Goal: Task Accomplishment & Management: Manage account settings

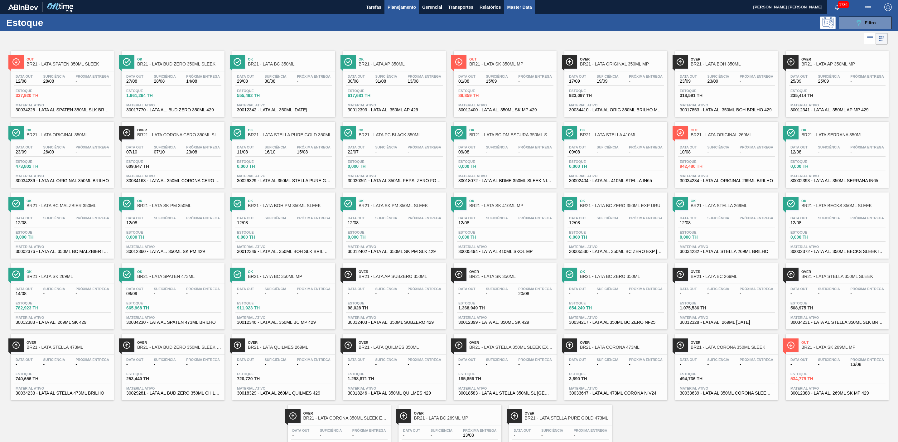
click at [522, 10] on span "Master Data" at bounding box center [519, 6] width 25 height 7
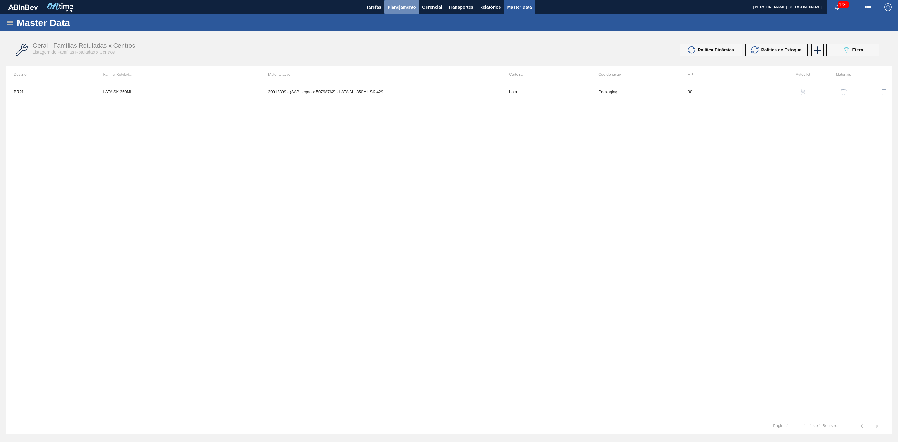
click at [395, 6] on span "Planejamento" at bounding box center [402, 6] width 28 height 7
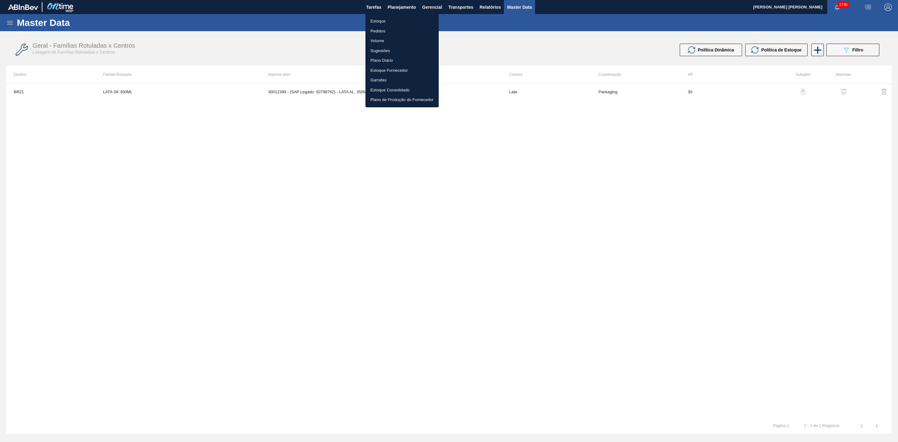
click at [375, 20] on li "Estoque" at bounding box center [402, 21] width 73 height 10
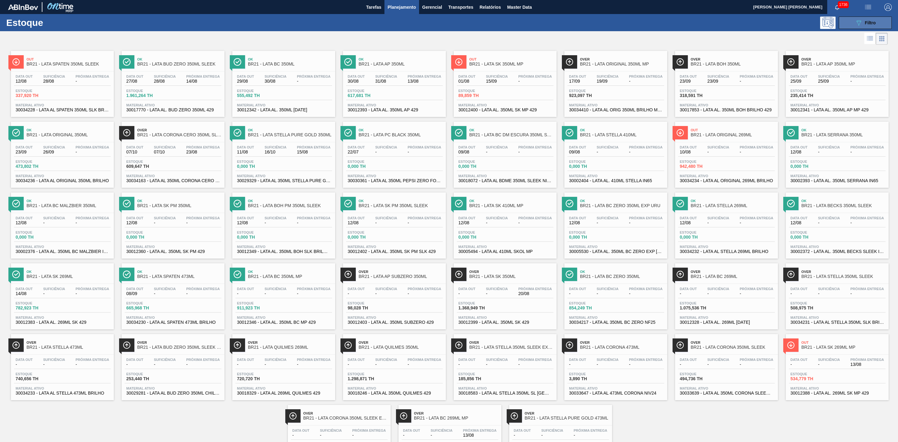
click at [861, 25] on icon "089F7B8B-B2A5-4AFE-B5C0-19BA573D28AC" at bounding box center [858, 22] width 7 height 7
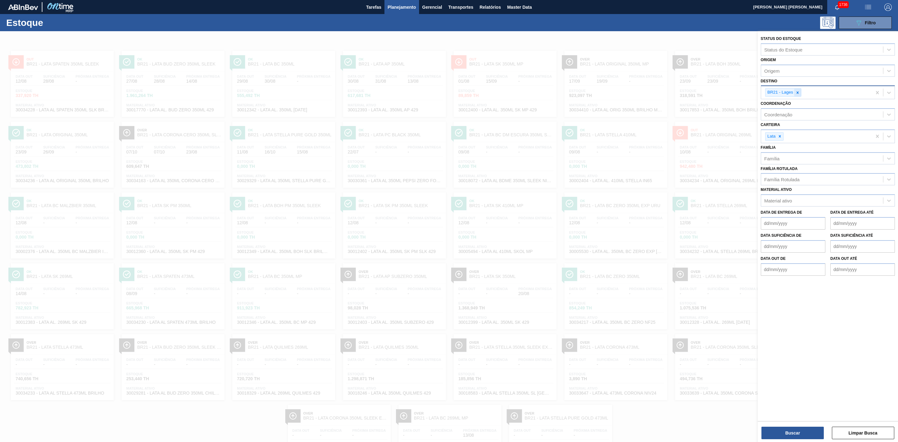
click at [797, 91] on icon at bounding box center [798, 92] width 4 height 4
type input "24"
click at [792, 109] on div "BR24 - Ponta Grossa" at bounding box center [828, 107] width 134 height 12
click at [798, 428] on button "Buscar" at bounding box center [793, 433] width 62 height 12
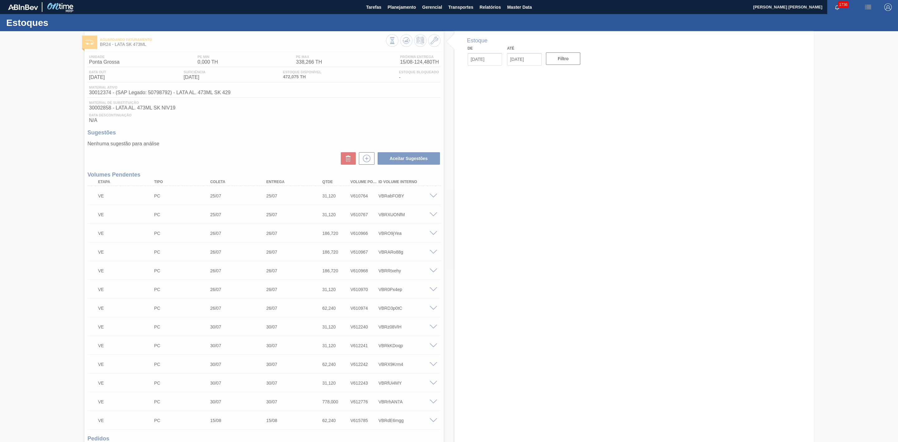
type input "13/08/2025"
type input "31/08/2025"
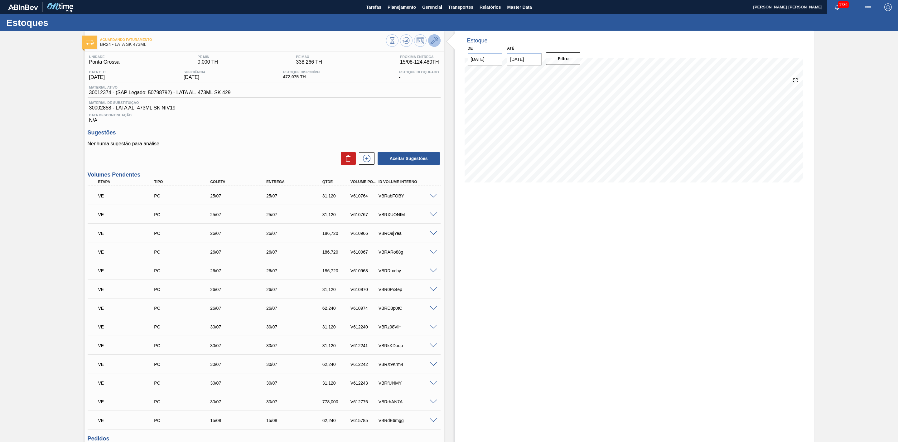
click at [431, 41] on icon at bounding box center [434, 40] width 7 height 7
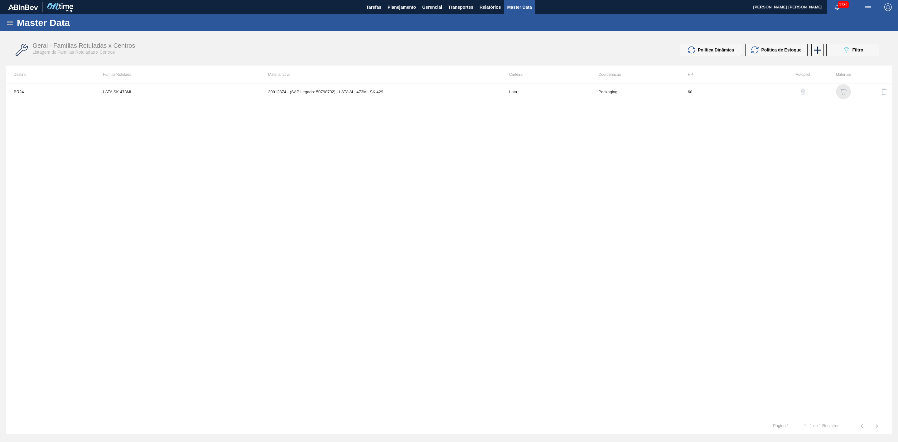
click at [842, 90] on img "button" at bounding box center [844, 92] width 6 height 6
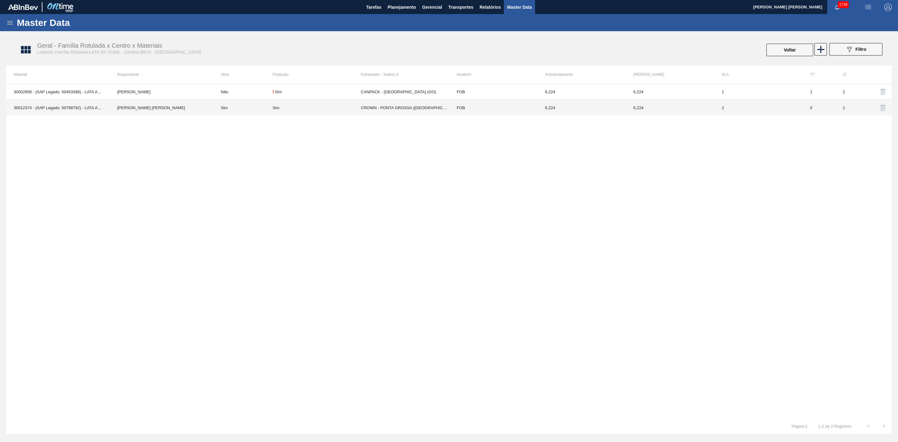
click at [363, 105] on td "CROWN - PONTA GROSSA (PR)" at bounding box center [405, 108] width 88 height 16
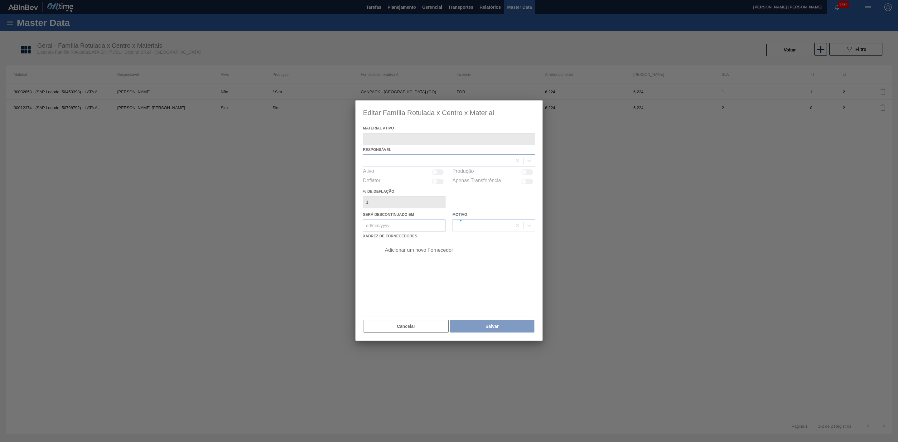
type ativo "30012374 - (SAP Legado: 50798792) - LATA AL. 473ML SK 429"
checkbox input "true"
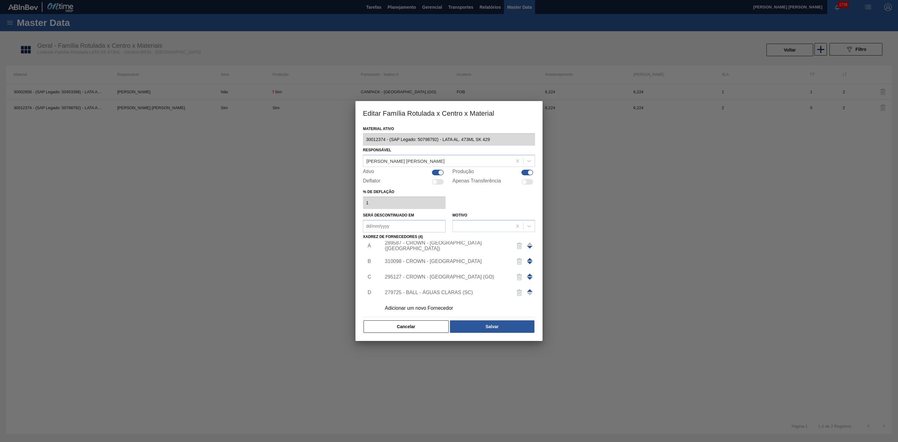
scroll to position [6, 0]
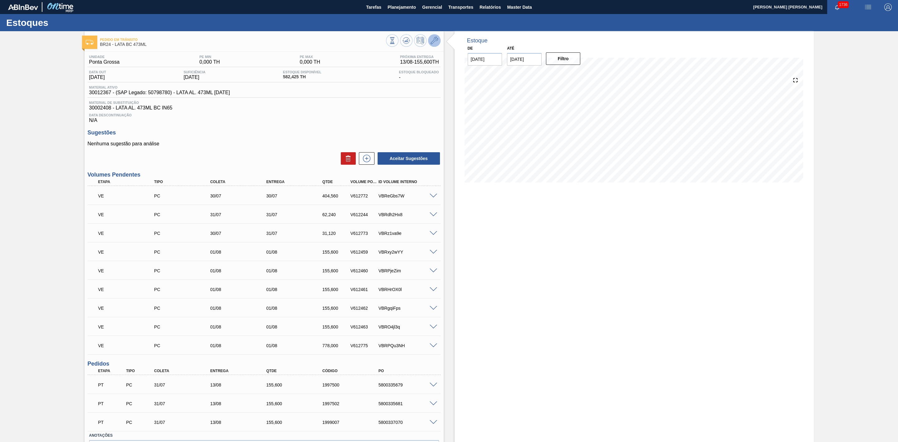
click at [434, 43] on icon at bounding box center [434, 40] width 7 height 7
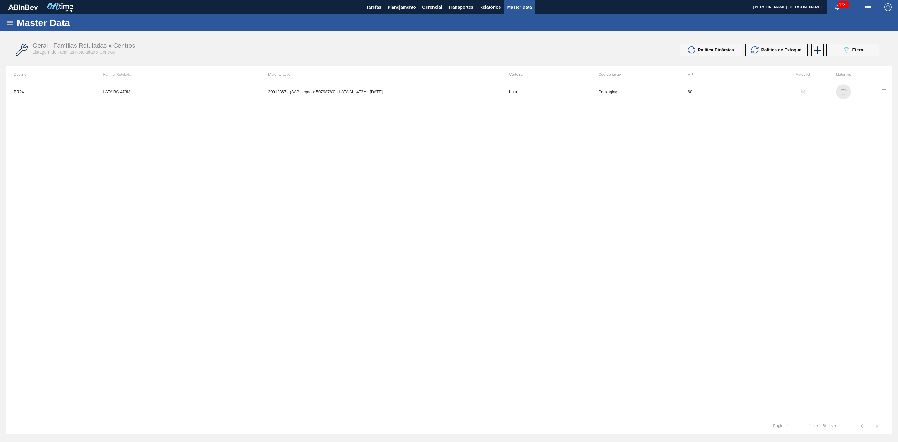
click at [842, 94] on img "button" at bounding box center [844, 92] width 6 height 6
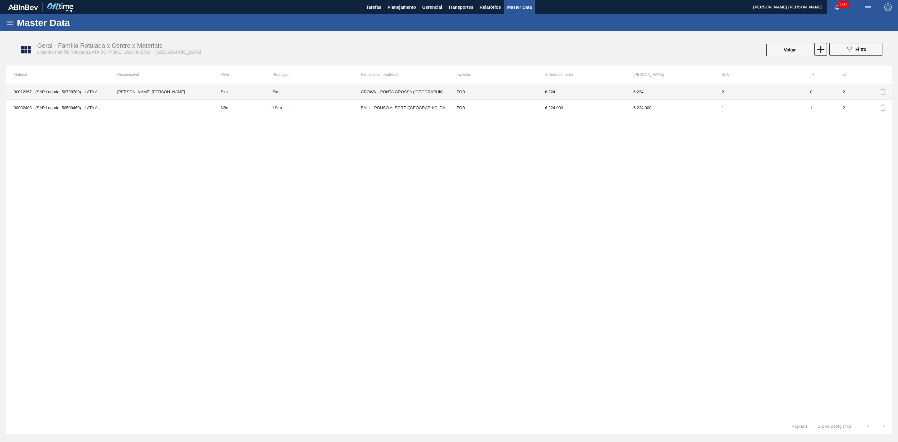
click at [294, 90] on div "Sim" at bounding box center [317, 92] width 88 height 5
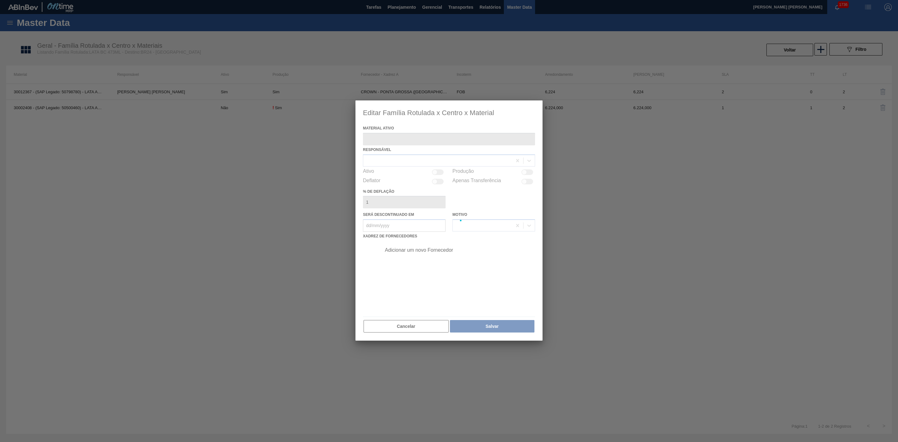
type ativo "30012367 - (SAP Legado: 50798780) - LATA AL. 473ML BC 429"
checkbox input "true"
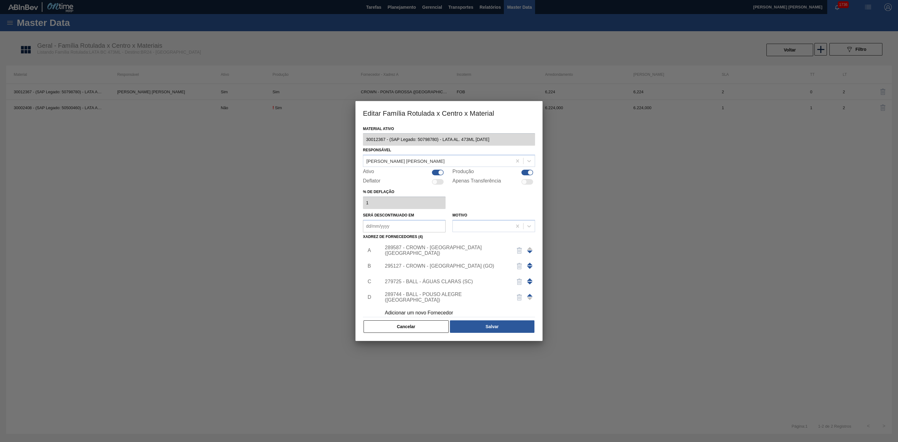
scroll to position [6, 0]
click at [425, 306] on div "Adicionar um novo Fornecedor" at bounding box center [446, 307] width 122 height 6
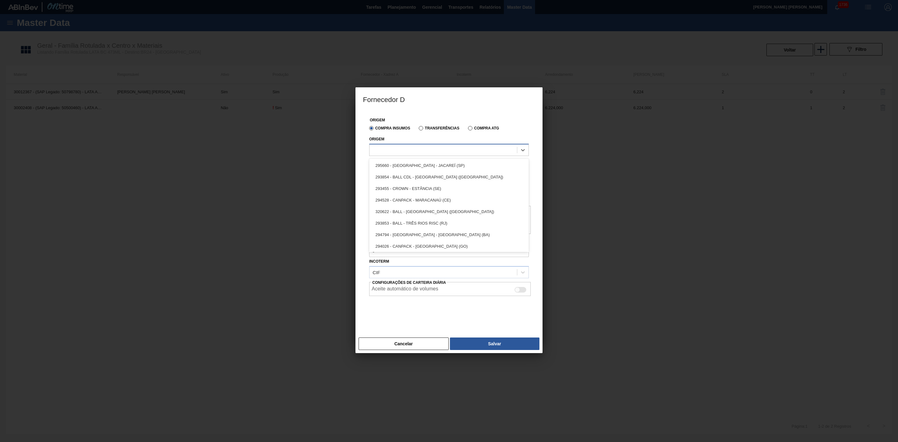
click at [433, 149] on div at bounding box center [444, 149] width 148 height 9
click at [416, 342] on button "Cancelar" at bounding box center [404, 343] width 90 height 12
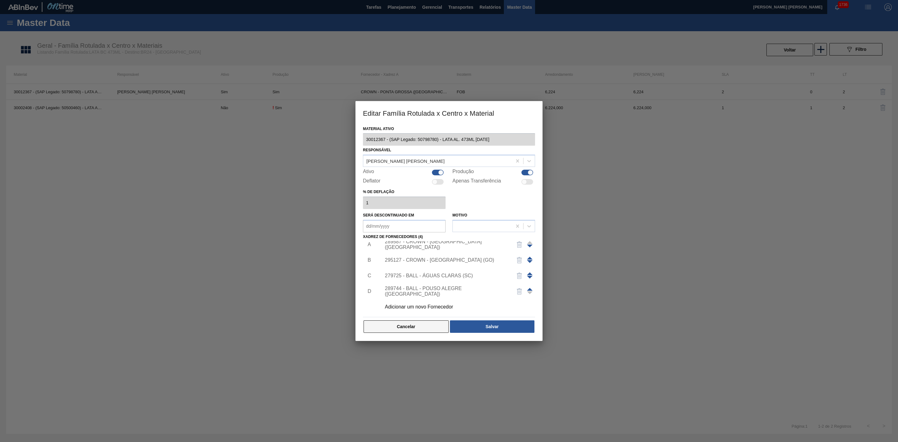
click at [422, 328] on button "Cancelar" at bounding box center [406, 326] width 85 height 12
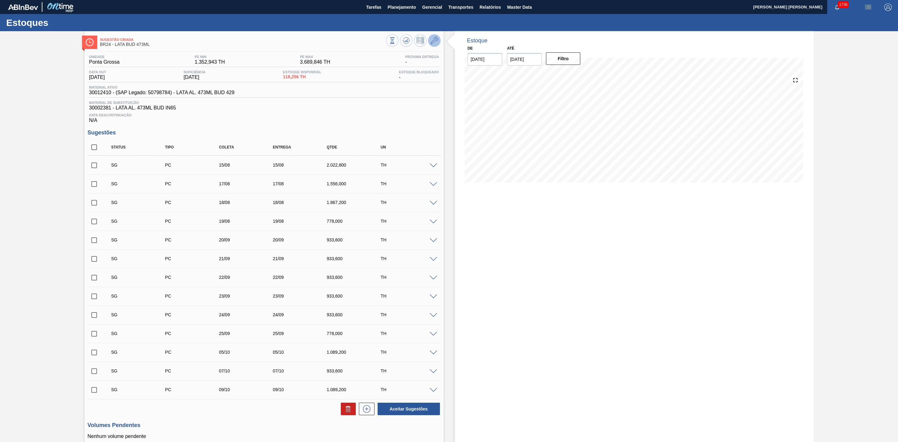
click at [437, 39] on icon at bounding box center [434, 40] width 7 height 7
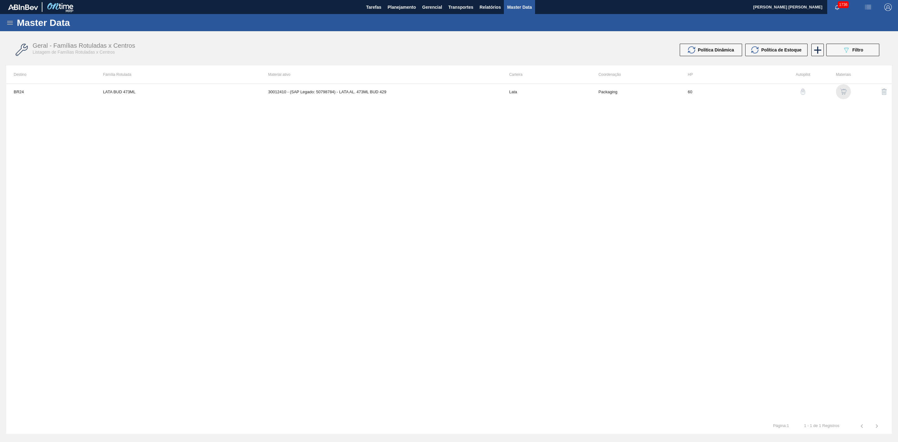
click at [842, 89] on img "button" at bounding box center [844, 92] width 6 height 6
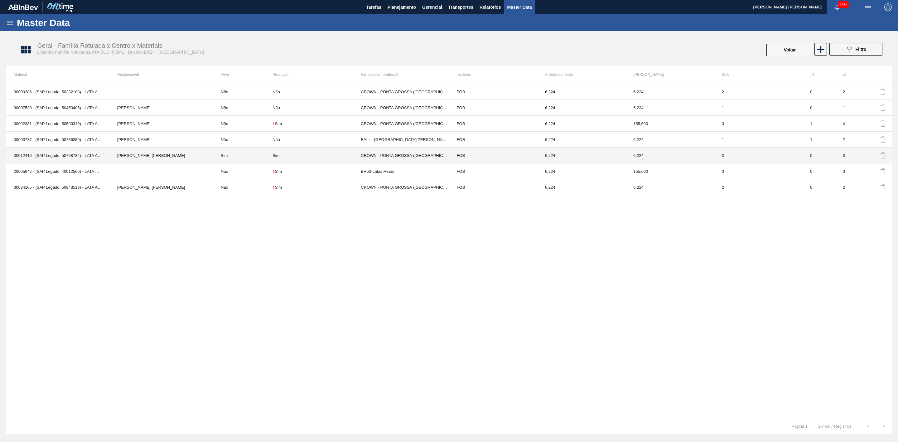
click at [283, 156] on div "Sim" at bounding box center [317, 155] width 88 height 5
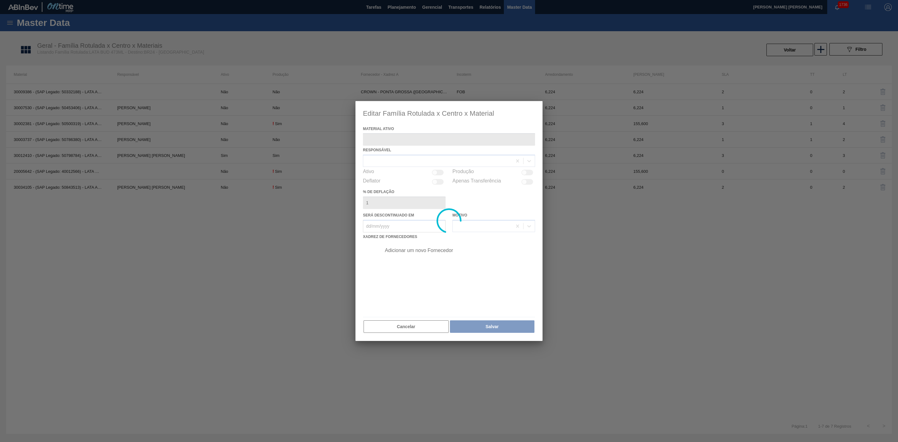
type ativo "30012410 - (SAP Legado: 50798784) - LATA AL. 473ML BUD 429"
checkbox input "true"
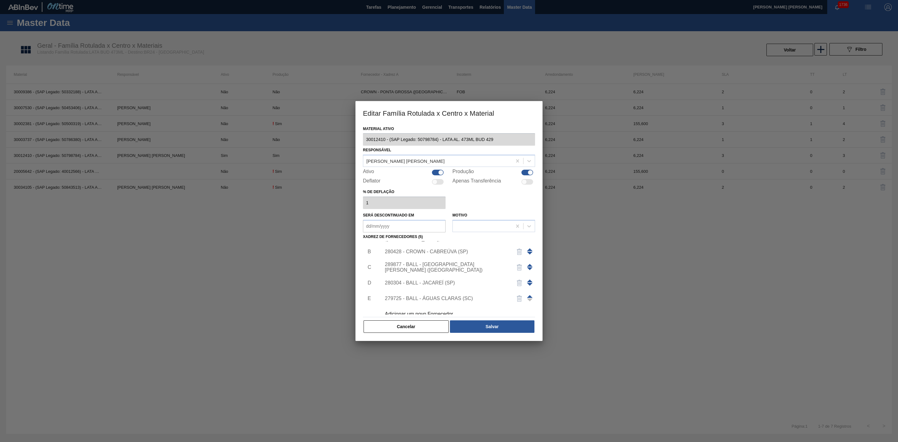
scroll to position [22, 0]
click at [438, 307] on div "Adicionar um novo Fornecedor" at bounding box center [446, 307] width 122 height 6
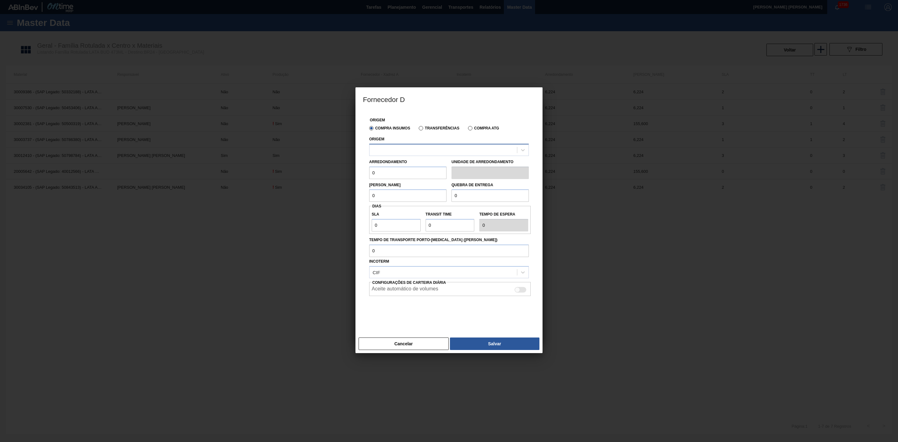
click at [412, 150] on div at bounding box center [444, 149] width 148 height 9
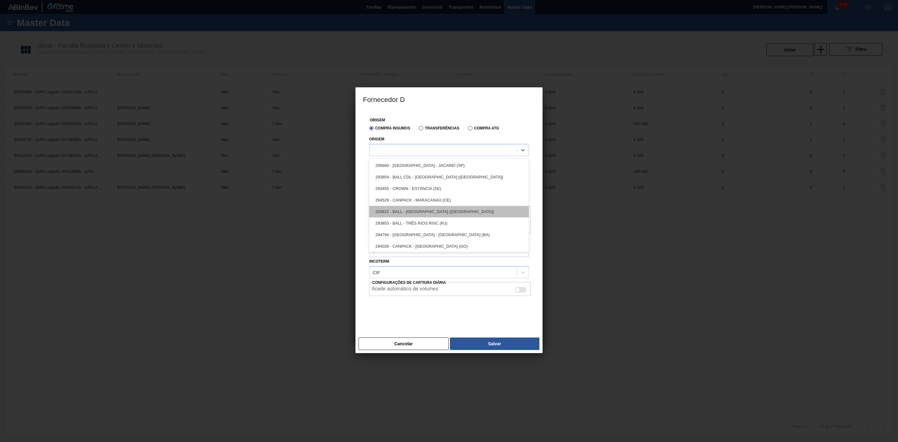
scroll to position [12, 0]
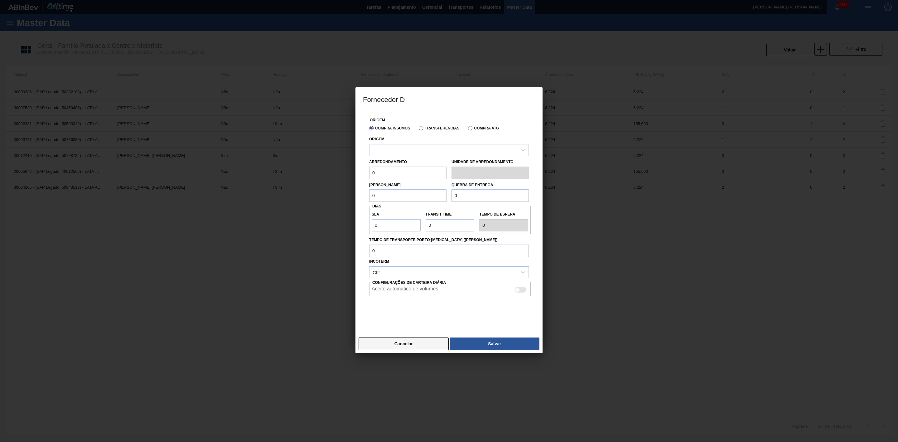
click at [420, 345] on button "Cancelar" at bounding box center [404, 343] width 90 height 12
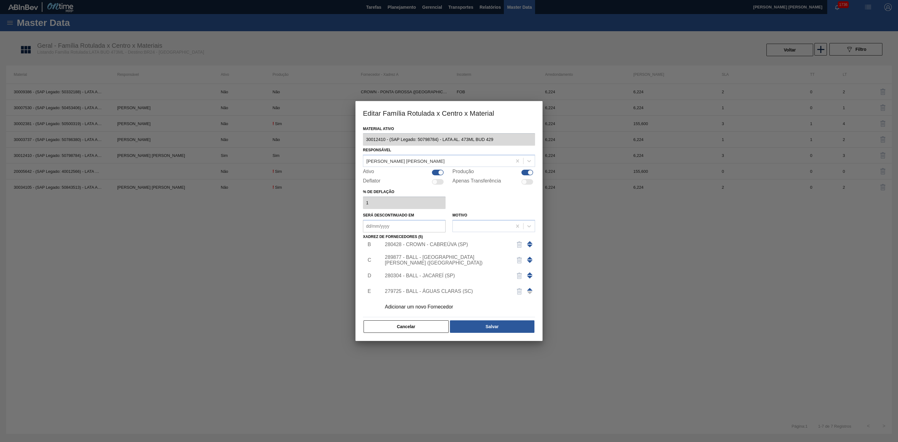
drag, startPoint x: 417, startPoint y: 329, endPoint x: 523, endPoint y: 254, distance: 130.8
click at [417, 329] on button "Cancelar" at bounding box center [406, 326] width 85 height 12
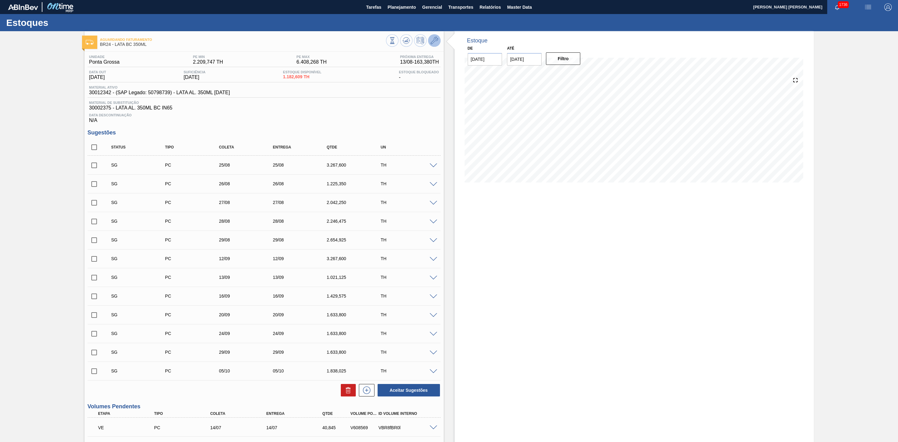
click at [434, 41] on icon at bounding box center [434, 40] width 7 height 7
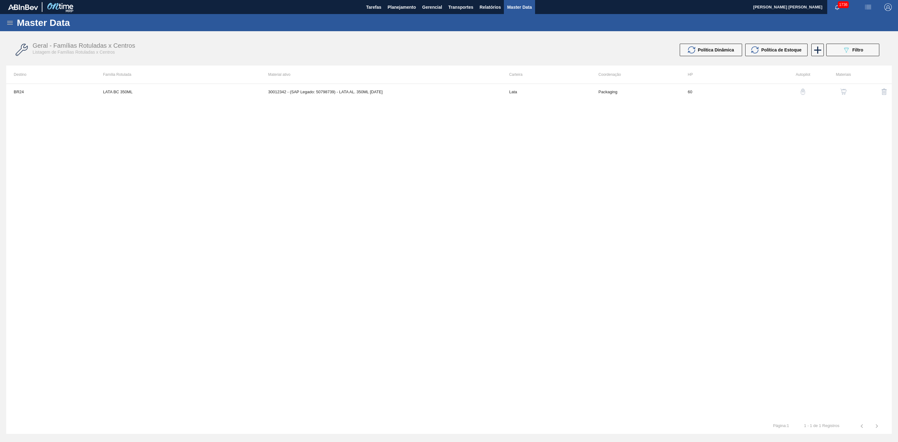
click at [842, 89] on img "button" at bounding box center [844, 92] width 6 height 6
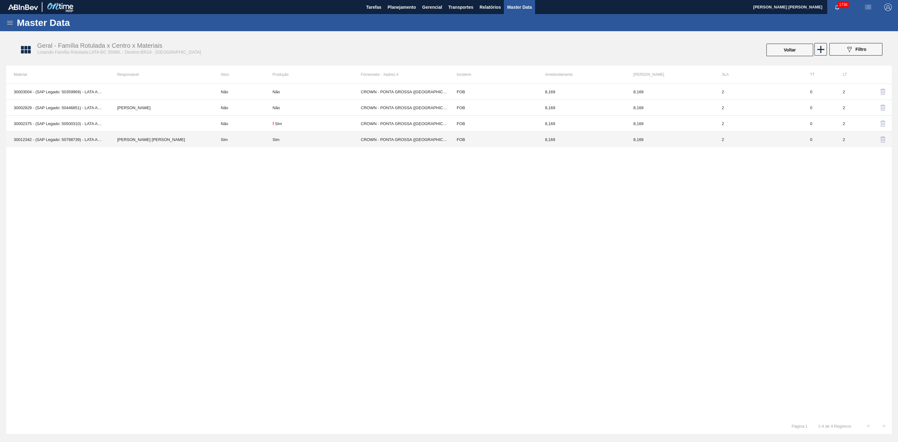
click at [317, 140] on div "Sim" at bounding box center [317, 139] width 88 height 5
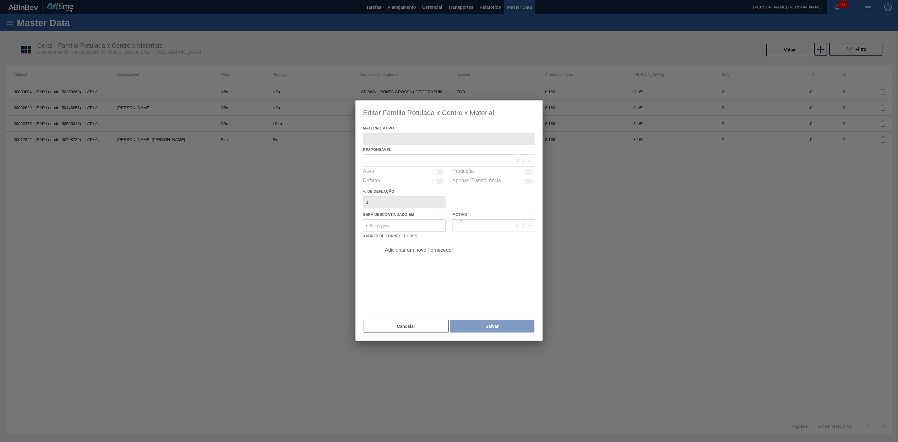
type ativo "30012342 - (SAP Legado: 50798739) - LATA AL. 350ML BC 429"
checkbox input "true"
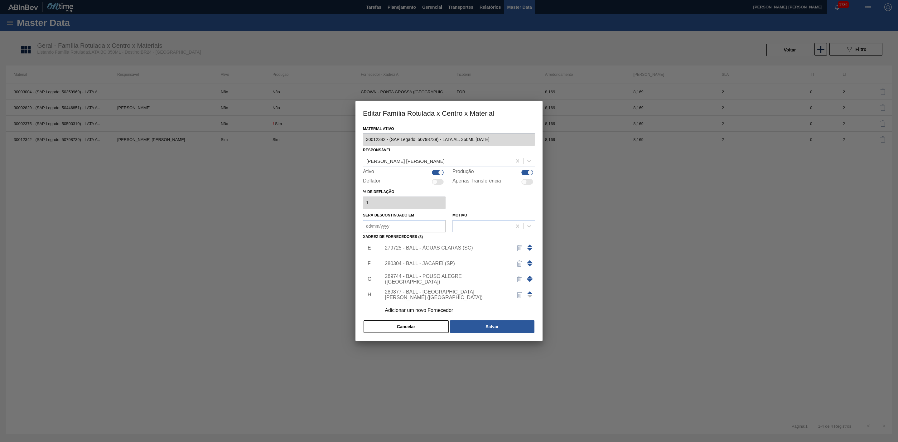
scroll to position [68, 0]
click at [428, 310] on div "Adicionar um novo Fornecedor" at bounding box center [446, 307] width 122 height 6
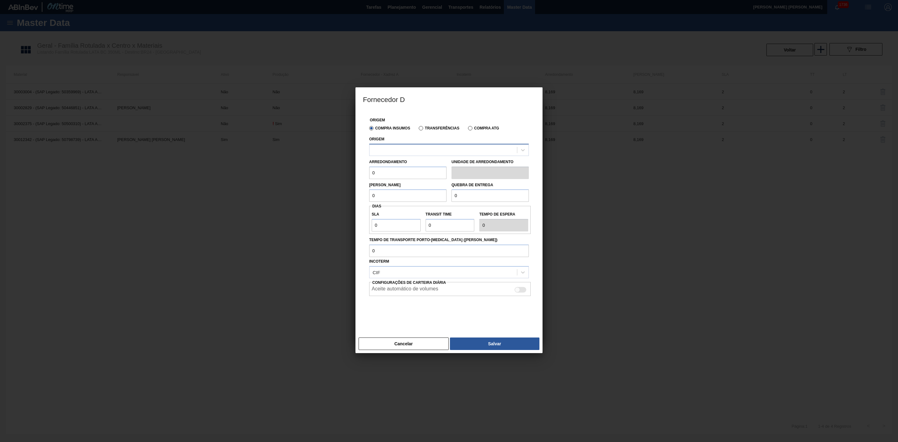
click at [401, 152] on div at bounding box center [444, 149] width 148 height 9
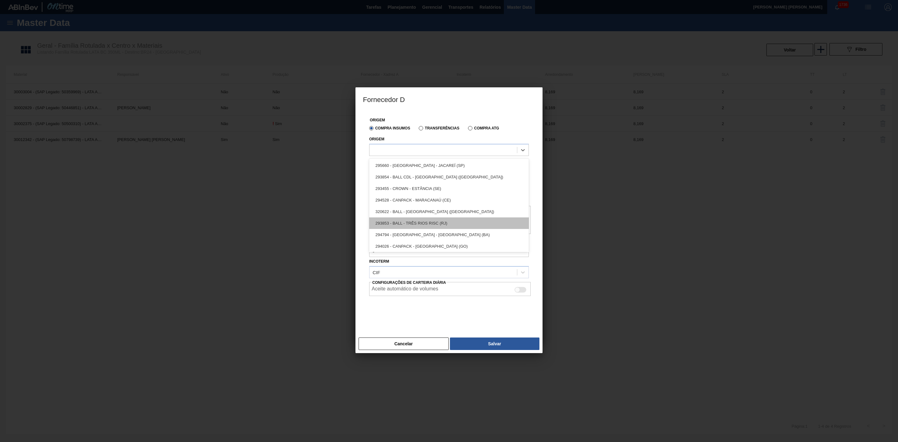
scroll to position [24, 0]
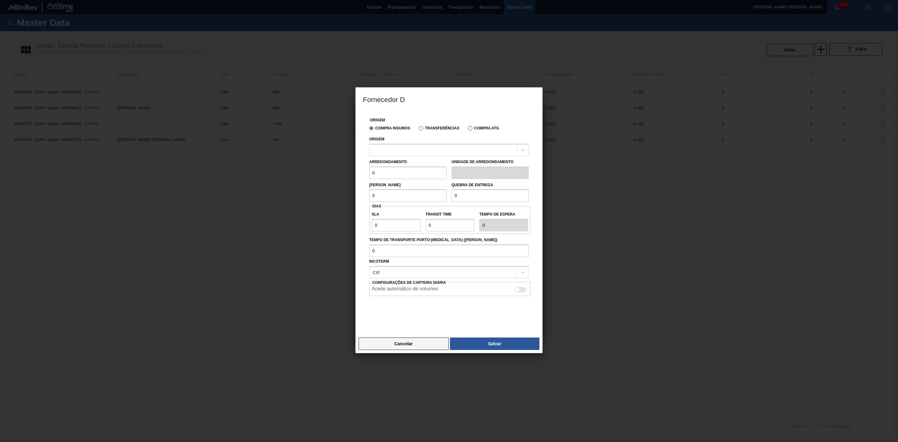
click at [426, 342] on button "Cancelar" at bounding box center [404, 343] width 90 height 12
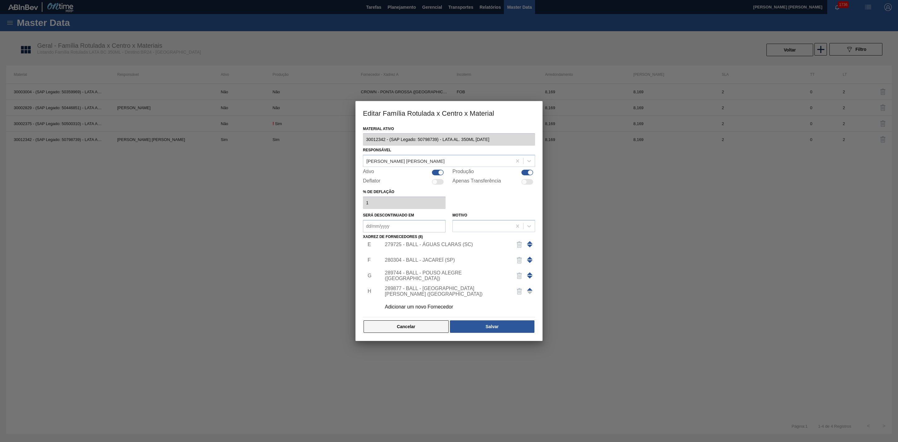
click at [412, 327] on button "Cancelar" at bounding box center [406, 326] width 85 height 12
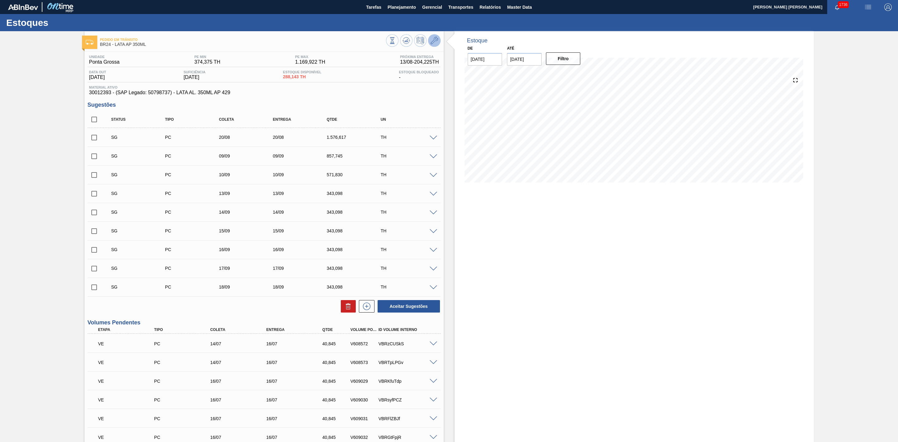
click at [435, 39] on icon at bounding box center [434, 40] width 7 height 7
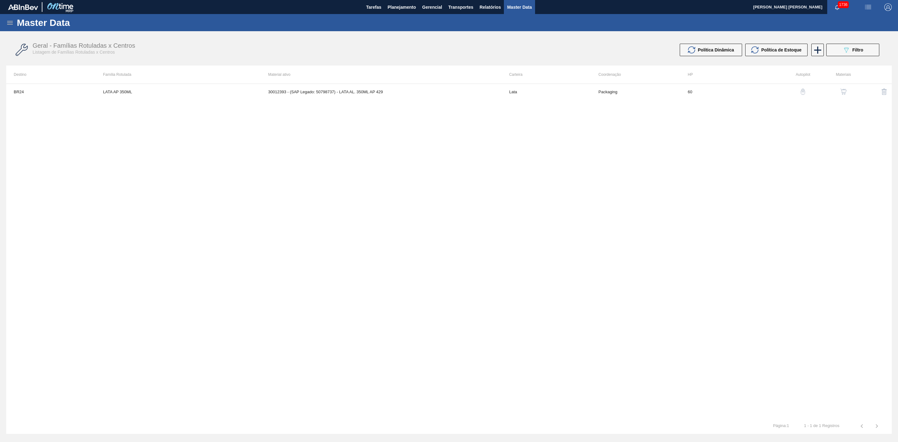
click at [842, 92] on img "button" at bounding box center [844, 92] width 6 height 6
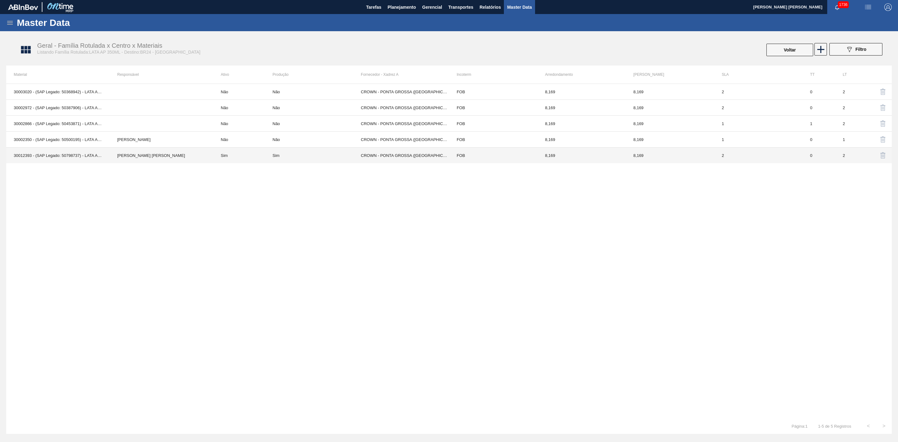
click at [288, 156] on div "Sim" at bounding box center [317, 155] width 88 height 5
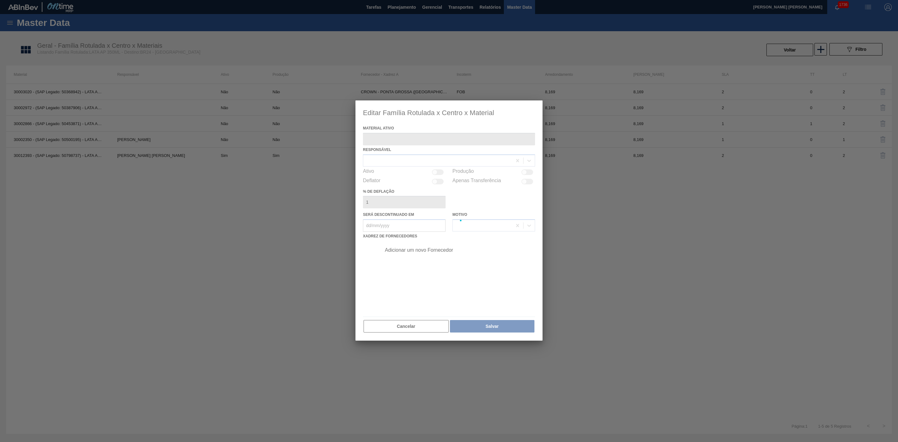
type ativo "30012393 - (SAP Legado: 50798737) - LATA AL. 350ML AP 429"
checkbox input "true"
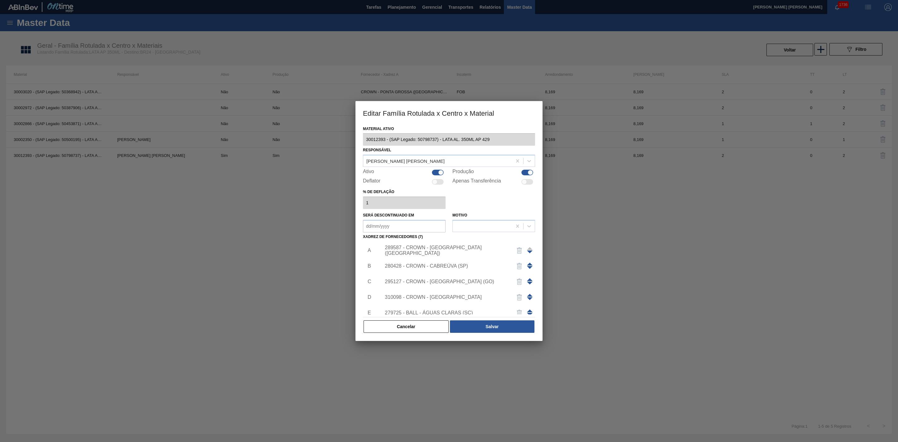
click at [455, 251] on div "289587 - CROWN - [GEOGRAPHIC_DATA] ([GEOGRAPHIC_DATA])" at bounding box center [446, 250] width 122 height 11
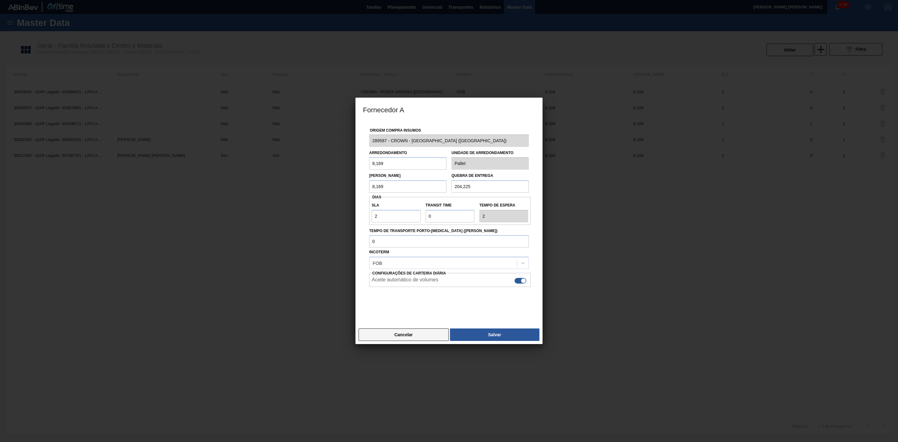
click at [428, 334] on button "Cancelar" at bounding box center [404, 334] width 90 height 12
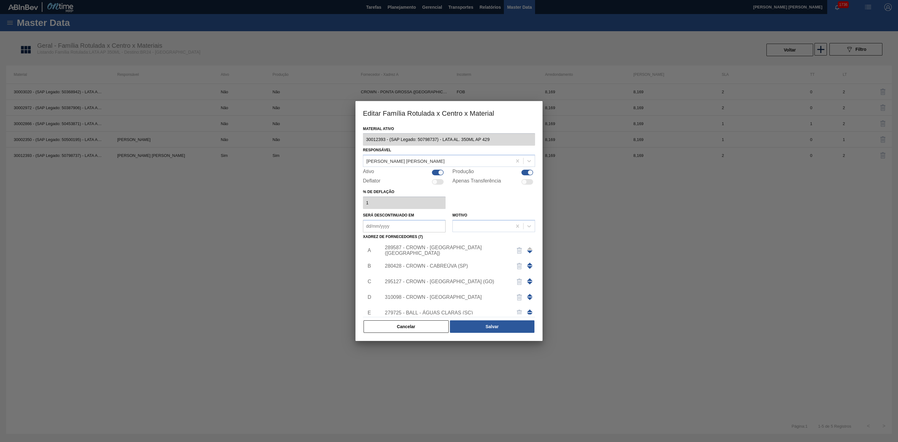
scroll to position [53, 0]
click at [423, 309] on div "Adicionar um novo Fornecedor" at bounding box center [446, 307] width 122 height 6
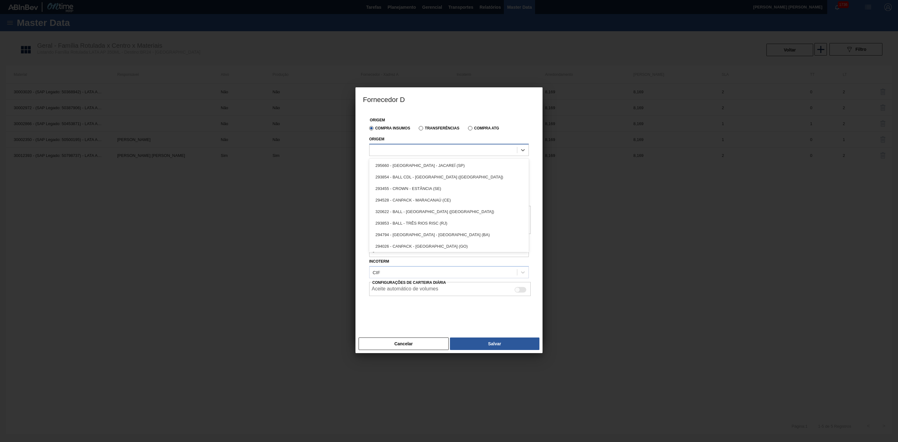
click at [407, 150] on div at bounding box center [444, 149] width 148 height 9
click at [422, 342] on button "Cancelar" at bounding box center [404, 343] width 90 height 12
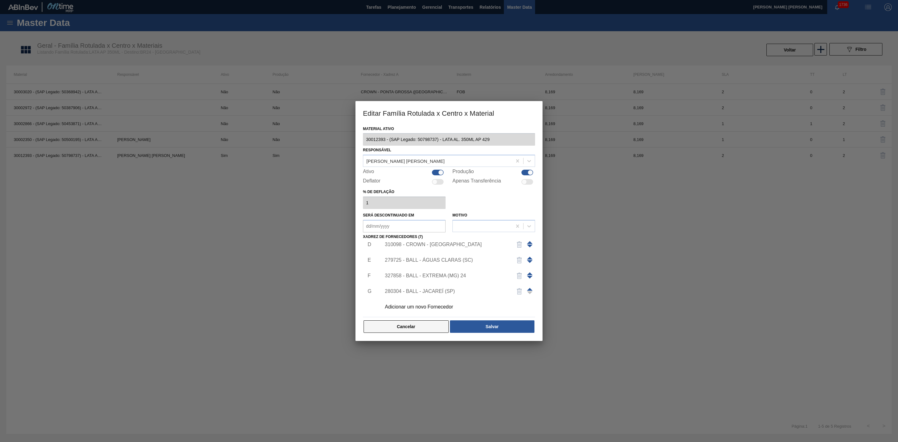
click at [421, 328] on button "Cancelar" at bounding box center [406, 326] width 85 height 12
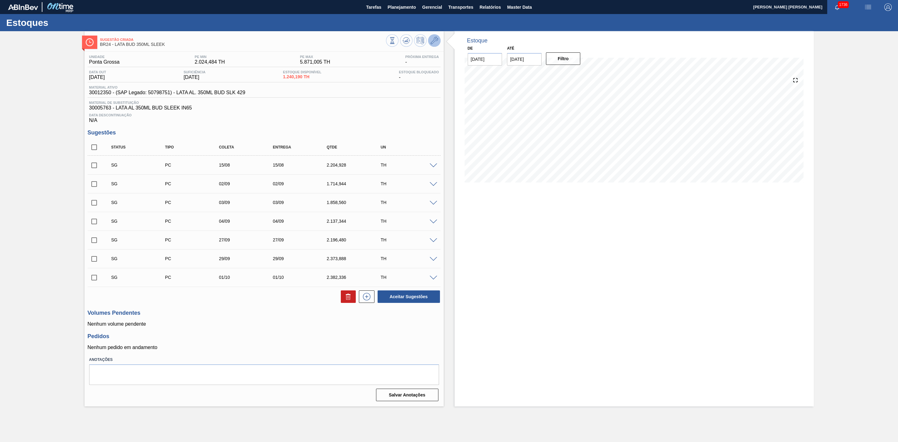
click at [432, 41] on icon at bounding box center [434, 40] width 7 height 7
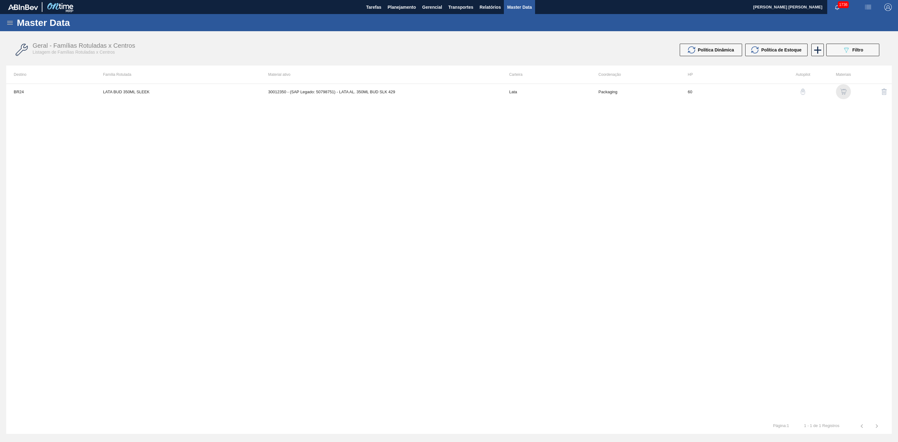
click at [845, 91] on img "button" at bounding box center [844, 92] width 6 height 6
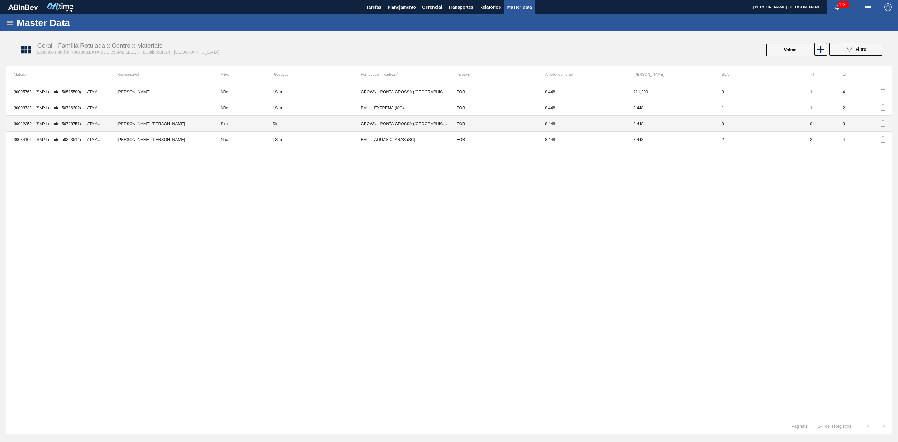
click at [314, 124] on div "Sim" at bounding box center [317, 123] width 88 height 5
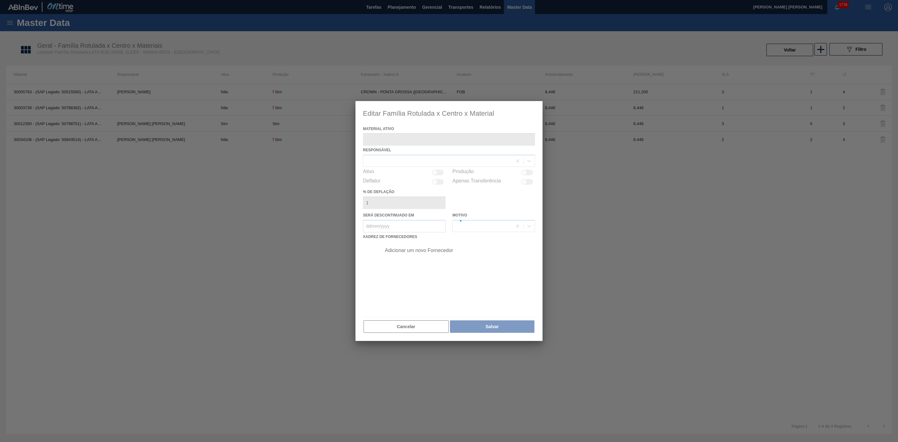
type ativo "30012350 - (SAP Legado: 50798751) - LATA AL. 350ML BUD SLK 429"
checkbox input "true"
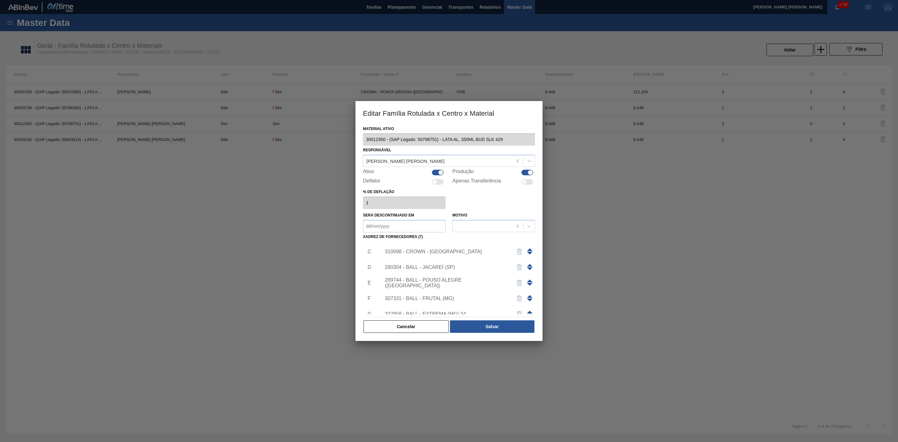
scroll to position [53, 0]
click at [426, 304] on div "Adicionar um novo Fornecedor" at bounding box center [446, 307] width 122 height 6
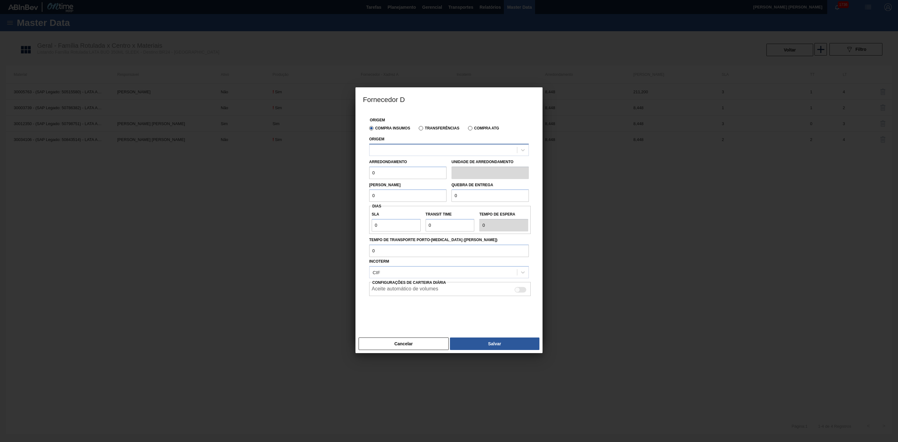
click at [417, 152] on div at bounding box center [444, 149] width 148 height 9
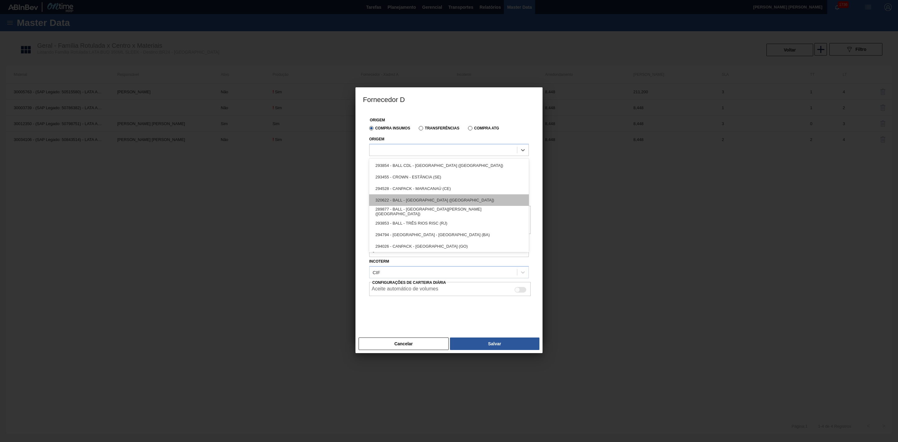
scroll to position [12, 0]
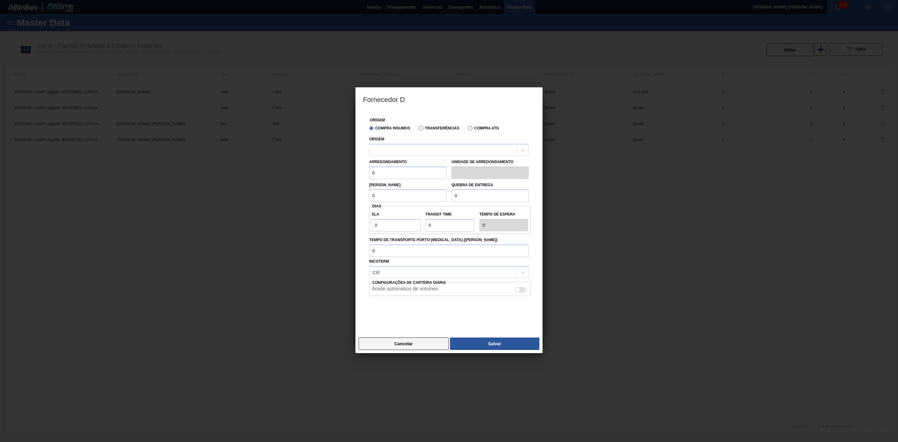
click at [415, 346] on button "Cancelar" at bounding box center [404, 343] width 90 height 12
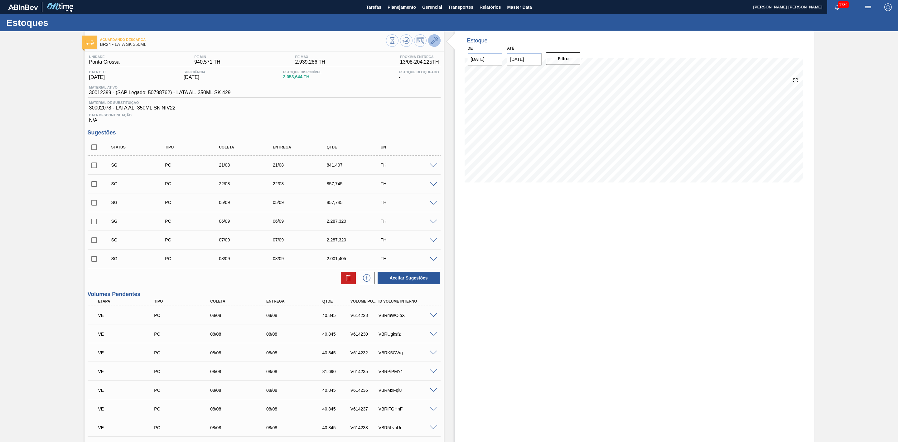
click at [436, 38] on icon at bounding box center [434, 40] width 7 height 7
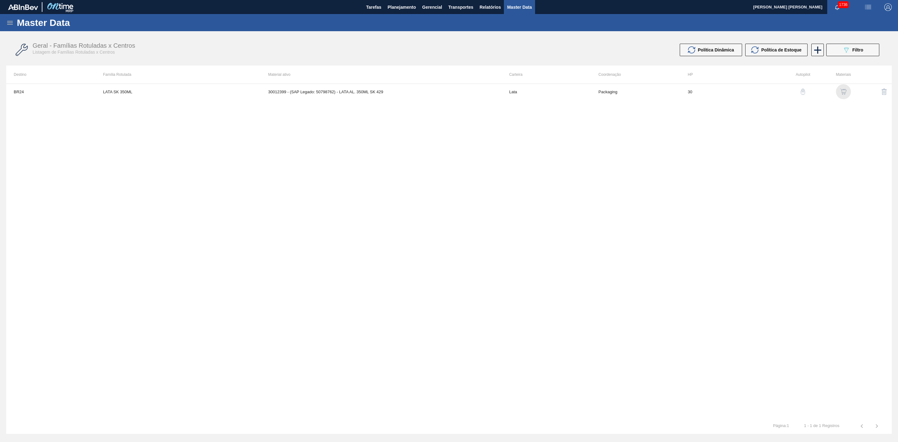
click at [844, 94] on img "button" at bounding box center [844, 92] width 6 height 6
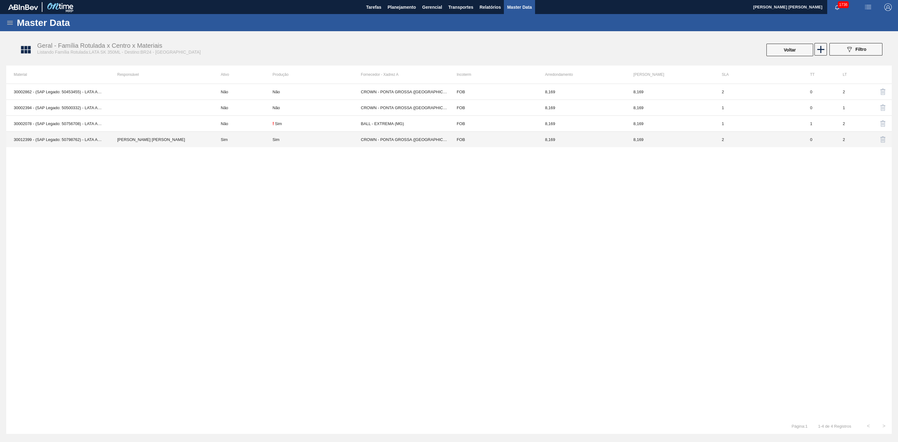
click at [317, 139] on div "Sim" at bounding box center [317, 139] width 88 height 5
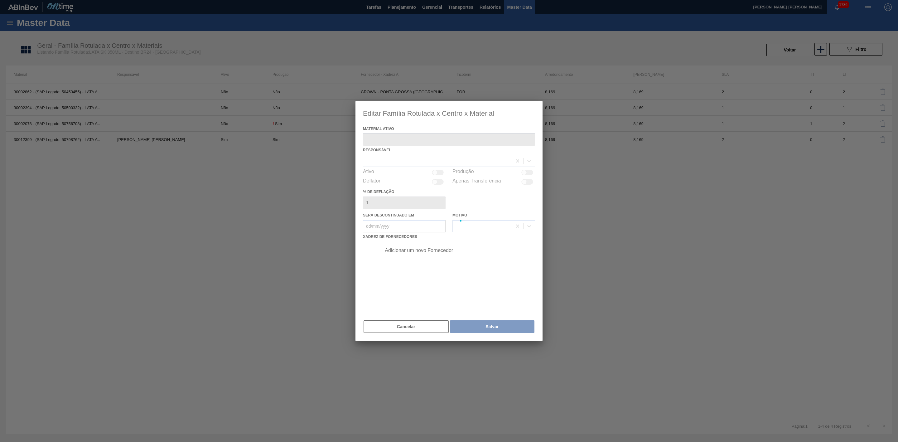
type ativo "30012399 - (SAP Legado: 50798762) - LATA AL. 350ML SK 429"
checkbox input "true"
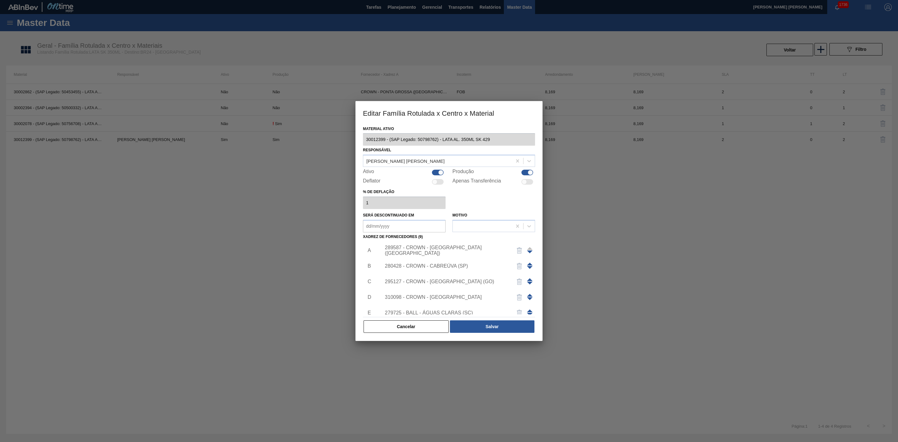
click at [454, 247] on div "289587 - CROWN - [GEOGRAPHIC_DATA] ([GEOGRAPHIC_DATA])" at bounding box center [456, 251] width 157 height 16
click at [451, 251] on div "289587 - CROWN - [GEOGRAPHIC_DATA] ([GEOGRAPHIC_DATA])" at bounding box center [446, 250] width 122 height 11
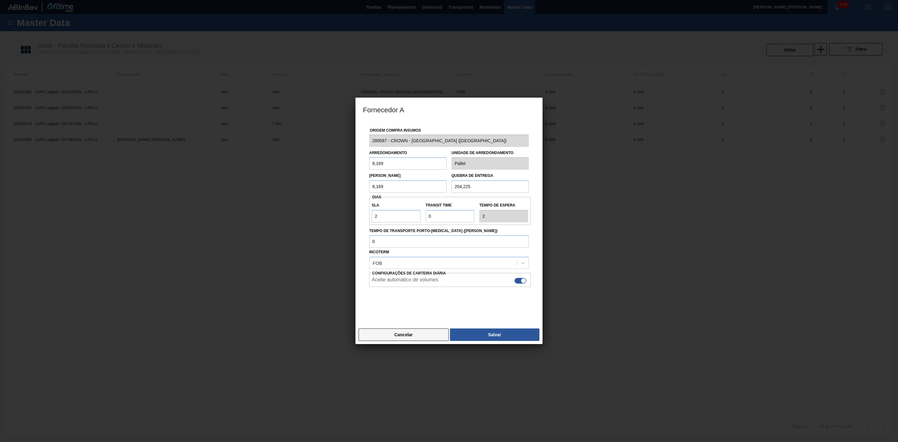
click at [412, 332] on button "Cancelar" at bounding box center [404, 334] width 90 height 12
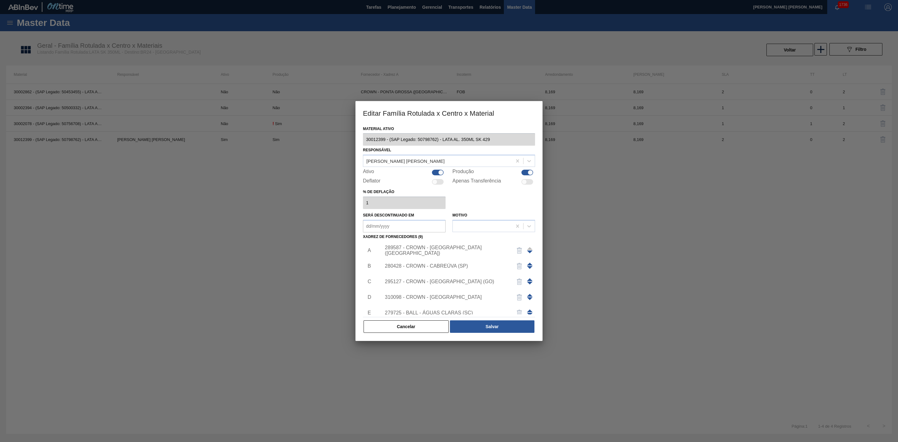
click at [425, 269] on div "280428 - CROWN - CABREÚVA (SP)" at bounding box center [456, 266] width 157 height 16
click at [427, 268] on div "280428 - CROWN - CABREÚVA (SP)" at bounding box center [446, 266] width 122 height 6
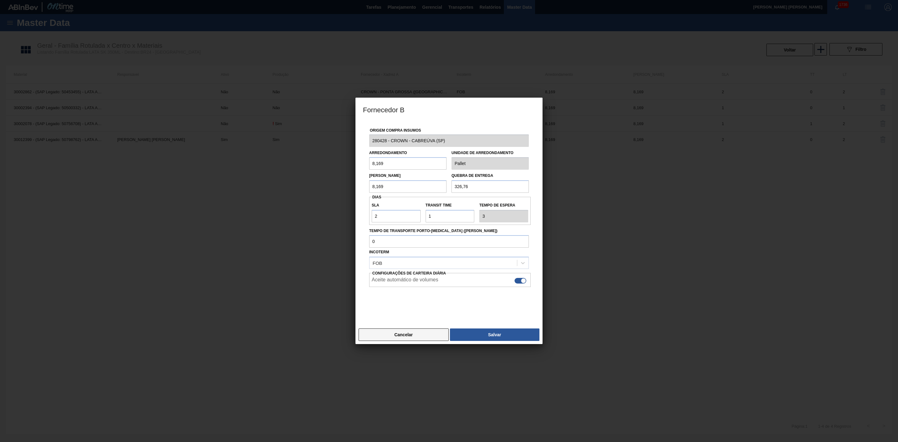
click at [424, 332] on button "Cancelar" at bounding box center [404, 334] width 90 height 12
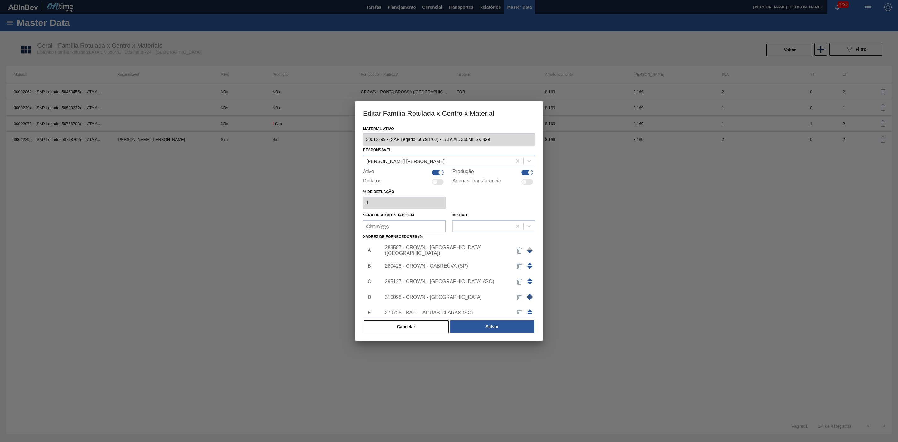
click at [421, 281] on div "295127 - CROWN - [GEOGRAPHIC_DATA] (GO)" at bounding box center [446, 282] width 122 height 6
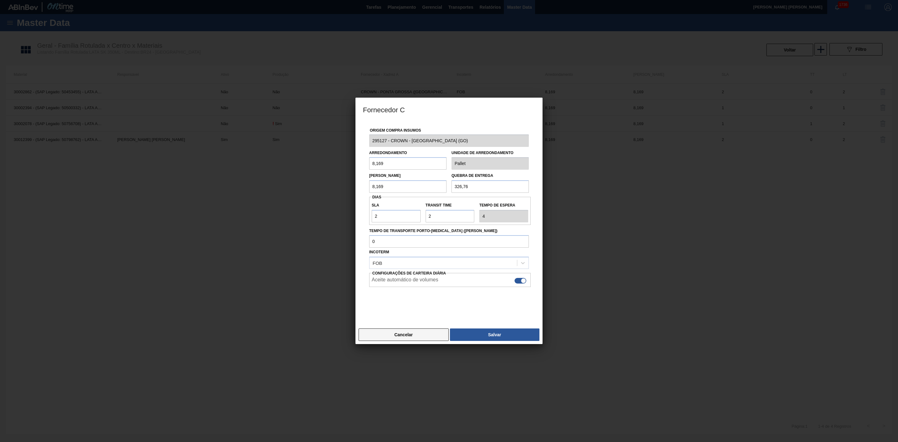
click at [427, 338] on button "Cancelar" at bounding box center [404, 334] width 90 height 12
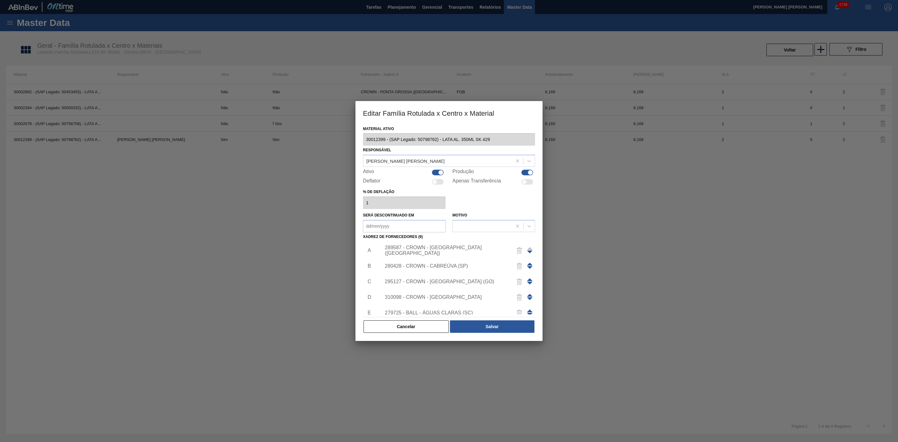
click at [438, 296] on div "310098 - CROWN - UBERABA" at bounding box center [446, 297] width 122 height 6
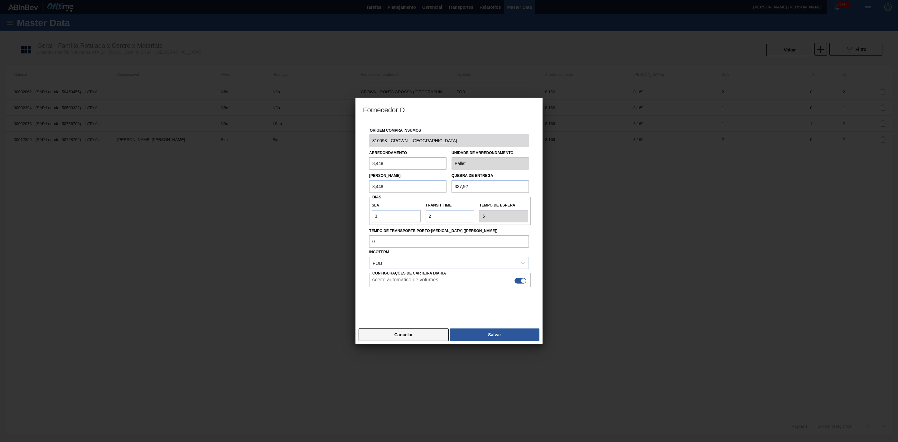
click at [420, 333] on button "Cancelar" at bounding box center [404, 334] width 90 height 12
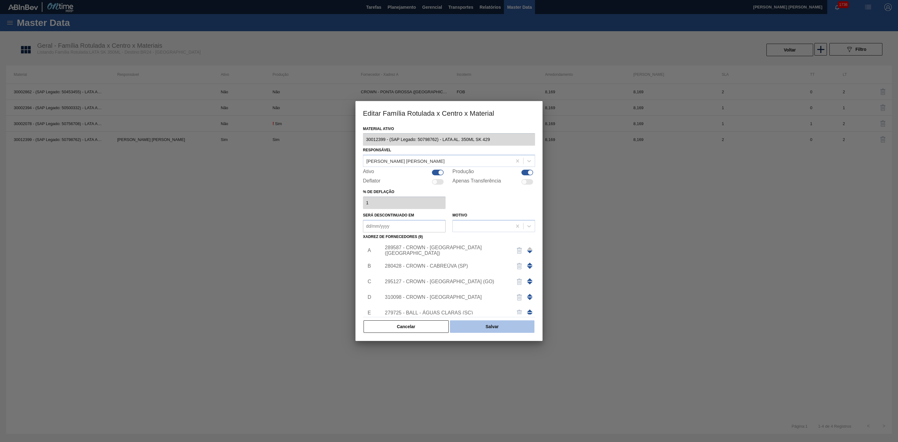
click at [472, 328] on button "Salvar" at bounding box center [492, 326] width 85 height 12
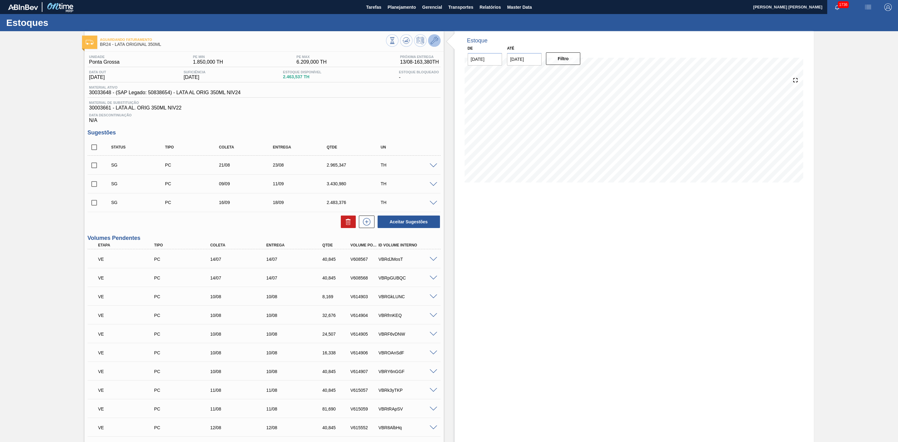
click at [438, 36] on button at bounding box center [434, 40] width 12 height 12
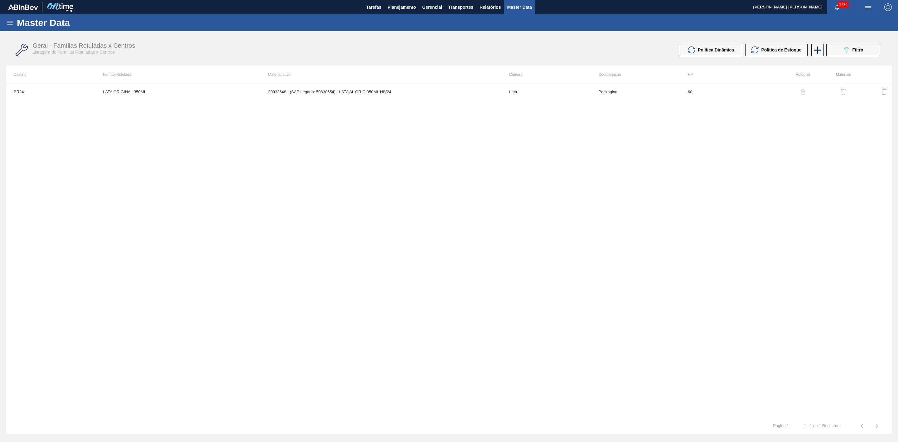
click at [850, 91] on button "button" at bounding box center [843, 91] width 15 height 15
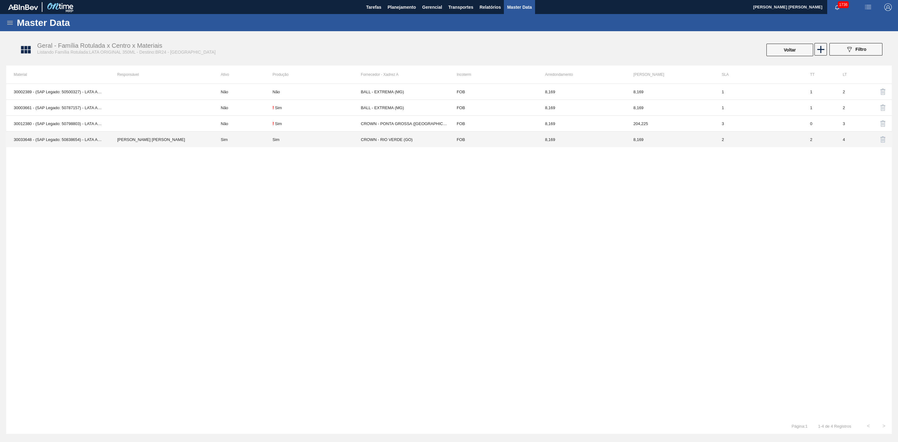
click at [388, 138] on td "CROWN - RIO VERDE (GO)" at bounding box center [405, 140] width 88 height 16
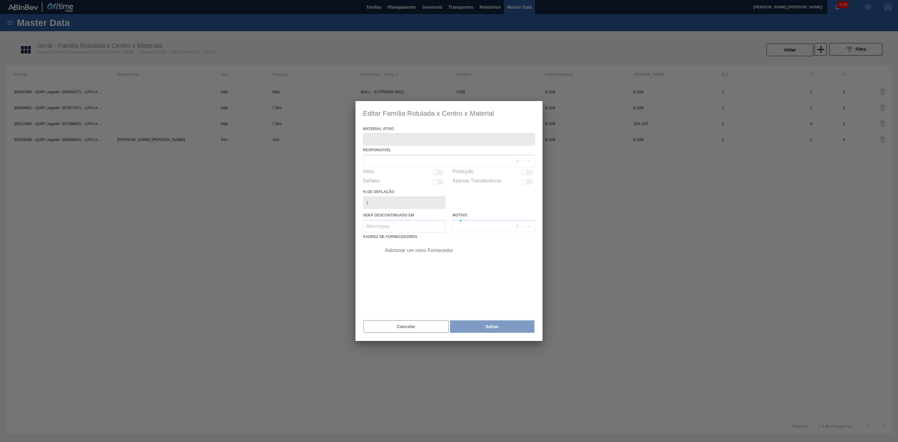
type ativo "30033648 - (SAP Legado: 50838654) - LATA AL ORIG 350ML NIV24"
checkbox input "true"
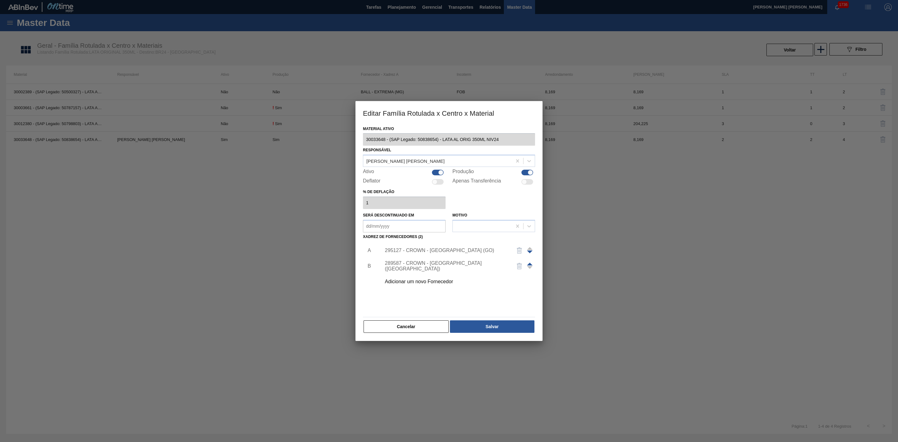
click at [531, 264] on span at bounding box center [530, 264] width 6 height 3
click at [463, 250] on div "289587 - CROWN - [GEOGRAPHIC_DATA] ([GEOGRAPHIC_DATA])" at bounding box center [446, 250] width 122 height 11
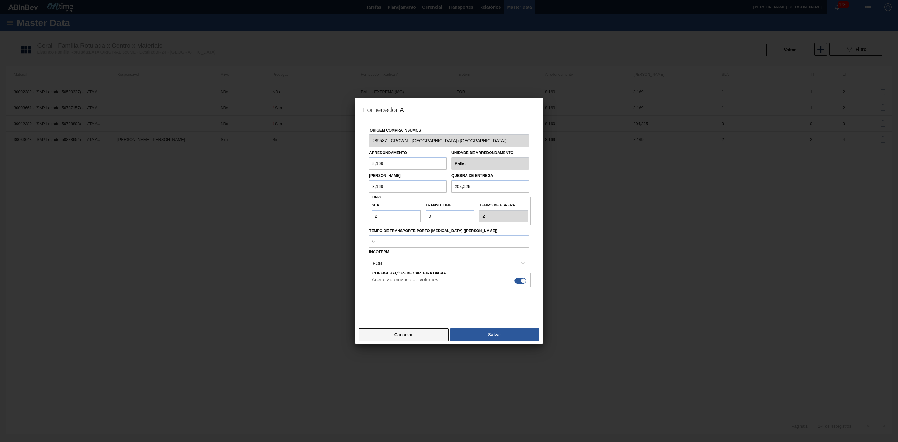
click at [421, 334] on button "Cancelar" at bounding box center [404, 334] width 90 height 12
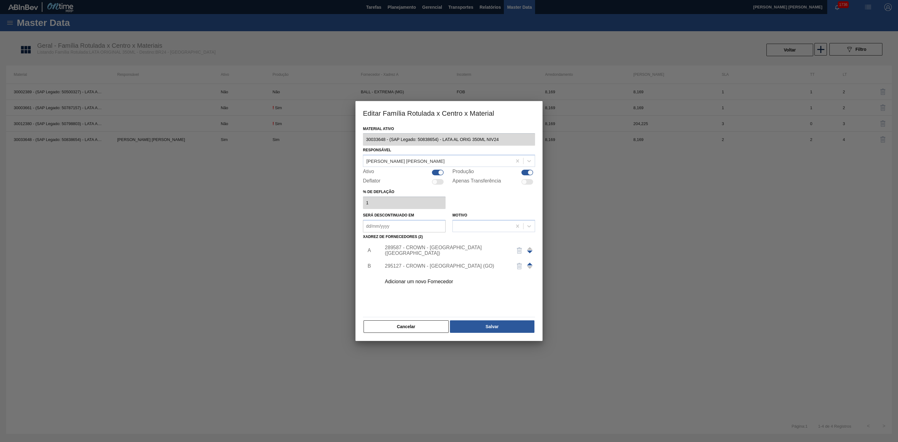
click at [445, 270] on div "295127 - CROWN - [GEOGRAPHIC_DATA] (GO)" at bounding box center [456, 266] width 157 height 16
click at [442, 266] on div "295127 - CROWN - [GEOGRAPHIC_DATA] (GO)" at bounding box center [446, 266] width 122 height 6
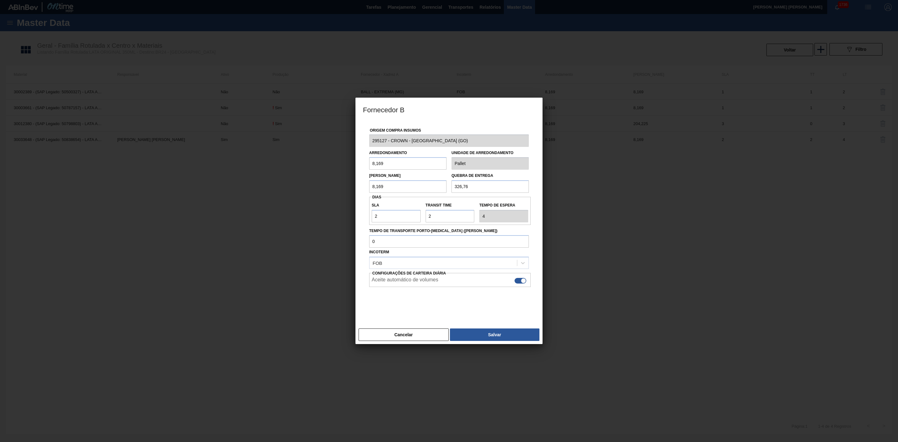
click at [428, 333] on button "Cancelar" at bounding box center [404, 334] width 90 height 12
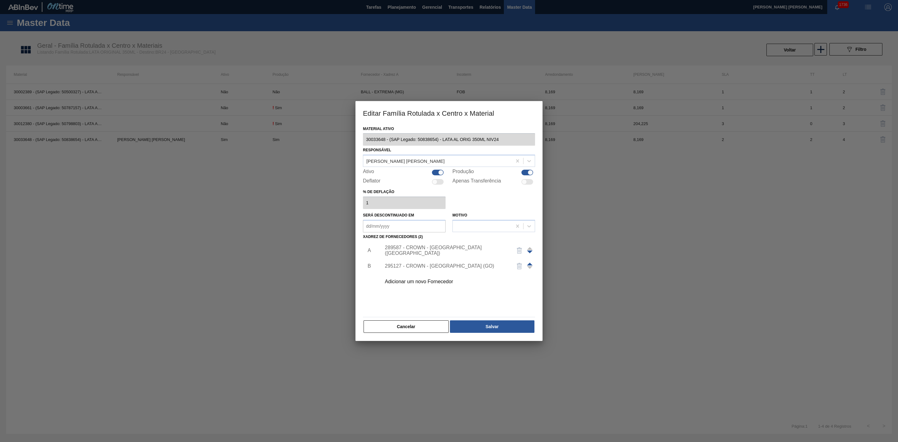
click at [414, 281] on div "Adicionar um novo Fornecedor" at bounding box center [446, 282] width 122 height 6
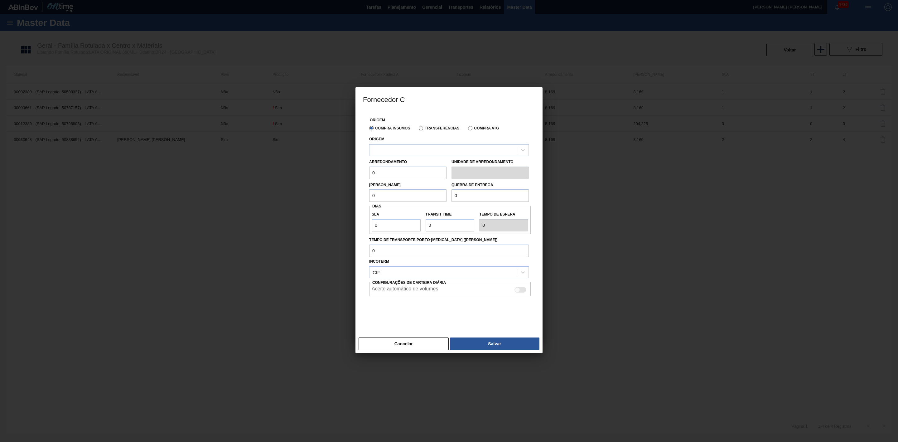
click at [397, 145] on div at bounding box center [444, 149] width 148 height 9
click at [402, 146] on div at bounding box center [444, 149] width 148 height 9
click at [425, 346] on button "Cancelar" at bounding box center [404, 343] width 90 height 12
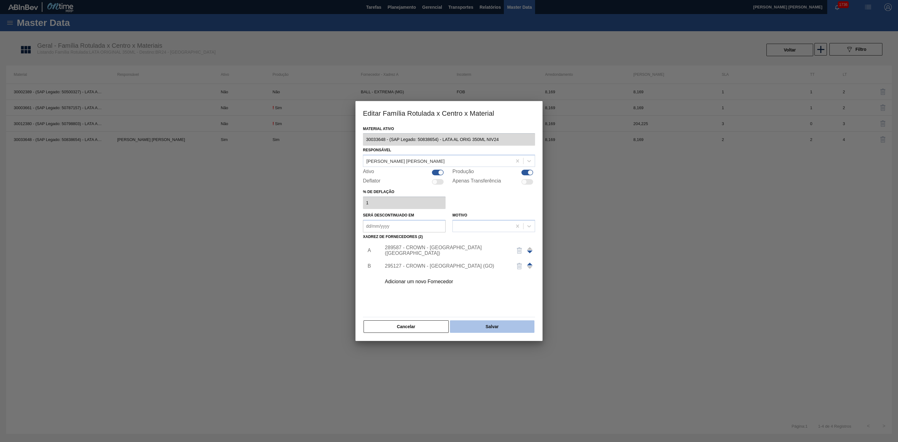
click at [470, 330] on button "Salvar" at bounding box center [492, 326] width 85 height 12
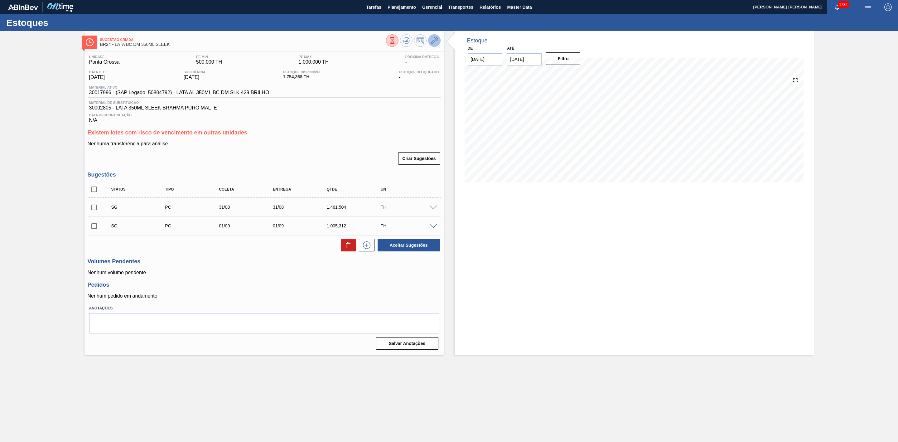
click at [439, 43] on button at bounding box center [434, 40] width 12 height 12
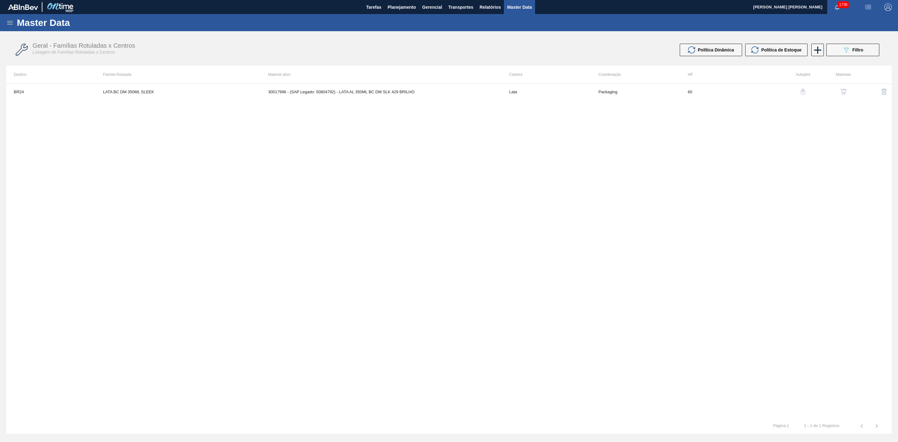
click at [843, 92] on img "button" at bounding box center [844, 92] width 6 height 6
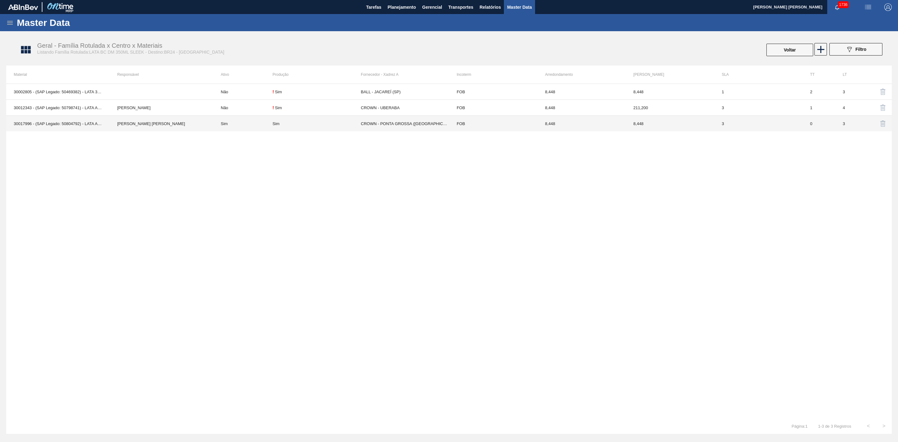
click at [327, 125] on div "Sim" at bounding box center [317, 123] width 88 height 5
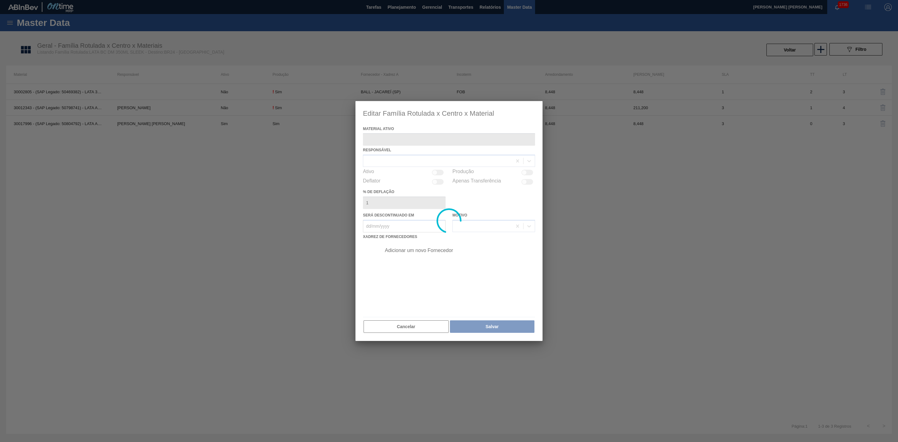
type ativo "30017996 - (SAP Legado: 50804792) - LATA AL 350ML BC DM SLK 429 BRILHO"
checkbox input "true"
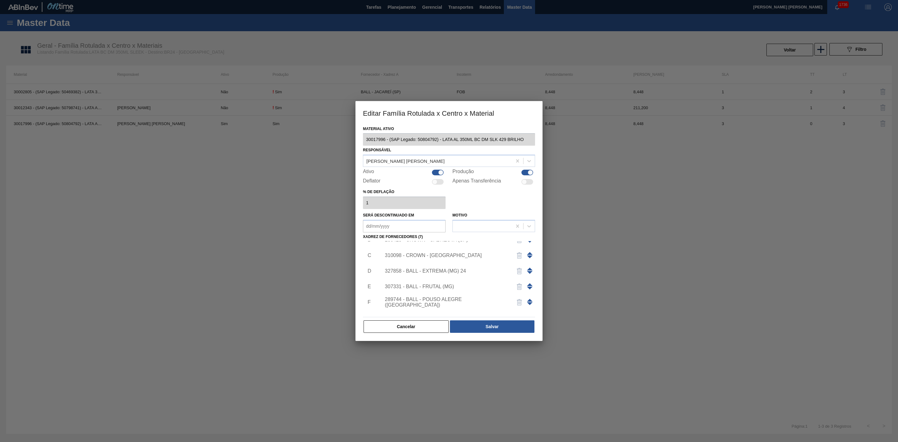
scroll to position [53, 0]
click at [430, 304] on div "Adicionar um novo Fornecedor" at bounding box center [446, 307] width 122 height 6
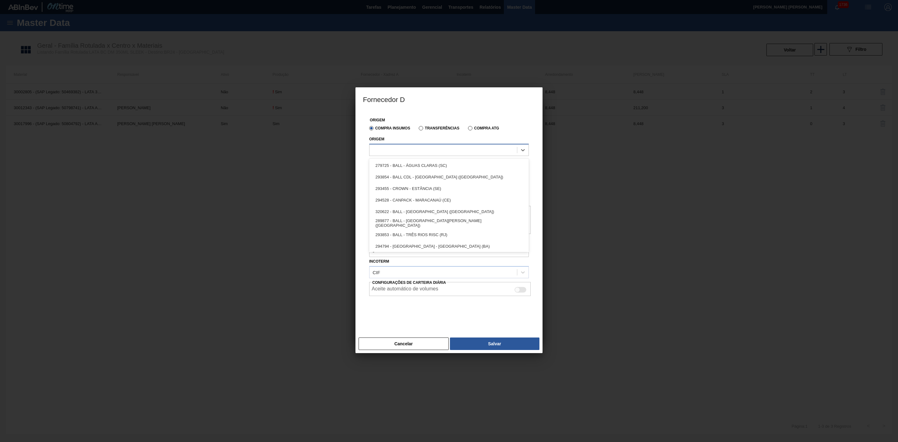
click at [402, 150] on div at bounding box center [444, 149] width 148 height 9
click at [417, 342] on button "Cancelar" at bounding box center [404, 343] width 90 height 12
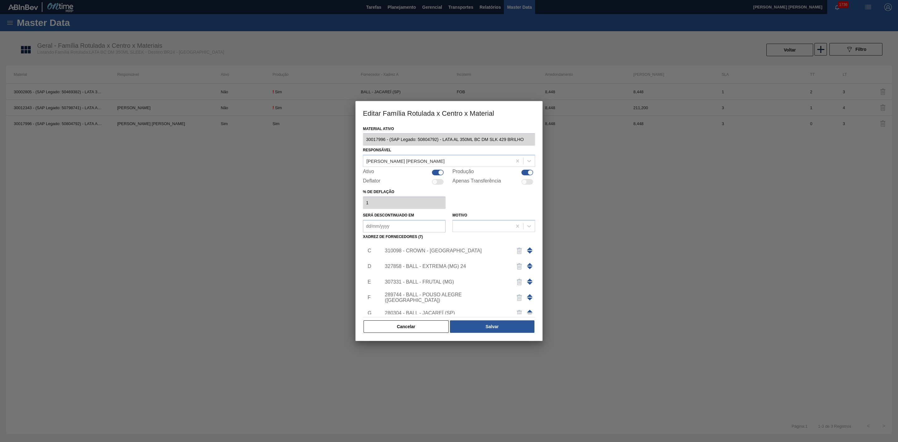
scroll to position [0, 0]
click at [437, 247] on div "289587 - CROWN - [GEOGRAPHIC_DATA] ([GEOGRAPHIC_DATA])" at bounding box center [456, 251] width 157 height 16
click at [447, 249] on div "289587 - CROWN - [GEOGRAPHIC_DATA] ([GEOGRAPHIC_DATA])" at bounding box center [446, 250] width 122 height 11
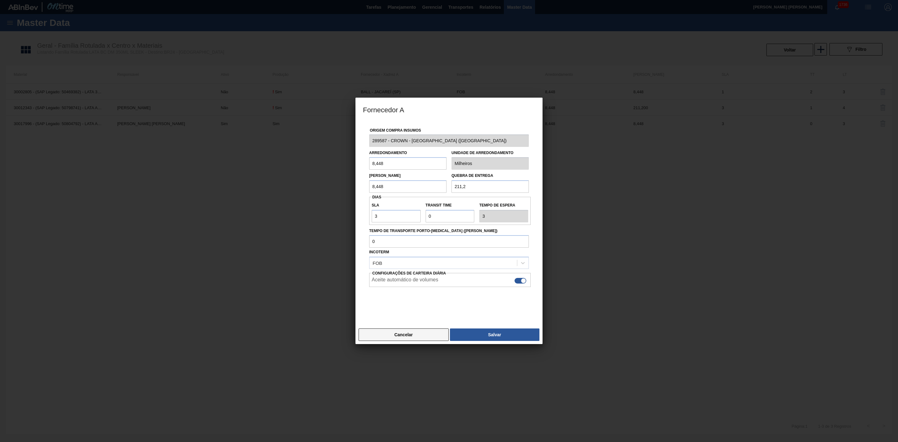
click at [416, 332] on button "Cancelar" at bounding box center [404, 334] width 90 height 12
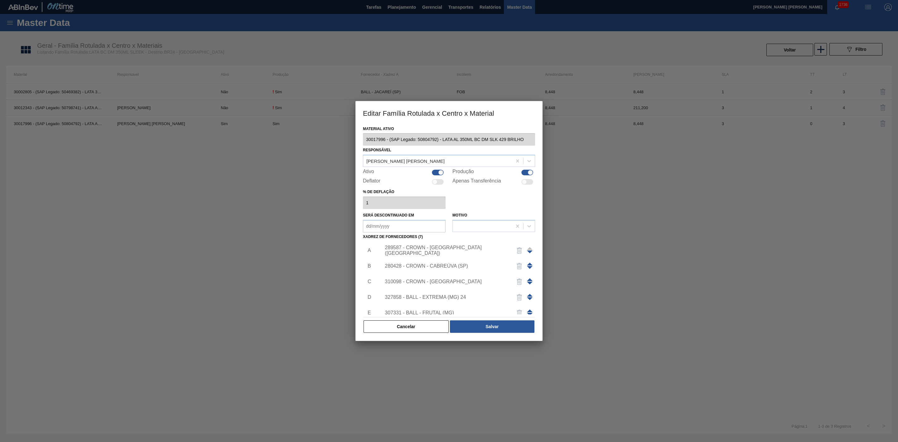
click at [436, 267] on div "280428 - CROWN - CABREÚVA (SP)" at bounding box center [446, 266] width 122 height 6
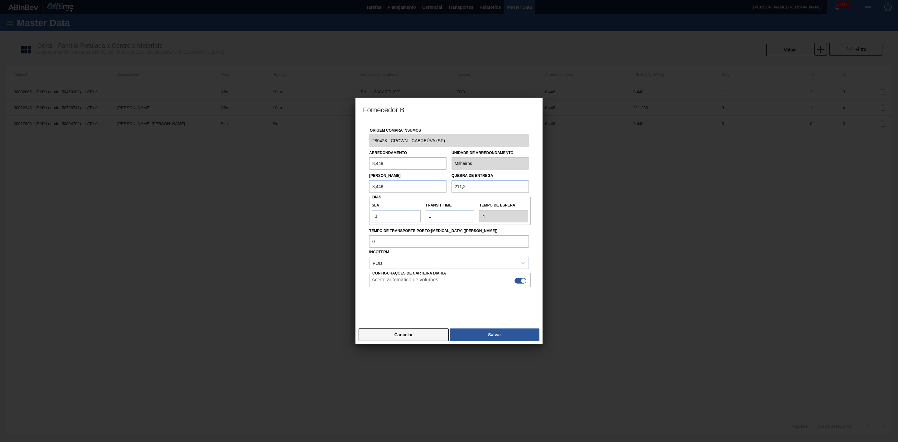
click at [417, 333] on button "Cancelar" at bounding box center [404, 334] width 90 height 12
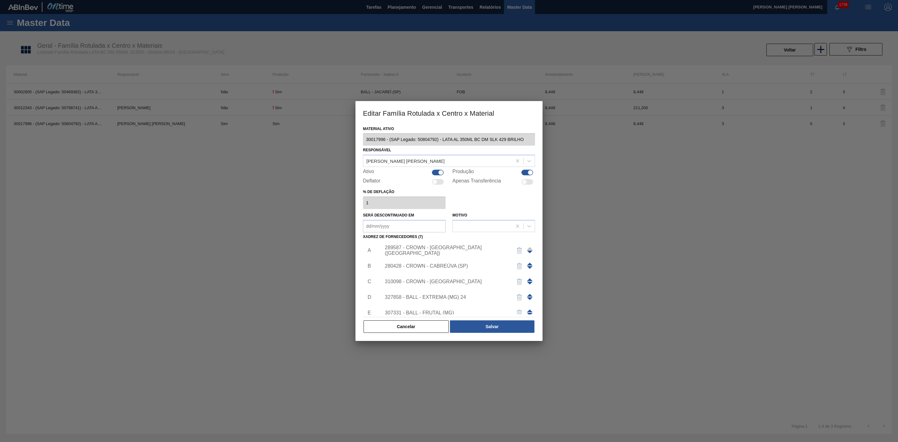
click at [434, 283] on div "310098 - CROWN - UBERABA" at bounding box center [446, 282] width 122 height 6
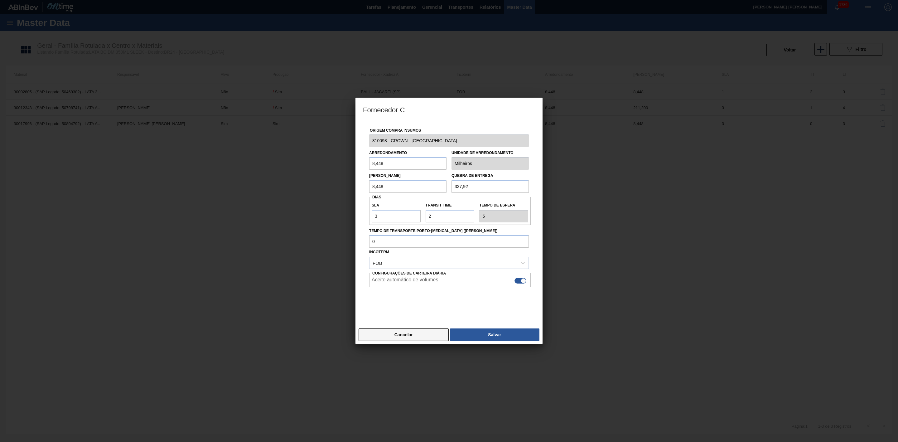
click at [413, 332] on button "Cancelar" at bounding box center [404, 334] width 90 height 12
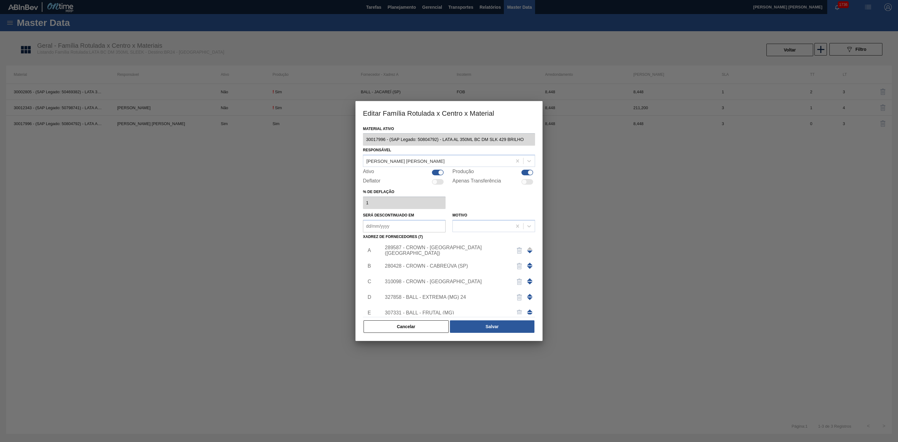
click at [432, 265] on div "280428 - CROWN - CABREÚVA (SP)" at bounding box center [446, 266] width 122 height 6
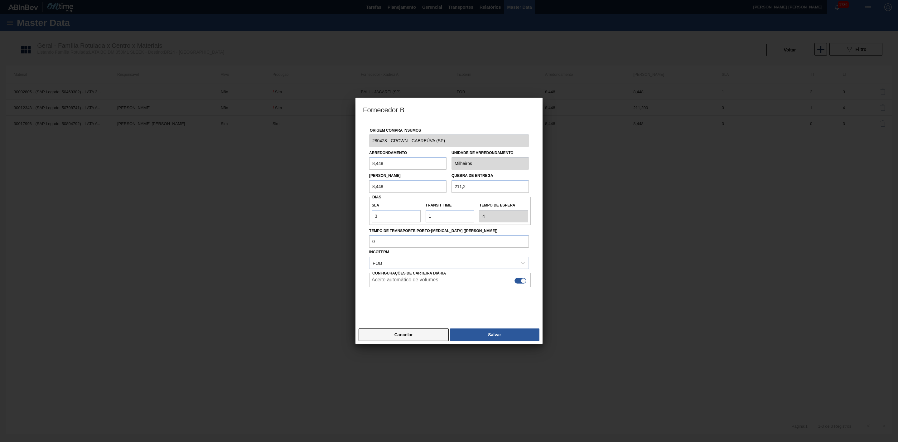
click at [396, 332] on button "Cancelar" at bounding box center [404, 334] width 90 height 12
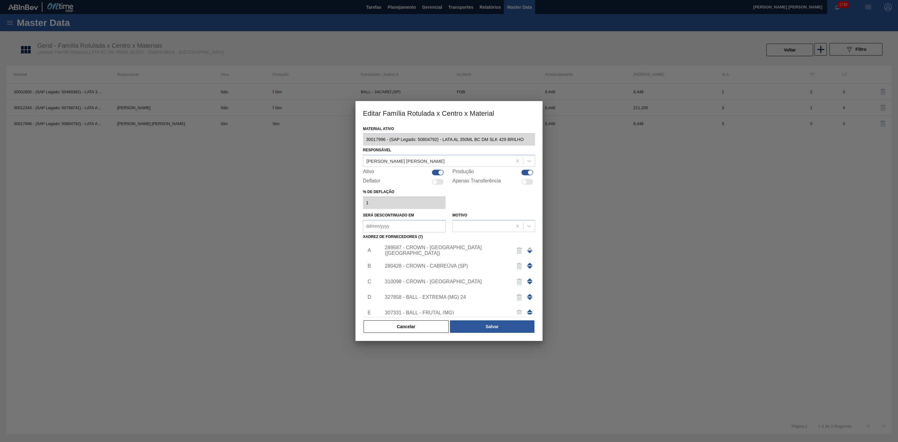
click at [433, 280] on div "310098 - CROWN - UBERABA" at bounding box center [446, 282] width 122 height 6
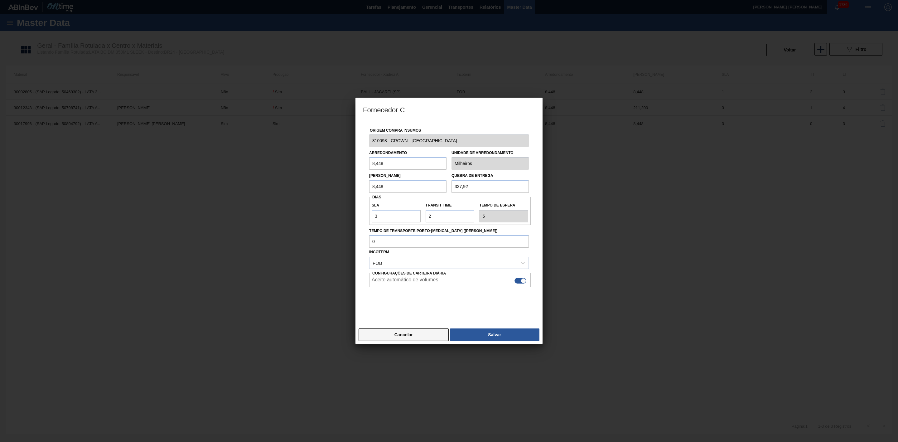
click at [429, 336] on button "Cancelar" at bounding box center [404, 334] width 90 height 12
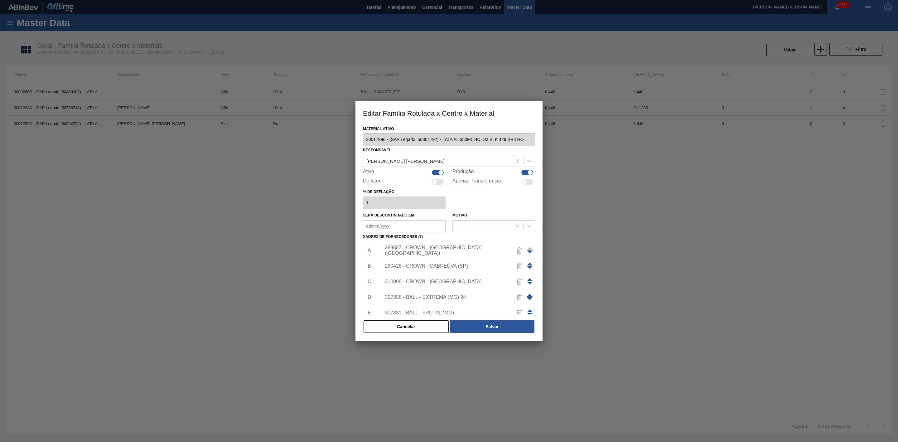
click at [414, 268] on div "280428 - CROWN - CABREÚVA (SP)" at bounding box center [446, 266] width 122 height 6
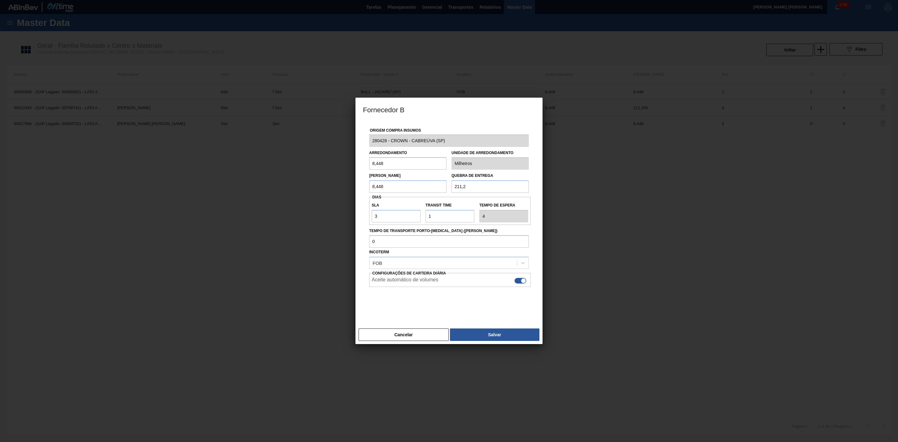
drag, startPoint x: 472, startPoint y: 189, endPoint x: 447, endPoint y: 186, distance: 25.1
click at [447, 186] on div "Lote Mínimo 8,448 Quebra de entrega 211,2" at bounding box center [449, 181] width 165 height 23
type input "337,92"
click at [506, 331] on button "Salvar" at bounding box center [495, 334] width 90 height 12
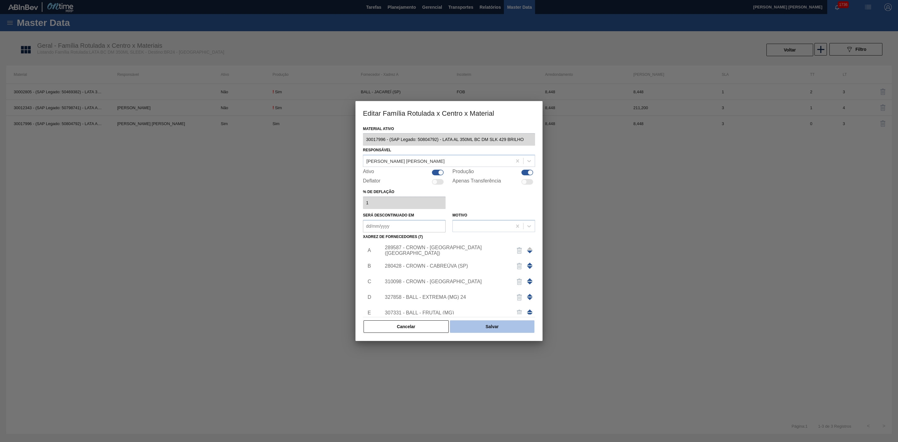
click at [508, 327] on button "Salvar" at bounding box center [492, 326] width 85 height 12
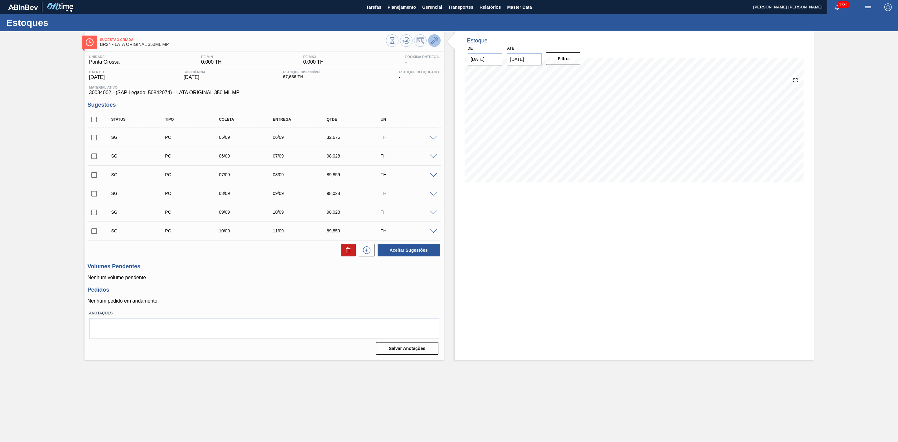
click at [433, 41] on icon at bounding box center [434, 40] width 7 height 7
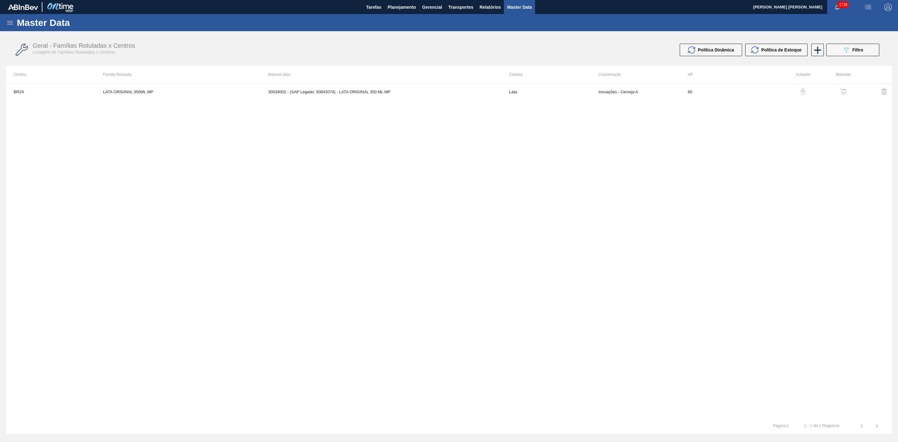
click at [845, 96] on button "button" at bounding box center [843, 91] width 15 height 15
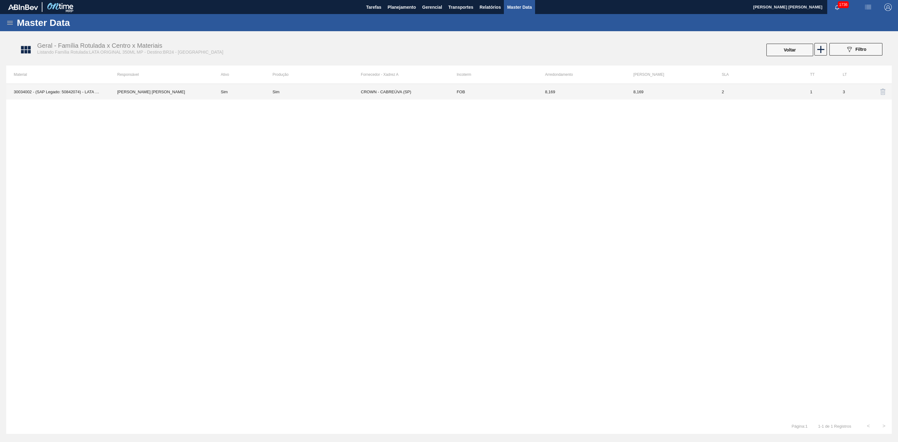
click at [472, 92] on td "FOB" at bounding box center [493, 92] width 88 height 16
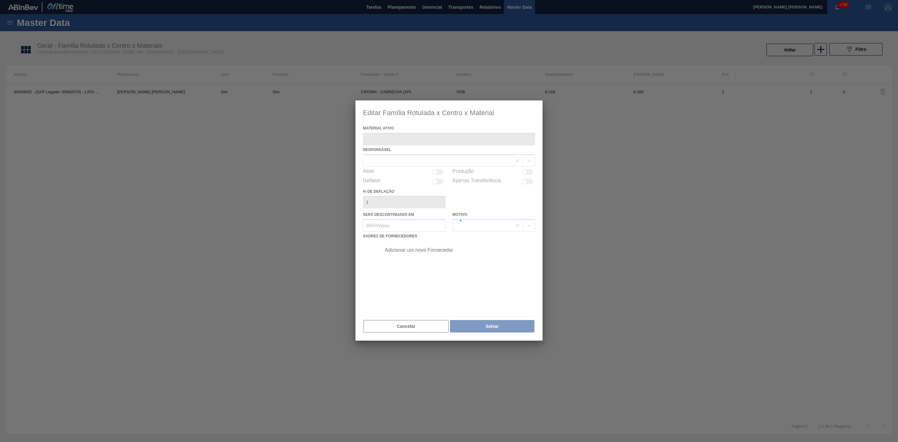
type ativo "30034002 - (SAP Legado: 50842074) - LATA ORIGINAL 350 ML MP"
checkbox input "true"
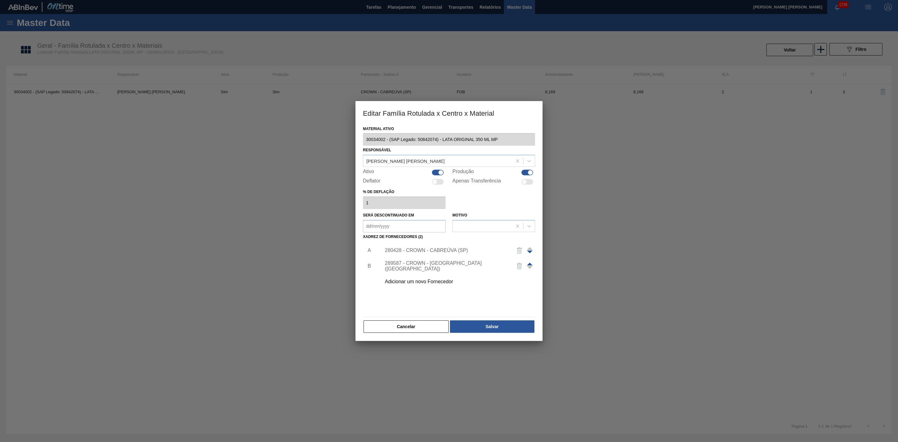
click at [532, 264] on span at bounding box center [530, 264] width 6 height 3
click at [465, 249] on div "289587 - CROWN - [GEOGRAPHIC_DATA] ([GEOGRAPHIC_DATA])" at bounding box center [446, 250] width 122 height 11
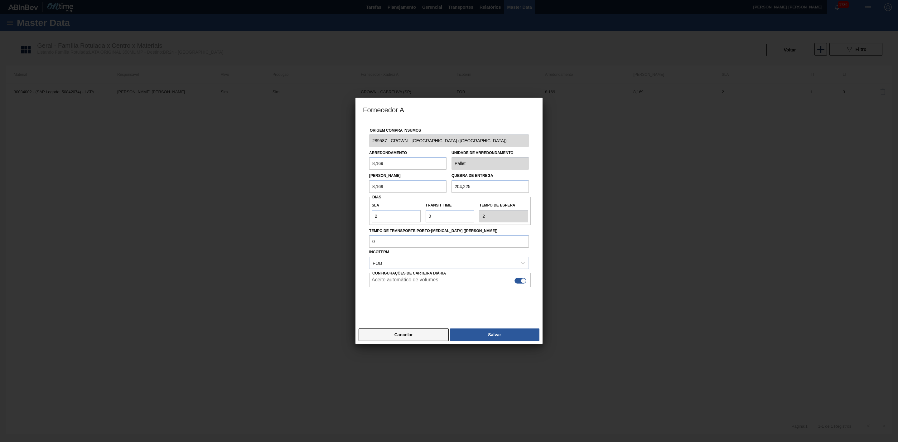
click at [416, 332] on button "Cancelar" at bounding box center [404, 334] width 90 height 12
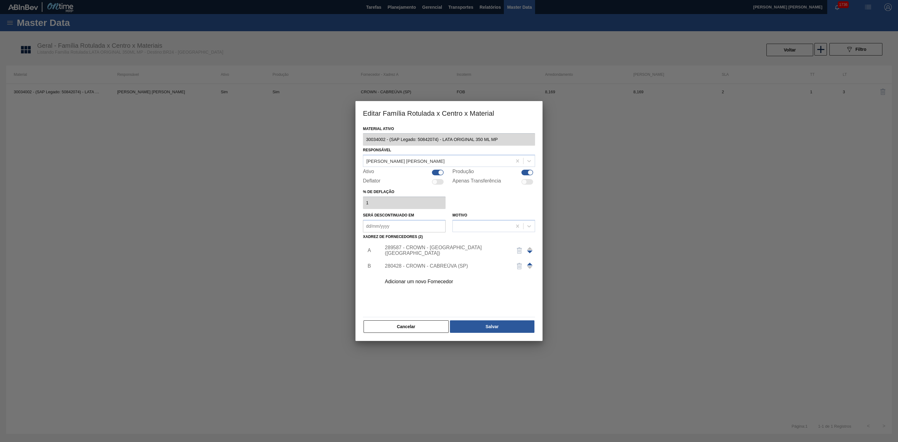
click at [436, 265] on div "280428 - CROWN - CABREÚVA (SP)" at bounding box center [446, 266] width 122 height 6
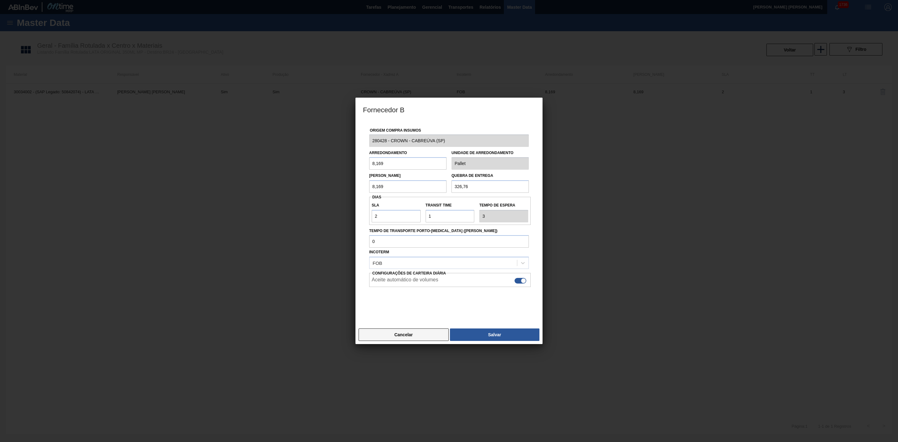
click at [434, 338] on button "Cancelar" at bounding box center [404, 334] width 90 height 12
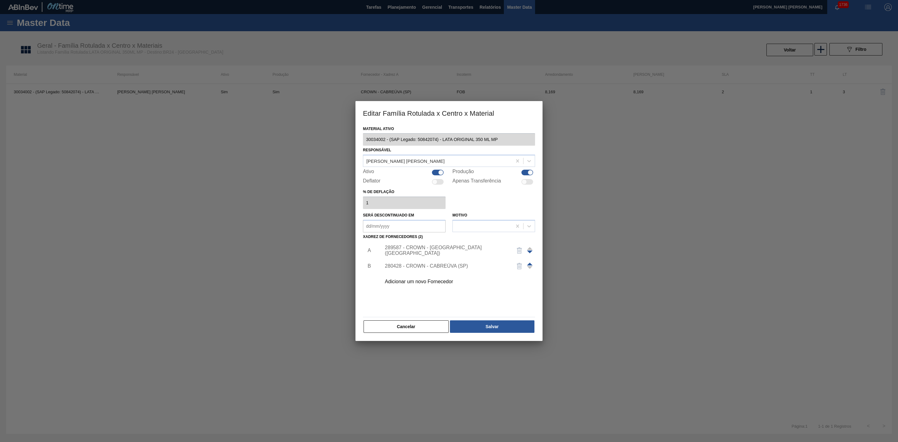
click at [419, 282] on div "Adicionar um novo Fornecedor" at bounding box center [446, 282] width 122 height 6
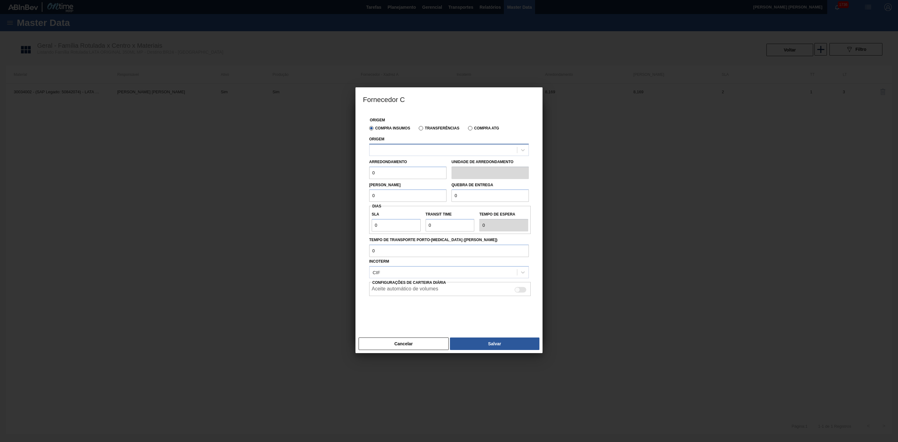
click at [414, 151] on div at bounding box center [444, 149] width 148 height 9
click at [418, 342] on button "Cancelar" at bounding box center [404, 343] width 90 height 12
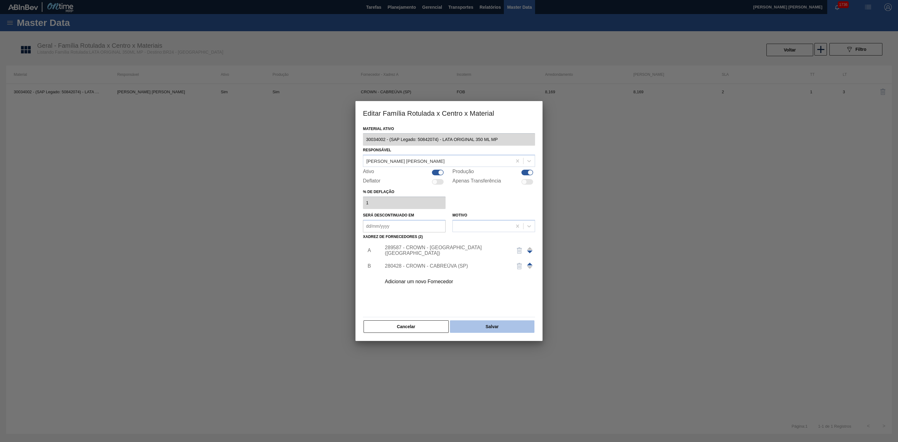
click at [478, 329] on button "Salvar" at bounding box center [492, 326] width 85 height 12
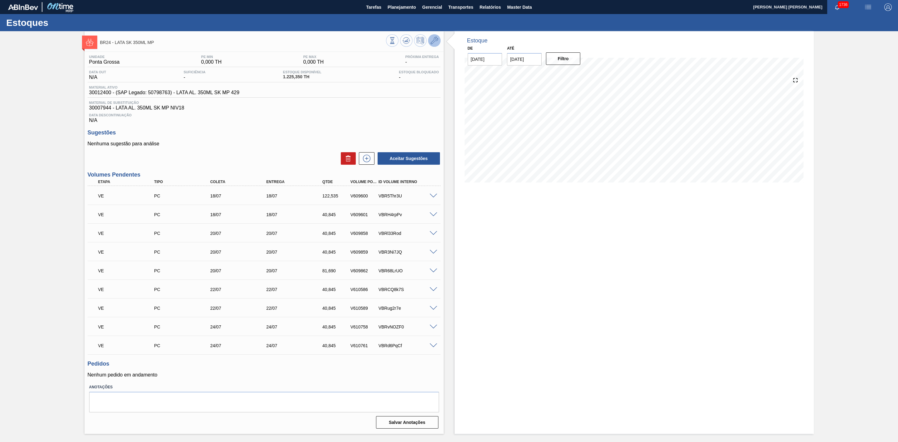
click at [435, 40] on icon at bounding box center [434, 40] width 7 height 7
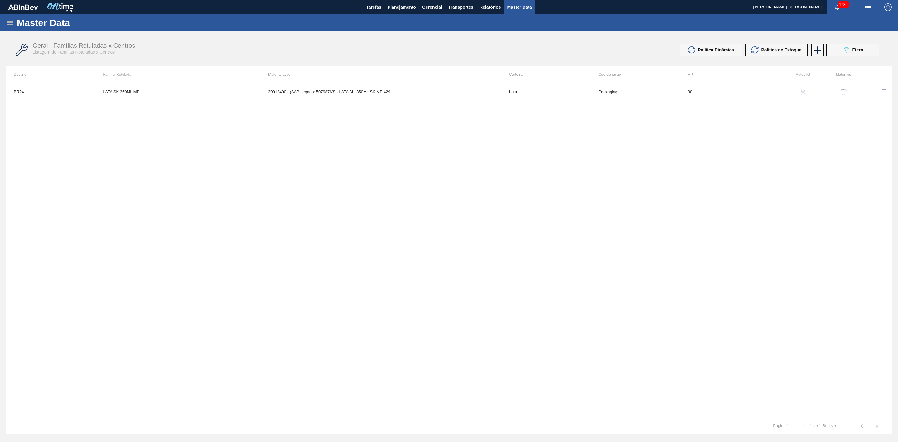
click at [844, 92] on img "button" at bounding box center [844, 92] width 6 height 6
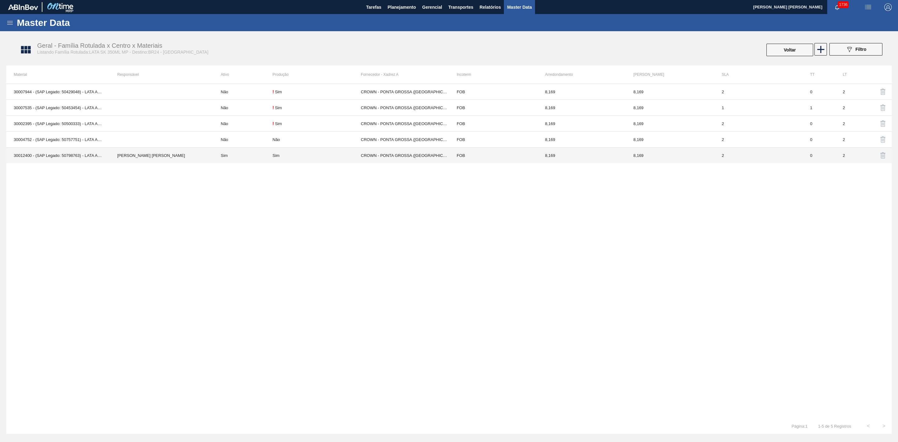
click at [326, 155] on div "Sim" at bounding box center [317, 155] width 88 height 5
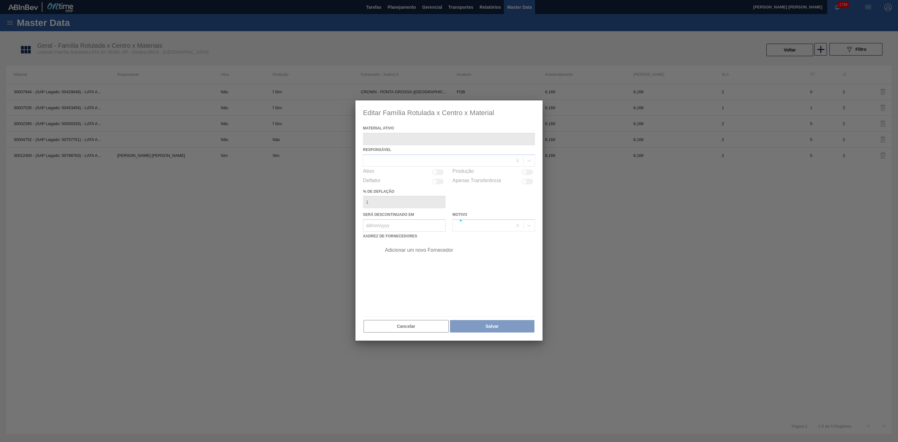
type ativo "30012400 - (SAP Legado: 50798763) - LATA AL. 350ML SK MP 429"
checkbox input "true"
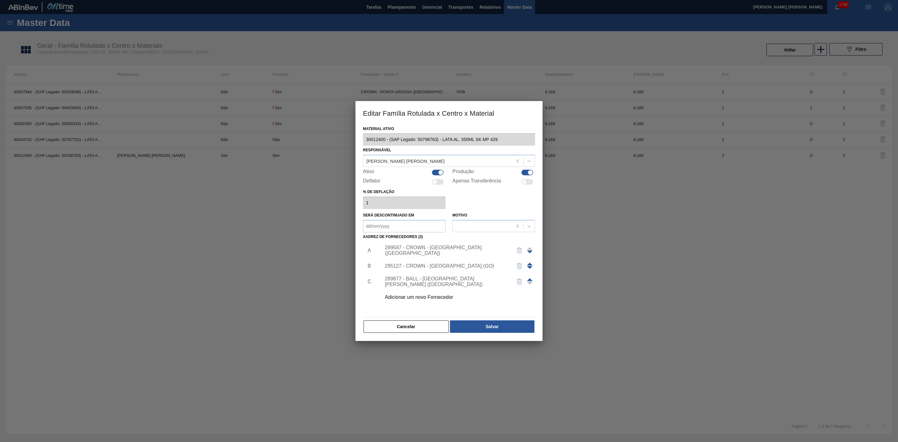
click at [449, 251] on div "289587 - CROWN - [GEOGRAPHIC_DATA] ([GEOGRAPHIC_DATA])" at bounding box center [446, 250] width 122 height 11
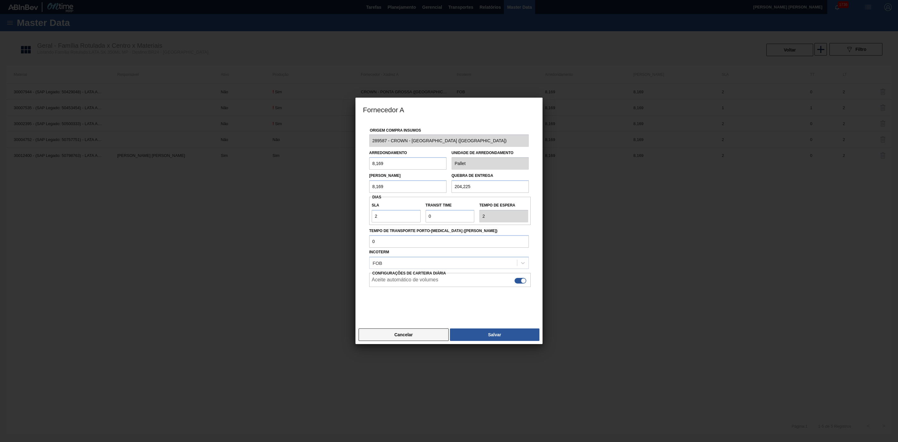
click at [411, 334] on button "Cancelar" at bounding box center [404, 334] width 90 height 12
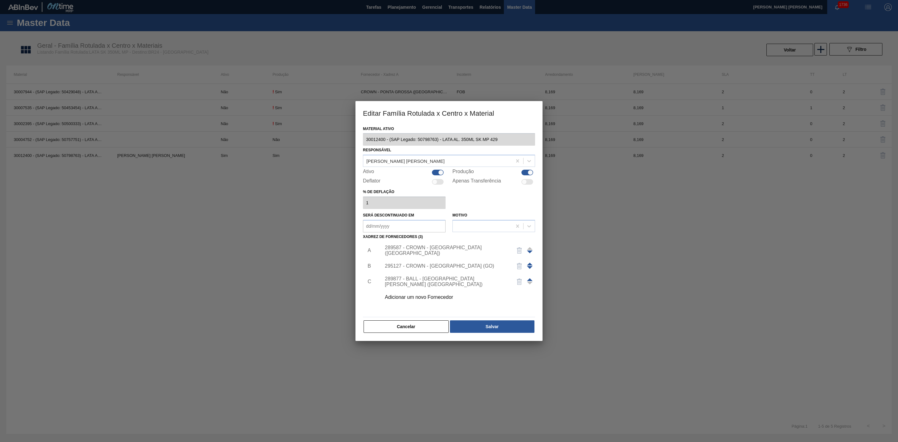
click at [434, 266] on div "295127 - CROWN - [GEOGRAPHIC_DATA] (GO)" at bounding box center [446, 266] width 122 height 6
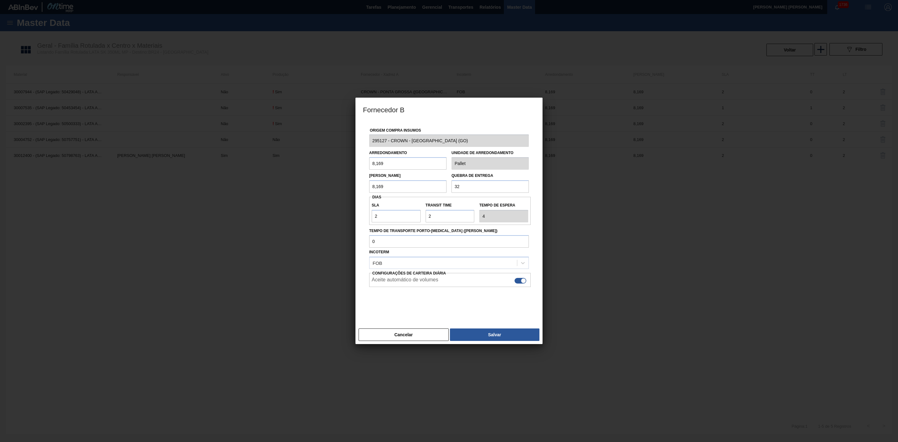
click at [469, 185] on input "32" at bounding box center [490, 186] width 77 height 12
type input "326,76"
click at [487, 341] on button "Salvar" at bounding box center [495, 334] width 90 height 12
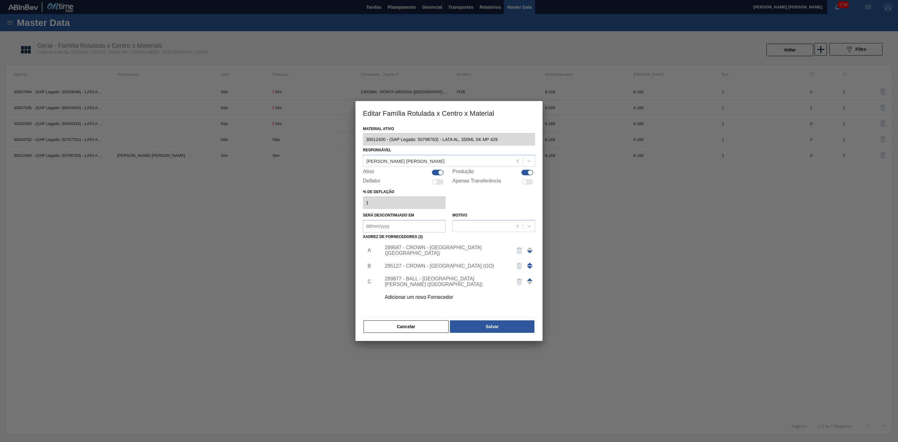
click at [429, 297] on div "Adicionar um novo Fornecedor" at bounding box center [446, 297] width 122 height 6
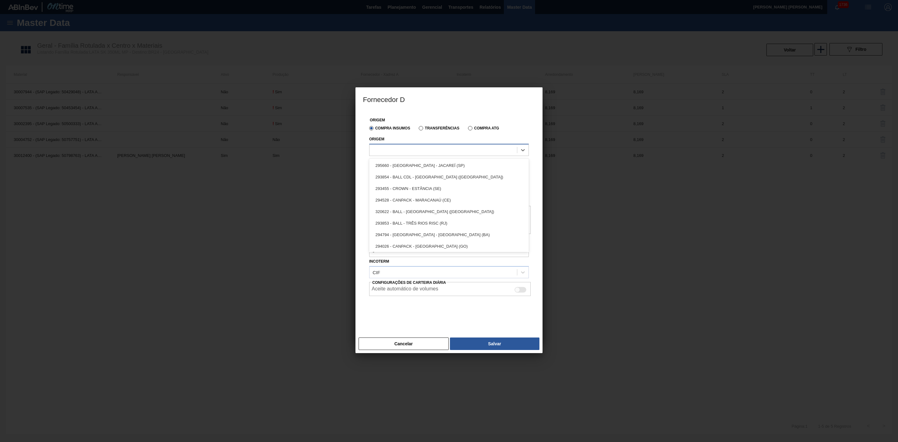
click at [405, 151] on div at bounding box center [444, 149] width 148 height 9
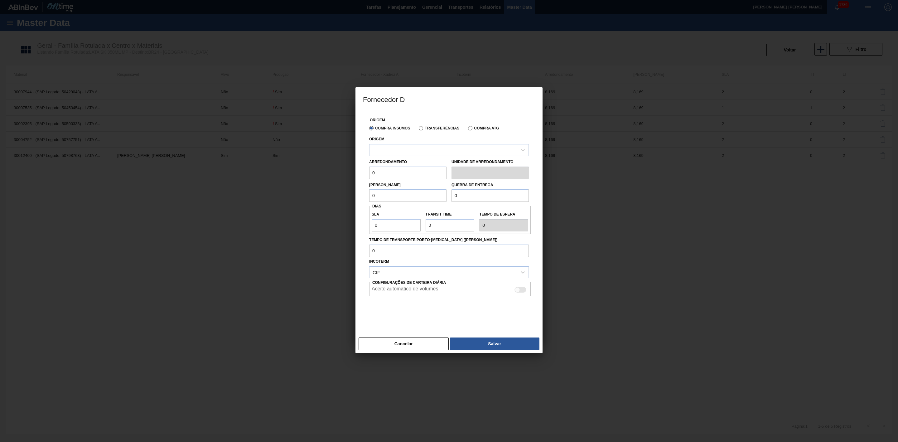
click at [434, 305] on div at bounding box center [449, 311] width 160 height 31
click at [426, 342] on button "Cancelar" at bounding box center [404, 343] width 90 height 12
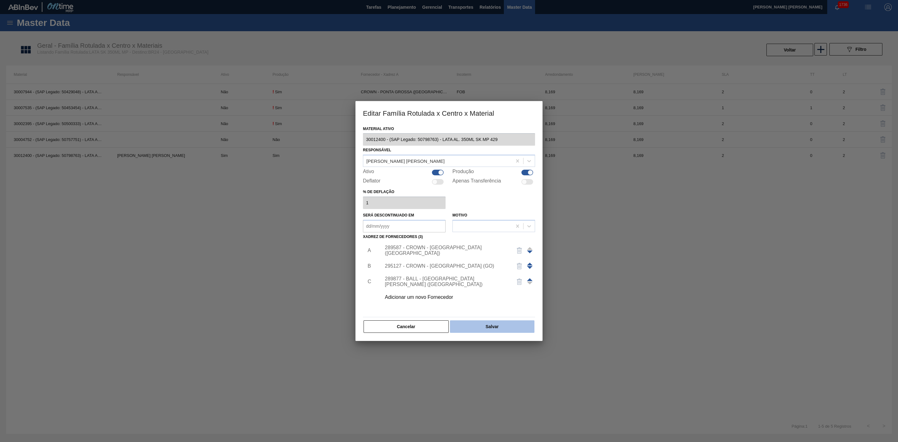
click at [487, 329] on button "Salvar" at bounding box center [492, 326] width 85 height 12
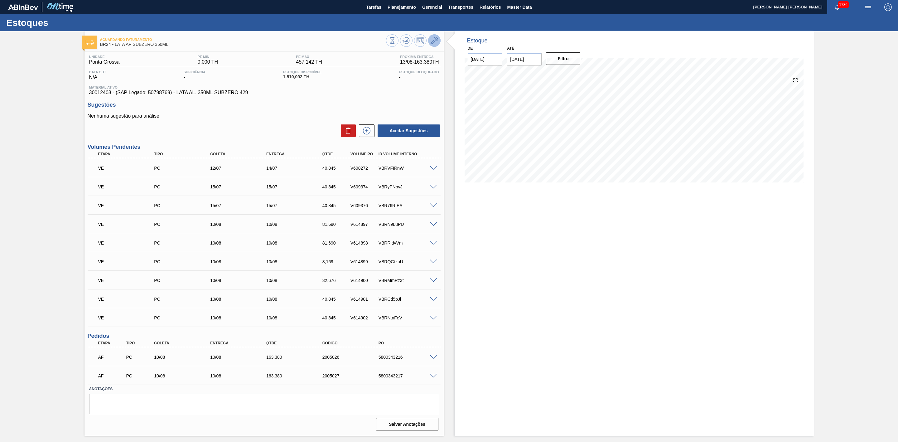
click at [433, 43] on icon at bounding box center [434, 40] width 7 height 7
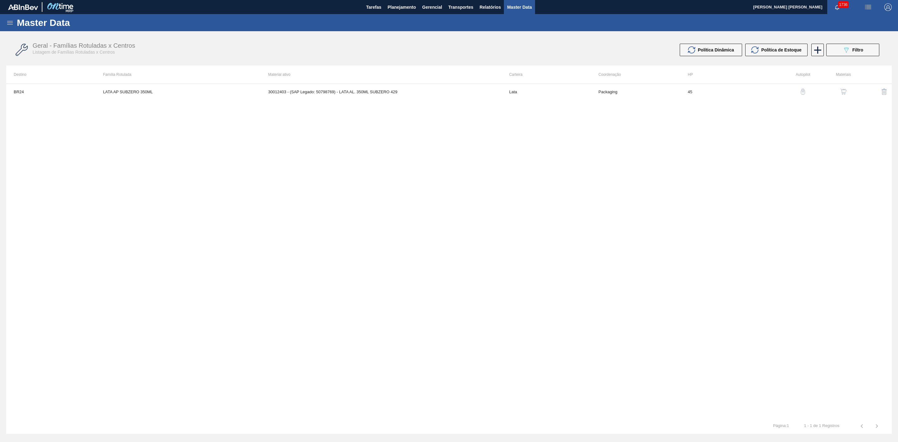
click at [842, 92] on img "button" at bounding box center [844, 92] width 6 height 6
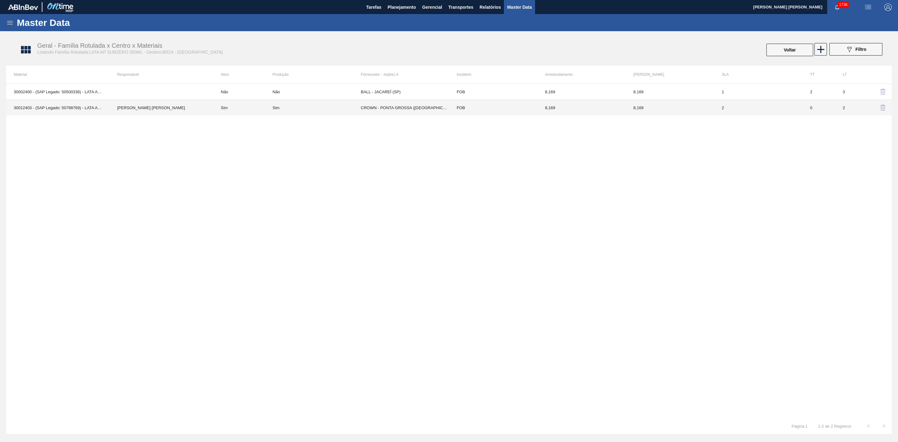
click at [366, 110] on td "CROWN - PONTA GROSSA ([GEOGRAPHIC_DATA])" at bounding box center [405, 108] width 88 height 16
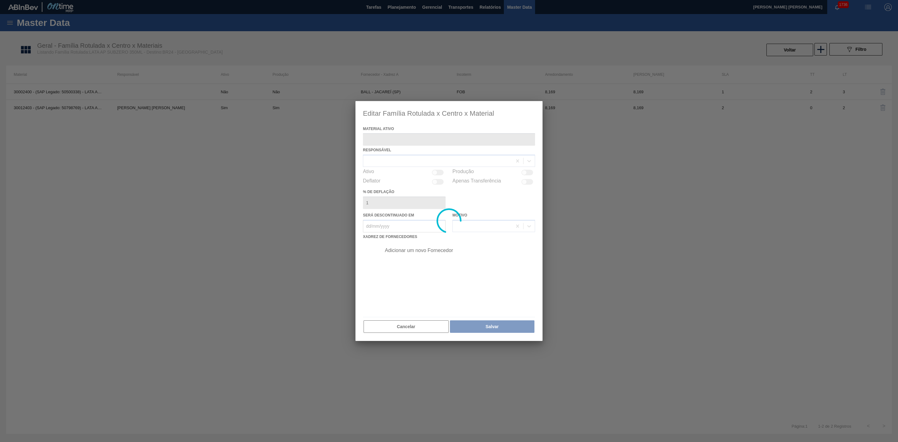
type ativo "30012403 - (SAP Legado: 50798769) - LATA AL. 350ML SUBZERO 429"
checkbox input "true"
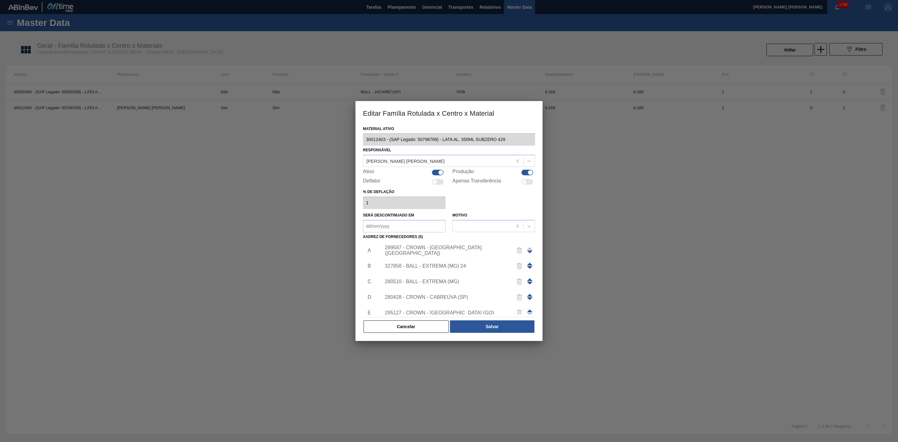
click at [527, 295] on span at bounding box center [530, 295] width 6 height 3
click at [520, 297] on img "button" at bounding box center [519, 296] width 7 height 7
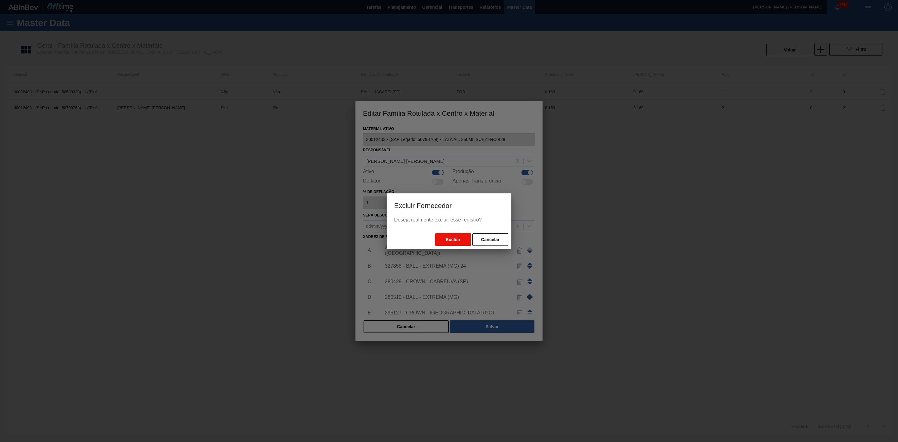
click at [458, 242] on button "Excluir" at bounding box center [453, 239] width 36 height 12
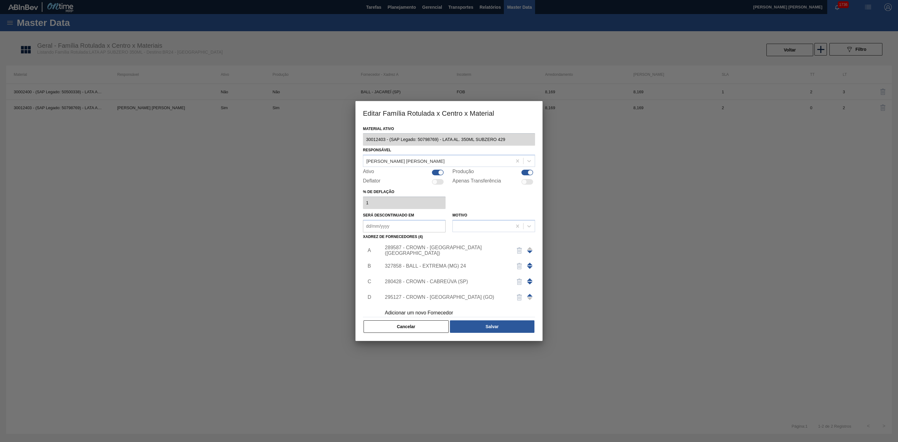
click at [529, 280] on span at bounding box center [530, 279] width 6 height 3
click at [530, 296] on span at bounding box center [530, 295] width 6 height 3
click at [476, 246] on div "289587 - CROWN - [GEOGRAPHIC_DATA] ([GEOGRAPHIC_DATA])" at bounding box center [456, 251] width 157 height 16
click at [472, 250] on div "289587 - CROWN - [GEOGRAPHIC_DATA] ([GEOGRAPHIC_DATA])" at bounding box center [446, 250] width 122 height 11
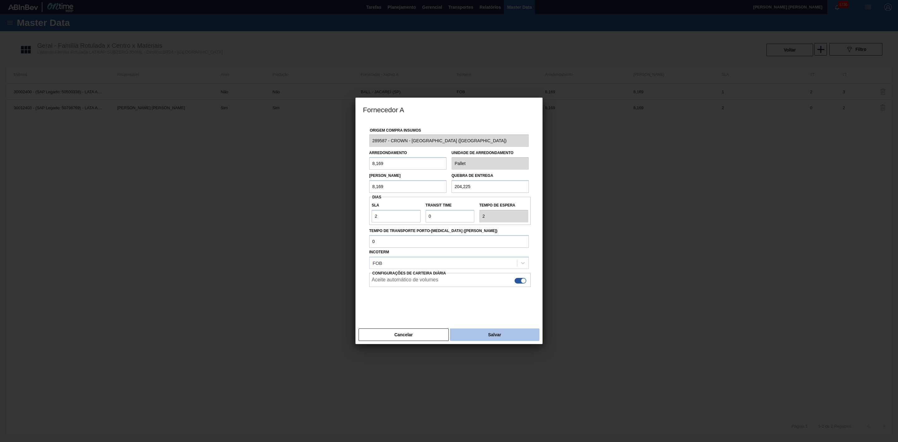
click at [470, 332] on button "Salvar" at bounding box center [495, 334] width 90 height 12
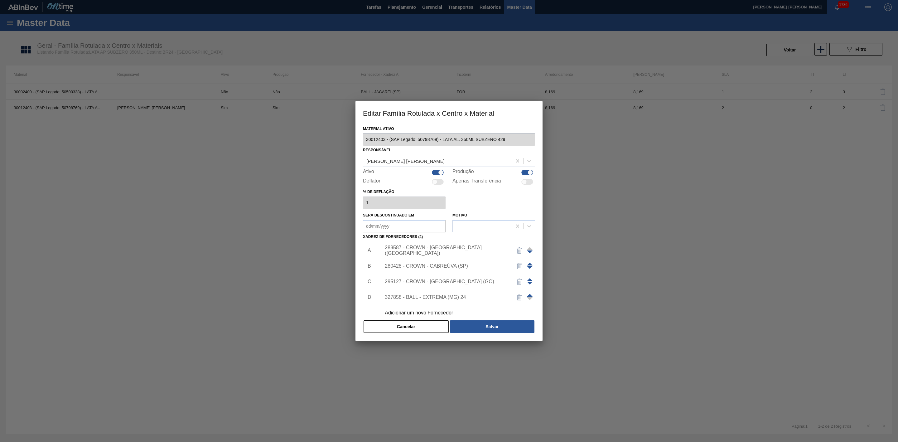
click at [432, 265] on div "280428 - CROWN - CABREÚVA (SP)" at bounding box center [446, 266] width 122 height 6
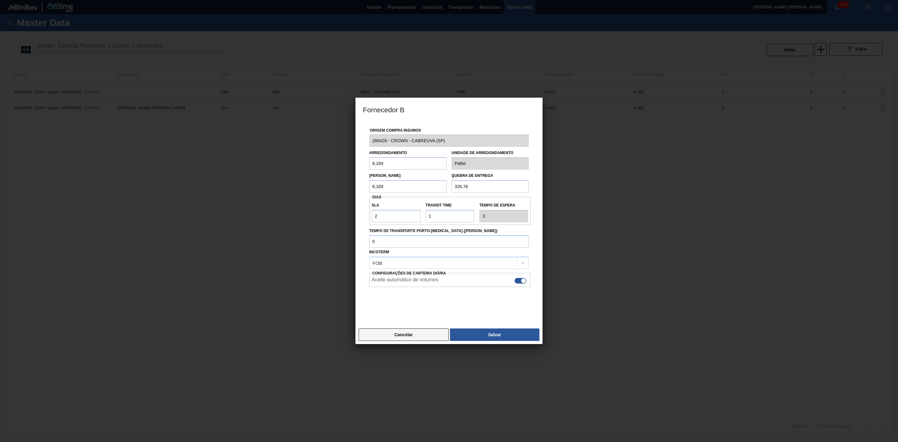
click at [422, 335] on button "Cancelar" at bounding box center [404, 334] width 90 height 12
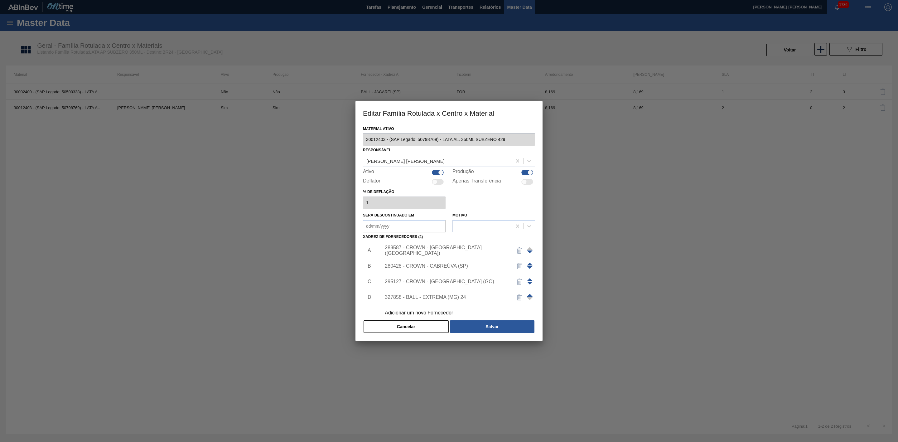
click at [442, 282] on div "295127 - CROWN - [GEOGRAPHIC_DATA] (GO)" at bounding box center [446, 282] width 122 height 6
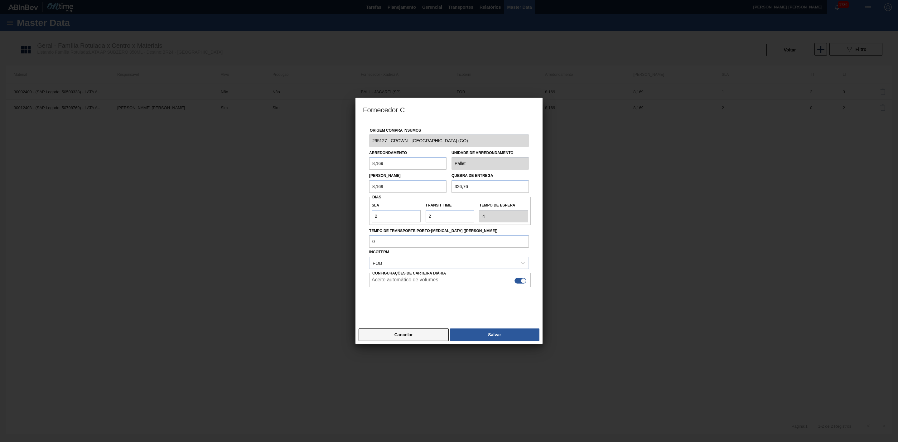
click at [418, 336] on button "Cancelar" at bounding box center [404, 334] width 90 height 12
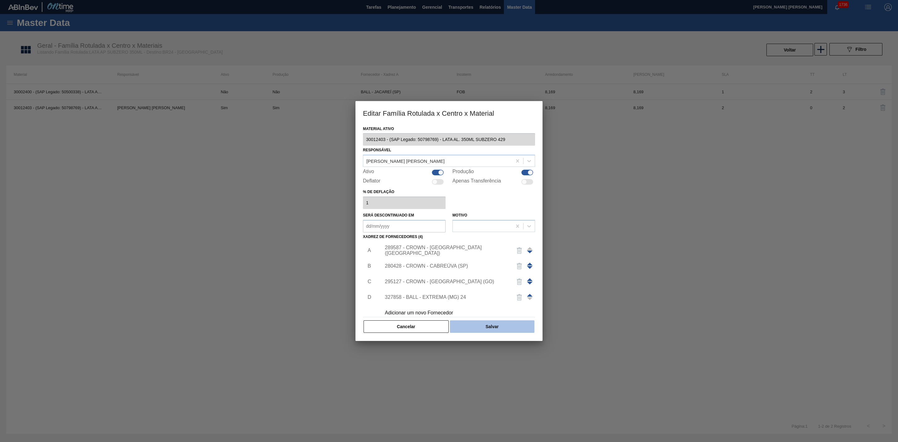
click at [478, 325] on button "Salvar" at bounding box center [492, 326] width 85 height 12
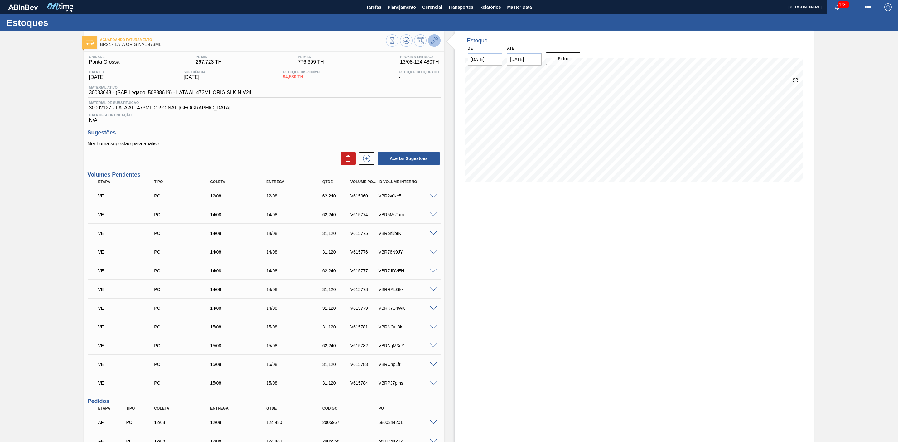
click at [432, 41] on icon at bounding box center [434, 40] width 7 height 7
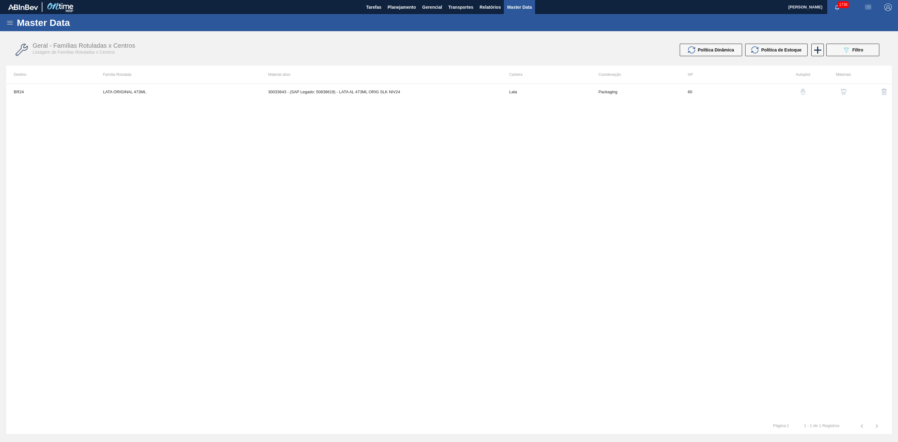
click at [842, 93] on img "button" at bounding box center [844, 92] width 6 height 6
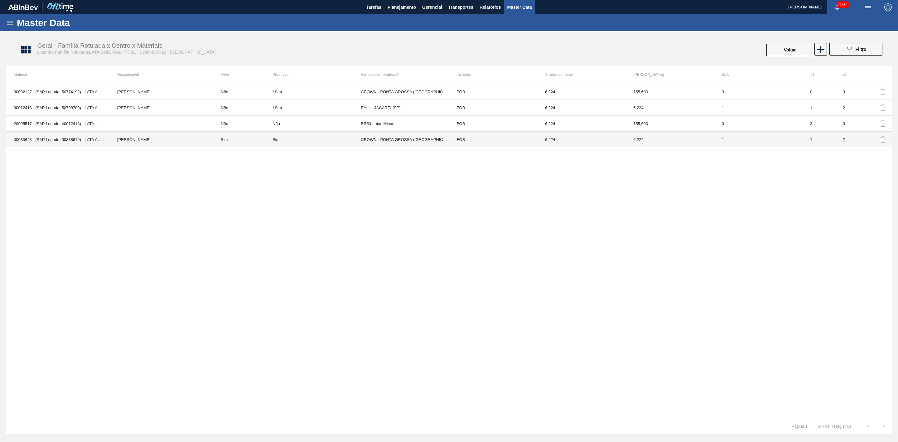
click at [341, 138] on div "Sim" at bounding box center [317, 139] width 88 height 5
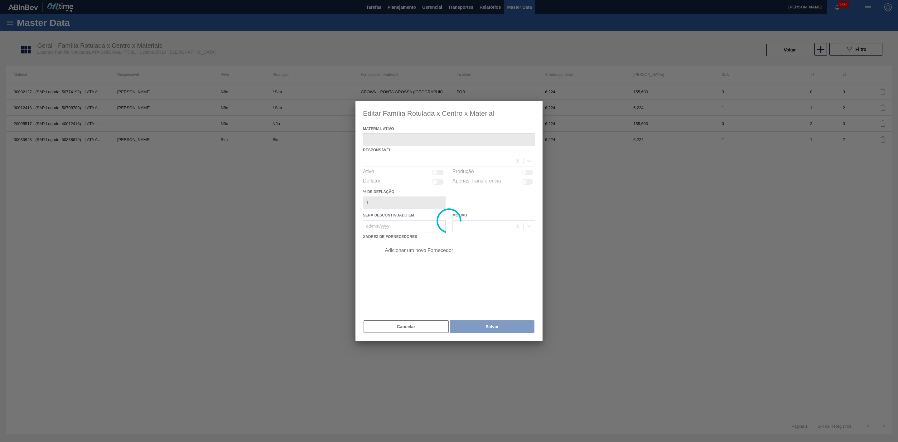
type ativo "30033643 - (SAP Legado: 50838619) - LATA AL 473ML ORIG SLK NIV24"
checkbox input "true"
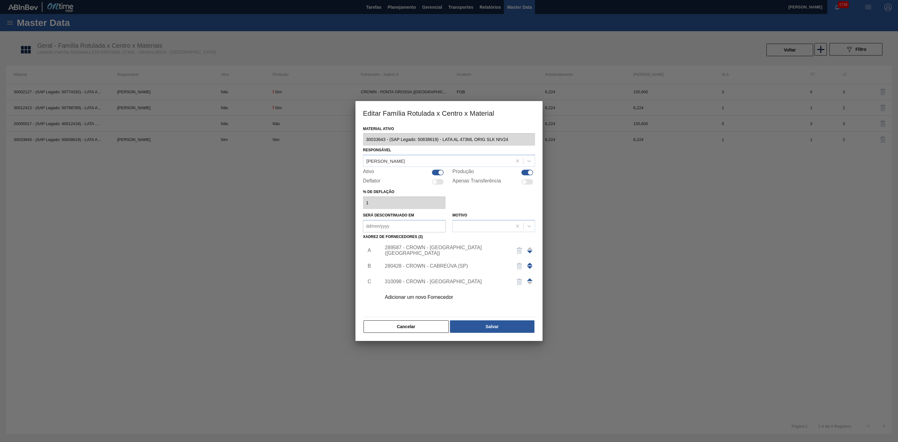
click at [470, 252] on div "289587 - CROWN - [GEOGRAPHIC_DATA] ([GEOGRAPHIC_DATA])" at bounding box center [446, 250] width 122 height 11
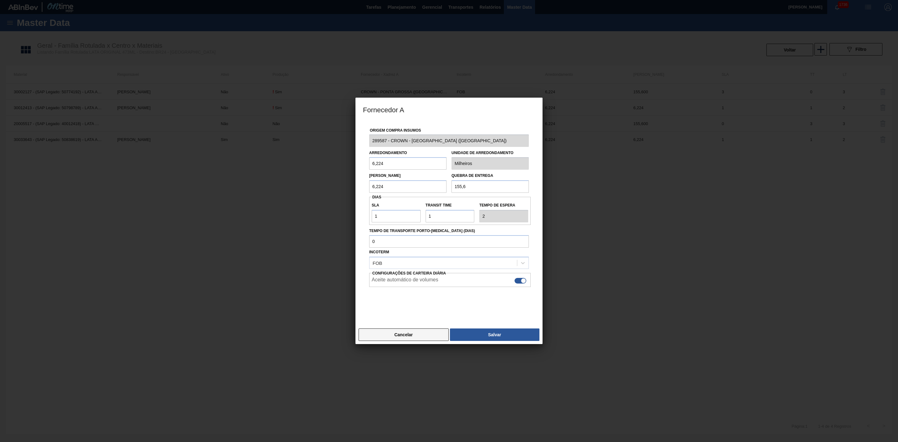
click at [407, 334] on button "Cancelar" at bounding box center [404, 334] width 90 height 12
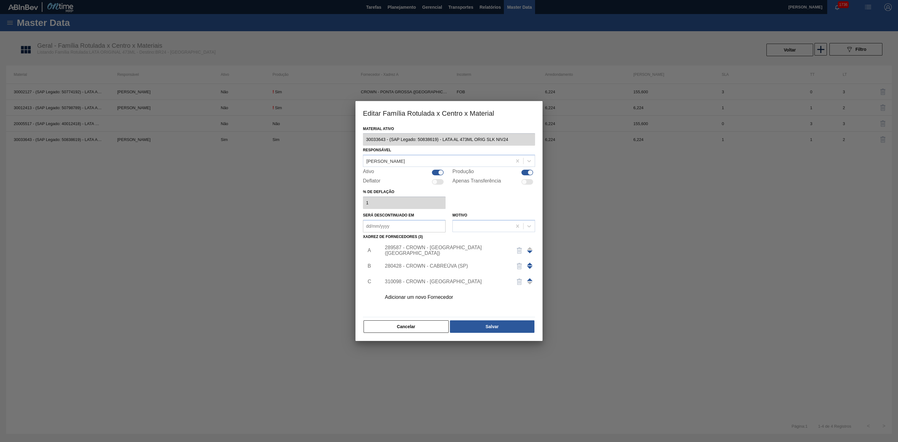
click at [458, 249] on div "289587 - CROWN - [GEOGRAPHIC_DATA] ([GEOGRAPHIC_DATA])" at bounding box center [446, 250] width 122 height 11
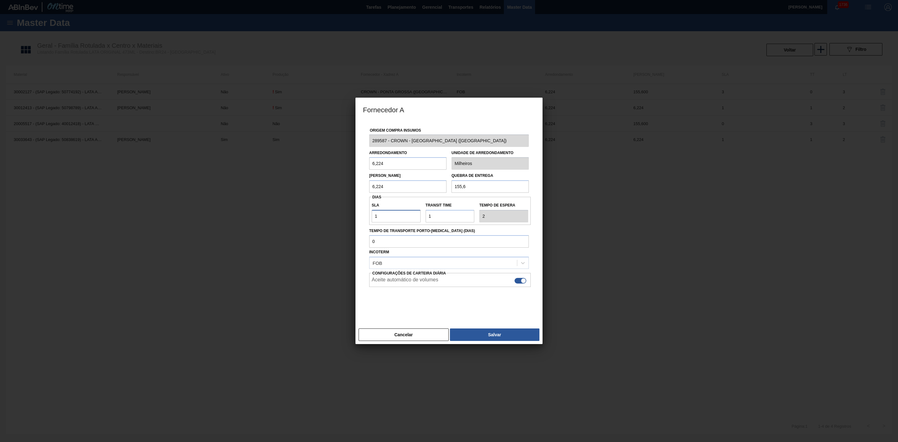
drag, startPoint x: 389, startPoint y: 216, endPoint x: 364, endPoint y: 216, distance: 24.6
click at [364, 216] on div "Origem Compra Insumos 289587 - CROWN - [GEOGRAPHIC_DATA] ([GEOGRAPHIC_DATA]) Ar…" at bounding box center [449, 219] width 172 height 197
type input "2"
type input "3"
type input "2"
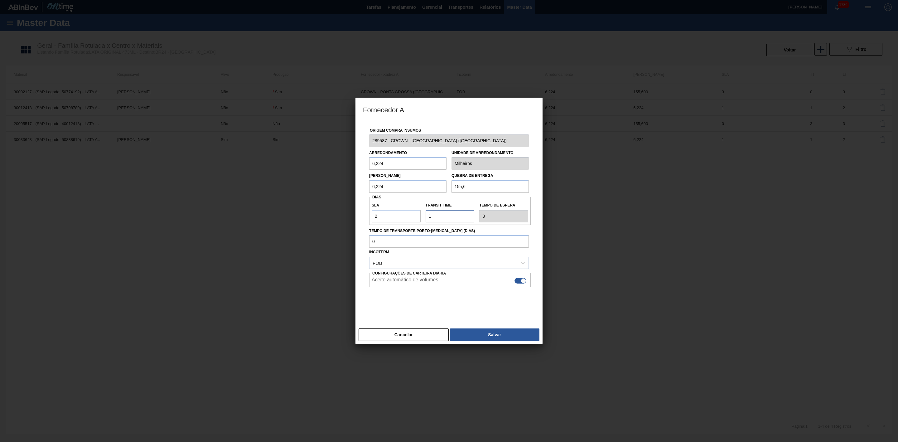
drag, startPoint x: 428, startPoint y: 217, endPoint x: 403, endPoint y: 215, distance: 25.3
click at [403, 215] on div "SLA 2 Transit Time Tempo de espera 3" at bounding box center [450, 210] width 162 height 23
type input "0"
type input "2"
type input "0"
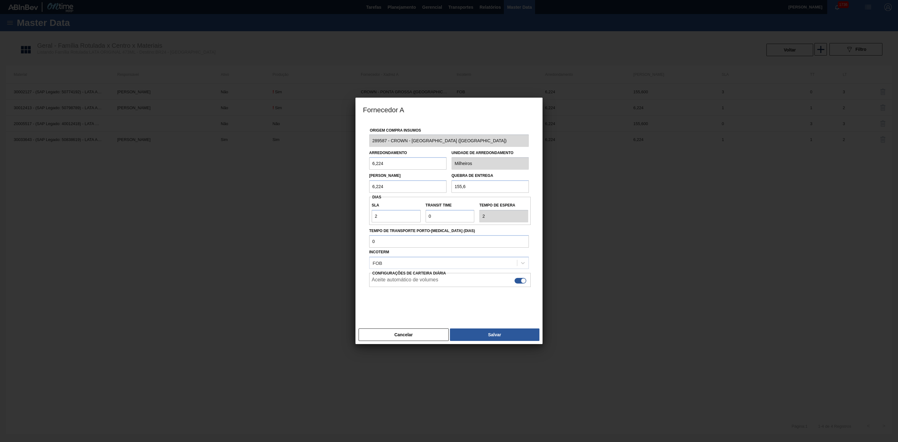
click at [413, 300] on div at bounding box center [449, 302] width 160 height 31
click at [479, 331] on button "Salvar" at bounding box center [495, 334] width 90 height 12
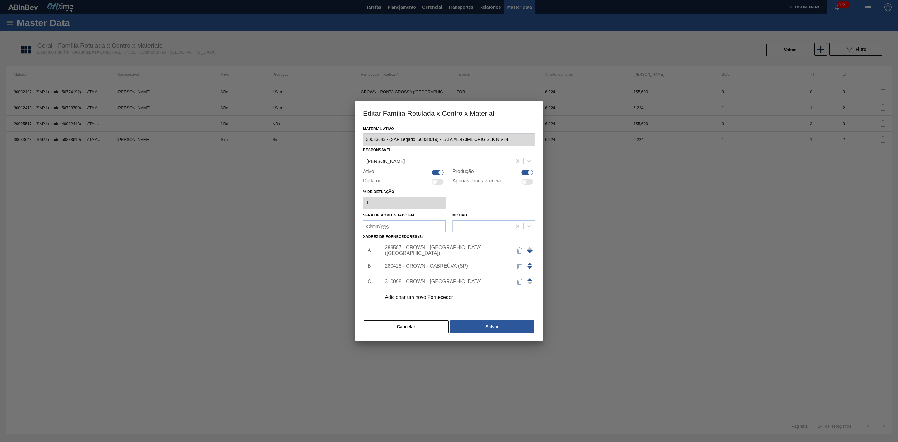
click at [443, 266] on div "280428 - CROWN - CABREÚVA (SP)" at bounding box center [446, 266] width 122 height 6
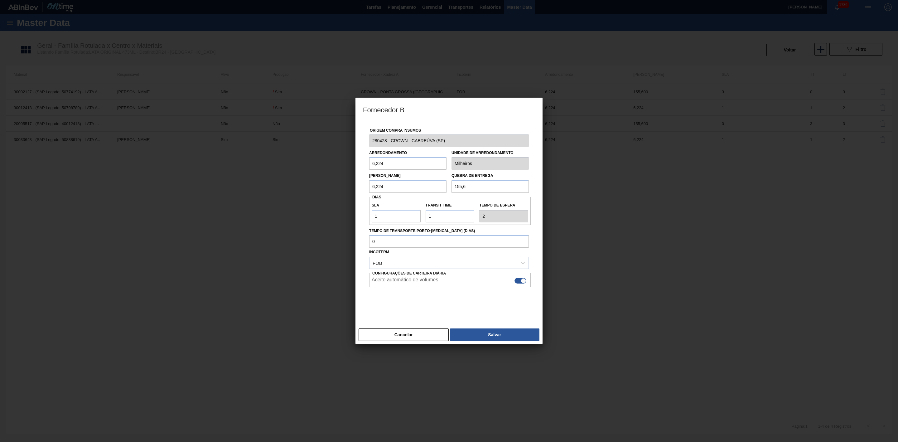
drag, startPoint x: 472, startPoint y: 187, endPoint x: 448, endPoint y: 184, distance: 23.7
click at [448, 184] on div "Lote Mínimo 6,224 Quebra de entrega 155,6" at bounding box center [449, 181] width 165 height 23
type input "248,96"
drag, startPoint x: 388, startPoint y: 217, endPoint x: 367, endPoint y: 218, distance: 20.6
click at [367, 218] on div "Origem Compra Insumos 280428 - CROWN - CABREÚVA (SP) Arredondamento 6,224 Unida…" at bounding box center [449, 219] width 172 height 197
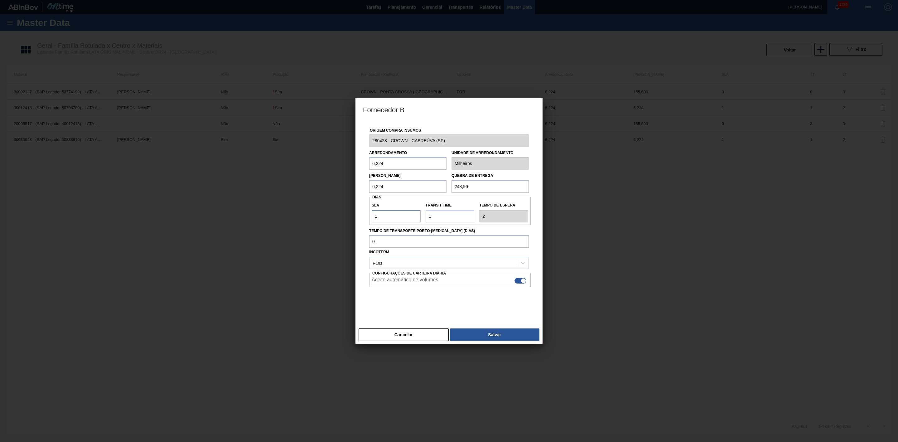
type input "2"
type input "3"
type input "2"
click at [463, 302] on div at bounding box center [449, 302] width 160 height 31
click at [491, 332] on button "Salvar" at bounding box center [495, 334] width 90 height 12
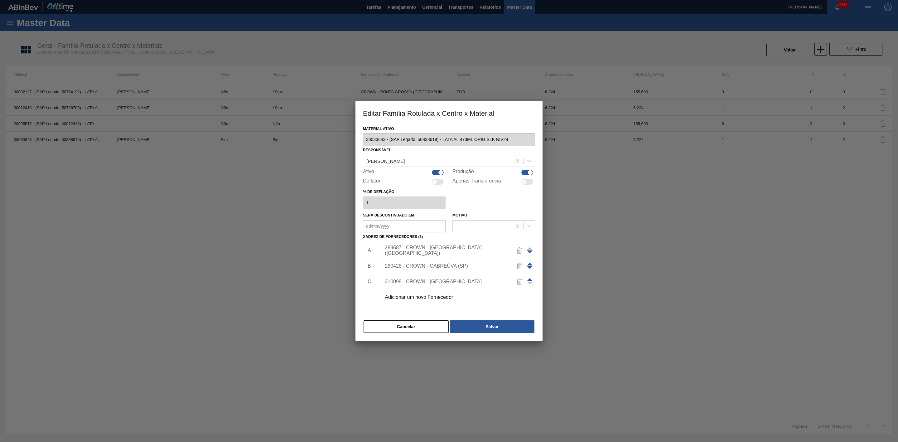
click at [449, 282] on div "310098 - CROWN - UBERABA" at bounding box center [446, 282] width 122 height 6
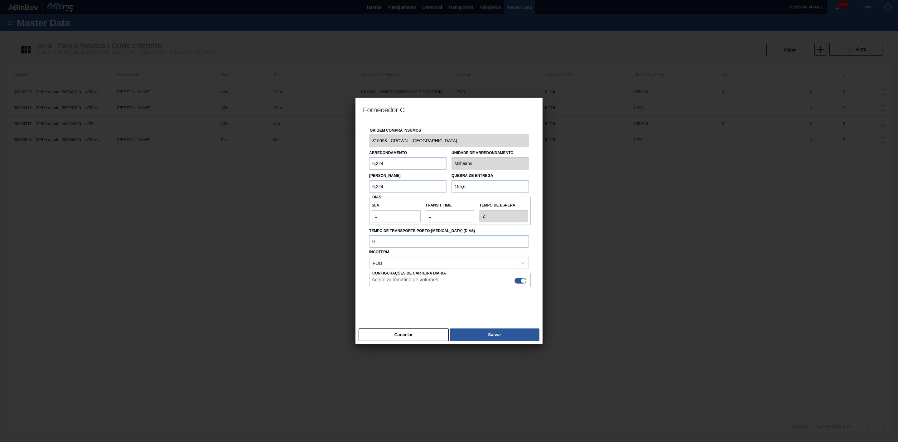
drag, startPoint x: 470, startPoint y: 185, endPoint x: 444, endPoint y: 187, distance: 26.3
click at [444, 187] on div "Lote Mínimo 6,224 Quebra de entrega 155,6" at bounding box center [449, 181] width 165 height 23
type input "248,96"
drag, startPoint x: 439, startPoint y: 214, endPoint x: 423, endPoint y: 215, distance: 15.6
click at [423, 215] on div "Transit Time" at bounding box center [450, 212] width 54 height 22
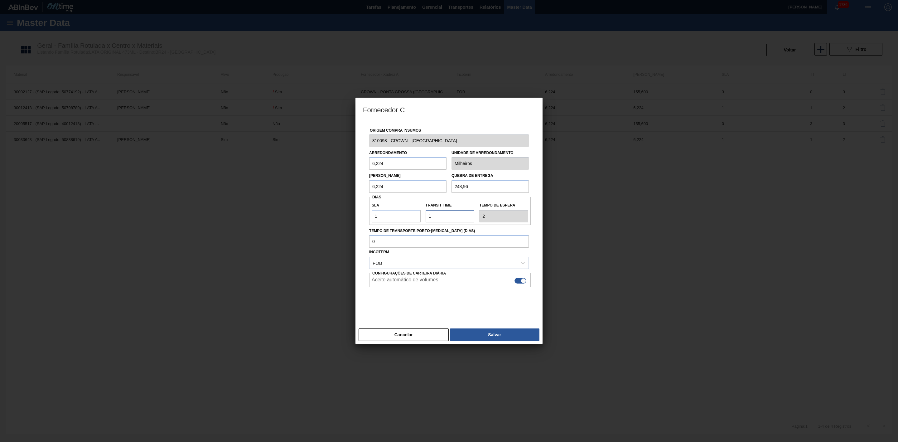
type input "2"
type input "3"
type input "2"
drag, startPoint x: 381, startPoint y: 218, endPoint x: 364, endPoint y: 219, distance: 17.2
click at [364, 219] on div "Origem Compra Insumos 310098 - CROWN - UBERABA Arredondamento 6,224 Unidade de …" at bounding box center [449, 219] width 172 height 197
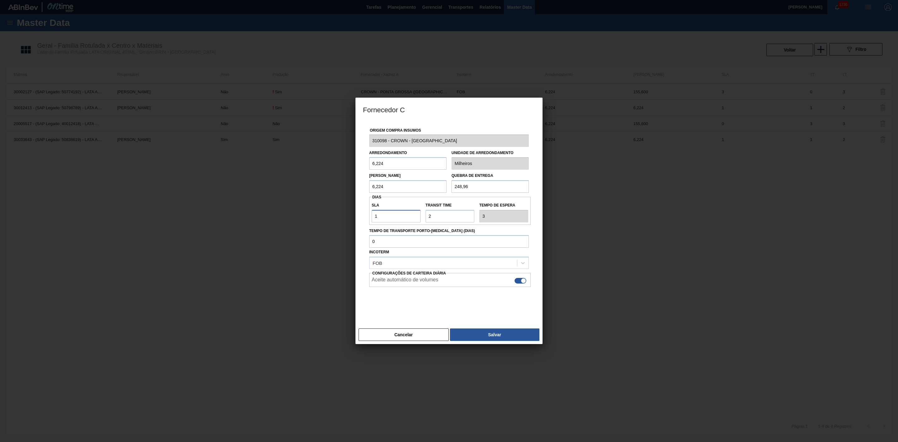
type input "2"
type input "4"
type input "2"
click at [437, 310] on div at bounding box center [449, 302] width 160 height 31
click at [477, 337] on button "Salvar" at bounding box center [495, 334] width 90 height 12
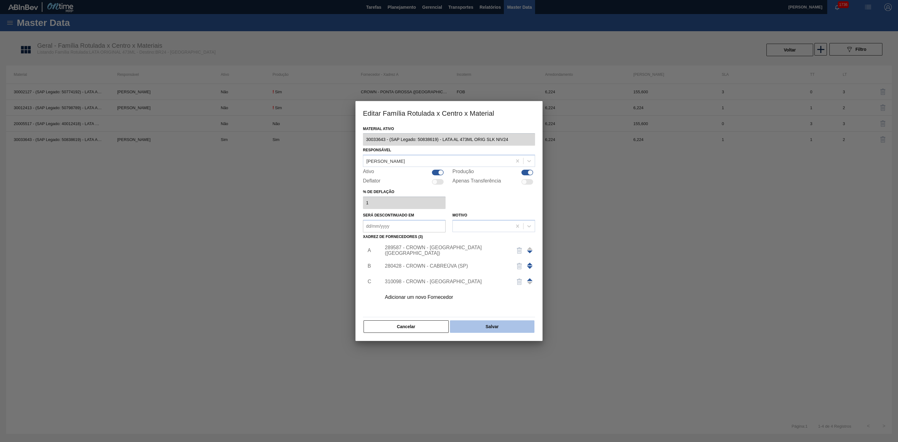
click at [477, 326] on button "Salvar" at bounding box center [492, 326] width 85 height 12
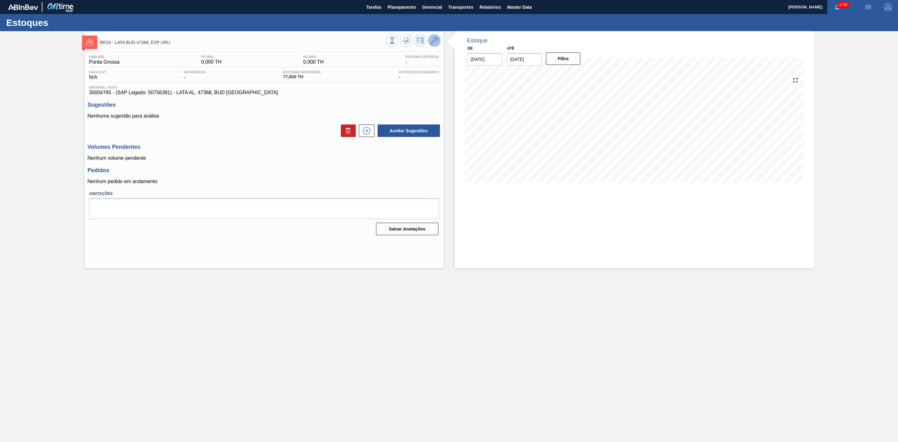
click at [435, 43] on icon at bounding box center [434, 40] width 7 height 7
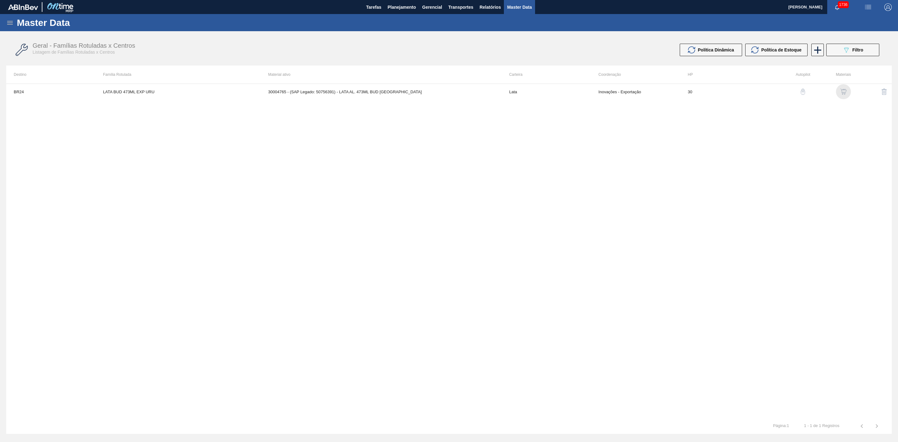
click at [847, 91] on img "button" at bounding box center [844, 92] width 6 height 6
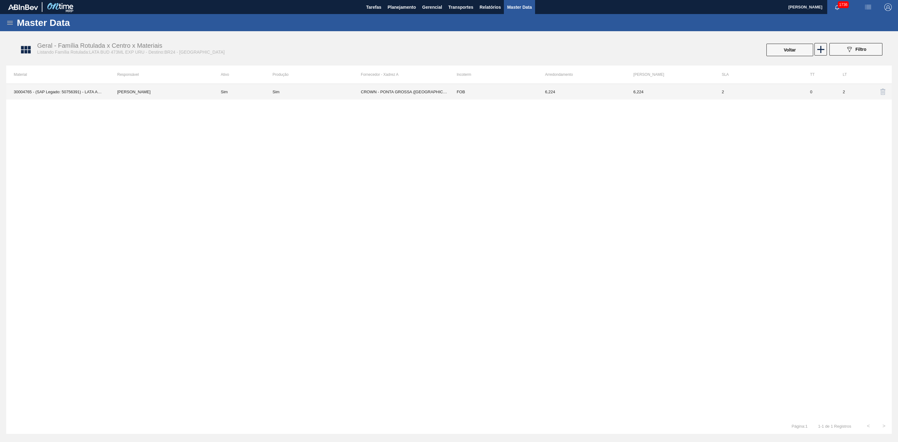
click at [403, 90] on td "CROWN - PONTA GROSSA ([GEOGRAPHIC_DATA])" at bounding box center [405, 92] width 88 height 16
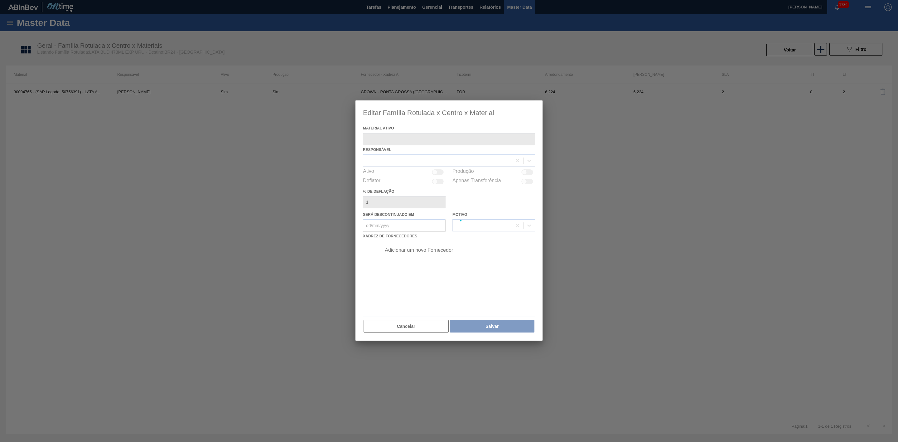
type ativo "30004765 - (SAP Legado: 50756391) - LATA AL. 473ML BUD URUGUAY"
checkbox input "true"
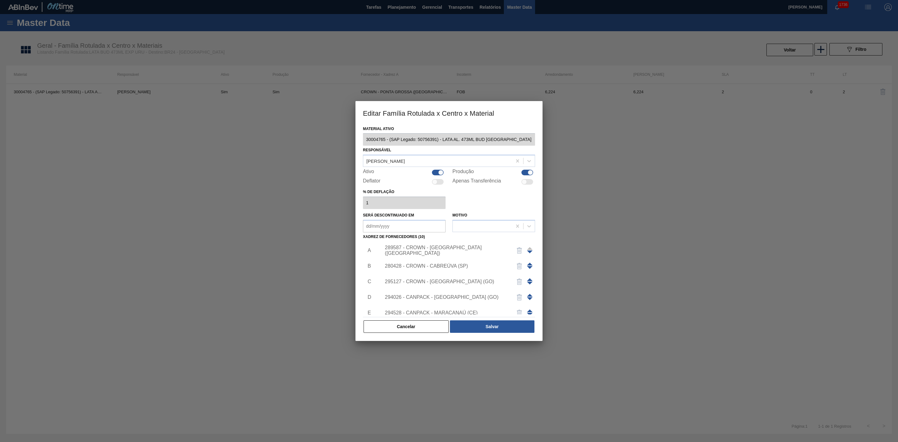
click at [455, 249] on div "289587 - CROWN - [GEOGRAPHIC_DATA] ([GEOGRAPHIC_DATA])" at bounding box center [446, 250] width 122 height 11
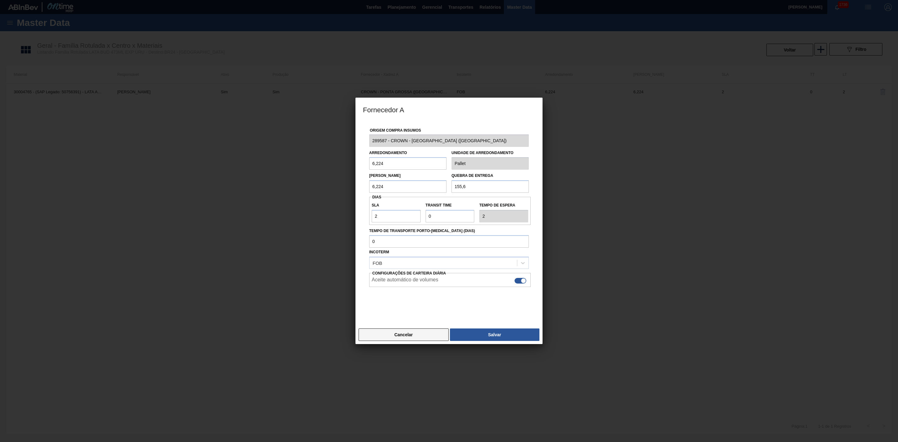
click at [427, 333] on button "Cancelar" at bounding box center [404, 334] width 90 height 12
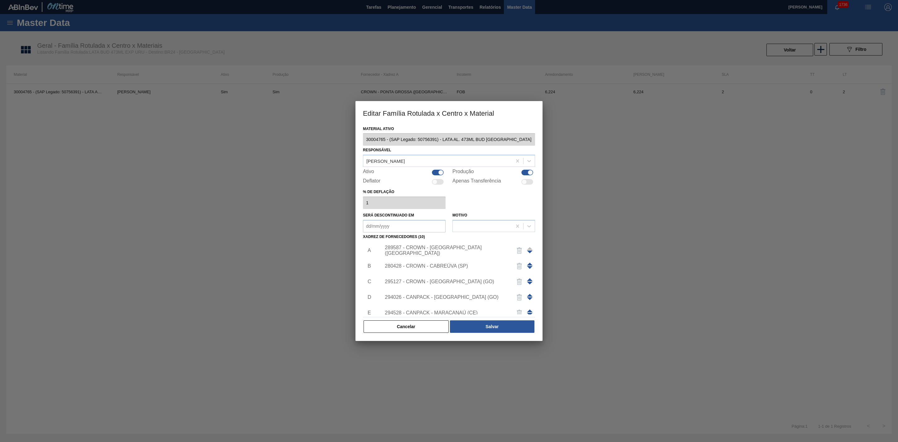
click at [444, 266] on div "280428 - CROWN - CABREÚVA (SP)" at bounding box center [446, 266] width 122 height 6
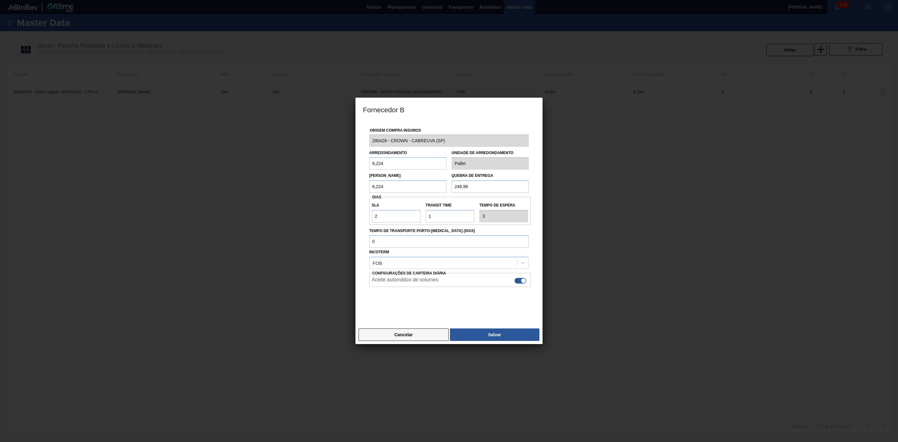
click at [411, 334] on button "Cancelar" at bounding box center [404, 334] width 90 height 12
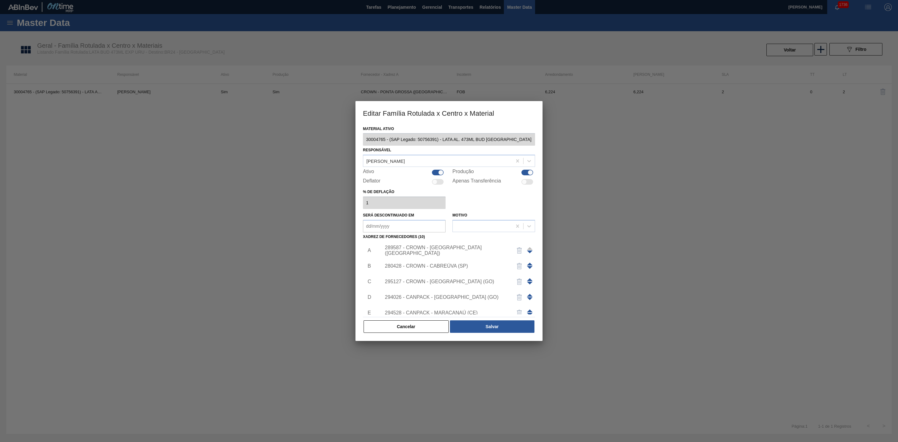
click at [441, 281] on div "295127 - CROWN - RIO VERDE (GO)" at bounding box center [446, 282] width 122 height 6
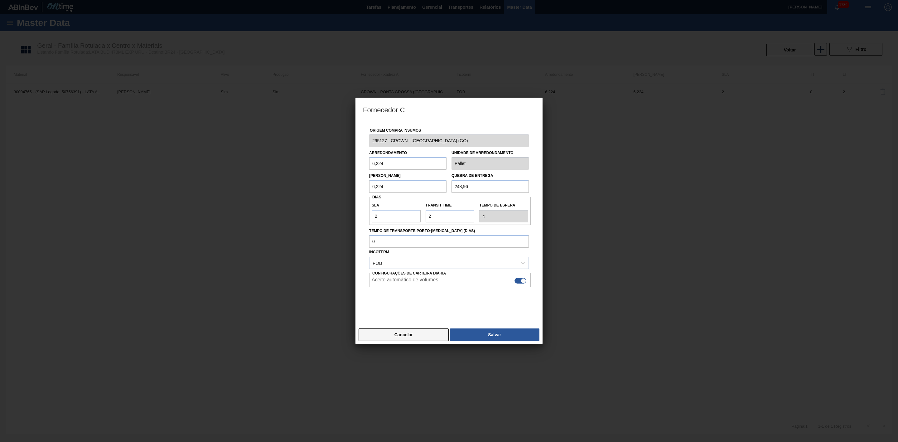
click at [417, 335] on button "Cancelar" at bounding box center [404, 334] width 90 height 12
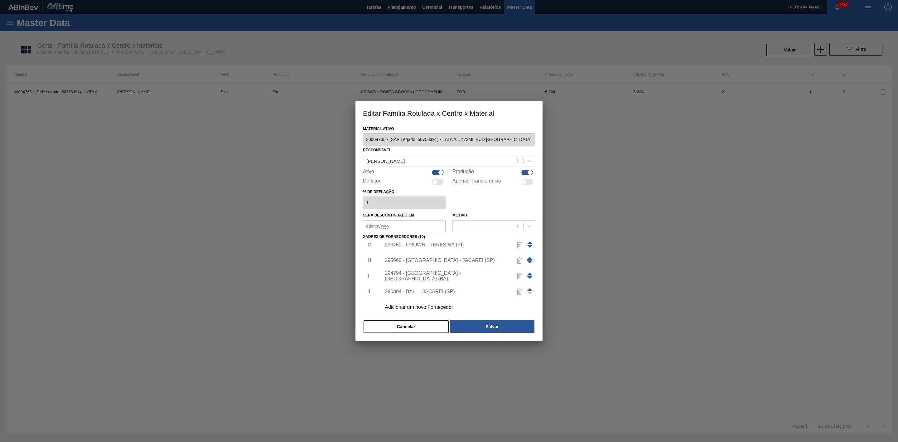
scroll to position [99, 0]
click at [487, 325] on button "Salvar" at bounding box center [492, 326] width 85 height 12
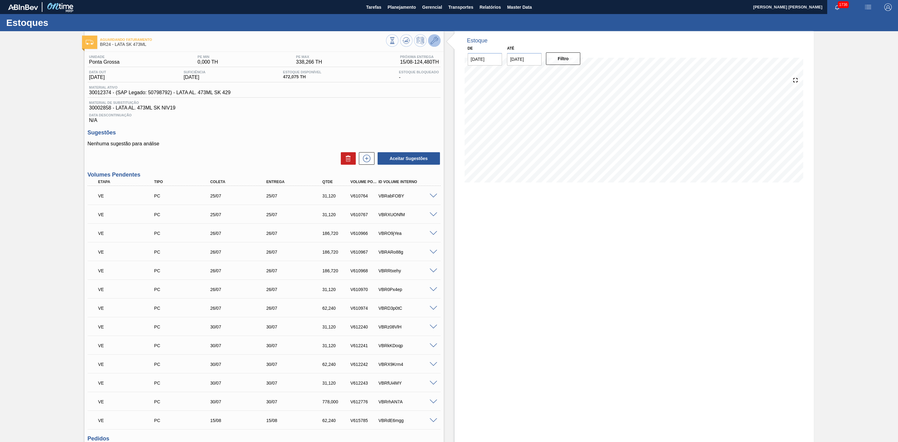
click at [431, 38] on icon at bounding box center [434, 40] width 7 height 7
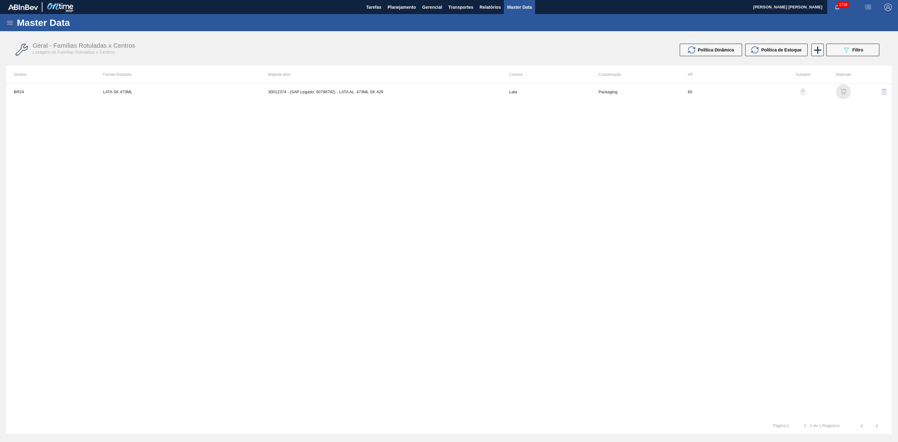
click at [843, 89] on img "button" at bounding box center [844, 92] width 6 height 6
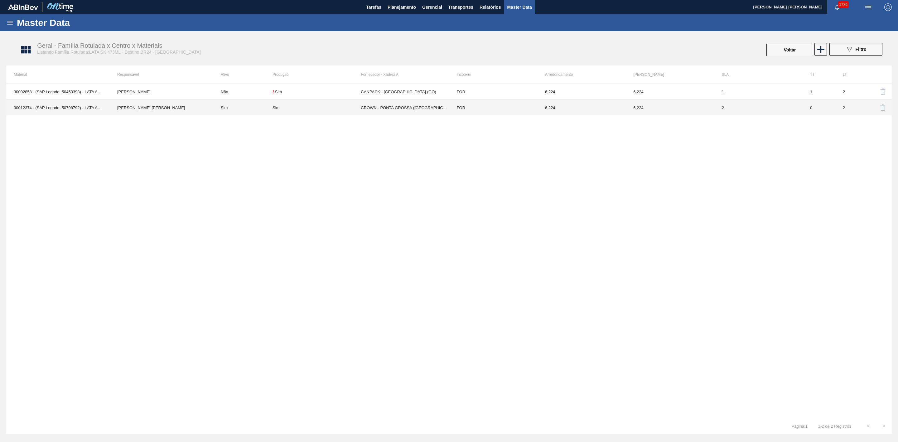
click at [288, 107] on div "Sim" at bounding box center [317, 107] width 88 height 5
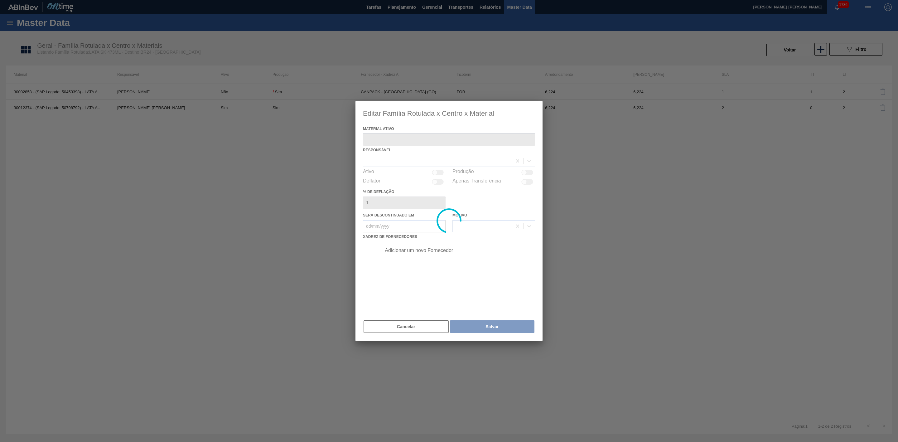
type ativo "30012374 - (SAP Legado: 50798792) - LATA AL. 473ML SK 429"
checkbox input "true"
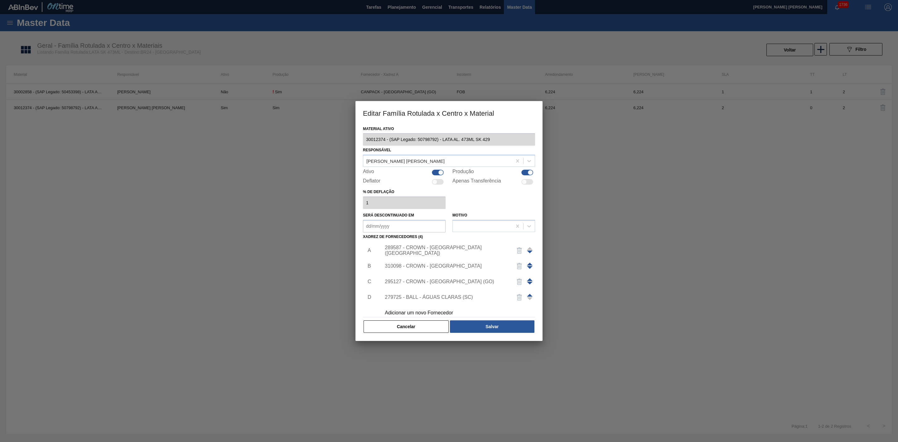
click at [458, 253] on div "289587 - CROWN - [GEOGRAPHIC_DATA] ([GEOGRAPHIC_DATA])" at bounding box center [446, 250] width 122 height 11
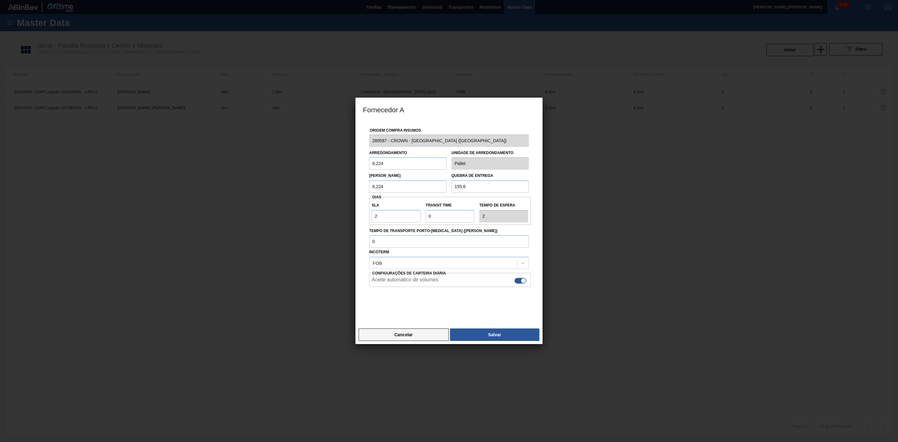
click at [420, 332] on button "Cancelar" at bounding box center [404, 334] width 90 height 12
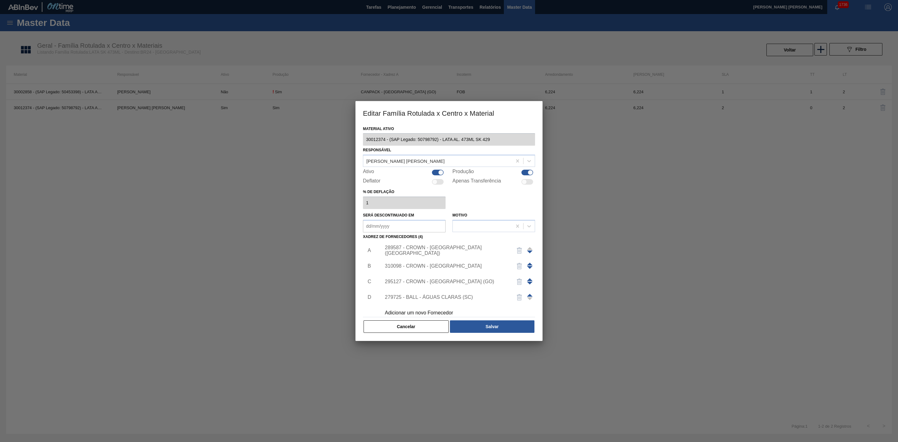
click at [450, 265] on div "310098 - CROWN - UBERABA" at bounding box center [446, 266] width 122 height 6
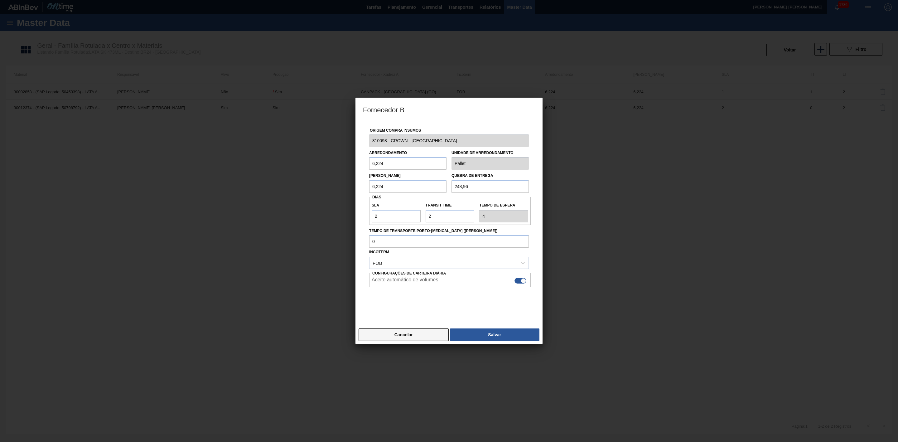
click at [424, 332] on button "Cancelar" at bounding box center [404, 334] width 90 height 12
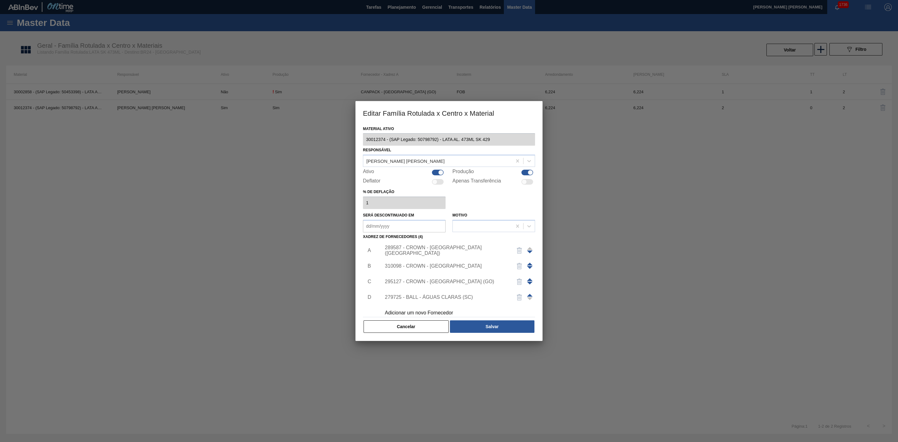
click at [434, 283] on div "295127 - CROWN - RIO VERDE (GO)" at bounding box center [446, 282] width 122 height 6
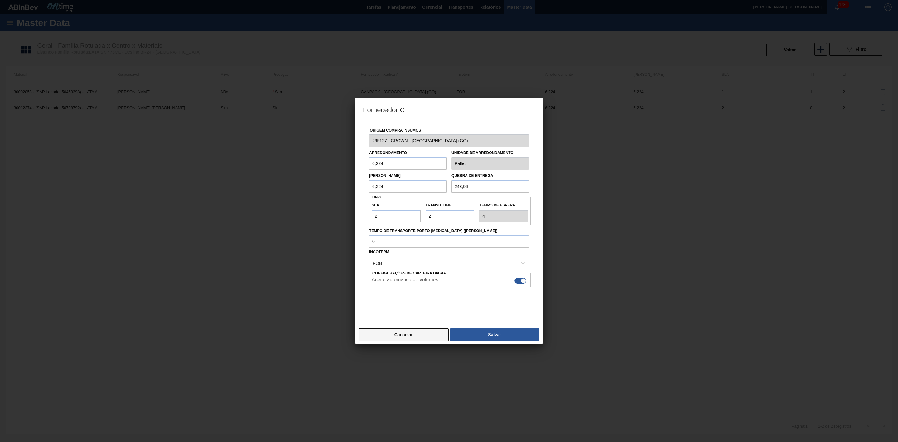
click at [433, 332] on button "Cancelar" at bounding box center [404, 334] width 90 height 12
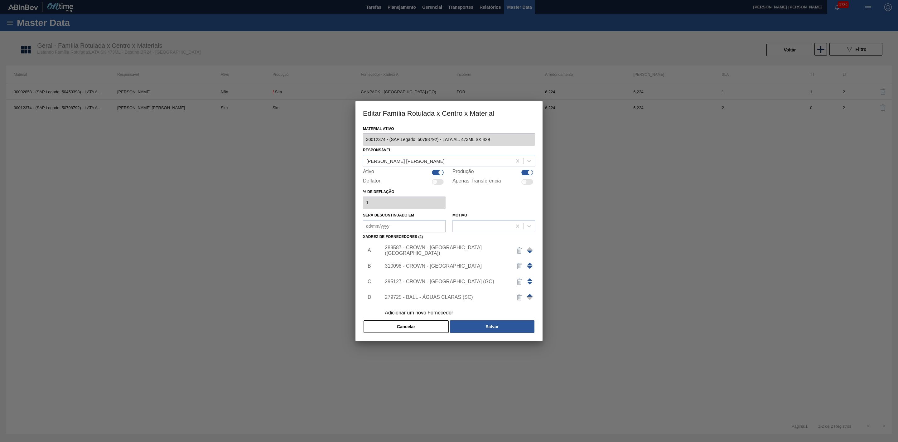
click at [433, 296] on div "279725 - BALL - ÁGUAS CLARAS (SC)" at bounding box center [446, 297] width 122 height 6
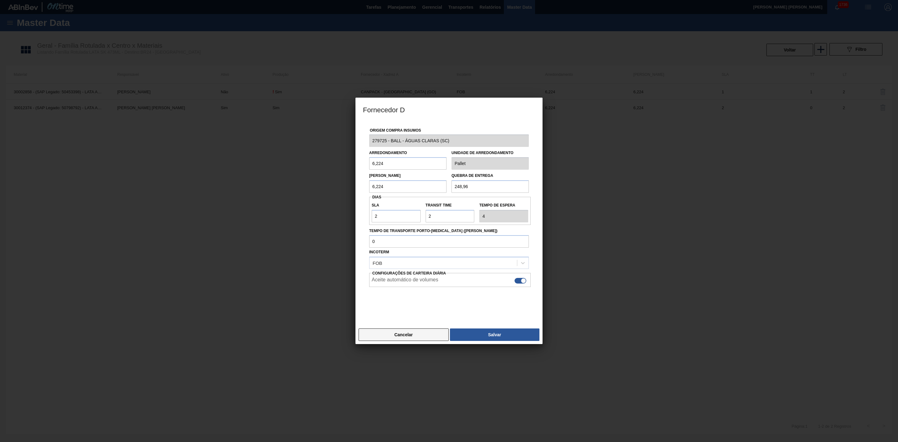
click at [417, 334] on button "Cancelar" at bounding box center [404, 334] width 90 height 12
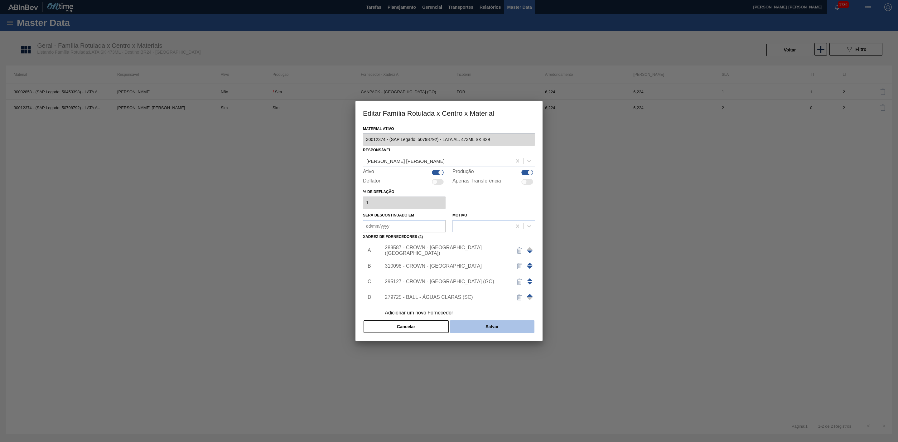
click at [473, 327] on button "Salvar" at bounding box center [492, 326] width 85 height 12
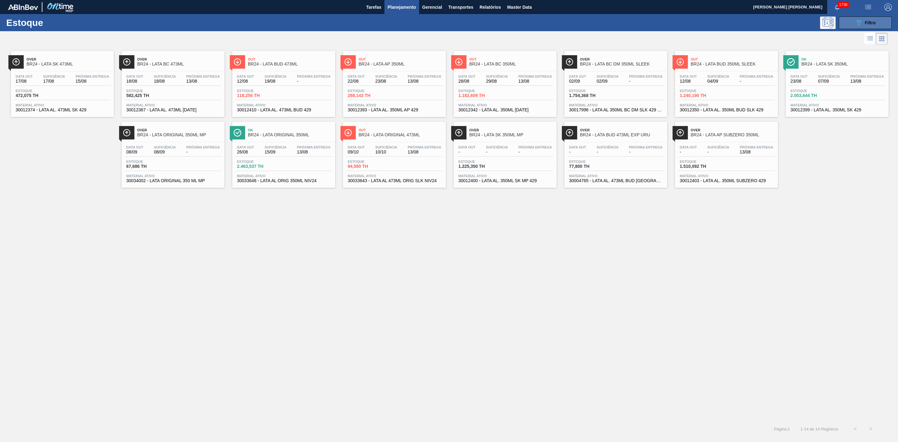
click at [846, 23] on button "089F7B8B-B2A5-4AFE-B5C0-19BA573D28AC Filtro" at bounding box center [865, 23] width 53 height 12
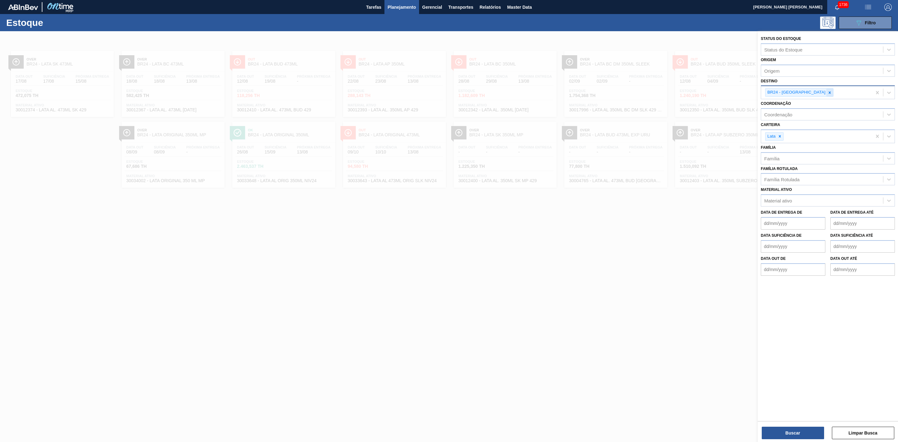
click at [828, 94] on icon at bounding box center [830, 92] width 4 height 4
type input "09"
click at [796, 117] on div "BR09 - Agudos" at bounding box center [828, 119] width 134 height 12
click at [795, 432] on button "Buscar" at bounding box center [793, 433] width 62 height 12
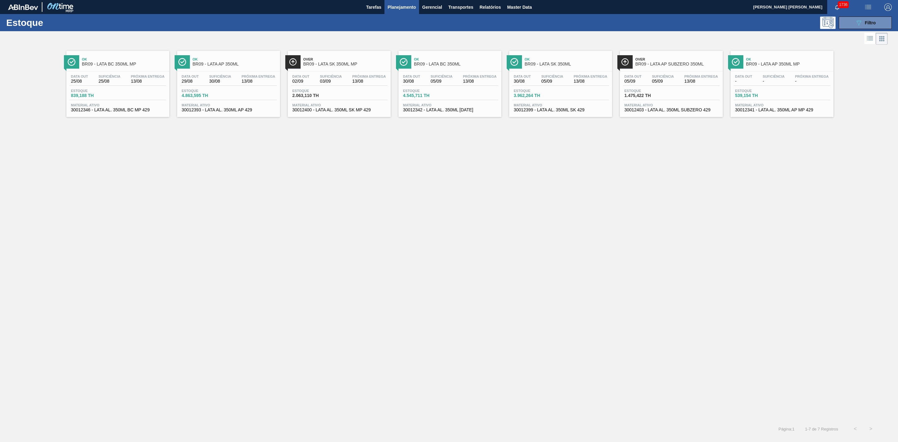
drag, startPoint x: 336, startPoint y: 64, endPoint x: 384, endPoint y: 70, distance: 48.4
click at [381, 69] on div "Over BR09 - LATA SK 350ML MP" at bounding box center [345, 62] width 84 height 14
click at [855, 22] on icon "089F7B8B-B2A5-4AFE-B5C0-19BA573D28AC" at bounding box center [858, 22] width 7 height 7
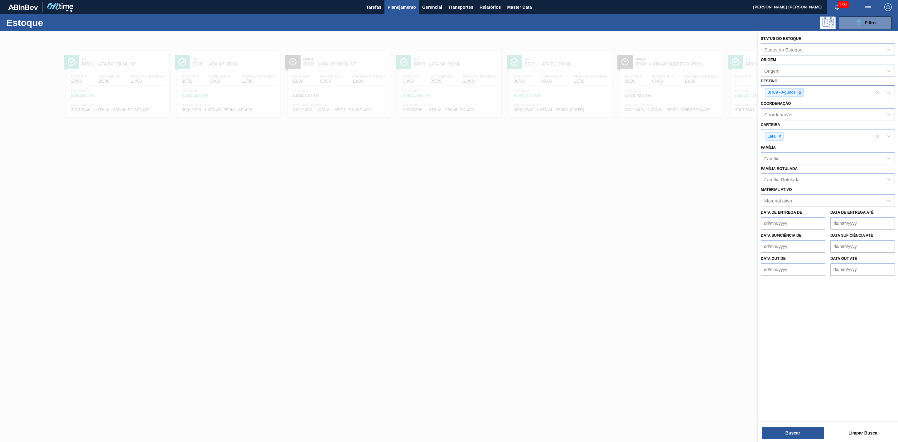
click at [798, 94] on icon at bounding box center [800, 92] width 4 height 4
type input "22"
click at [782, 108] on div "BR22 - Viamão" at bounding box center [828, 107] width 134 height 12
click at [796, 430] on button "Buscar" at bounding box center [793, 433] width 62 height 12
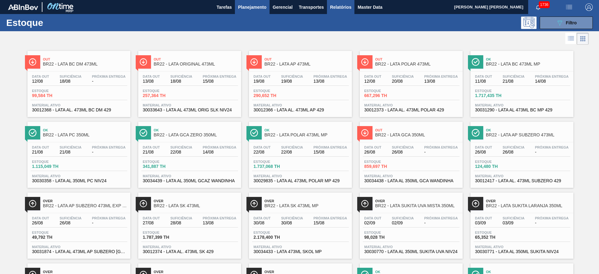
click at [346, 8] on span "Relatórios" at bounding box center [340, 6] width 21 height 7
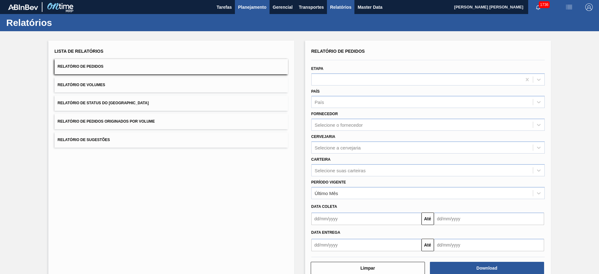
click at [247, 2] on button "Planejamento" at bounding box center [252, 7] width 35 height 14
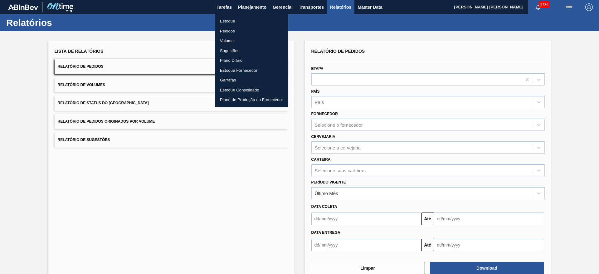
click at [226, 19] on li "Estoque" at bounding box center [251, 21] width 73 height 10
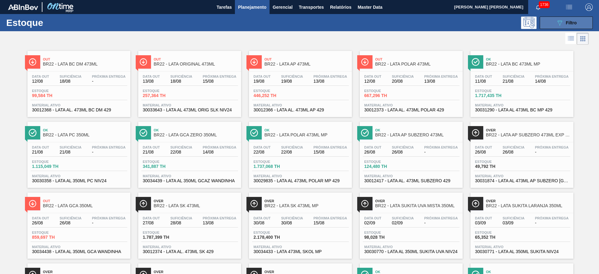
click at [553, 23] on button "089F7B8B-B2A5-4AFE-B5C0-19BA573D28AC Filtro" at bounding box center [566, 23] width 53 height 12
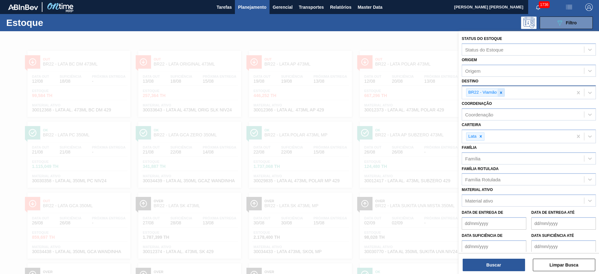
click at [500, 91] on icon at bounding box center [501, 92] width 4 height 4
type input "24"
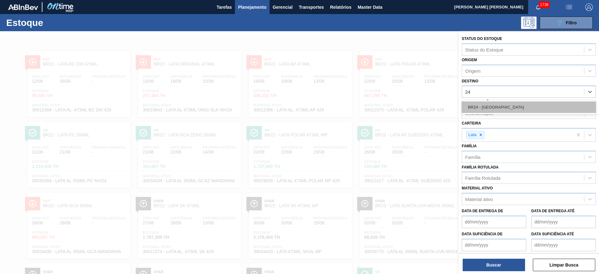
click at [474, 109] on div "BR24 - Ponta Grossa" at bounding box center [529, 107] width 134 height 12
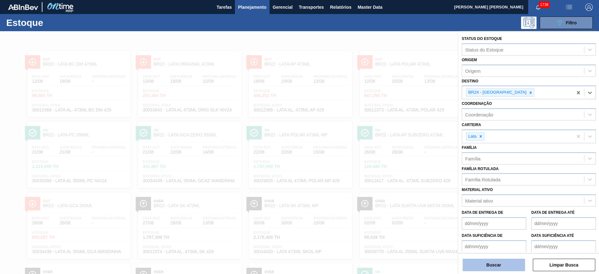
click at [479, 261] on button "Buscar" at bounding box center [494, 265] width 62 height 12
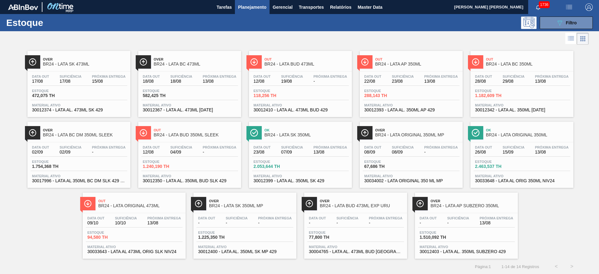
click at [97, 62] on span "BR24 - LATA SK 473ML" at bounding box center [85, 64] width 84 height 5
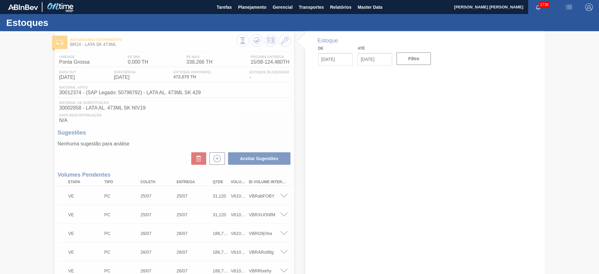
type input "[DATE]"
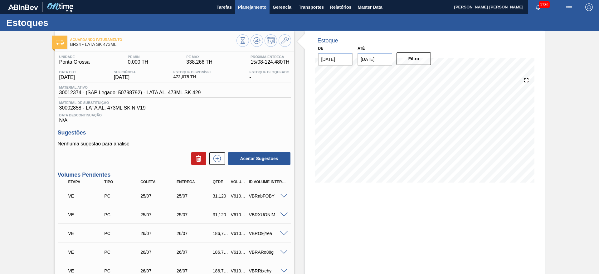
click at [248, 5] on span "Planejamento" at bounding box center [252, 6] width 28 height 7
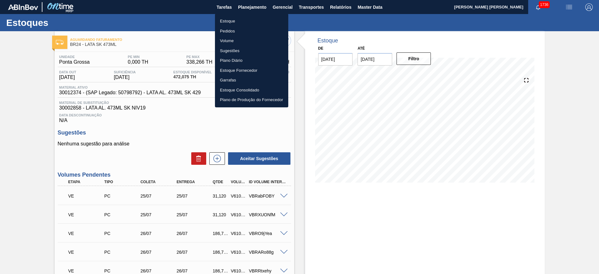
click at [234, 19] on li "Estoque" at bounding box center [251, 21] width 73 height 10
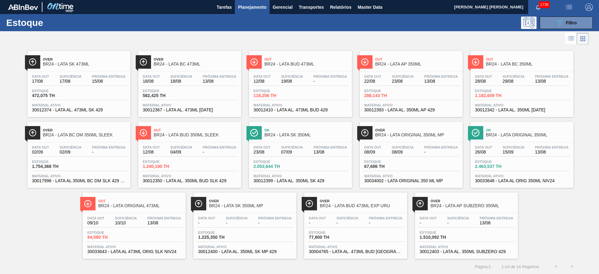
click at [103, 57] on span "Over" at bounding box center [85, 59] width 84 height 4
click at [283, 64] on span "BR24 - LATA BUD 473ML" at bounding box center [306, 64] width 84 height 5
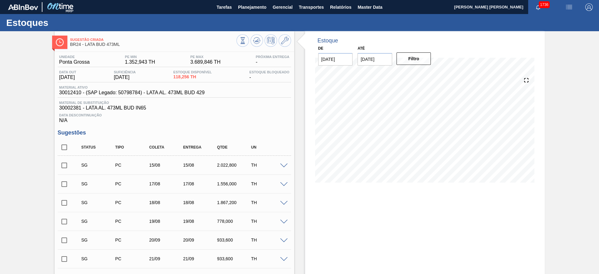
scroll to position [47, 0]
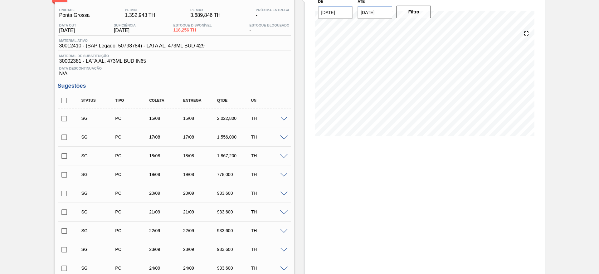
click at [64, 121] on input "checkbox" at bounding box center [64, 118] width 13 height 13
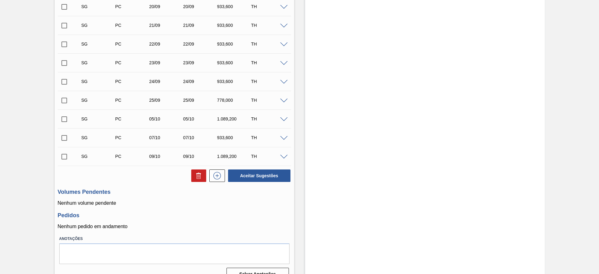
scroll to position [245, 0]
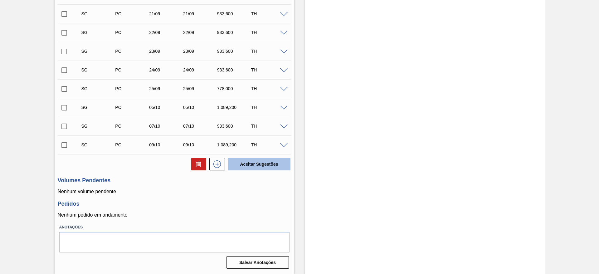
click at [258, 161] on button "Aceitar Sugestões" at bounding box center [259, 164] width 62 height 12
checkbox input "false"
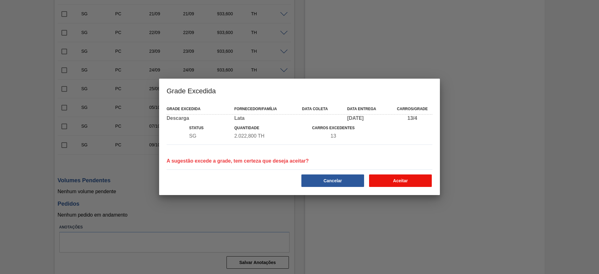
click at [390, 181] on button "Aceitar" at bounding box center [400, 180] width 63 height 12
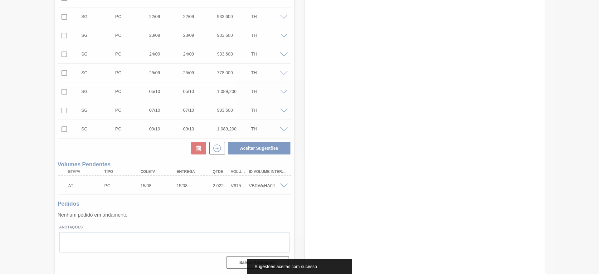
scroll to position [226, 0]
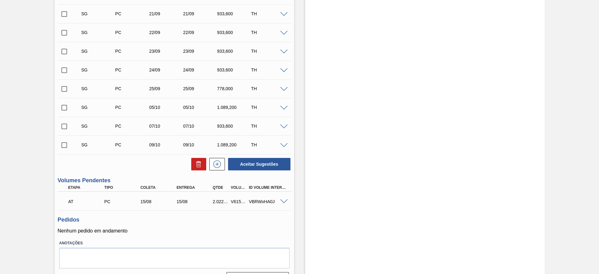
click at [285, 201] on span at bounding box center [283, 201] width 7 height 5
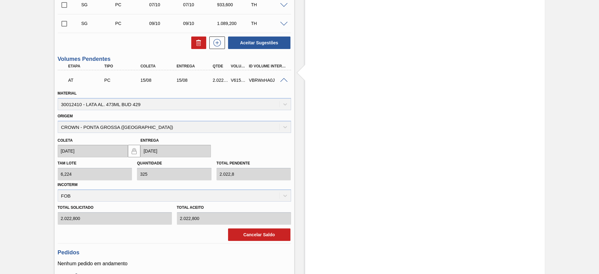
scroll to position [366, 0]
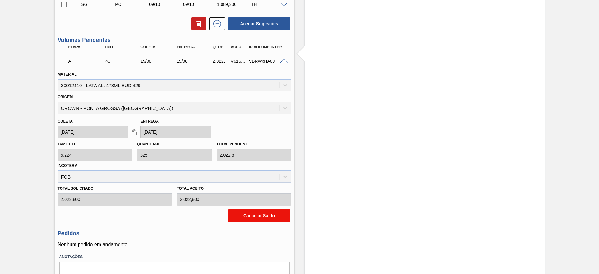
click at [253, 215] on button "Cancelar Saldo" at bounding box center [259, 215] width 62 height 12
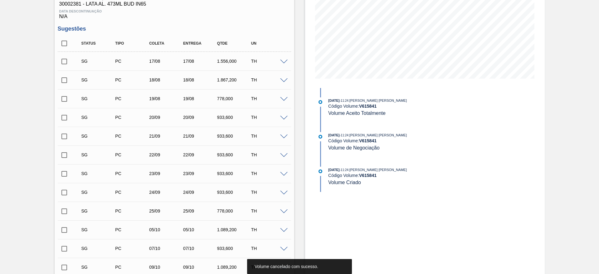
scroll to position [0, 0]
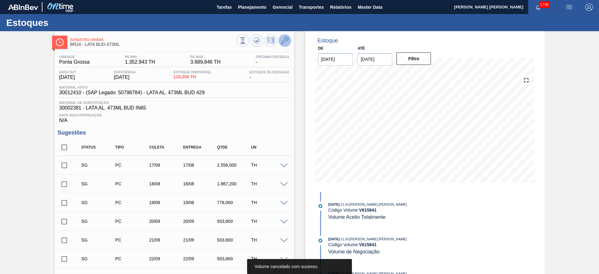
click at [285, 43] on icon at bounding box center [284, 40] width 7 height 7
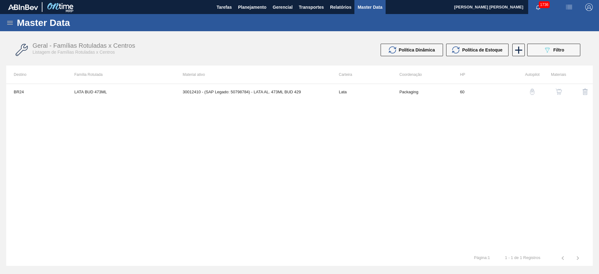
click at [558, 92] on img "button" at bounding box center [558, 92] width 6 height 6
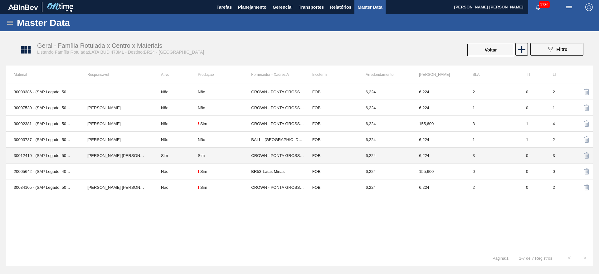
click at [191, 155] on td "Sim" at bounding box center [175, 156] width 44 height 16
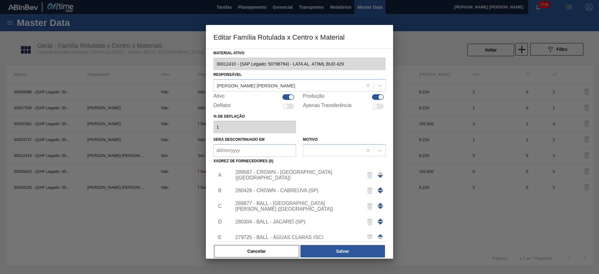
click at [318, 174] on div "289587 - CROWN - PONTA GROSSA (PR)" at bounding box center [296, 174] width 122 height 11
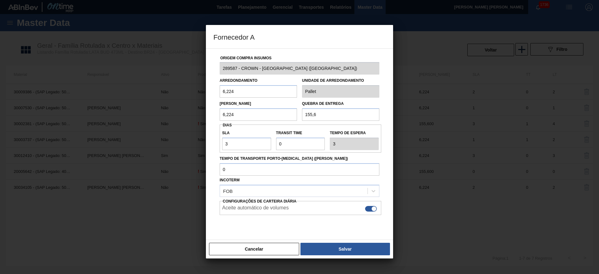
click at [370, 209] on div at bounding box center [371, 209] width 12 height 6
checkbox input "false"
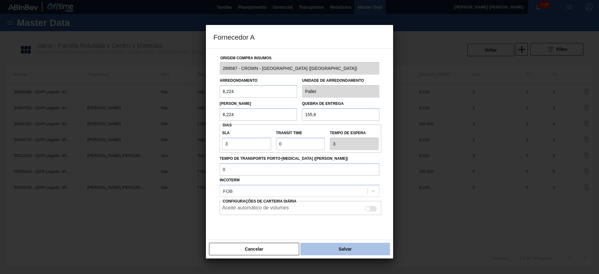
click at [347, 245] on button "Salvar" at bounding box center [345, 249] width 90 height 12
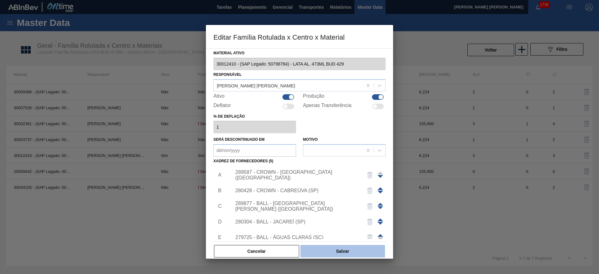
click at [345, 249] on button "Salvar" at bounding box center [342, 251] width 85 height 12
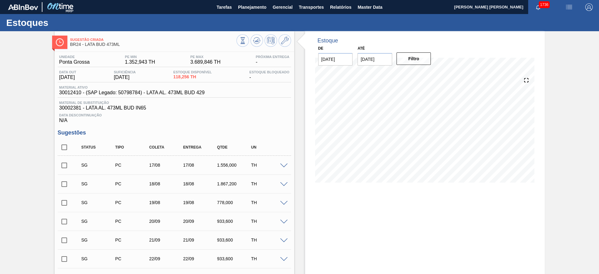
click at [65, 166] on input "checkbox" at bounding box center [64, 165] width 13 height 13
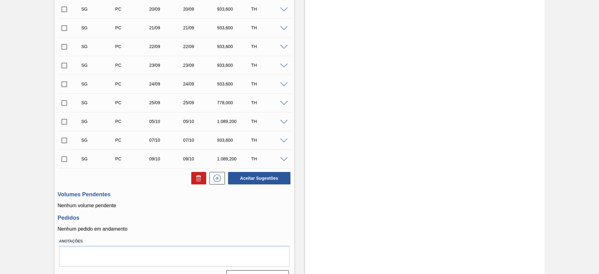
scroll to position [226, 0]
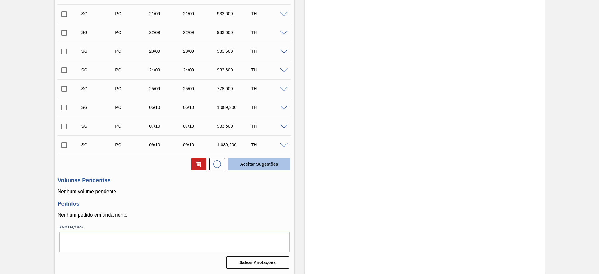
click at [255, 167] on button "Aceitar Sugestões" at bounding box center [259, 164] width 62 height 12
checkbox input "false"
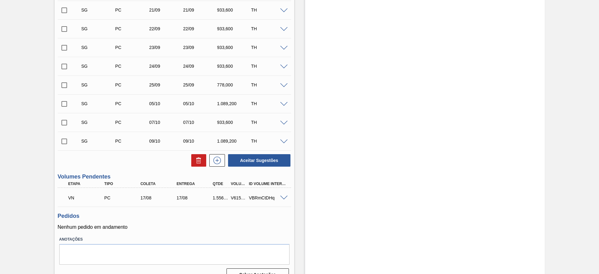
scroll to position [223, 0]
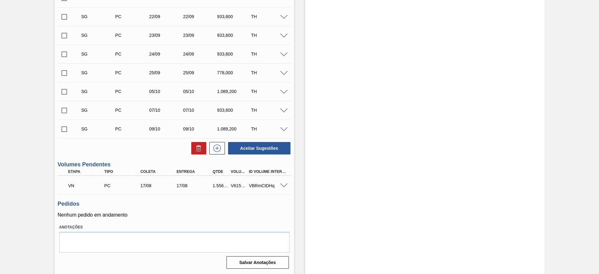
click at [284, 186] on span at bounding box center [283, 185] width 7 height 5
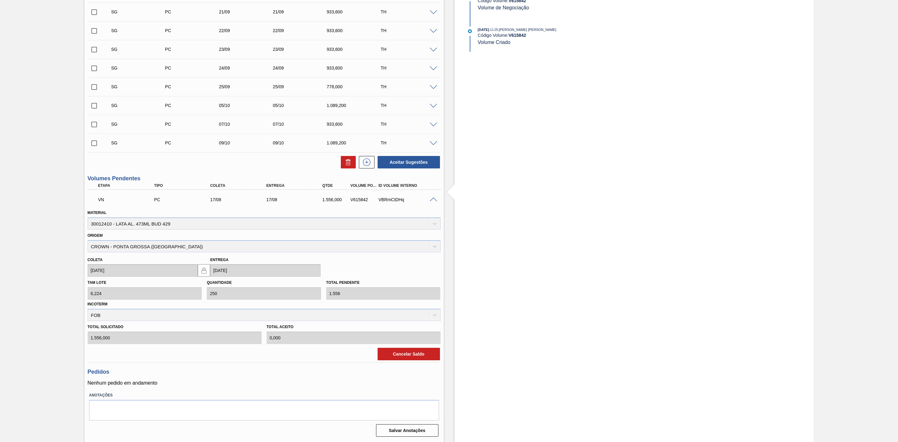
scroll to position [208, 0]
click at [433, 203] on div "VBRmCtDHq" at bounding box center [409, 200] width 65 height 5
click at [400, 357] on button "Cancelar Saldo" at bounding box center [409, 355] width 62 height 12
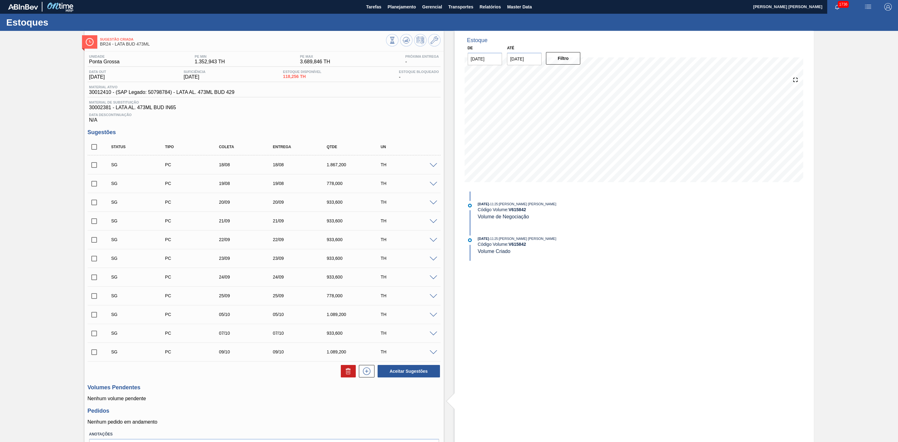
scroll to position [0, 0]
click at [406, 12] on button "Planejamento" at bounding box center [402, 7] width 35 height 14
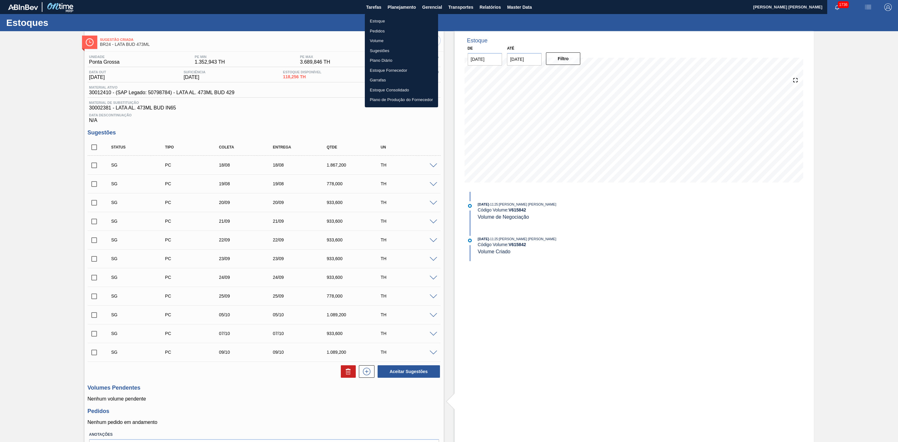
click at [374, 23] on li "Estoque" at bounding box center [401, 21] width 73 height 10
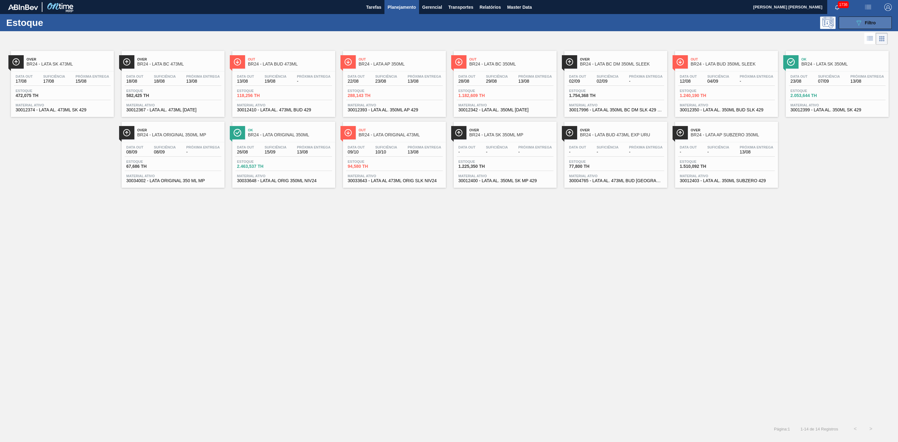
click at [855, 22] on icon "089F7B8B-B2A5-4AFE-B5C0-19BA573D28AC" at bounding box center [858, 22] width 7 height 7
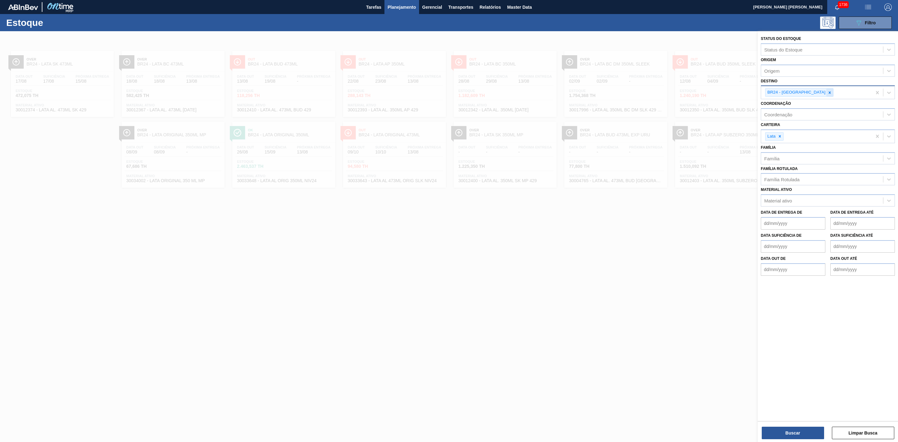
click at [828, 94] on icon at bounding box center [830, 92] width 4 height 4
type input "22"
click at [797, 107] on div "BR22 - Viamão" at bounding box center [828, 107] width 134 height 12
click at [805, 429] on button "Buscar" at bounding box center [793, 433] width 62 height 12
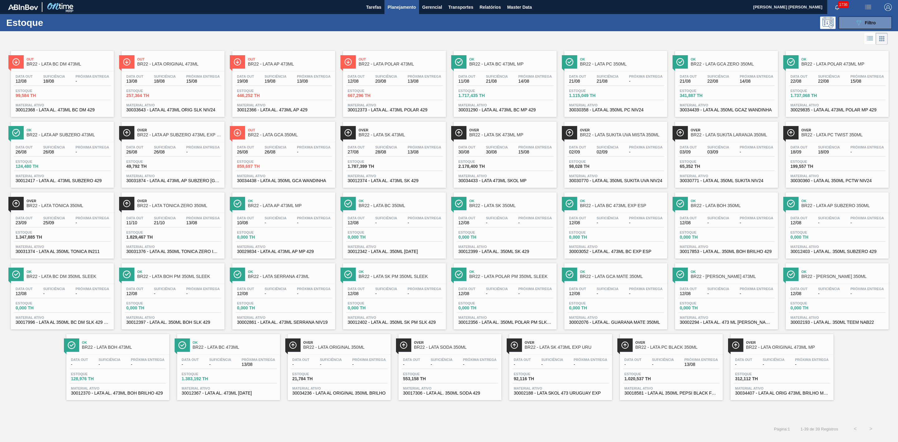
click at [284, 60] on span "Out" at bounding box center [290, 59] width 84 height 4
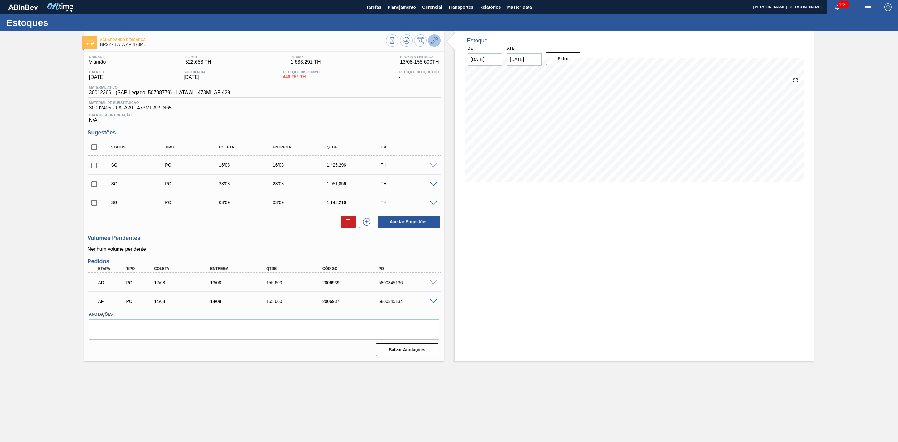
click at [431, 42] on icon at bounding box center [434, 40] width 7 height 7
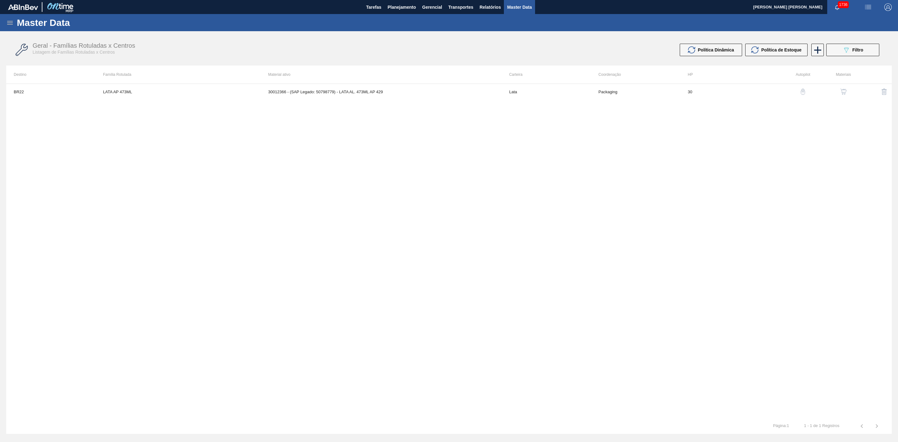
click at [843, 92] on img "button" at bounding box center [844, 92] width 6 height 6
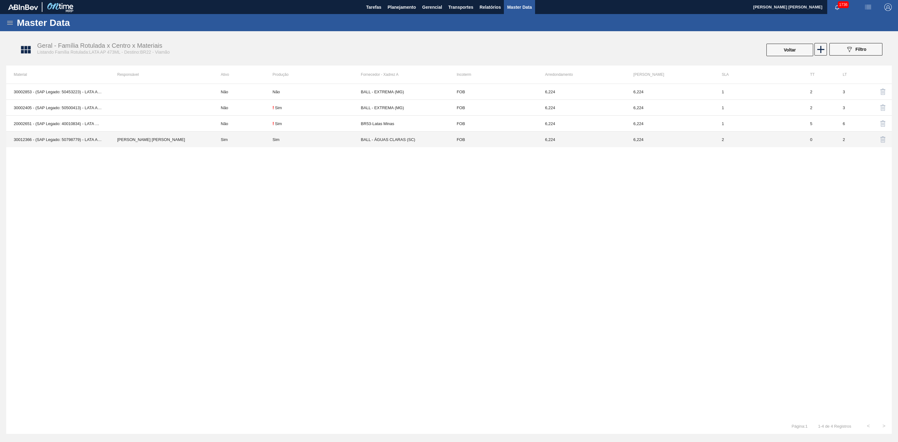
click at [293, 141] on div "Sim" at bounding box center [317, 139] width 88 height 5
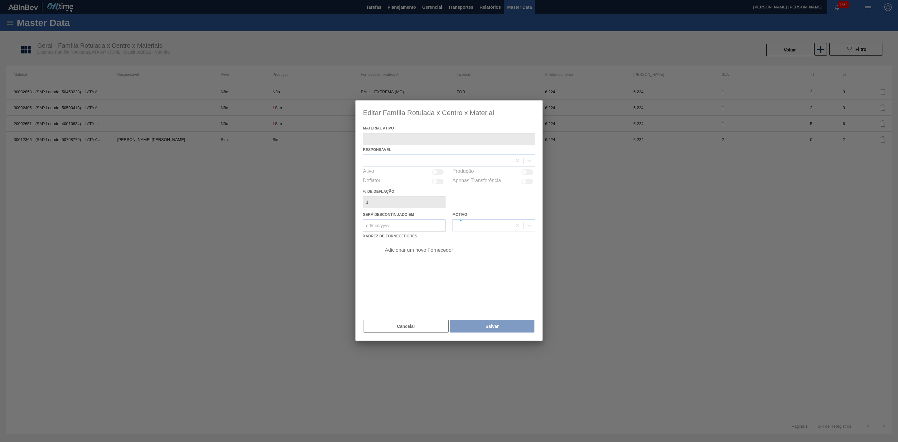
type ativo "30012366 - (SAP Legado: 50798779) - LATA AL. 473ML AP 429"
checkbox input "true"
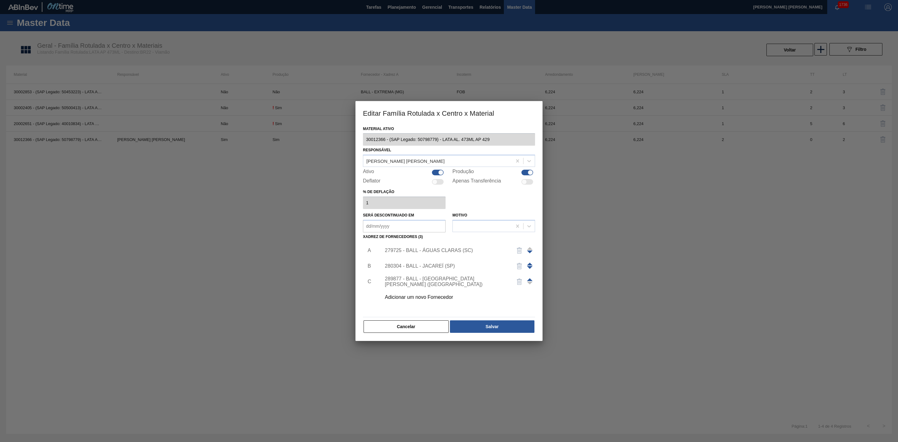
click at [457, 248] on div "279725 - BALL - ÁGUAS CLARAS (SC)" at bounding box center [446, 251] width 122 height 6
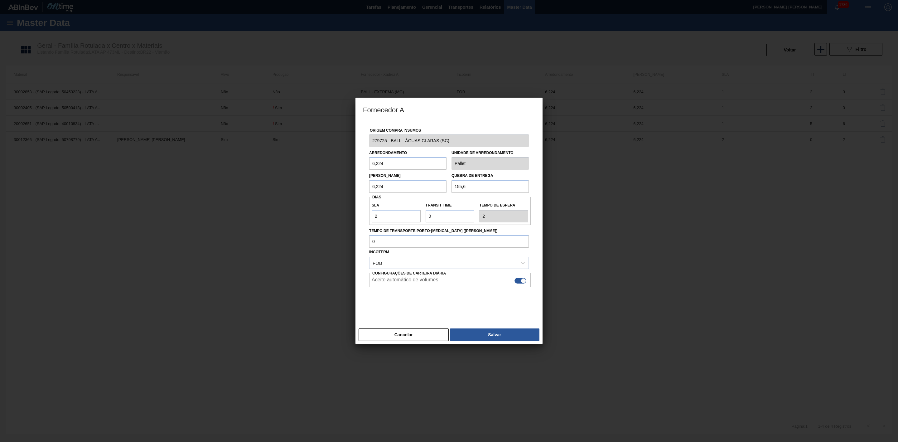
drag, startPoint x: 473, startPoint y: 184, endPoint x: 453, endPoint y: 182, distance: 20.2
click at [453, 182] on input "155,6" at bounding box center [490, 186] width 77 height 12
click at [390, 336] on button "Cancelar" at bounding box center [404, 334] width 90 height 12
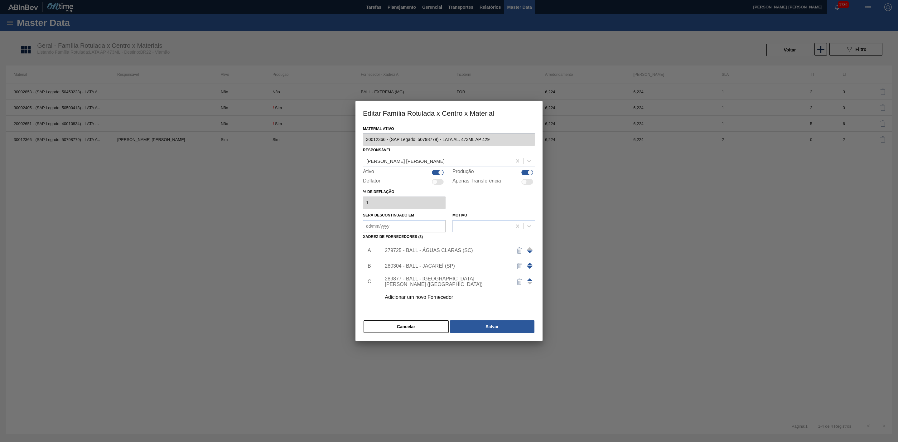
click at [429, 265] on div "280304 - BALL - JACAREÍ (SP)" at bounding box center [446, 266] width 122 height 6
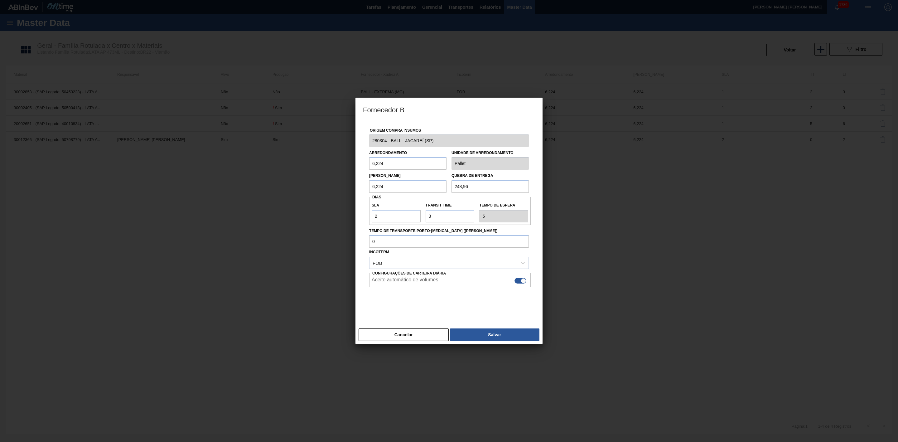
drag, startPoint x: 474, startPoint y: 186, endPoint x: 448, endPoint y: 187, distance: 25.9
click at [448, 187] on div "Lote Mínimo 6,224 Quebra de entrega 248,96" at bounding box center [449, 181] width 165 height 23
click at [416, 186] on input "6,224" at bounding box center [407, 186] width 77 height 12
click at [415, 335] on button "Cancelar" at bounding box center [404, 334] width 90 height 12
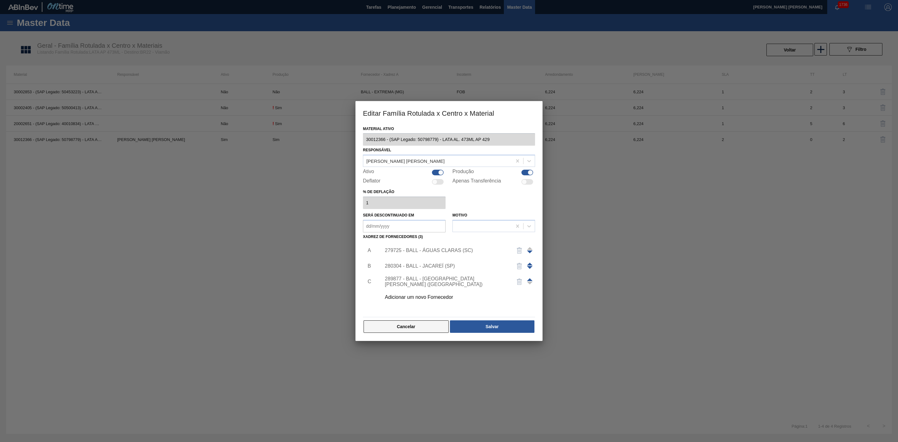
click at [415, 324] on button "Cancelar" at bounding box center [406, 326] width 85 height 12
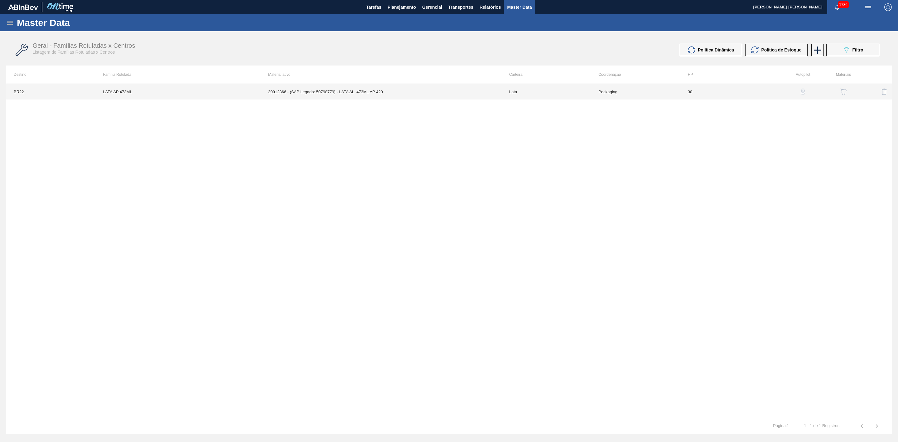
click at [362, 91] on td "30012366 - (SAP Legado: 50798779) - LATA AL. 473ML AP 429" at bounding box center [381, 92] width 241 height 16
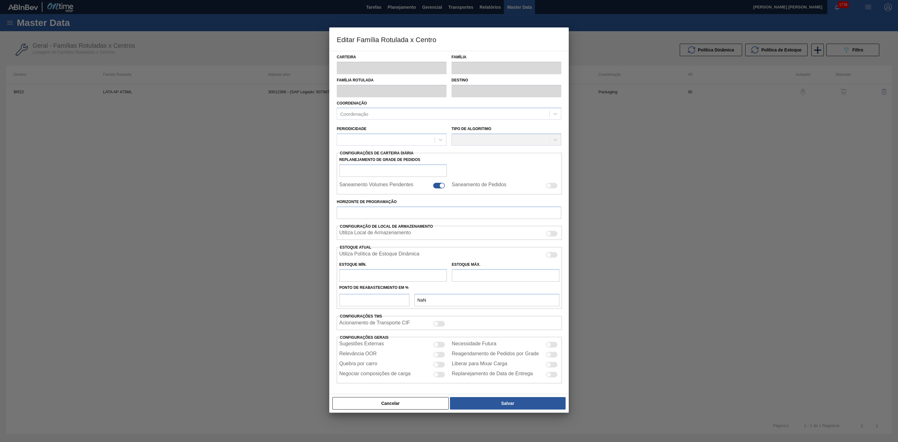
type input "Lata"
type input "LATA AP 473ML"
type input "BR22 - Viamão"
type input "0"
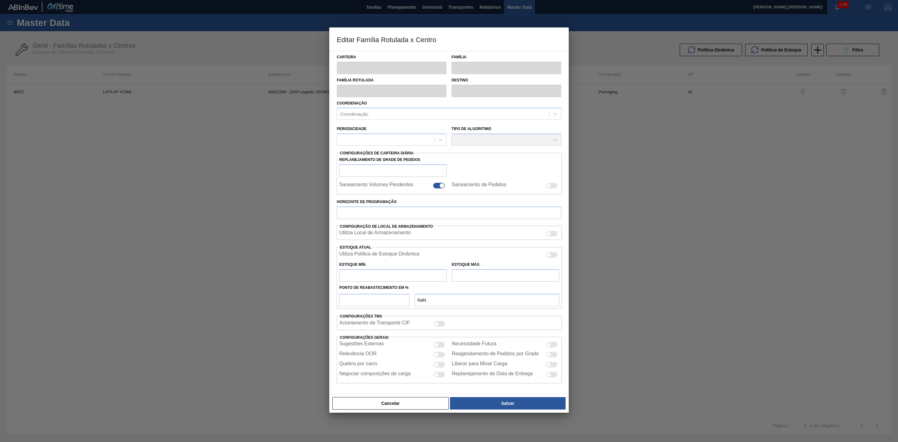
checkbox input "false"
type input "30"
type input "522,653"
type input "1.633,291"
type input "41"
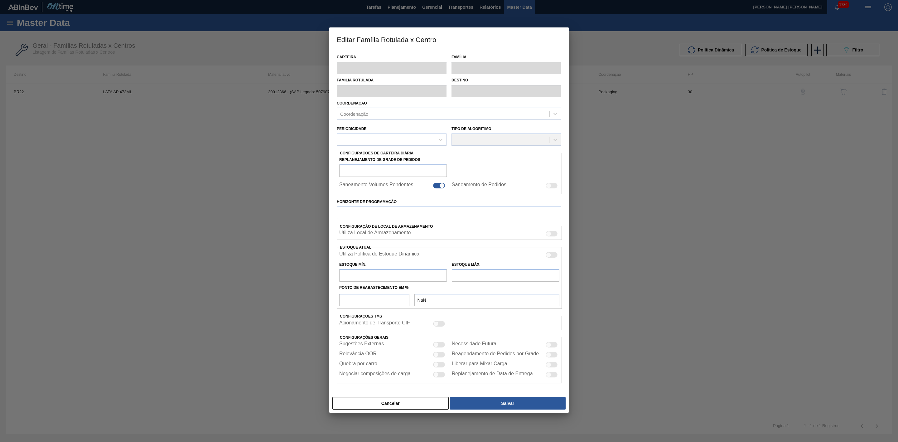
type input "978,015"
checkbox input "true"
click at [438, 368] on div at bounding box center [439, 365] width 12 height 6
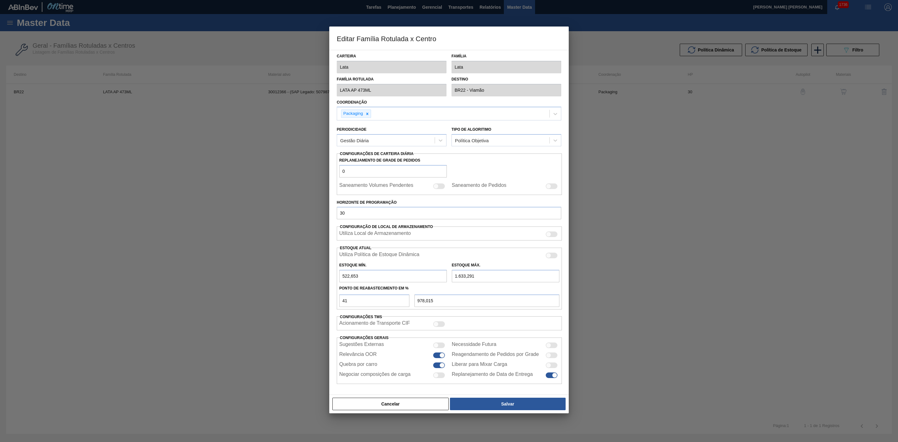
checkbox input "false"
click at [510, 409] on button "Salvar" at bounding box center [508, 404] width 116 height 12
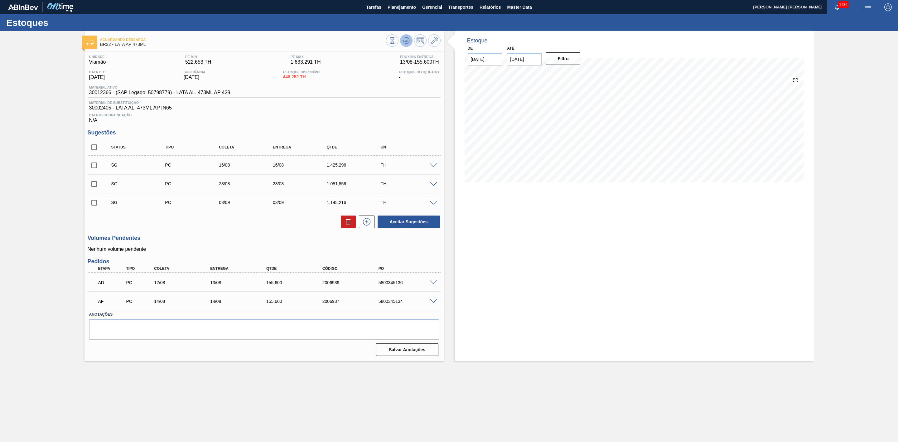
click at [396, 38] on icon at bounding box center [392, 40] width 7 height 7
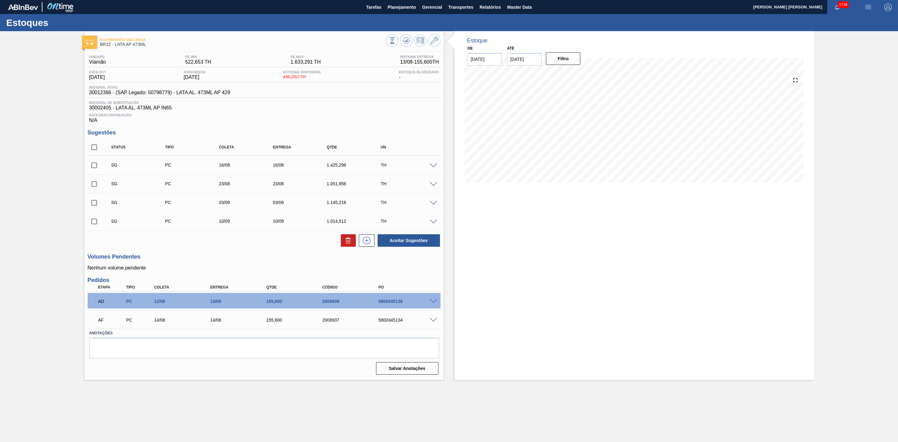
click at [433, 167] on span at bounding box center [433, 165] width 7 height 5
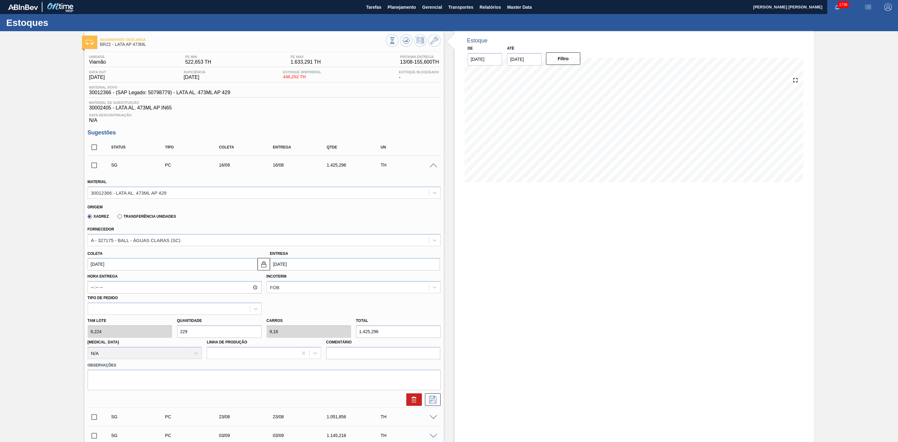
scroll to position [47, 0]
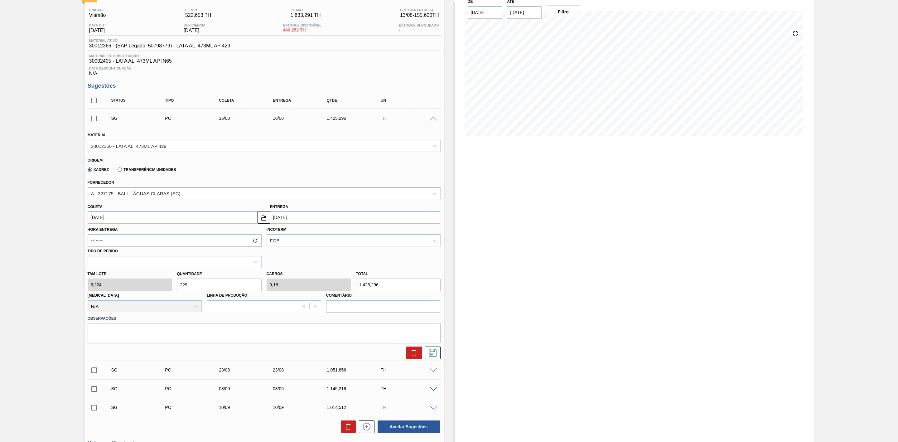
click at [81, 289] on div "Aguardando Descarga BR22 - LATA AP 473ML Unidade Viamão PE MIN 522,653 TH PE MA…" at bounding box center [449, 275] width 898 height 582
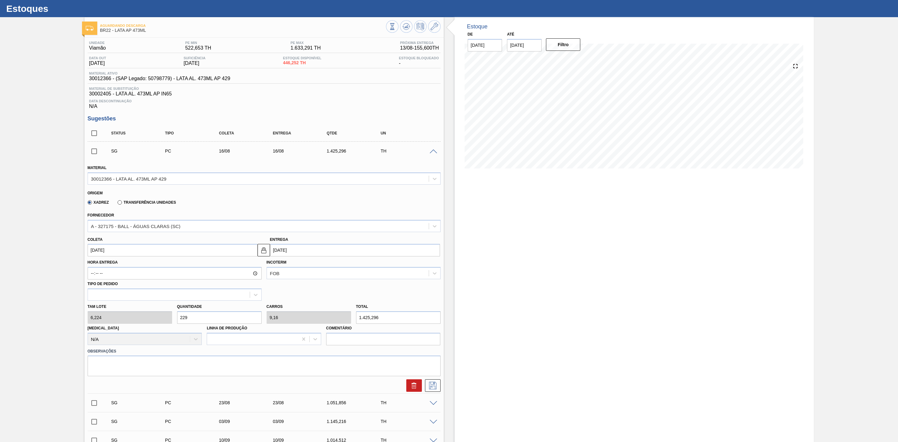
scroll to position [0, 0]
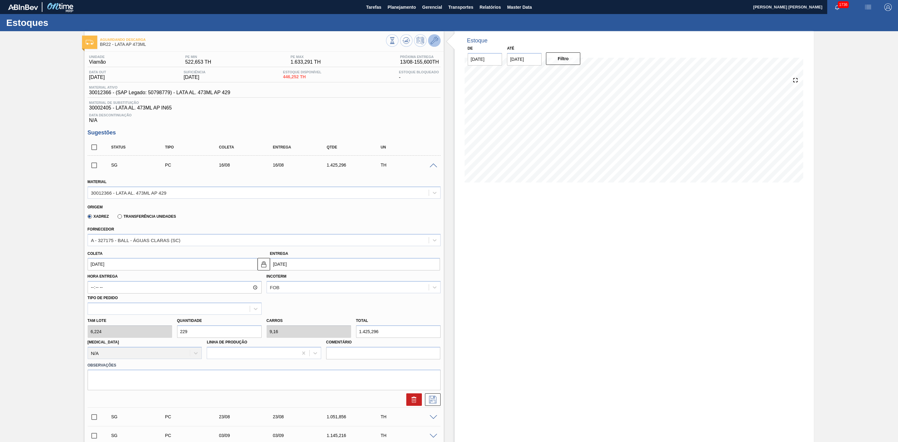
click at [431, 42] on icon at bounding box center [434, 40] width 7 height 7
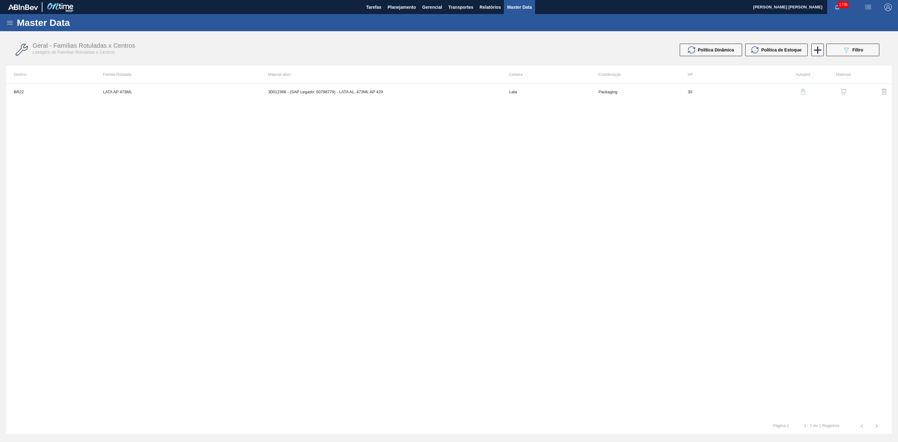
click at [841, 96] on button "button" at bounding box center [843, 91] width 15 height 15
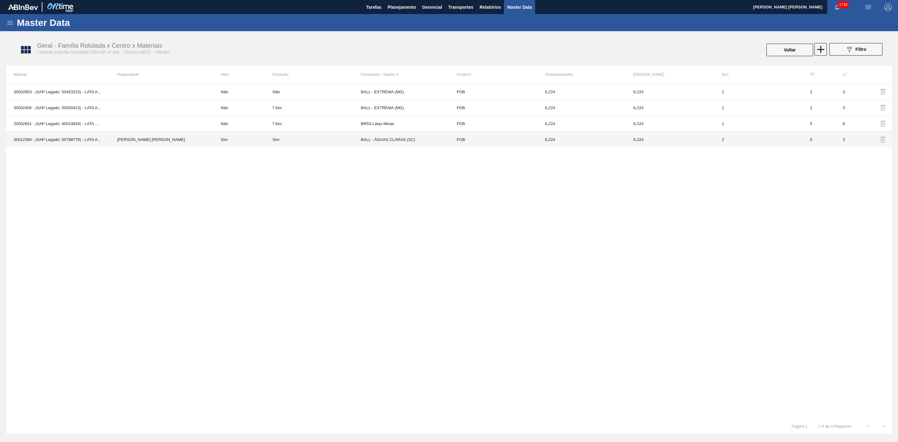
click at [311, 143] on td "Sim" at bounding box center [317, 140] width 88 height 16
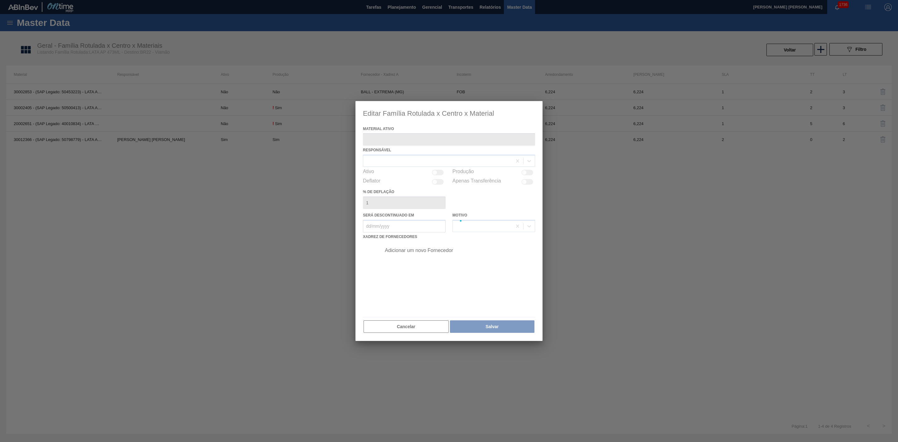
type ativo "30012366 - (SAP Legado: 50798779) - LATA AL. 473ML AP 429"
checkbox input "true"
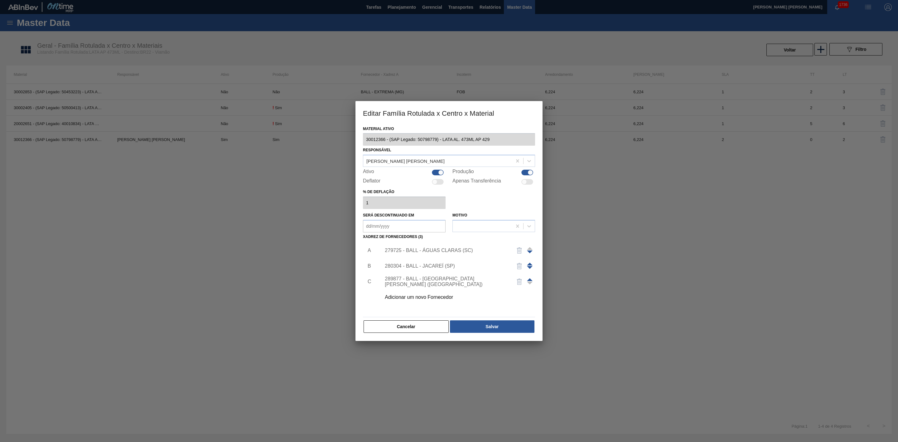
click at [450, 250] on div "279725 - BALL - ÁGUAS CLARAS (SC)" at bounding box center [446, 251] width 122 height 6
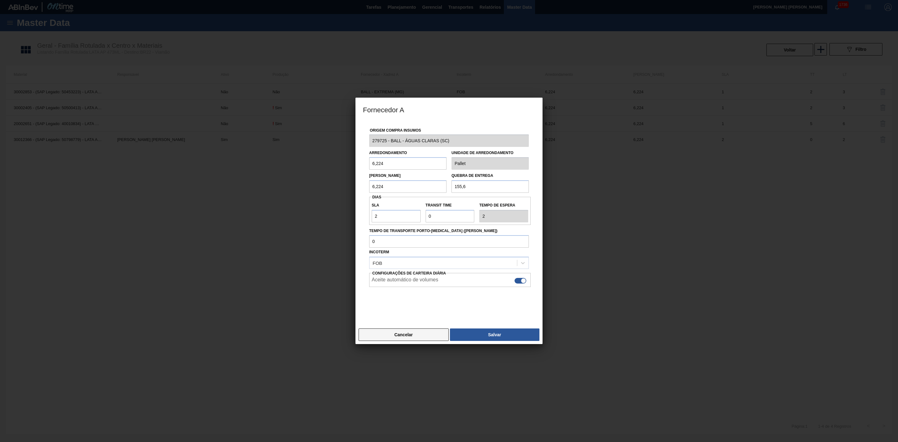
click at [421, 333] on button "Cancelar" at bounding box center [404, 334] width 90 height 12
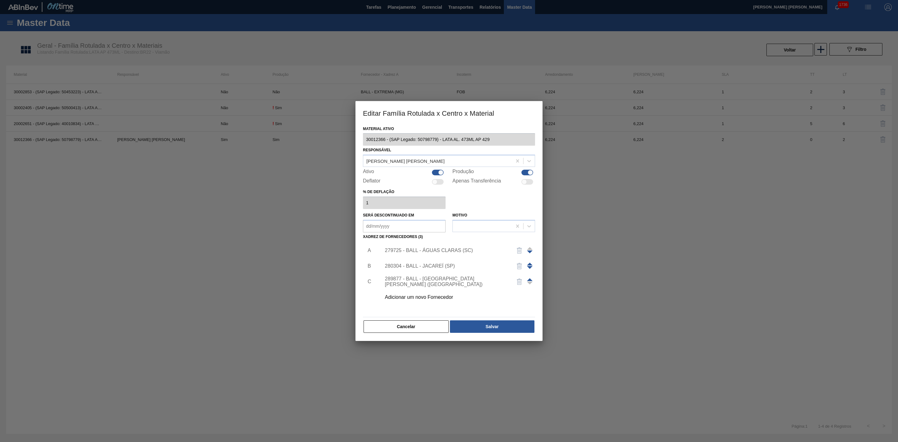
click at [430, 251] on div "279725 - BALL - ÁGUAS CLARAS (SC)" at bounding box center [446, 251] width 122 height 6
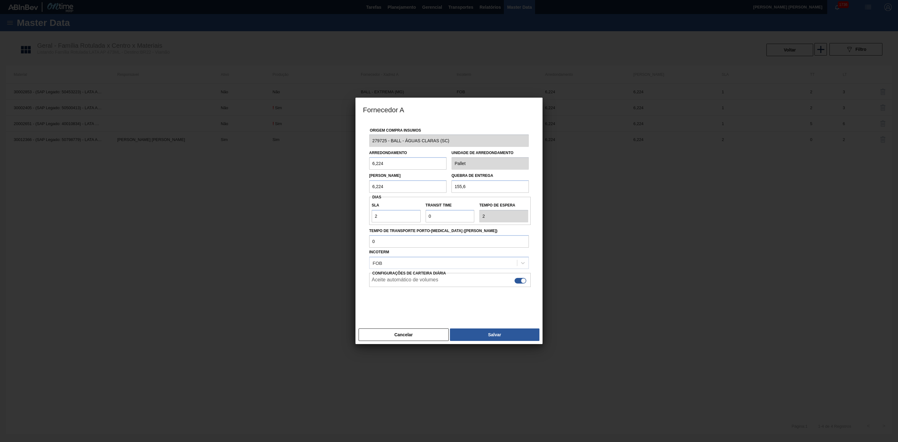
drag, startPoint x: 392, startPoint y: 165, endPoint x: 349, endPoint y: 159, distance: 43.4
click at [349, 159] on div "Fornecedor A Origem Compra Insumos 279725 - BALL - ÁGUAS CLARAS (SC) Arredondam…" at bounding box center [449, 221] width 898 height 442
drag, startPoint x: 391, startPoint y: 187, endPoint x: 357, endPoint y: 188, distance: 33.7
click at [357, 188] on div "Origem Compra Insumos 279725 - BALL - ÁGUAS CLARAS (SC) Arredondamento 6,224 Un…" at bounding box center [449, 223] width 187 height 205
type input "155,6"
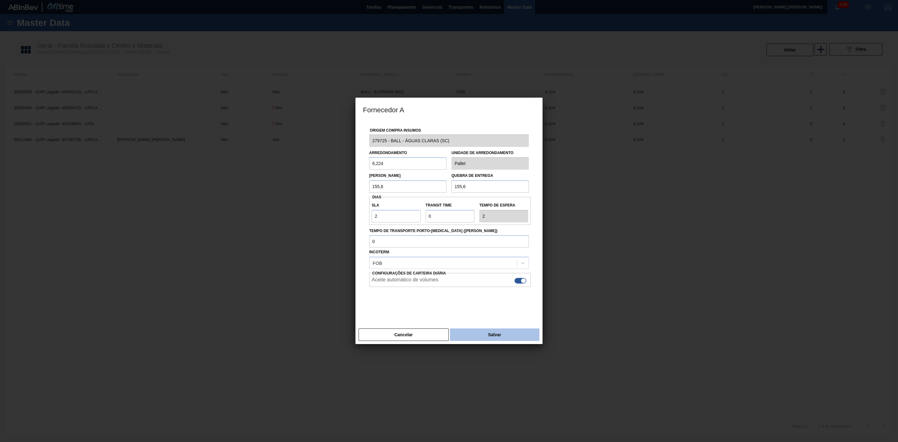
click at [496, 334] on button "Salvar" at bounding box center [495, 334] width 90 height 12
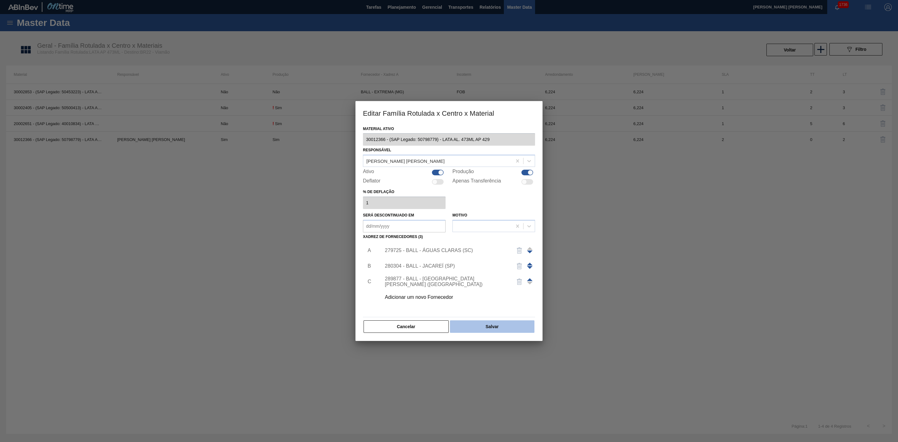
click at [488, 329] on button "Salvar" at bounding box center [492, 326] width 85 height 12
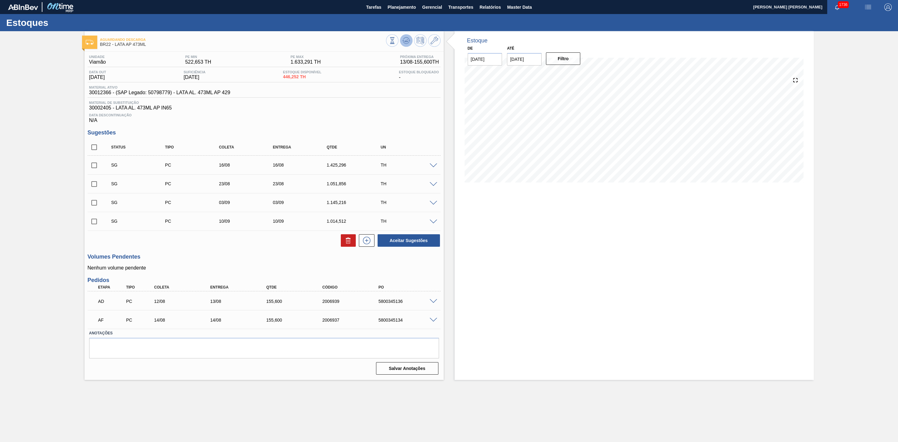
click at [396, 42] on icon at bounding box center [392, 40] width 7 height 7
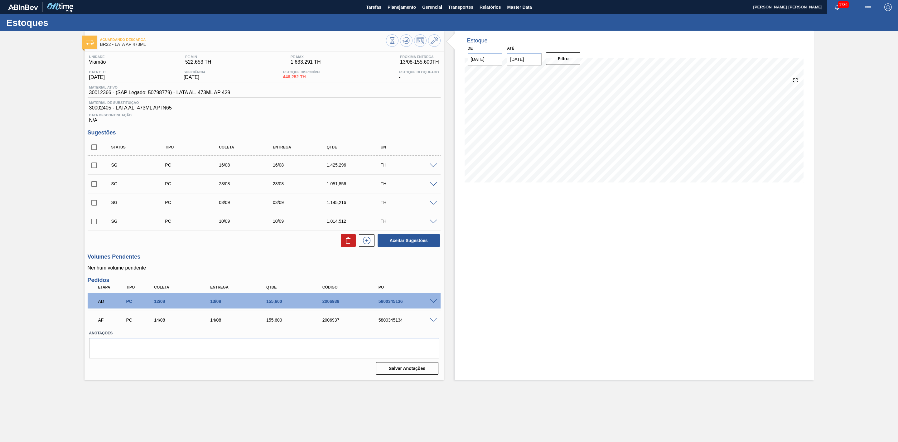
click at [431, 223] on span at bounding box center [433, 222] width 7 height 5
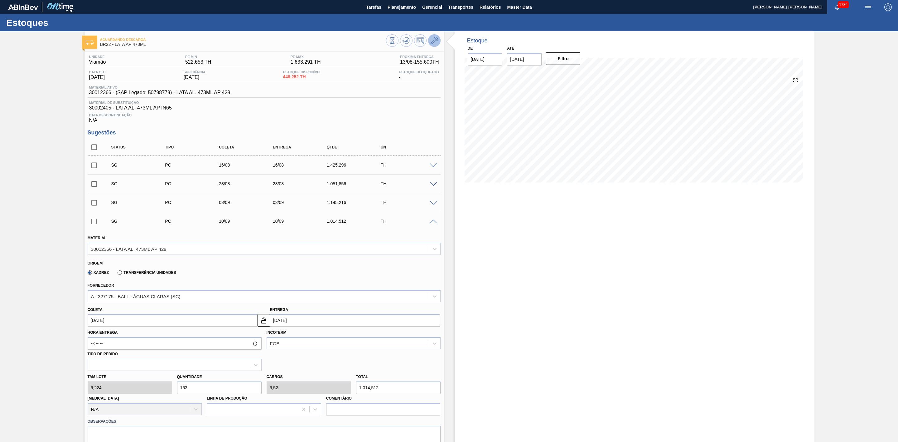
click at [434, 42] on icon at bounding box center [434, 40] width 7 height 7
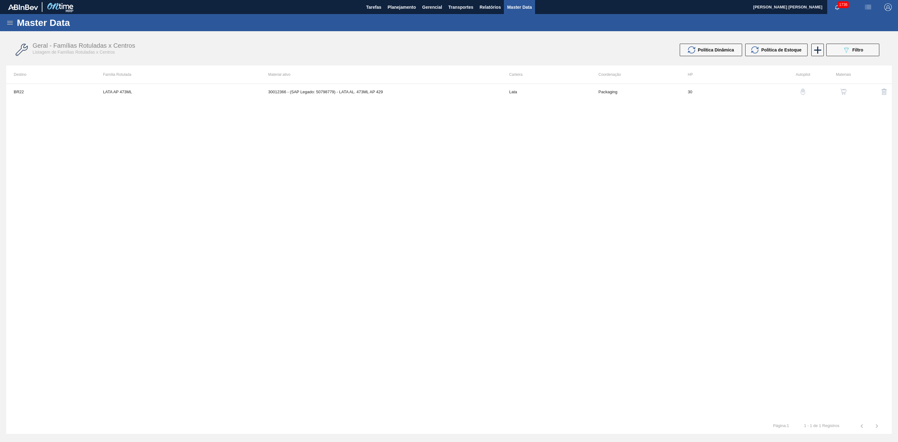
click at [844, 92] on img "button" at bounding box center [844, 92] width 6 height 6
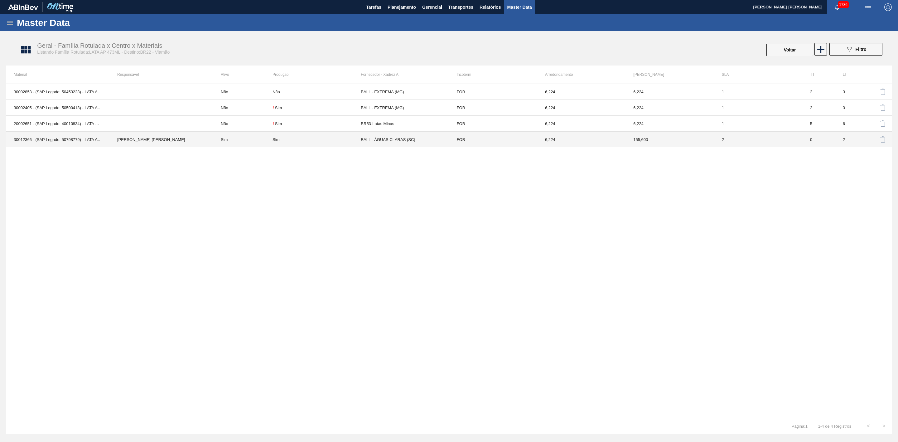
click at [383, 142] on td "BALL - ÁGUAS CLARAS (SC)" at bounding box center [405, 140] width 88 height 16
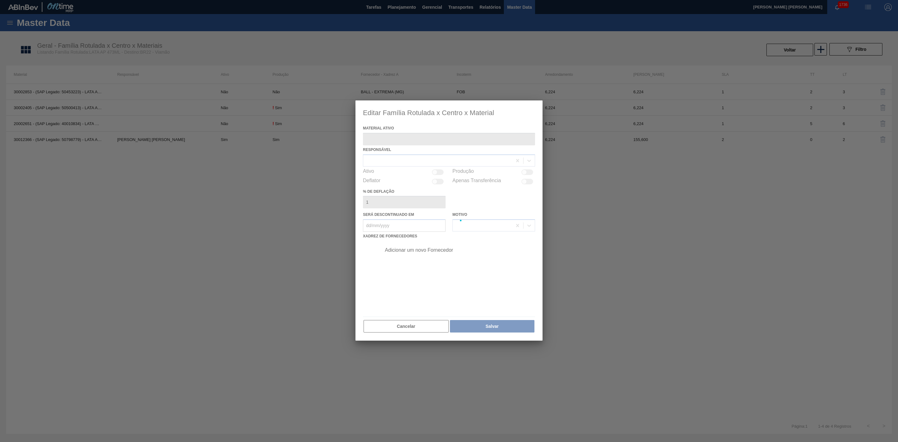
type ativo "30012366 - (SAP Legado: 50798779) - LATA AL. 473ML AP 429"
checkbox input "true"
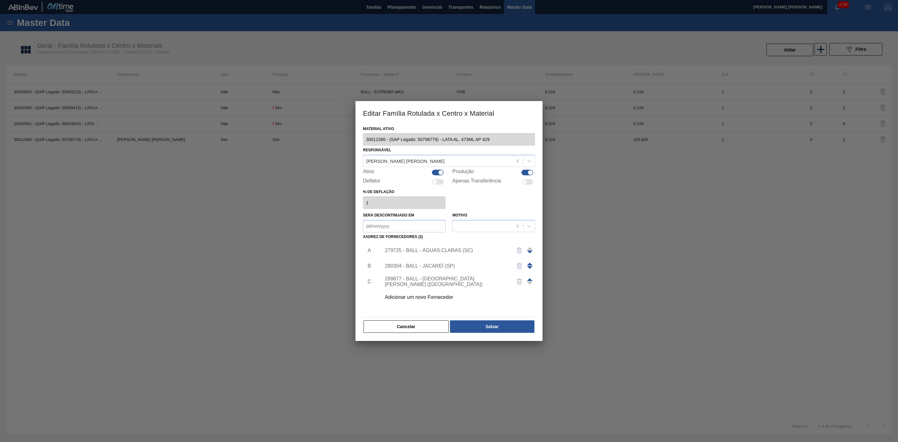
click at [448, 254] on div "279725 - BALL - ÁGUAS CLARAS (SC)" at bounding box center [456, 251] width 157 height 16
click at [447, 251] on div "279725 - BALL - ÁGUAS CLARAS (SC)" at bounding box center [446, 251] width 122 height 6
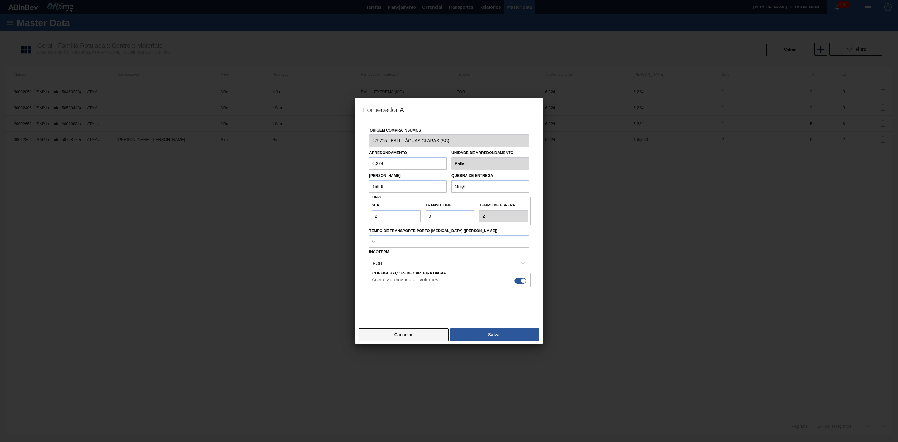
click at [416, 337] on button "Cancelar" at bounding box center [404, 334] width 90 height 12
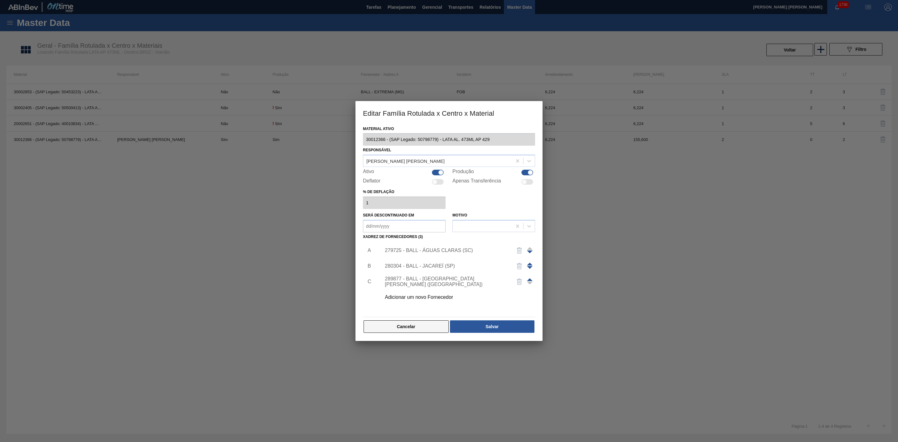
click at [417, 330] on button "Cancelar" at bounding box center [406, 326] width 85 height 12
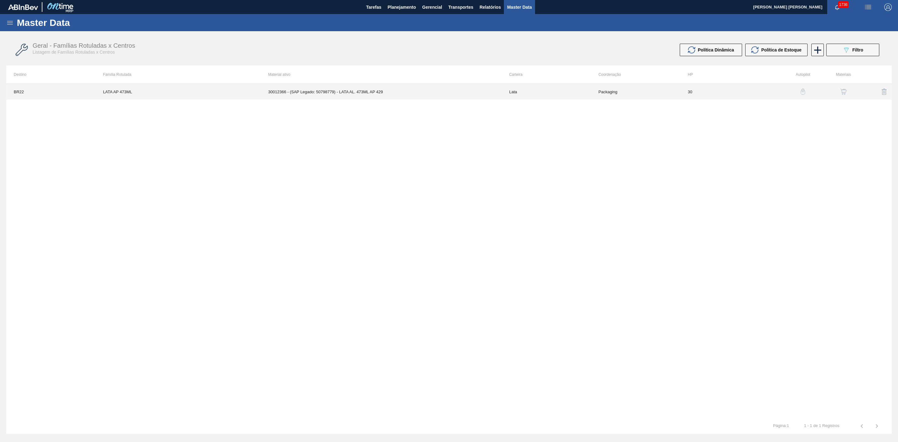
click at [316, 95] on td "30012366 - (SAP Legado: 50798779) - LATA AL. 473ML AP 429" at bounding box center [381, 92] width 241 height 16
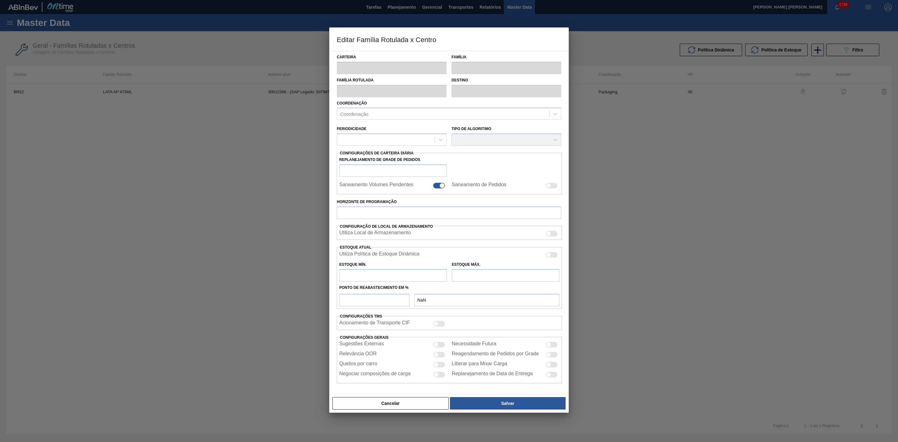
type input "Lata"
type input "LATA AP 473ML"
type input "BR22 - Viamão"
type input "0"
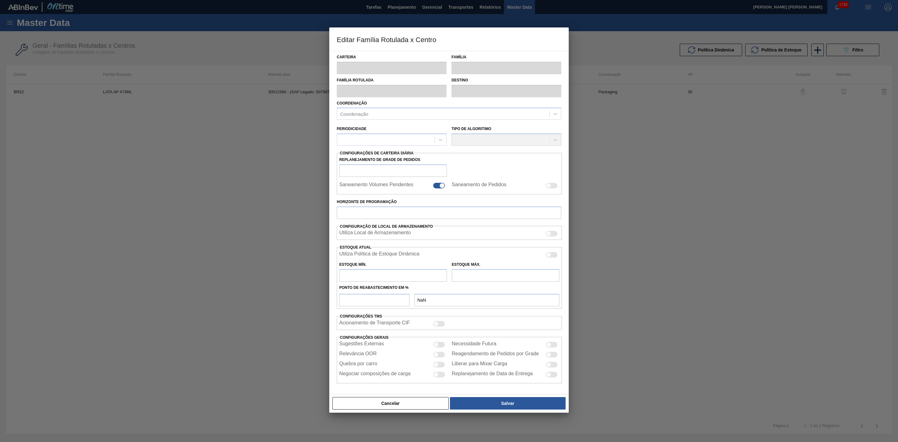
checkbox input "false"
type input "30"
type input "522,653"
type input "1.633,291"
type input "41"
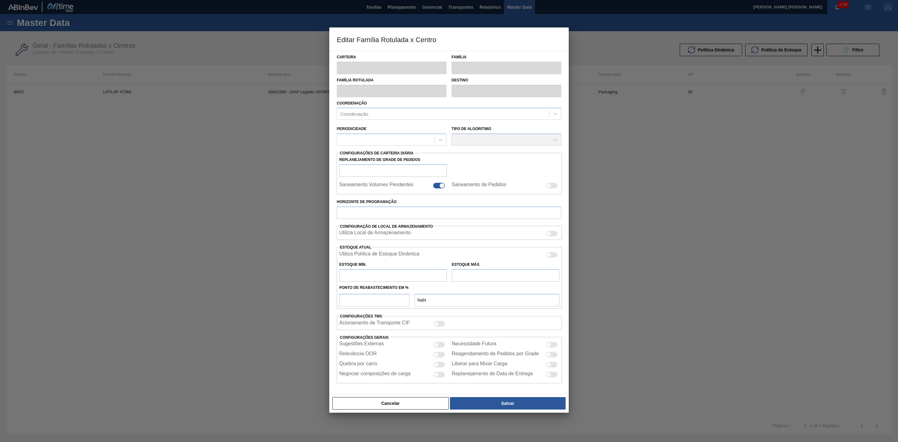
type input "978,015"
checkbox input "true"
click at [435, 365] on div at bounding box center [436, 365] width 5 height 5
checkbox input "true"
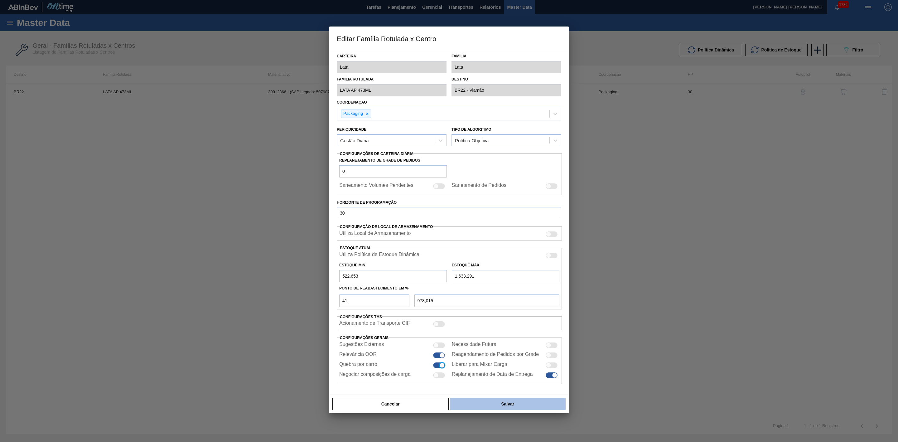
click at [483, 404] on button "Salvar" at bounding box center [508, 404] width 116 height 12
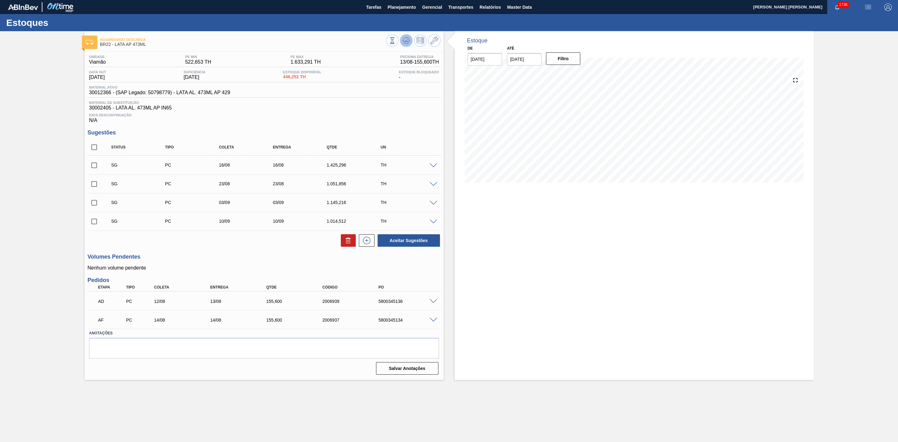
click at [405, 43] on icon at bounding box center [406, 42] width 6 height 3
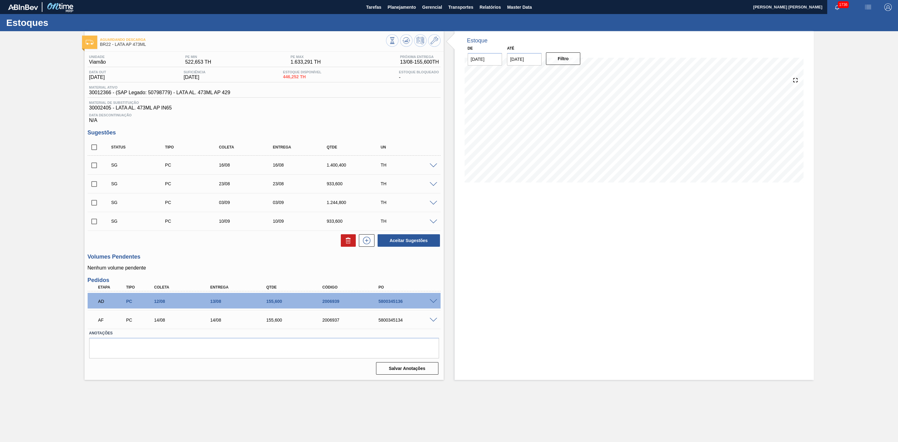
click at [431, 166] on span at bounding box center [433, 165] width 7 height 5
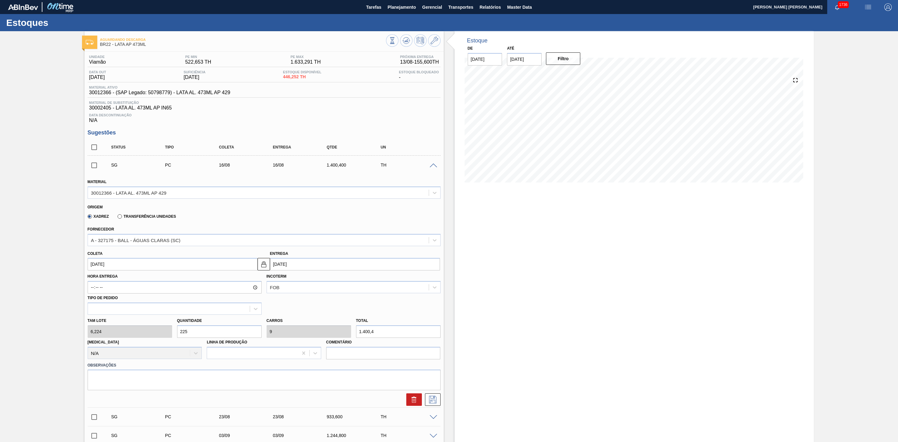
click at [218, 337] on input "225" at bounding box center [219, 331] width 85 height 12
click at [429, 42] on button at bounding box center [434, 40] width 12 height 12
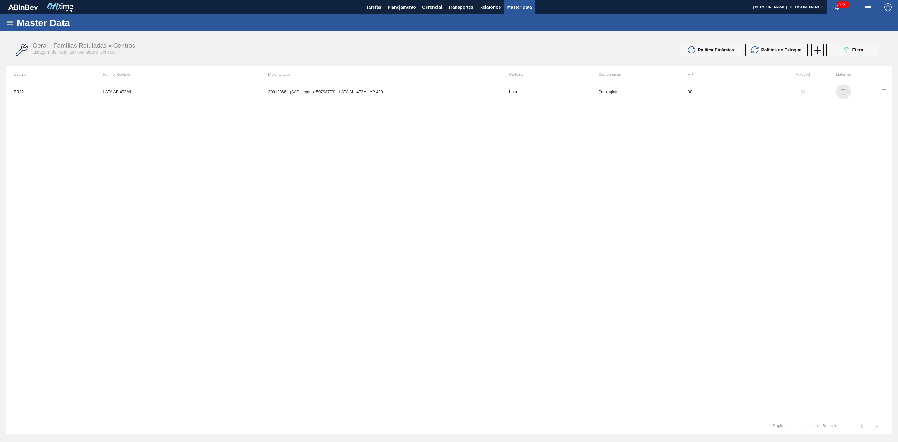
click at [842, 91] on img "button" at bounding box center [844, 92] width 6 height 6
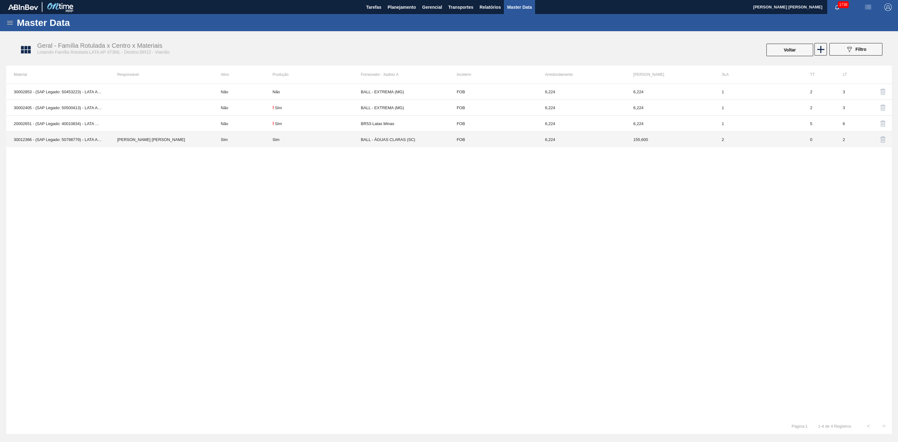
click at [329, 138] on div "Sim" at bounding box center [317, 139] width 88 height 5
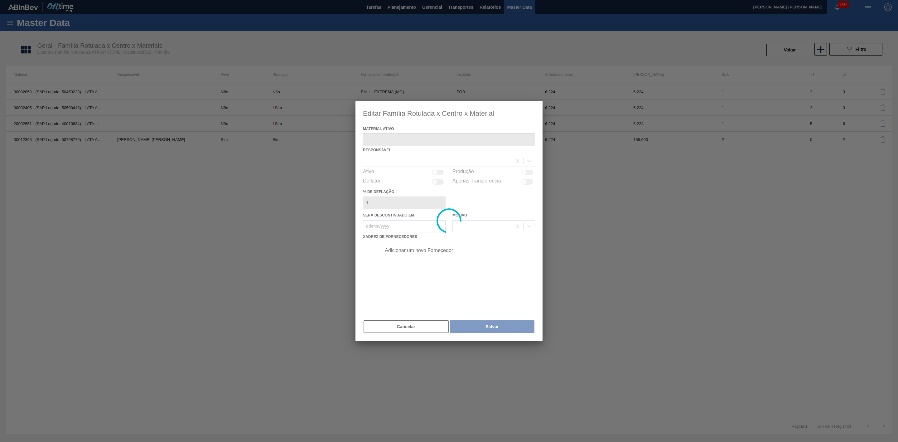
type ativo "30012366 - (SAP Legado: 50798779) - LATA AL. 473ML AP 429"
checkbox input "true"
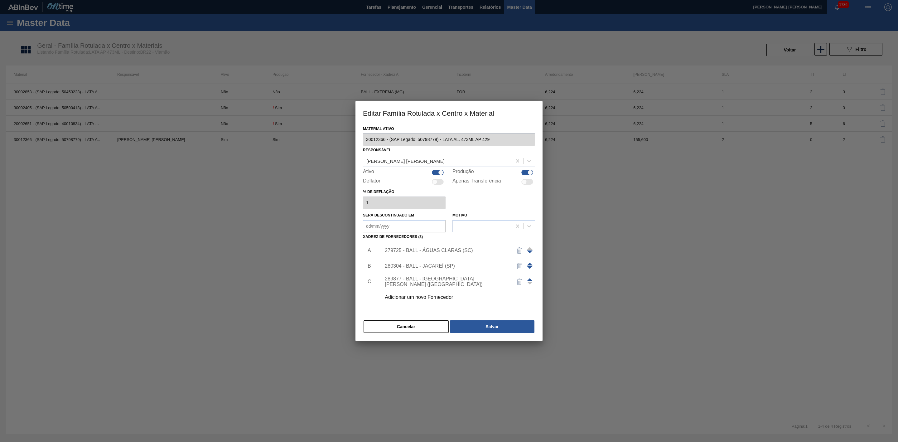
click at [457, 250] on div "279725 - BALL - ÁGUAS CLARAS (SC)" at bounding box center [446, 251] width 122 height 6
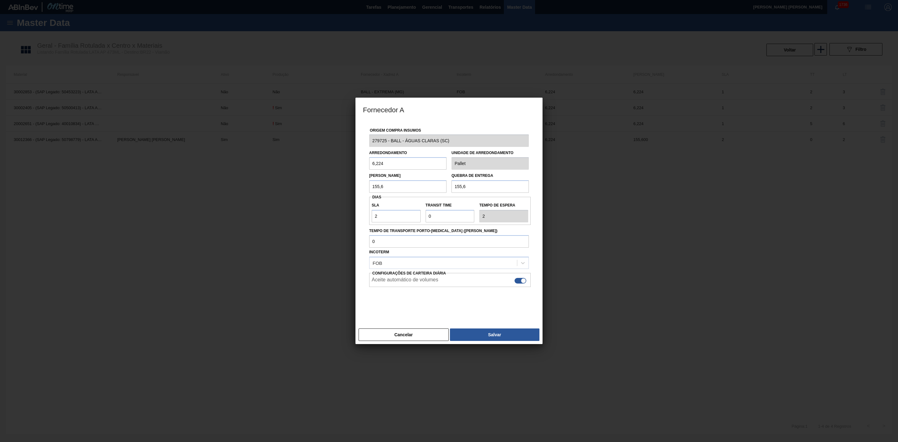
click at [414, 161] on input "6,224" at bounding box center [407, 163] width 77 height 12
drag, startPoint x: 405, startPoint y: 188, endPoint x: 370, endPoint y: 189, distance: 35.6
click at [370, 189] on input "155,6" at bounding box center [407, 186] width 77 height 12
click at [395, 160] on input "6,224" at bounding box center [407, 163] width 77 height 12
drag, startPoint x: 385, startPoint y: 189, endPoint x: 359, endPoint y: 189, distance: 26.8
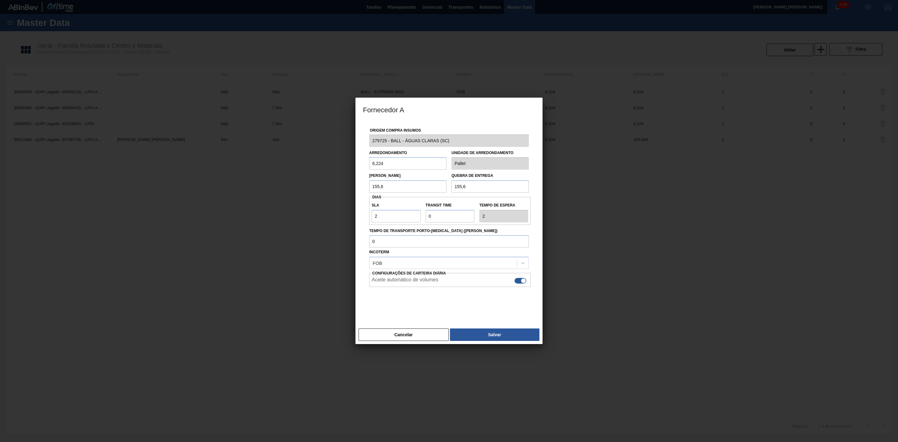
click at [359, 189] on div "Origem Compra Insumos 279725 - BALL - ÁGUAS CLARAS (SC) Arredondamento 6,224 Un…" at bounding box center [449, 223] width 187 height 205
type input "6,224"
click at [492, 335] on button "Salvar" at bounding box center [495, 334] width 90 height 12
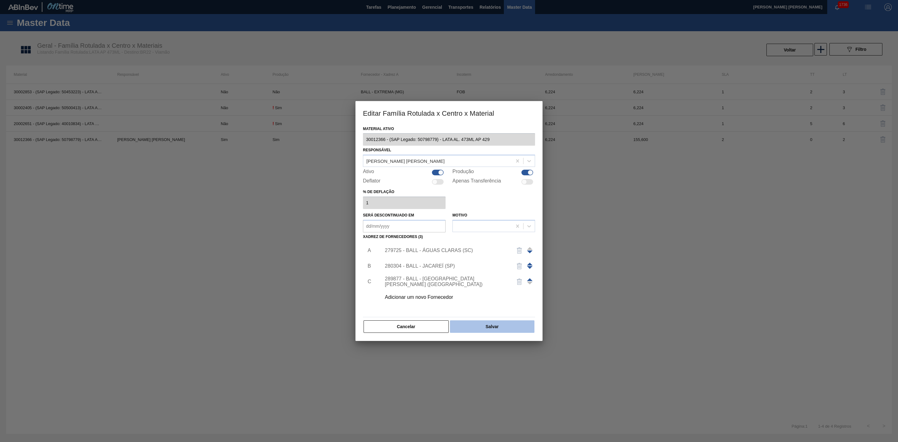
click at [486, 325] on button "Salvar" at bounding box center [492, 326] width 85 height 12
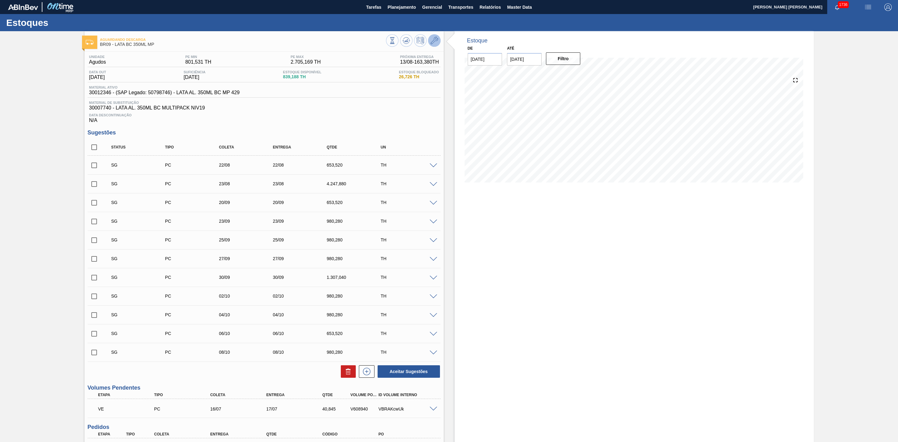
click at [431, 39] on icon at bounding box center [434, 40] width 7 height 7
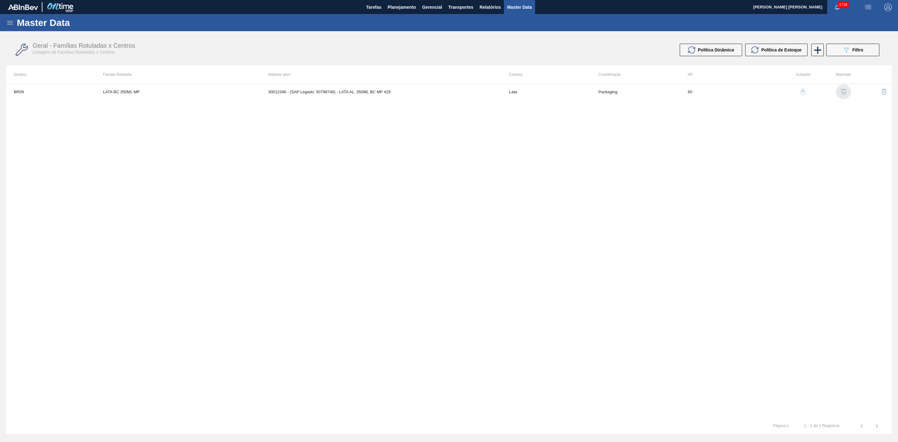
click at [843, 94] on img "button" at bounding box center [844, 92] width 6 height 6
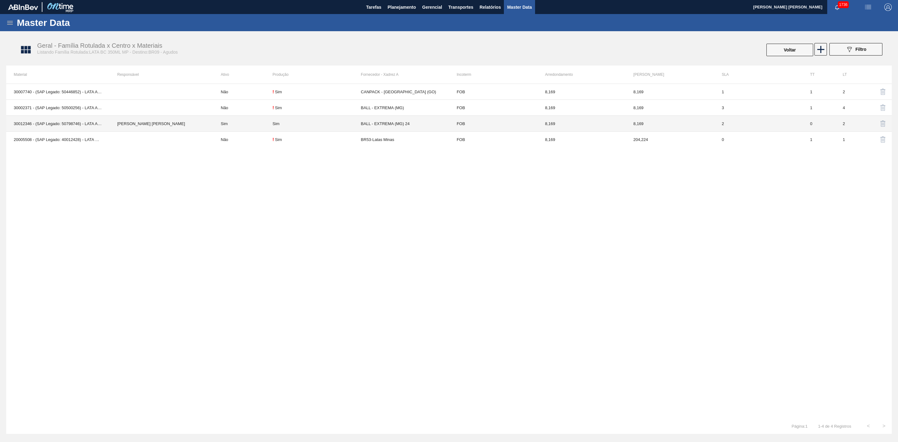
click at [243, 126] on td "Sim" at bounding box center [242, 124] width 59 height 16
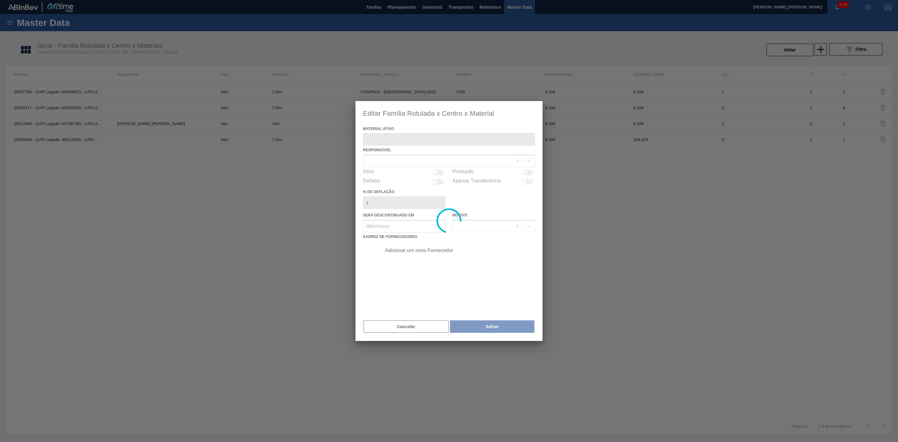
type ativo "30012346 - (SAP Legado: 50798746) - LATA AL. 350ML BC MP 429"
checkbox input "true"
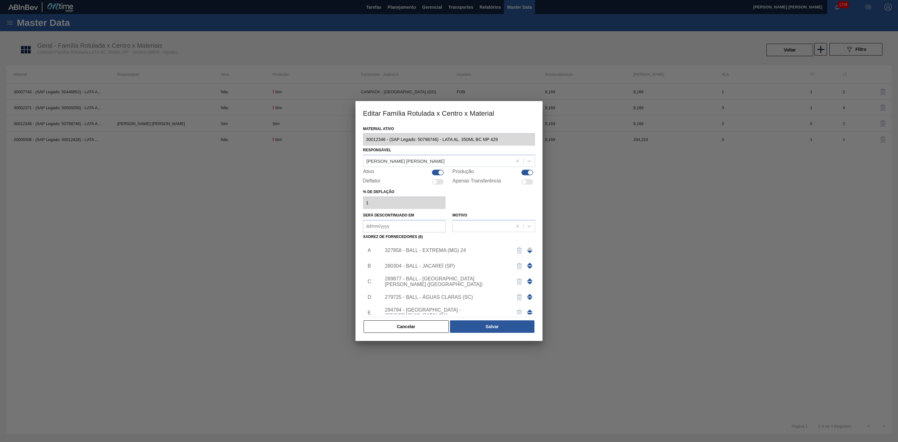
click at [450, 251] on div "327858 - BALL - EXTREMA (MG) 24" at bounding box center [446, 251] width 122 height 6
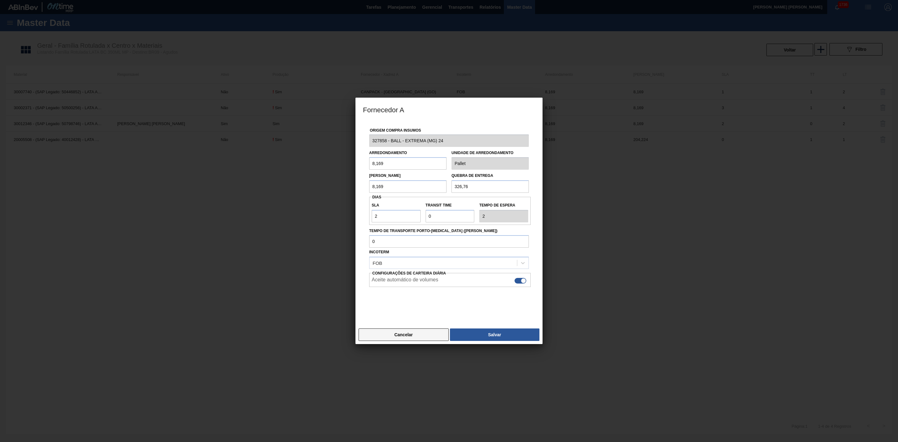
click at [407, 334] on button "Cancelar" at bounding box center [404, 334] width 90 height 12
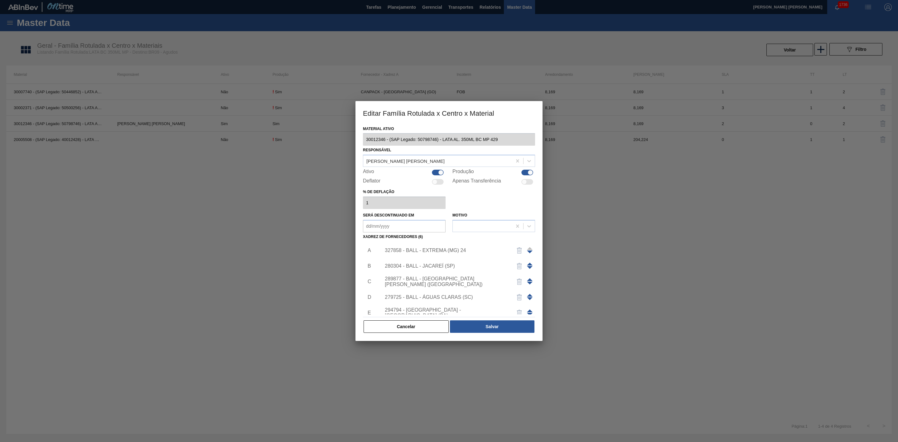
click at [441, 269] on div "280304 - BALL - JACAREÍ (SP)" at bounding box center [456, 266] width 157 height 16
click at [435, 266] on div "280304 - BALL - JACAREÍ (SP)" at bounding box center [446, 266] width 122 height 6
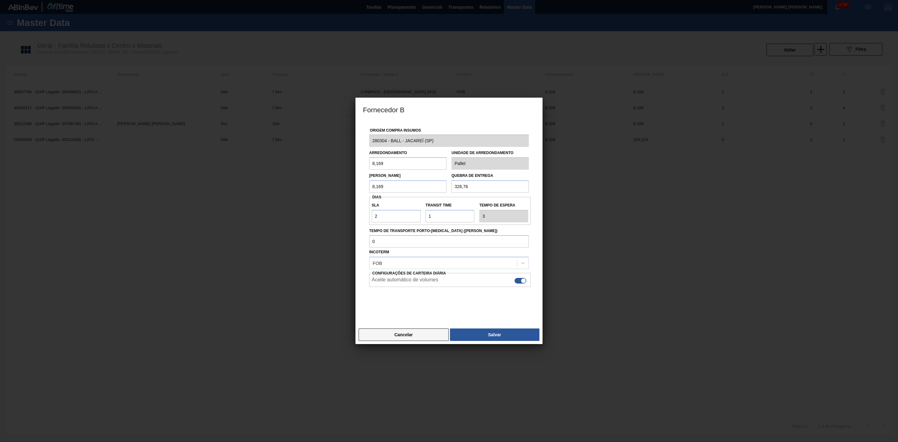
click at [419, 336] on button "Cancelar" at bounding box center [404, 334] width 90 height 12
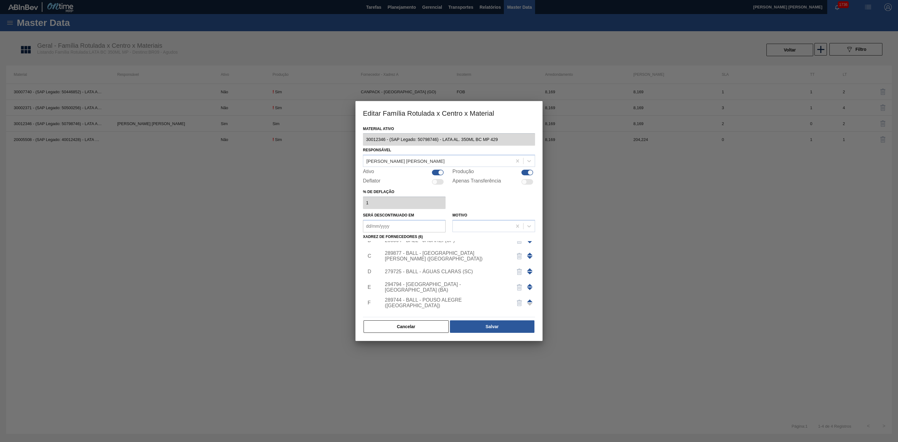
scroll to position [37, 0]
click at [425, 327] on button "Cancelar" at bounding box center [406, 326] width 85 height 12
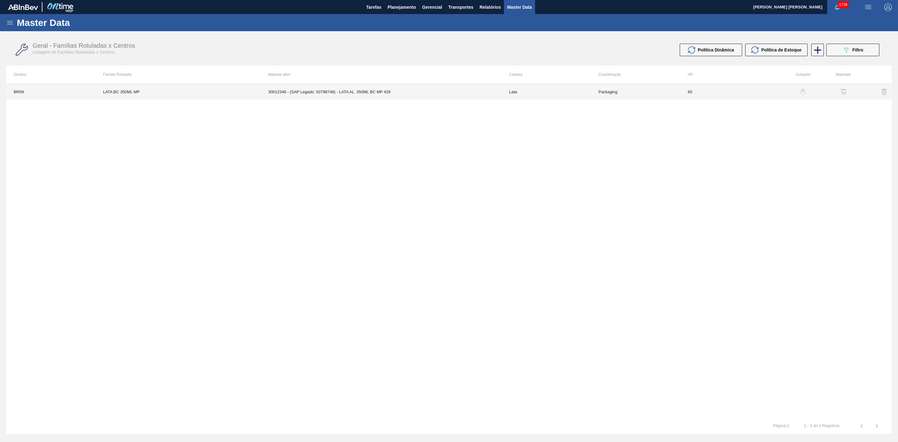
click at [399, 92] on td "30012346 - (SAP Legado: 50798746) - LATA AL. 350ML BC MP 429" at bounding box center [381, 92] width 241 height 16
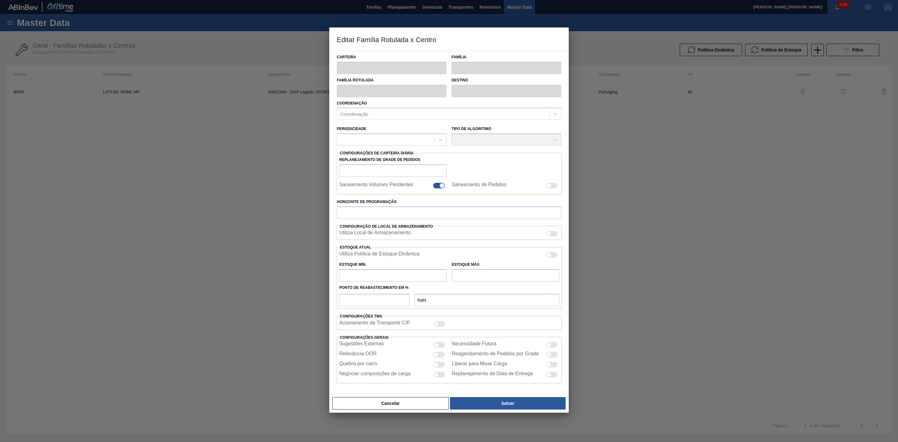
type input "Lata"
type input "LATA BC 350ML MP"
type input "BR09 - Agudos"
type input "0"
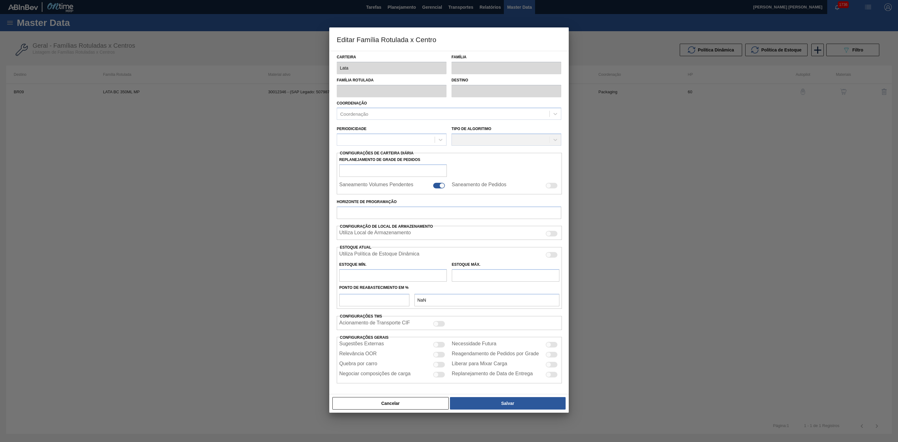
checkbox input "false"
type input "60"
type input "801,531"
type input "2.705,169"
type input "42"
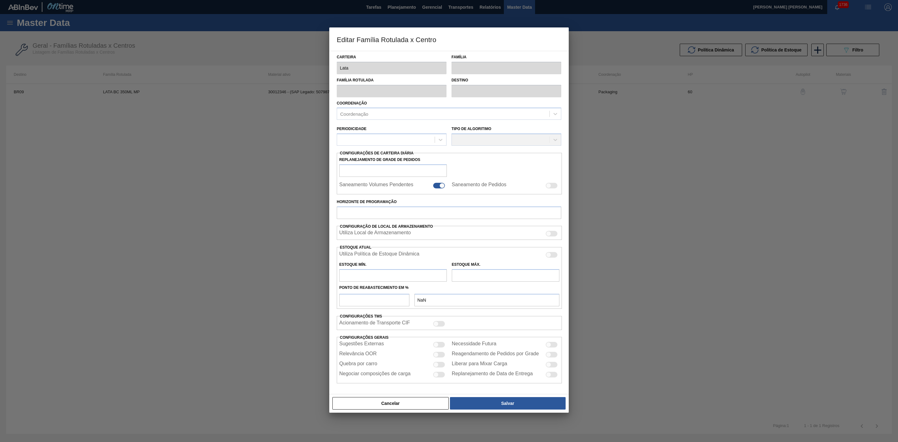
type input "1.601,059"
checkbox input "true"
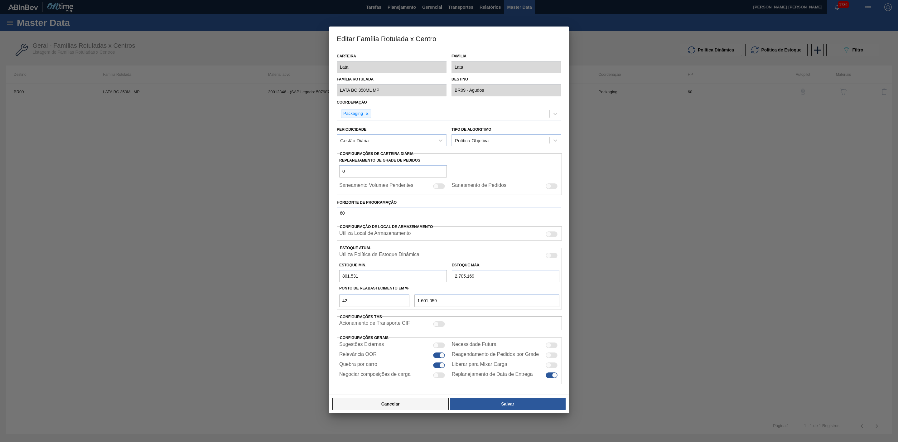
click at [399, 403] on button "Cancelar" at bounding box center [390, 404] width 116 height 12
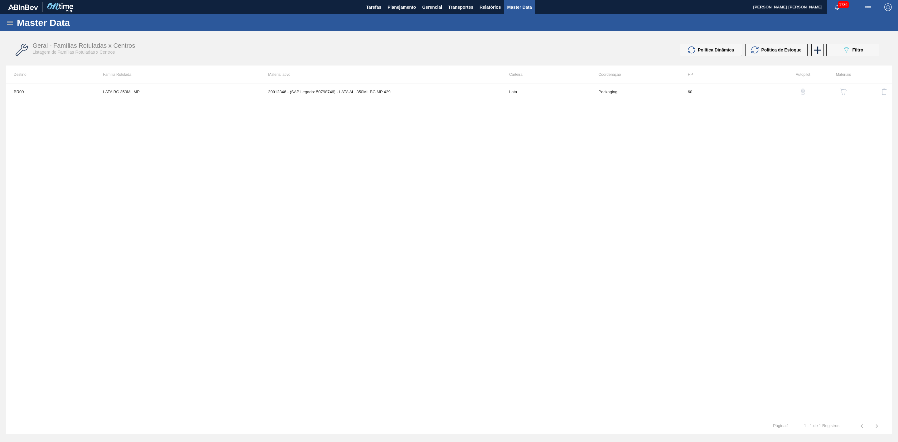
click at [801, 91] on img "button" at bounding box center [803, 92] width 6 height 6
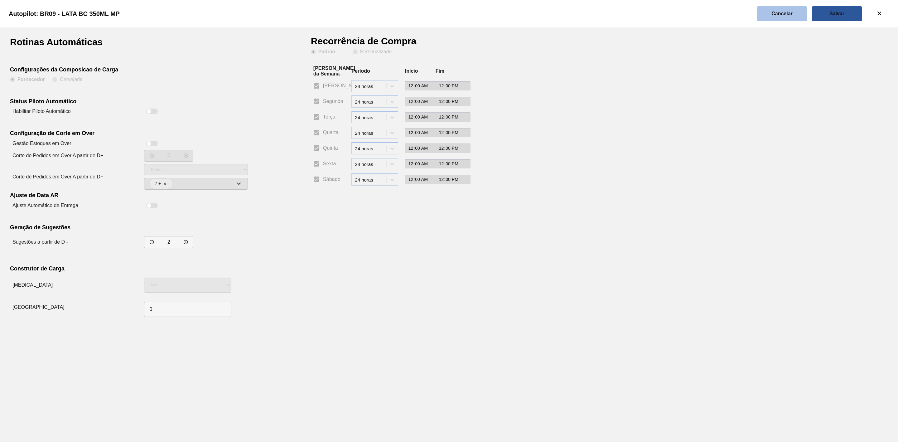
click at [795, 17] on button "Cancelar" at bounding box center [782, 13] width 50 height 15
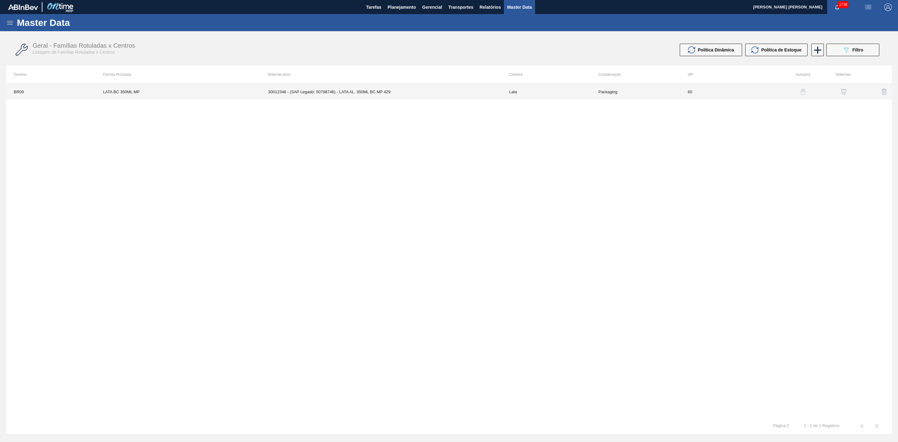
click at [382, 87] on td "30012346 - (SAP Legado: 50798746) - LATA AL. 350ML BC MP 429" at bounding box center [381, 92] width 241 height 16
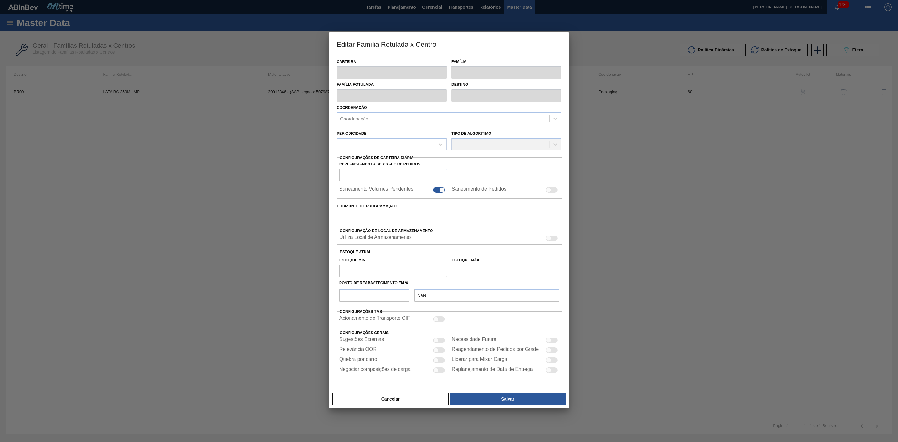
type input "Lata"
type input "LATA BC 350ML MP"
type input "BR09 - Agudos"
type input "0"
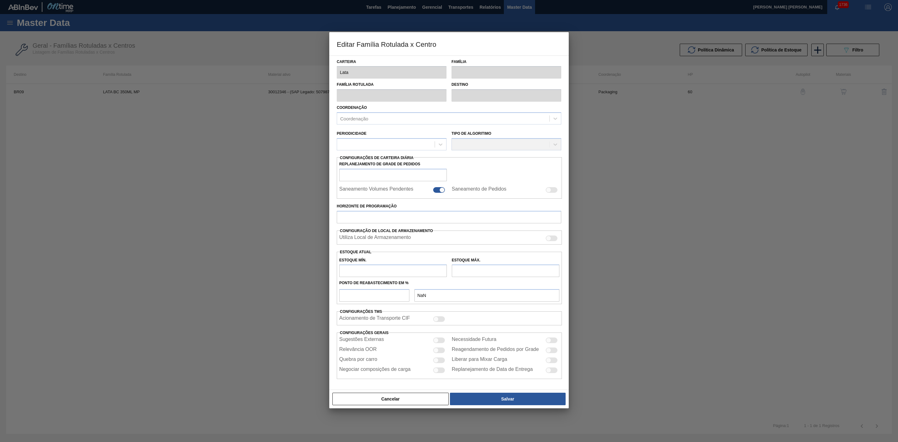
checkbox input "false"
type input "60"
type input "801,531"
type input "2.705,169"
type input "42"
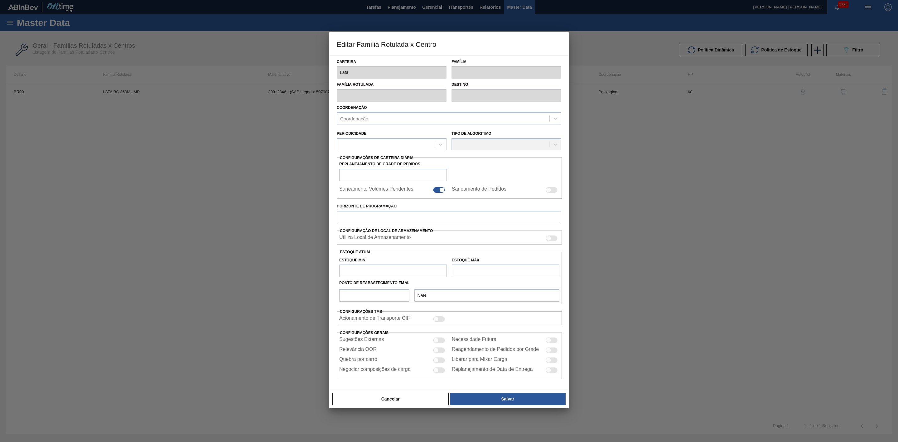
type input "1.601,059"
checkbox input "true"
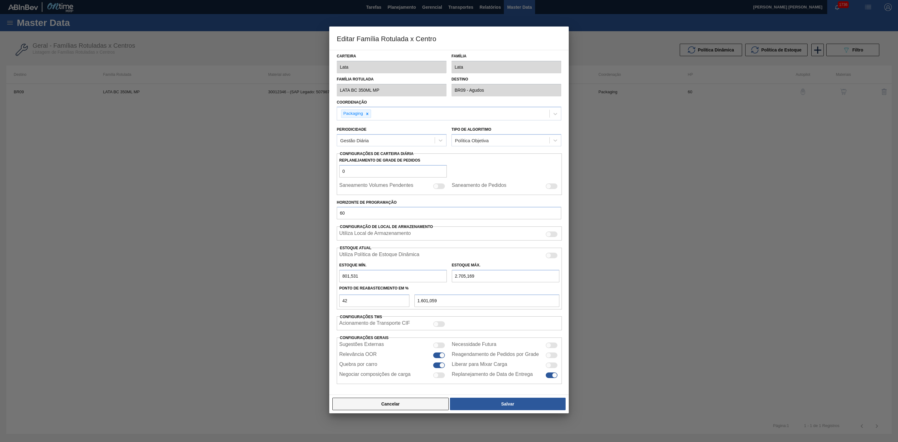
click at [419, 405] on button "Cancelar" at bounding box center [390, 404] width 116 height 12
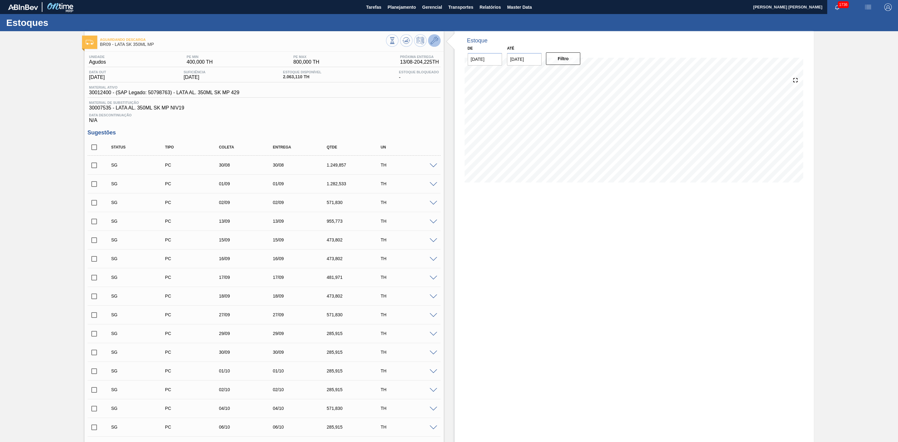
click at [437, 46] on button at bounding box center [434, 40] width 12 height 12
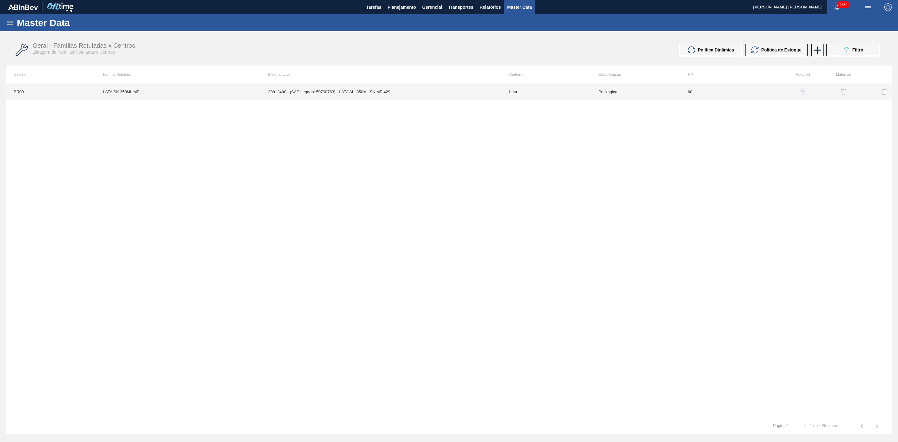
click at [386, 92] on td "30012400 - (SAP Legado: 50798763) - LATA AL. 350ML SK MP 429" at bounding box center [381, 92] width 241 height 16
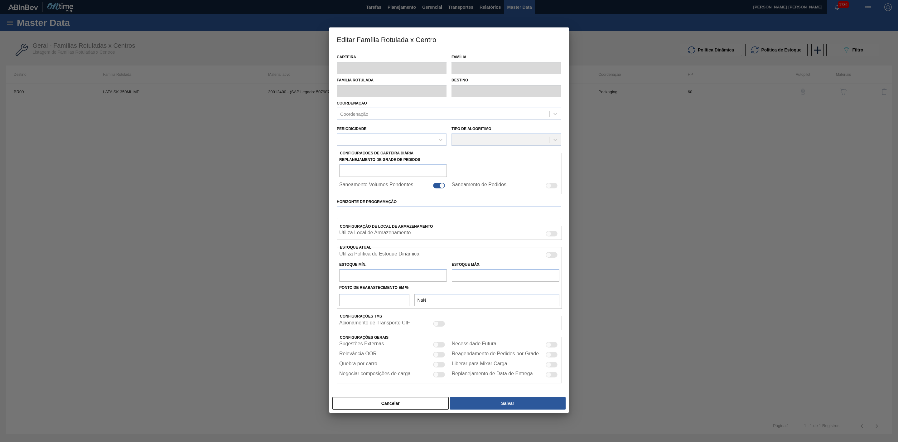
type input "Lata"
type input "LATA SK 350ML MP"
type input "BR09 - Agudos"
type input "0"
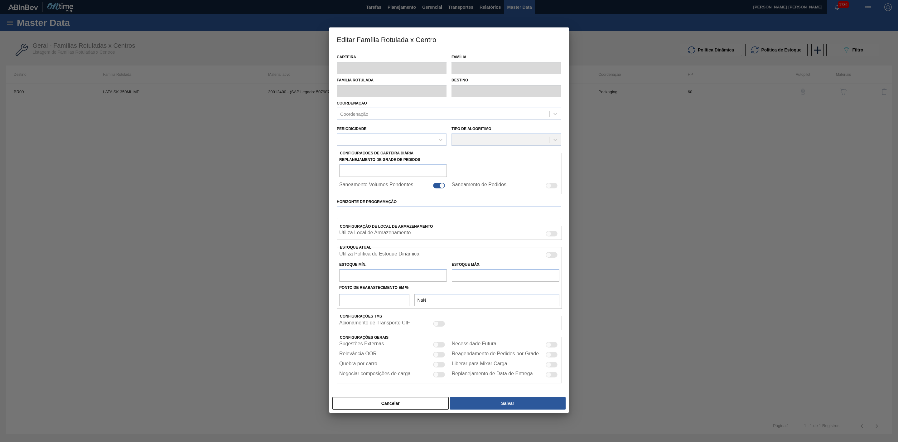
checkbox input "false"
type input "60"
type input "400"
type input "800"
type input "0"
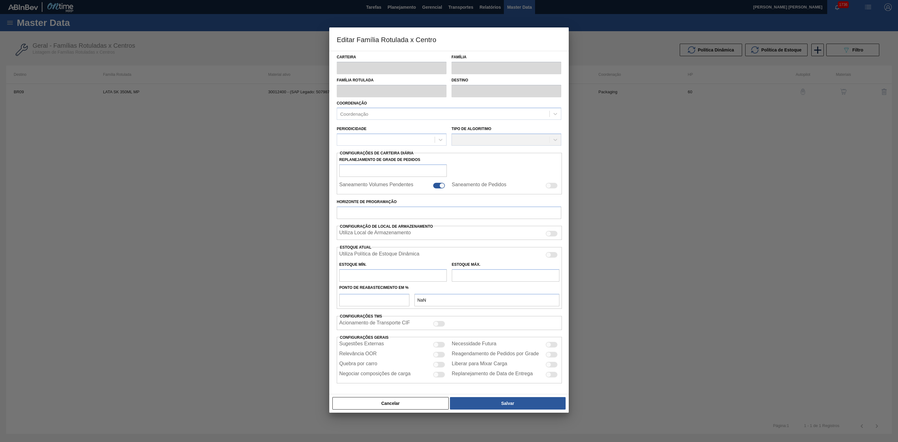
type input "400,000"
checkbox input "true"
click at [441, 367] on div at bounding box center [439, 365] width 12 height 6
checkbox input "true"
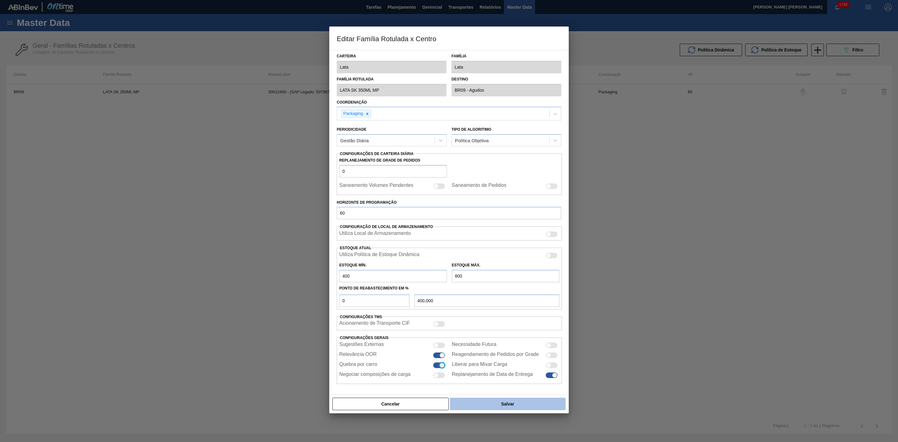
click at [516, 405] on button "Salvar" at bounding box center [508, 404] width 116 height 12
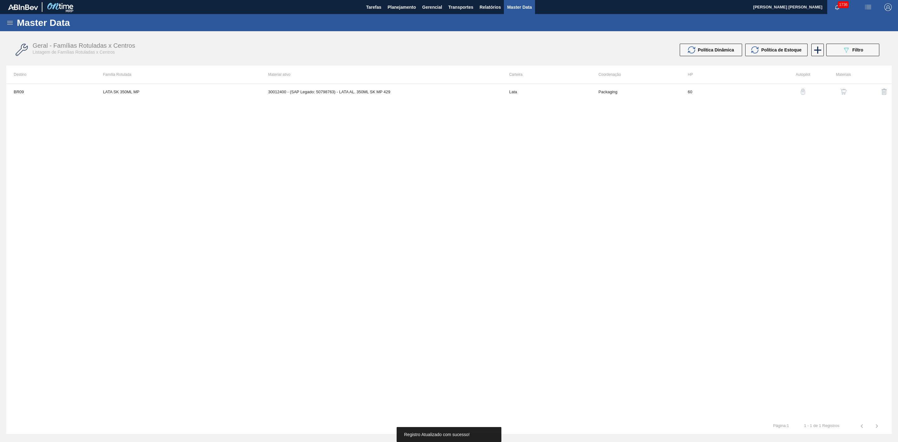
click at [841, 90] on img "button" at bounding box center [844, 92] width 6 height 6
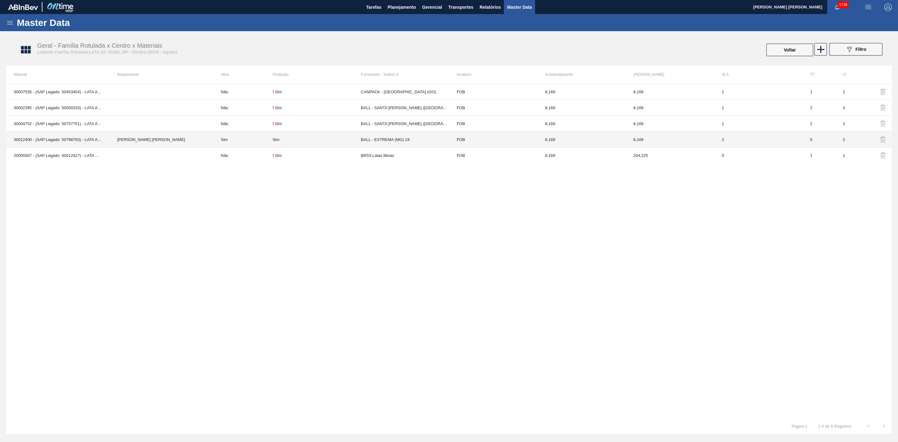
click at [276, 138] on div "Sim" at bounding box center [276, 139] width 7 height 5
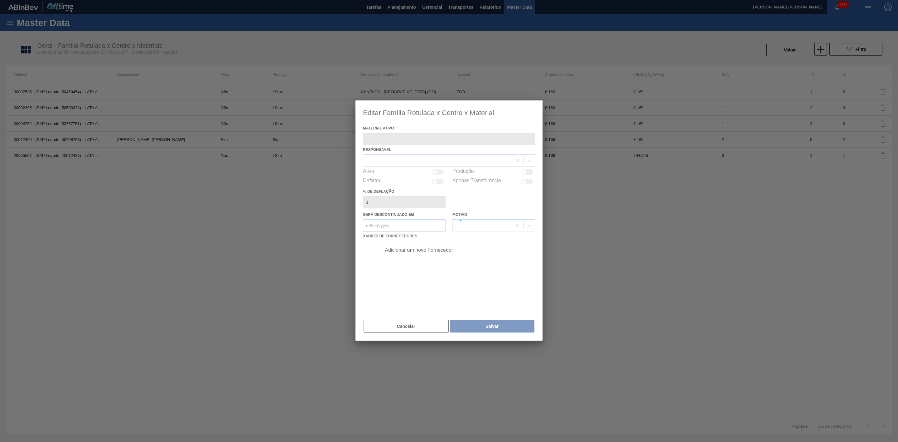
type ativo "30012400 - (SAP Legado: 50798763) - LATA AL. 350ML SK MP 429"
checkbox input "true"
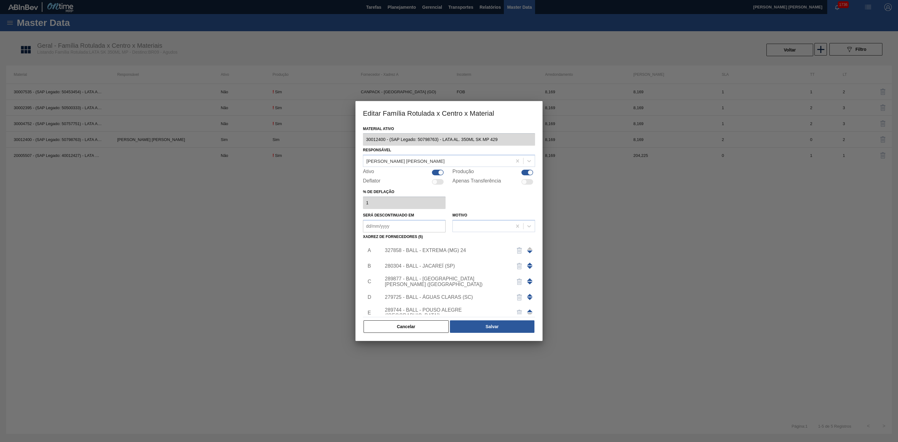
click at [448, 250] on div "327858 - BALL - EXTREMA (MG) 24" at bounding box center [446, 251] width 122 height 6
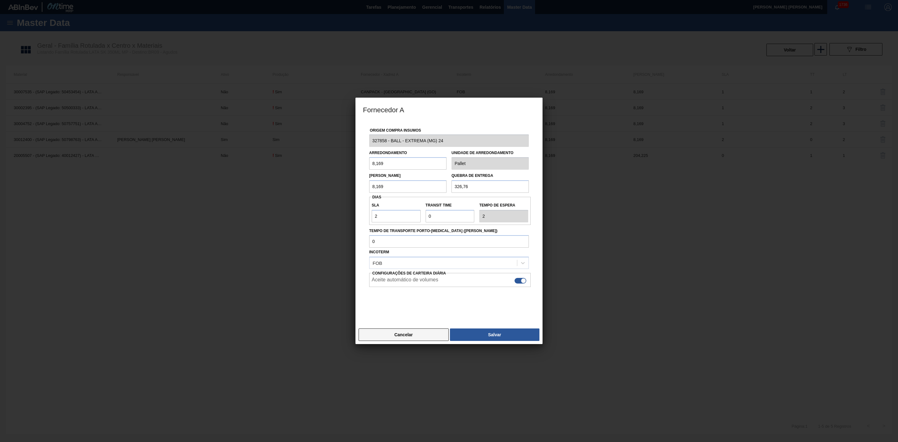
click at [426, 337] on button "Cancelar" at bounding box center [404, 334] width 90 height 12
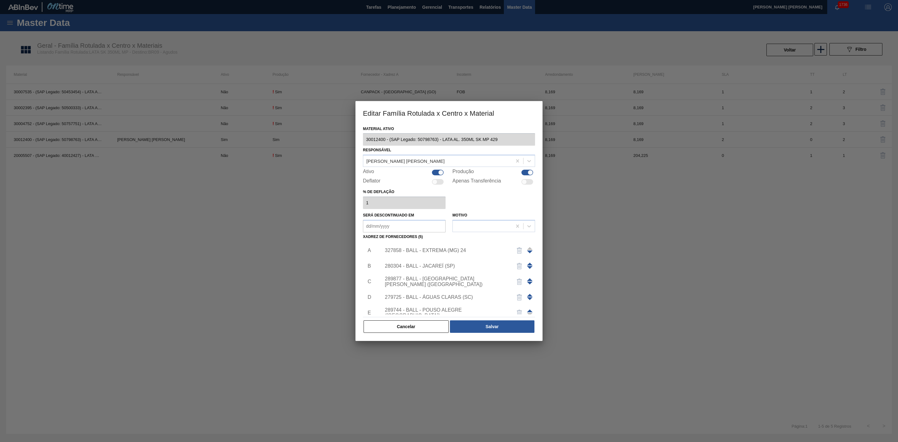
click at [439, 266] on div "280304 - BALL - JACAREÍ (SP)" at bounding box center [446, 266] width 122 height 6
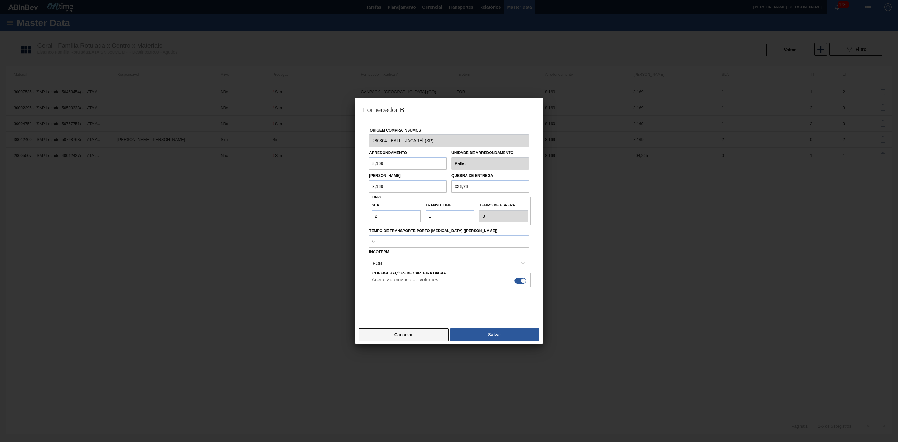
click at [410, 333] on button "Cancelar" at bounding box center [404, 334] width 90 height 12
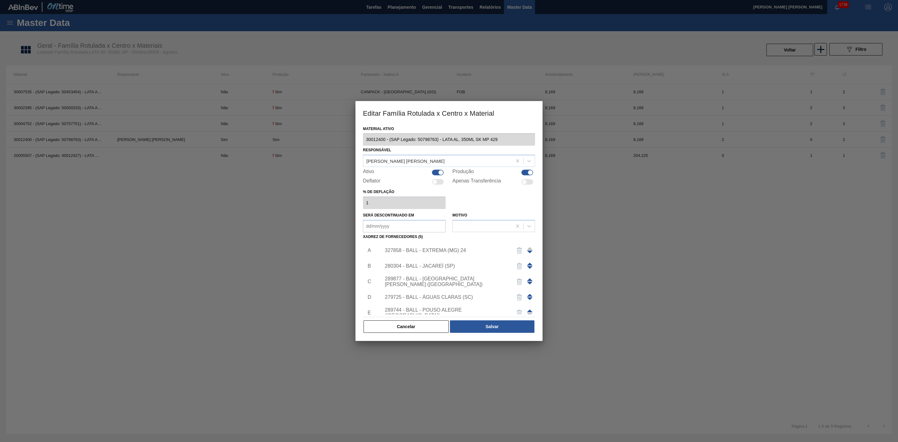
click at [434, 282] on div "289877 - BALL - TRÊS RIOS (RJ)" at bounding box center [446, 281] width 122 height 11
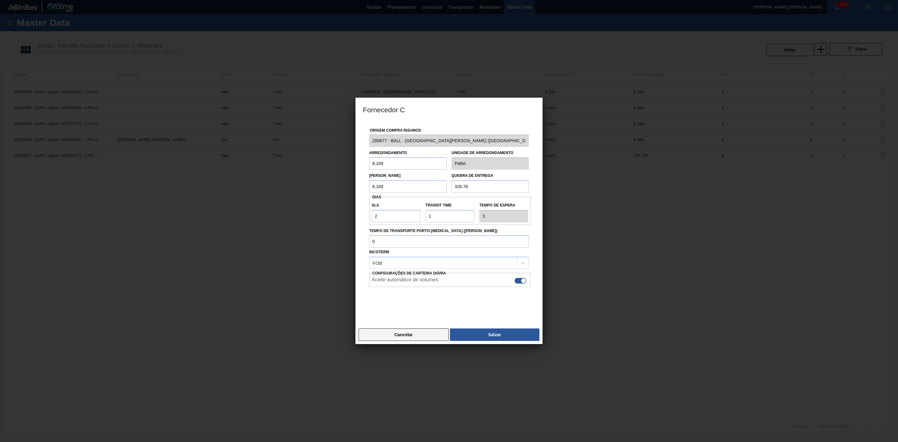
click at [424, 338] on button "Cancelar" at bounding box center [404, 334] width 90 height 12
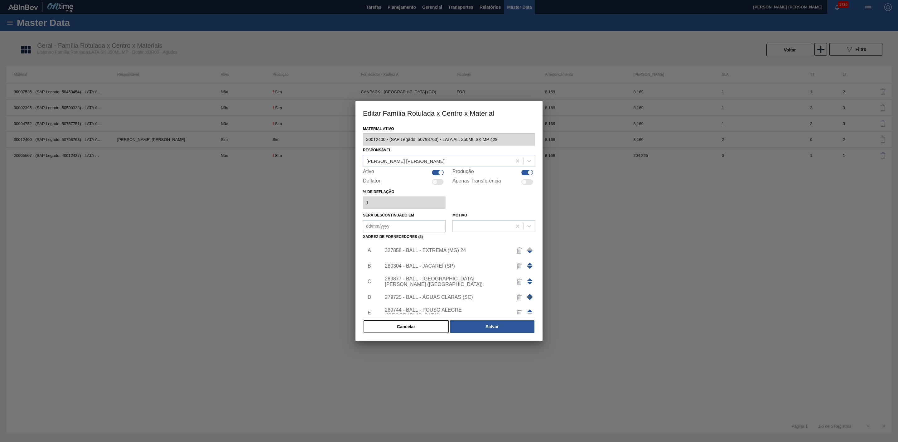
click at [435, 295] on div "279725 - BALL - ÁGUAS CLARAS (SC)" at bounding box center [446, 297] width 122 height 6
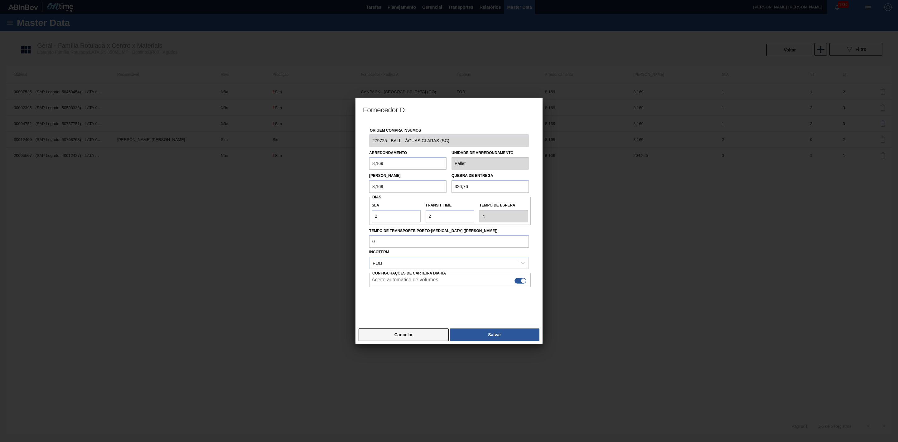
click at [418, 334] on button "Cancelar" at bounding box center [404, 334] width 90 height 12
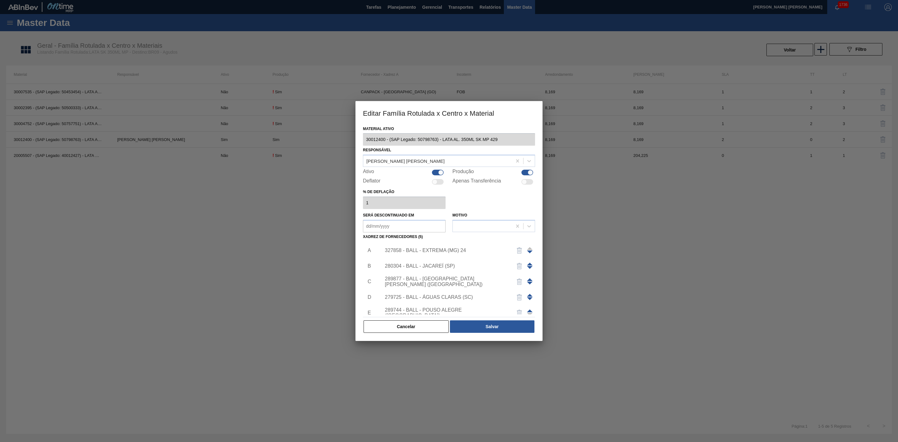
click at [438, 308] on div "289744 - BALL - POUSO ALEGRE (MG)" at bounding box center [456, 313] width 157 height 16
click at [428, 313] on div "289744 - BALL - POUSO ALEGRE (MG)" at bounding box center [446, 312] width 122 height 11
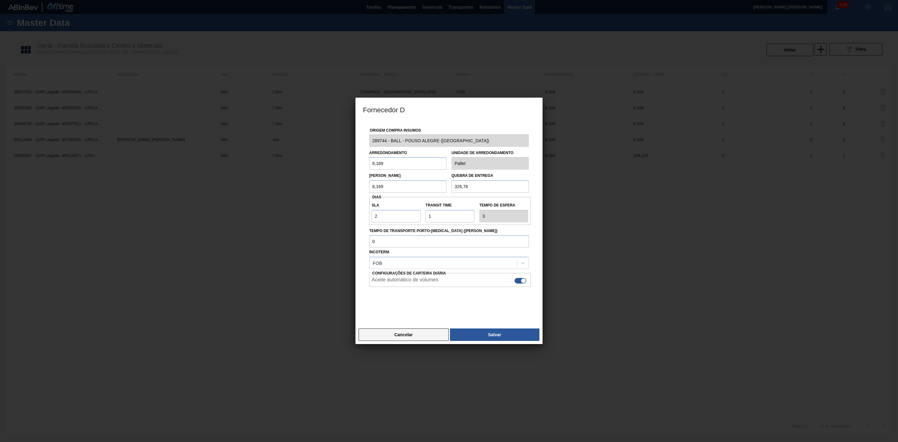
click at [425, 338] on button "Cancelar" at bounding box center [404, 334] width 90 height 12
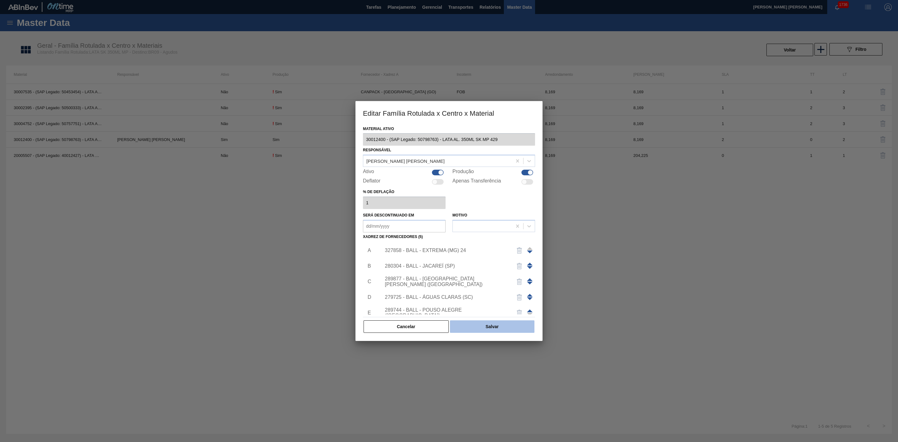
click at [482, 323] on button "Salvar" at bounding box center [492, 326] width 85 height 12
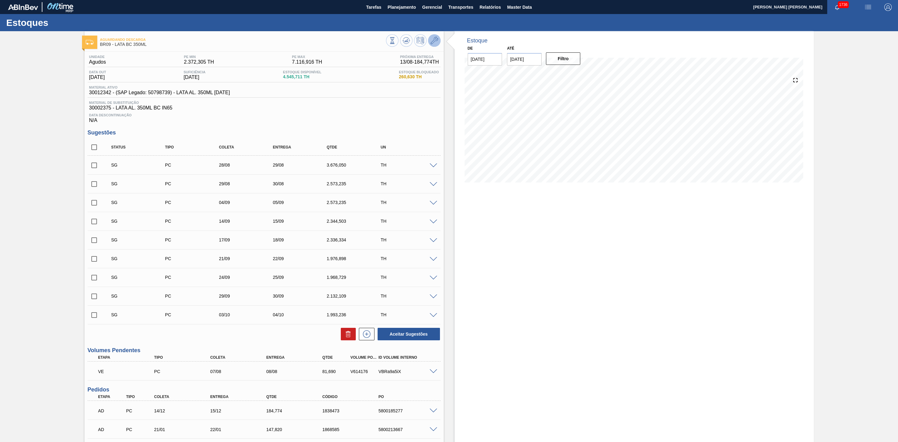
click at [431, 43] on icon at bounding box center [434, 40] width 7 height 7
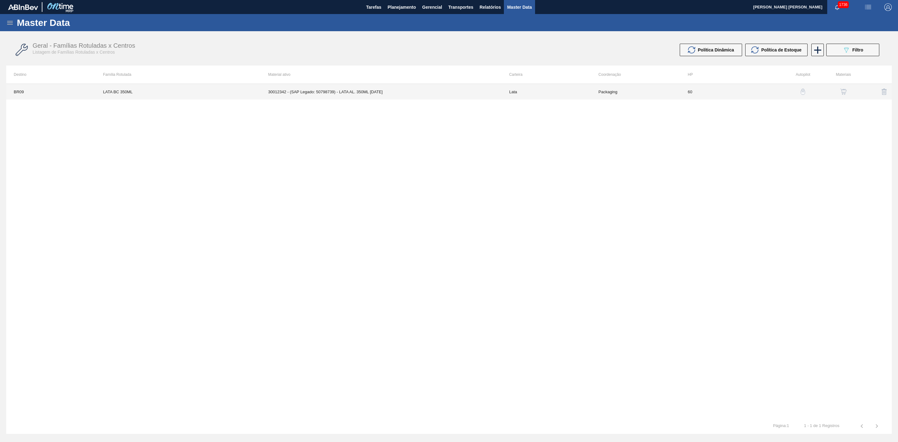
click at [380, 91] on td "30012342 - (SAP Legado: 50798739) - LATA AL. 350ML [DATE]" at bounding box center [381, 92] width 241 height 16
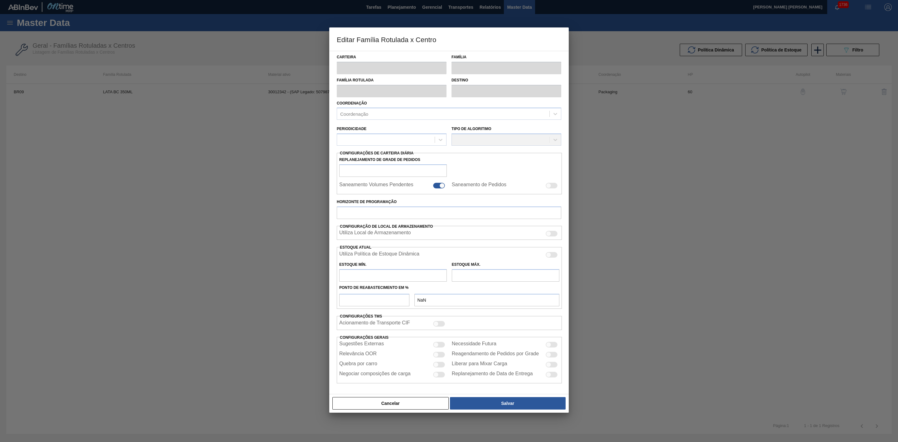
type input "Lata"
type input "LATA BC 350ML"
type input "BR09 - Agudos"
type input "0"
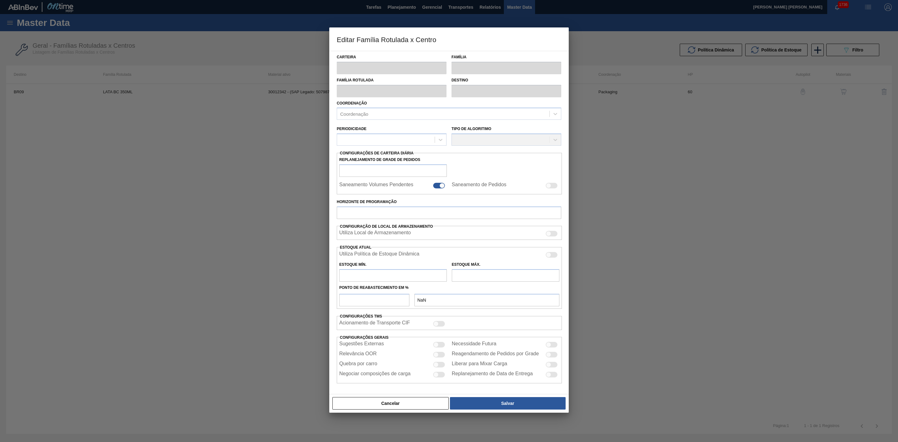
checkbox input "false"
type input "60"
type input "2.372,305"
type input "7.116,916"
type input "40"
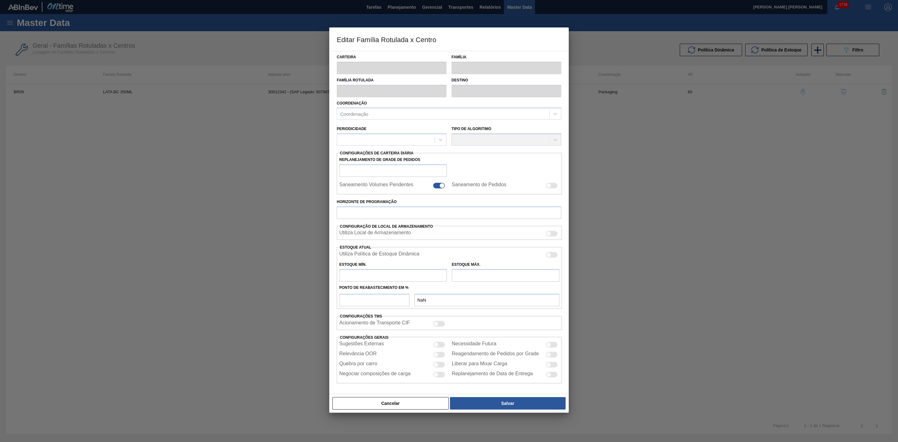
type input "4.270,149"
checkbox input "true"
click at [438, 367] on div at bounding box center [436, 365] width 5 height 5
checkbox input "true"
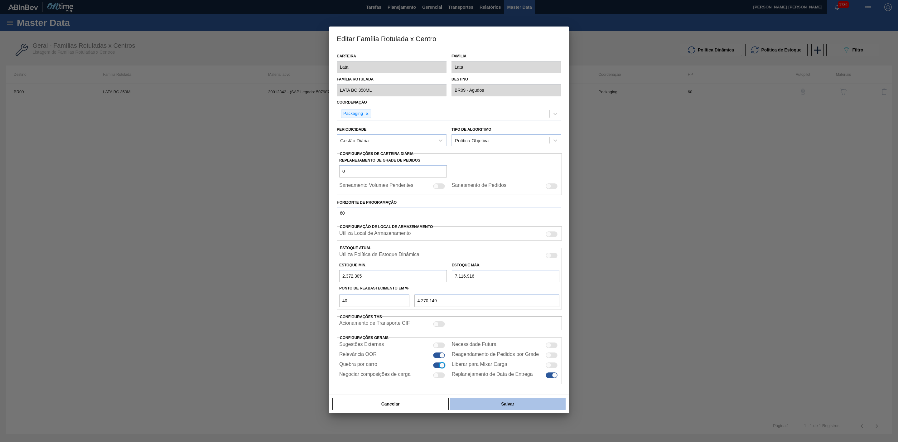
click at [503, 404] on button "Salvar" at bounding box center [508, 404] width 116 height 12
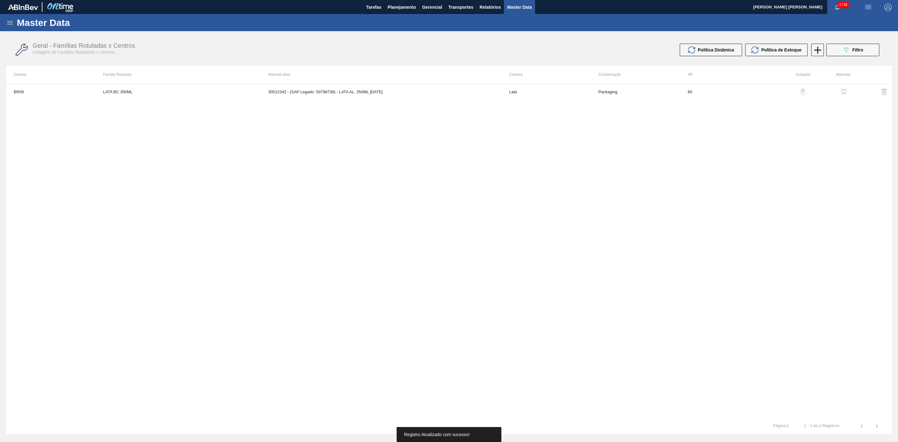
click at [845, 93] on img "button" at bounding box center [844, 92] width 6 height 6
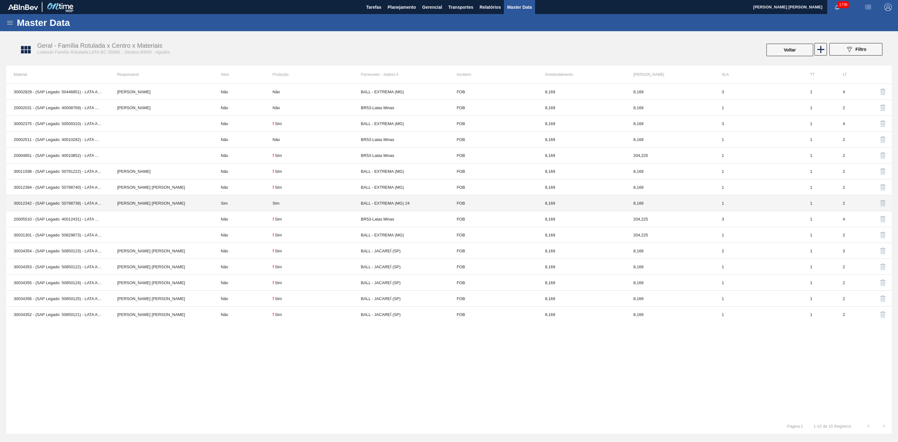
click at [295, 206] on div "Sim" at bounding box center [317, 203] width 88 height 5
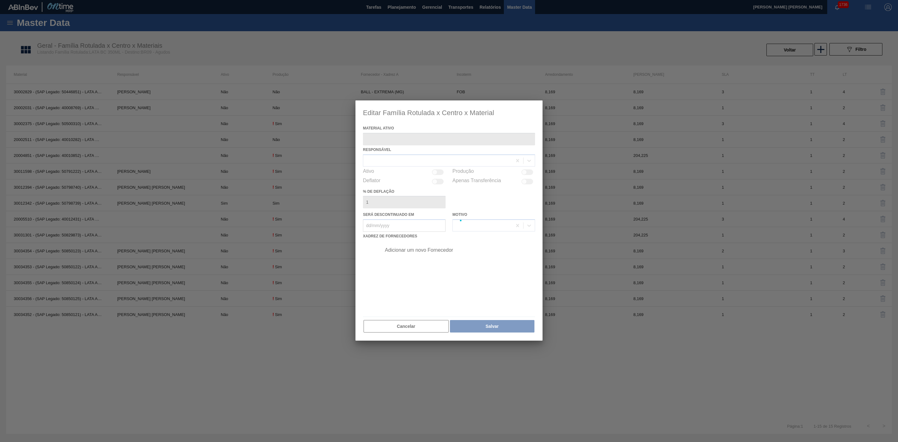
type ativo "30012342 - (SAP Legado: 50798739) - LATA AL. 350ML [DATE]"
checkbox input "true"
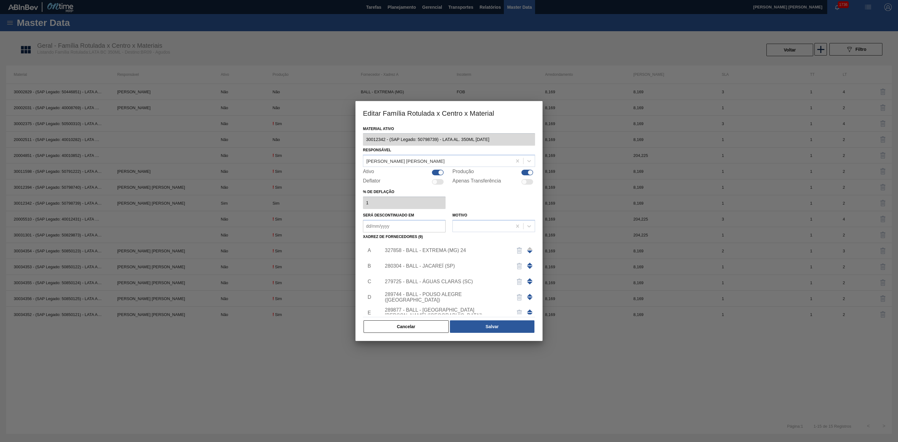
click at [447, 249] on div "327858 - BALL - EXTREMA (MG) 24" at bounding box center [446, 251] width 122 height 6
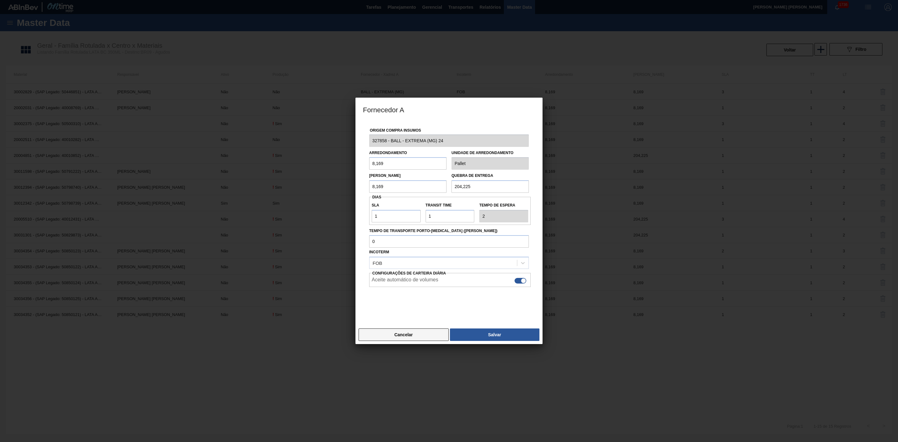
click at [427, 334] on button "Cancelar" at bounding box center [404, 334] width 90 height 12
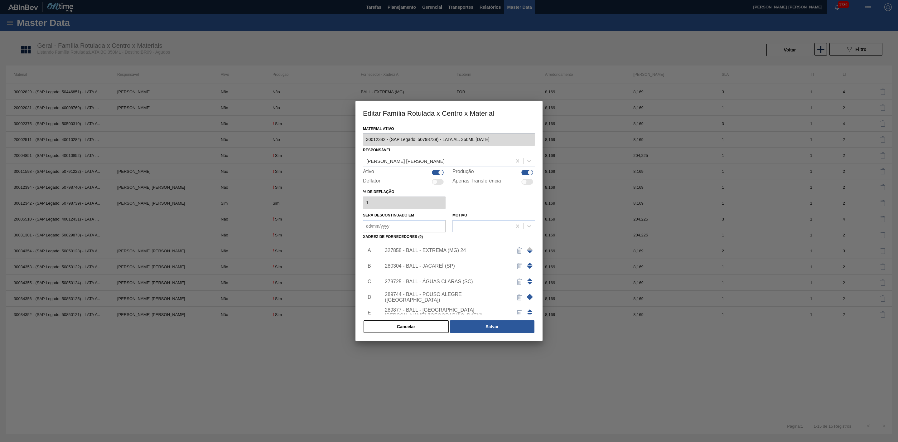
click at [440, 264] on div "280304 - BALL - JACAREÍ (SP)" at bounding box center [446, 266] width 122 height 6
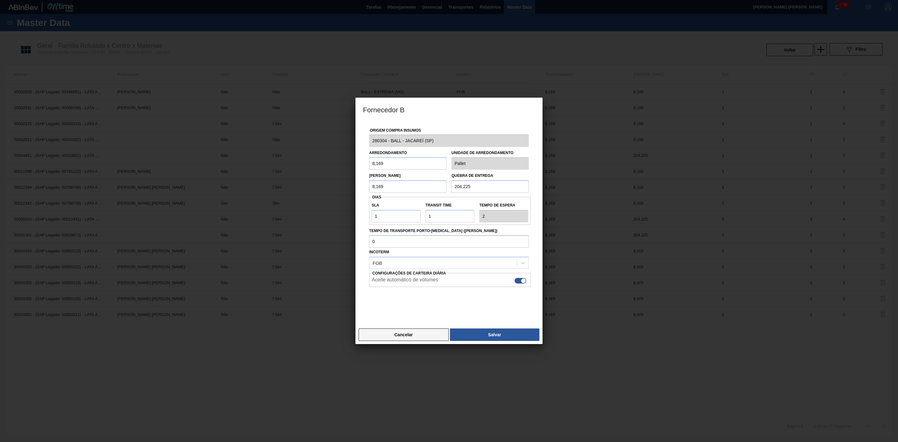
click at [401, 332] on button "Cancelar" at bounding box center [404, 334] width 90 height 12
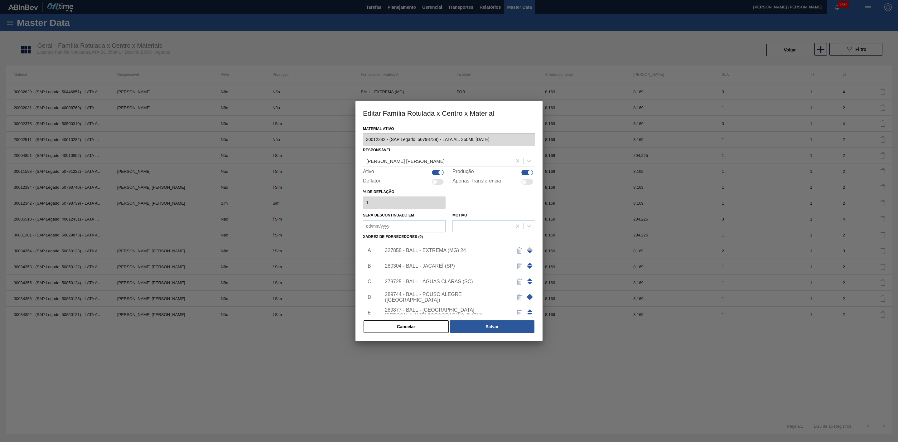
click at [441, 251] on div "327858 - BALL - EXTREMA (MG) 24" at bounding box center [446, 251] width 122 height 6
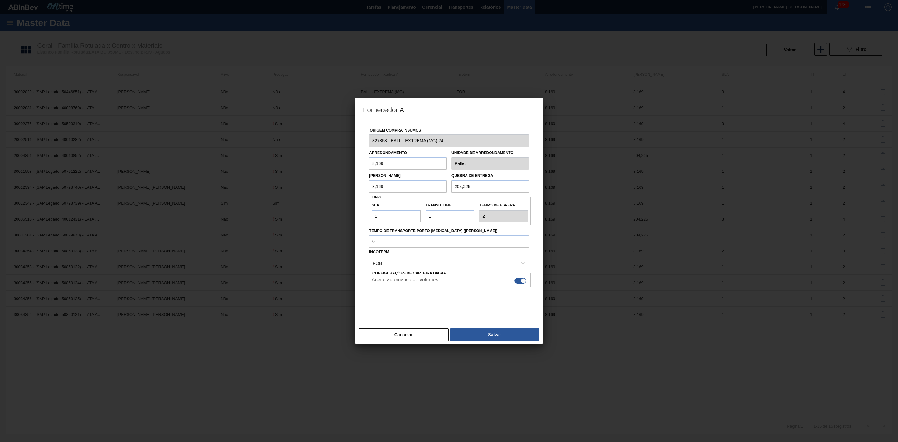
drag, startPoint x: 480, startPoint y: 187, endPoint x: 447, endPoint y: 191, distance: 33.6
click at [447, 191] on div "Lote Mínimo 8,169 Quebra de entrega 204,225" at bounding box center [449, 181] width 165 height 23
type input "326,76"
click at [483, 332] on button "Salvar" at bounding box center [495, 334] width 90 height 12
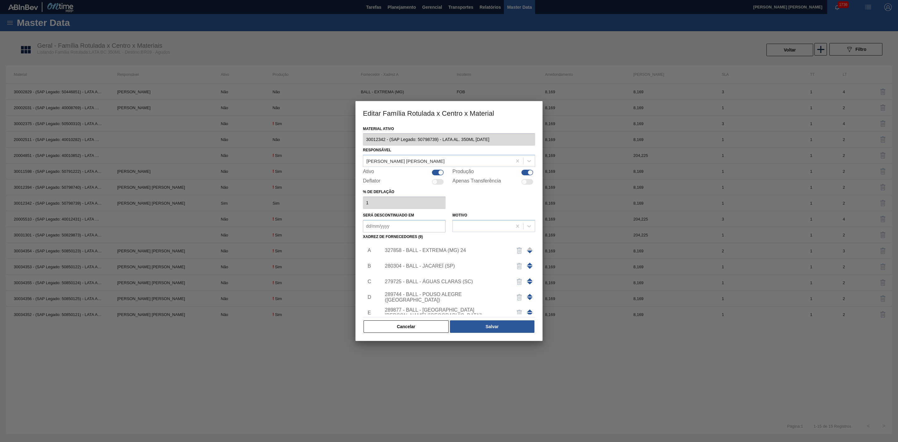
click at [439, 267] on div "280304 - BALL - JACAREÍ (SP)" at bounding box center [446, 266] width 122 height 6
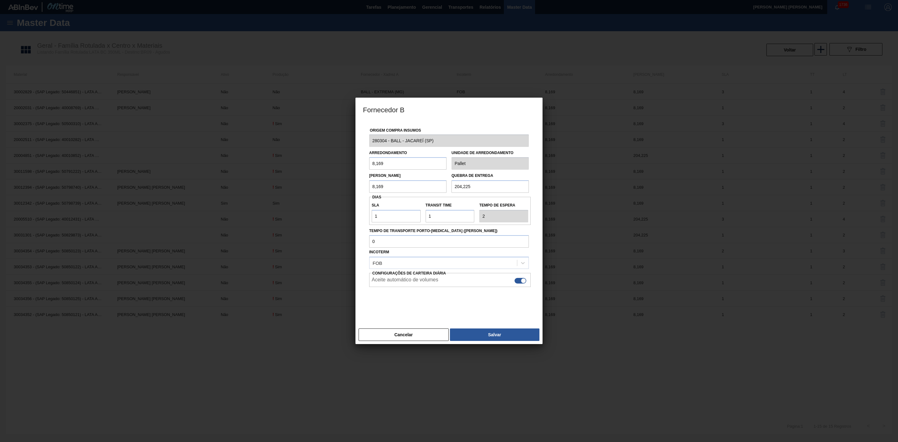
drag, startPoint x: 475, startPoint y: 190, endPoint x: 418, endPoint y: 182, distance: 57.6
click at [418, 182] on div "Lote Mínimo 8,169 Quebra de entrega 204,225" at bounding box center [449, 181] width 165 height 23
type input "326,76"
drag, startPoint x: 385, startPoint y: 214, endPoint x: 382, endPoint y: 214, distance: 3.2
click at [382, 214] on input "1" at bounding box center [396, 216] width 49 height 12
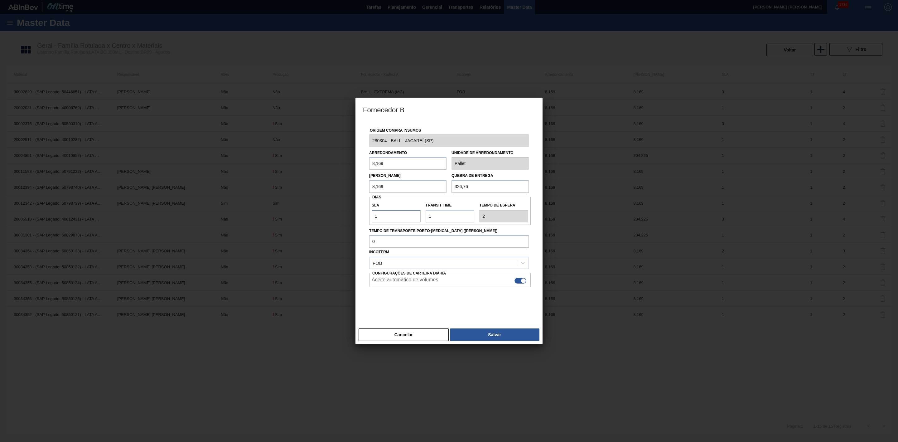
type input "12"
type input "13"
drag, startPoint x: 385, startPoint y: 215, endPoint x: 366, endPoint y: 218, distance: 19.9
click at [366, 218] on div "Origem Compra Insumos 280304 - BALL - JACAREÍ (SP) Arredondamento 8,169 Unidade…" at bounding box center [449, 219] width 172 height 197
type input "2"
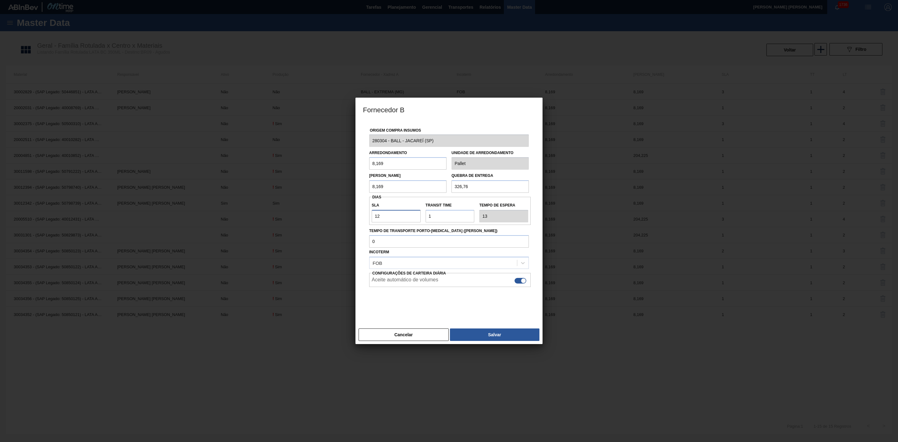
type input "3"
type input "2"
click at [494, 334] on button "Salvar" at bounding box center [495, 334] width 90 height 12
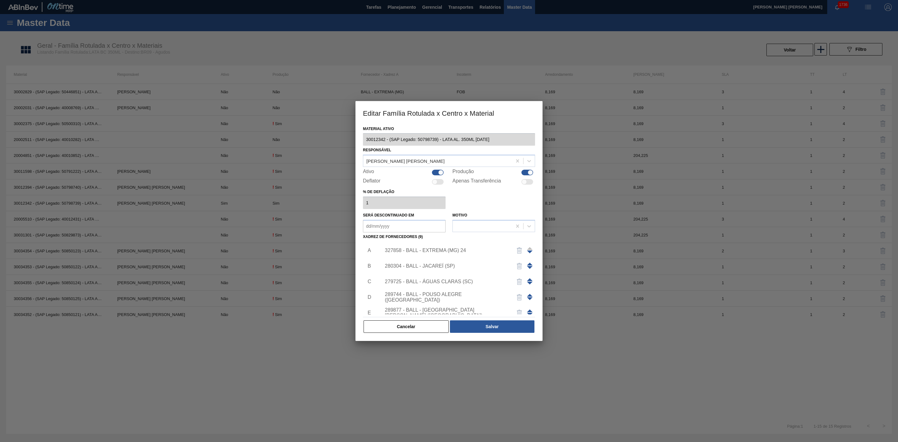
click at [455, 280] on div "279725 - BALL - ÁGUAS CLARAS (SC)" at bounding box center [446, 282] width 122 height 6
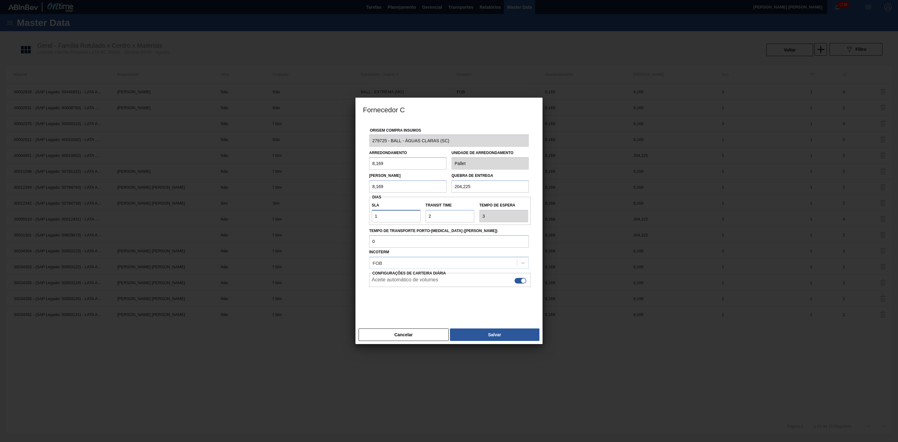
drag, startPoint x: 376, startPoint y: 216, endPoint x: 355, endPoint y: 217, distance: 21.5
click at [355, 217] on div "Fornecedor C Origem Compra Insumos 279725 - BALL - ÁGUAS CLARAS (SC) Arredondam…" at bounding box center [449, 221] width 898 height 442
type input "2"
type input "4"
type input "2"
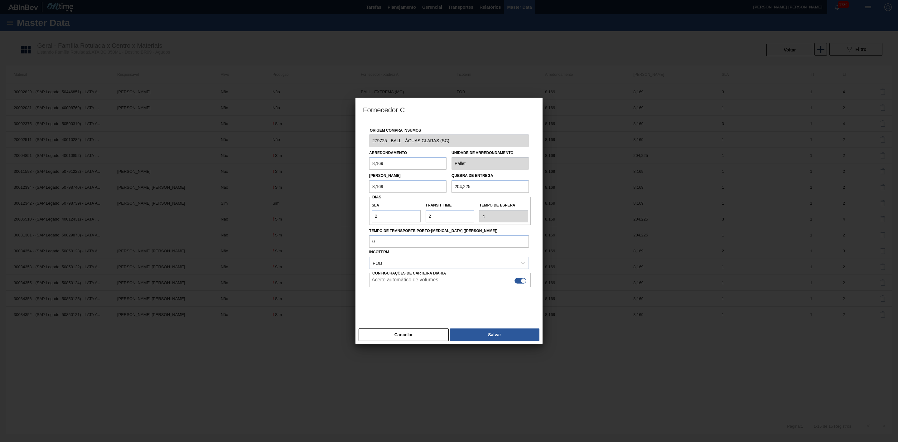
drag, startPoint x: 481, startPoint y: 186, endPoint x: 427, endPoint y: 184, distance: 54.3
click at [427, 184] on div "Lote Mínimo 8,169 Quebra de entrega 204,225" at bounding box center [449, 181] width 165 height 23
type input "326,76"
click at [495, 339] on button "Salvar" at bounding box center [495, 334] width 90 height 12
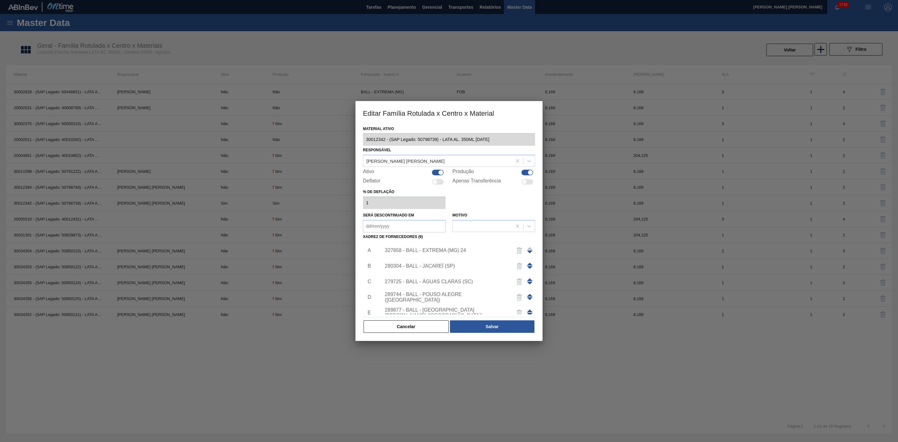
click at [448, 294] on div "289744 - BALL - POUSO ALEGRE (MG)" at bounding box center [456, 297] width 157 height 16
click at [449, 297] on div "289744 - BALL - POUSO ALEGRE (MG)" at bounding box center [446, 297] width 122 height 11
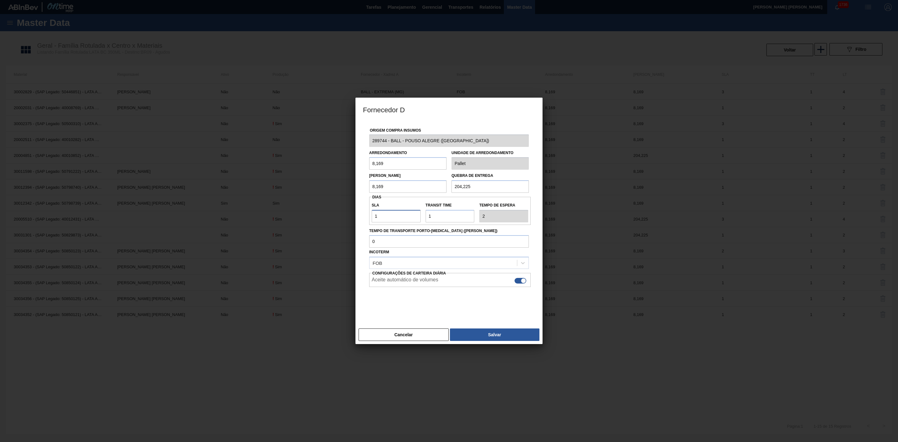
drag, startPoint x: 386, startPoint y: 214, endPoint x: 358, endPoint y: 225, distance: 30.8
click at [350, 216] on div "Fornecedor D Origem Compra Insumos 289744 - BALL - POUSO ALEGRE (MG) Arredondam…" at bounding box center [449, 221] width 898 height 442
type input "2"
type input "3"
type input "2"
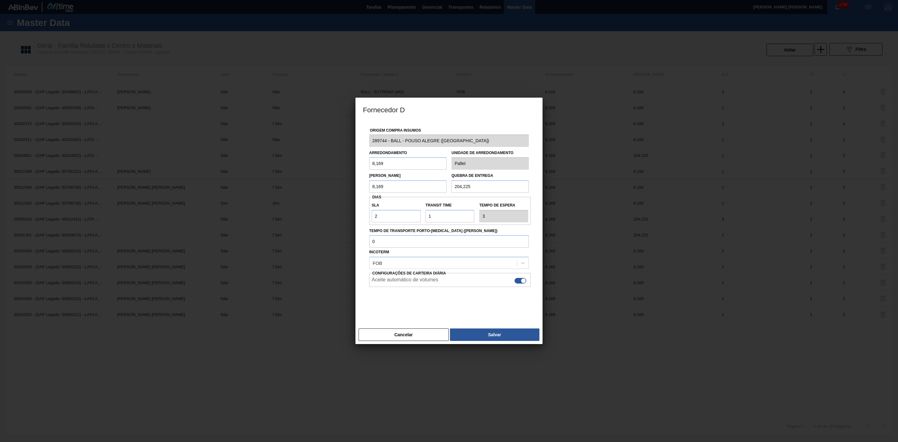
drag, startPoint x: 462, startPoint y: 184, endPoint x: 416, endPoint y: 192, distance: 46.5
click at [416, 192] on div "Lote Mínimo 8,169 Quebra de entrega 204,225" at bounding box center [449, 181] width 165 height 23
type input "326,76"
click at [501, 331] on button "Salvar" at bounding box center [495, 334] width 90 height 12
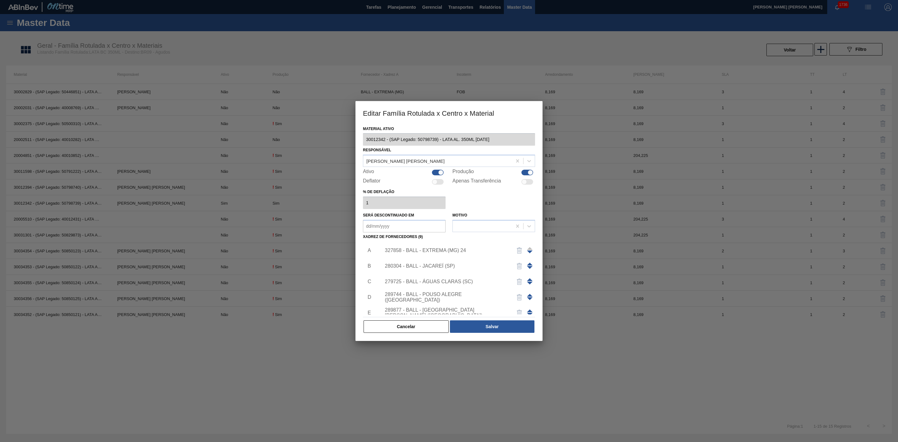
scroll to position [47, 0]
click at [440, 267] on div "289877 - BALL - [GEOGRAPHIC_DATA][PERSON_NAME] ([GEOGRAPHIC_DATA])" at bounding box center [446, 265] width 122 height 11
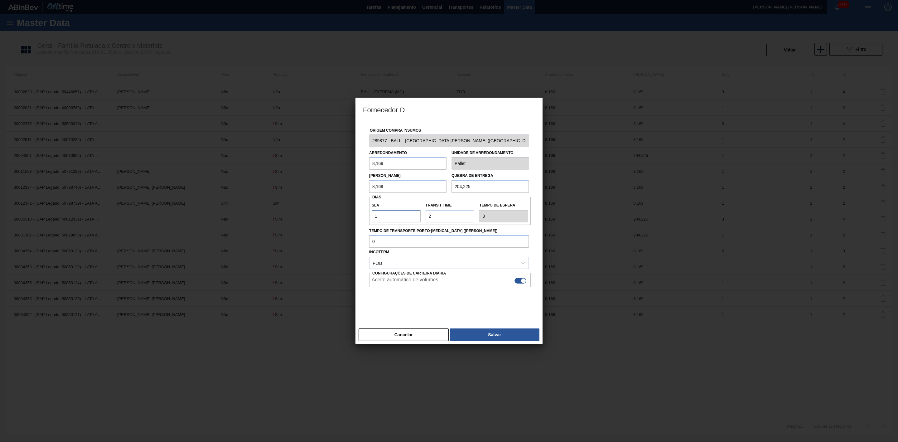
drag, startPoint x: 389, startPoint y: 219, endPoint x: 361, endPoint y: 220, distance: 27.5
click at [361, 220] on div "Origem Compra Insumos 289877 - BALL - TRÊS RIOS (RJ) Arredondamento 8,169 Unida…" at bounding box center [449, 223] width 187 height 205
type input "2"
type input "4"
type input "2"
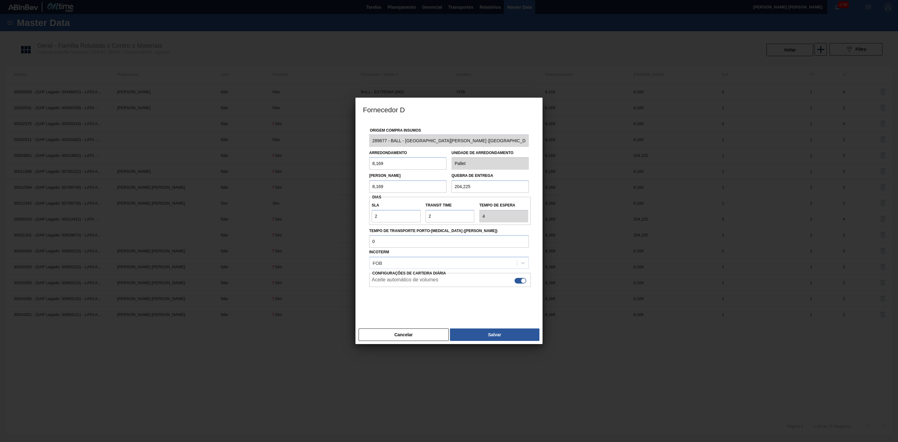
drag, startPoint x: 477, startPoint y: 190, endPoint x: 444, endPoint y: 190, distance: 32.1
click at [444, 190] on div "Lote Mínimo 8,169 Quebra de entrega 204,225" at bounding box center [449, 181] width 165 height 23
type input "326,76"
click at [503, 332] on button "Salvar" at bounding box center [495, 334] width 90 height 12
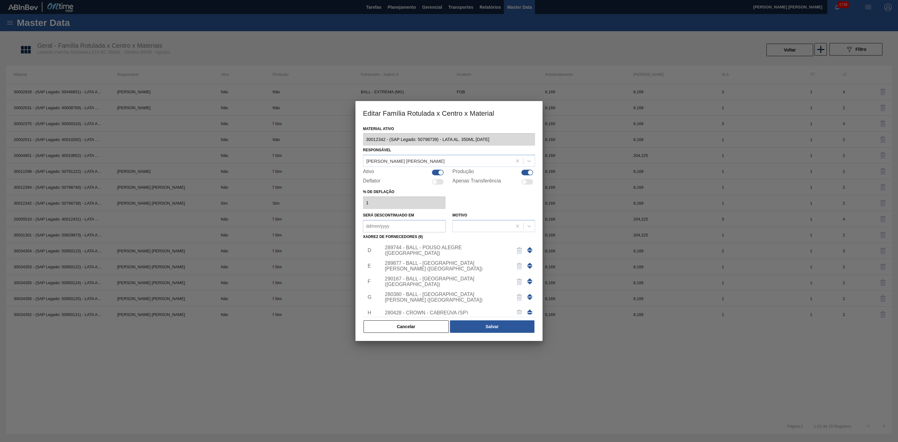
click at [445, 283] on div "290167 - BALL - [GEOGRAPHIC_DATA] ([GEOGRAPHIC_DATA])" at bounding box center [446, 281] width 122 height 11
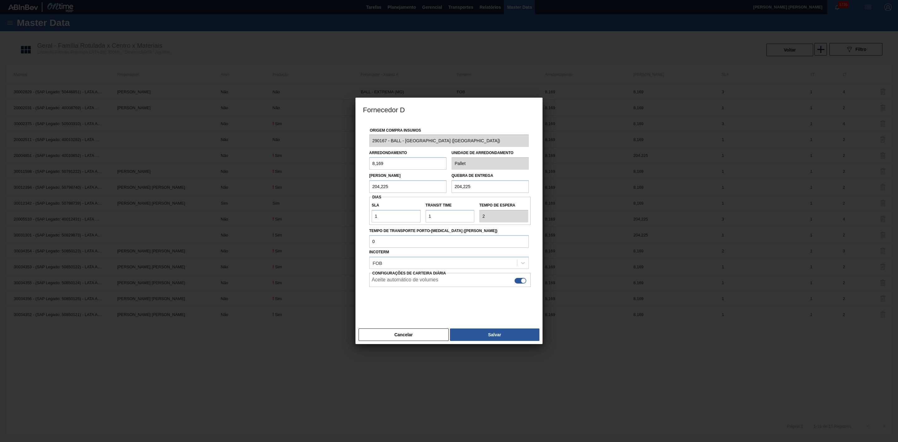
drag, startPoint x: 393, startPoint y: 189, endPoint x: 355, endPoint y: 185, distance: 38.6
click at [355, 185] on div "Fornecedor D Origem Compra Insumos 290167 - BALL - BRASÍLIA (DF) Arredondamento…" at bounding box center [449, 221] width 898 height 442
type input "8,169"
drag, startPoint x: 473, startPoint y: 186, endPoint x: 435, endPoint y: 181, distance: 37.8
click at [435, 181] on div "Lote Mínimo 8,169 Quebra de entrega 204,225" at bounding box center [449, 181] width 165 height 23
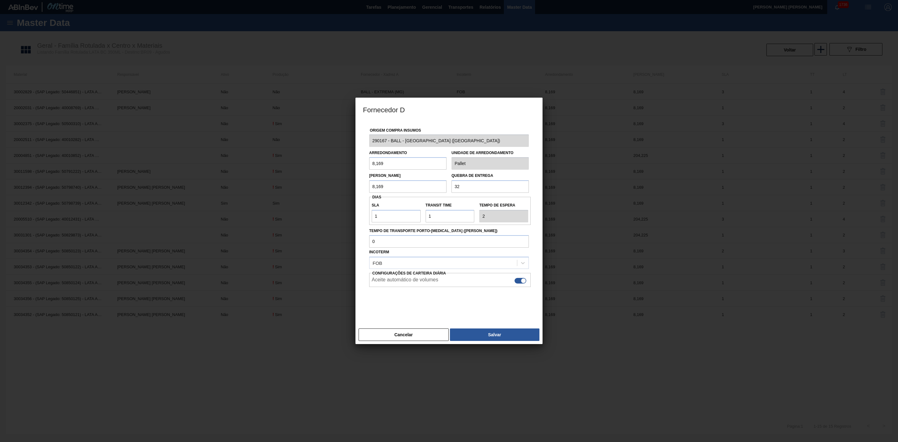
type input "326,76"
drag, startPoint x: 386, startPoint y: 217, endPoint x: 367, endPoint y: 219, distance: 19.7
click at [367, 219] on div "Origem Compra Insumos 290167 - BALL - BRASÍLIA (DF) Arredondamento 8,169 Unidad…" at bounding box center [449, 219] width 172 height 197
type input "2"
type input "3"
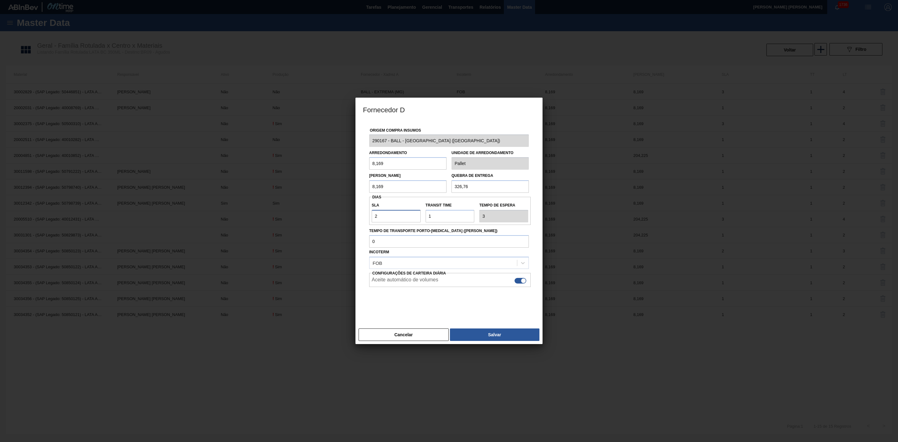
type input "2"
drag, startPoint x: 447, startPoint y: 219, endPoint x: 420, endPoint y: 218, distance: 26.5
click at [420, 218] on div "SLA 2 Transit Time Tempo de espera 3" at bounding box center [450, 210] width 162 height 23
type input "2"
type input "4"
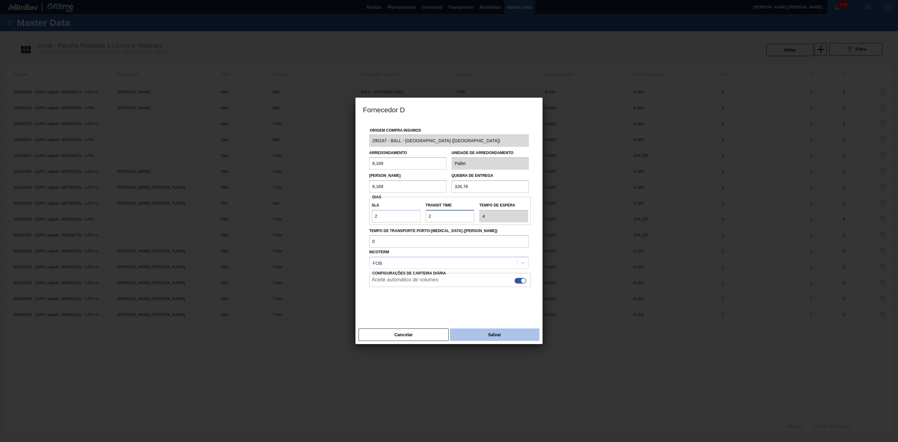
type input "2"
click at [487, 336] on button "Salvar" at bounding box center [495, 334] width 90 height 12
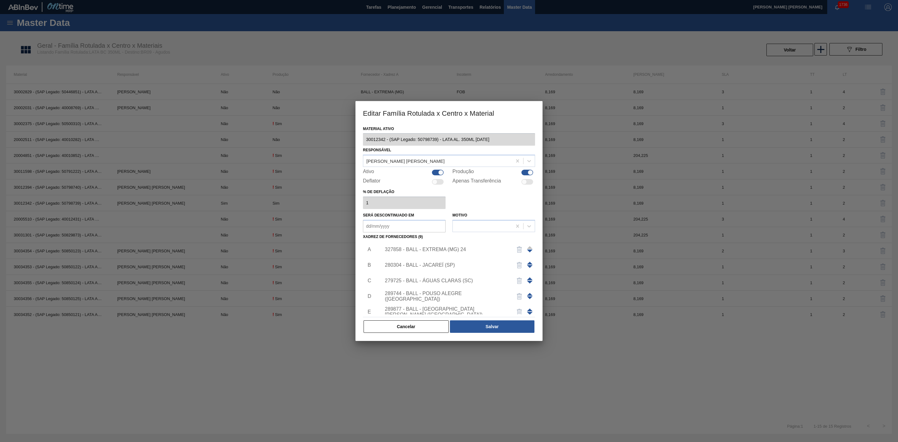
scroll to position [0, 0]
click at [492, 325] on button "Salvar" at bounding box center [492, 326] width 85 height 12
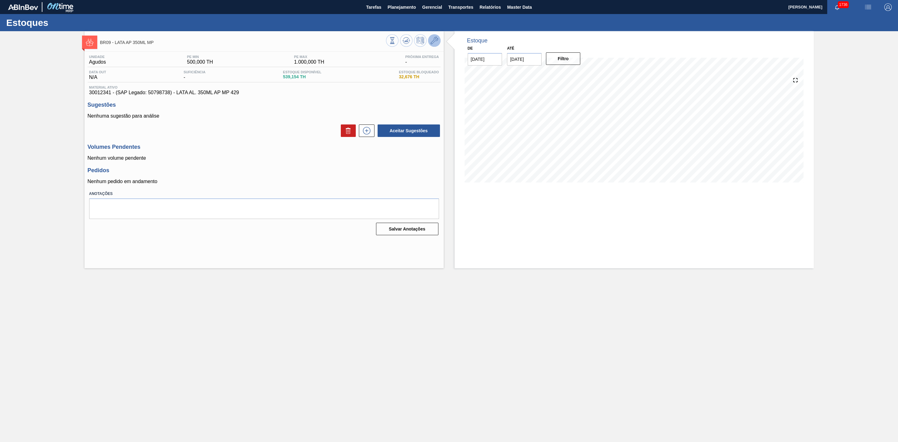
click at [434, 44] on icon at bounding box center [434, 40] width 7 height 7
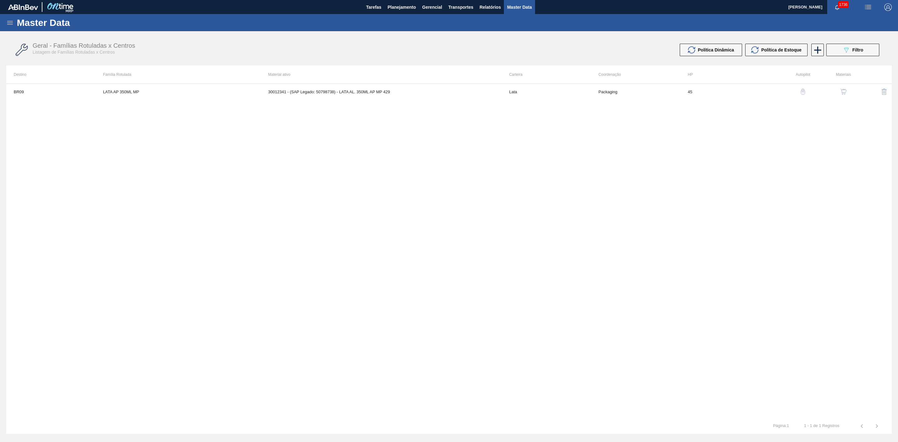
click at [844, 91] on img "button" at bounding box center [844, 92] width 6 height 6
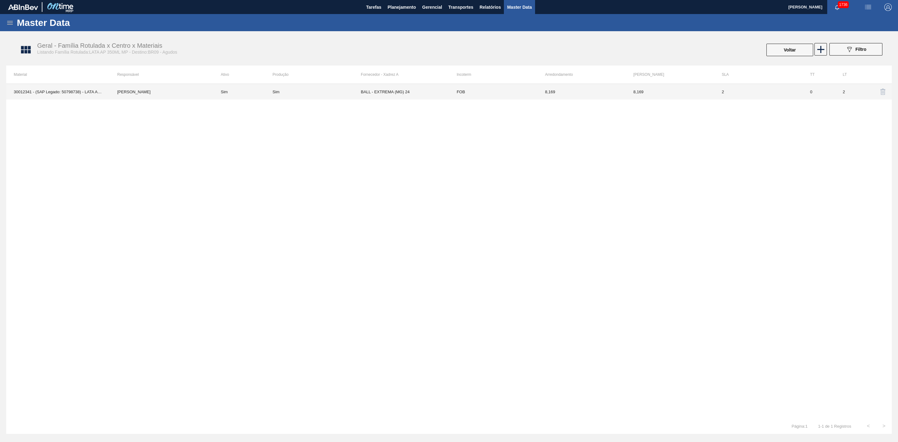
click at [601, 93] on td "8,169" at bounding box center [582, 92] width 88 height 16
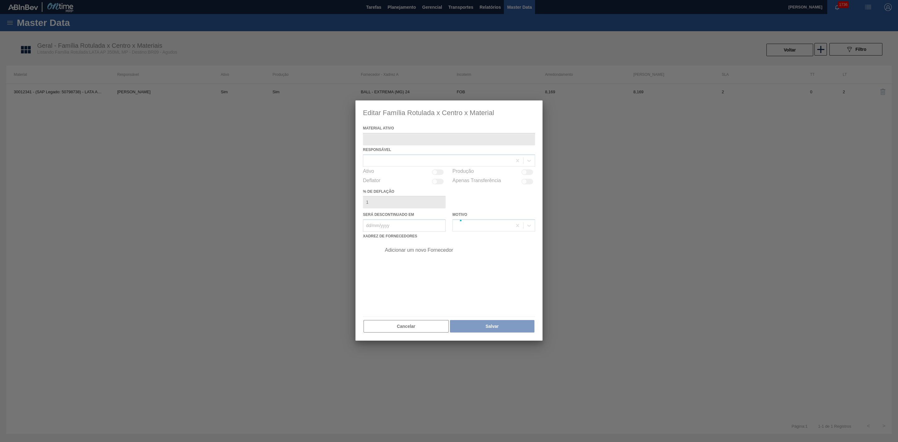
type ativo "30012341 - (SAP Legado: 50798738) - LATA AL. 350ML AP MP 429"
checkbox input "true"
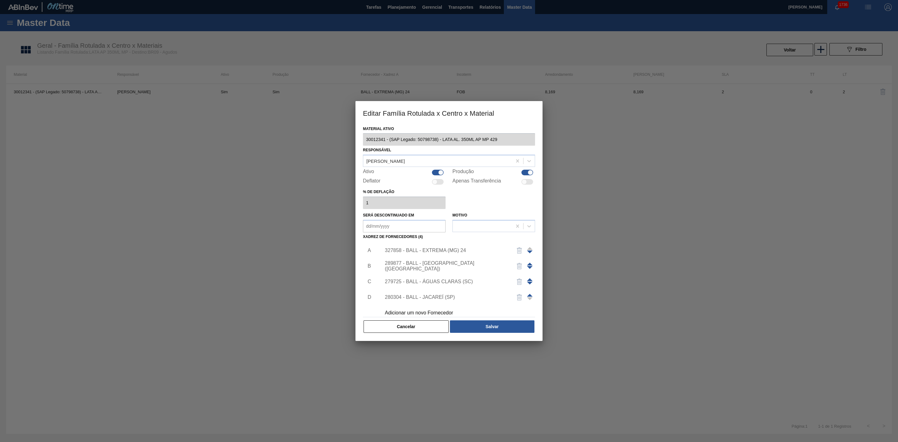
click at [456, 251] on div "327858 - BALL - EXTREMA (MG) 24" at bounding box center [446, 251] width 122 height 6
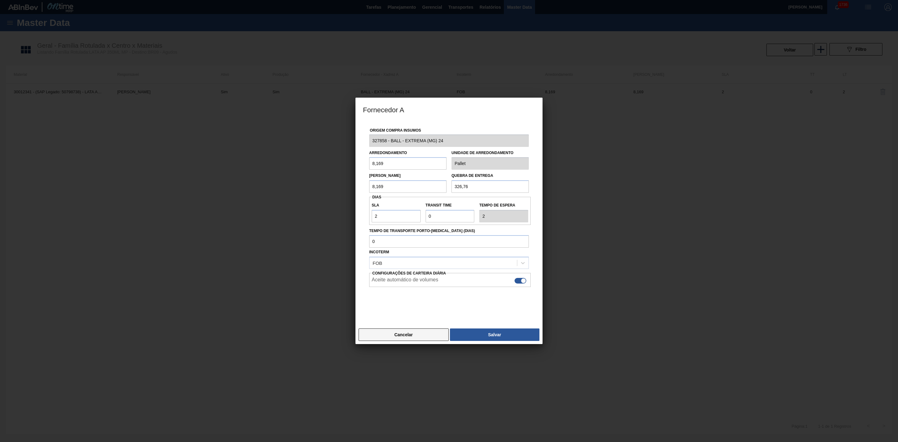
click at [423, 336] on button "Cancelar" at bounding box center [404, 334] width 90 height 12
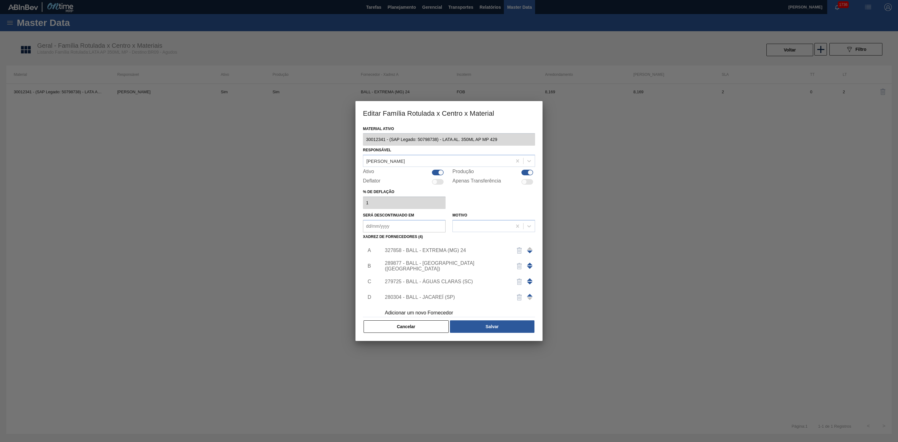
click at [447, 266] on div "289877 - BALL - [GEOGRAPHIC_DATA][PERSON_NAME] ([GEOGRAPHIC_DATA])" at bounding box center [446, 265] width 122 height 11
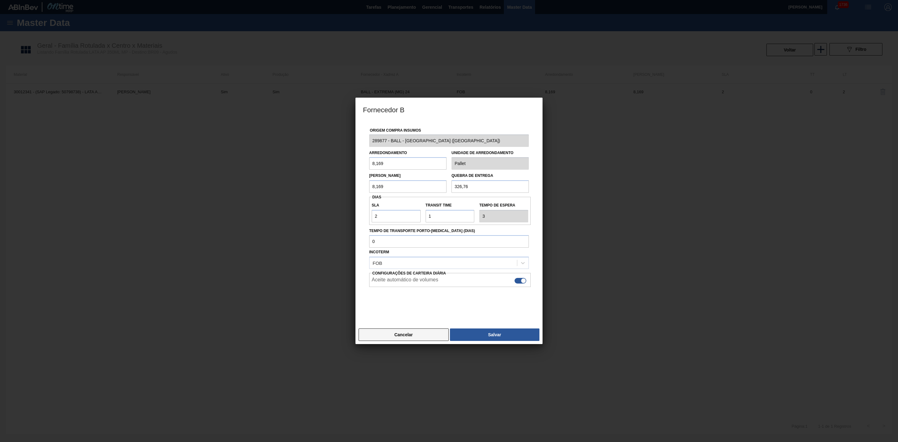
click at [417, 333] on button "Cancelar" at bounding box center [404, 334] width 90 height 12
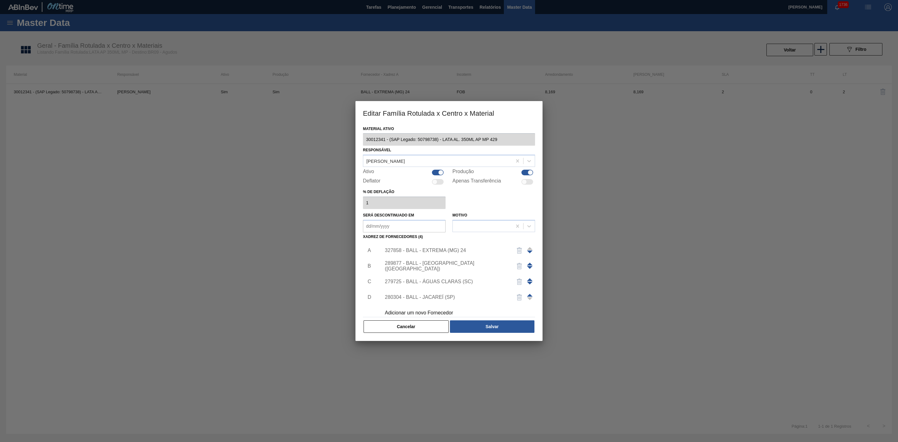
click at [432, 282] on div "279725 - BALL - ÁGUAS CLARAS (SC)" at bounding box center [446, 282] width 122 height 6
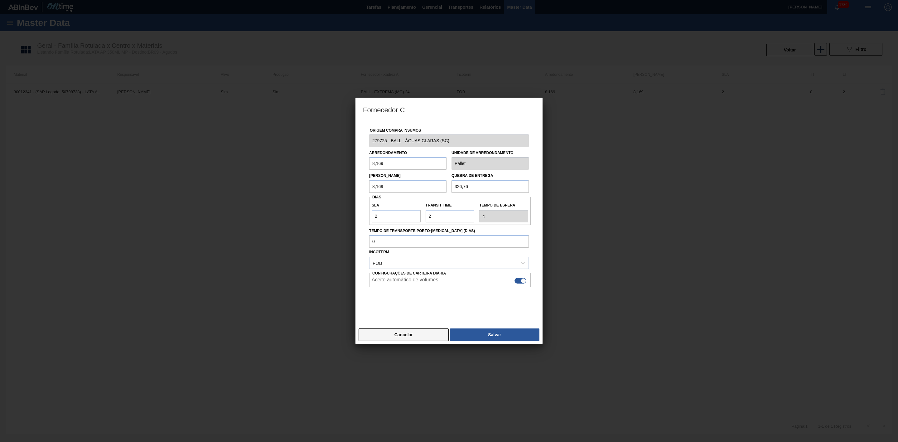
click at [424, 336] on button "Cancelar" at bounding box center [404, 334] width 90 height 12
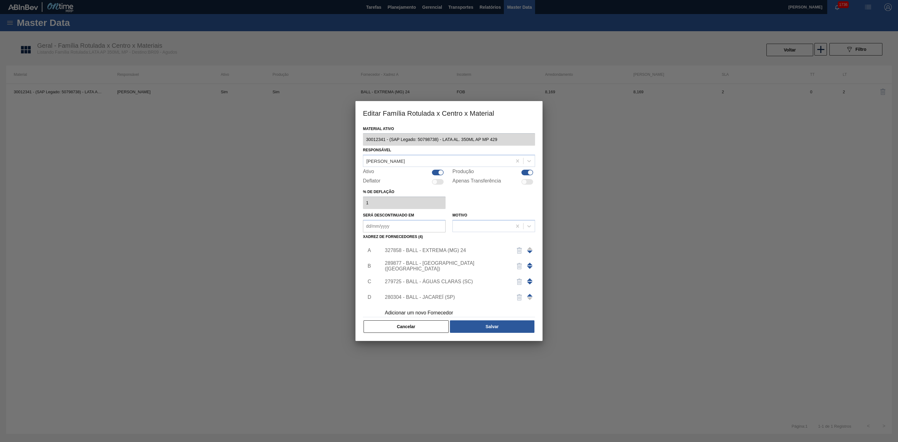
click at [432, 296] on div "280304 - BALL - JACAREÍ (SP)" at bounding box center [446, 297] width 122 height 6
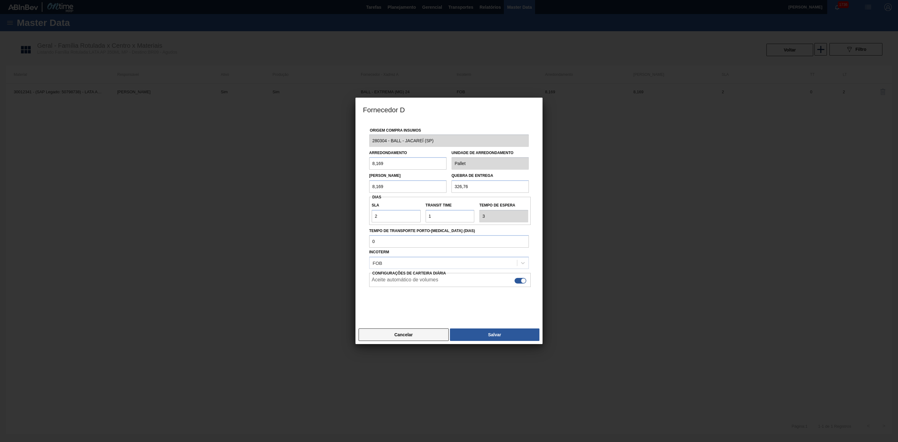
click at [417, 335] on button "Cancelar" at bounding box center [404, 334] width 90 height 12
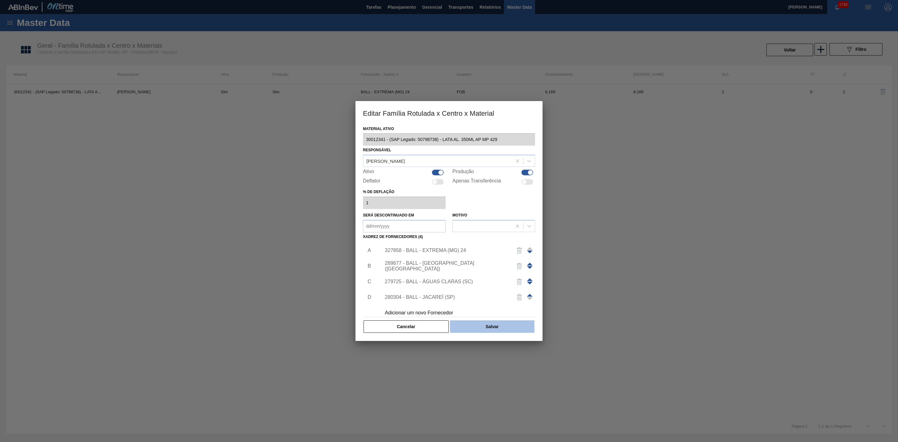
click at [463, 328] on button "Salvar" at bounding box center [492, 326] width 85 height 12
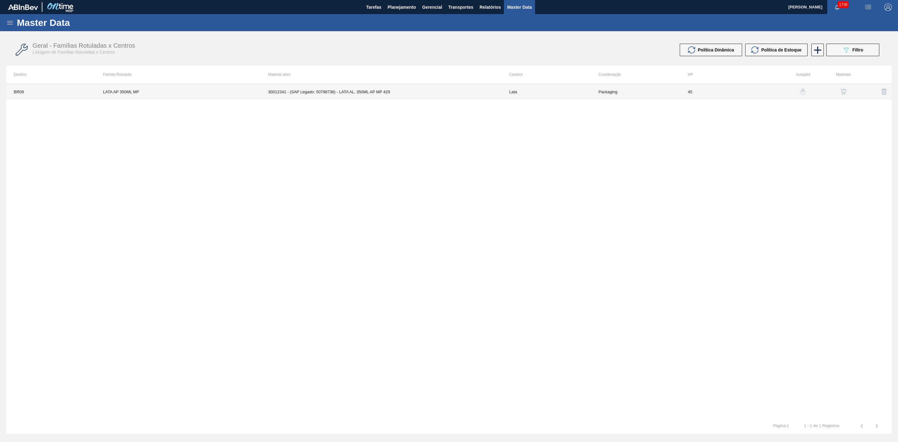
click at [298, 91] on td "30012341 - (SAP Legado: 50798738) - LATA AL. 350ML AP MP 429" at bounding box center [381, 92] width 241 height 16
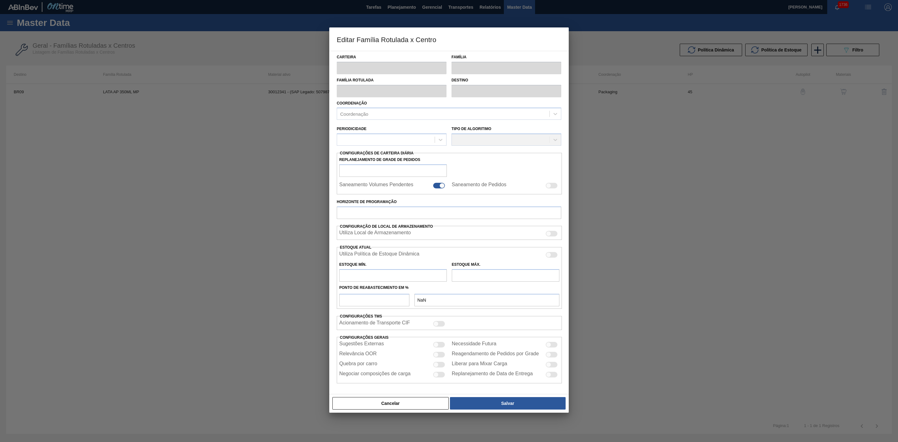
type input "Lata"
type input "LATA AP 350ML MP"
type input "BR09 - Agudos"
type input "15"
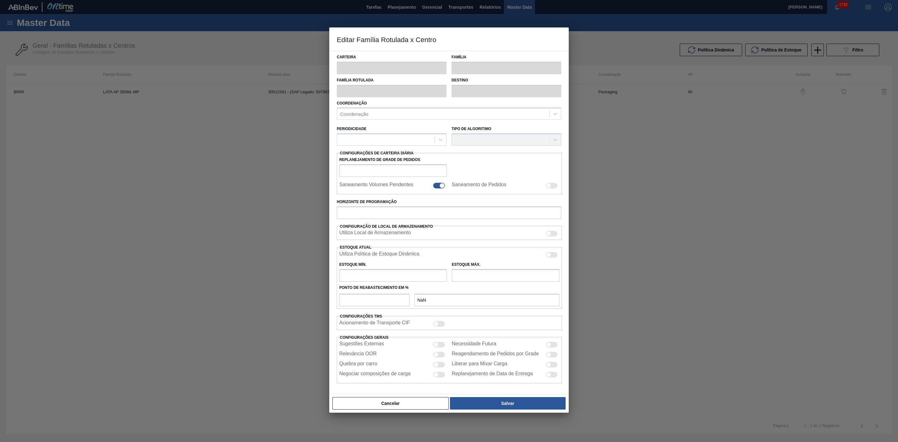
checkbox input "false"
type input "45"
type input "500"
type input "1.000"
type input "100"
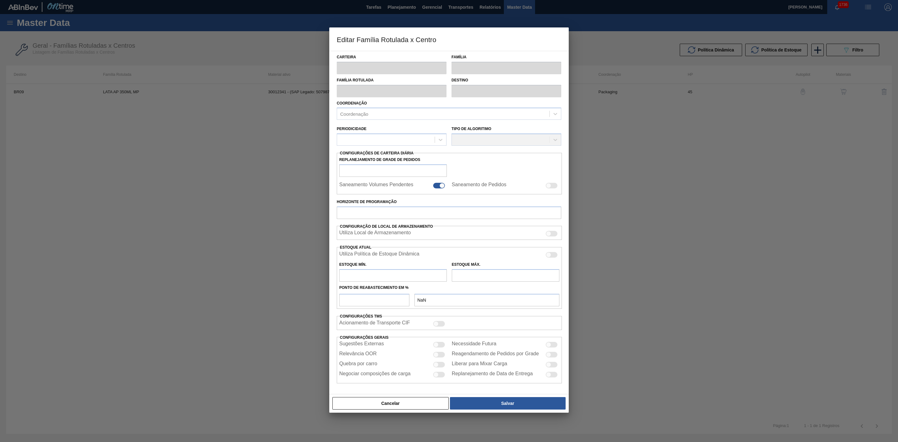
type input "1.000,000"
checkbox input "true"
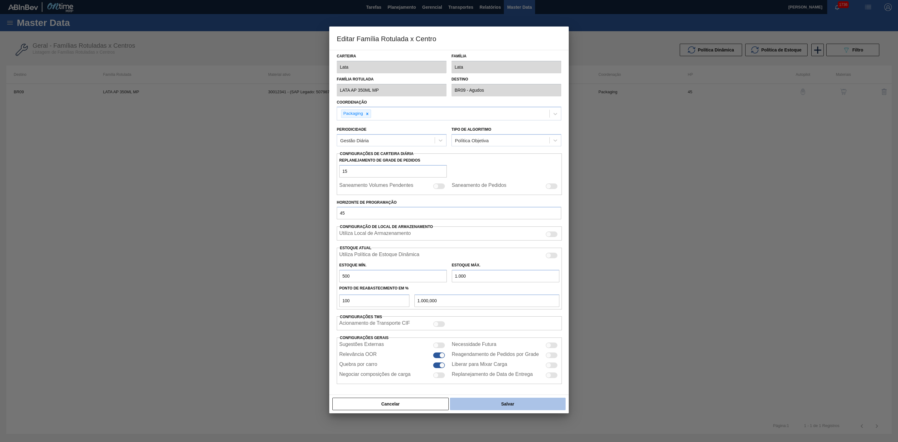
click at [522, 405] on button "Salvar" at bounding box center [508, 404] width 116 height 12
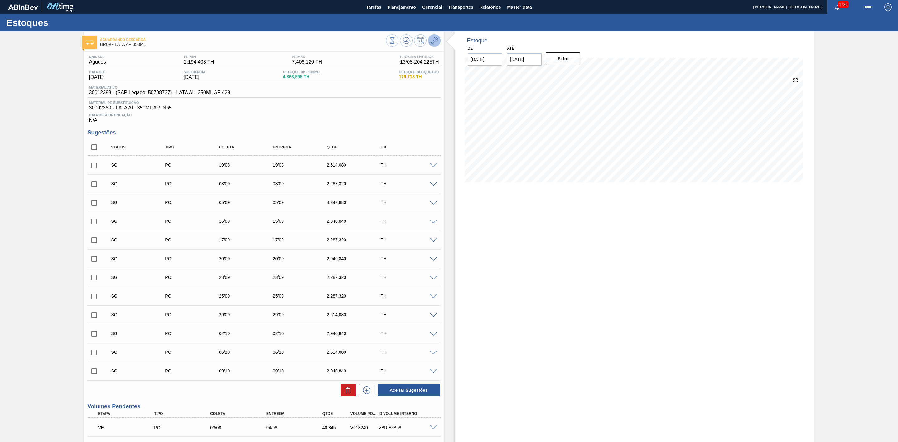
click at [435, 44] on span at bounding box center [434, 40] width 7 height 7
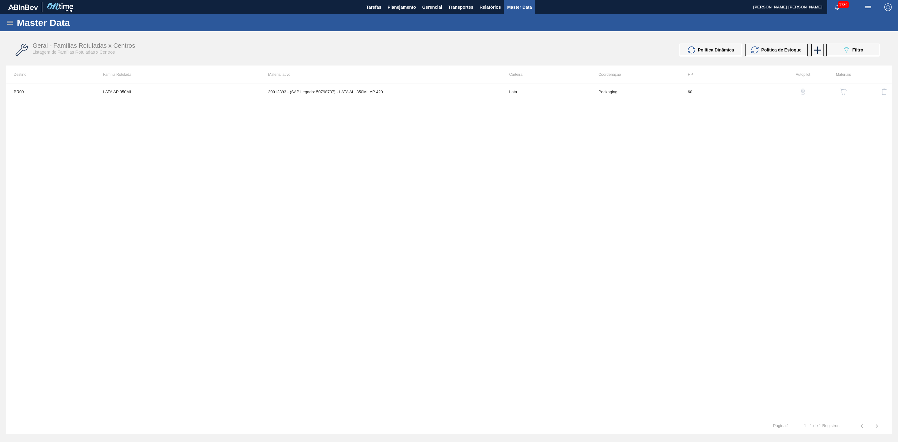
click at [845, 93] on img "button" at bounding box center [844, 92] width 6 height 6
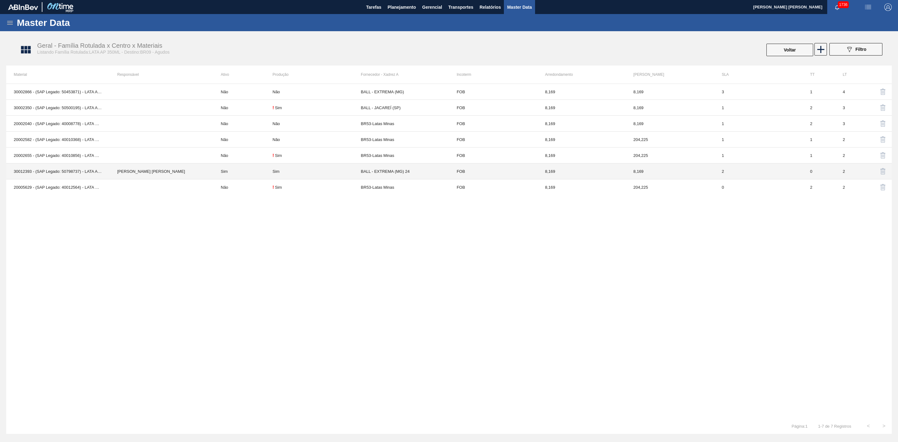
click at [269, 174] on td "Sim" at bounding box center [242, 171] width 59 height 16
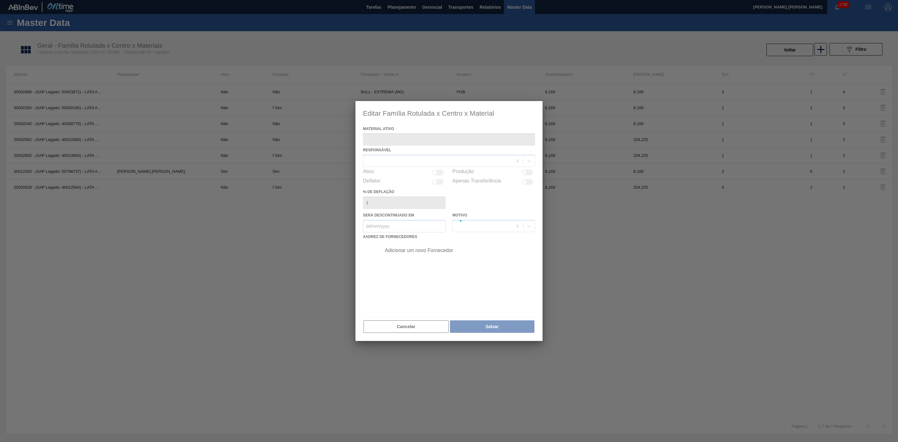
type ativo "30012393 - (SAP Legado: 50798737) - LATA AL. 350ML AP 429"
checkbox input "true"
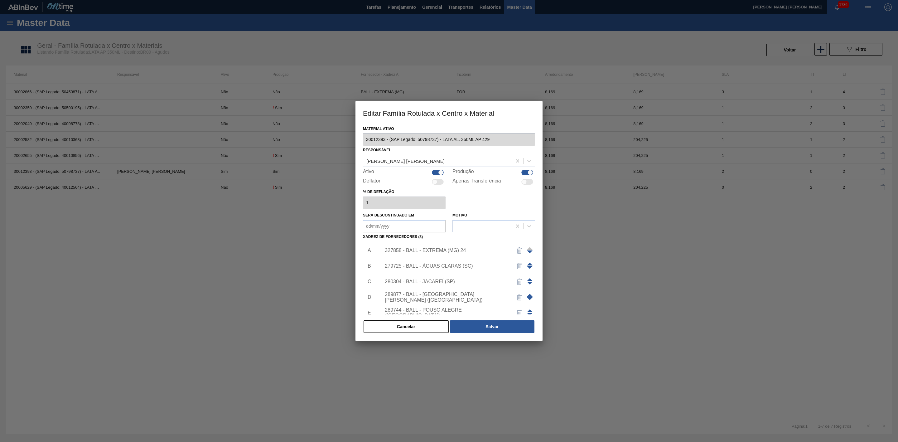
click at [425, 251] on div "327858 - BALL - EXTREMA (MG) 24" at bounding box center [446, 251] width 122 height 6
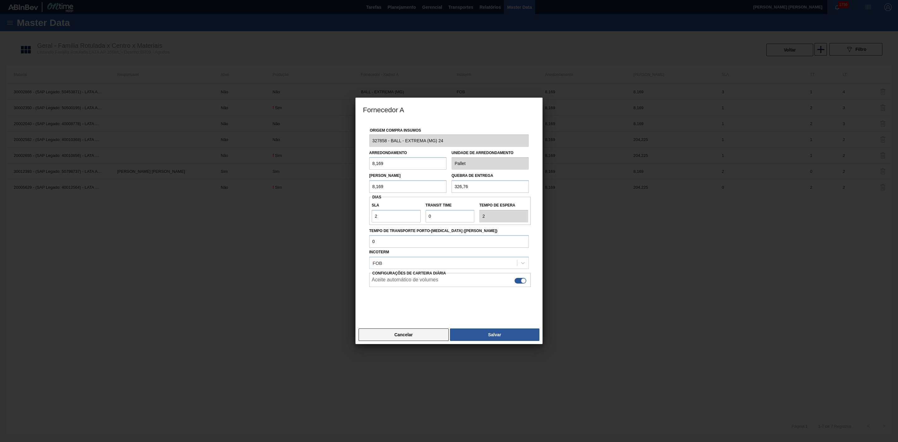
click at [419, 332] on button "Cancelar" at bounding box center [404, 334] width 90 height 12
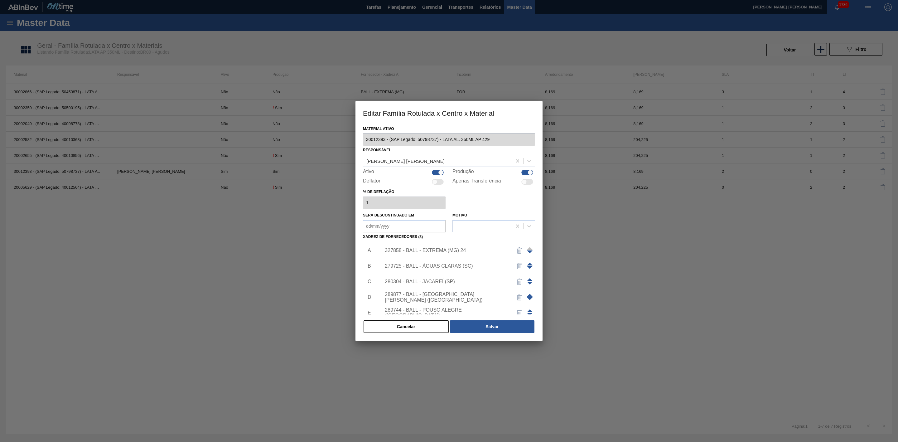
click at [439, 281] on div "280304 - BALL - JACAREÍ (SP)" at bounding box center [446, 282] width 122 height 6
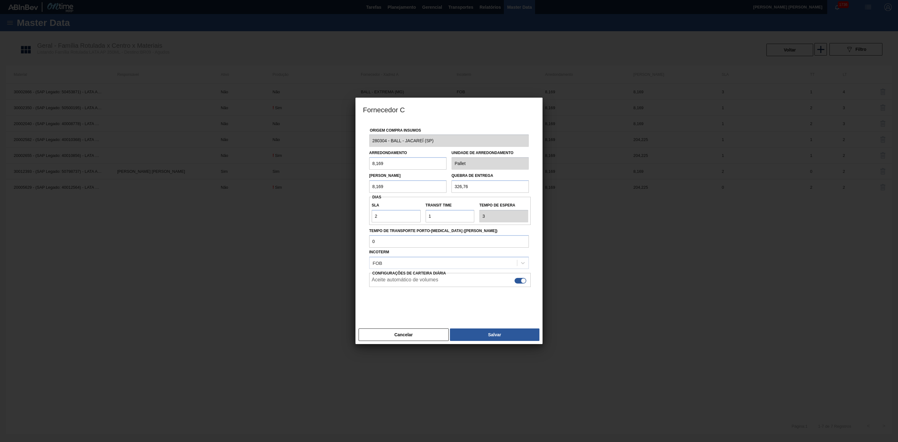
drag, startPoint x: 423, startPoint y: 338, endPoint x: 428, endPoint y: 338, distance: 4.7
click at [423, 338] on button "Cancelar" at bounding box center [404, 334] width 90 height 12
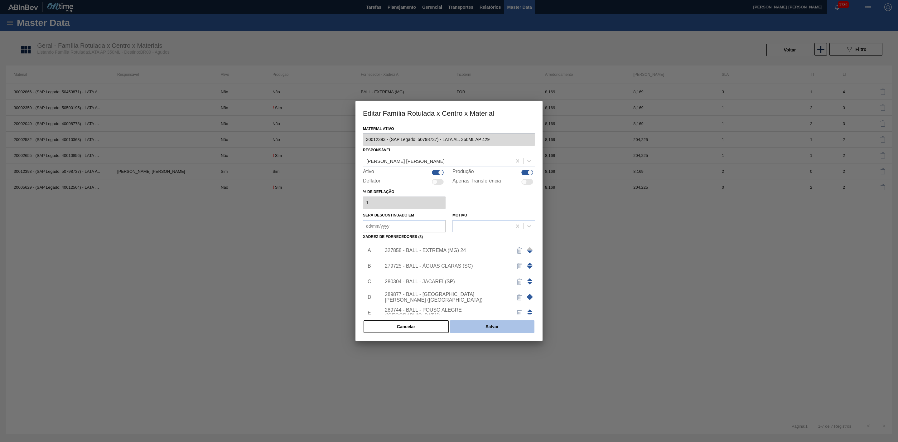
click at [471, 326] on button "Salvar" at bounding box center [492, 326] width 85 height 12
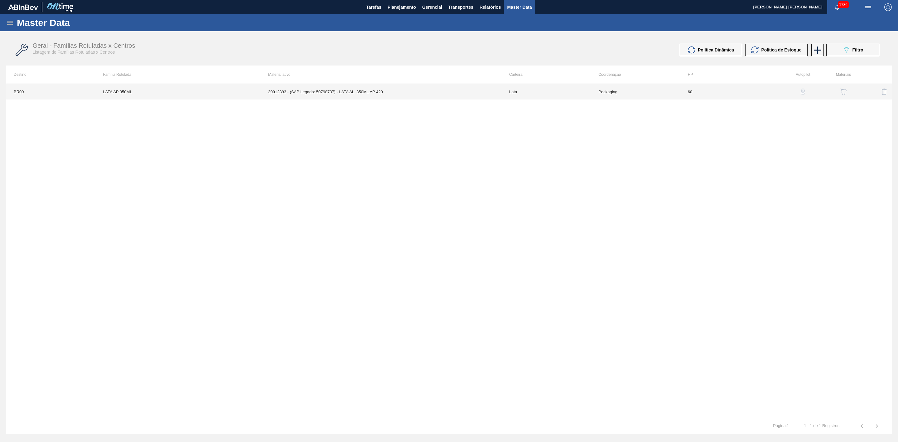
click at [383, 91] on td "30012393 - (SAP Legado: 50798737) - LATA AL. 350ML AP 429" at bounding box center [381, 92] width 241 height 16
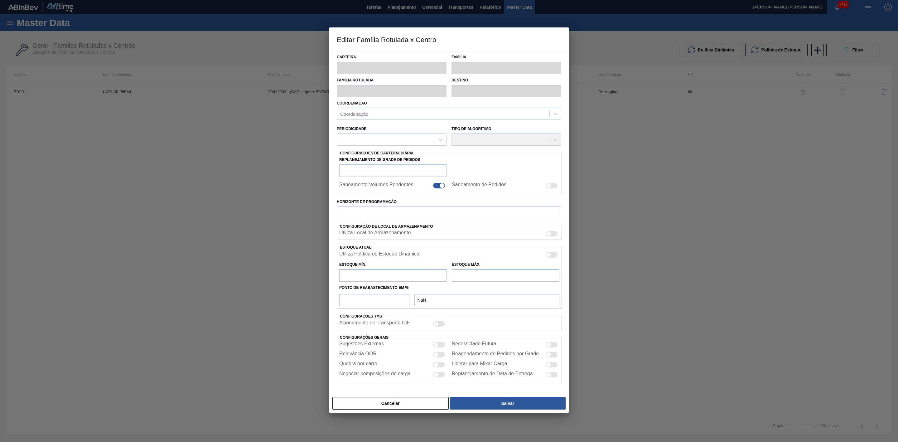
type input "Lata"
type input "LATA AP 350ML"
type input "BR09 - Agudos"
type input "0"
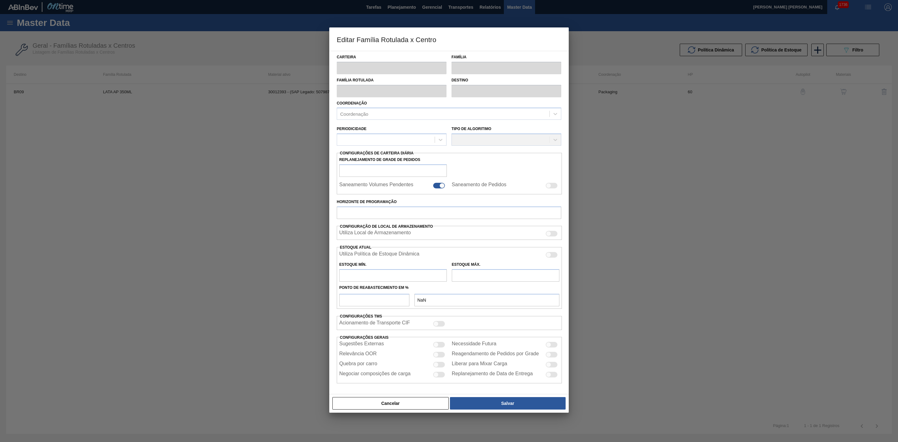
checkbox input "false"
type input "60"
type input "2.194,408"
type input "7.406,129"
type input "42"
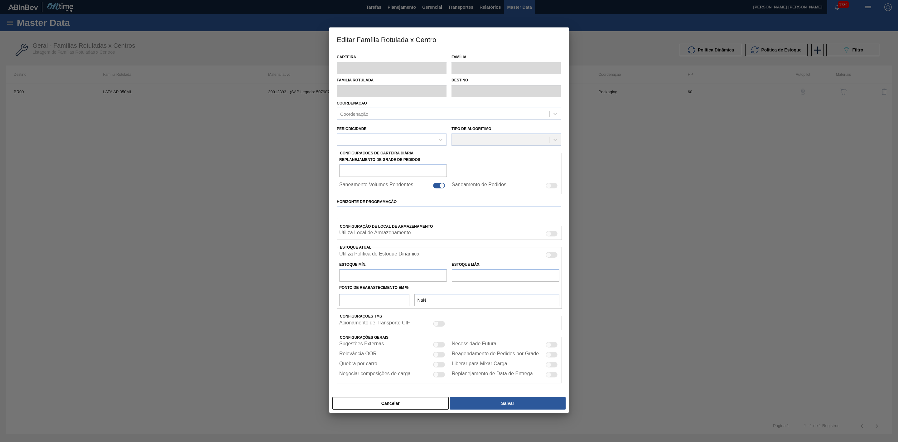
type input "4.383,331"
checkbox input "true"
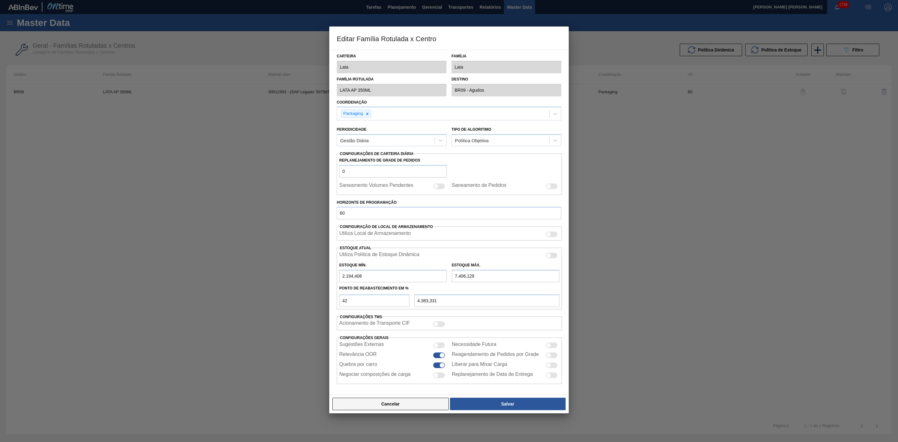
click at [424, 401] on button "Cancelar" at bounding box center [390, 404] width 116 height 12
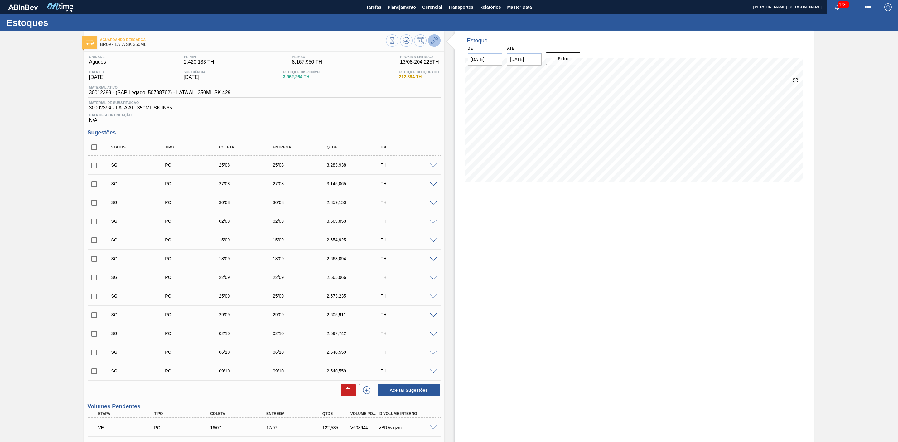
click at [431, 39] on icon at bounding box center [434, 40] width 7 height 7
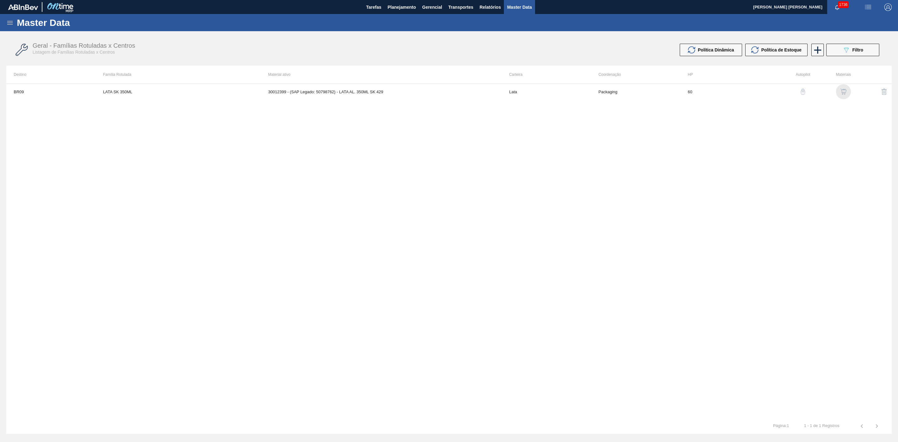
click at [842, 89] on img "button" at bounding box center [844, 92] width 6 height 6
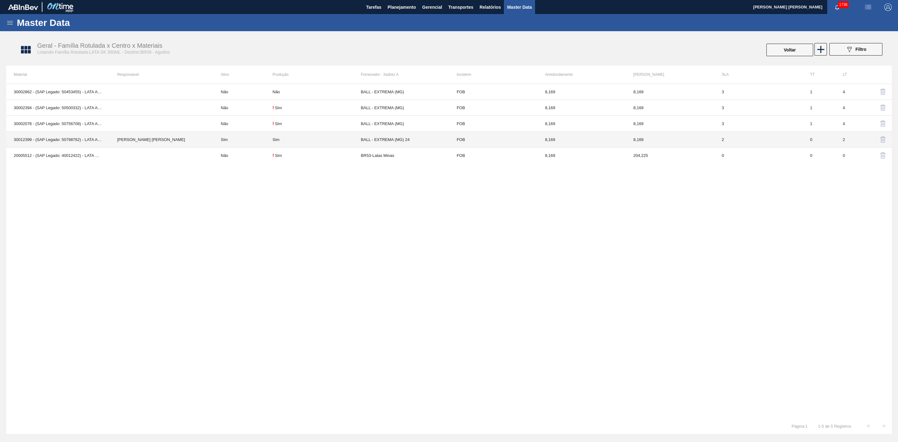
click at [321, 143] on td "Sim" at bounding box center [317, 140] width 88 height 16
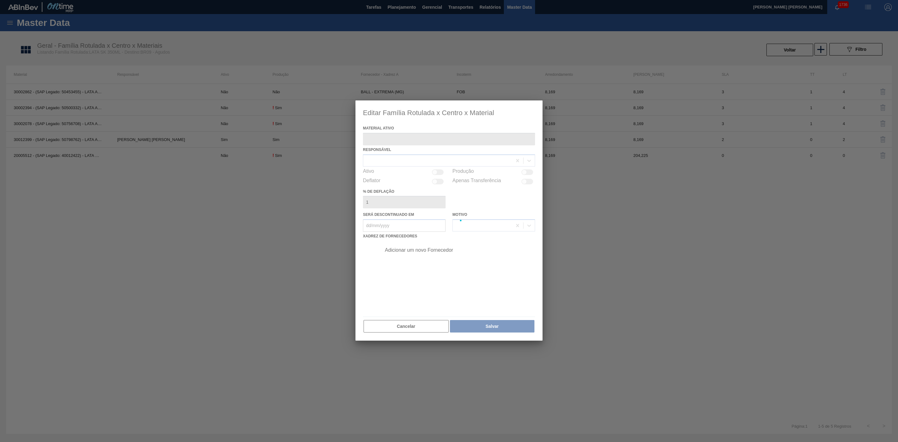
type ativo "30012399 - (SAP Legado: 50798762) - LATA AL. 350ML SK 429"
checkbox input "true"
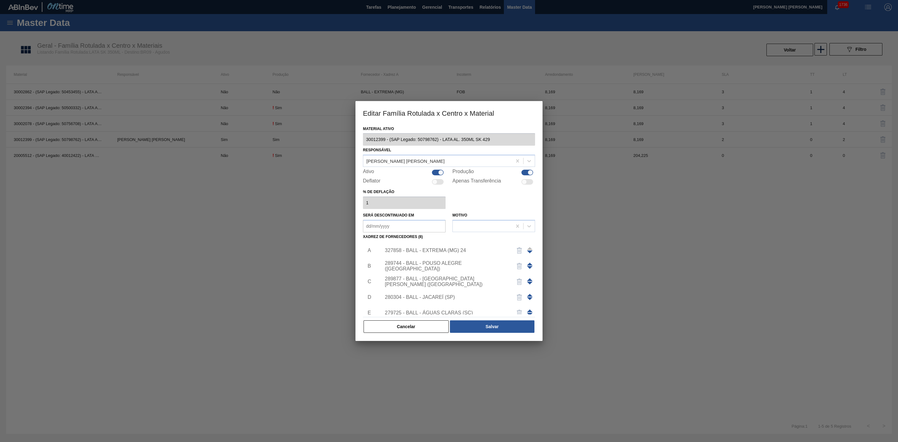
click at [446, 251] on div "327858 - BALL - EXTREMA (MG) 24" at bounding box center [446, 251] width 122 height 6
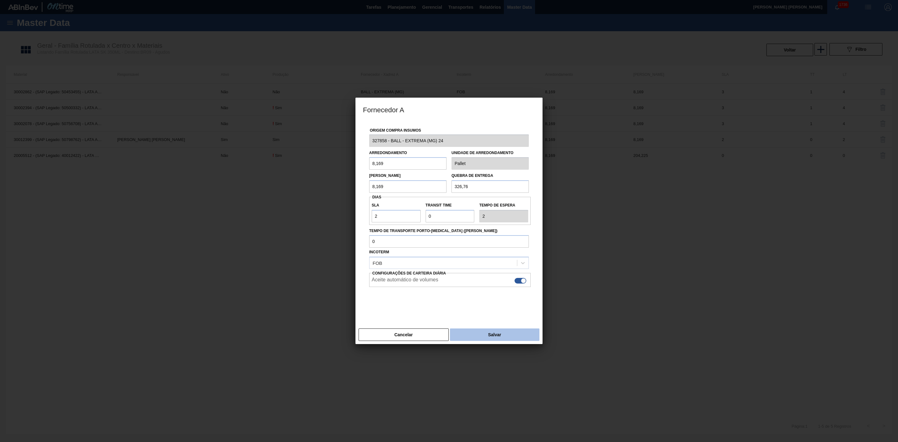
click at [458, 334] on button "Salvar" at bounding box center [495, 334] width 90 height 12
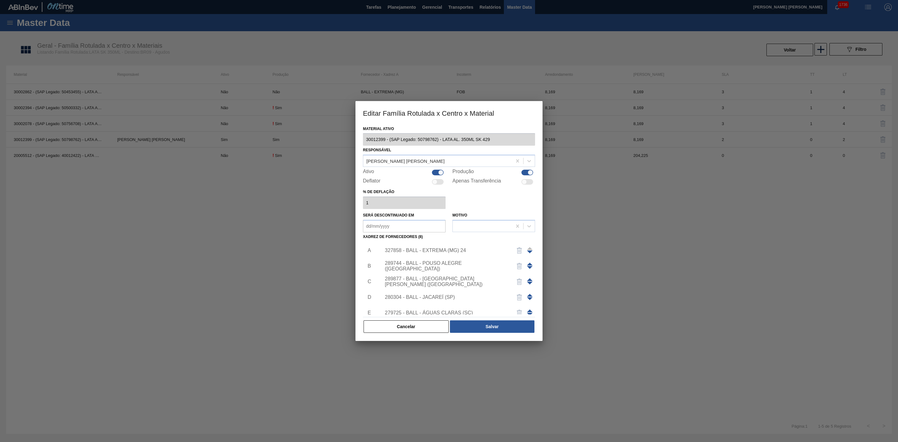
click at [447, 266] on div "289744 - BALL - POUSO ALEGRE ([GEOGRAPHIC_DATA])" at bounding box center [446, 265] width 122 height 11
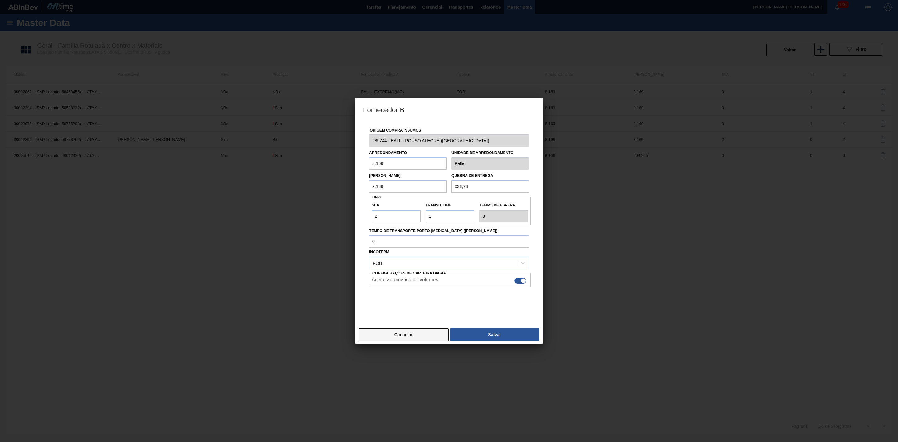
click at [419, 336] on button "Cancelar" at bounding box center [404, 334] width 90 height 12
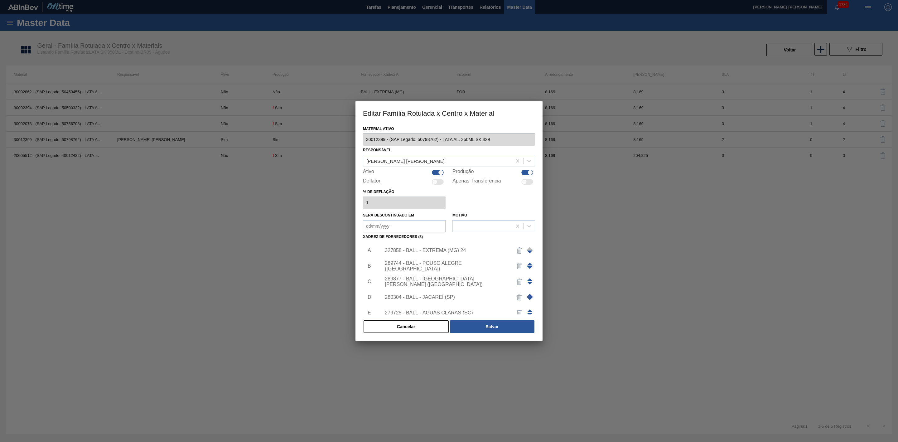
click at [440, 248] on div "327858 - BALL - EXTREMA (MG) 24" at bounding box center [446, 251] width 122 height 6
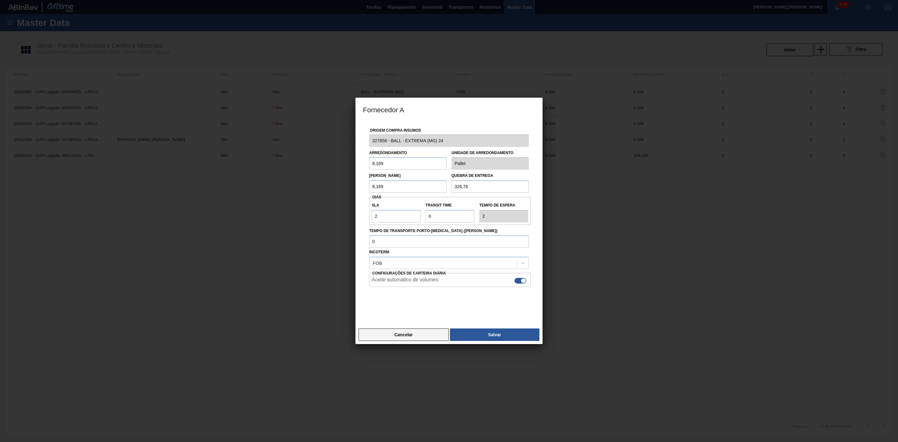
click at [412, 333] on button "Cancelar" at bounding box center [404, 334] width 90 height 12
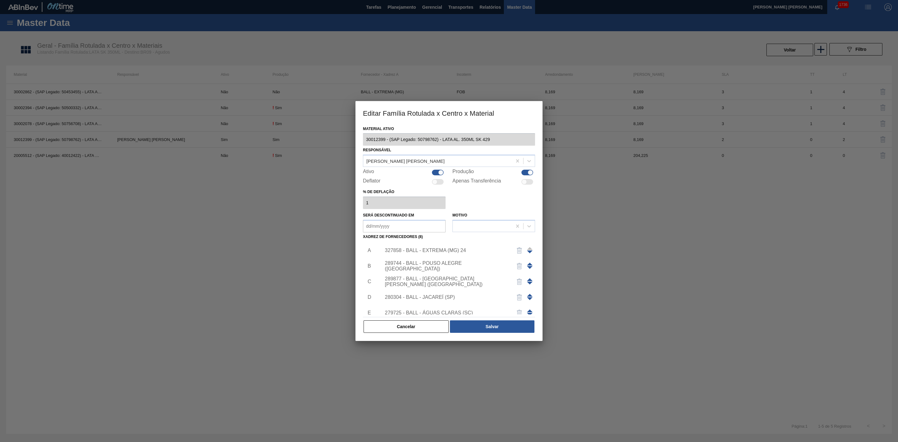
click at [426, 281] on div "289877 - BALL - [GEOGRAPHIC_DATA][PERSON_NAME] ([GEOGRAPHIC_DATA])" at bounding box center [446, 281] width 122 height 11
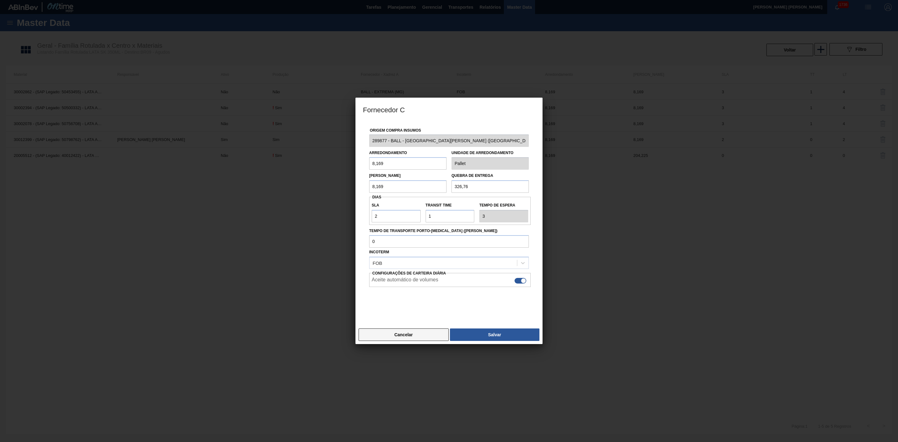
click at [419, 336] on button "Cancelar" at bounding box center [404, 334] width 90 height 12
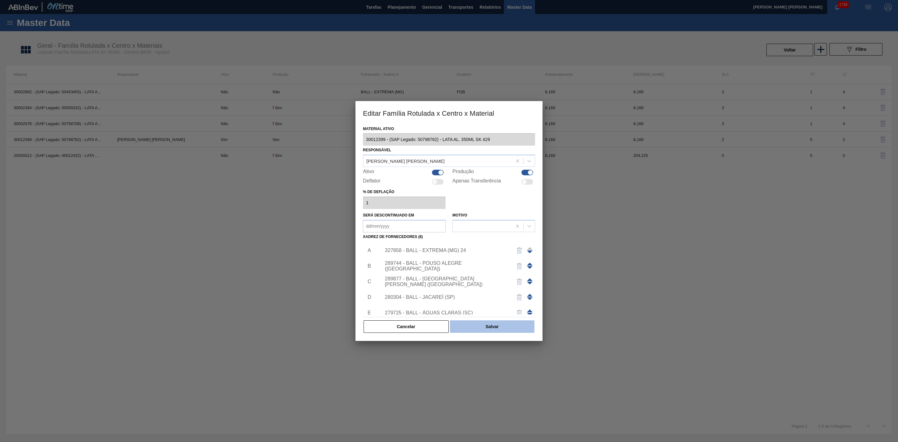
click at [480, 327] on button "Salvar" at bounding box center [492, 326] width 85 height 12
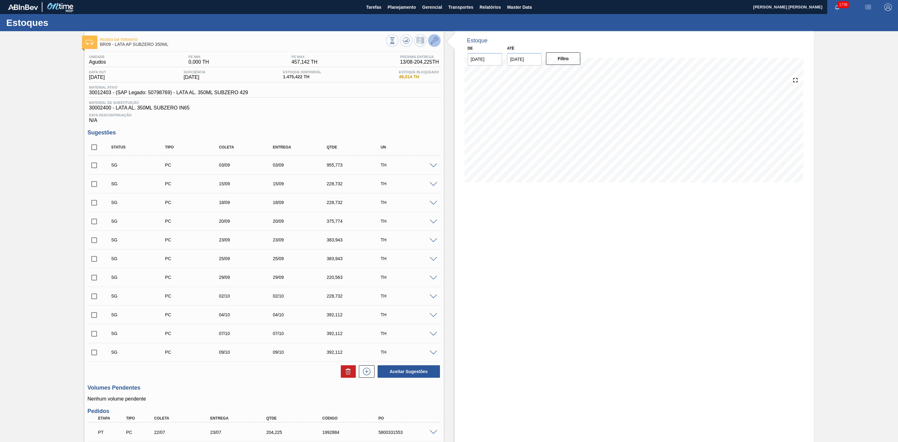
click at [436, 39] on icon at bounding box center [434, 40] width 7 height 7
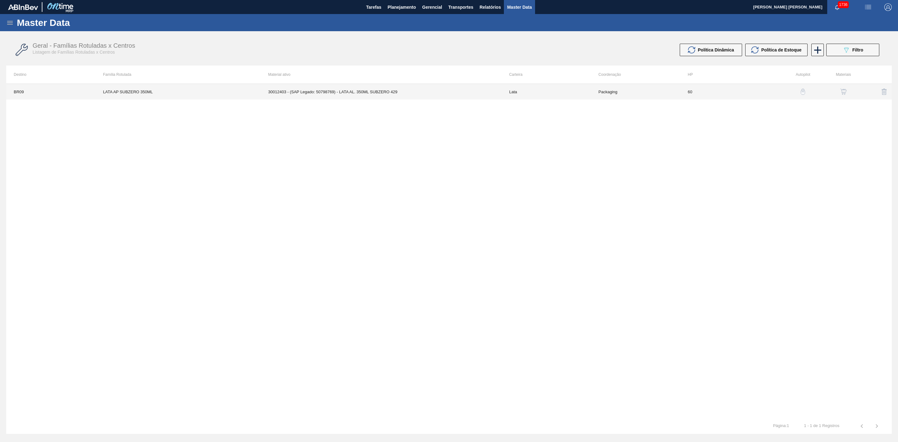
click at [440, 88] on td "30012403 - (SAP Legado: 50798769) - LATA AL. 350ML SUBZERO 429" at bounding box center [381, 92] width 241 height 16
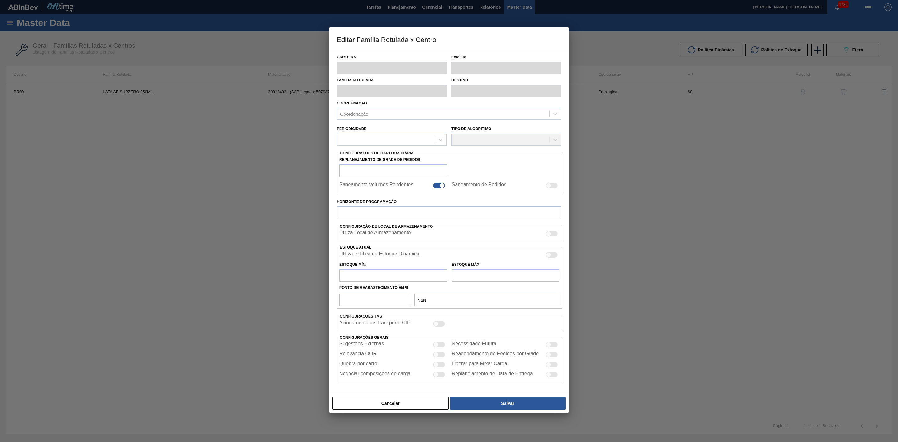
type input "Lata"
type input "LATA AP SUBZERO 350ML"
type input "BR09 - Agudos"
type input "0"
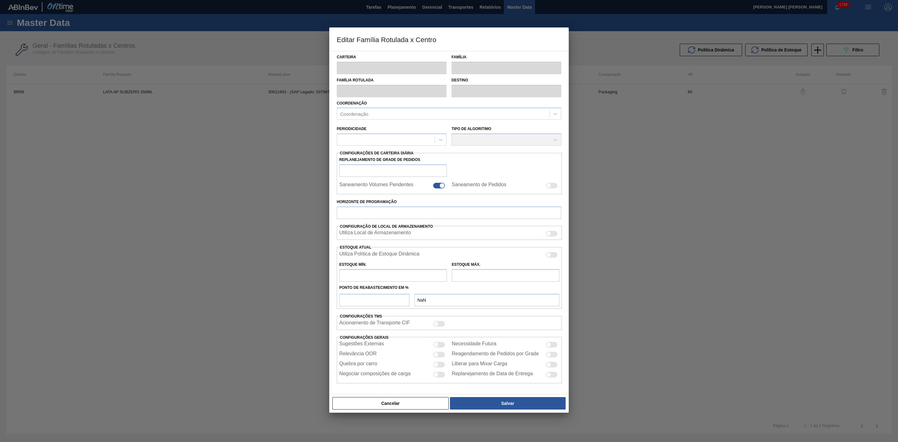
checkbox input "false"
type input "60"
type input "0"
type input "457,142"
type input "50"
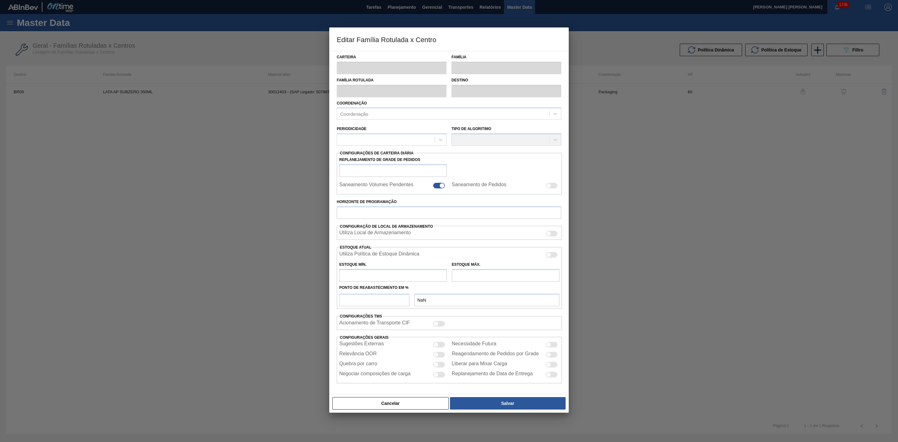
type input "228,571"
checkbox input "true"
click at [440, 368] on div at bounding box center [439, 365] width 12 height 6
checkbox input "true"
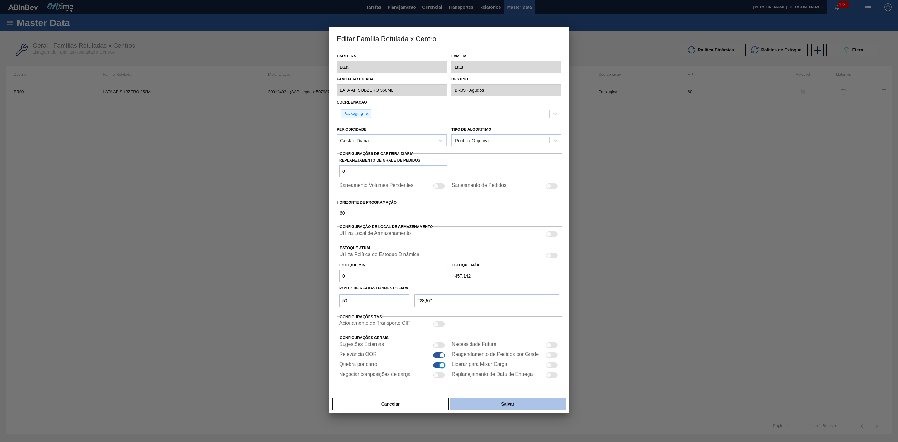
click at [489, 404] on button "Salvar" at bounding box center [508, 404] width 116 height 12
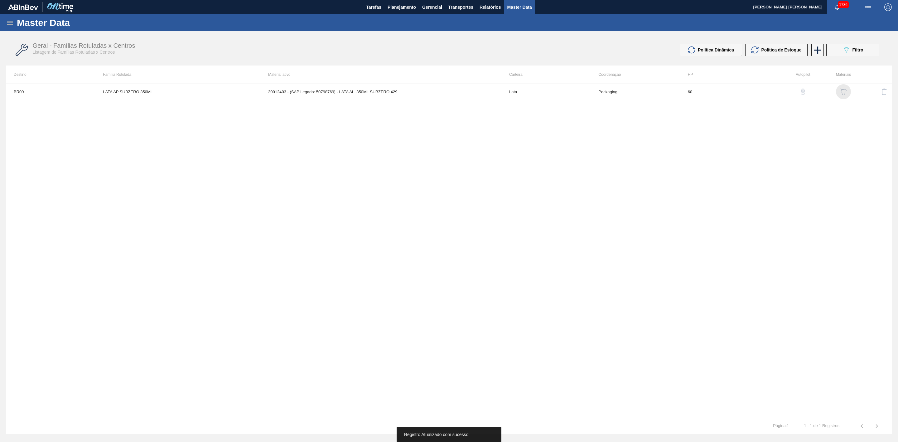
click at [843, 89] on img "button" at bounding box center [844, 92] width 6 height 6
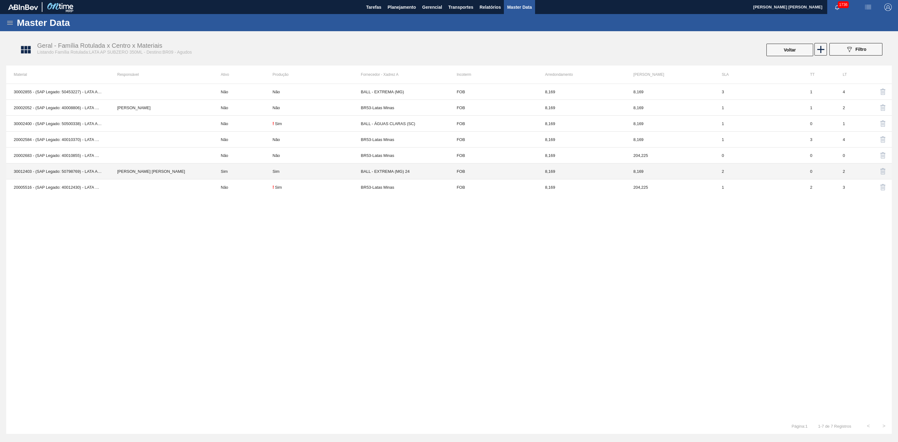
click at [282, 172] on div "Sim" at bounding box center [317, 171] width 88 height 5
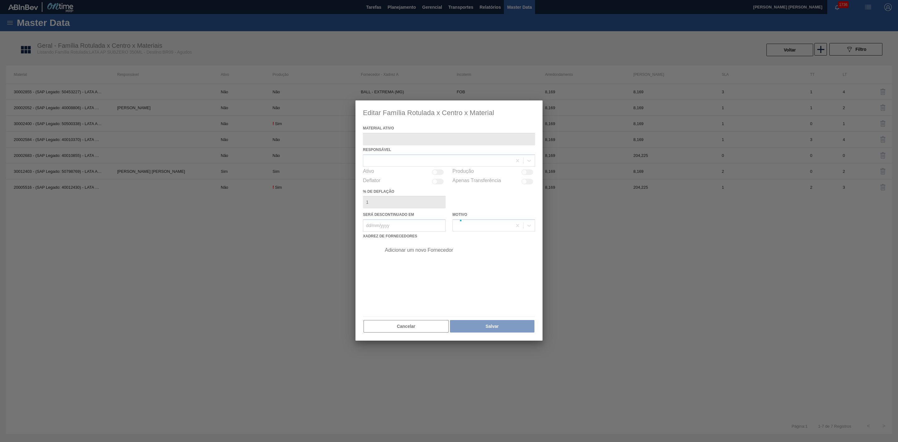
type ativo "30012403 - (SAP Legado: 50798769) - LATA AL. 350ML SUBZERO 429"
checkbox input "true"
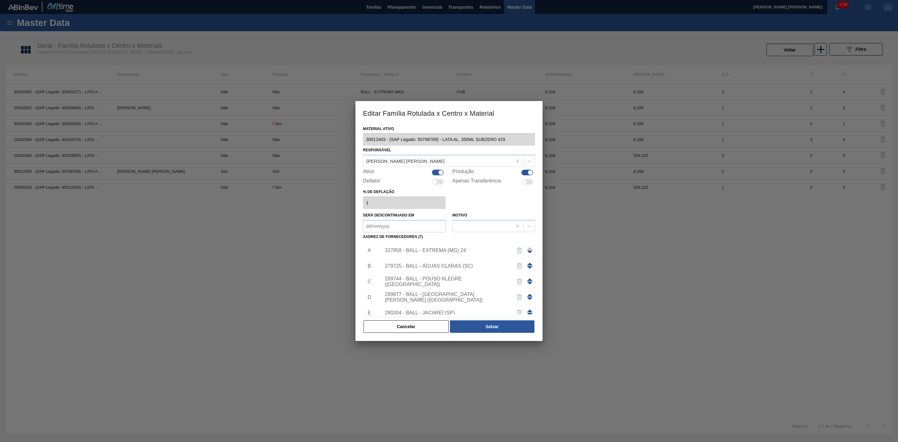
click at [420, 250] on div "327858 - BALL - EXTREMA (MG) 24" at bounding box center [446, 251] width 122 height 6
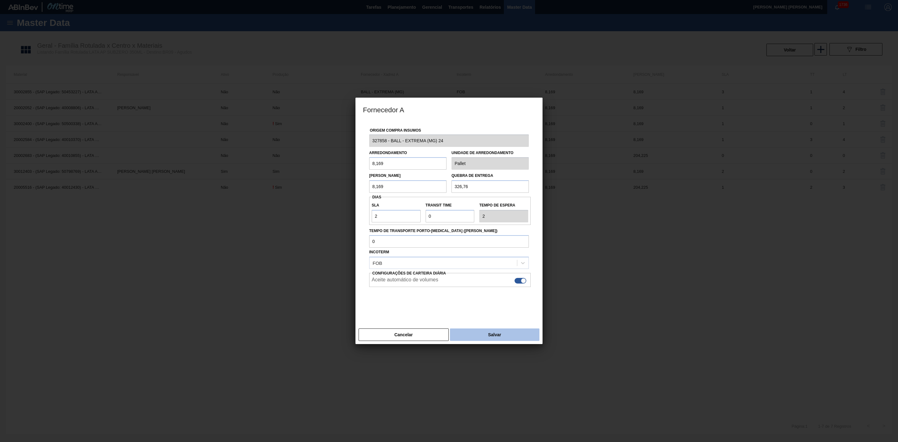
click at [503, 337] on button "Salvar" at bounding box center [495, 334] width 90 height 12
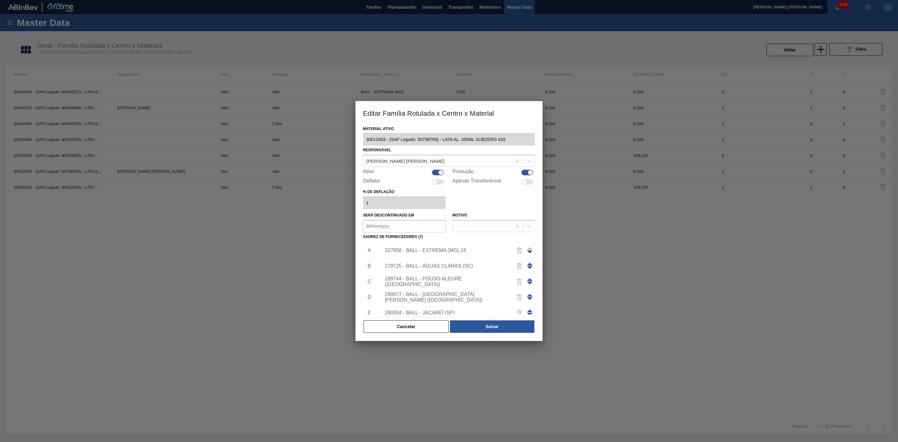
click at [447, 265] on div "279725 - BALL - ÁGUAS CLARAS (SC)" at bounding box center [446, 266] width 122 height 6
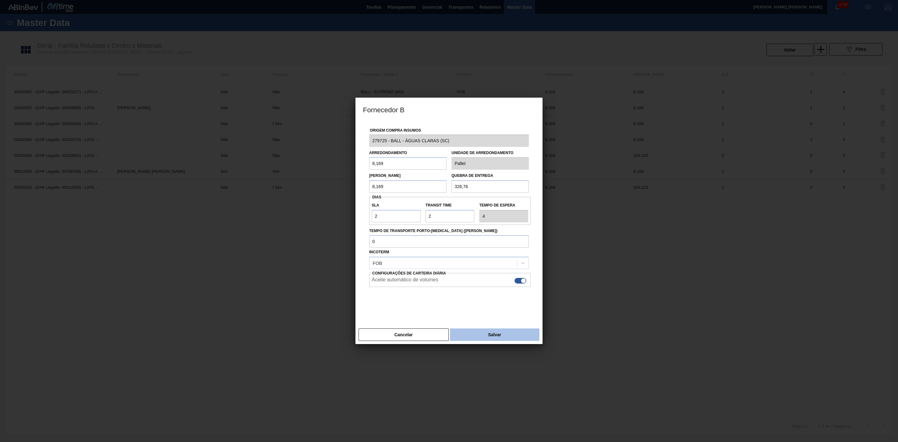
click at [485, 333] on button "Salvar" at bounding box center [495, 334] width 90 height 12
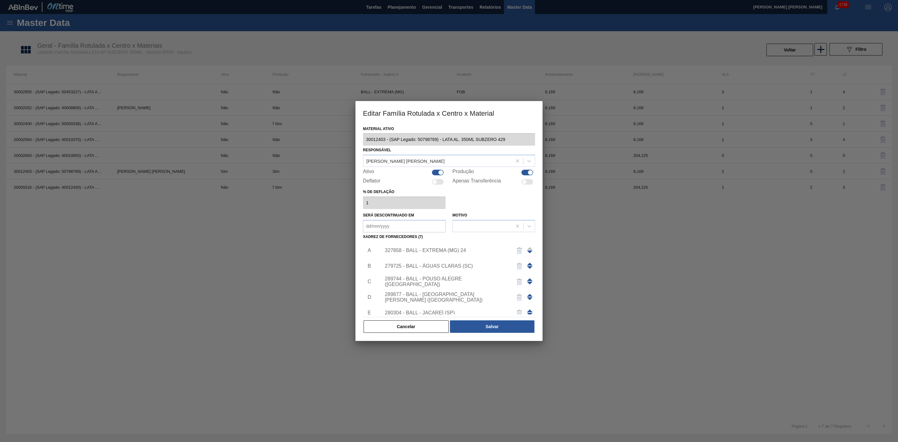
click at [442, 281] on div "289744 - BALL - POUSO ALEGRE ([GEOGRAPHIC_DATA])" at bounding box center [446, 281] width 122 height 11
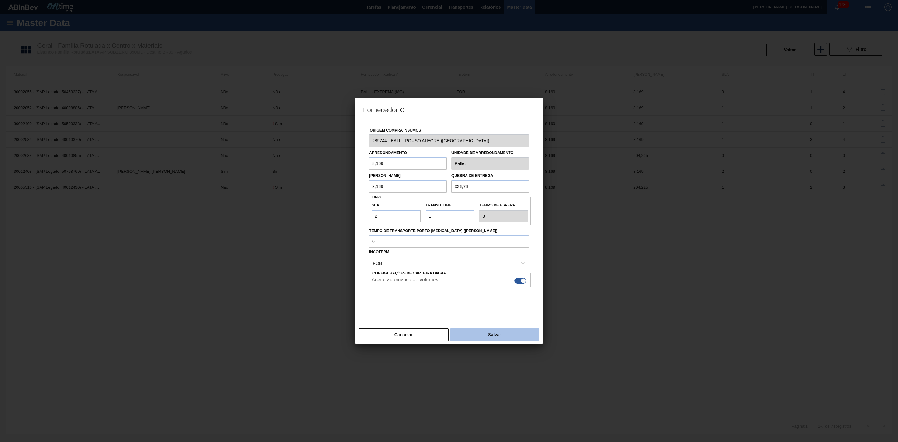
click at [478, 334] on button "Salvar" at bounding box center [495, 334] width 90 height 12
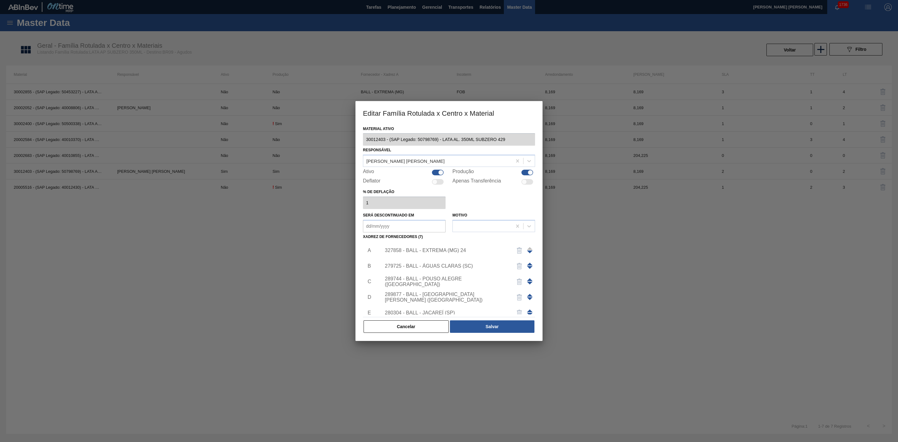
click at [441, 296] on div "289877 - BALL - [GEOGRAPHIC_DATA][PERSON_NAME] ([GEOGRAPHIC_DATA])" at bounding box center [446, 297] width 122 height 11
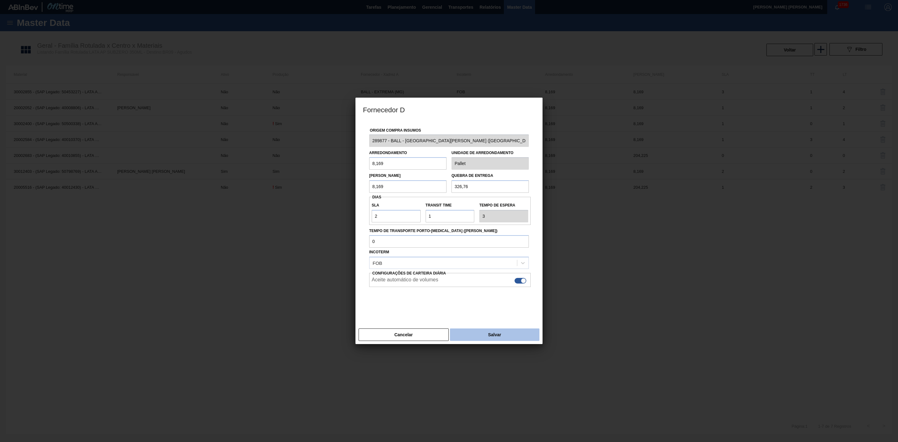
click at [481, 333] on button "Salvar" at bounding box center [495, 334] width 90 height 12
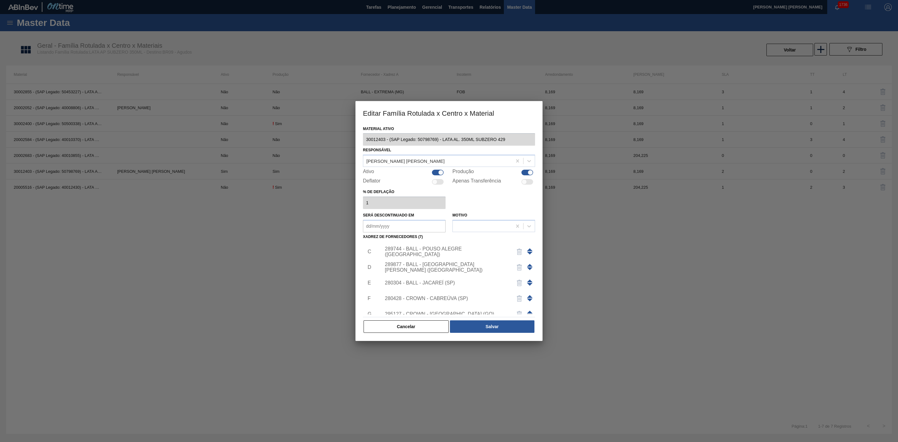
scroll to position [47, 0]
click at [432, 268] on div "280304 - BALL - JACAREÍ (SP)" at bounding box center [446, 266] width 122 height 6
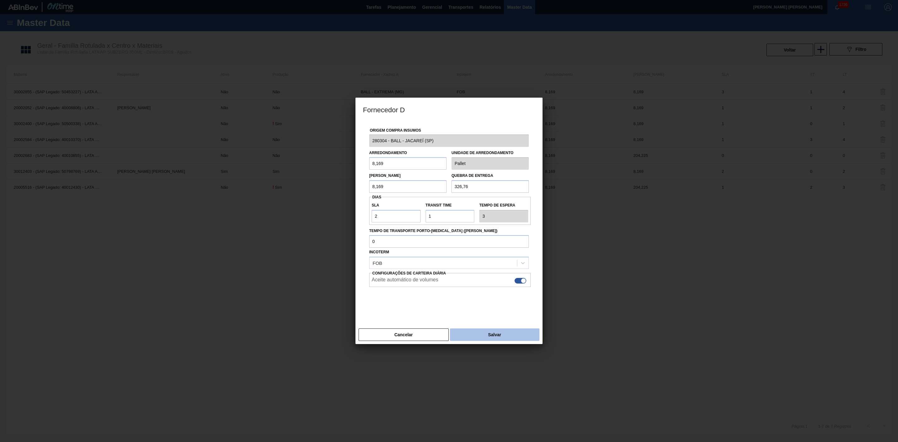
click at [485, 335] on button "Salvar" at bounding box center [495, 334] width 90 height 12
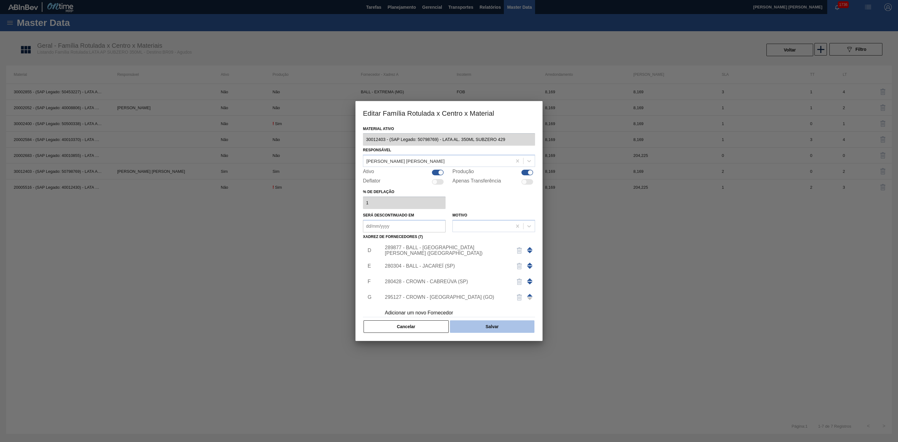
click at [475, 327] on button "Salvar" at bounding box center [492, 326] width 85 height 12
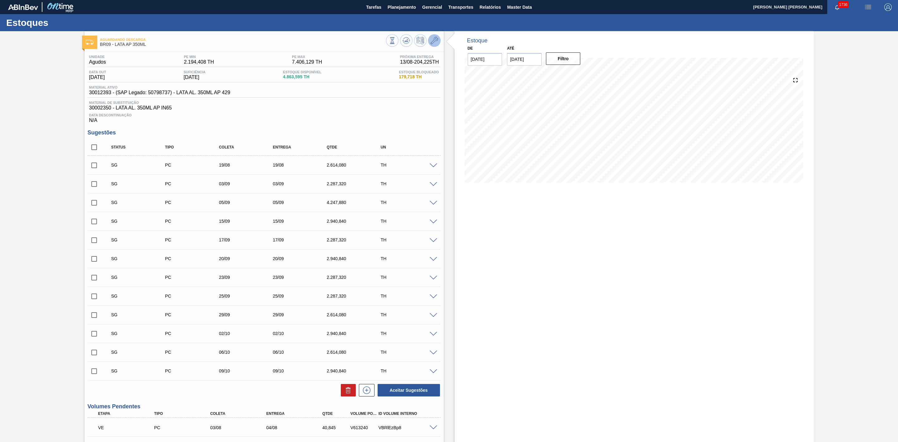
click at [440, 43] on div at bounding box center [413, 41] width 55 height 14
click at [435, 42] on icon at bounding box center [434, 40] width 7 height 7
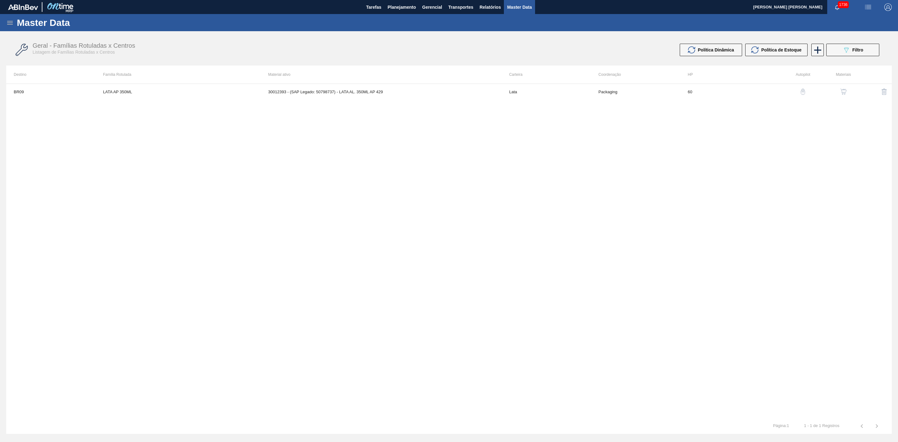
click at [844, 90] on img "button" at bounding box center [844, 92] width 6 height 6
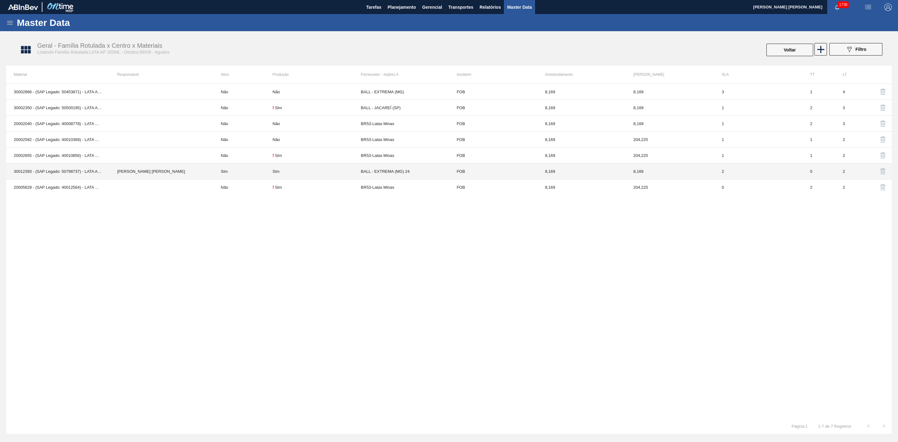
click at [273, 175] on td "Sim" at bounding box center [317, 171] width 88 height 16
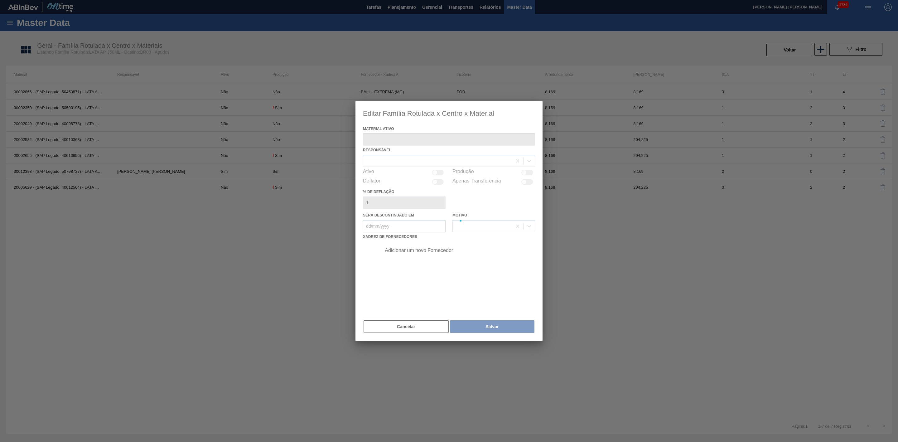
type ativo "30012393 - (SAP Legado: 50798737) - LATA AL. 350ML AP 429"
checkbox input "true"
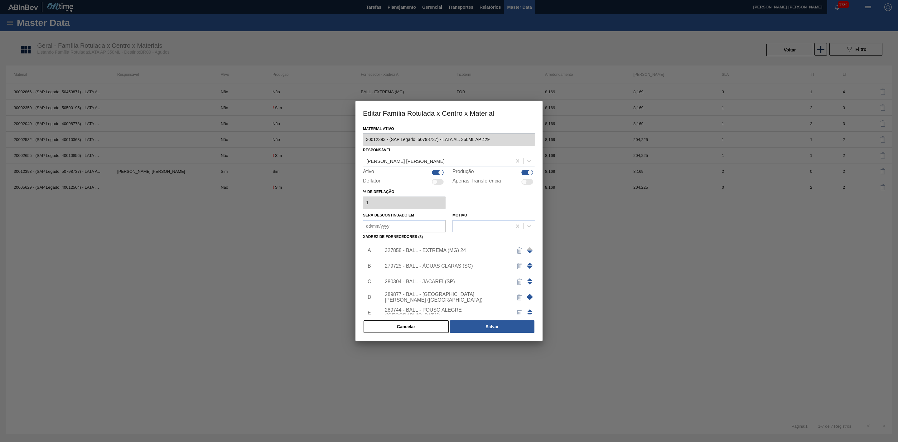
click at [418, 252] on div "327858 - BALL - EXTREMA (MG) 24" at bounding box center [446, 251] width 122 height 6
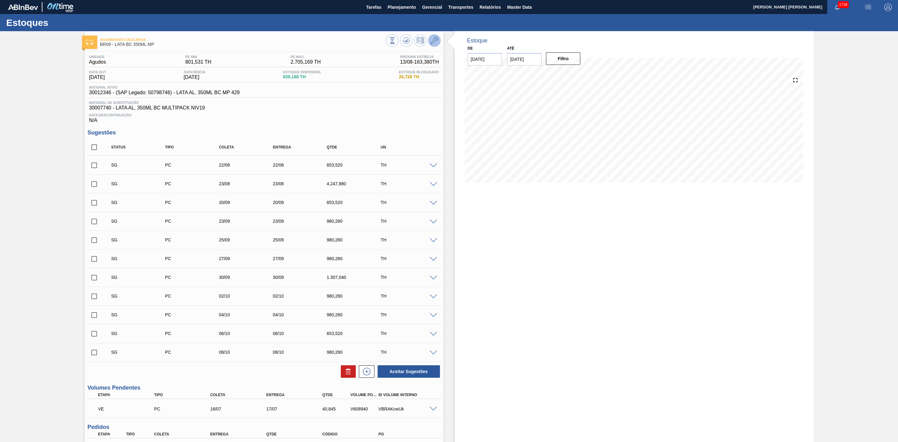
click at [433, 41] on icon at bounding box center [434, 40] width 7 height 7
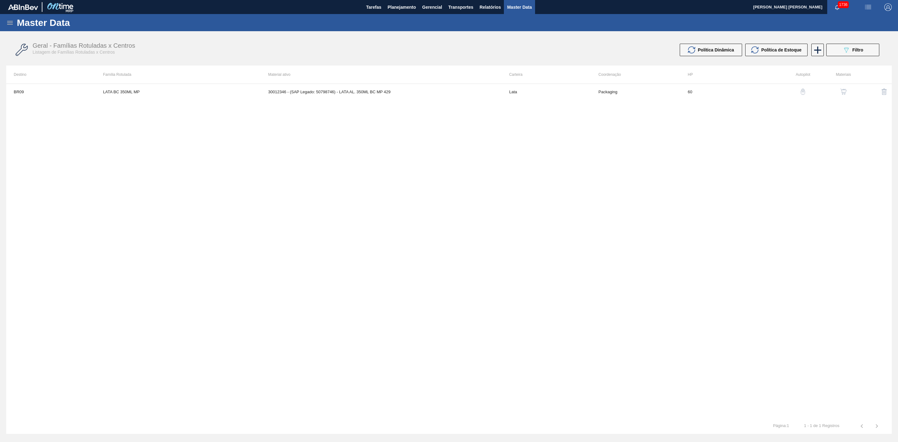
click at [843, 92] on img "button" at bounding box center [844, 92] width 6 height 6
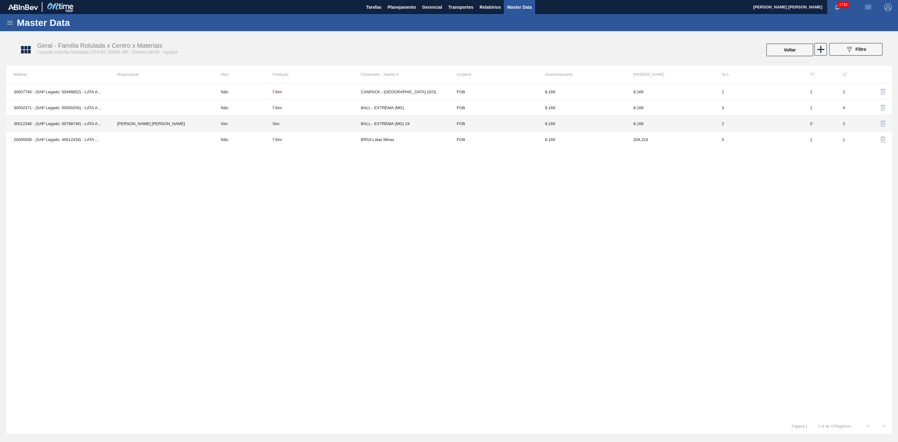
click at [280, 128] on td "Sim" at bounding box center [317, 124] width 88 height 16
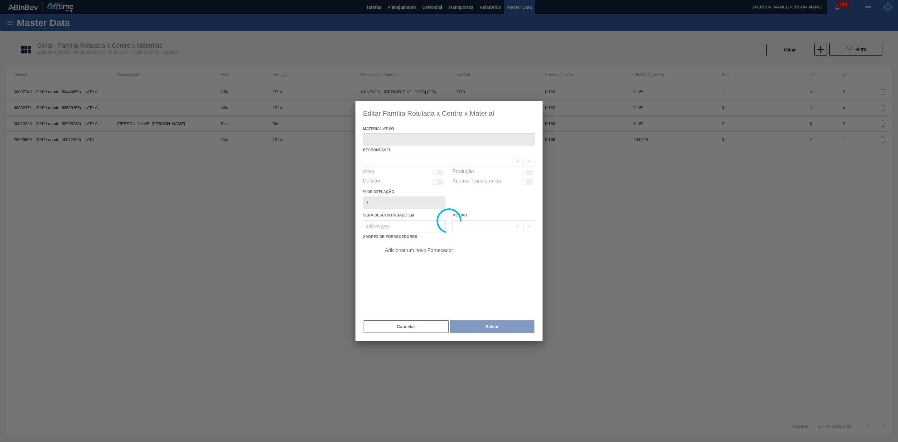
type ativo "30012346 - (SAP Legado: 50798746) - LATA AL. 350ML BC MP 429"
checkbox input "true"
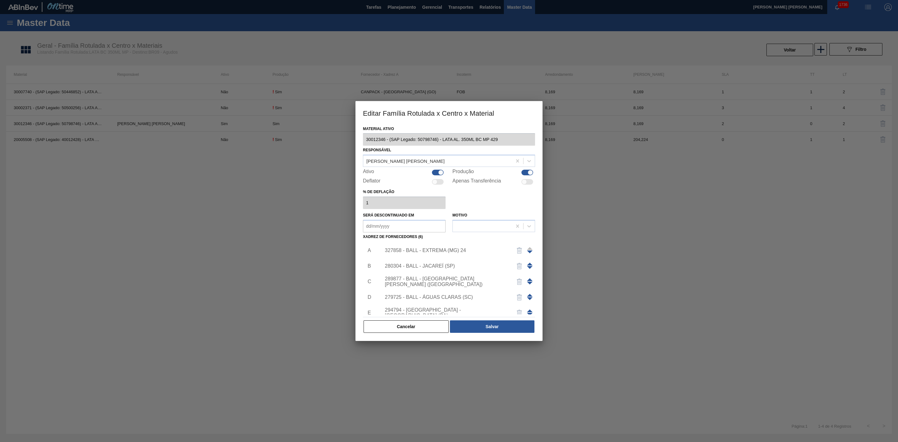
click at [432, 249] on div "327858 - BALL - EXTREMA (MG) 24" at bounding box center [446, 251] width 122 height 6
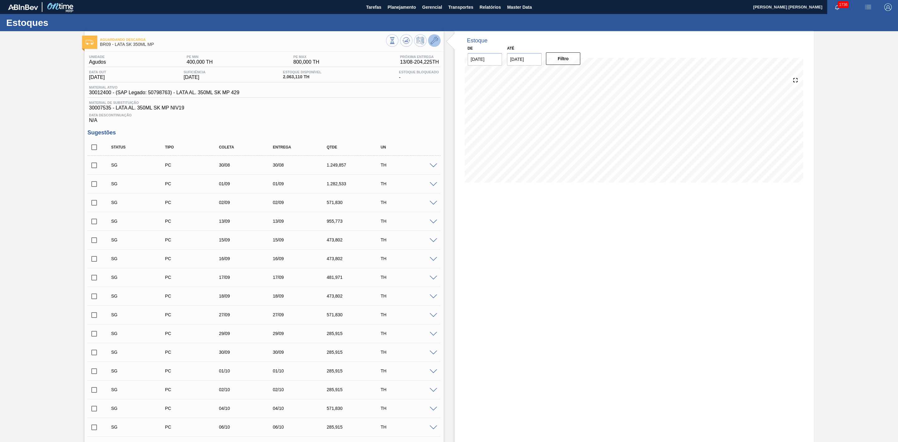
click at [431, 41] on icon at bounding box center [434, 40] width 7 height 7
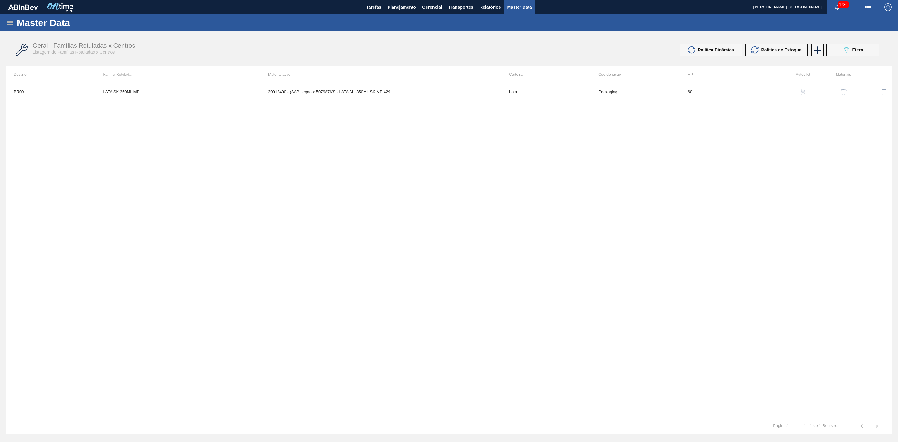
click at [842, 90] on img "button" at bounding box center [844, 92] width 6 height 6
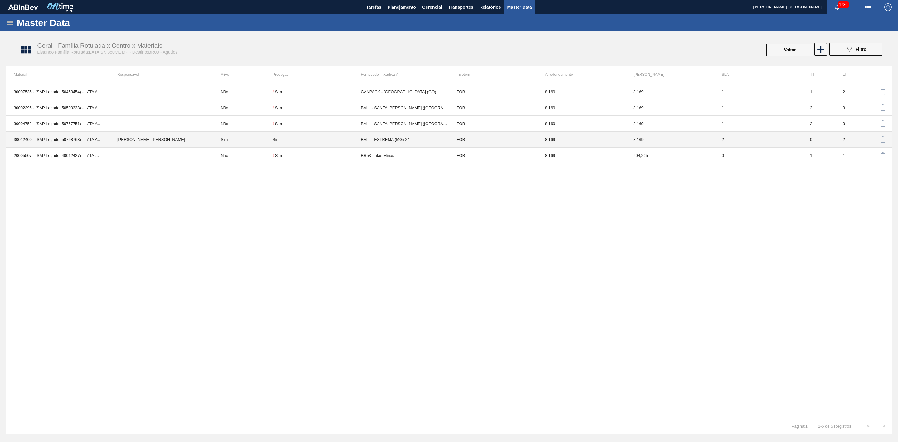
click at [288, 141] on div "Sim" at bounding box center [317, 139] width 88 height 5
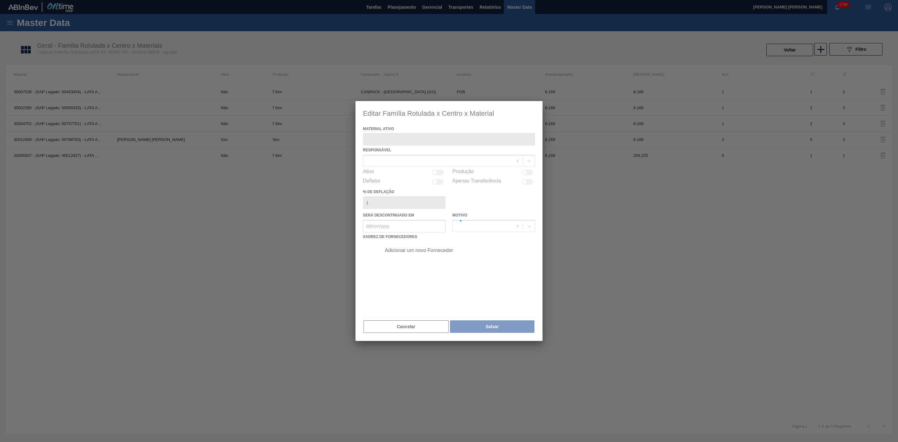
type ativo "30012400 - (SAP Legado: 50798763) - LATA AL. 350ML SK MP 429"
checkbox input "true"
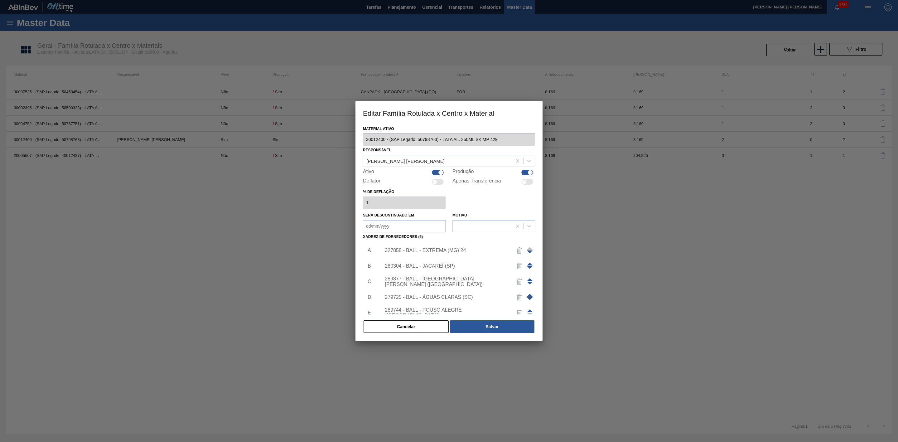
click at [412, 249] on div "327858 - BALL - EXTREMA (MG) 24" at bounding box center [446, 251] width 122 height 6
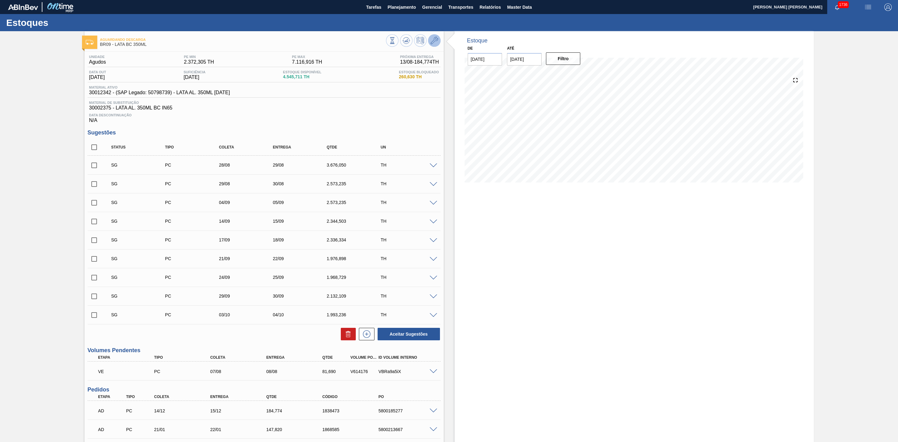
click at [432, 41] on icon at bounding box center [434, 40] width 7 height 7
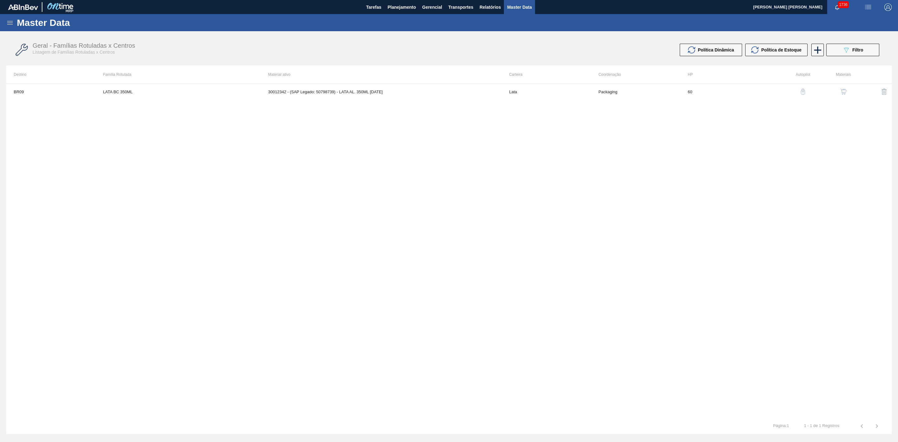
click at [841, 93] on img "button" at bounding box center [844, 92] width 6 height 6
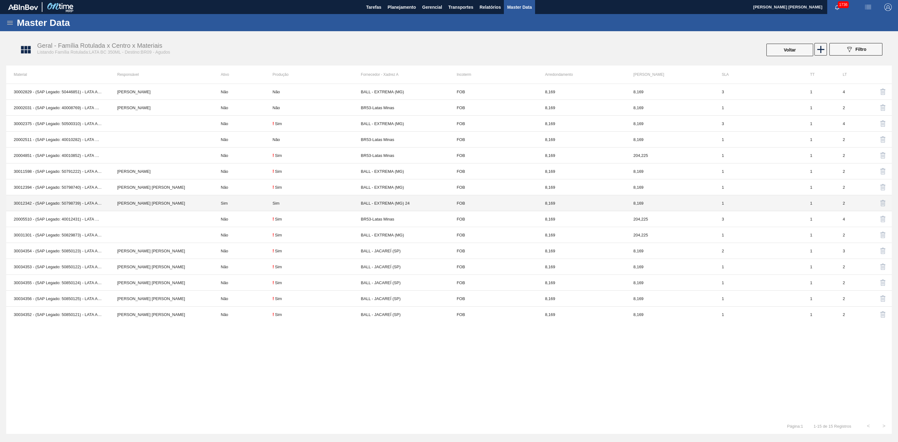
click at [253, 208] on td "Sim" at bounding box center [242, 203] width 59 height 16
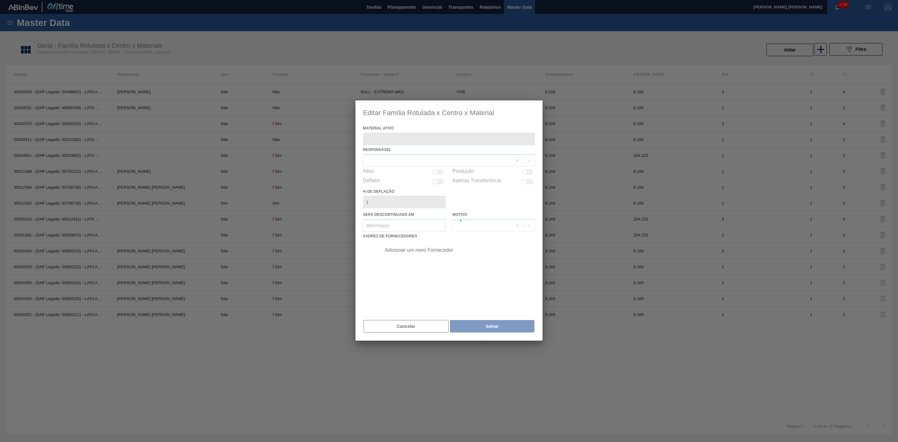
type ativo "30012342 - (SAP Legado: 50798739) - LATA AL. 350ML [DATE]"
checkbox input "true"
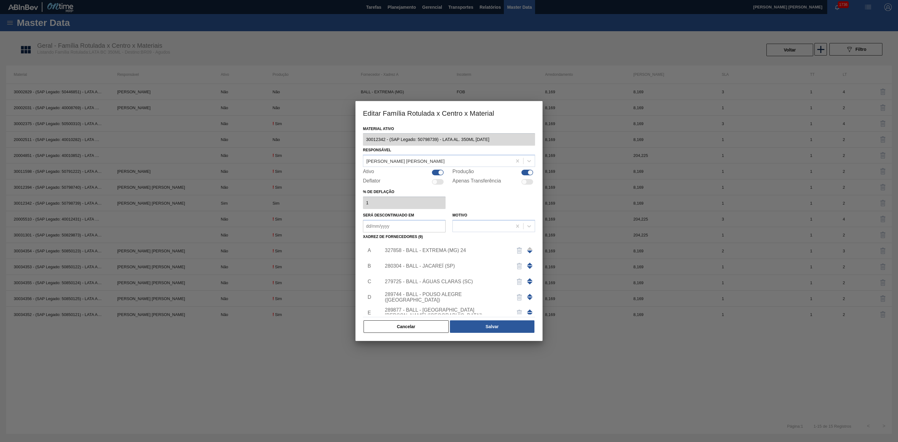
click at [448, 252] on div "327858 - BALL - EXTREMA (MG) 24" at bounding box center [446, 251] width 122 height 6
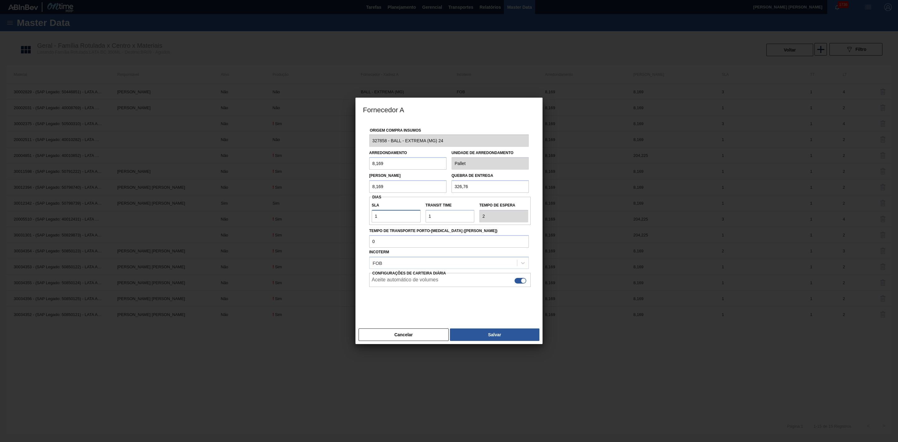
drag, startPoint x: 385, startPoint y: 218, endPoint x: 364, endPoint y: 221, distance: 20.8
click at [343, 216] on div "Fornecedor A Origem Compra Insumos 327858 - BALL - EXTREMA (MG) 24 Arredondamen…" at bounding box center [449, 221] width 898 height 442
type input "2"
type input "3"
type input "2"
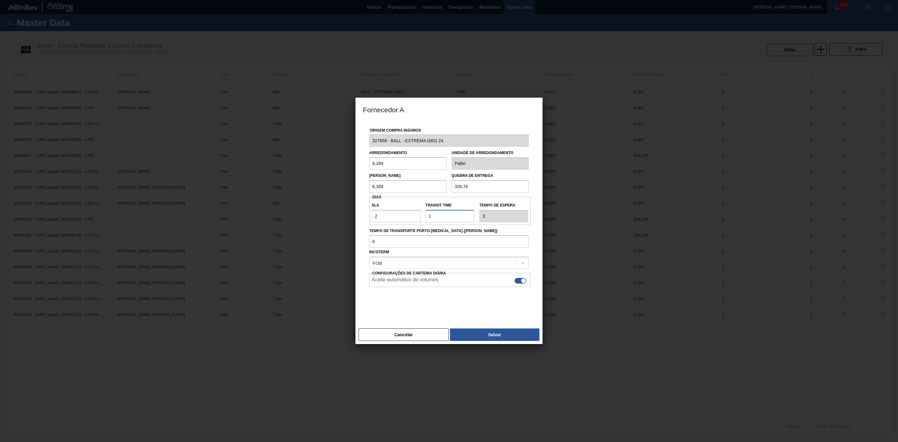
drag, startPoint x: 445, startPoint y: 215, endPoint x: 404, endPoint y: 215, distance: 41.8
click at [404, 215] on div "SLA 2 Transit Time Tempo de espera 3" at bounding box center [450, 210] width 162 height 23
type input "0"
type input "2"
type input "0"
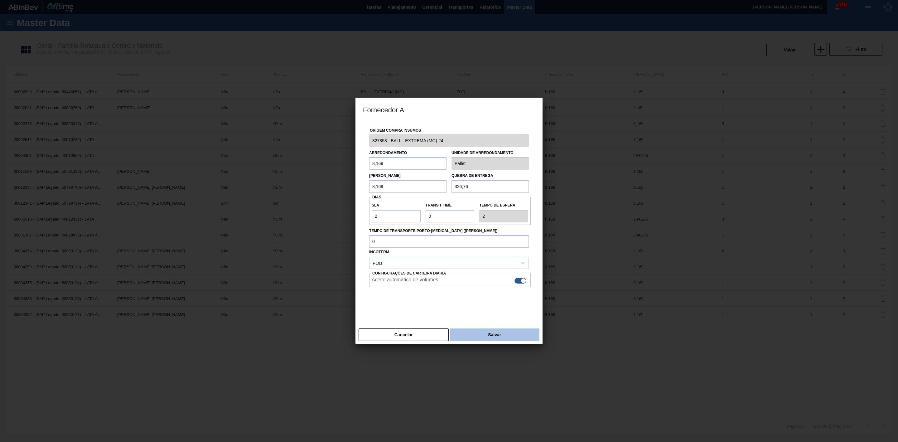
click at [479, 332] on button "Salvar" at bounding box center [495, 334] width 90 height 12
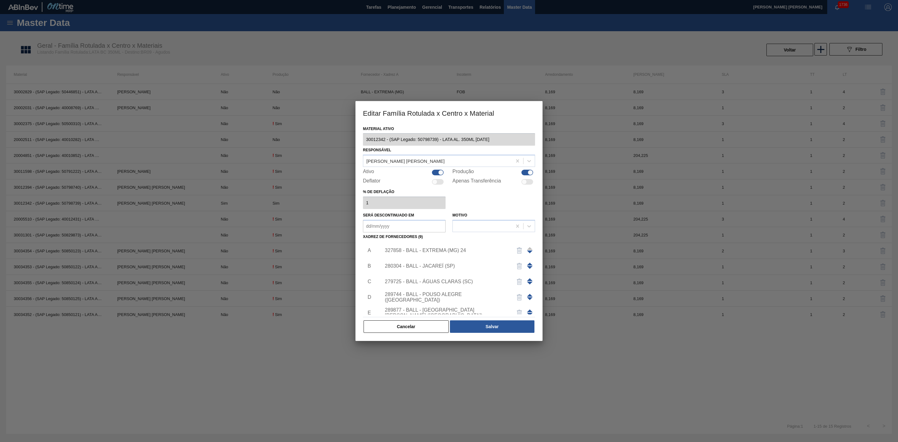
click at [434, 266] on div "280304 - BALL - JACAREÍ (SP)" at bounding box center [446, 266] width 122 height 6
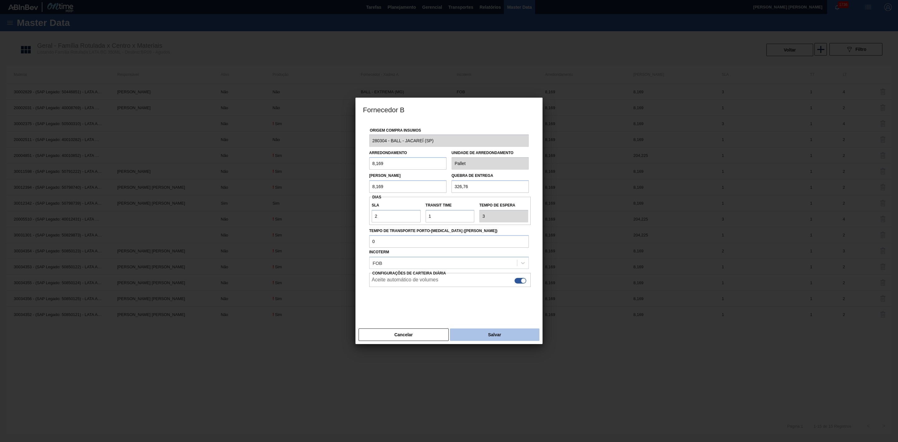
click at [459, 334] on button "Salvar" at bounding box center [495, 334] width 90 height 12
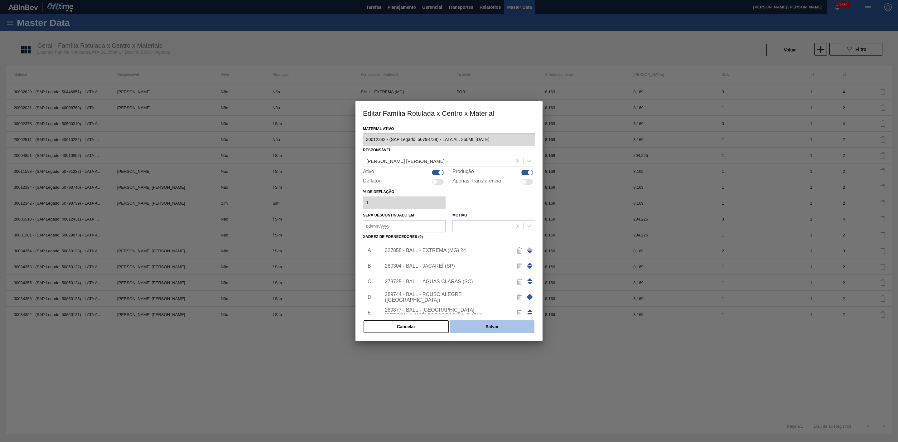
click at [478, 328] on button "Salvar" at bounding box center [492, 326] width 85 height 12
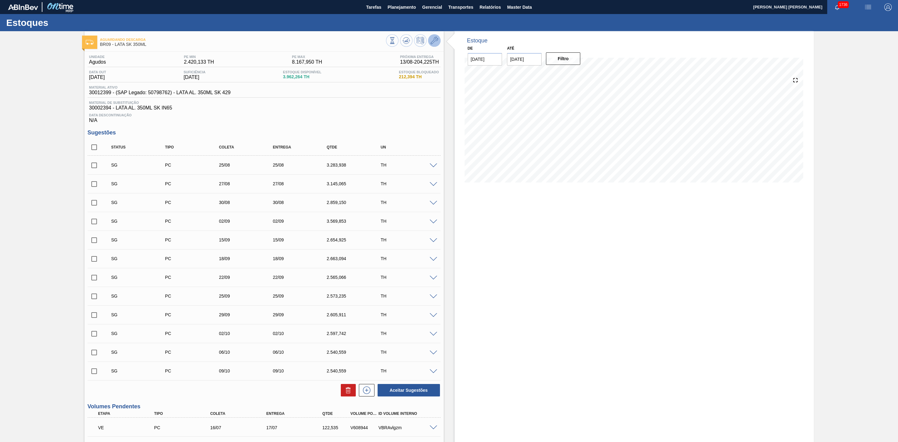
click at [438, 41] on button at bounding box center [434, 40] width 12 height 12
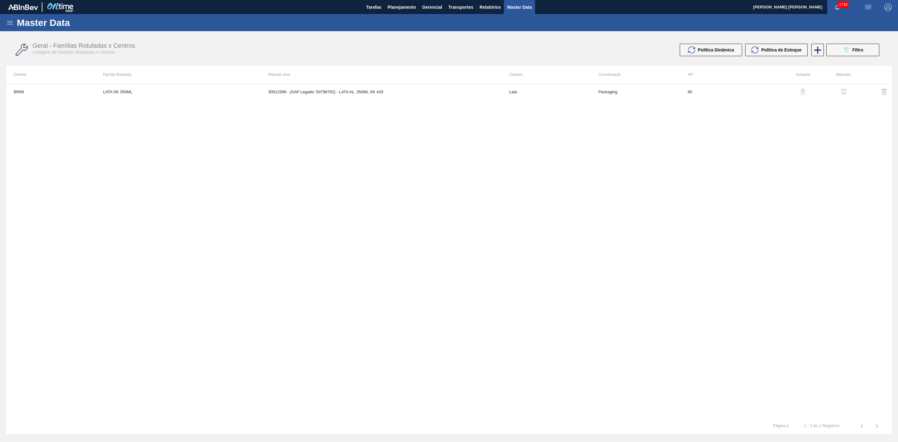
click at [839, 92] on button "button" at bounding box center [843, 91] width 15 height 15
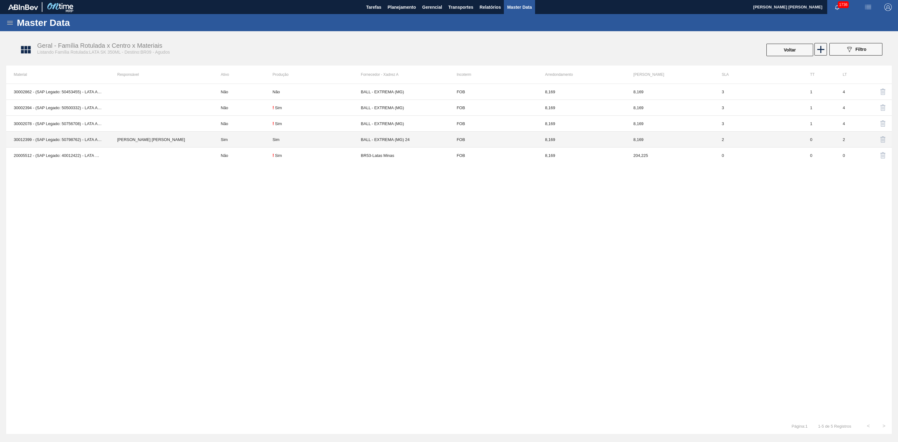
click at [312, 139] on div "Sim" at bounding box center [317, 139] width 88 height 5
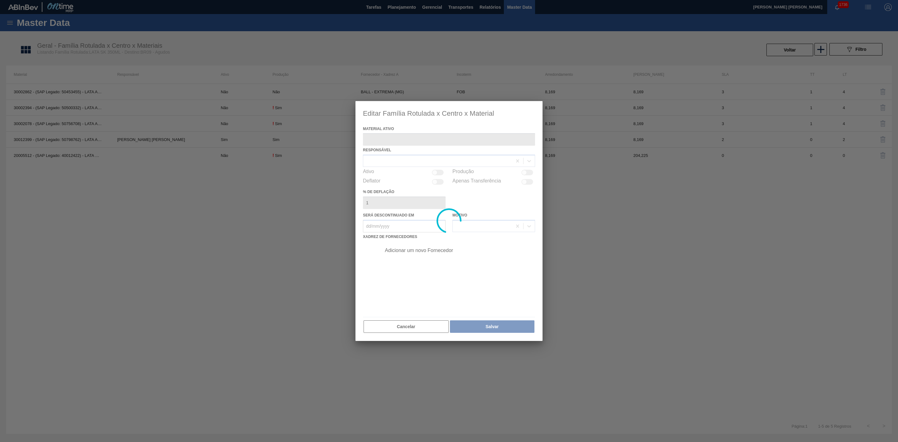
type ativo "30012399 - (SAP Legado: 50798762) - LATA AL. 350ML SK 429"
checkbox input "true"
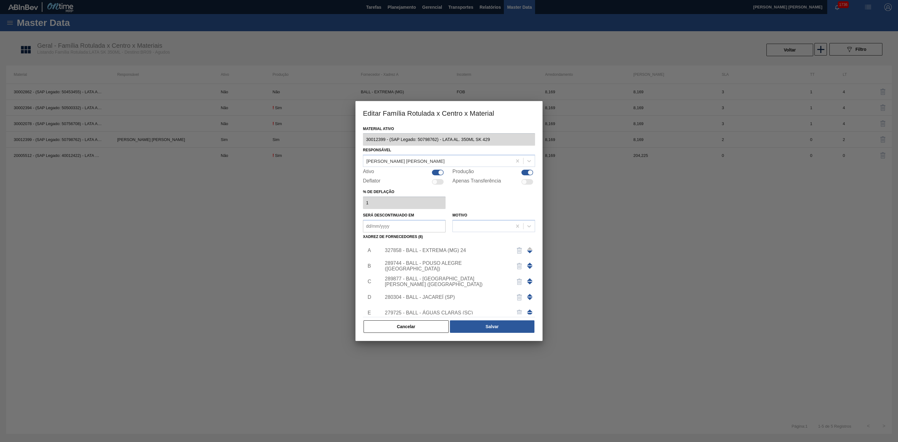
click at [458, 252] on div "327858 - BALL - EXTREMA (MG) 24" at bounding box center [446, 251] width 122 height 6
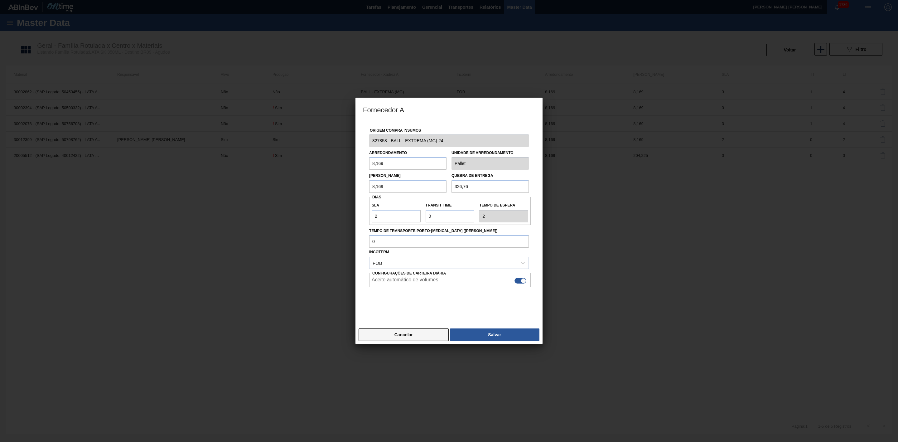
click at [403, 339] on button "Cancelar" at bounding box center [404, 334] width 90 height 12
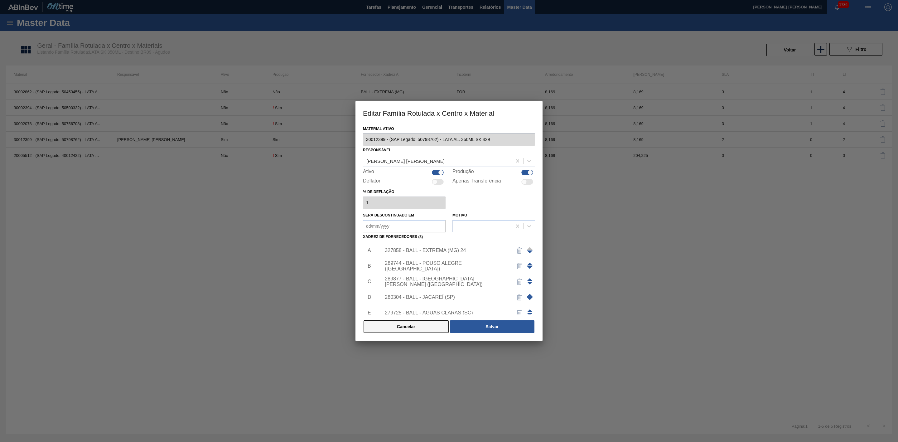
click at [428, 327] on button "Cancelar" at bounding box center [406, 326] width 85 height 12
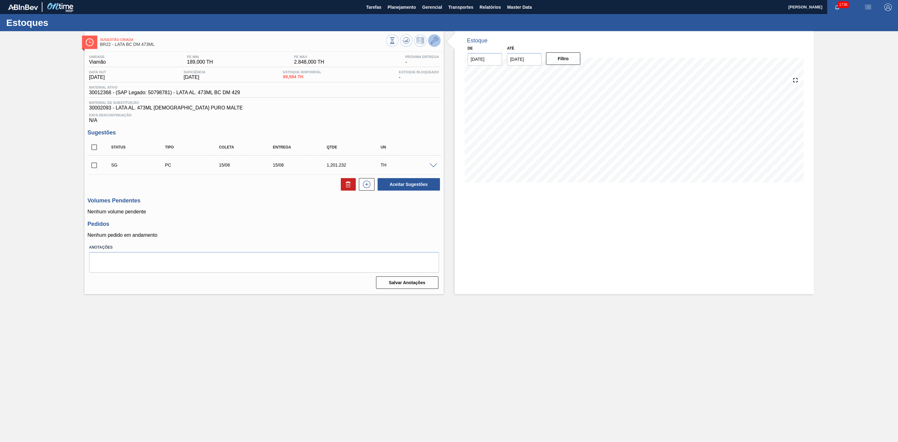
click at [436, 39] on icon at bounding box center [434, 40] width 7 height 7
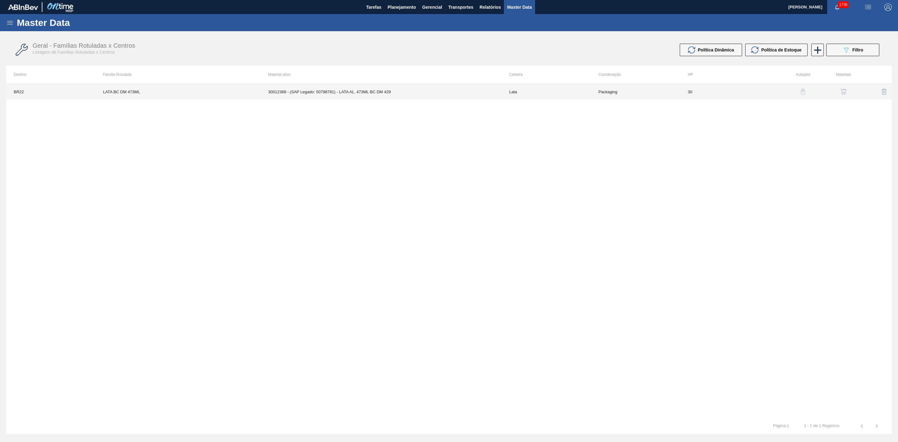
click at [530, 93] on td "Lata" at bounding box center [546, 92] width 89 height 16
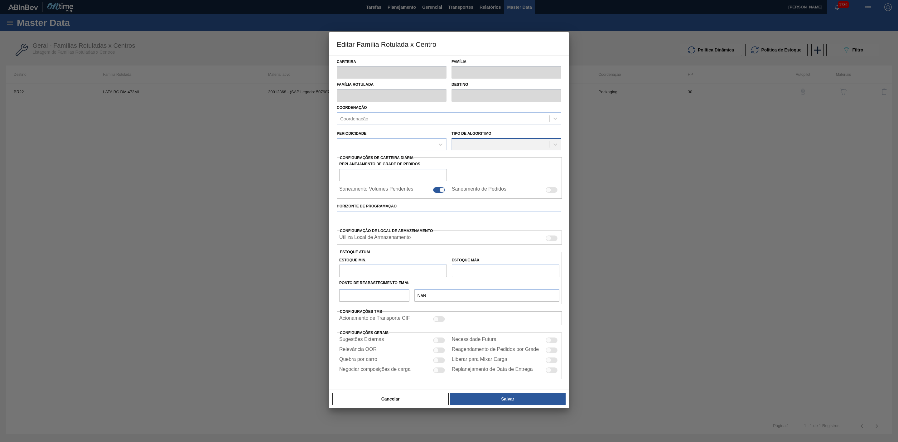
type input "Lata"
type input "LATA BC DM 473ML"
type input "BR22 - Viamão"
type input "0"
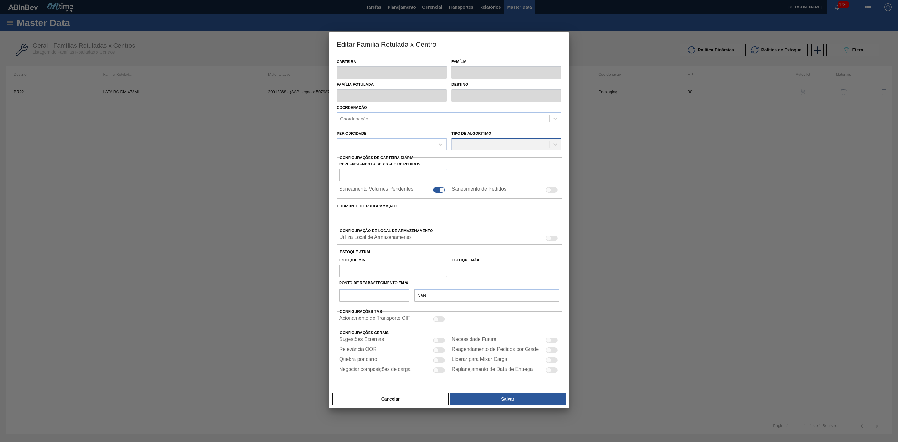
checkbox input "false"
type input "30"
type input "189"
type input "2.848"
type input "42"
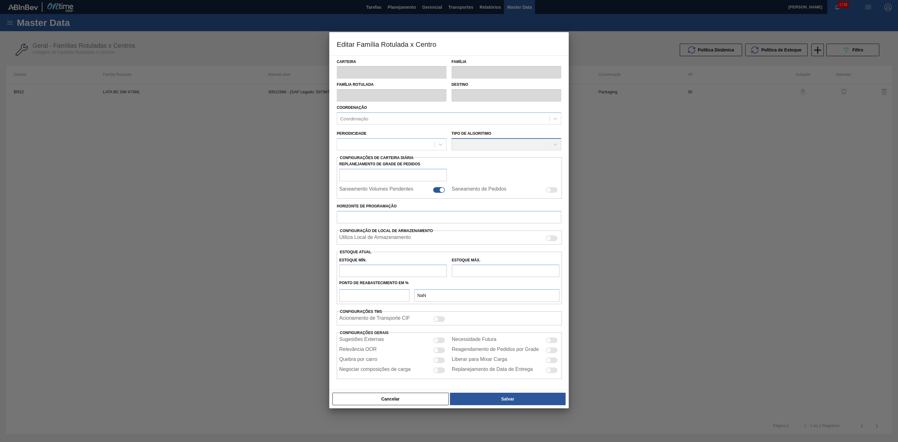
type input "1.305,780"
checkbox input "true"
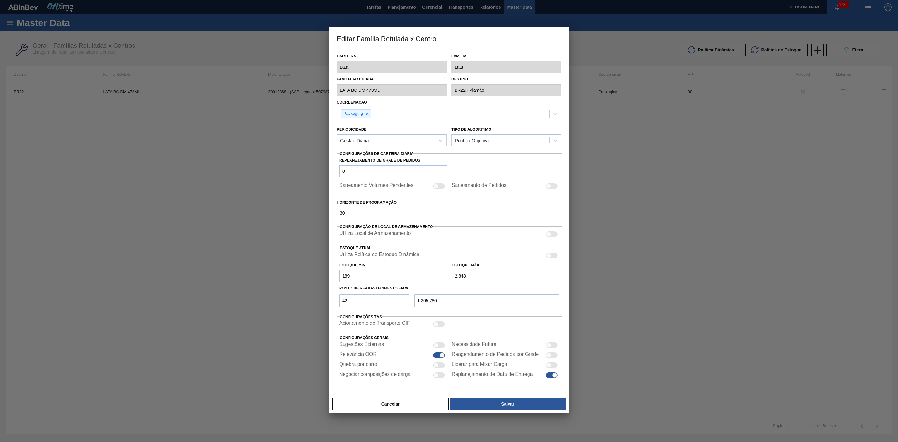
click at [438, 366] on div at bounding box center [436, 365] width 5 height 5
checkbox input "true"
click at [490, 403] on button "Salvar" at bounding box center [508, 404] width 116 height 12
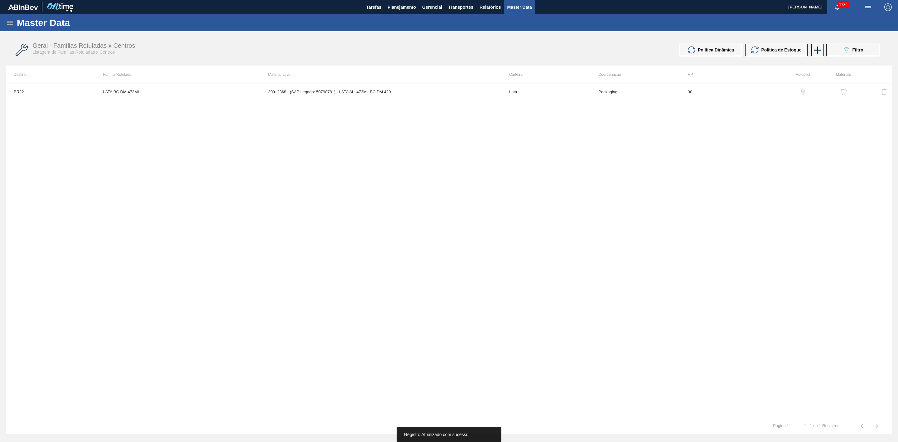
click at [844, 94] on img "button" at bounding box center [844, 92] width 6 height 6
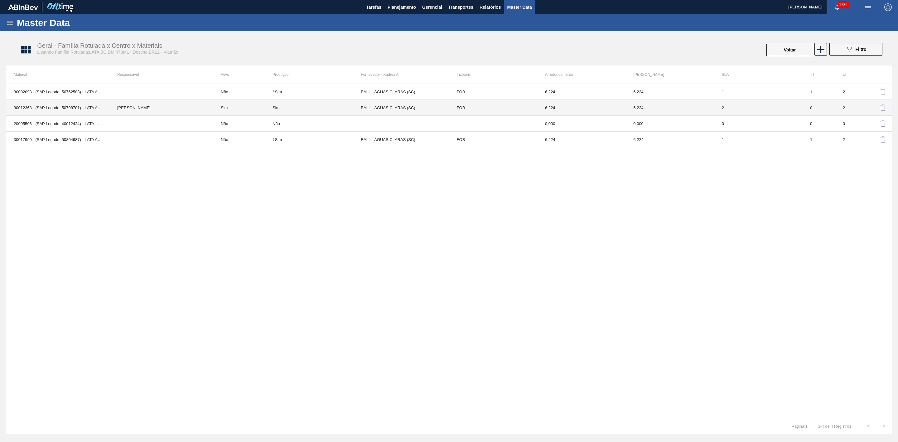
click at [286, 106] on div "Sim" at bounding box center [317, 107] width 88 height 5
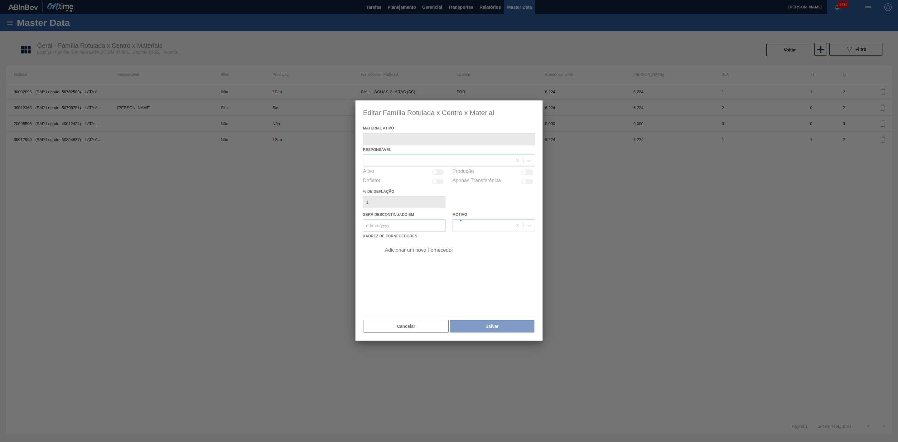
type ativo "30012368 - (SAP Legado: 50798781) - LATA AL. 473ML BC DM 429"
checkbox input "true"
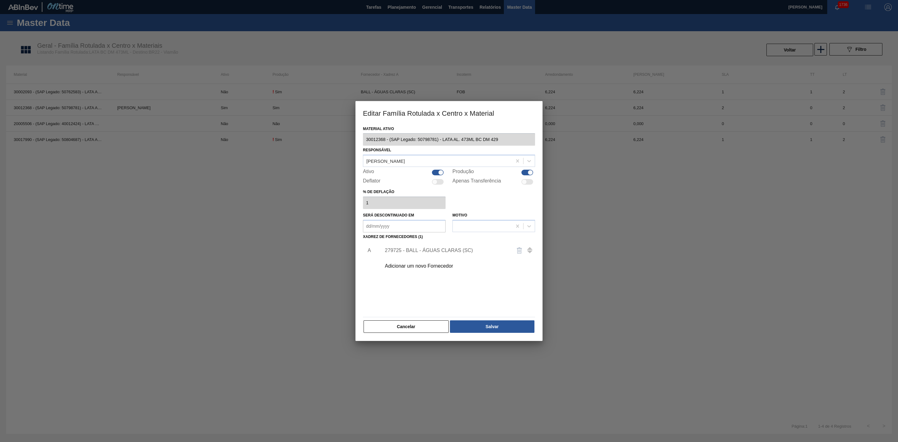
click at [434, 268] on div "Adicionar um novo Fornecedor" at bounding box center [446, 266] width 122 height 6
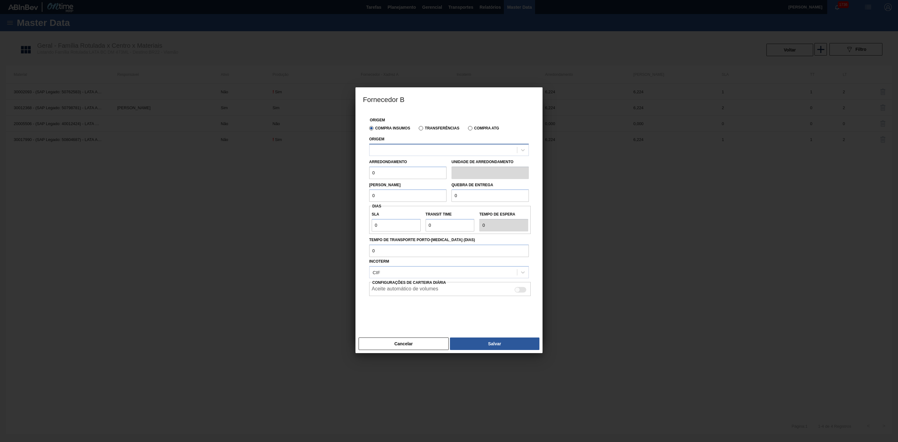
click at [425, 152] on div at bounding box center [444, 149] width 148 height 9
click at [421, 315] on div at bounding box center [449, 311] width 160 height 31
click at [407, 343] on button "Cancelar" at bounding box center [404, 343] width 90 height 12
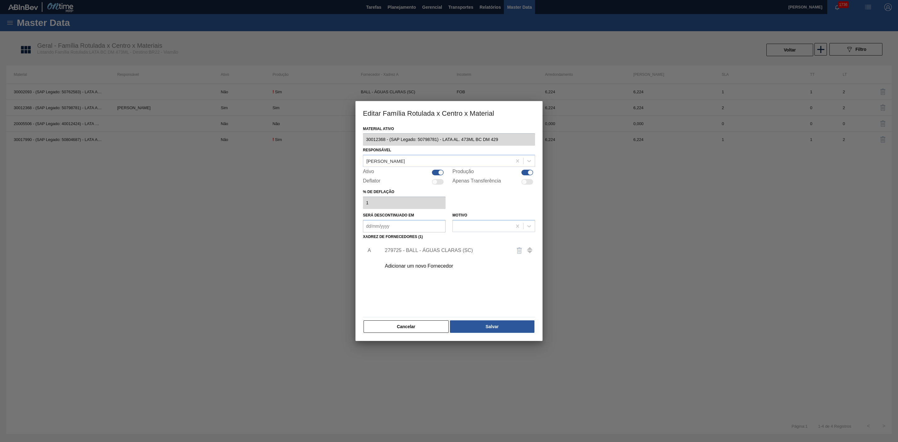
click at [468, 250] on div "279725 - BALL - ÁGUAS CLARAS (SC)" at bounding box center [446, 251] width 122 height 6
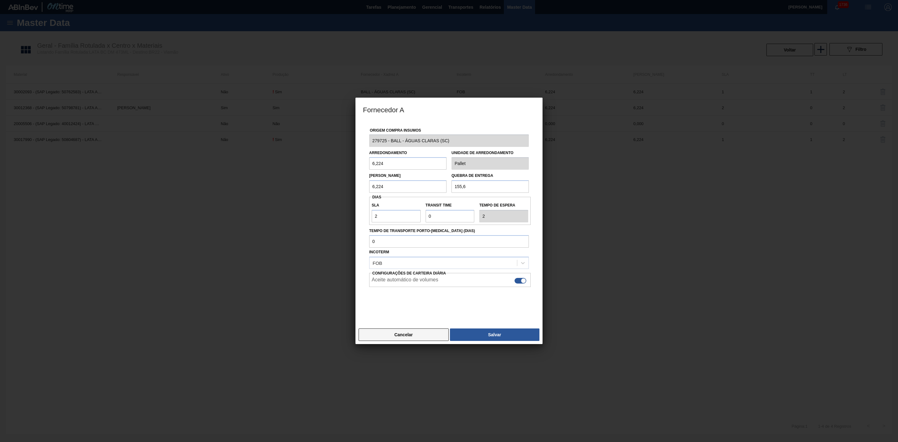
click at [419, 332] on button "Cancelar" at bounding box center [404, 334] width 90 height 12
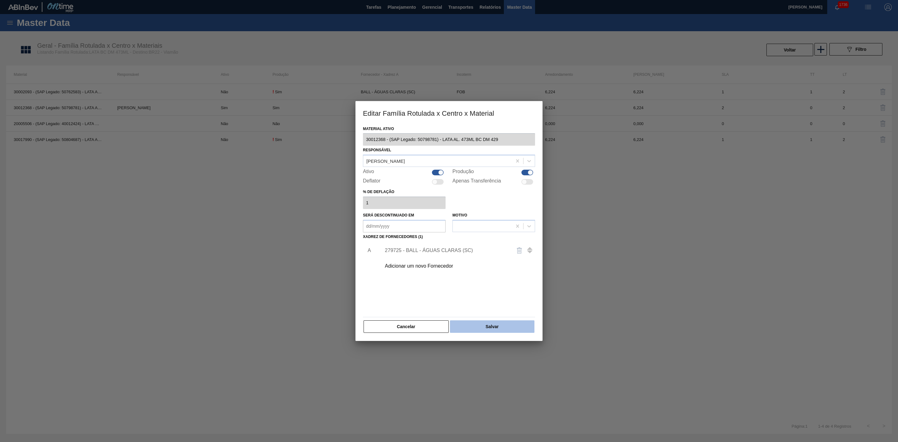
click at [473, 327] on button "Salvar" at bounding box center [492, 326] width 85 height 12
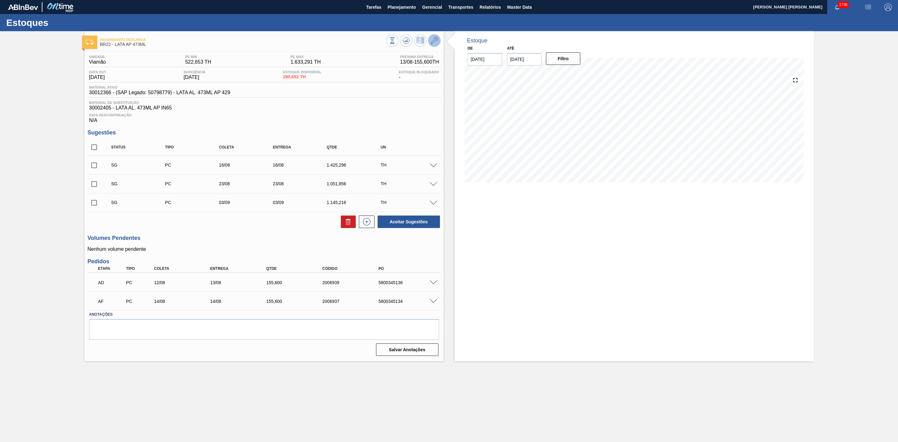
click at [435, 39] on icon at bounding box center [434, 40] width 7 height 7
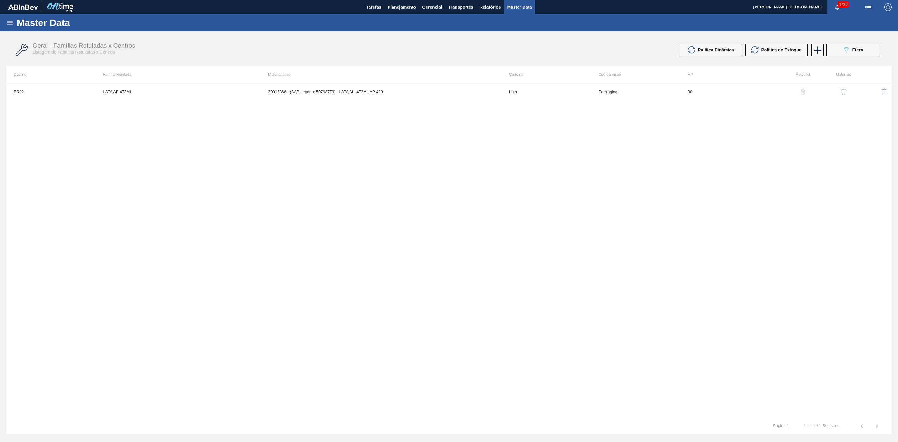
click at [841, 93] on img "button" at bounding box center [844, 92] width 6 height 6
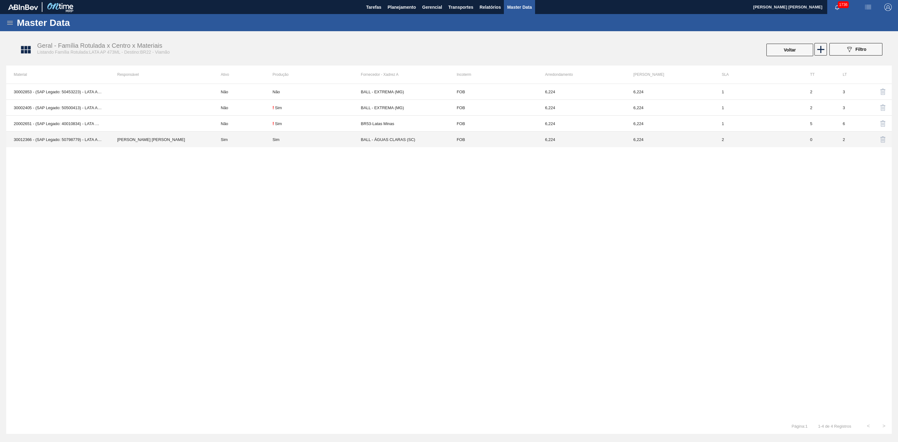
click at [356, 141] on div "Sim" at bounding box center [317, 139] width 88 height 5
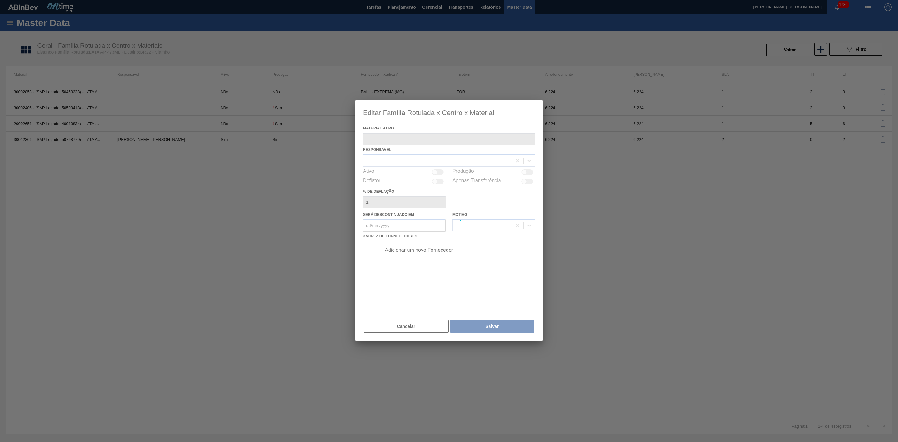
type ativo "30012366 - (SAP Legado: 50798779) - LATA AL. 473ML AP 429"
checkbox input "true"
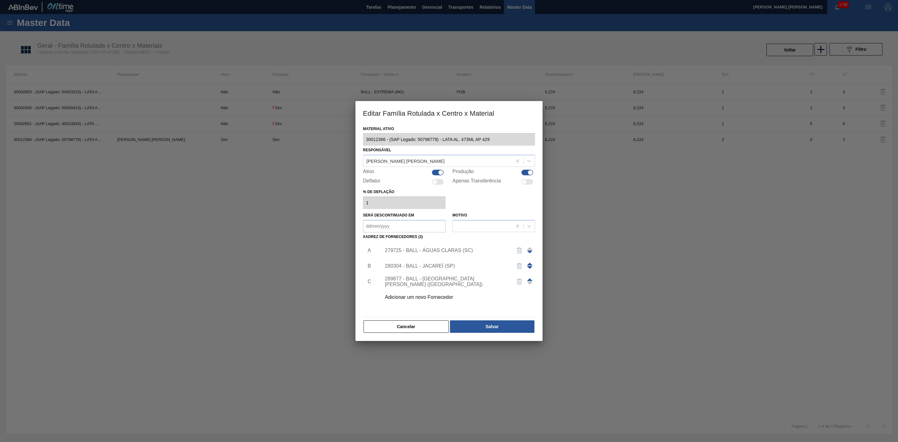
click at [421, 249] on div "279725 - BALL - ÁGUAS CLARAS (SC)" at bounding box center [446, 251] width 122 height 6
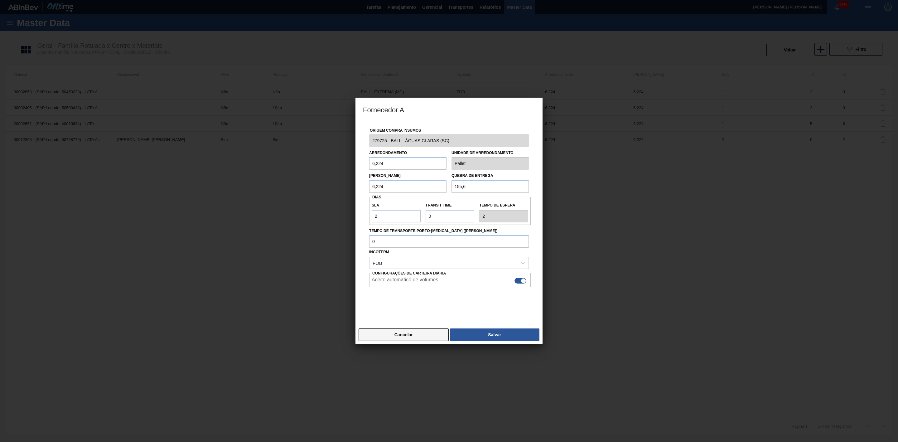
click at [428, 333] on button "Cancelar" at bounding box center [404, 334] width 90 height 12
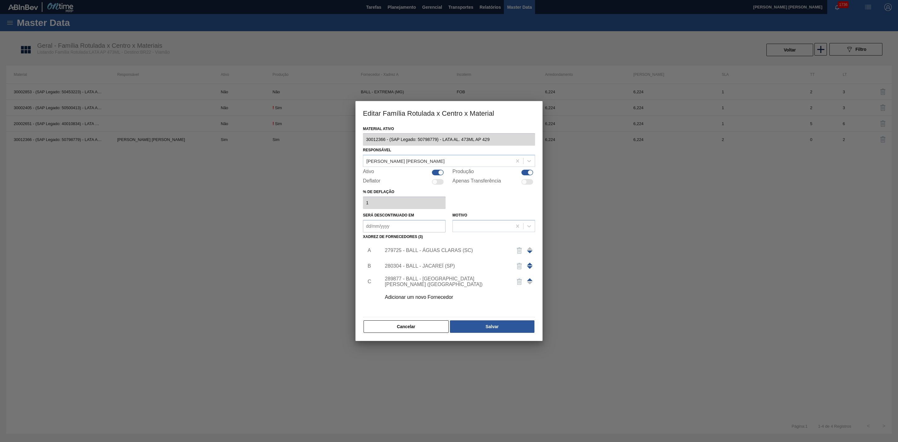
click at [434, 263] on div "280304 - BALL - JACAREÍ (SP)" at bounding box center [446, 266] width 122 height 6
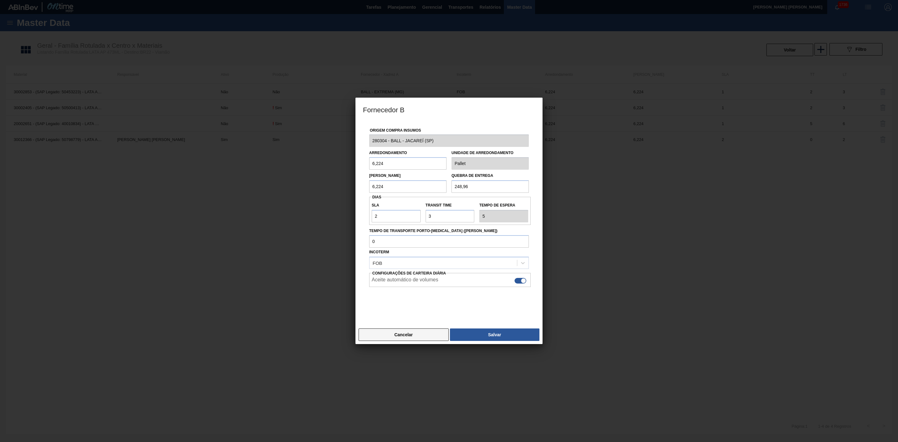
click at [408, 332] on button "Cancelar" at bounding box center [404, 334] width 90 height 12
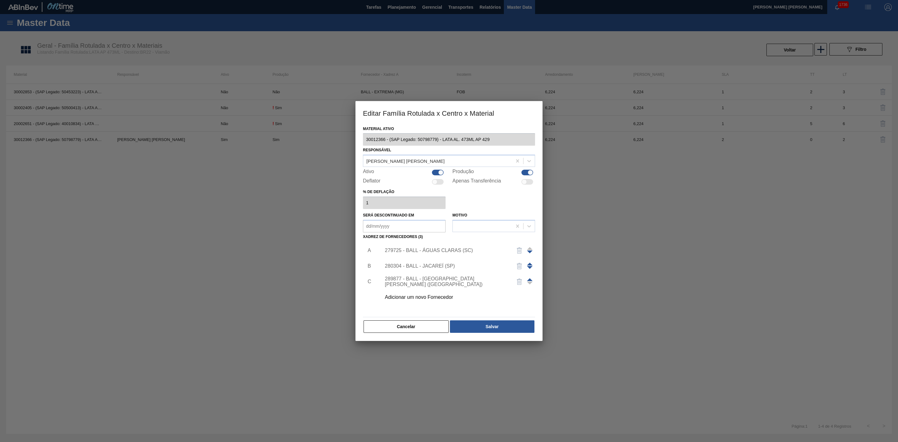
click at [431, 280] on div "289877 - BALL - [GEOGRAPHIC_DATA][PERSON_NAME] ([GEOGRAPHIC_DATA])" at bounding box center [446, 281] width 122 height 11
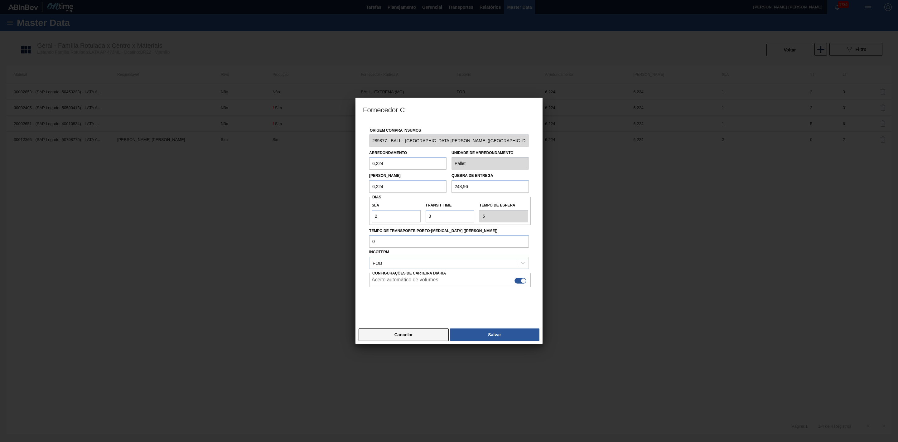
click at [417, 335] on button "Cancelar" at bounding box center [404, 334] width 90 height 12
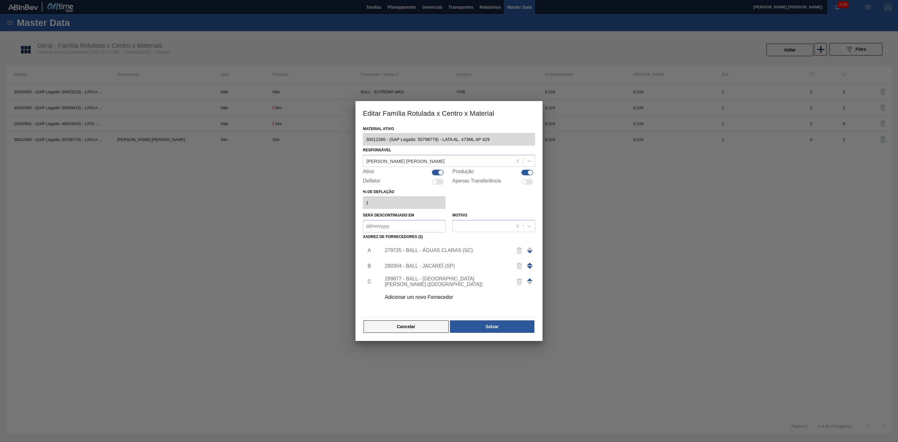
click at [407, 327] on button "Cancelar" at bounding box center [406, 326] width 85 height 12
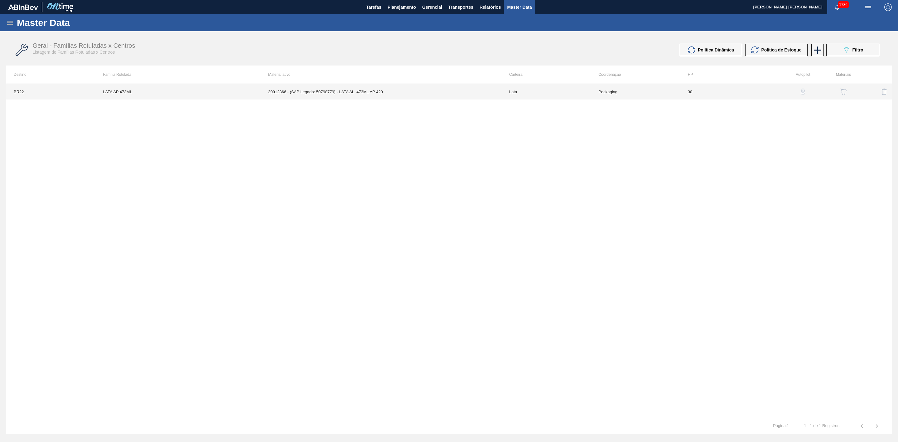
click at [467, 91] on td "30012366 - (SAP Legado: 50798779) - LATA AL. 473ML AP 429" at bounding box center [381, 92] width 241 height 16
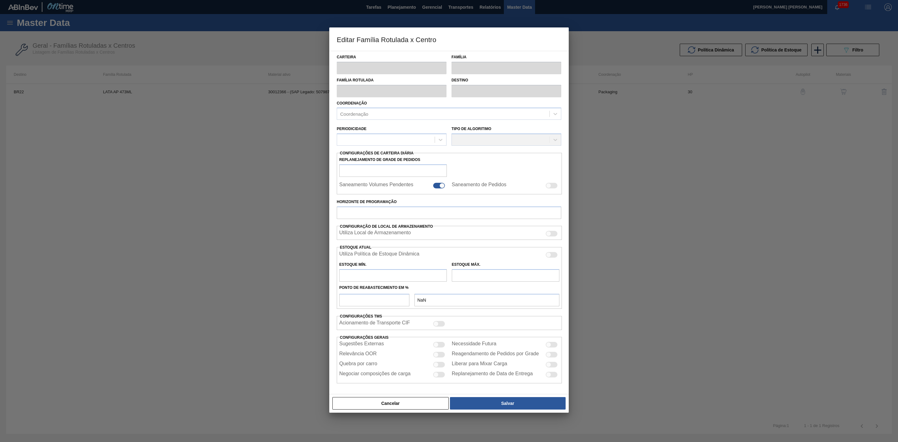
type input "Lata"
type input "LATA AP 473ML"
type input "BR22 - Viamão"
type input "0"
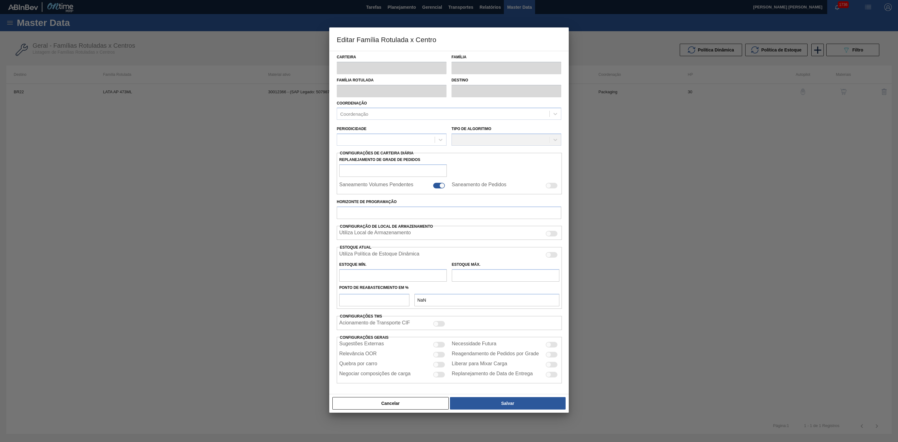
checkbox input "false"
type input "30"
type input "522,653"
type input "1.633,291"
type input "41"
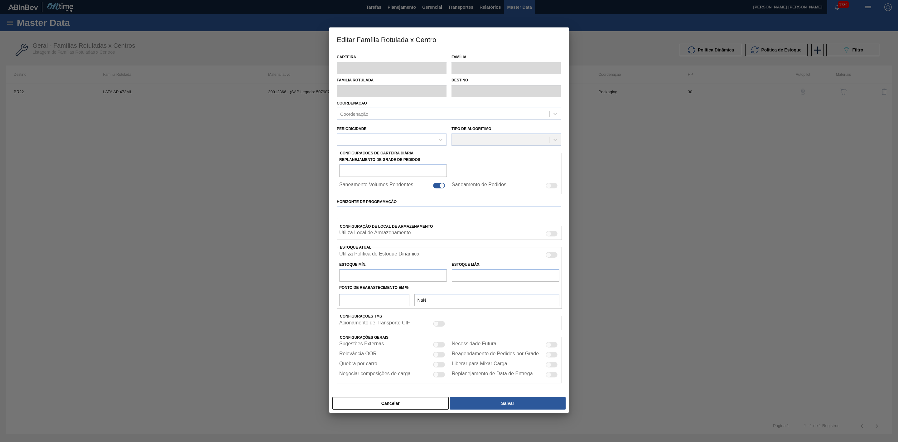
type input "978,015"
checkbox input "true"
click at [442, 365] on div at bounding box center [439, 365] width 12 height 6
checkbox input "true"
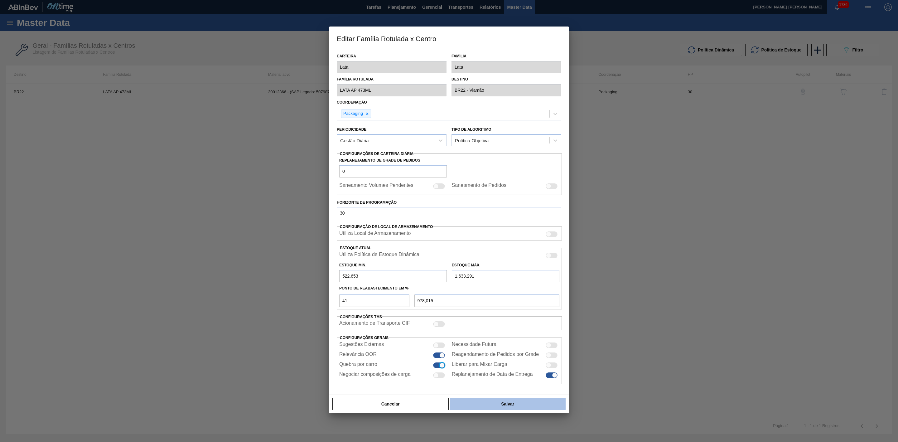
click at [504, 404] on button "Salvar" at bounding box center [508, 404] width 116 height 12
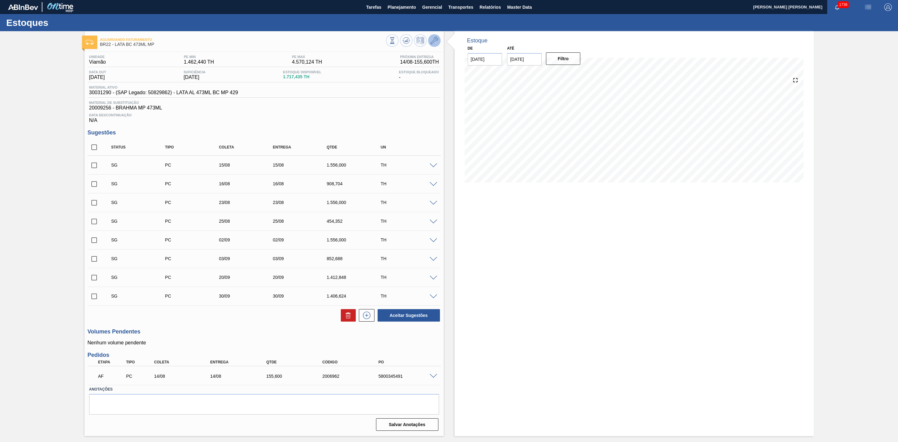
click at [431, 44] on icon at bounding box center [434, 40] width 7 height 7
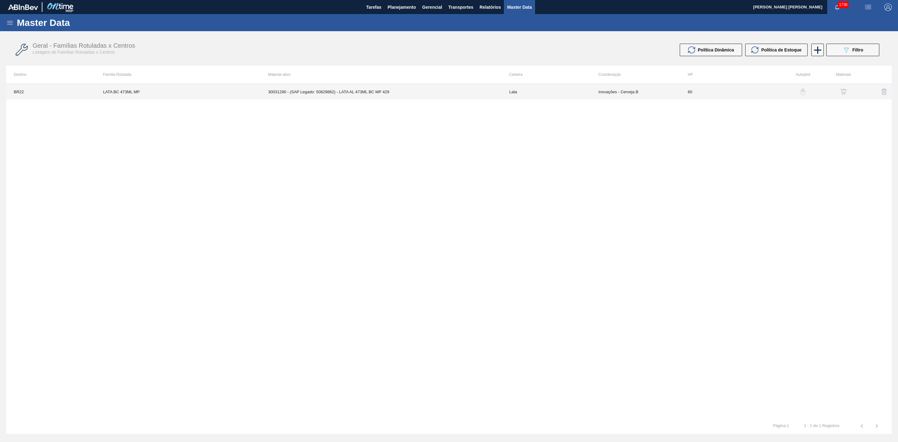
click at [356, 91] on td "30031290 - (SAP Legado: 50829862) - LATA AL 473ML BC MP 429" at bounding box center [381, 92] width 241 height 16
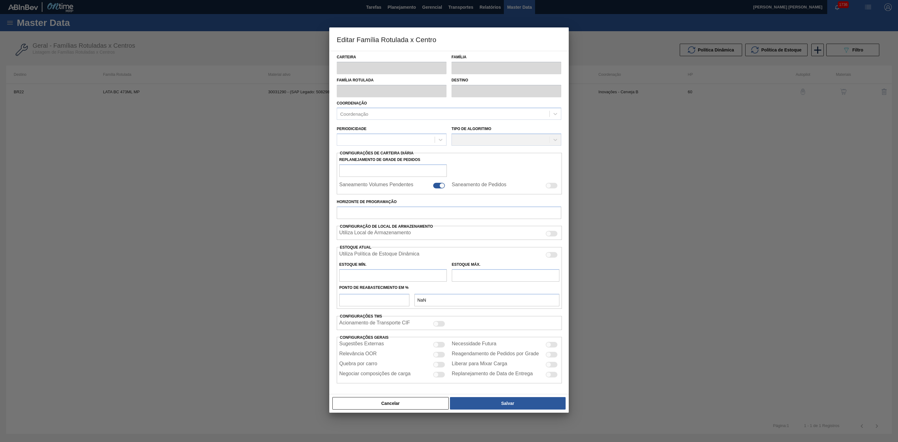
type input "Lata"
type input "LATA BC 473ML MP"
type input "BR22 - Viamão"
type input "0"
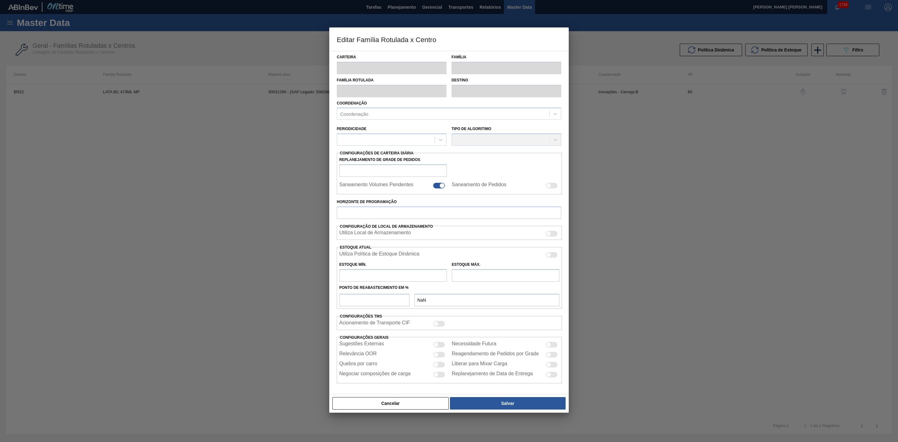
checkbox input "false"
type input "60"
type input "1.462,44"
type input "4.570,124"
type input "41"
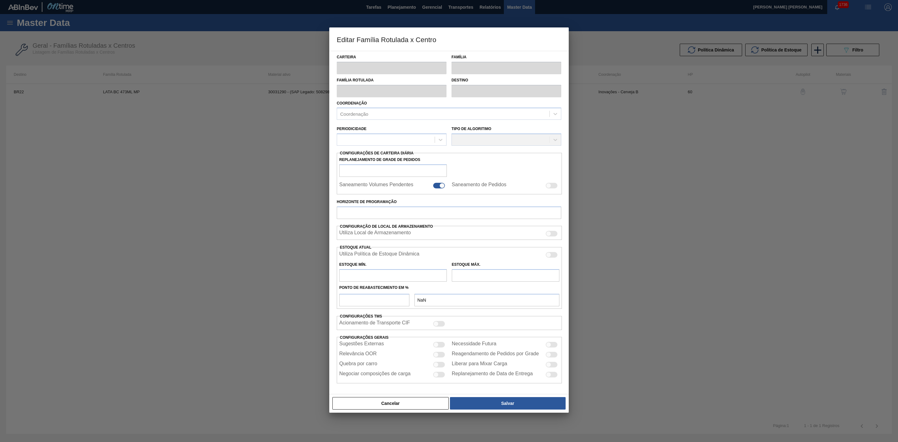
type input "2.736,590"
checkbox input "true"
click at [441, 368] on div at bounding box center [439, 365] width 12 height 6
checkbox input "true"
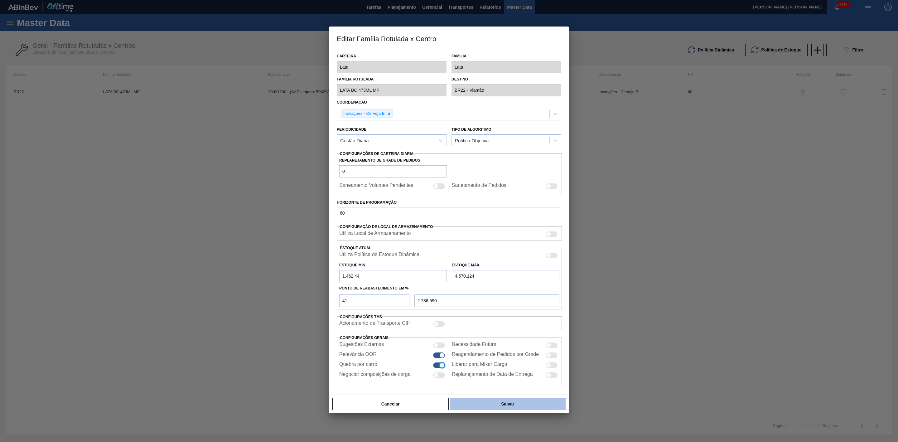
click at [482, 410] on button "Salvar" at bounding box center [508, 404] width 116 height 12
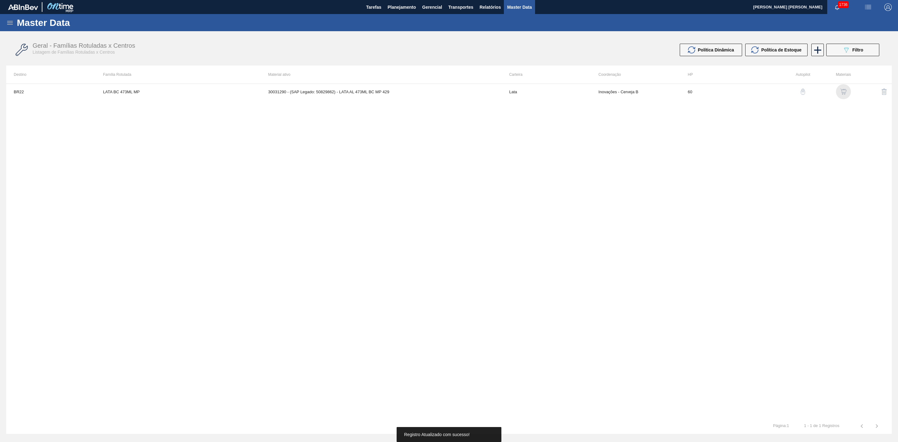
click at [846, 93] on img "button" at bounding box center [844, 92] width 6 height 6
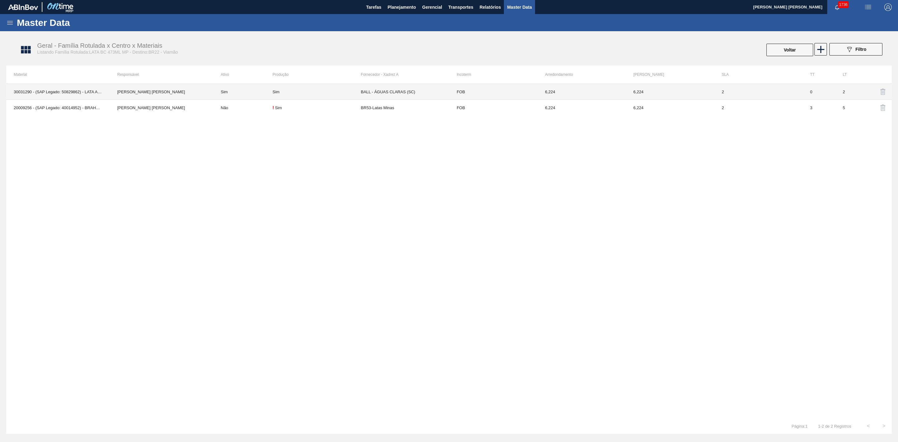
click at [305, 95] on td "Sim" at bounding box center [317, 92] width 88 height 16
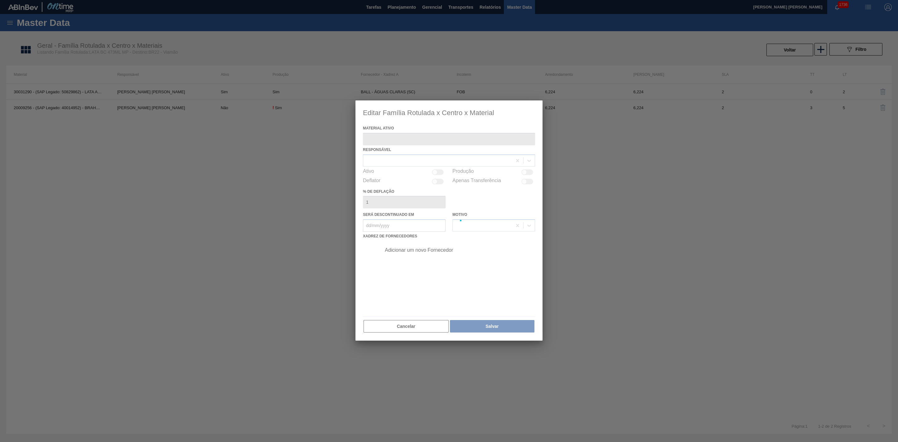
type ativo "30031290 - (SAP Legado: 50829862) - LATA AL 473ML BC MP 429"
checkbox input "true"
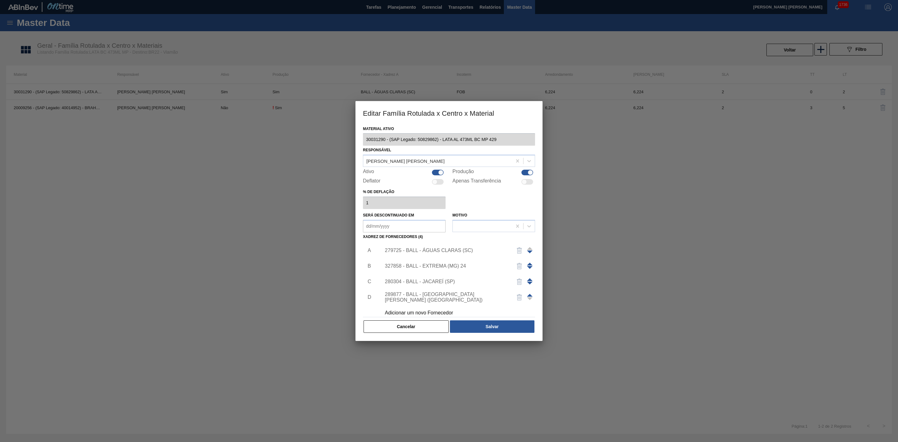
click at [440, 251] on div "279725 - BALL - ÁGUAS CLARAS (SC)" at bounding box center [446, 251] width 122 height 6
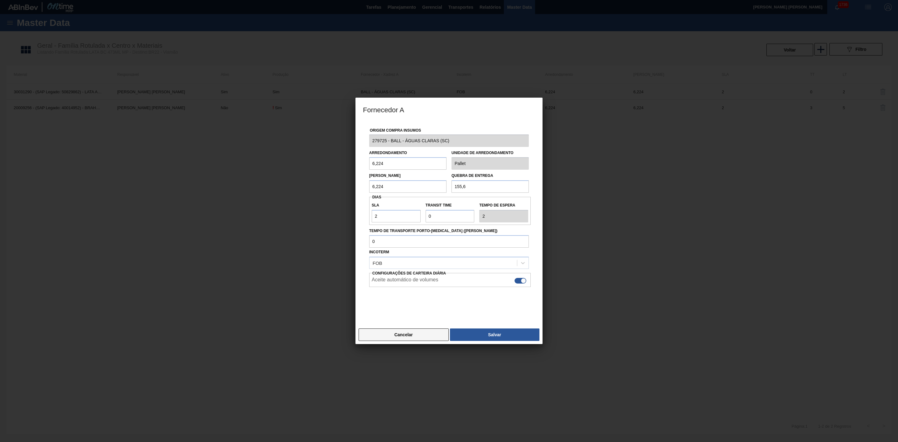
click at [427, 332] on button "Cancelar" at bounding box center [404, 334] width 90 height 12
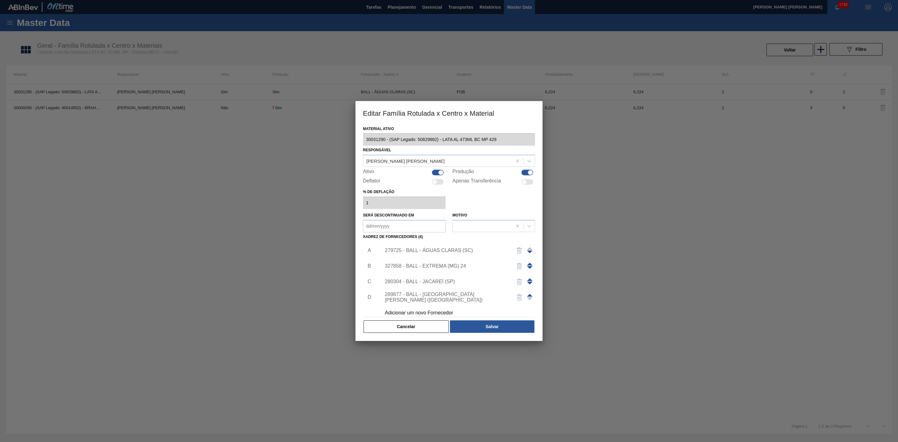
click at [446, 267] on div "327858 - BALL - EXTREMA (MG) 24" at bounding box center [446, 266] width 122 height 6
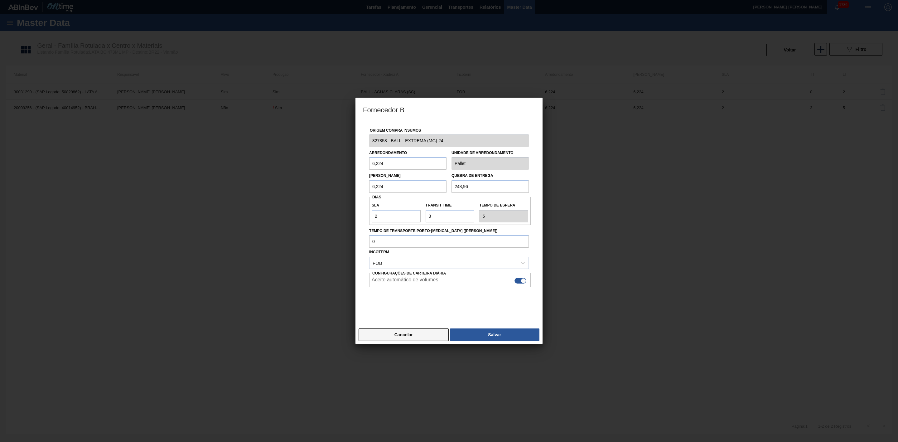
click at [426, 335] on button "Cancelar" at bounding box center [404, 334] width 90 height 12
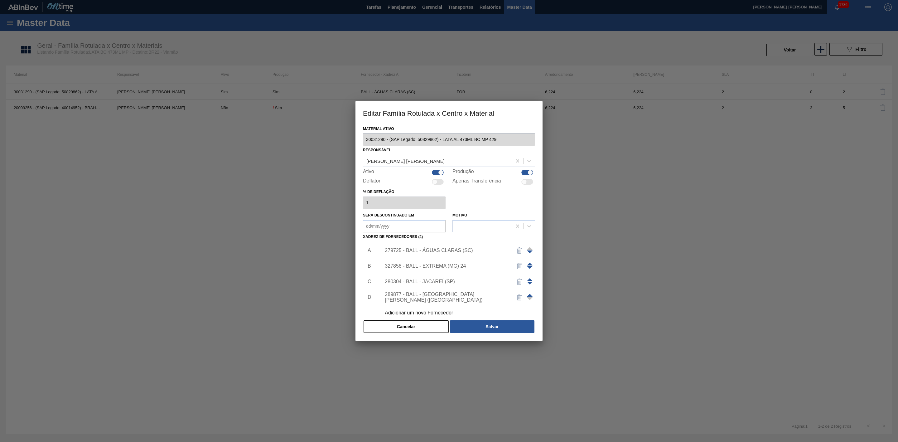
click at [438, 281] on div "280304 - BALL - JACAREÍ (SP)" at bounding box center [446, 282] width 122 height 6
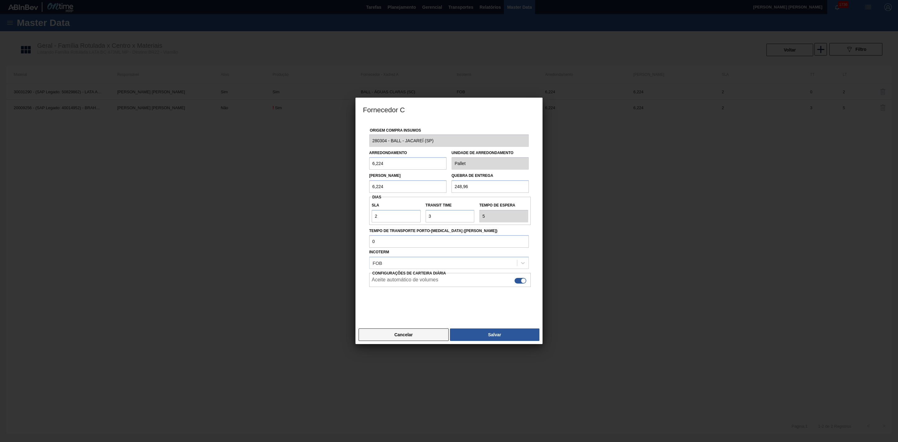
click at [428, 339] on button "Cancelar" at bounding box center [404, 334] width 90 height 12
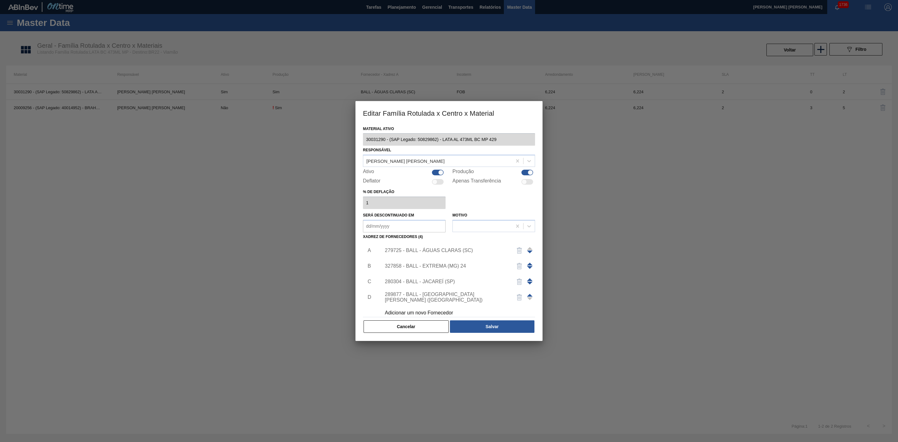
click at [437, 296] on div "289877 - BALL - TRÊS RIOS (RJ)" at bounding box center [446, 297] width 122 height 11
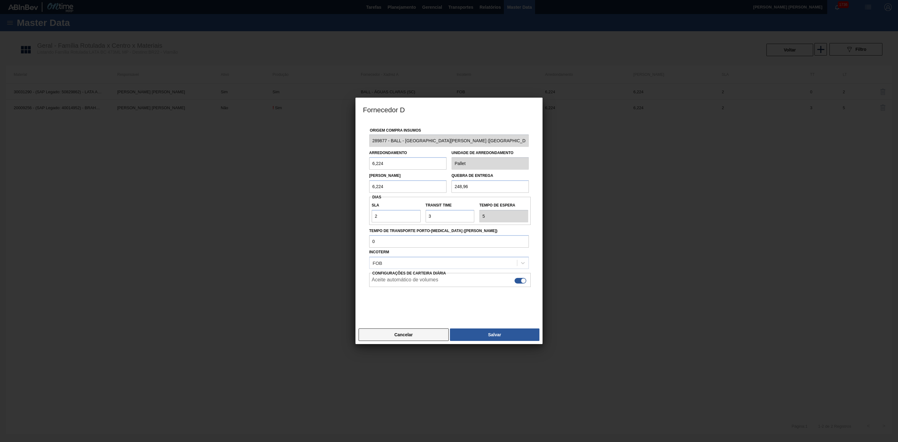
click at [419, 332] on button "Cancelar" at bounding box center [404, 334] width 90 height 12
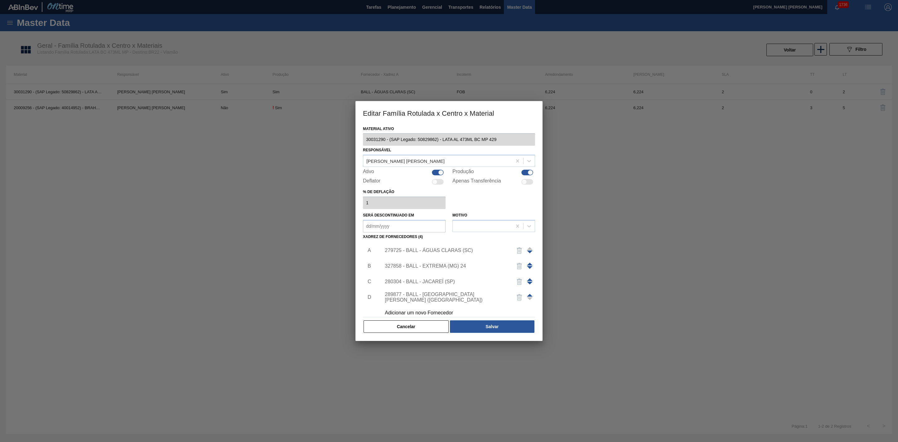
drag, startPoint x: 432, startPoint y: 328, endPoint x: 456, endPoint y: 310, distance: 30.0
click at [432, 328] on button "Cancelar" at bounding box center [406, 326] width 85 height 12
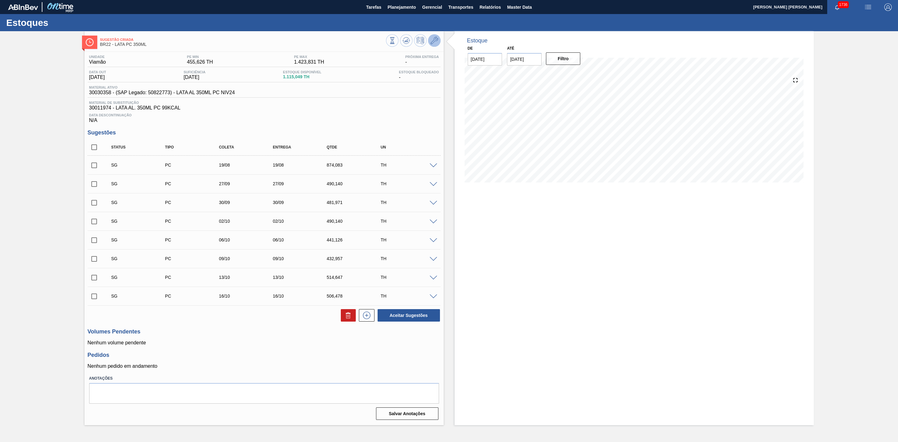
click at [431, 42] on icon at bounding box center [434, 40] width 7 height 7
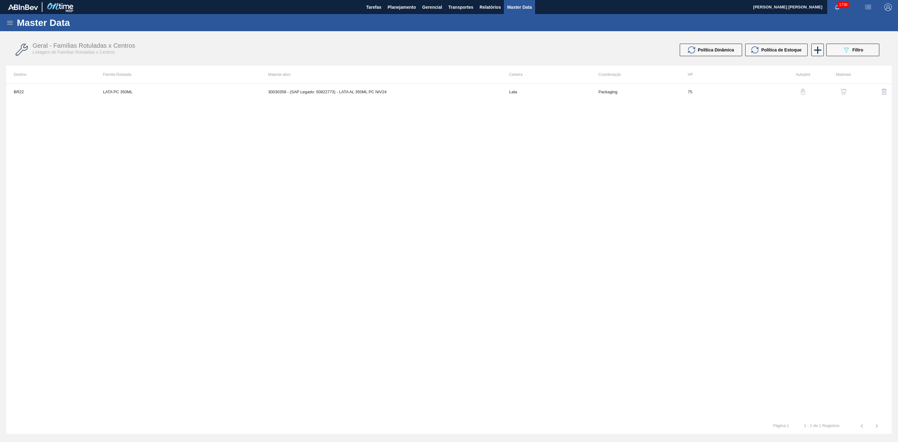
click at [842, 89] on img "button" at bounding box center [844, 92] width 6 height 6
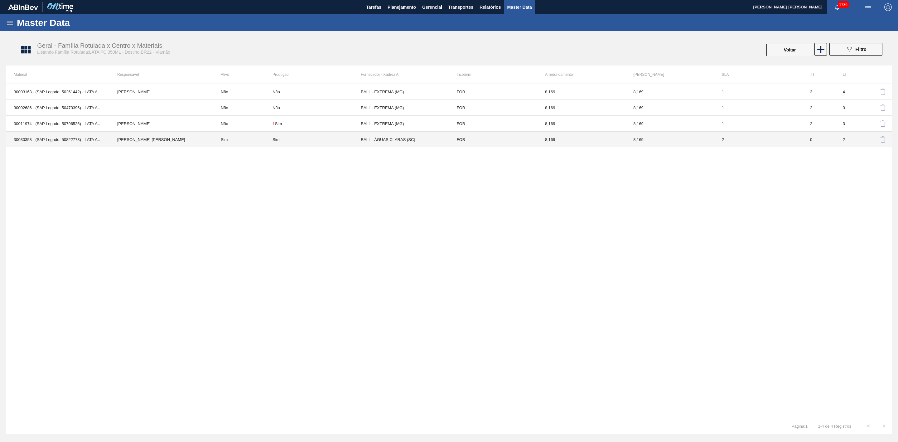
click at [192, 140] on td "[PERSON_NAME] [PERSON_NAME]" at bounding box center [162, 140] width 104 height 16
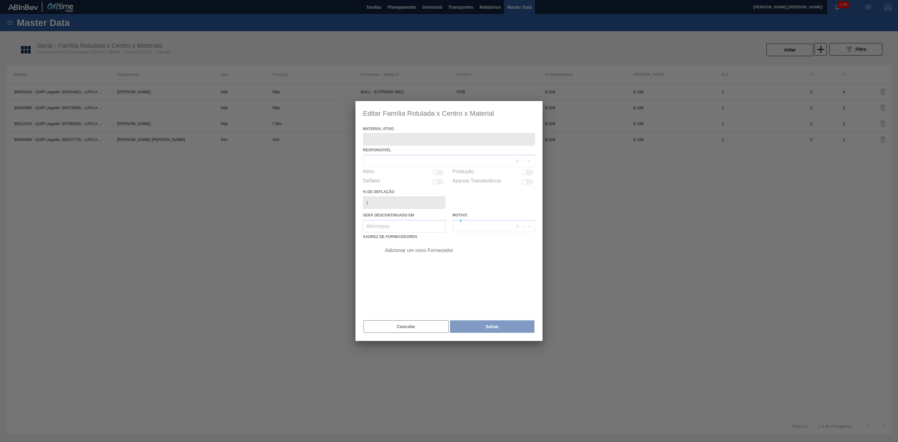
type ativo "30030358 - (SAP Legado: 50822773) - LATA AL 350ML PC NIV24"
checkbox input "true"
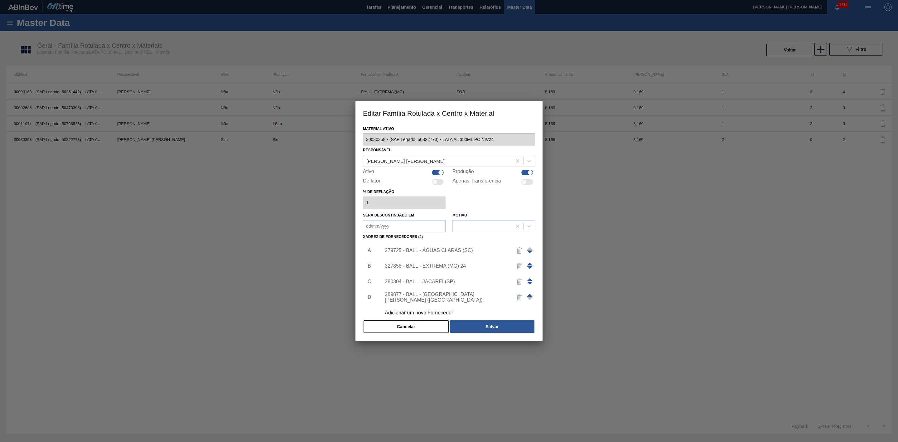
click at [448, 251] on div "279725 - BALL - ÁGUAS CLARAS (SC)" at bounding box center [446, 251] width 122 height 6
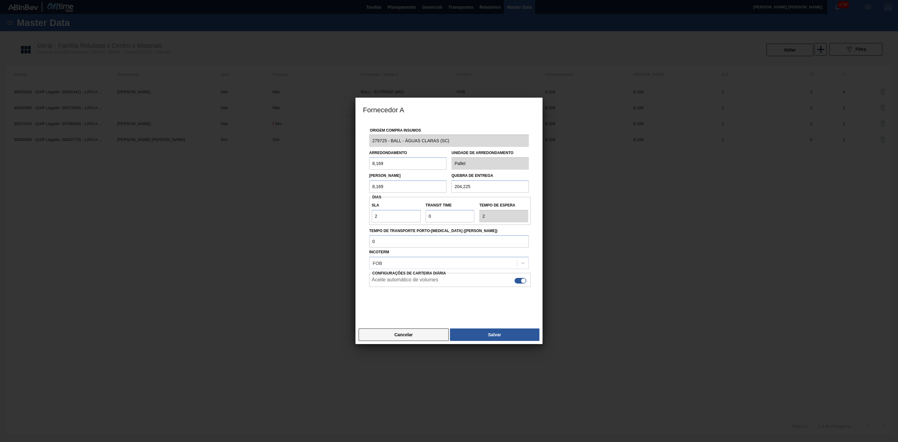
click at [419, 332] on button "Cancelar" at bounding box center [404, 334] width 90 height 12
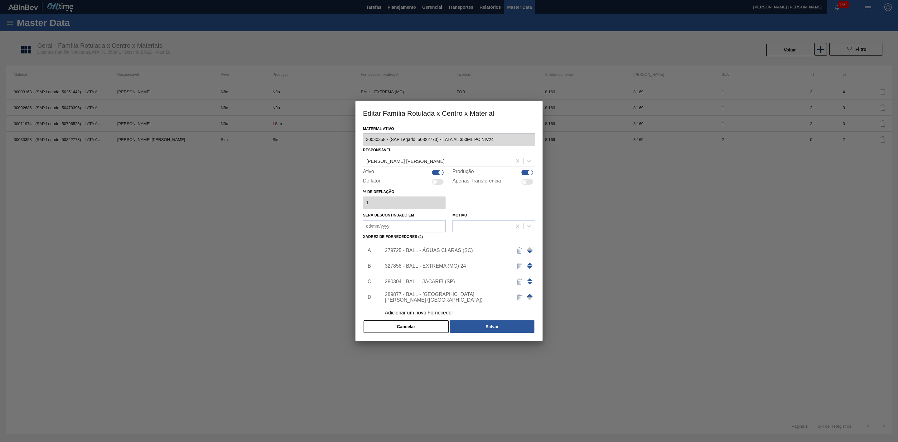
click at [435, 266] on div "327858 - BALL - EXTREMA (MG) 24" at bounding box center [446, 266] width 122 height 6
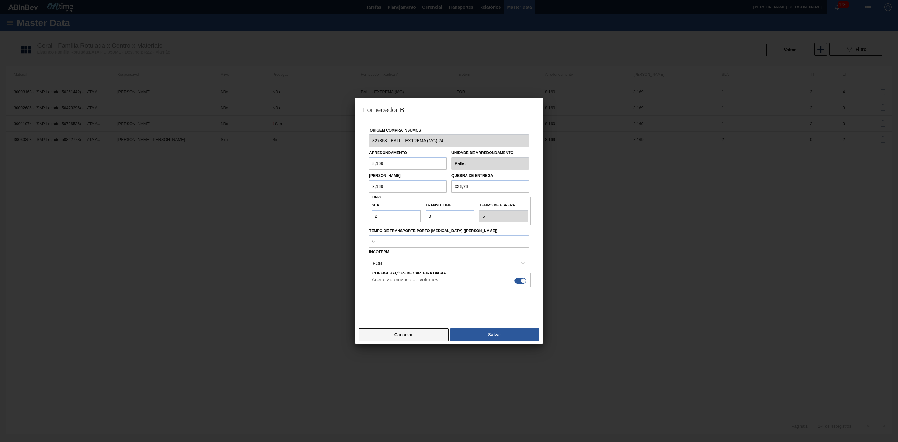
click at [424, 338] on button "Cancelar" at bounding box center [404, 334] width 90 height 12
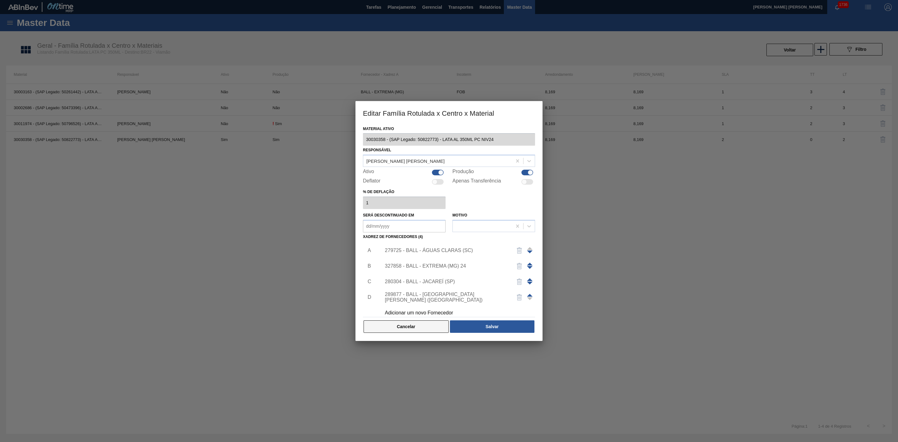
click at [405, 325] on button "Cancelar" at bounding box center [406, 326] width 85 height 12
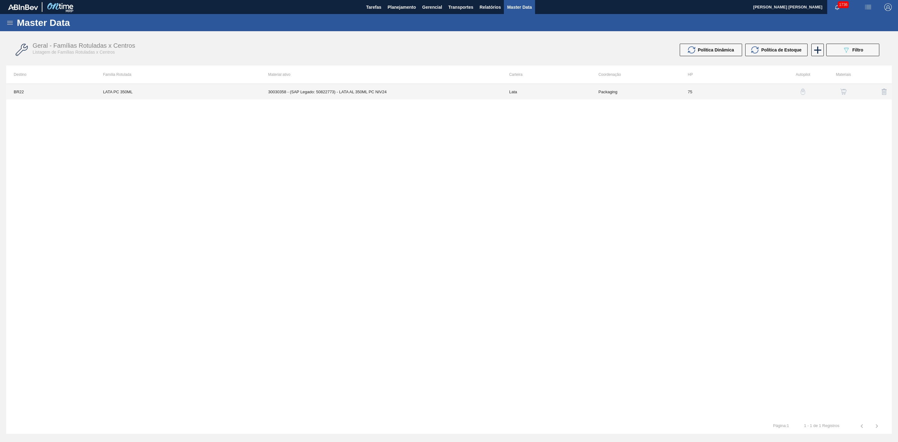
click at [376, 92] on td "30030358 - (SAP Legado: 50822773) - LATA AL 350ML PC NIV24" at bounding box center [381, 92] width 241 height 16
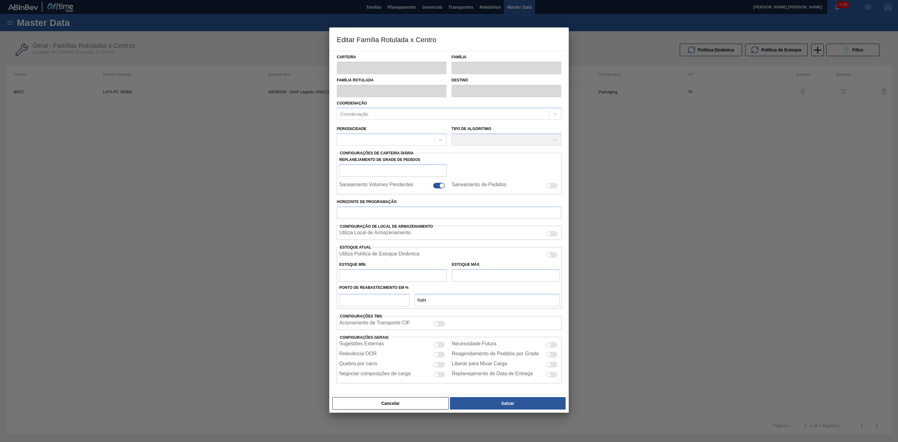
type input "Lata"
type input "LATA PC 350ML"
type input "BR22 - Viamão"
type input "0"
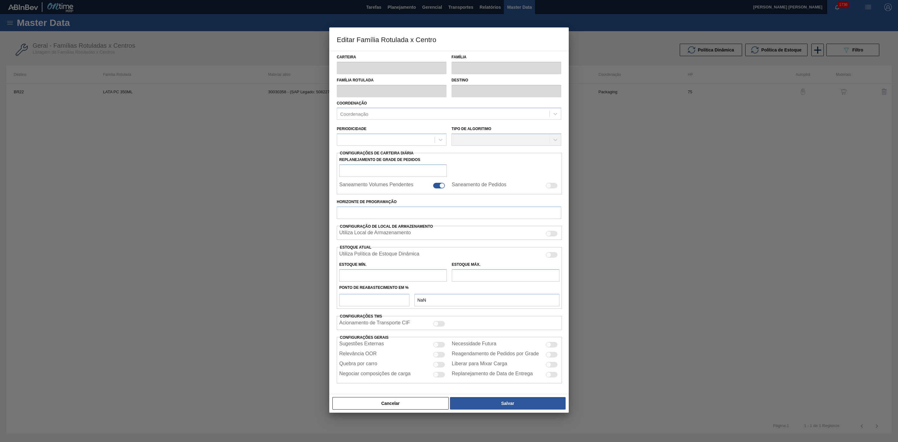
checkbox input "false"
type input "75"
type input "455,626"
type input "1.423,831"
type input "41"
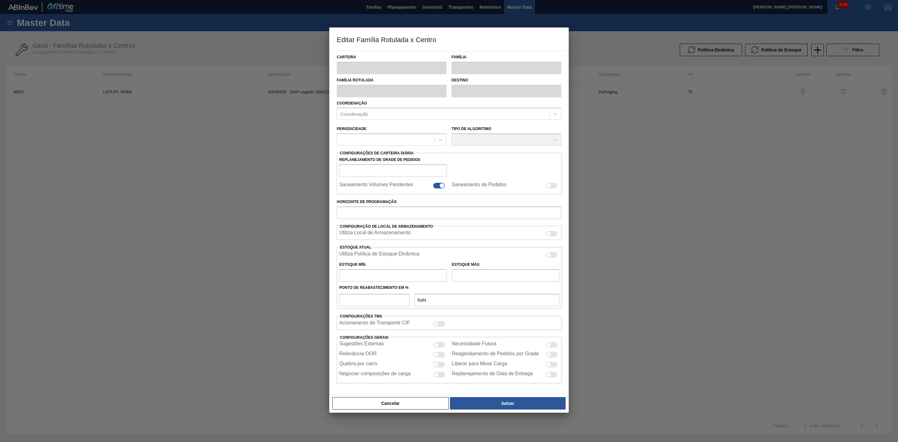
type input "852,590"
checkbox input "true"
click at [440, 365] on div at bounding box center [439, 365] width 12 height 6
checkbox input "true"
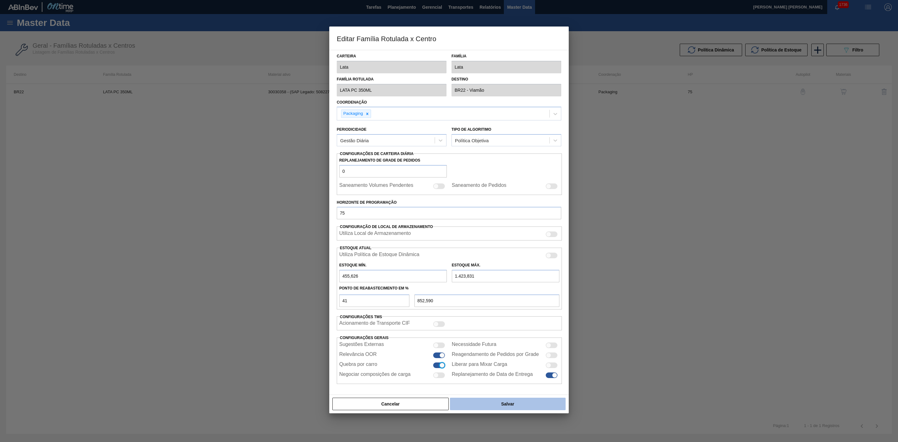
click at [494, 404] on button "Salvar" at bounding box center [508, 404] width 116 height 12
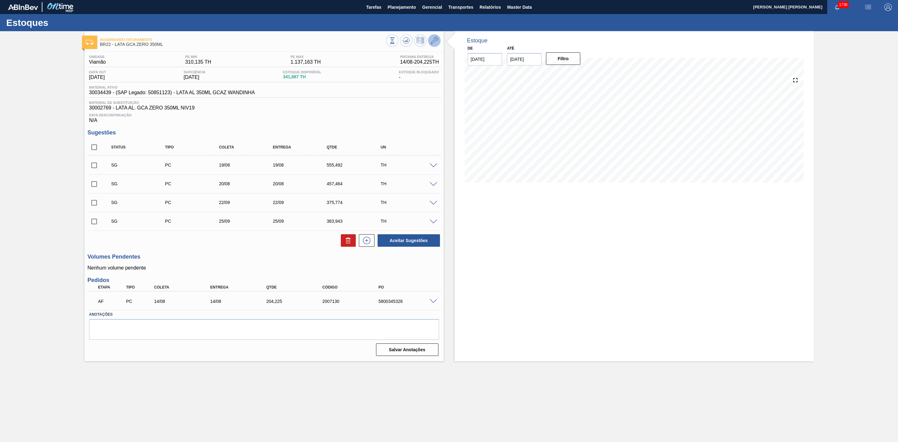
click at [436, 42] on icon at bounding box center [434, 40] width 7 height 7
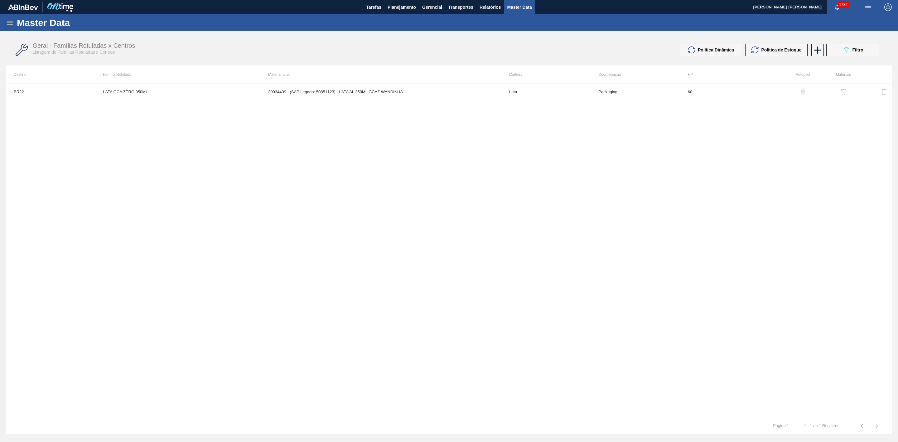
click at [842, 91] on img "button" at bounding box center [844, 92] width 6 height 6
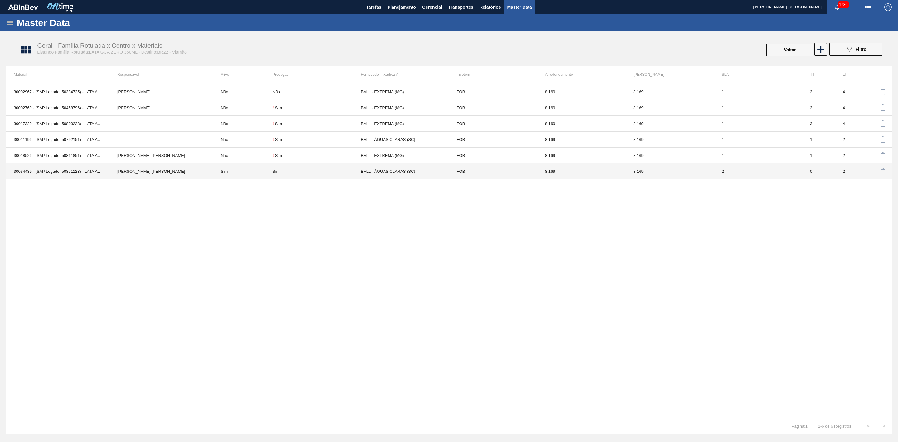
click at [201, 171] on td "[PERSON_NAME] [PERSON_NAME]" at bounding box center [162, 171] width 104 height 16
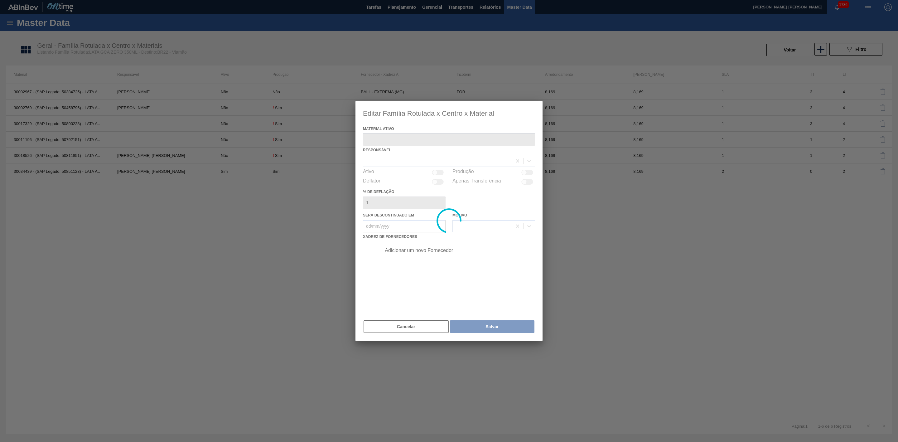
type ativo "30034439 - (SAP Legado: 50851123) - LATA AL 350ML GCAZ WANDINHA"
checkbox input "true"
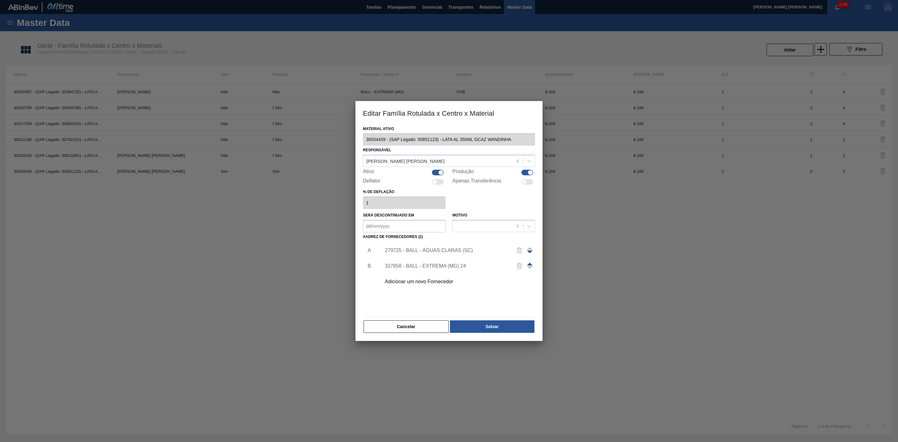
click at [441, 251] on div "279725 - BALL - ÁGUAS CLARAS (SC)" at bounding box center [446, 251] width 122 height 6
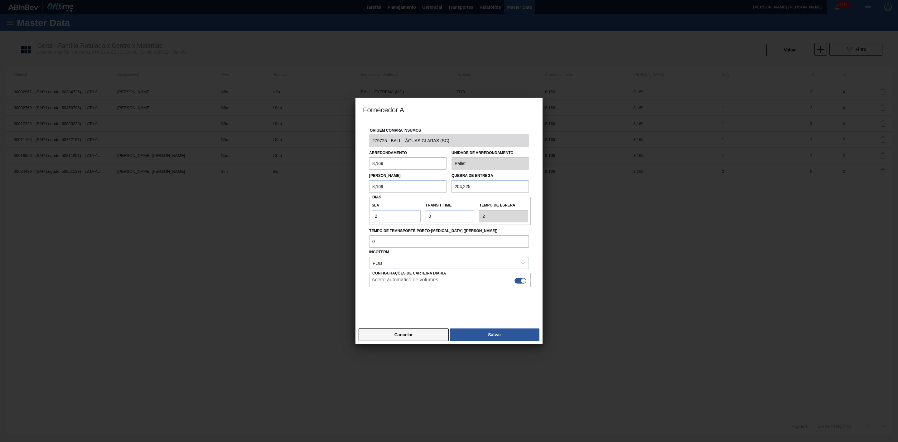
click at [420, 335] on button "Cancelar" at bounding box center [404, 334] width 90 height 12
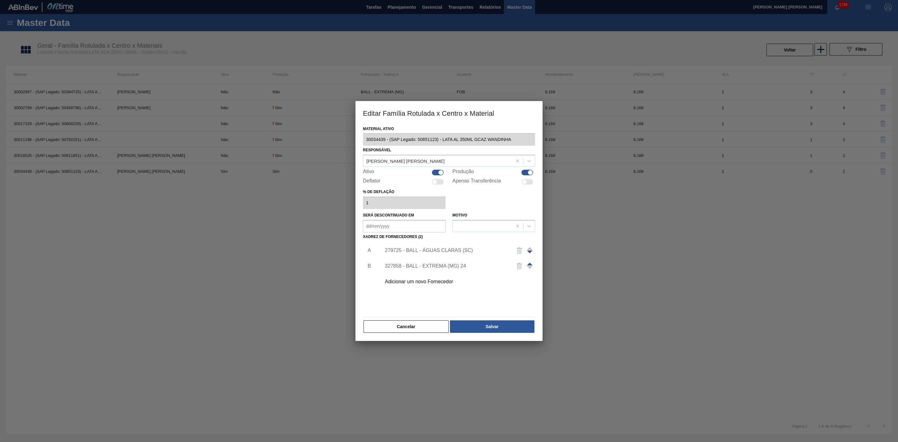
click at [430, 263] on div "327858 - BALL - EXTREMA (MG) 24" at bounding box center [446, 266] width 122 height 6
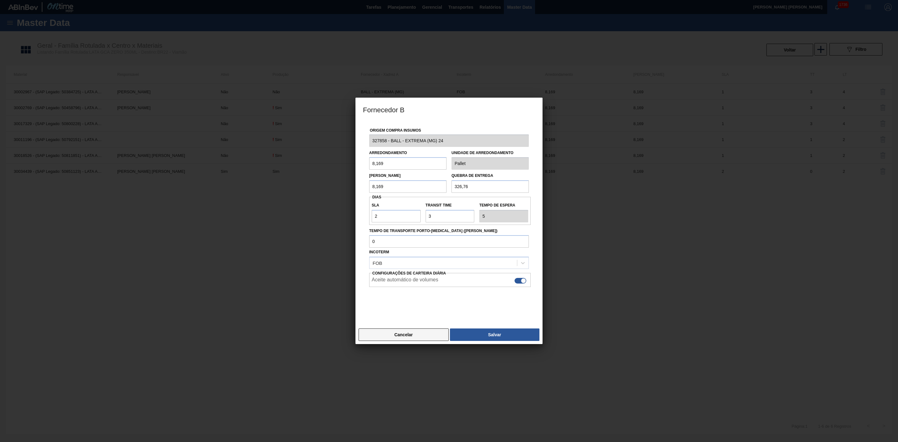
click at [418, 332] on button "Cancelar" at bounding box center [404, 334] width 90 height 12
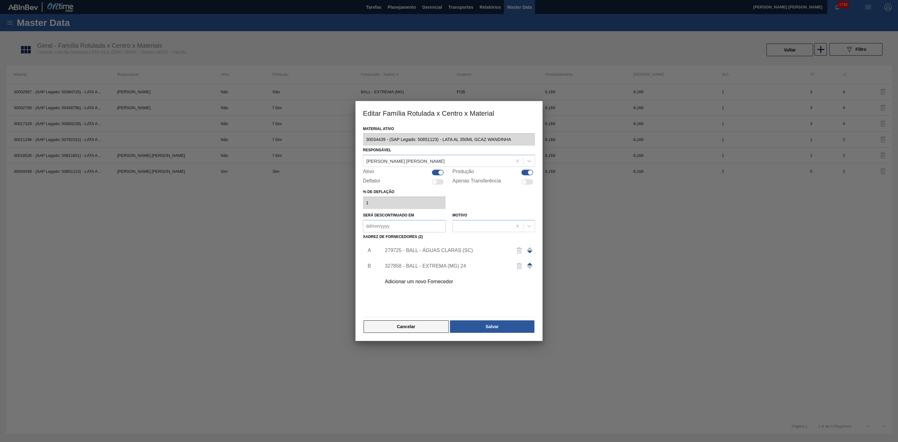
click at [407, 327] on button "Cancelar" at bounding box center [406, 326] width 85 height 12
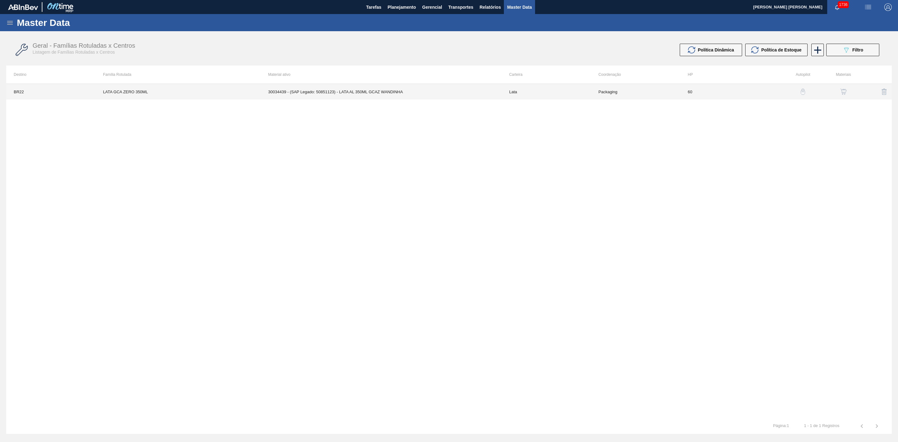
click at [303, 92] on td "30034439 - (SAP Legado: 50851123) - LATA AL 350ML GCAZ WANDINHA" at bounding box center [381, 92] width 241 height 16
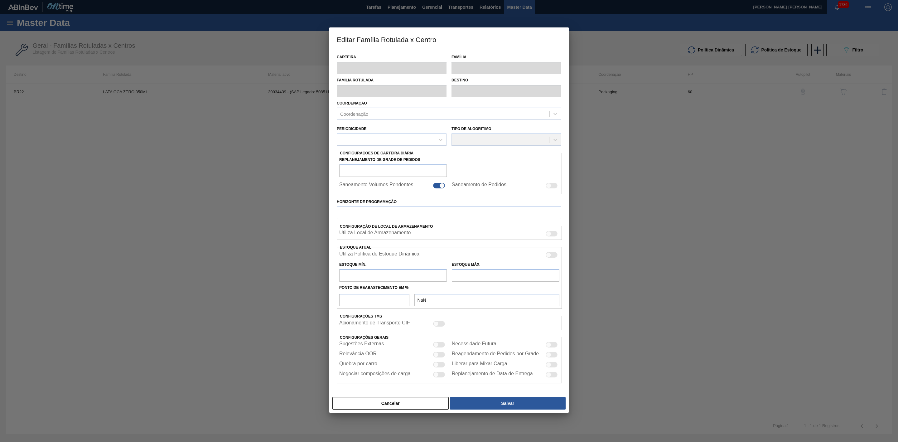
type input "Lata"
type input "LATA GCA ZERO 350ML"
type input "BR22 - Viamão"
type input "0"
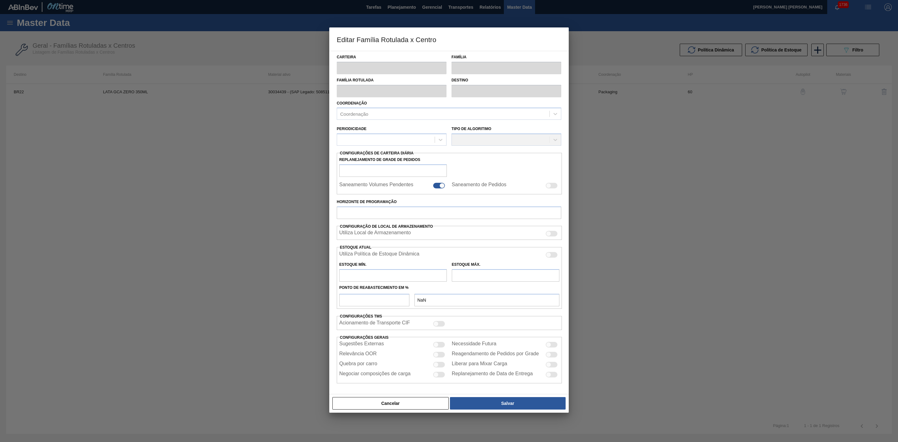
checkbox input "false"
type input "60"
type input "310,135"
type input "1.137,163"
type input "44"
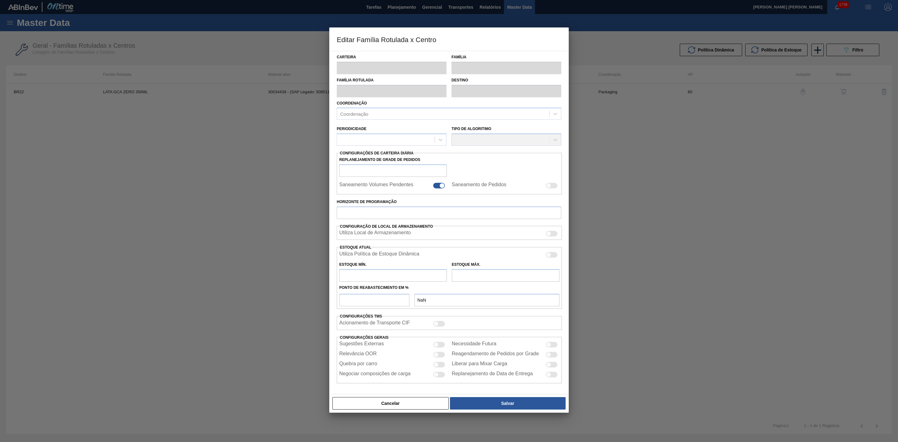
type input "674,027"
checkbox input "true"
click at [441, 366] on div at bounding box center [439, 365] width 12 height 6
checkbox input "true"
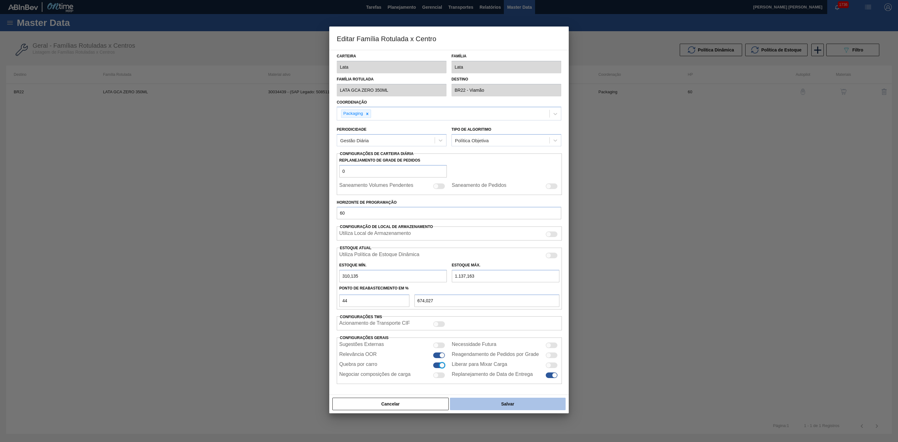
click at [504, 407] on button "Salvar" at bounding box center [508, 404] width 116 height 12
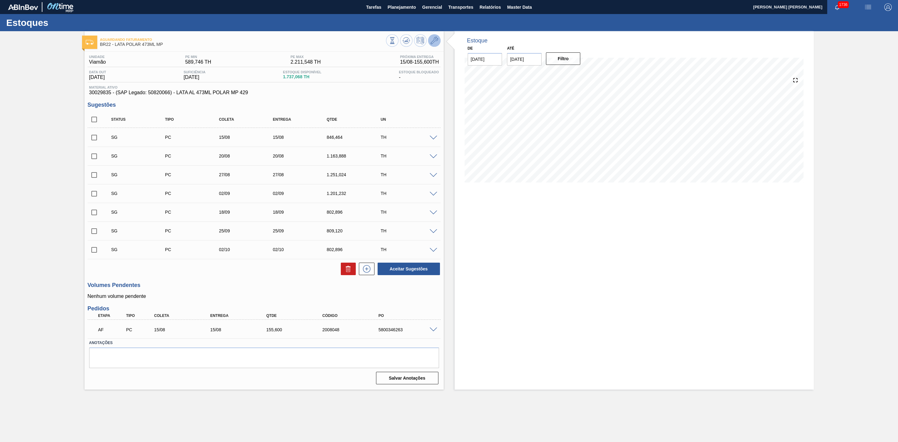
click at [437, 44] on icon at bounding box center [434, 40] width 7 height 7
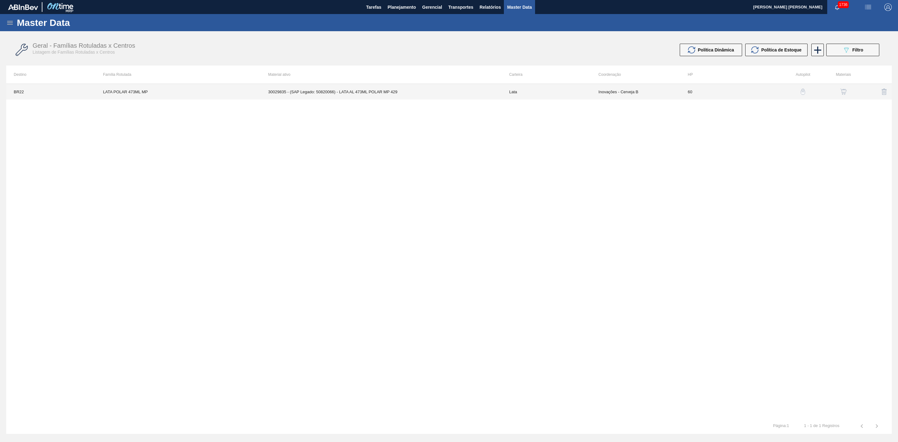
click at [437, 96] on td "30029835 - (SAP Legado: 50820066) - LATA AL 473ML POLAR MP 429" at bounding box center [381, 92] width 241 height 16
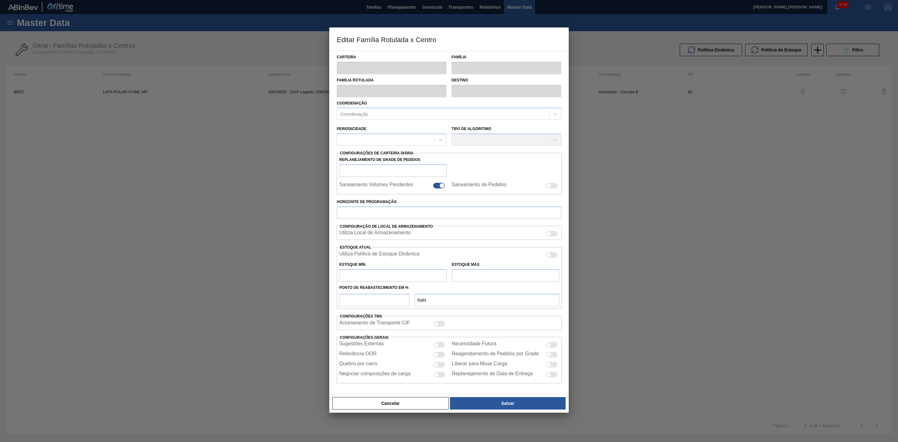
type input "Lata"
type input "LATA POLAR 473ML MP"
type input "BR22 - Viamão"
type input "0"
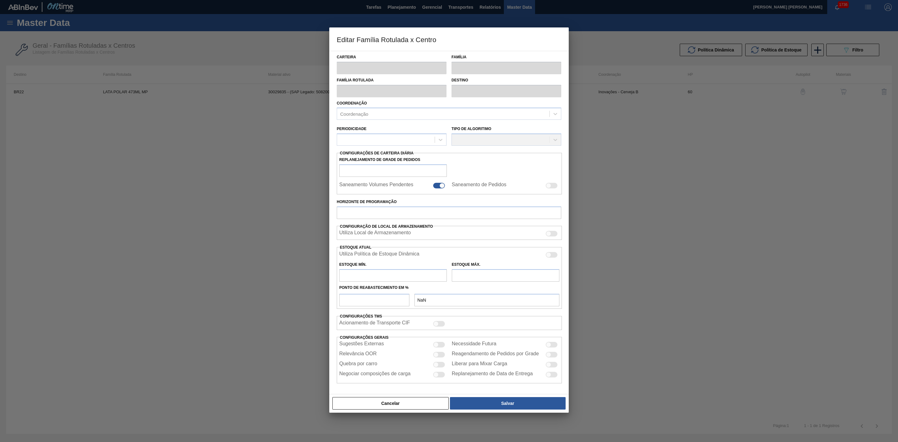
checkbox input "false"
type input "60"
type input "589,746"
type input "2.211,548"
type input "45"
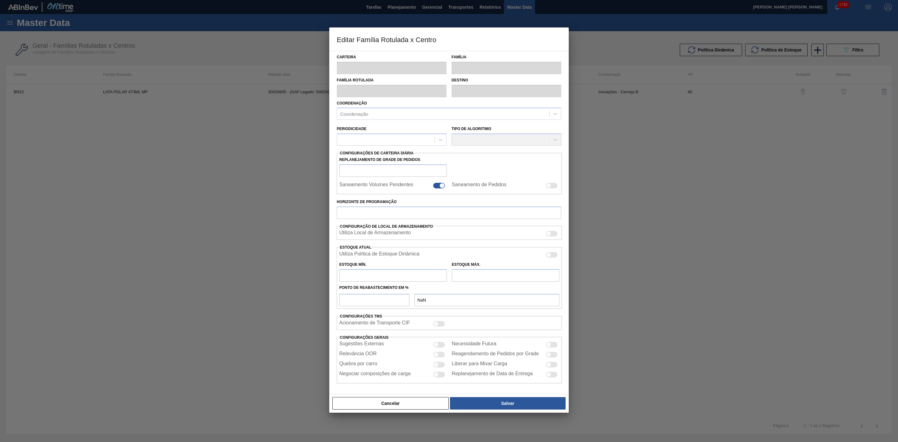
type input "1.319,557"
checkbox input "true"
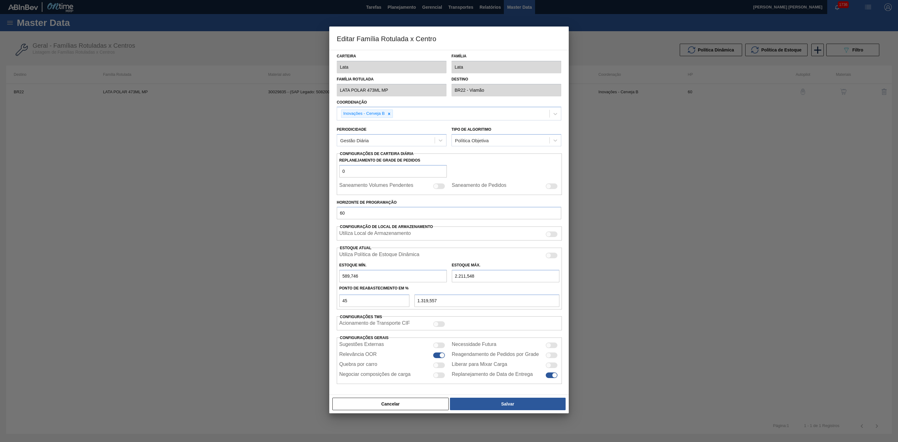
click at [440, 366] on div at bounding box center [439, 365] width 12 height 6
checkbox input "true"
click at [508, 408] on button "Salvar" at bounding box center [508, 404] width 116 height 12
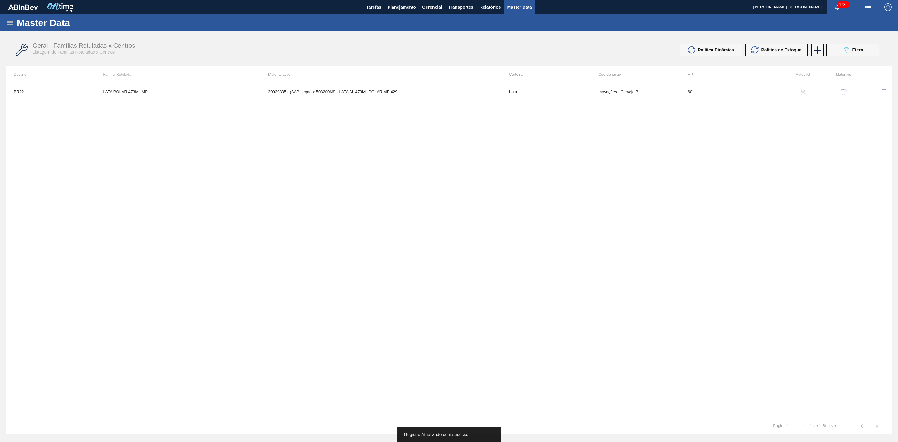
click at [844, 91] on img "button" at bounding box center [844, 92] width 6 height 6
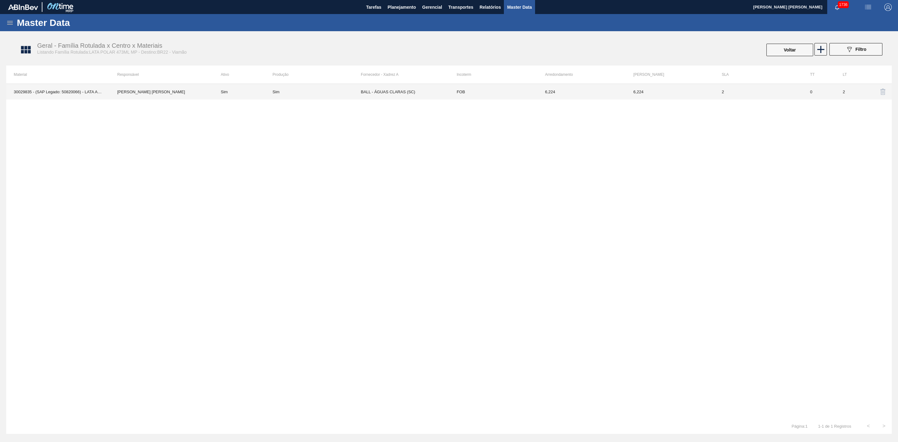
click at [372, 93] on td "BALL - ÁGUAS CLARAS (SC)" at bounding box center [405, 92] width 88 height 16
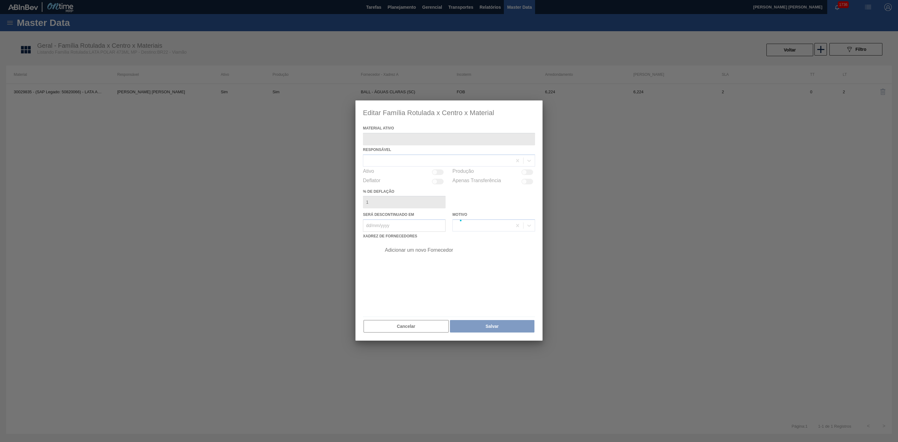
type ativo "30029835 - (SAP Legado: 50820066) - LATA AL 473ML POLAR MP 429"
checkbox input "true"
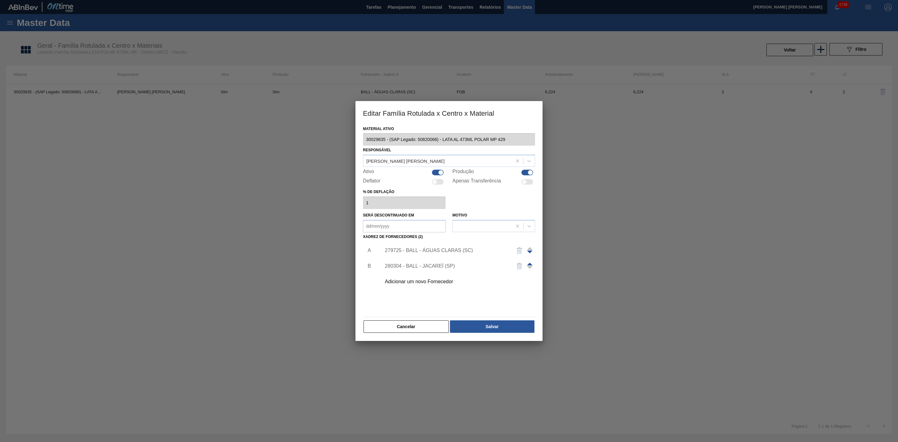
click at [429, 267] on div "280304 - BALL - JACAREÍ (SP)" at bounding box center [446, 266] width 122 height 6
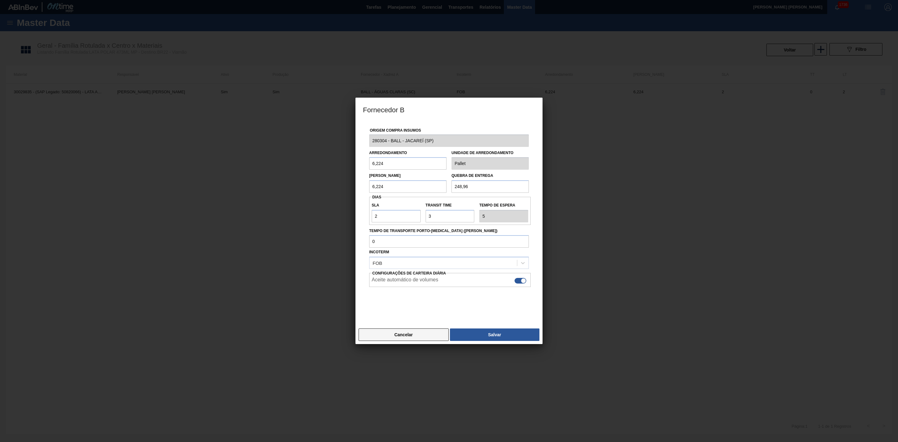
click at [419, 335] on button "Cancelar" at bounding box center [404, 334] width 90 height 12
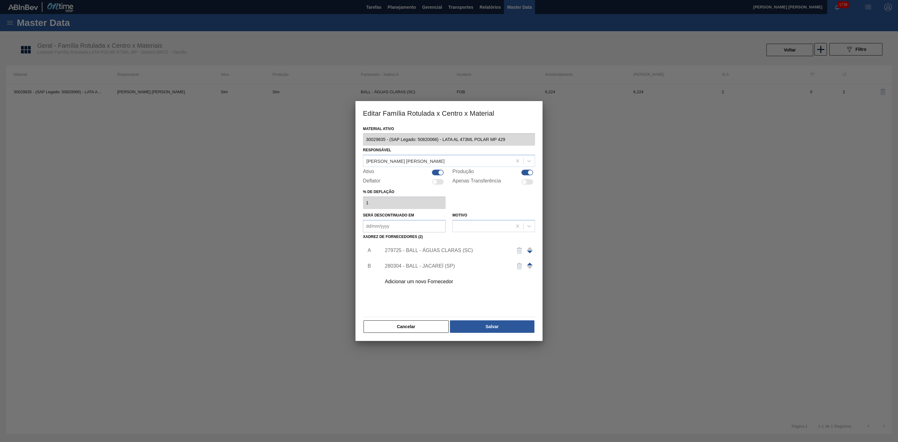
click at [422, 252] on div "279725 - BALL - ÁGUAS CLARAS (SC)" at bounding box center [446, 251] width 122 height 6
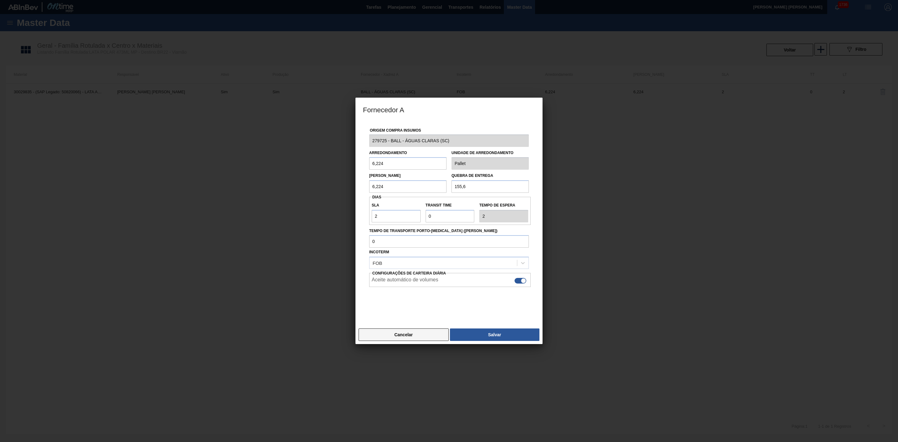
click at [427, 333] on button "Cancelar" at bounding box center [404, 334] width 90 height 12
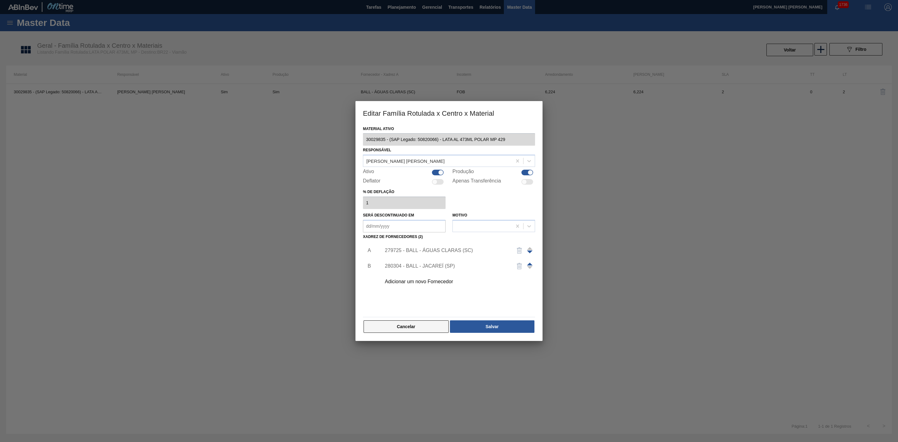
click at [433, 328] on button "Cancelar" at bounding box center [406, 326] width 85 height 12
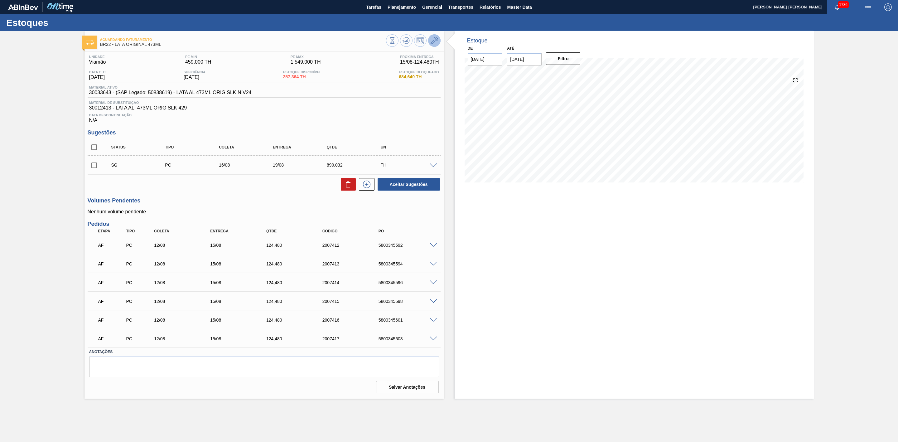
click at [434, 41] on icon at bounding box center [434, 40] width 7 height 7
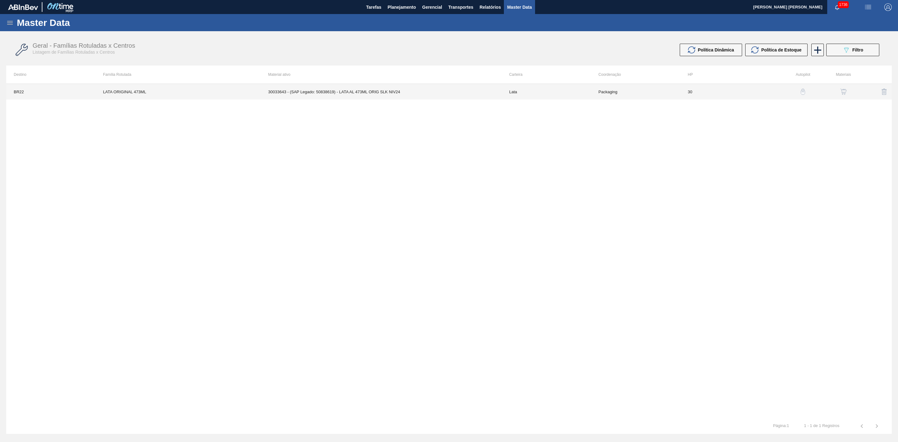
click at [664, 94] on td "Packaging" at bounding box center [635, 92] width 89 height 16
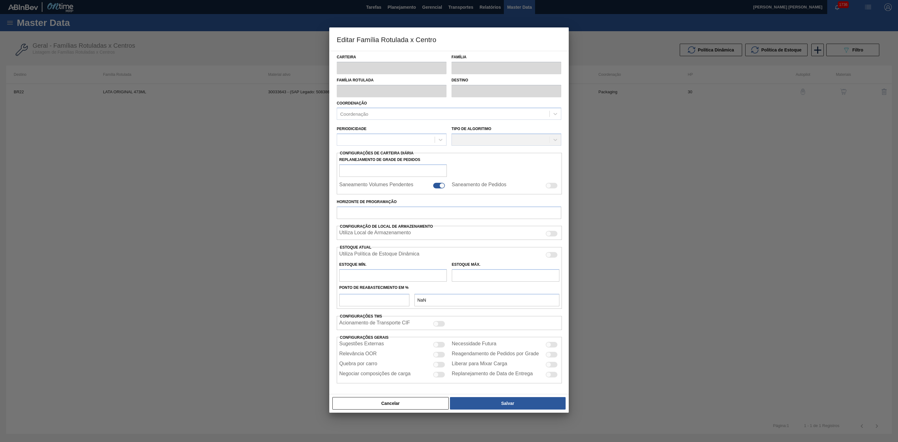
type input "Lata"
type input "LATA ORIGINAL 473ML"
type input "BR22 - Viamão"
type input "0"
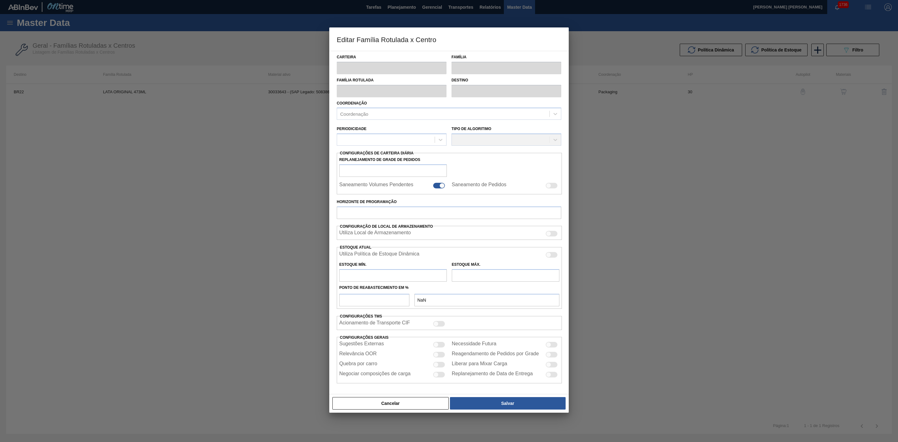
checkbox input "true"
type input "30"
type input "459"
type input "1.549"
type input "42"
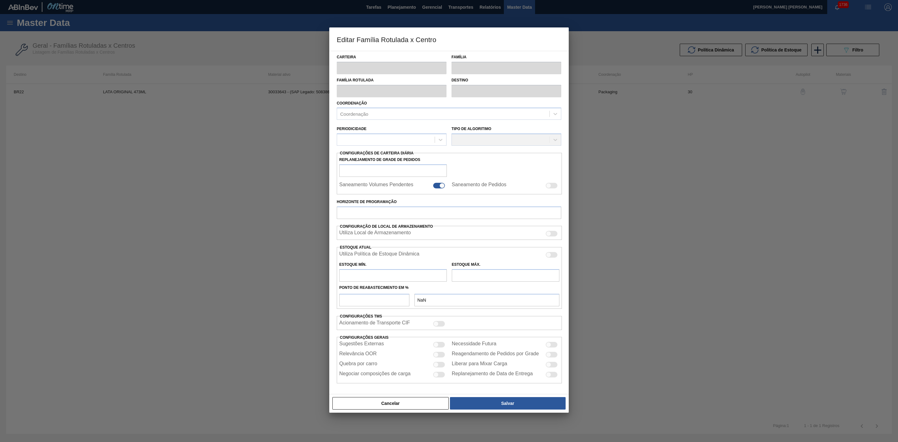
type input "916,800"
checkbox input "true"
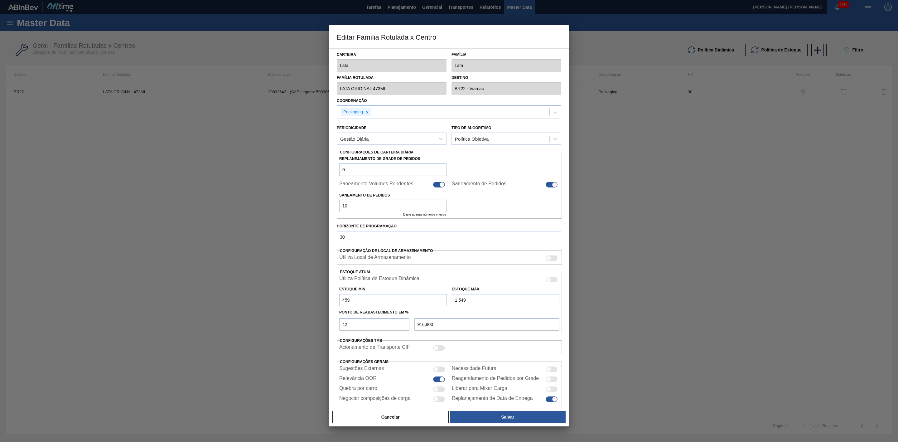
click at [441, 390] on div at bounding box center [439, 389] width 12 height 6
checkbox input "true"
click at [474, 416] on button "Salvar" at bounding box center [508, 417] width 116 height 12
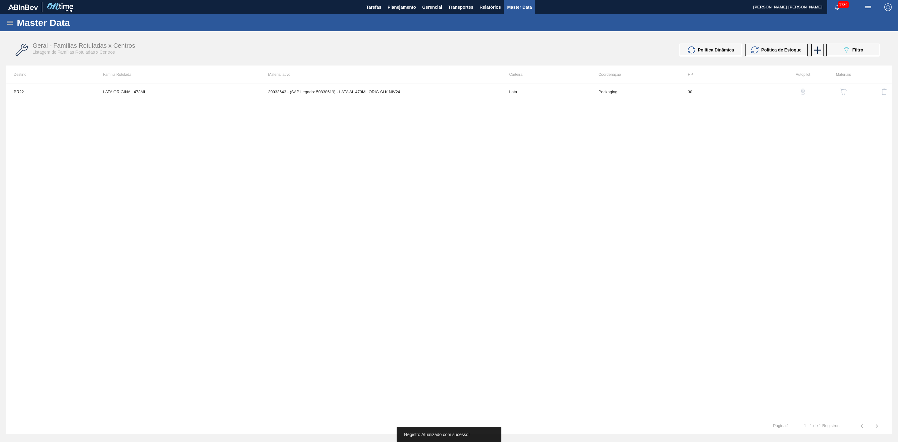
click at [842, 92] on img "button" at bounding box center [844, 92] width 6 height 6
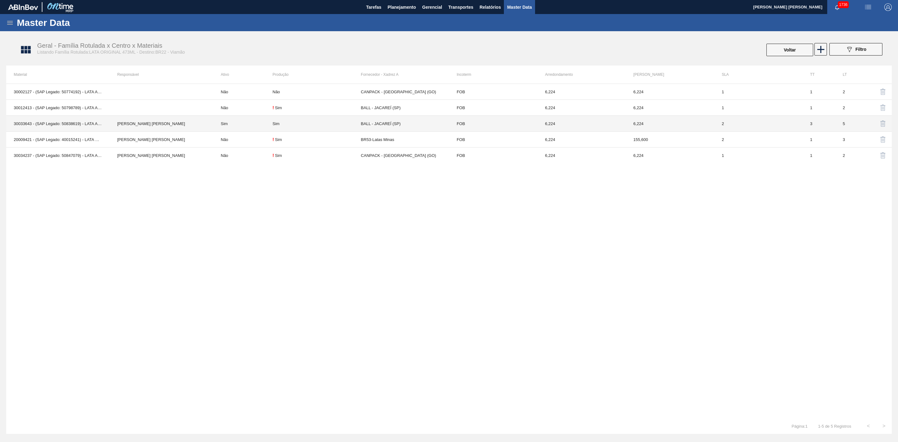
click at [260, 122] on td "Sim" at bounding box center [242, 124] width 59 height 16
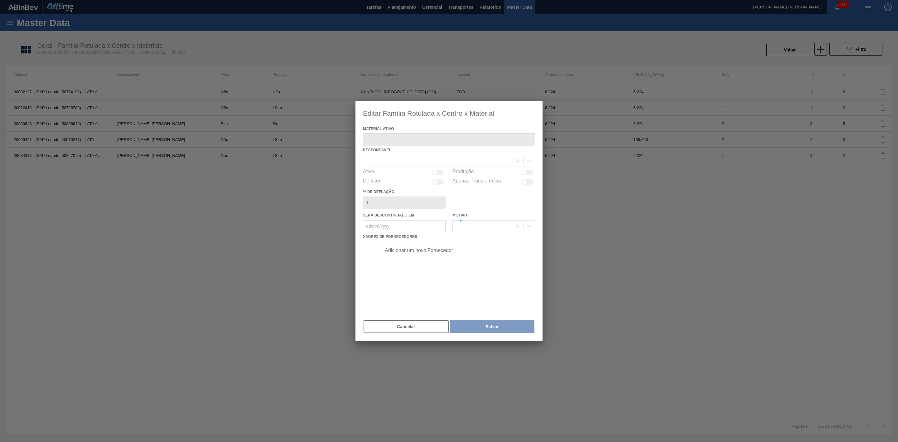
type ativo "30033643 - (SAP Legado: 50838619) - LATA AL 473ML ORIG SLK NIV24"
checkbox input "true"
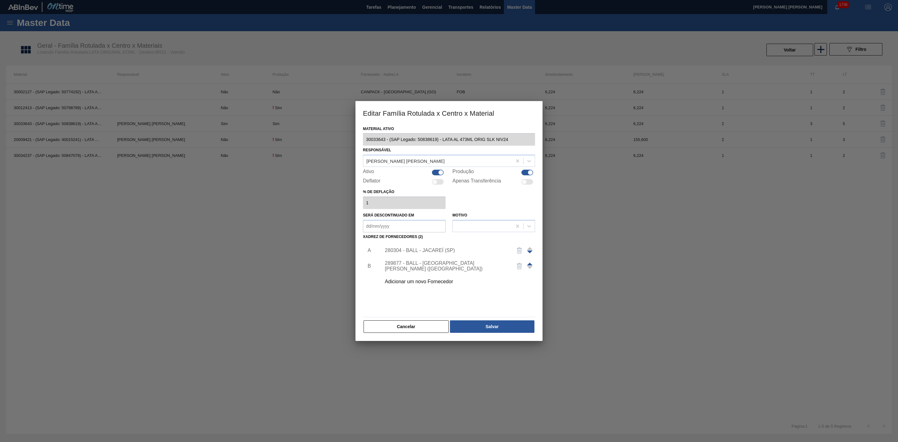
click at [427, 251] on div "280304 - BALL - JACAREÍ (SP)" at bounding box center [446, 251] width 122 height 6
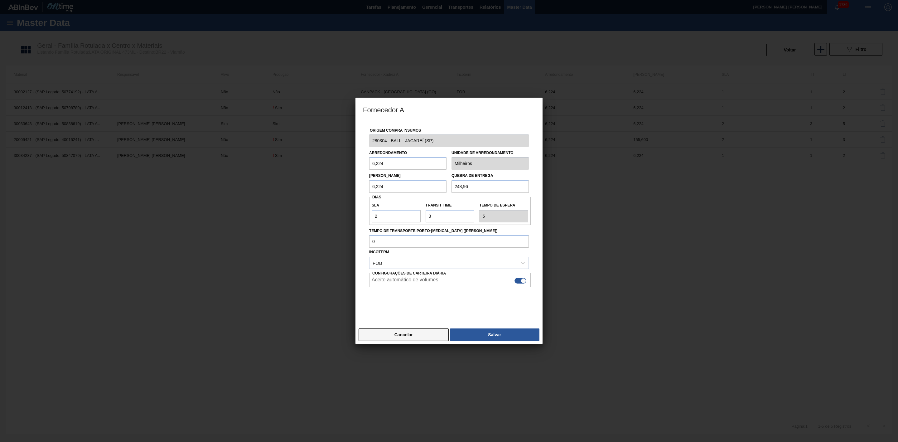
click at [412, 332] on button "Cancelar" at bounding box center [404, 334] width 90 height 12
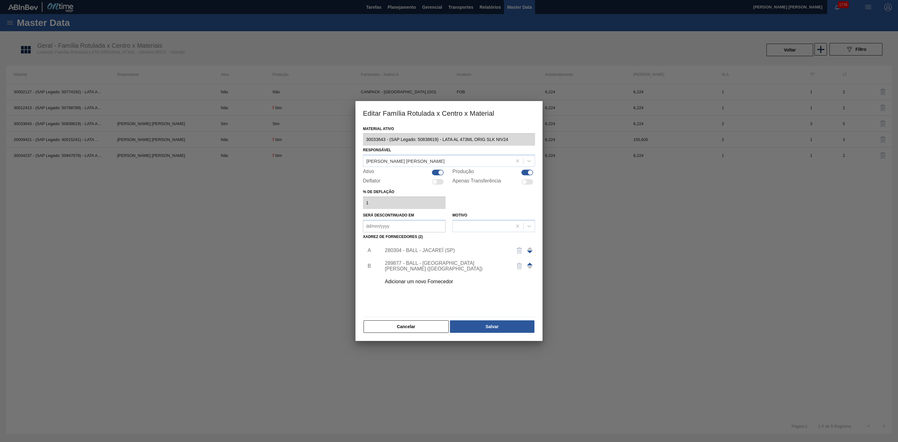
click at [415, 265] on div "289877 - BALL - [GEOGRAPHIC_DATA][PERSON_NAME] ([GEOGRAPHIC_DATA])" at bounding box center [446, 265] width 122 height 11
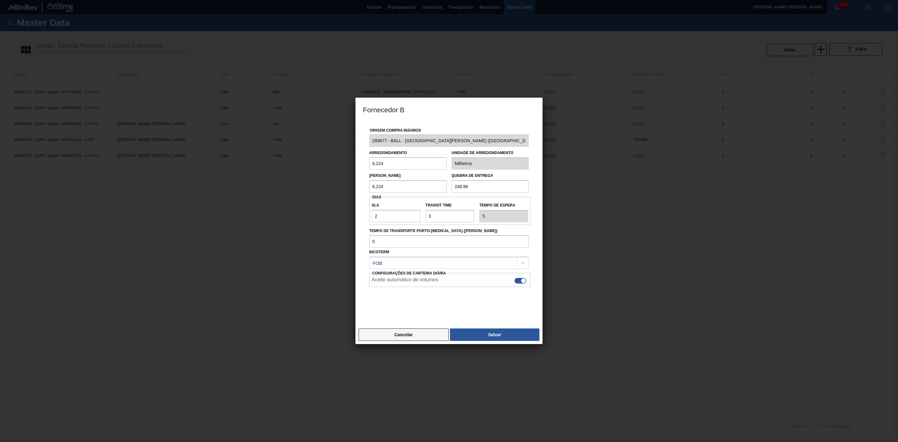
click at [416, 336] on button "Cancelar" at bounding box center [404, 334] width 90 height 12
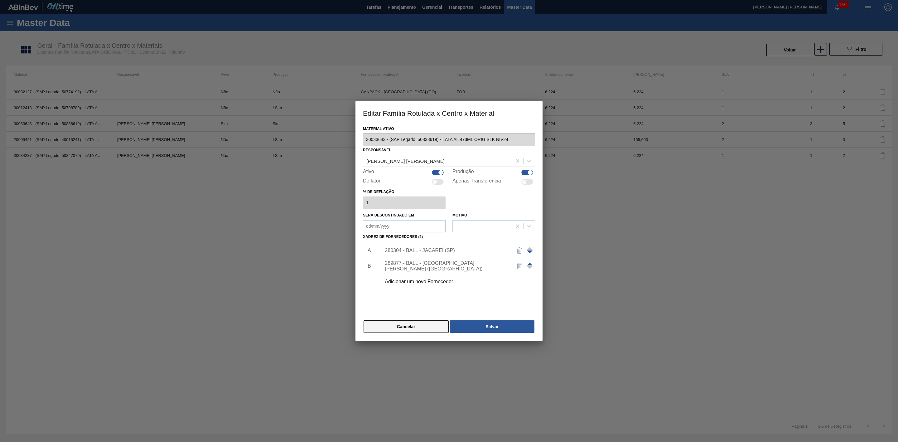
click at [406, 327] on button "Cancelar" at bounding box center [406, 326] width 85 height 12
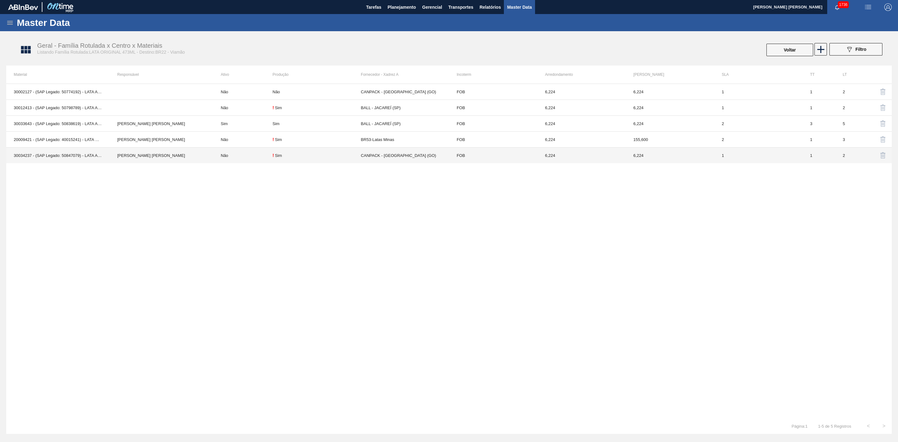
click at [81, 156] on td "30034237 - (SAP Legado: 50847079) - LATA AL ORIGINAL 473ML BRILHO" at bounding box center [58, 156] width 104 height 16
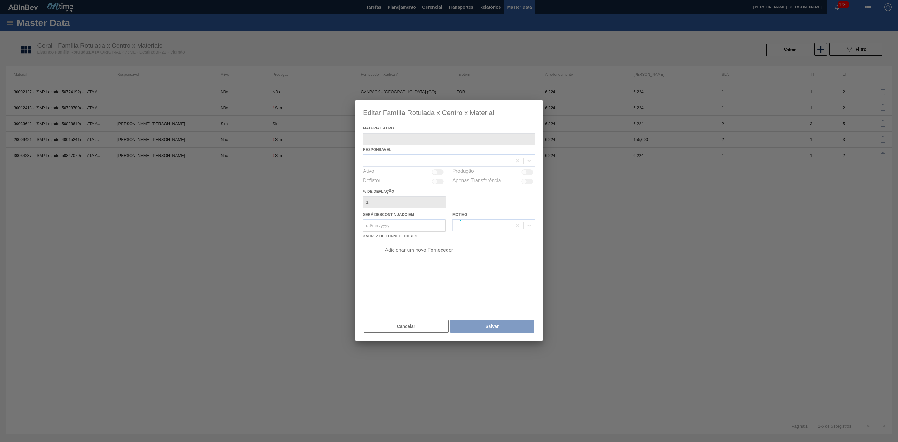
type ativo "30034237 - (SAP Legado: 50847079) - LATA AL ORIGINAL 473ML BRILHO"
checkbox input "true"
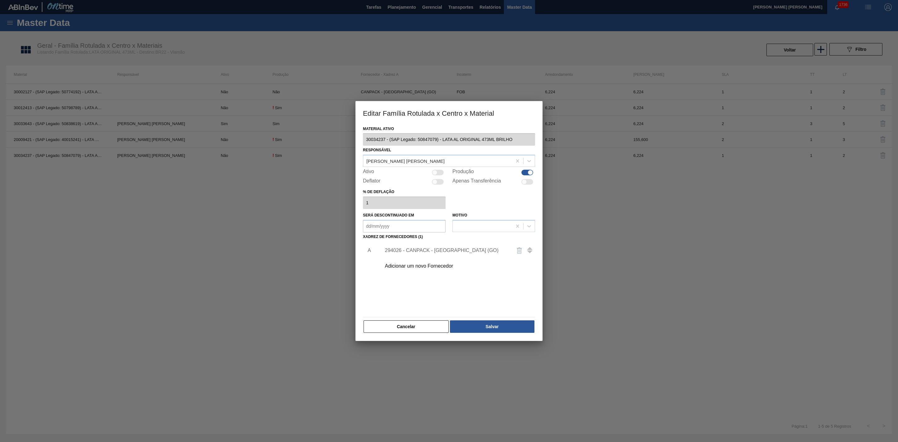
click at [427, 265] on div "Adicionar um novo Fornecedor" at bounding box center [446, 266] width 122 height 6
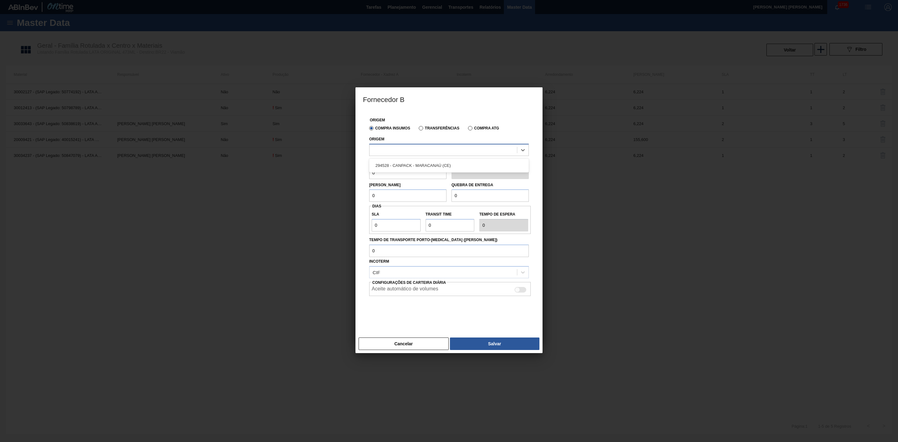
click at [425, 149] on div at bounding box center [444, 149] width 148 height 9
click at [420, 341] on button "Cancelar" at bounding box center [404, 343] width 90 height 12
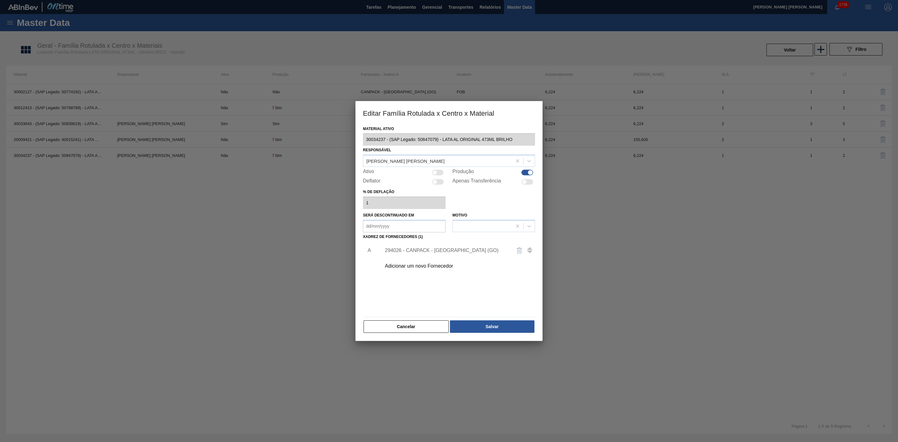
drag, startPoint x: 408, startPoint y: 327, endPoint x: 405, endPoint y: 327, distance: 3.3
click at [408, 326] on button "Cancelar" at bounding box center [406, 326] width 85 height 12
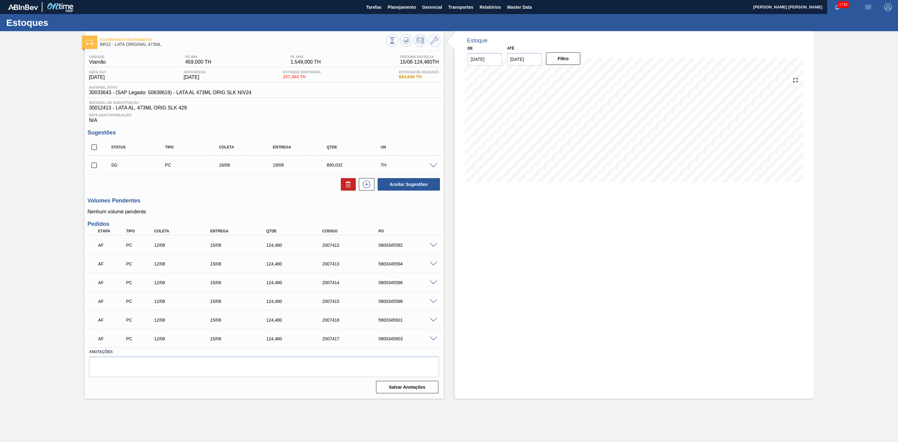
click at [434, 248] on span at bounding box center [433, 245] width 7 height 5
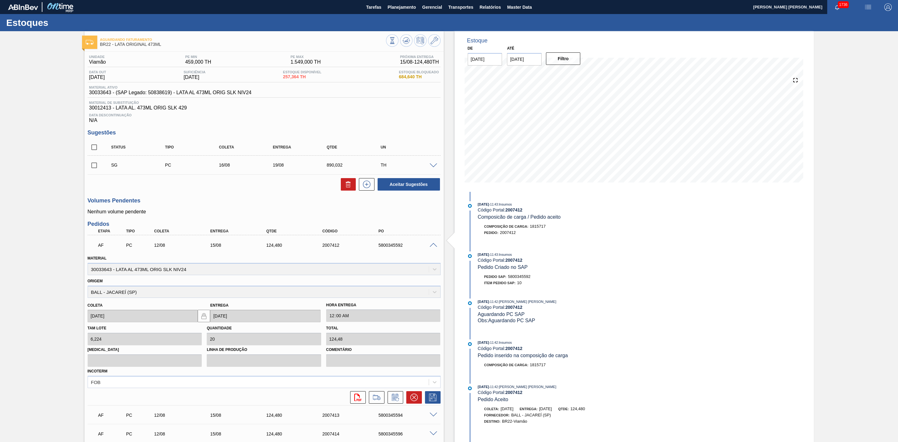
click at [432, 248] on span at bounding box center [433, 245] width 7 height 5
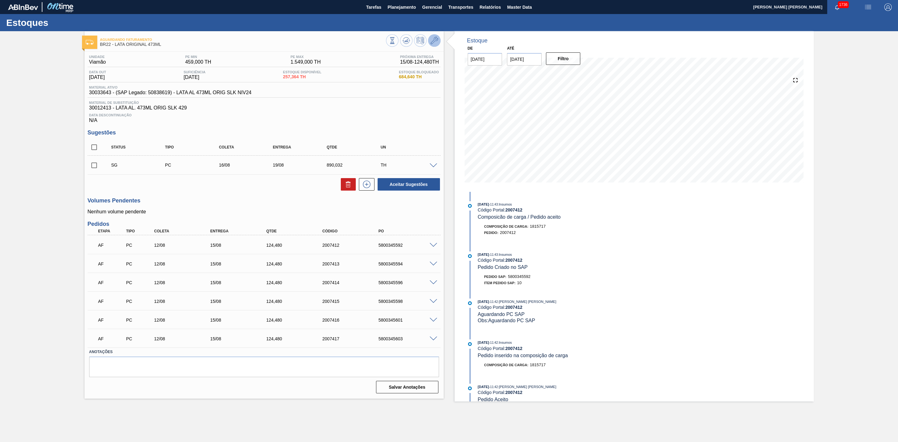
click at [436, 40] on icon at bounding box center [434, 40] width 7 height 7
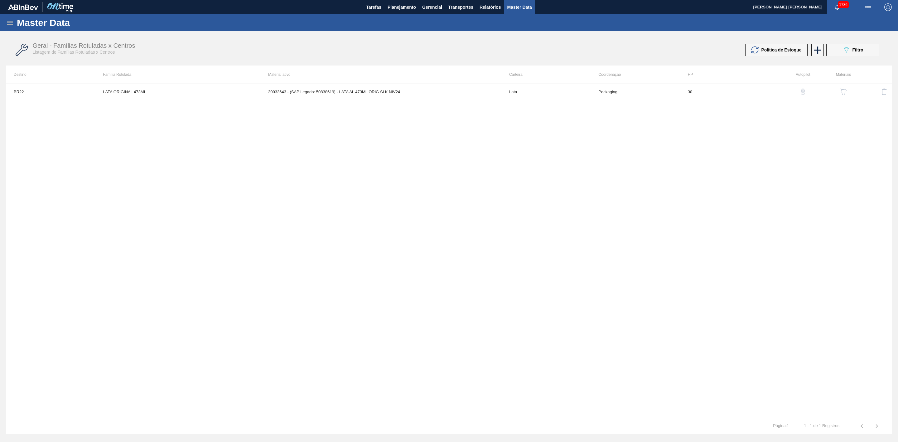
click at [846, 93] on img "button" at bounding box center [844, 92] width 6 height 6
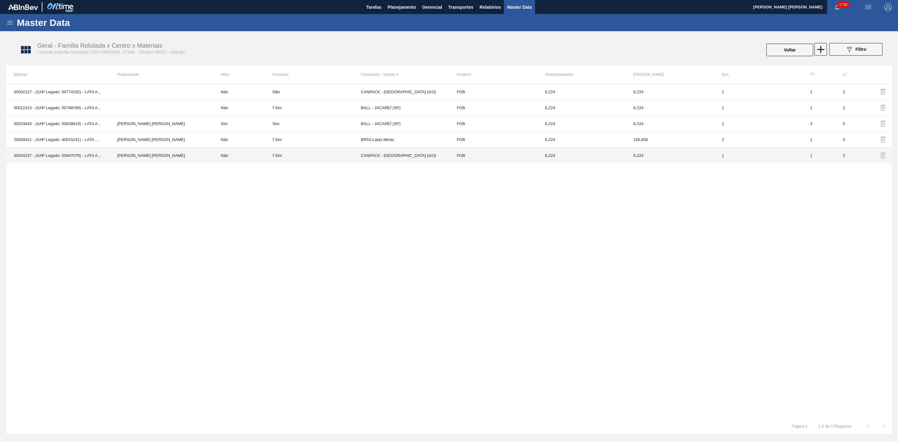
click at [329, 157] on div "! Sim" at bounding box center [317, 155] width 88 height 5
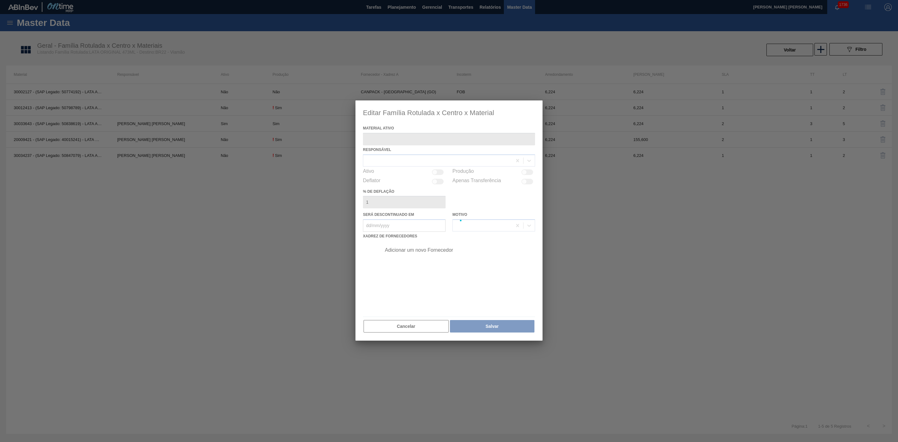
type ativo "30034237 - (SAP Legado: 50847079) - LATA AL ORIGINAL 473ML BRILHO"
checkbox input "true"
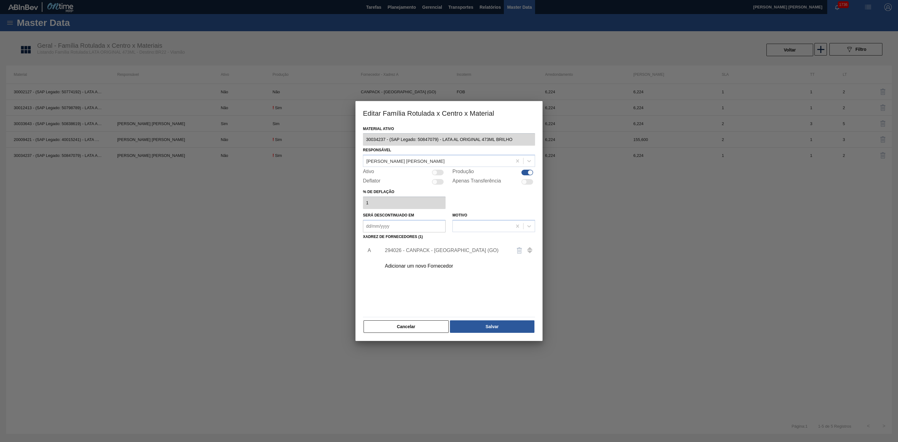
click at [413, 266] on div "Adicionar um novo Fornecedor" at bounding box center [446, 266] width 122 height 6
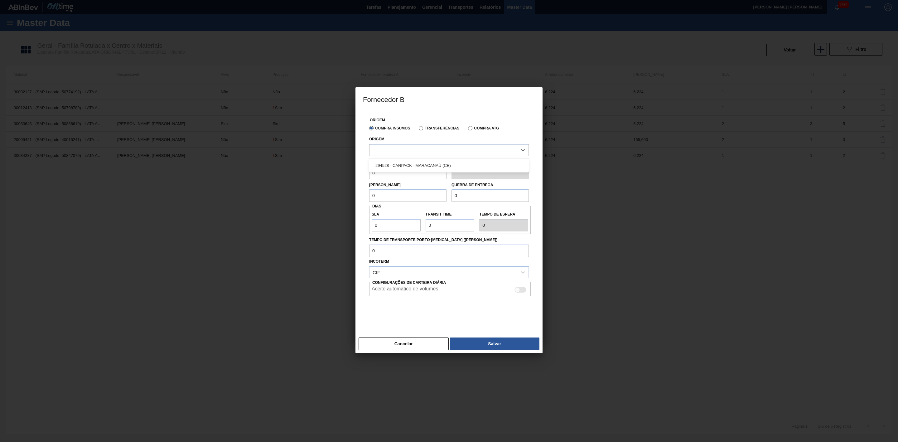
click at [424, 150] on div at bounding box center [444, 149] width 148 height 9
click at [430, 346] on button "Cancelar" at bounding box center [404, 343] width 90 height 12
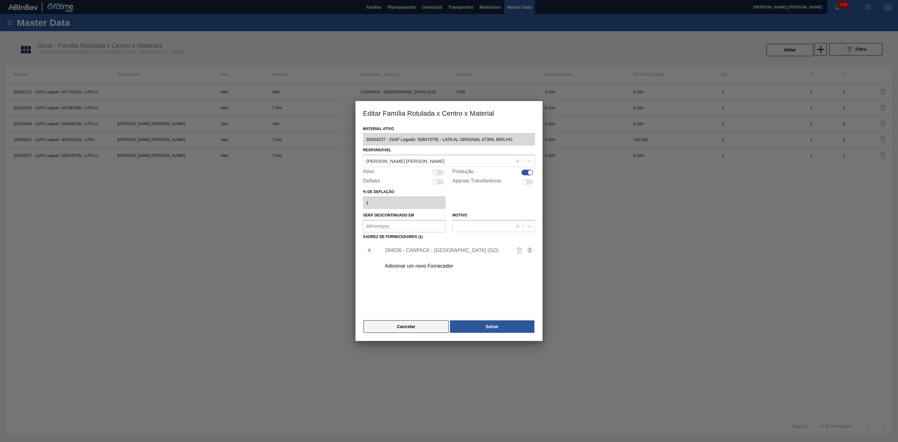
click at [424, 328] on button "Cancelar" at bounding box center [406, 326] width 85 height 12
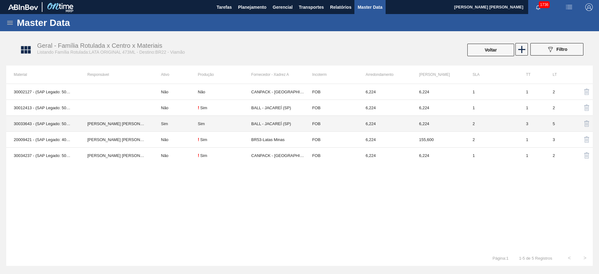
click at [206, 128] on td "Sim" at bounding box center [224, 124] width 53 height 16
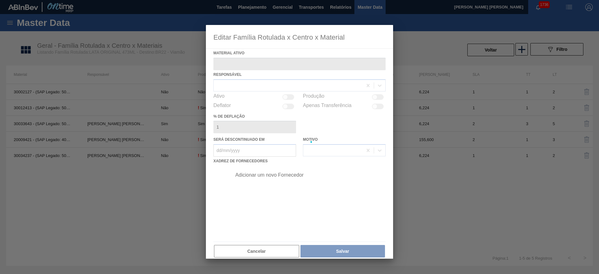
type ativo "30033643 - (SAP Legado: 50838619) - LATA AL 473ML ORIG SLK NIV24"
checkbox input "true"
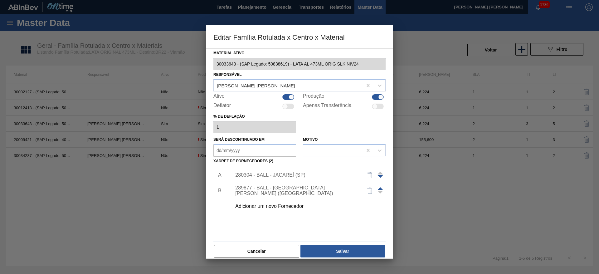
click at [282, 208] on div "Adicionar um novo Fornecedor" at bounding box center [296, 206] width 122 height 6
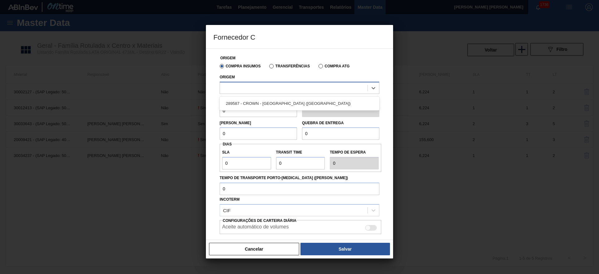
click at [267, 88] on div at bounding box center [294, 87] width 148 height 9
click at [270, 86] on div at bounding box center [294, 87] width 148 height 9
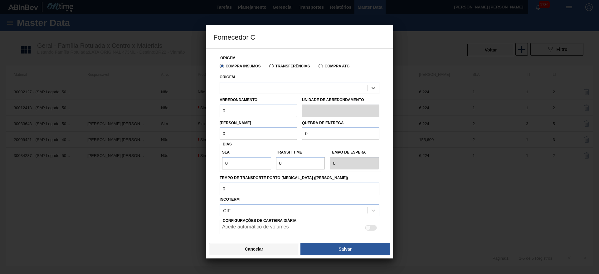
click at [267, 247] on button "Cancelar" at bounding box center [254, 249] width 90 height 12
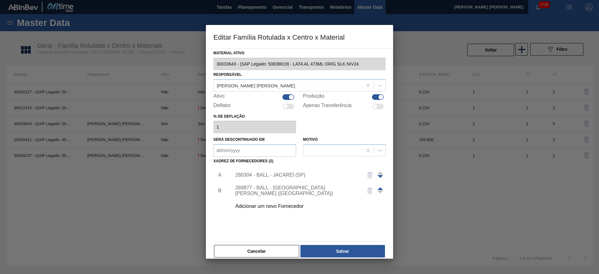
click at [290, 172] on div "280304 - BALL - JACAREÍ (SP)" at bounding box center [306, 175] width 157 height 16
click at [289, 175] on div "280304 - BALL - JACAREÍ (SP)" at bounding box center [296, 175] width 122 height 6
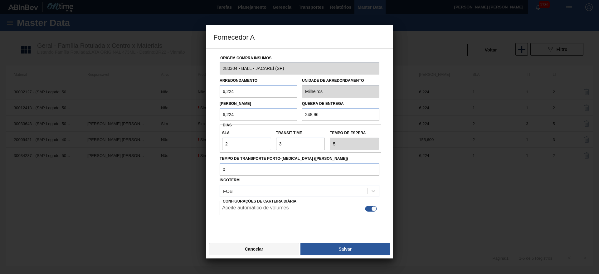
click at [266, 248] on button "Cancelar" at bounding box center [254, 249] width 90 height 12
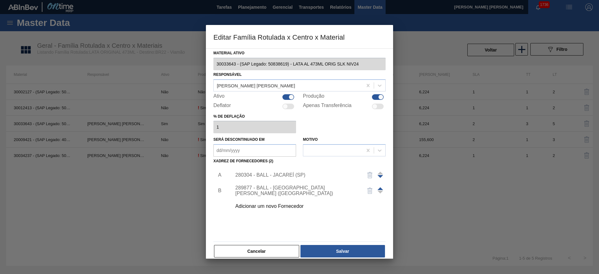
click at [277, 190] on div "289877 - BALL - [GEOGRAPHIC_DATA][PERSON_NAME] ([GEOGRAPHIC_DATA])" at bounding box center [296, 190] width 122 height 11
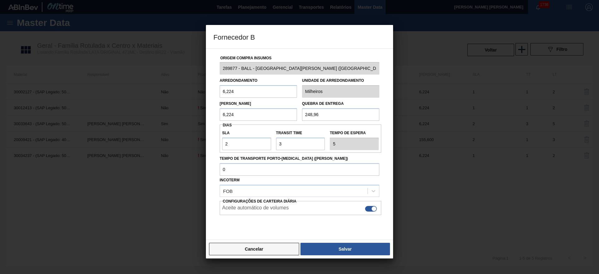
click at [271, 248] on button "Cancelar" at bounding box center [254, 249] width 90 height 12
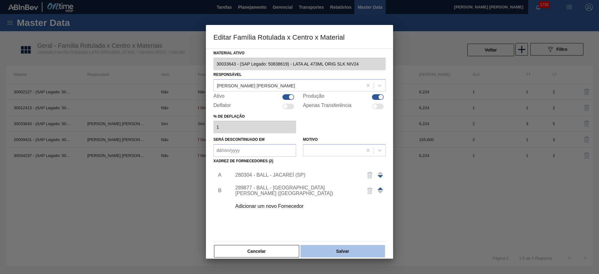
click at [320, 248] on button "Salvar" at bounding box center [342, 251] width 85 height 12
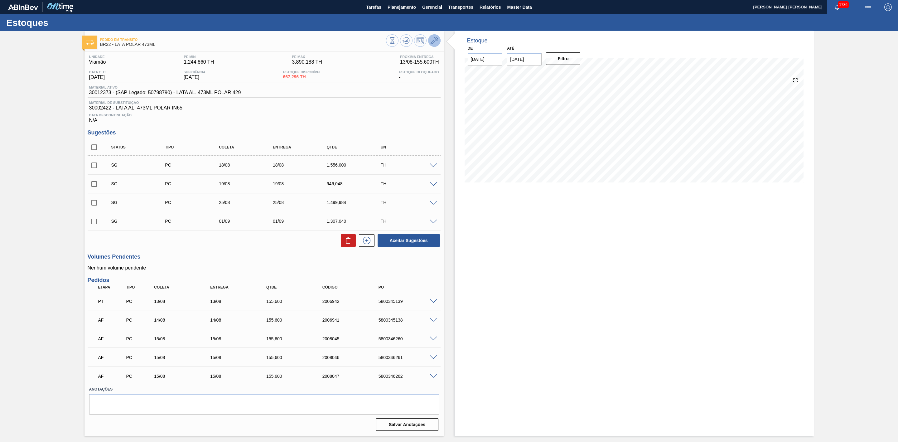
click at [435, 39] on icon at bounding box center [434, 40] width 7 height 7
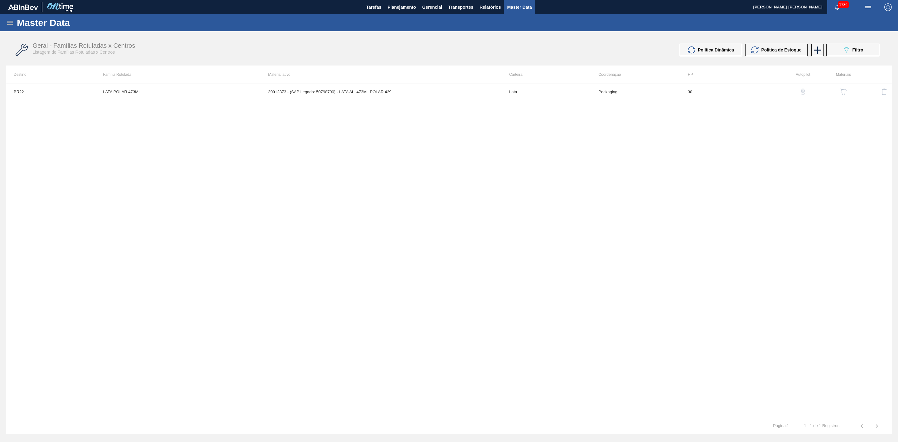
click at [844, 91] on img "button" at bounding box center [844, 92] width 6 height 6
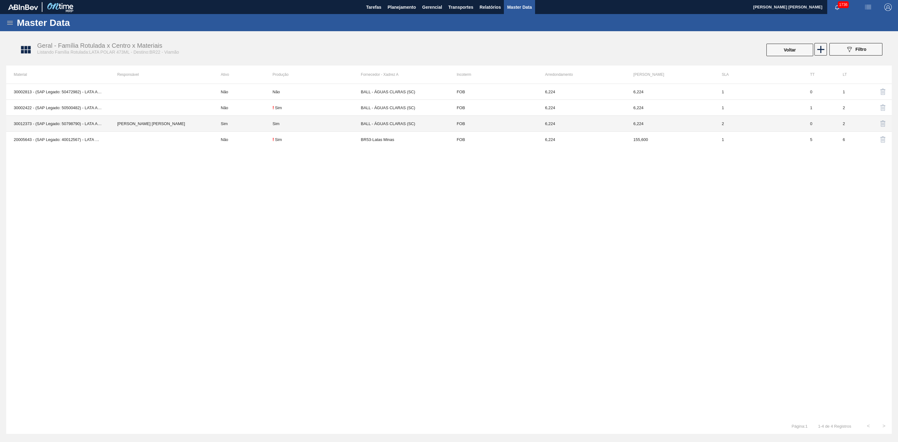
click at [243, 126] on td "Sim" at bounding box center [242, 124] width 59 height 16
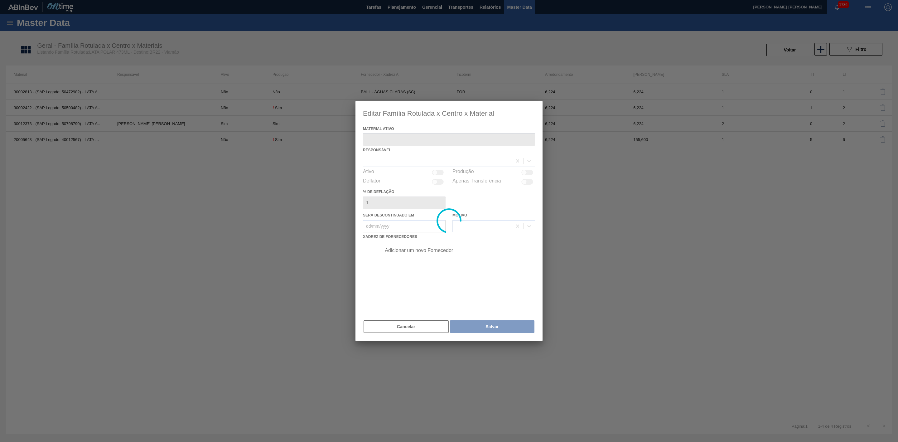
type ativo "30012373 - (SAP Legado: 50798790) - LATA AL. 473ML POLAR 429"
checkbox input "true"
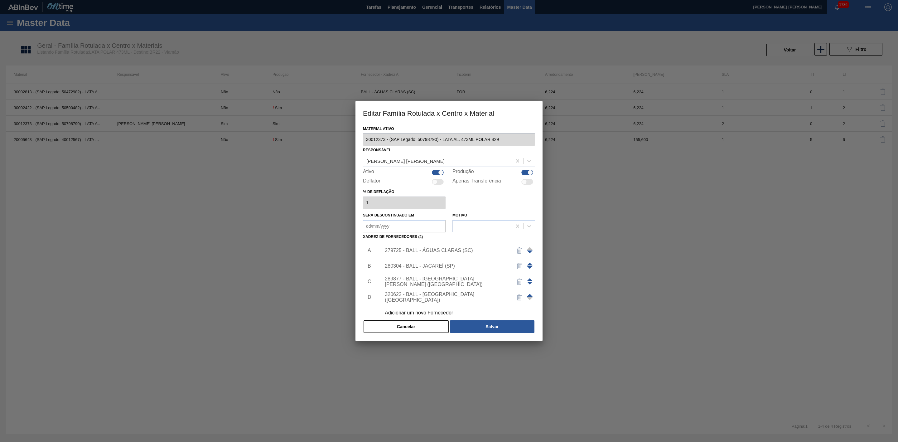
click at [455, 252] on div "279725 - BALL - ÁGUAS CLARAS (SC)" at bounding box center [446, 251] width 122 height 6
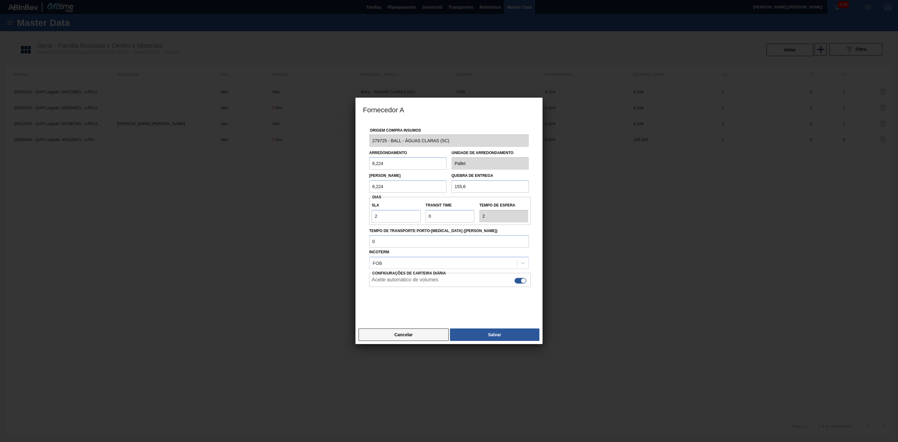
click at [418, 334] on button "Cancelar" at bounding box center [404, 334] width 90 height 12
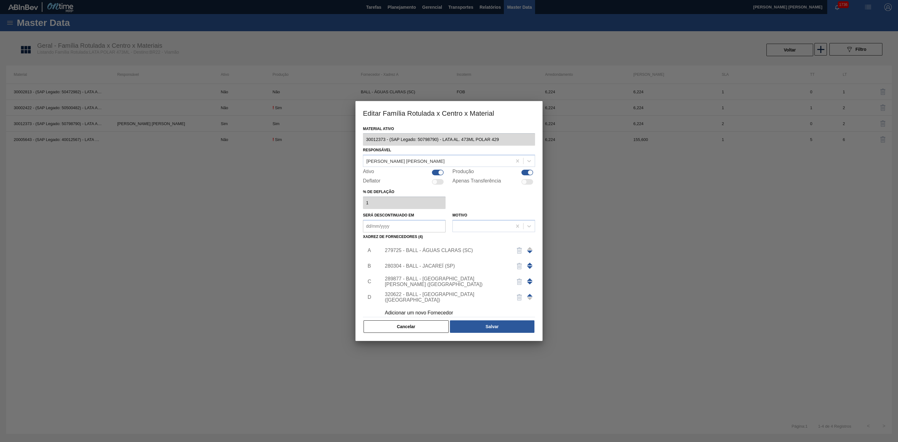
click at [431, 269] on div "280304 - BALL - JACAREÍ (SP)" at bounding box center [446, 266] width 122 height 6
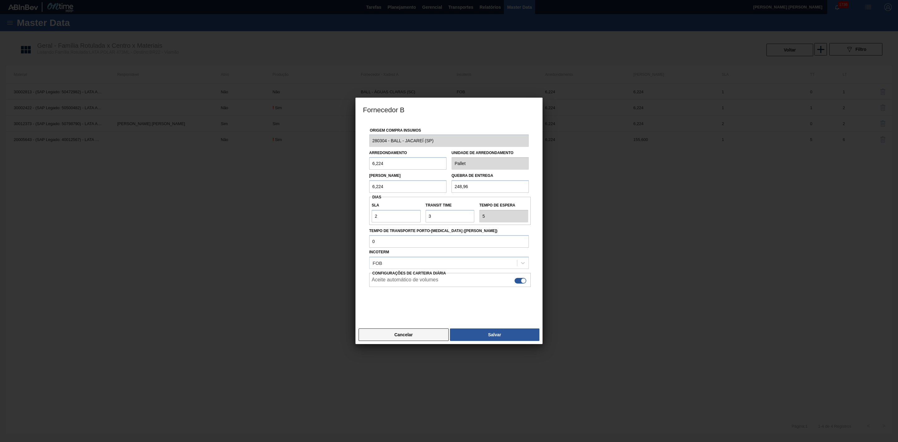
click at [423, 332] on button "Cancelar" at bounding box center [404, 334] width 90 height 12
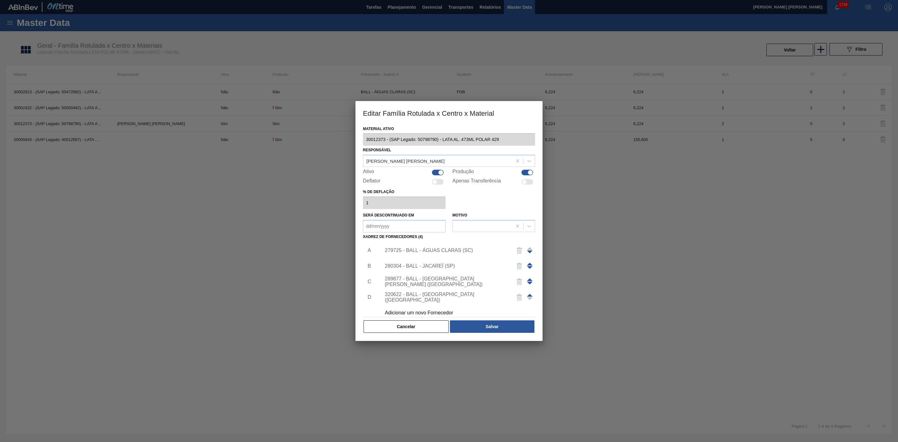
click at [441, 280] on div "289877 - BALL - [GEOGRAPHIC_DATA][PERSON_NAME] ([GEOGRAPHIC_DATA])" at bounding box center [446, 281] width 122 height 11
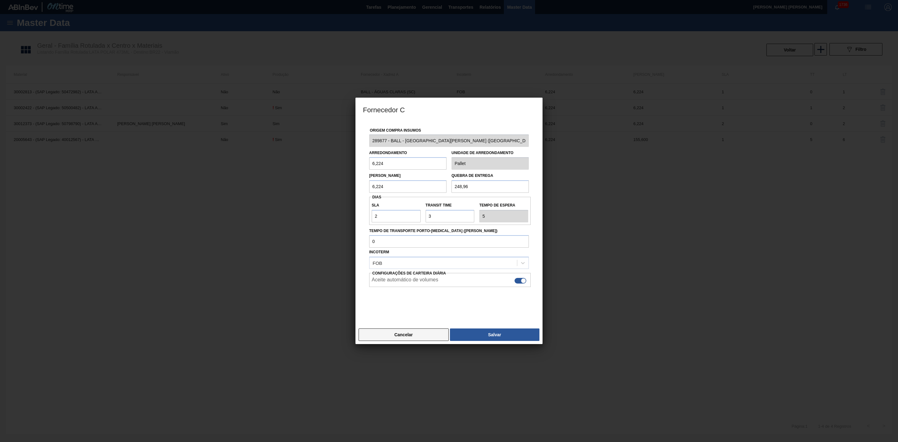
click at [428, 332] on button "Cancelar" at bounding box center [404, 334] width 90 height 12
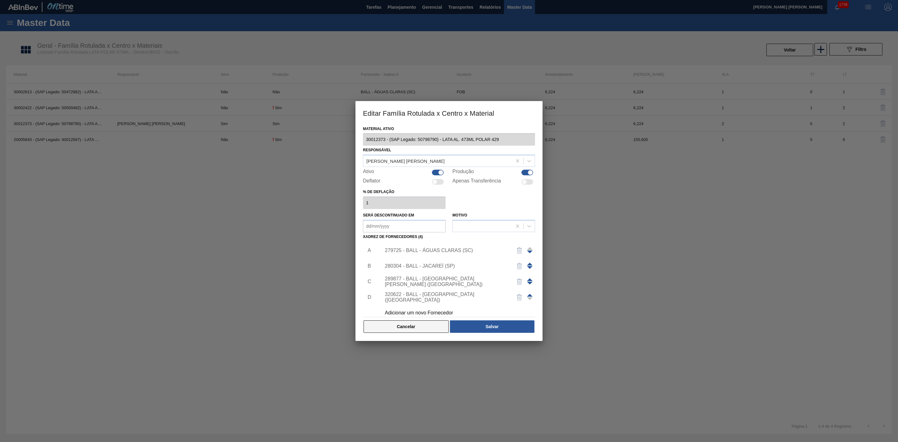
click at [433, 325] on button "Cancelar" at bounding box center [406, 326] width 85 height 12
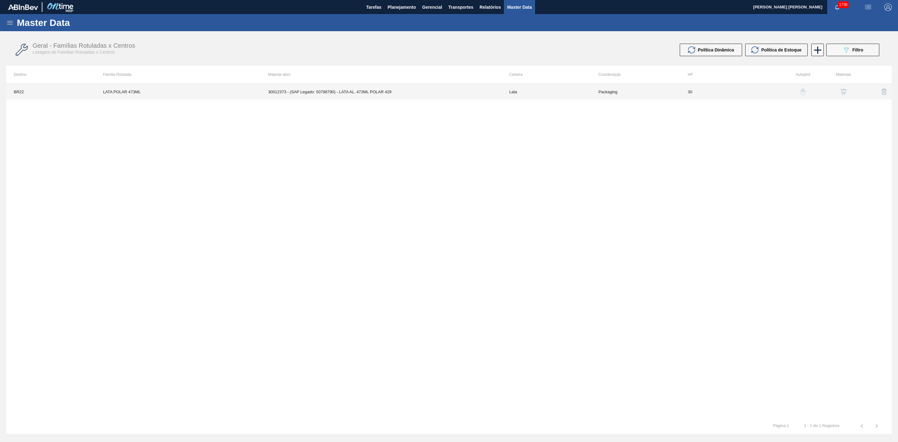
click at [368, 91] on td "30012373 - (SAP Legado: 50798790) - LATA AL. 473ML POLAR 429" at bounding box center [381, 92] width 241 height 16
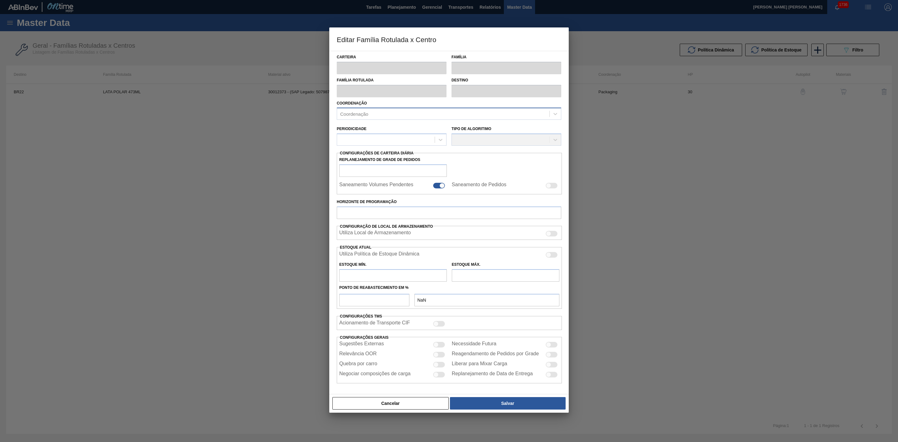
type input "Lata"
type input "LATA POLAR 473ML"
type input "BR22 - Viamão"
type input "0"
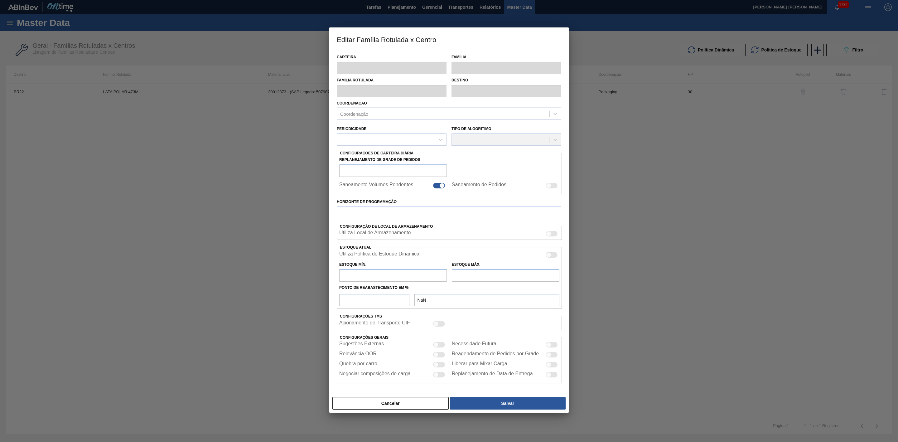
checkbox input "false"
type input "30"
type input "1.244,86"
type input "3.890,188"
type input "41"
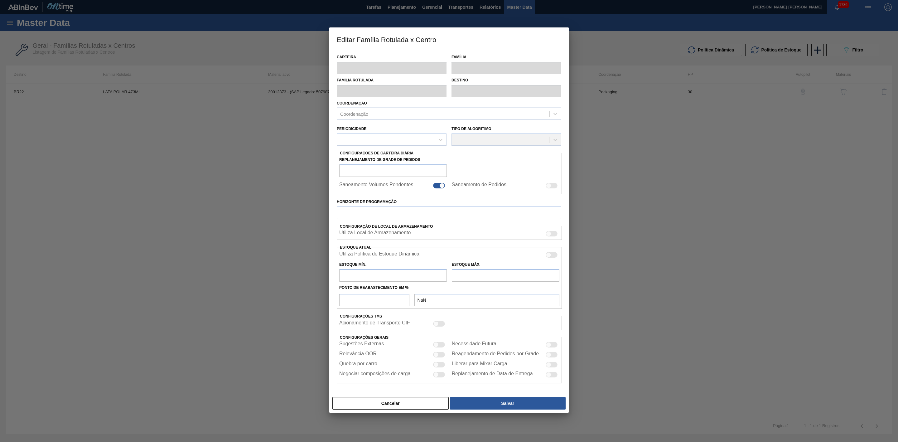
type input "2.329,444"
checkbox input "true"
click at [439, 367] on div at bounding box center [439, 365] width 12 height 6
checkbox input "true"
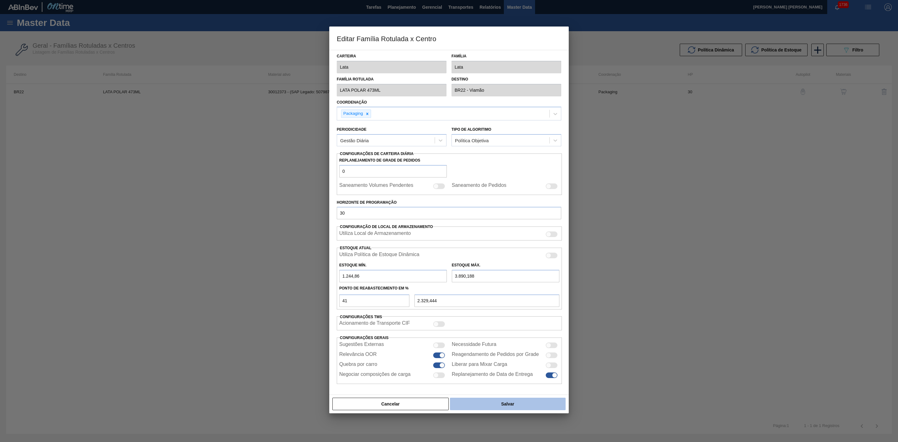
click at [485, 405] on button "Salvar" at bounding box center [508, 404] width 116 height 12
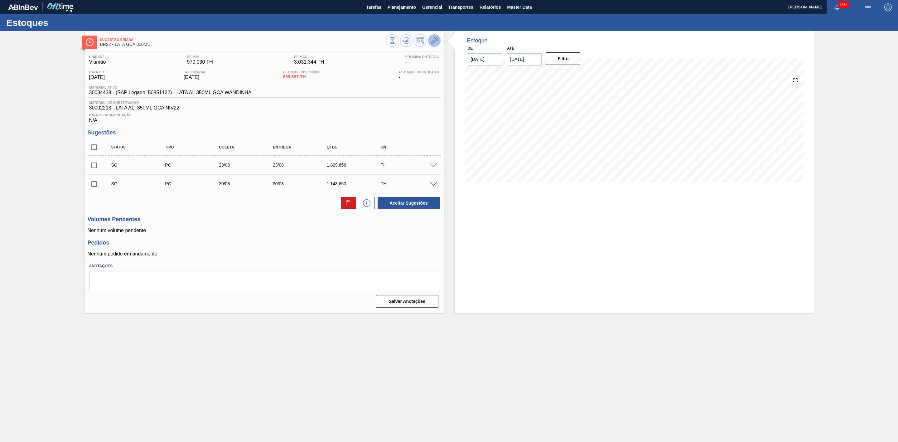
click at [435, 44] on span at bounding box center [434, 40] width 7 height 7
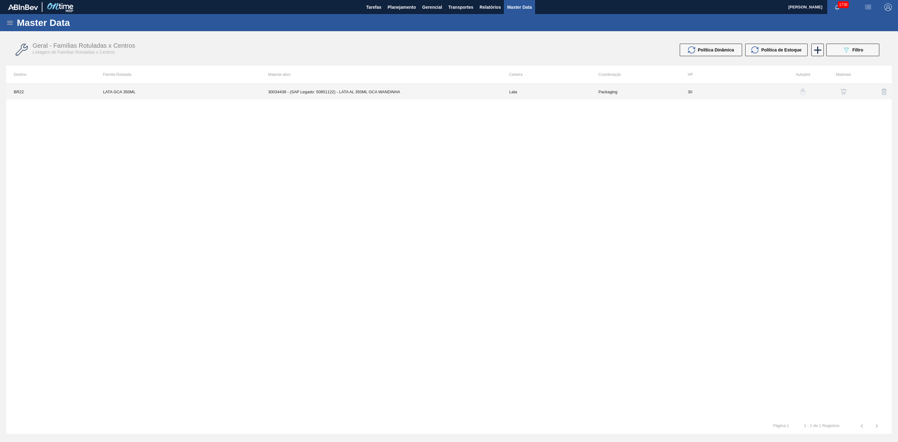
click at [461, 90] on td "30034438 - (SAP Legado: 50851122) - LATA AL 350ML GCA WANDINHA" at bounding box center [381, 92] width 241 height 16
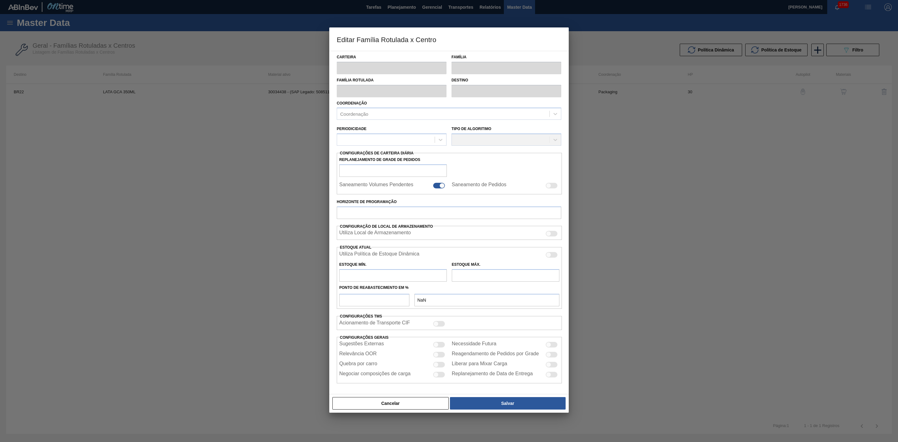
type input "Lata"
type input "LATA GCA 350ML"
type input "BR22 - Viamão"
type input "0"
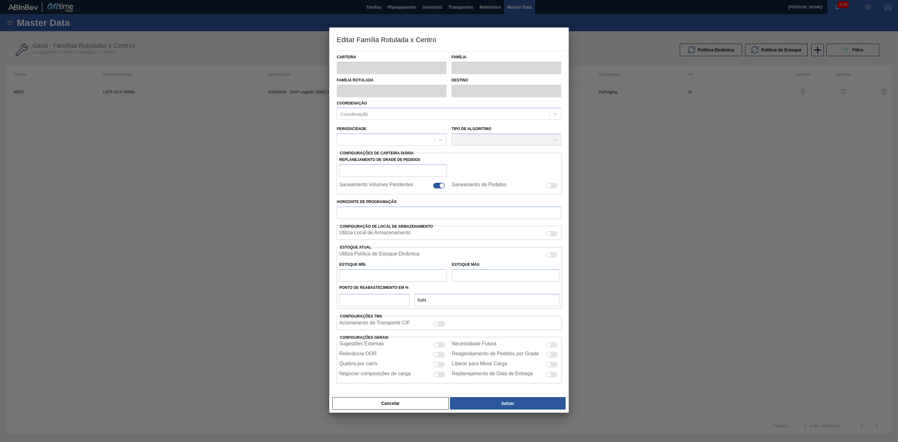
checkbox input "false"
type input "30"
type input "970,03"
type input "3.031,344"
type input "41"
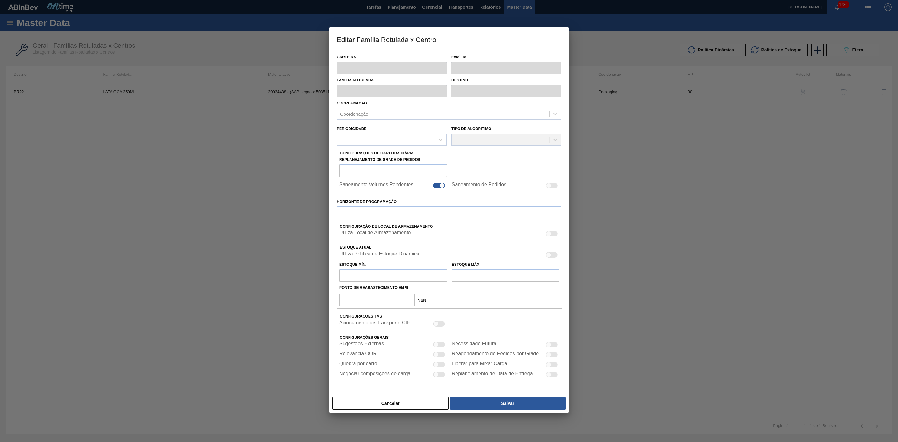
type input "1.815,169"
checkbox input "true"
click at [438, 365] on div at bounding box center [439, 365] width 12 height 6
checkbox input "true"
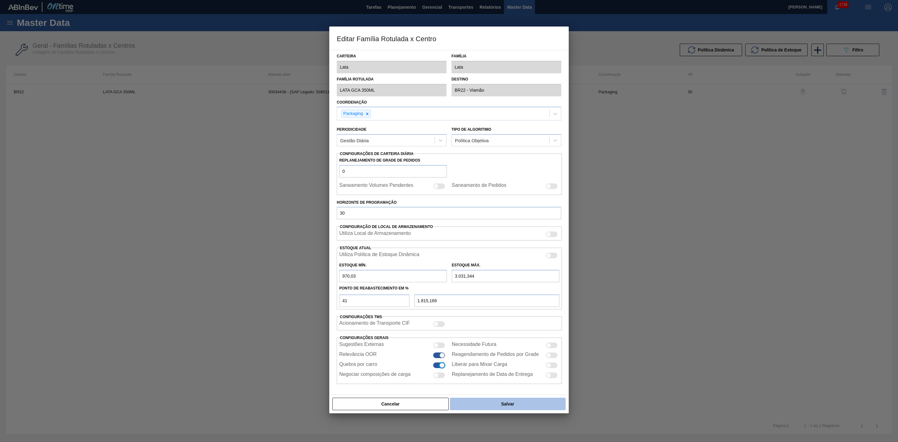
click at [490, 405] on button "Salvar" at bounding box center [508, 404] width 116 height 12
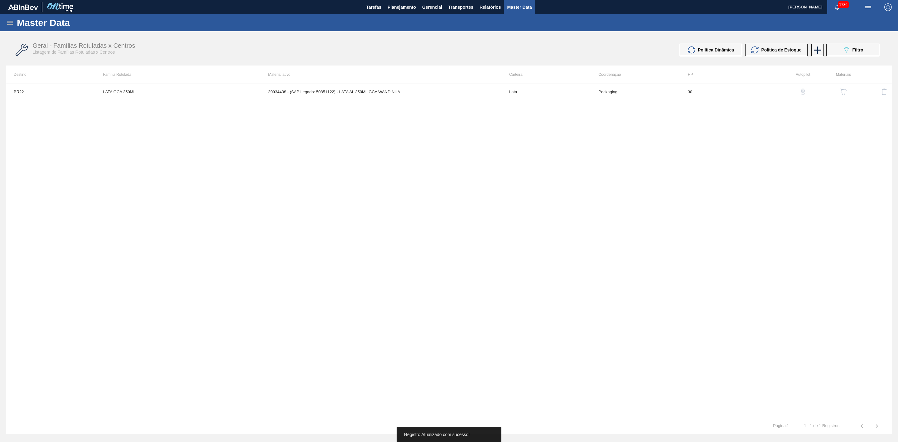
click at [843, 90] on img "button" at bounding box center [844, 92] width 6 height 6
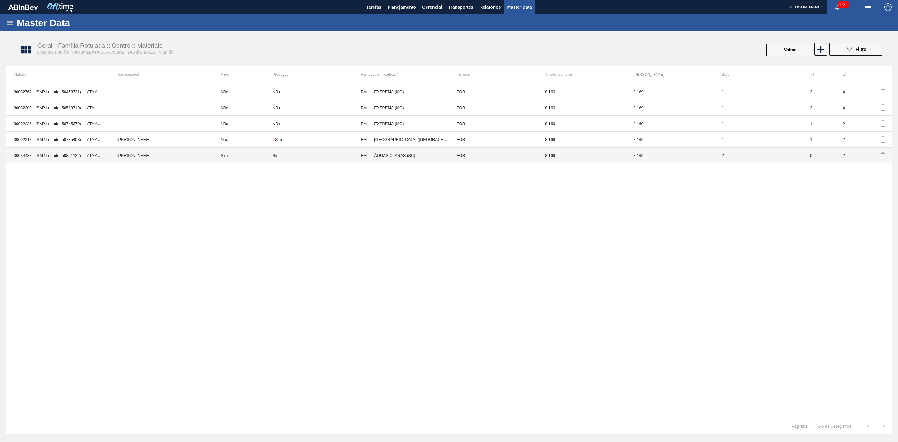
click at [257, 154] on td "Sim" at bounding box center [242, 156] width 59 height 16
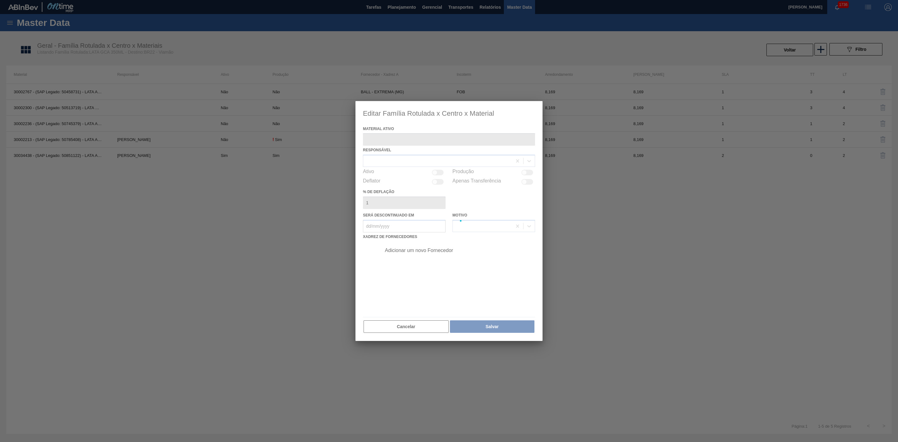
type ativo "30034438 - (SAP Legado: 50851122) - LATA AL 350ML GCA WANDINHA"
checkbox input "true"
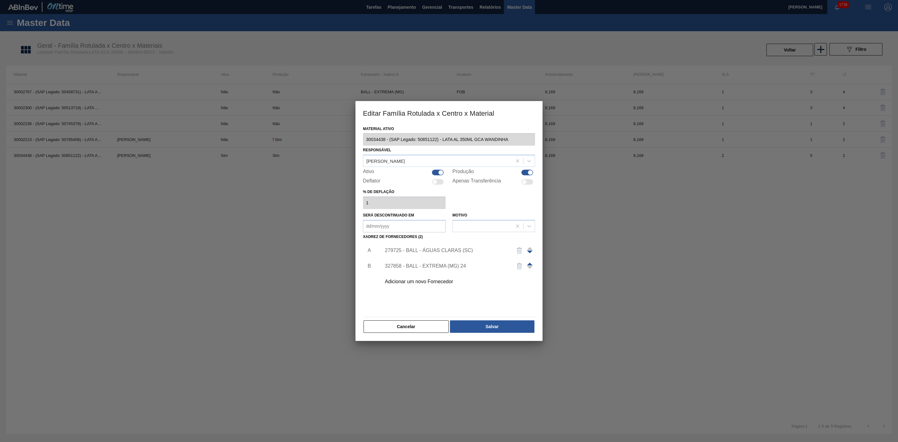
click at [449, 248] on div "279725 - BALL - ÁGUAS CLARAS (SC)" at bounding box center [446, 251] width 122 height 6
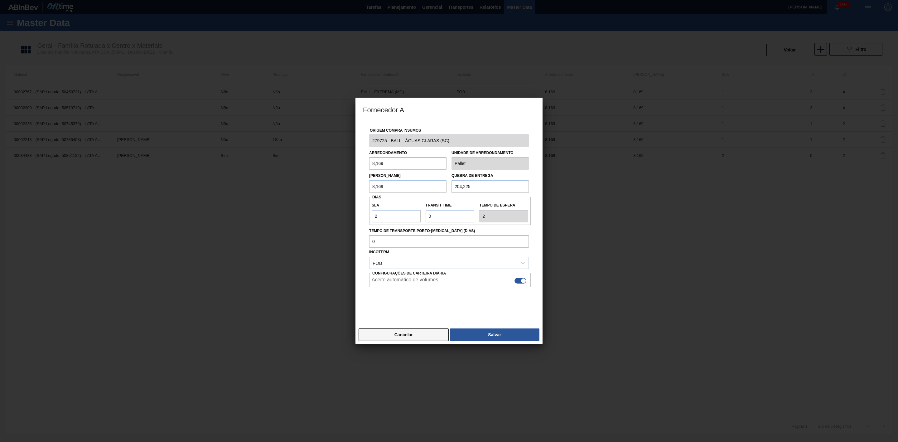
click at [410, 336] on button "Cancelar" at bounding box center [404, 334] width 90 height 12
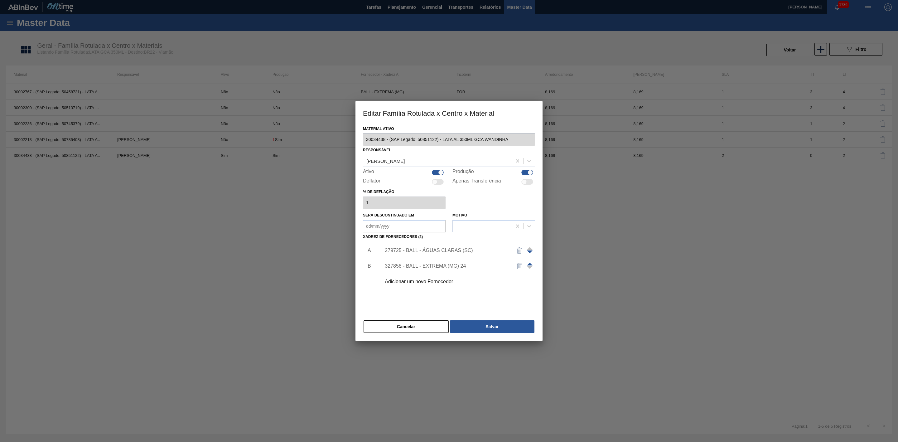
click at [423, 267] on div "327858 - BALL - EXTREMA (MG) 24" at bounding box center [446, 266] width 122 height 6
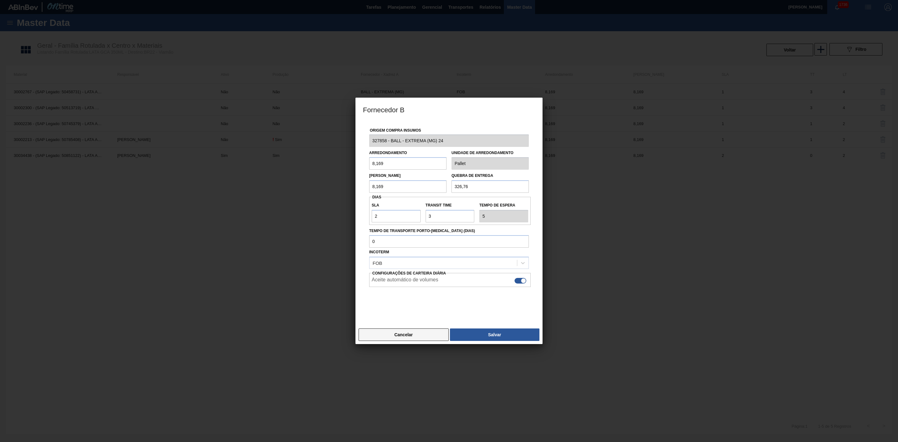
click at [418, 335] on button "Cancelar" at bounding box center [404, 334] width 90 height 12
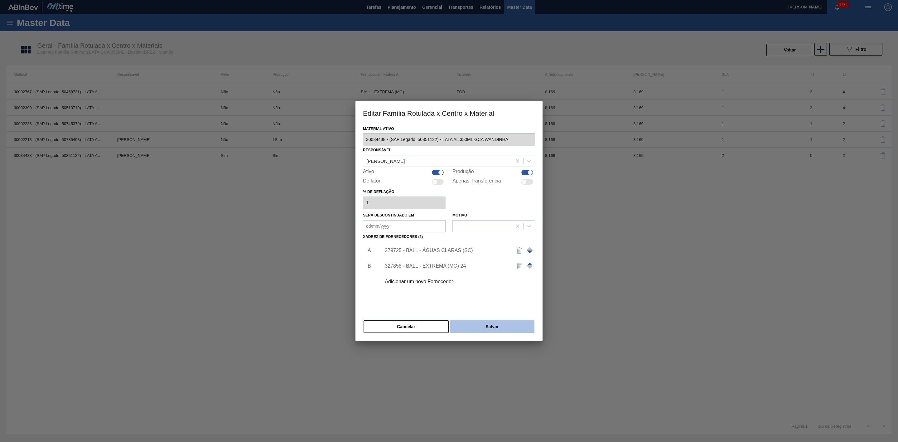
click at [482, 326] on button "Salvar" at bounding box center [492, 326] width 85 height 12
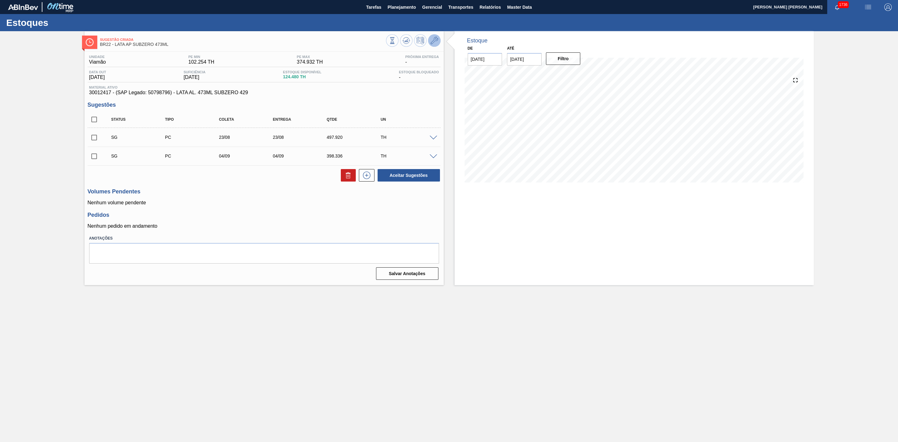
click at [433, 40] on icon at bounding box center [434, 40] width 7 height 7
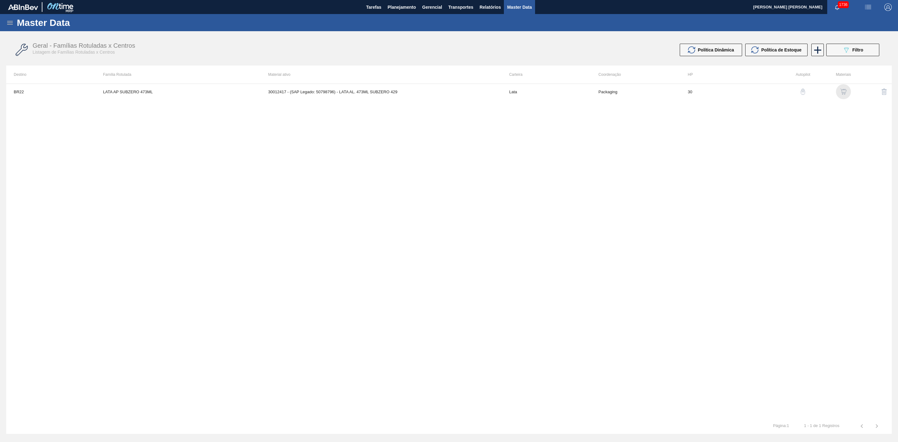
click at [840, 91] on div "button" at bounding box center [843, 92] width 7 height 6
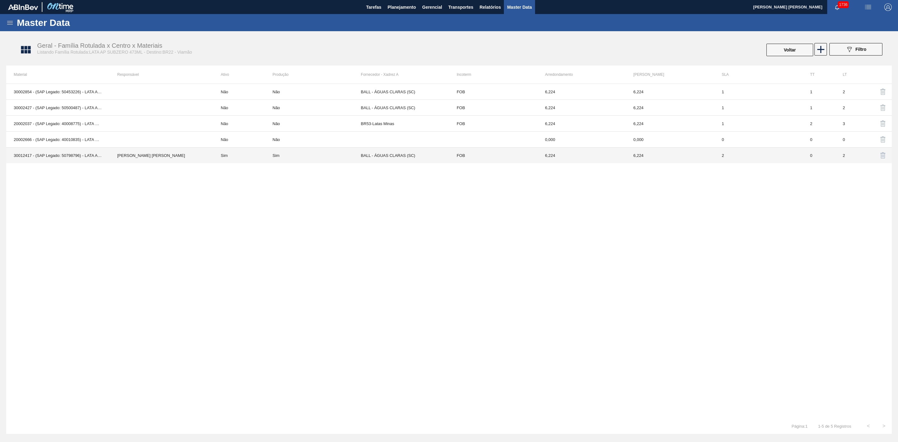
click at [327, 157] on div "Sim" at bounding box center [317, 155] width 88 height 5
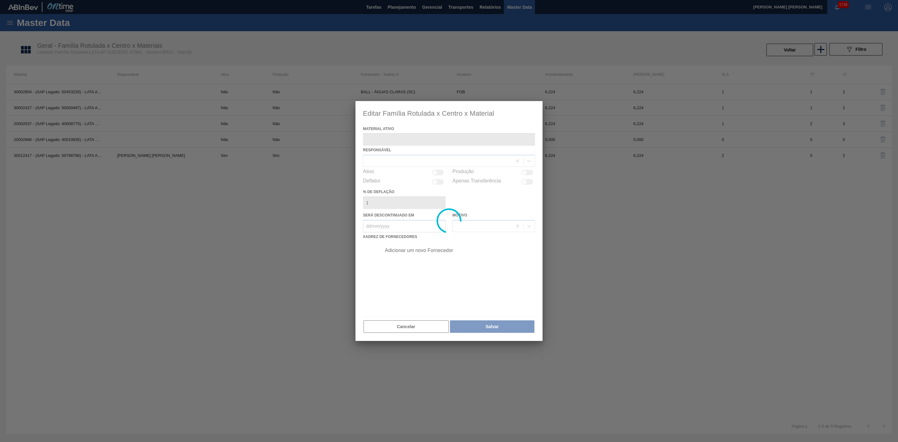
type ativo "30012417 - (SAP Legado: 50798796) - LATA AL. 473ML SUBZERO 429"
checkbox input "true"
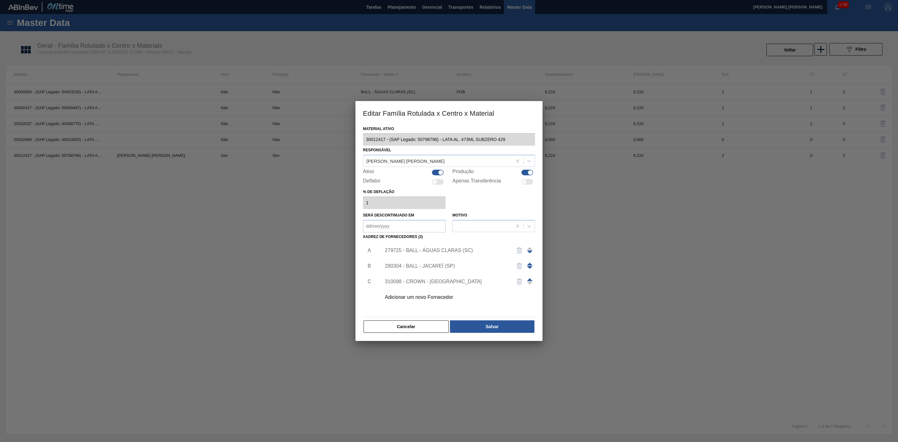
click at [423, 249] on div "279725 - BALL - ÁGUAS CLARAS (SC)" at bounding box center [446, 251] width 122 height 6
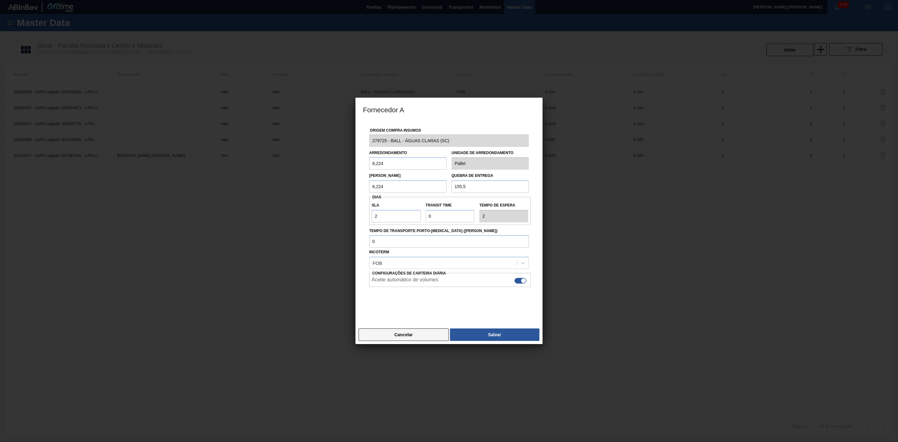
click at [430, 336] on button "Cancelar" at bounding box center [404, 334] width 90 height 12
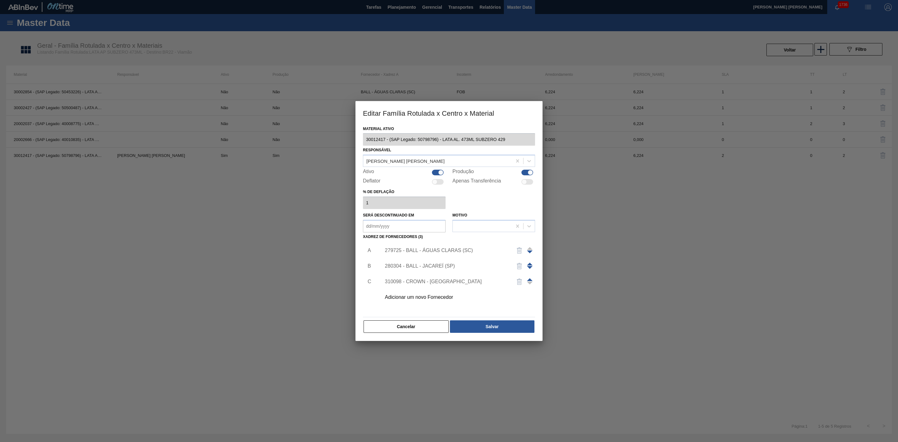
click at [426, 265] on div "280304 - BALL - JACAREÍ (SP)" at bounding box center [446, 266] width 122 height 6
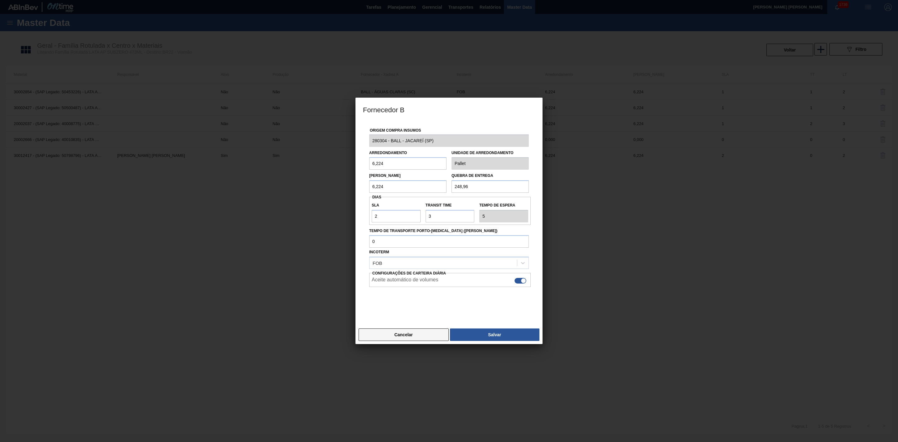
click at [417, 333] on button "Cancelar" at bounding box center [404, 334] width 90 height 12
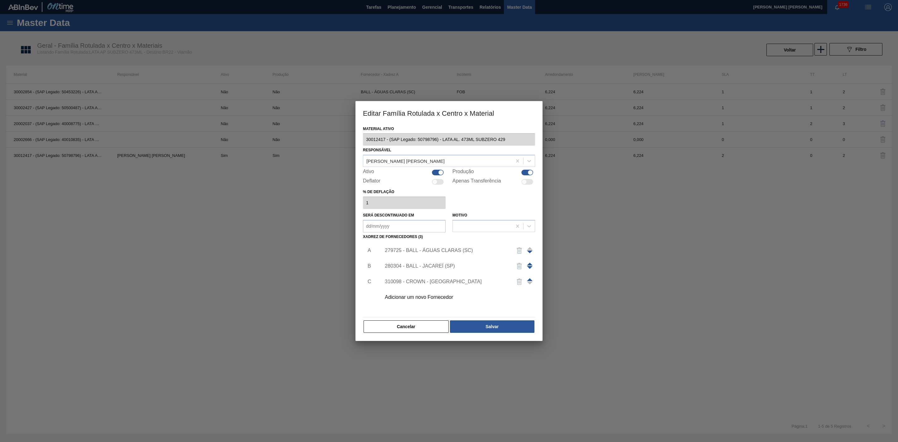
click at [422, 297] on div "Adicionar um novo Fornecedor" at bounding box center [446, 297] width 122 height 6
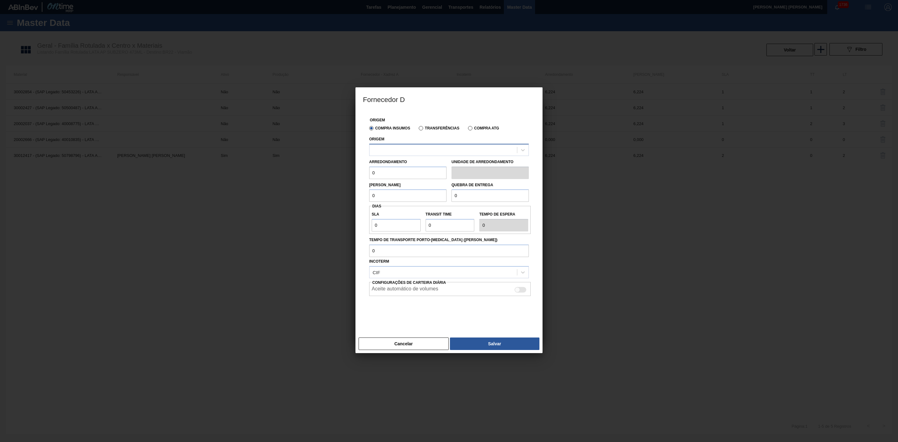
click at [424, 150] on div at bounding box center [444, 149] width 148 height 9
click at [423, 150] on div at bounding box center [444, 149] width 148 height 9
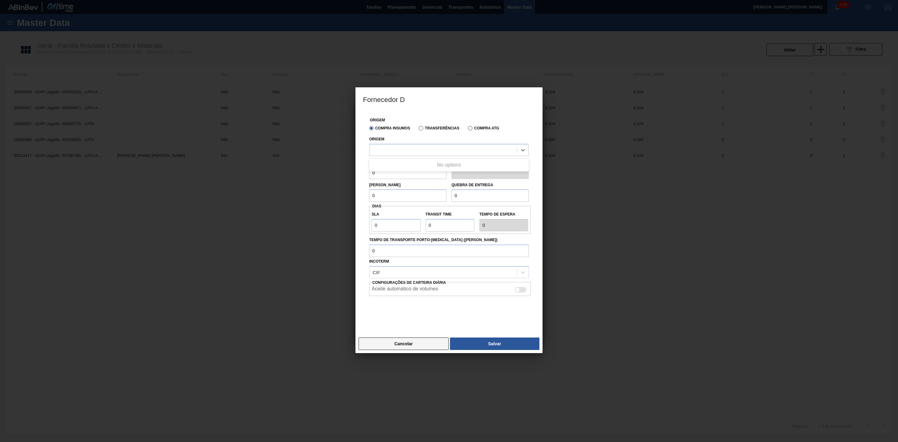
click at [419, 346] on button "Cancelar" at bounding box center [404, 343] width 90 height 12
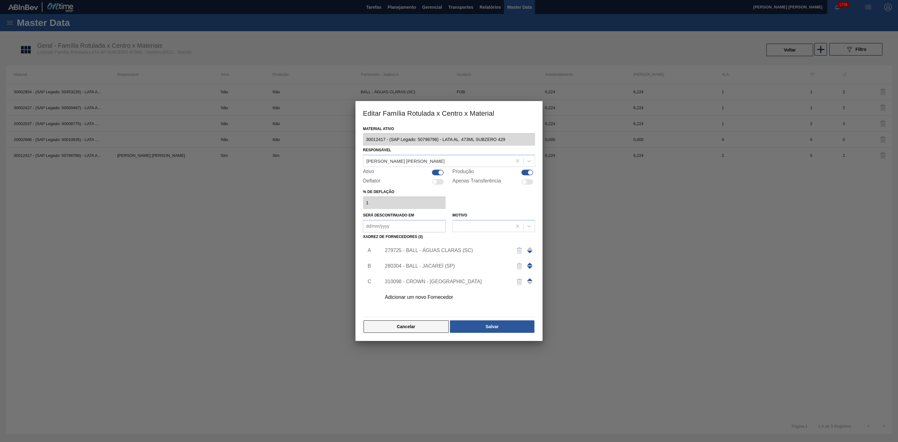
click at [408, 327] on button "Cancelar" at bounding box center [406, 326] width 85 height 12
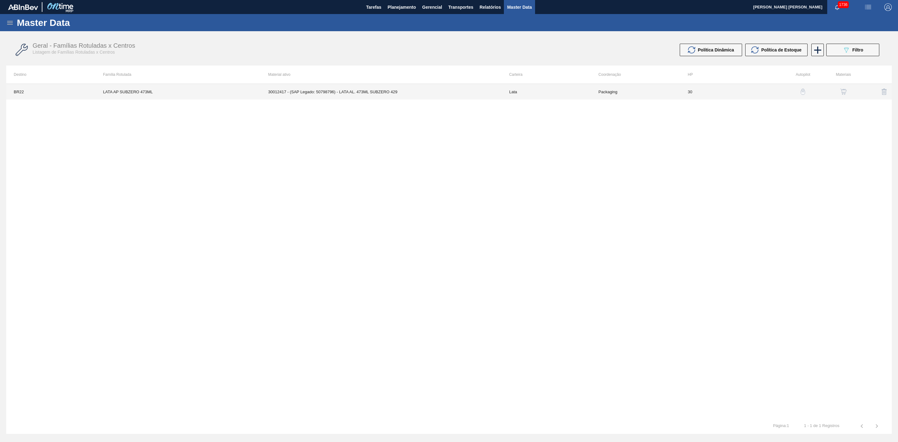
click at [327, 95] on td "30012417 - (SAP Legado: 50798796) - LATA AL. 473ML SUBZERO 429" at bounding box center [381, 92] width 241 height 16
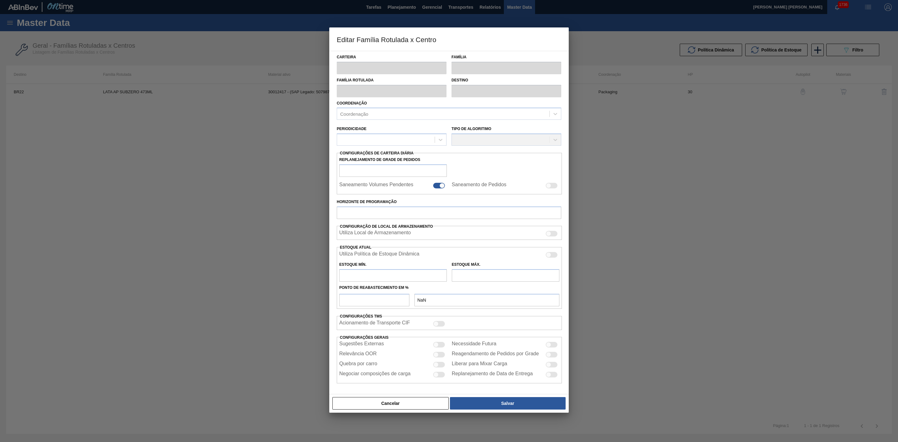
type input "Lata"
type input "LATA AP SUBZERO 473ML"
type input "BR22 - Viamão"
type input "0"
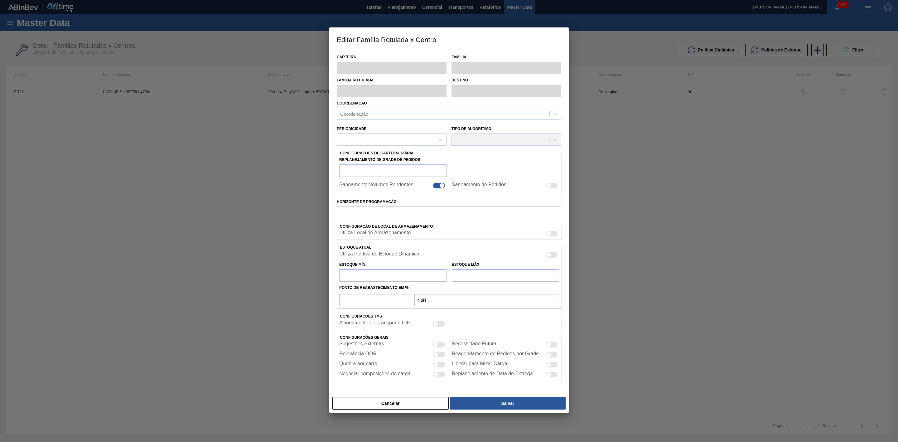
checkbox input "false"
type input "30"
type input "102,254"
type input "374,932"
type input "44"
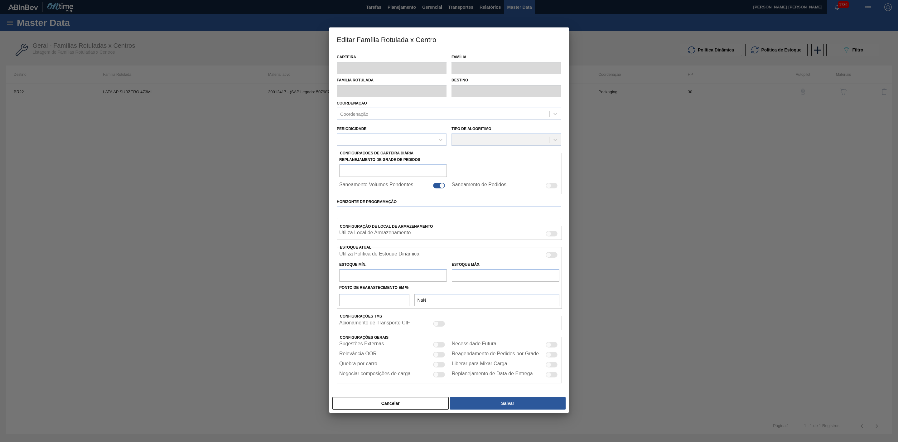
type input "222,232"
checkbox input "true"
click at [439, 367] on div at bounding box center [439, 365] width 12 height 6
checkbox input "true"
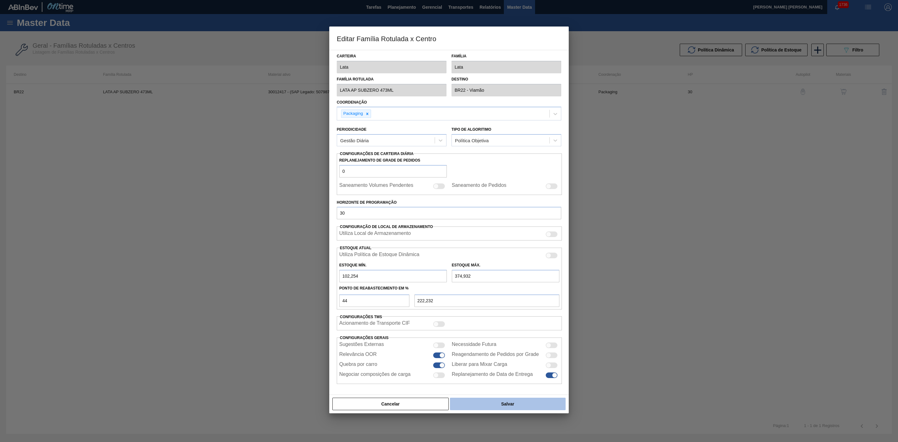
click at [501, 405] on button "Salvar" at bounding box center [508, 404] width 116 height 12
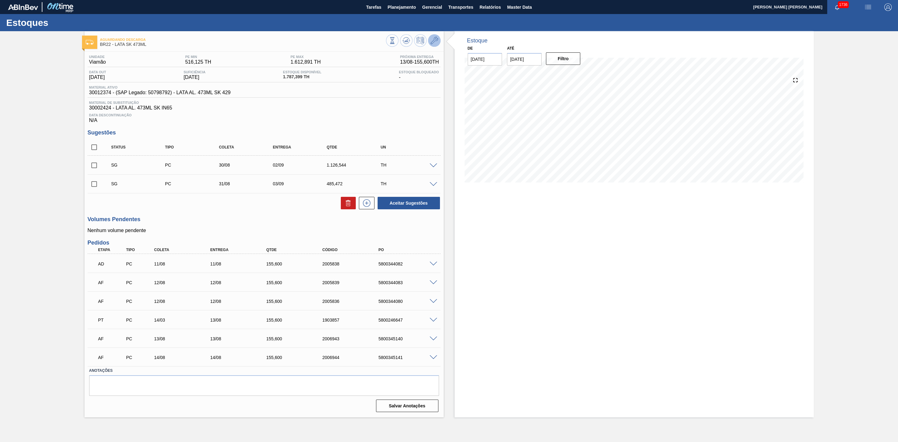
click at [431, 35] on button at bounding box center [434, 40] width 12 height 12
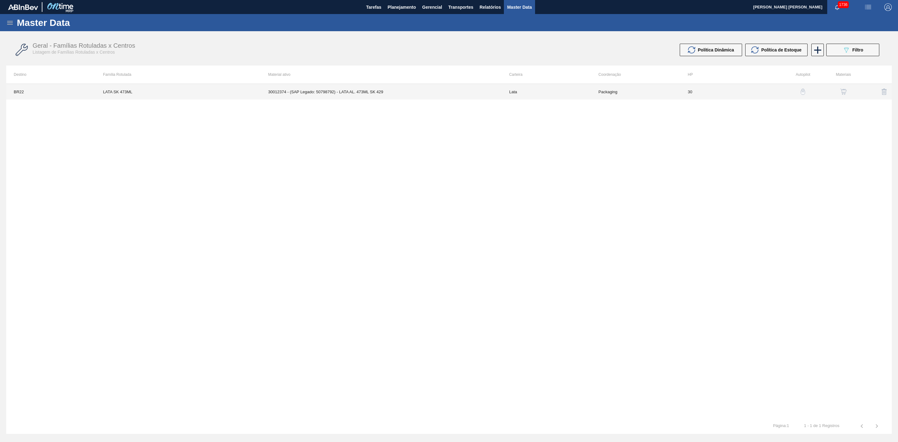
click at [360, 90] on td "30012374 - (SAP Legado: 50798792) - LATA AL. 473ML SK 429" at bounding box center [381, 92] width 241 height 16
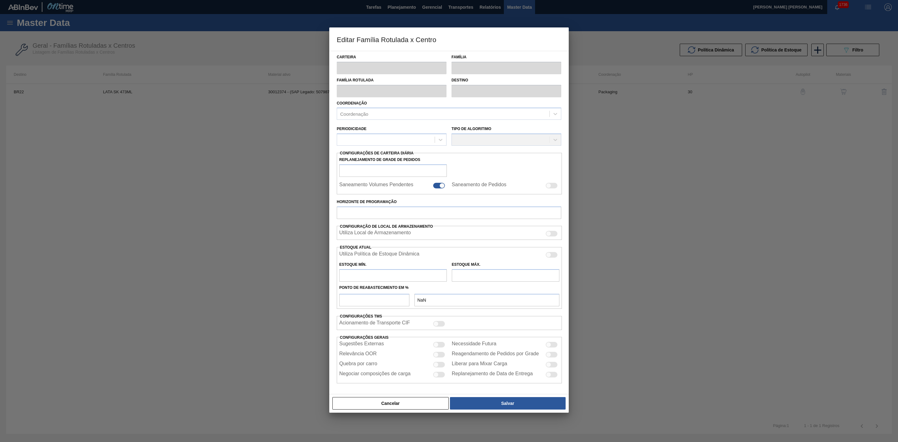
type input "Lata"
type input "LATA SK 473ML"
type input "BR22 - Viamão"
type input "0"
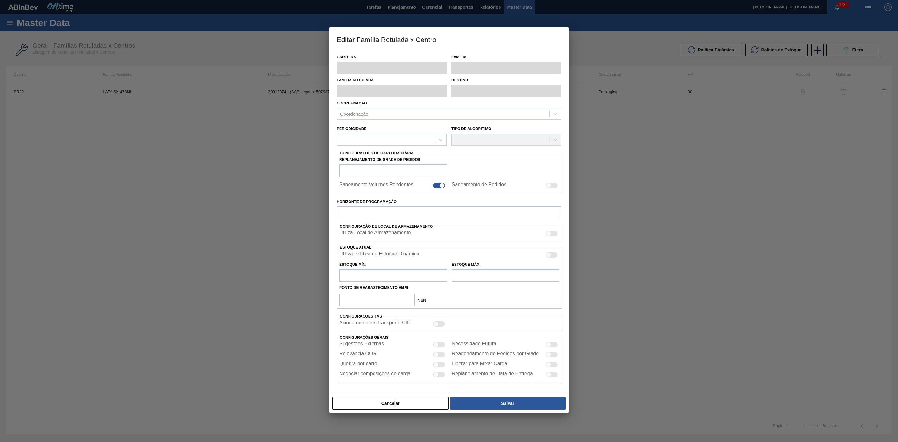
checkbox input "false"
type input "30"
type input "516,125"
type input "1.612,891"
type input "41"
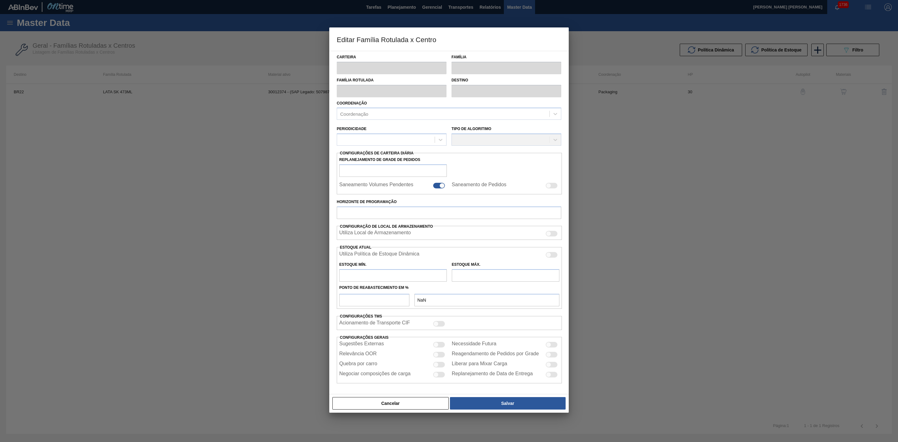
type input "965,799"
checkbox input "true"
click at [437, 367] on div at bounding box center [436, 365] width 5 height 5
checkbox input "true"
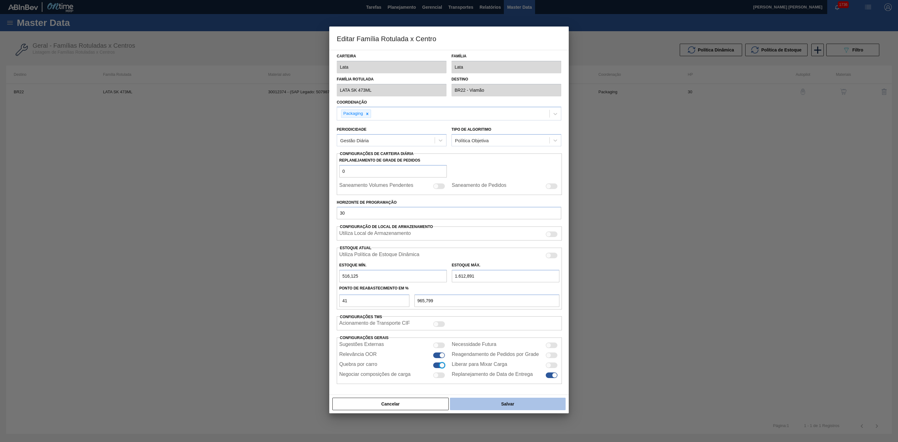
click at [475, 405] on button "Salvar" at bounding box center [508, 404] width 116 height 12
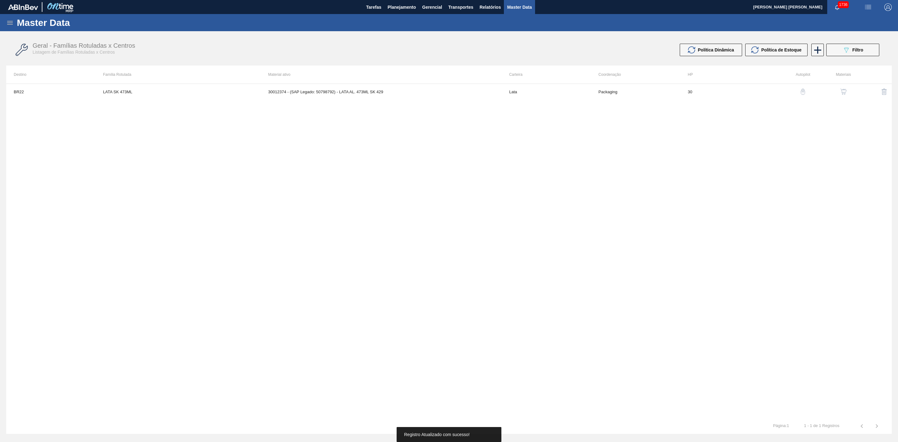
click at [842, 92] on img "button" at bounding box center [844, 92] width 6 height 6
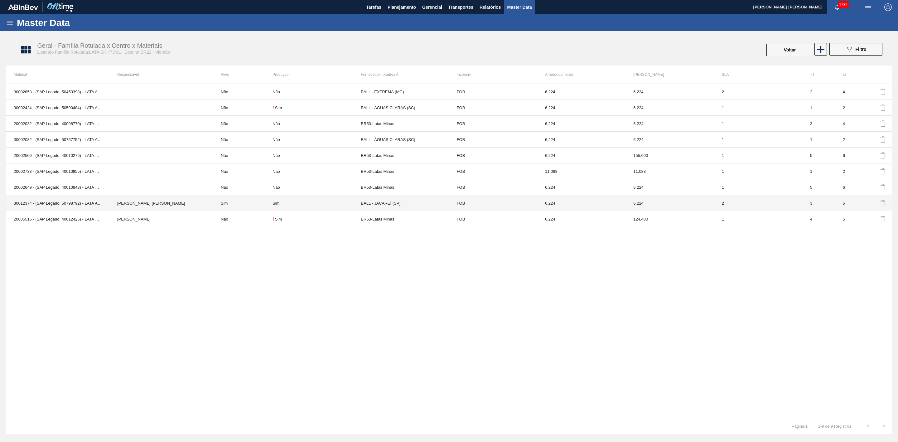
click at [308, 204] on div "Sim" at bounding box center [317, 203] width 88 height 5
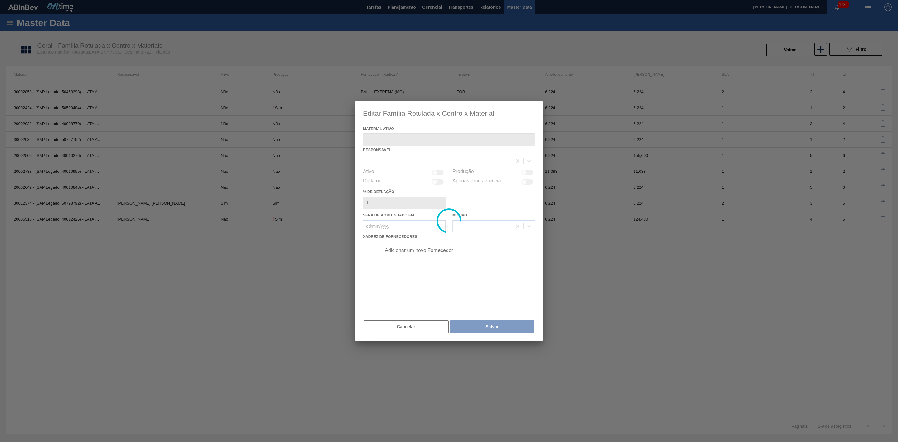
type ativo "30012374 - (SAP Legado: 50798792) - LATA AL. 473ML SK 429"
checkbox input "true"
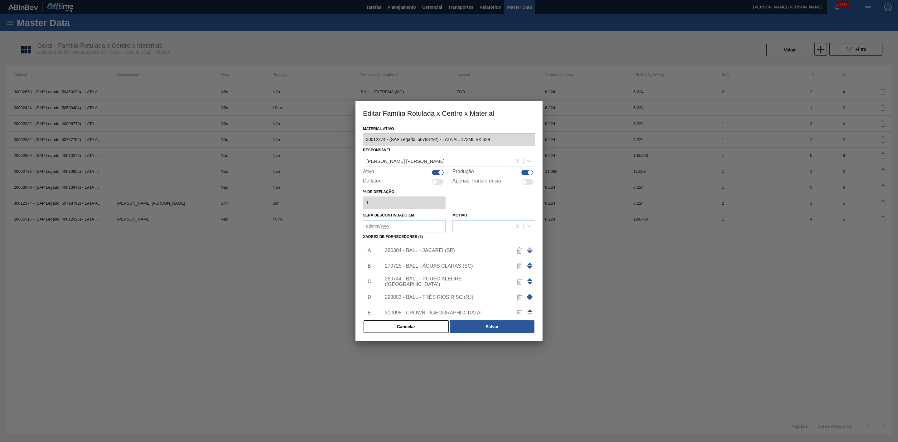
click at [527, 263] on span at bounding box center [530, 264] width 6 height 3
click at [452, 248] on div "279725 - BALL - ÁGUAS CLARAS (SC)" at bounding box center [446, 251] width 122 height 6
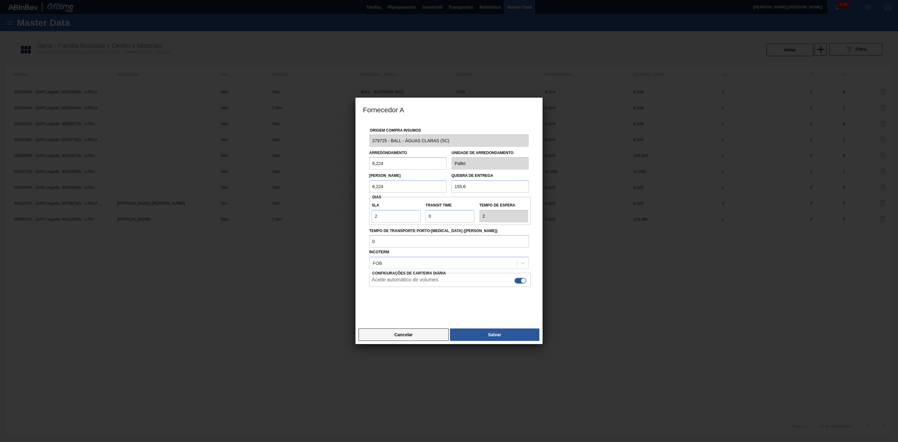
click at [409, 333] on button "Cancelar" at bounding box center [404, 334] width 90 height 12
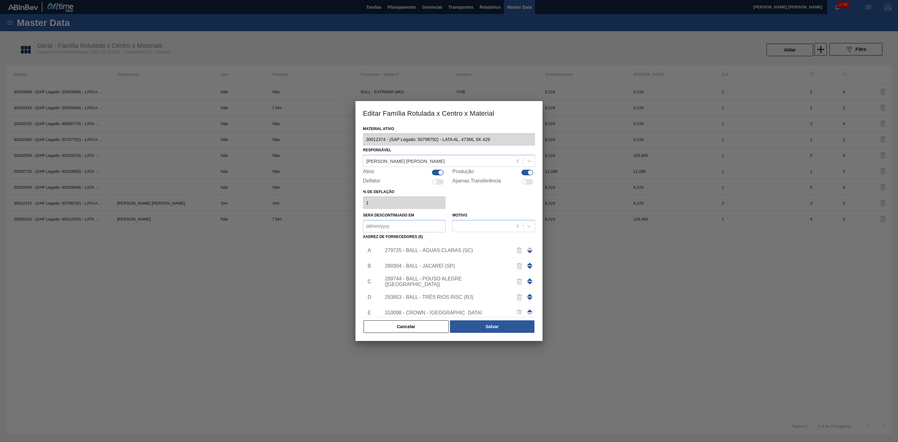
click at [431, 266] on div "280304 - BALL - JACAREÍ (SP)" at bounding box center [446, 266] width 122 height 6
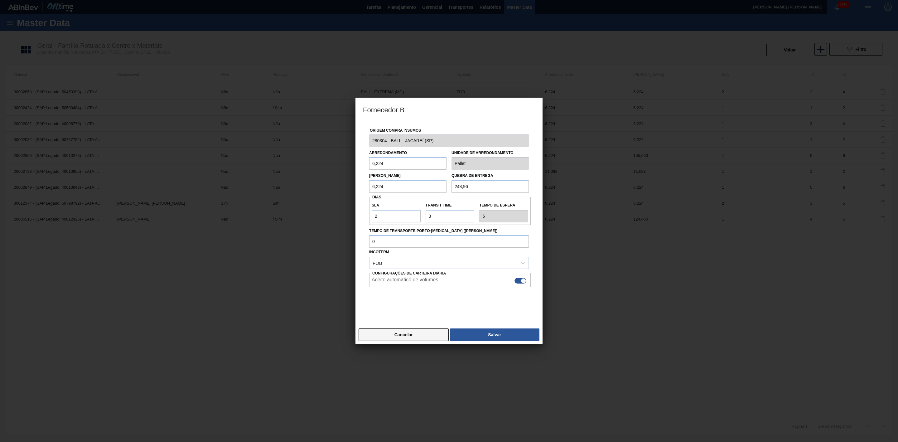
click at [428, 338] on button "Cancelar" at bounding box center [404, 334] width 90 height 12
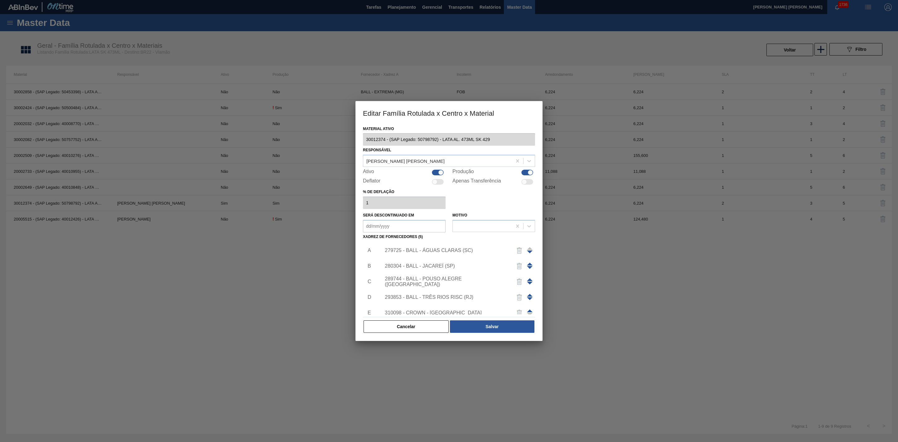
click at [431, 282] on div "289744 - BALL - POUSO ALEGRE (MG)" at bounding box center [446, 281] width 122 height 11
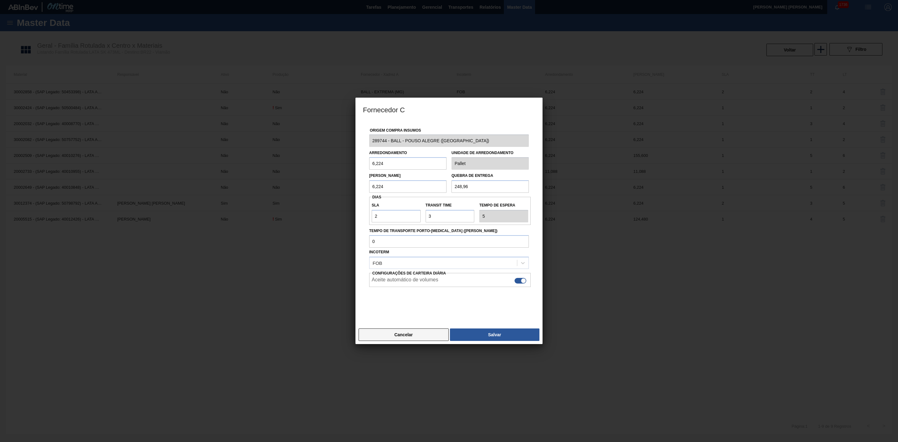
click at [422, 336] on button "Cancelar" at bounding box center [404, 334] width 90 height 12
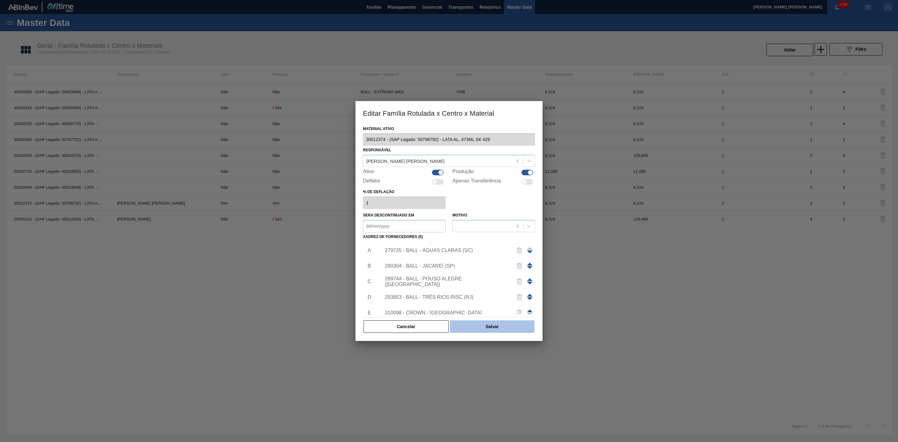
click at [481, 327] on button "Salvar" at bounding box center [492, 326] width 85 height 12
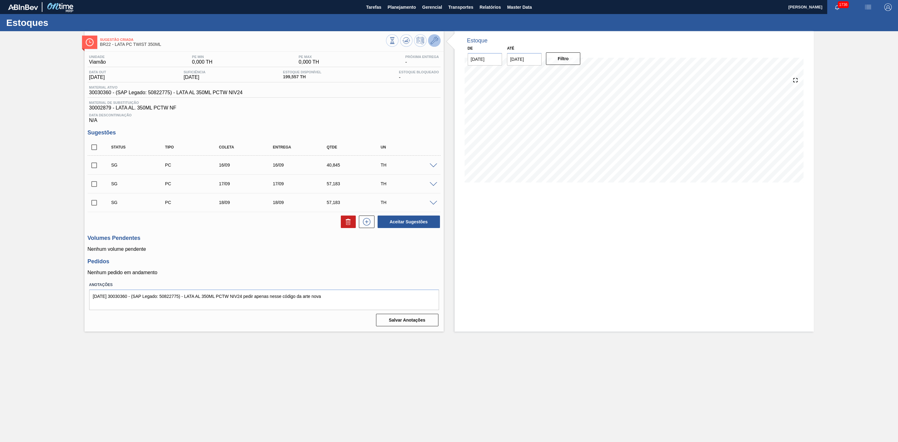
click at [437, 39] on icon at bounding box center [434, 40] width 7 height 7
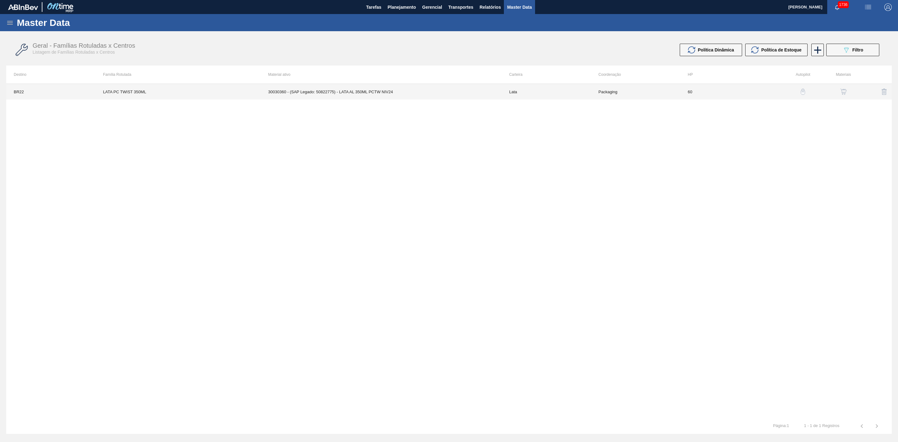
click at [462, 87] on td "30030360 - (SAP Legado: 50822775) - LATA AL 350ML PCTW NIV24" at bounding box center [381, 92] width 241 height 16
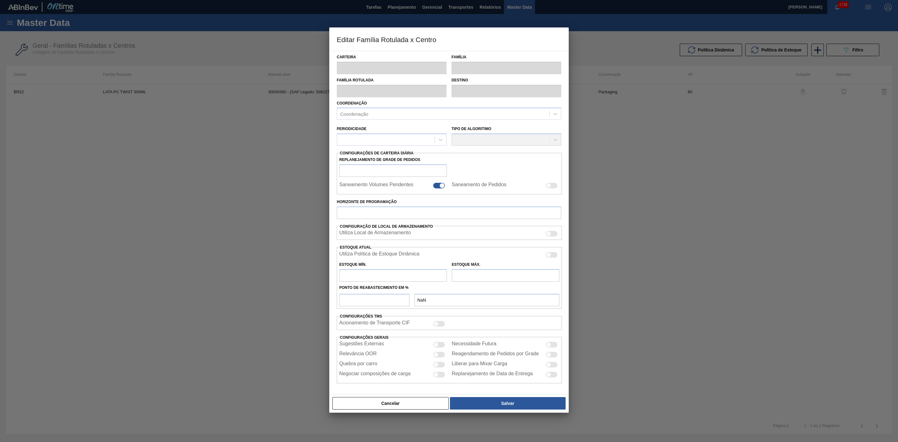
type input "Lata"
type input "LATA PC TWIST 350ML"
type input "BR22 - Viamão"
type input "0"
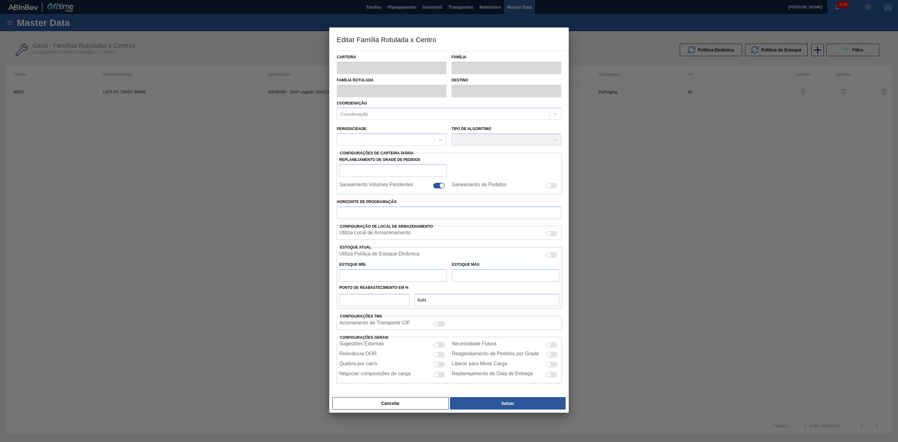
checkbox input "false"
type input "60"
type input "0"
type input "100"
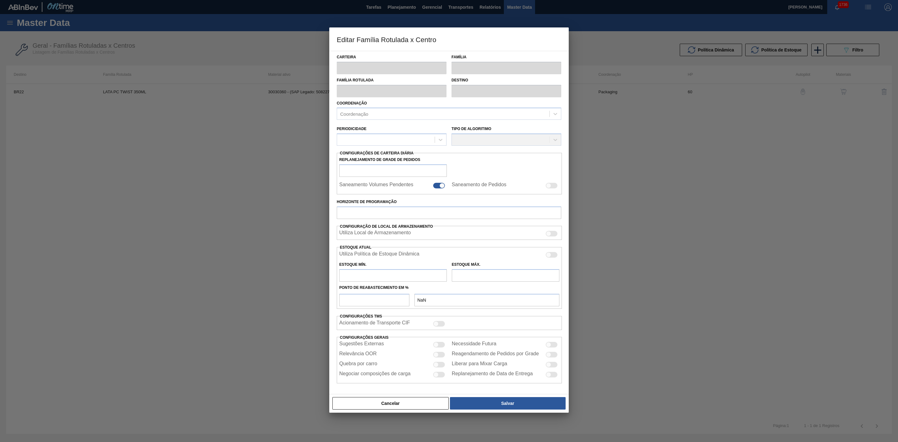
type input "0,000"
checkbox input "true"
click at [439, 357] on div at bounding box center [439, 355] width 12 height 6
checkbox input "true"
click at [439, 365] on div at bounding box center [439, 365] width 12 height 6
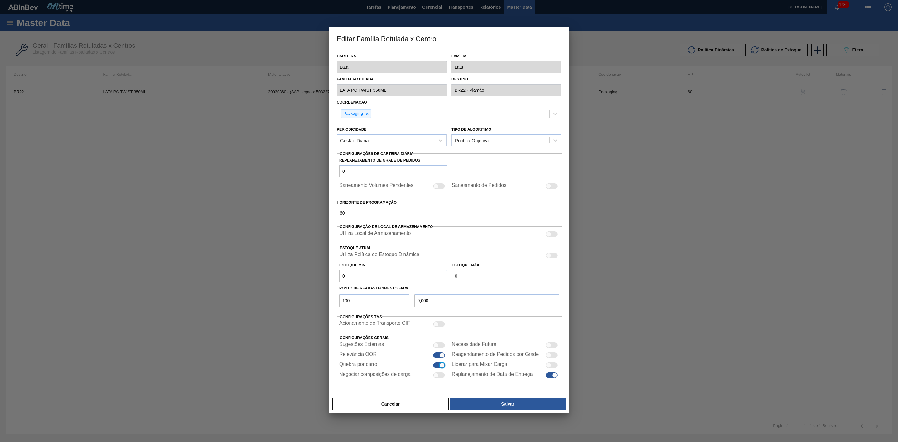
checkbox input "true"
click at [493, 405] on button "Salvar" at bounding box center [508, 404] width 116 height 12
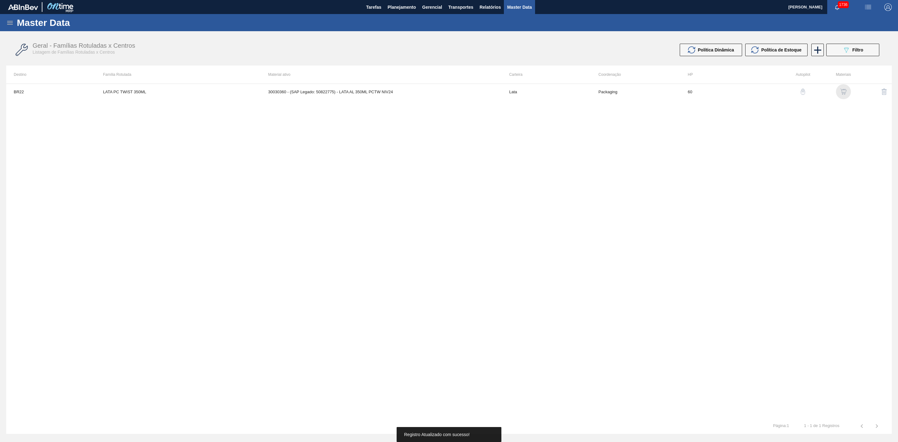
click at [847, 90] on div "button" at bounding box center [843, 92] width 7 height 6
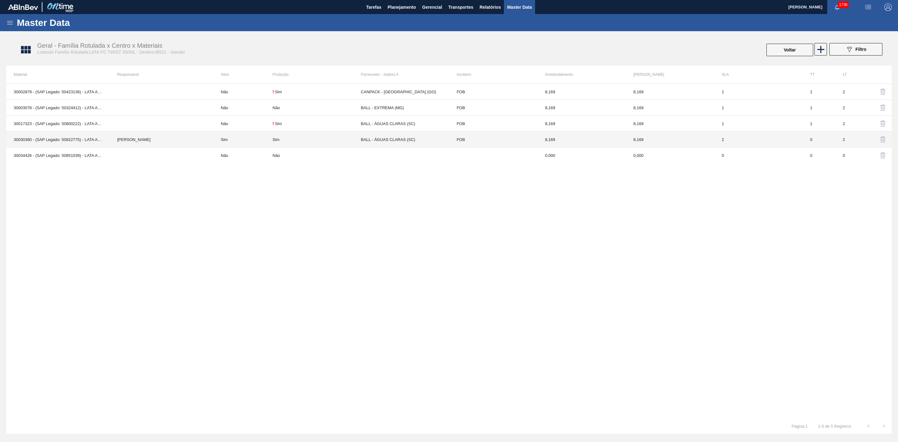
click at [269, 138] on td "Sim" at bounding box center [242, 140] width 59 height 16
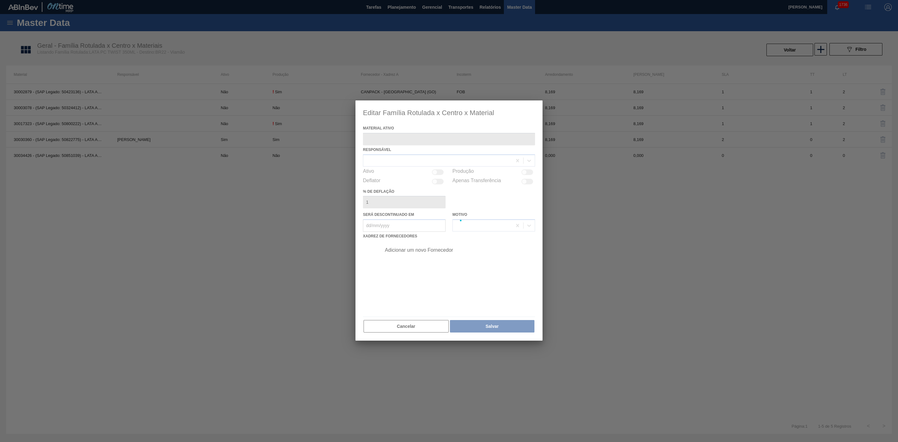
type ativo "30030360 - (SAP Legado: 50822775) - LATA AL 350ML PCTW NIV24"
checkbox input "true"
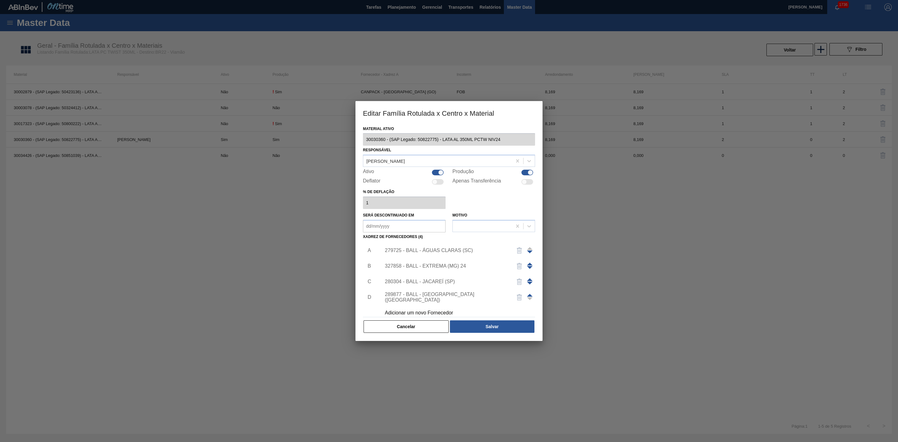
click at [442, 251] on div "279725 - BALL - ÁGUAS CLARAS (SC)" at bounding box center [446, 251] width 122 height 6
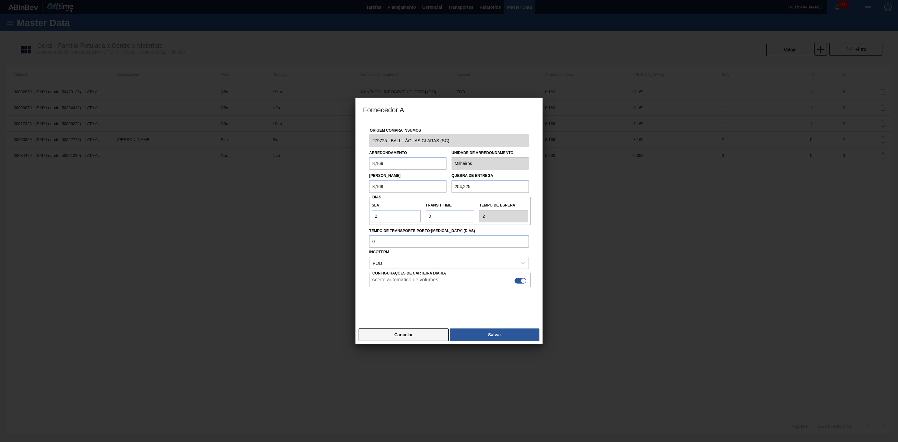
click at [406, 336] on button "Cancelar" at bounding box center [404, 334] width 90 height 12
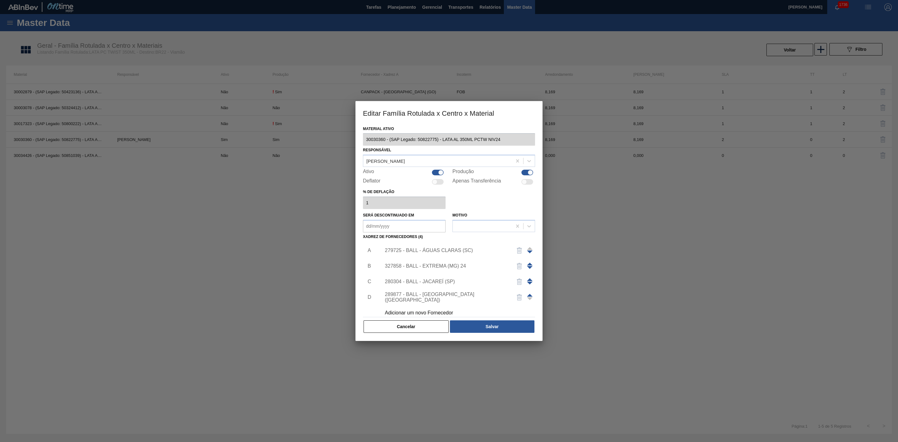
click at [428, 266] on div "327858 - BALL - EXTREMA (MG) 24" at bounding box center [446, 266] width 122 height 6
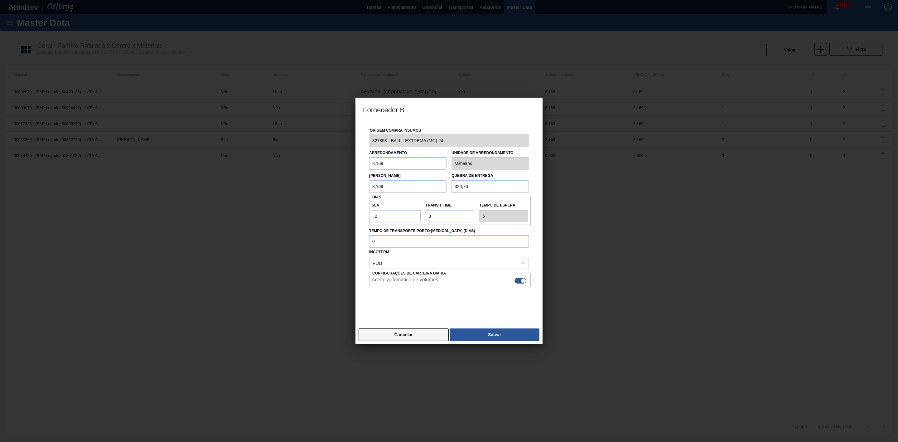
click at [410, 333] on button "Cancelar" at bounding box center [404, 334] width 90 height 12
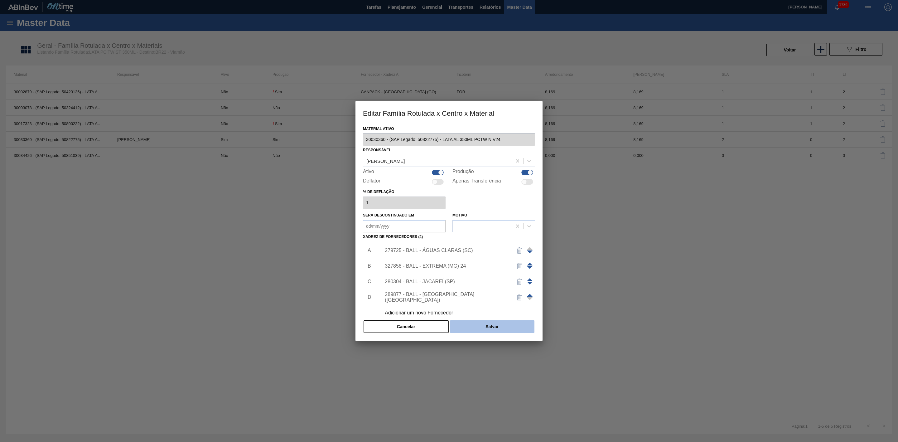
click at [486, 328] on button "Salvar" at bounding box center [492, 326] width 85 height 12
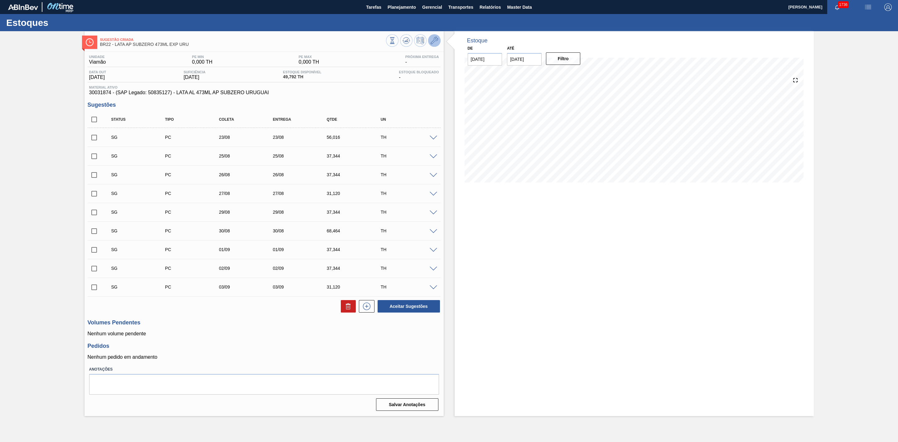
click at [435, 41] on icon at bounding box center [434, 40] width 7 height 7
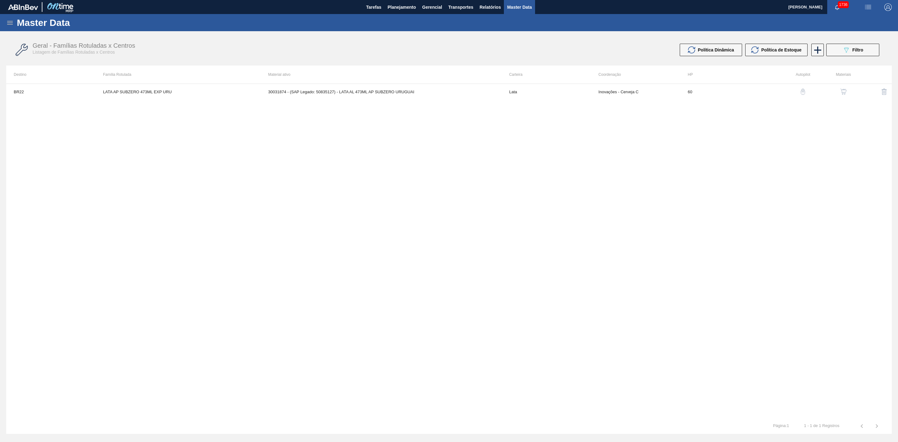
click at [844, 91] on img "button" at bounding box center [844, 92] width 6 height 6
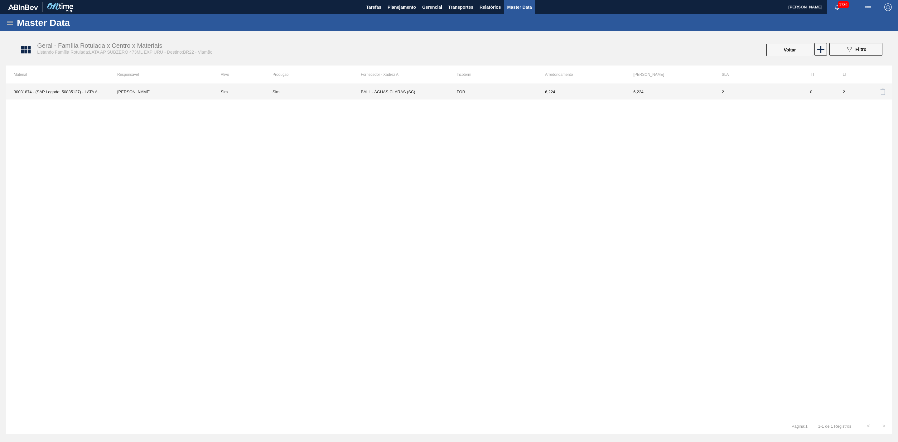
click at [394, 94] on td "BALL - ÁGUAS CLARAS (SC)" at bounding box center [405, 92] width 88 height 16
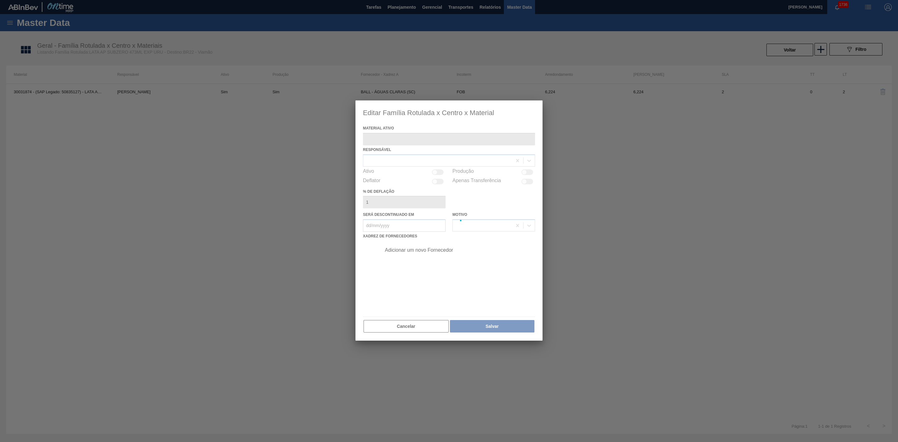
type ativo "30031874 - (SAP Legado: 50835127) - LATA AL 473ML AP SUBZERO URUGUAI"
checkbox input "true"
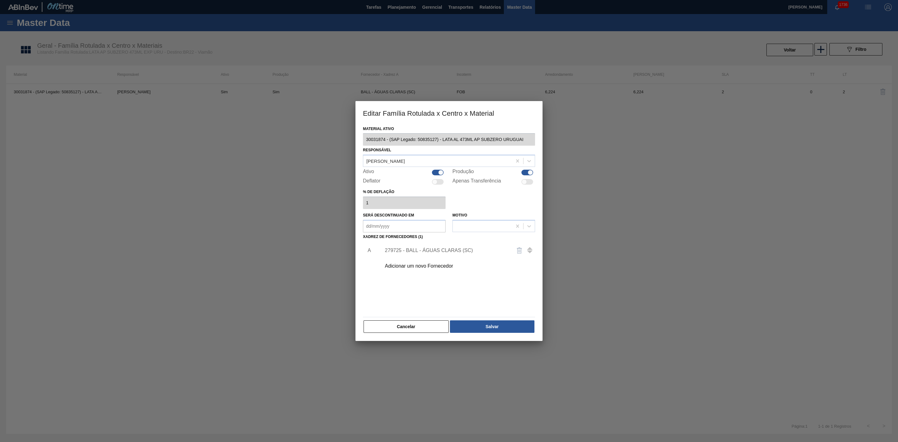
click at [430, 263] on div "Adicionar um novo Fornecedor" at bounding box center [446, 266] width 122 height 6
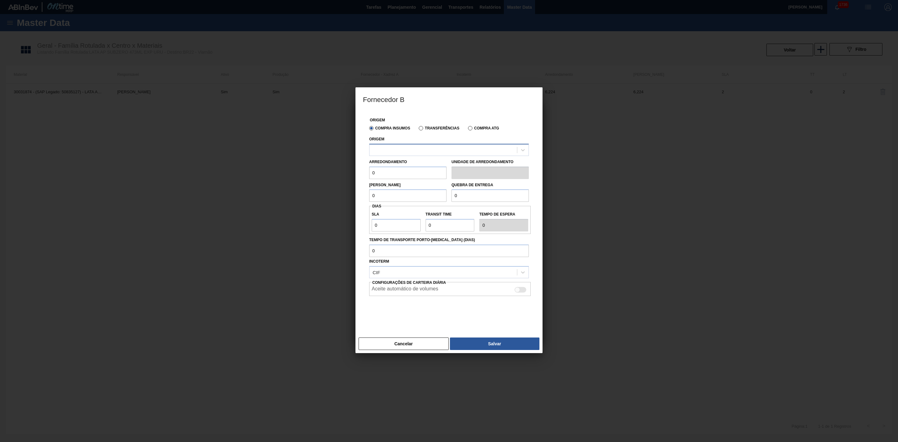
click at [398, 153] on div at bounding box center [444, 149] width 148 height 9
click at [414, 314] on div at bounding box center [449, 311] width 160 height 31
click at [430, 153] on div at bounding box center [444, 149] width 148 height 9
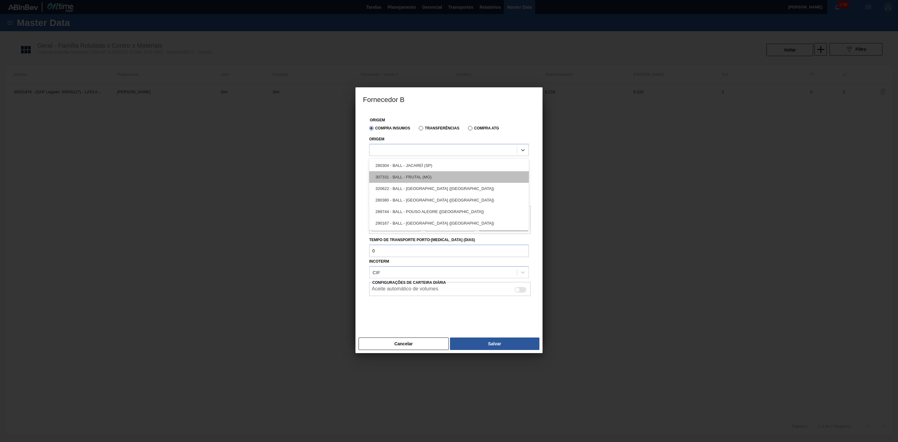
click at [419, 173] on div "307331 - BALL - FRUTAL (MG)" at bounding box center [449, 177] width 160 height 12
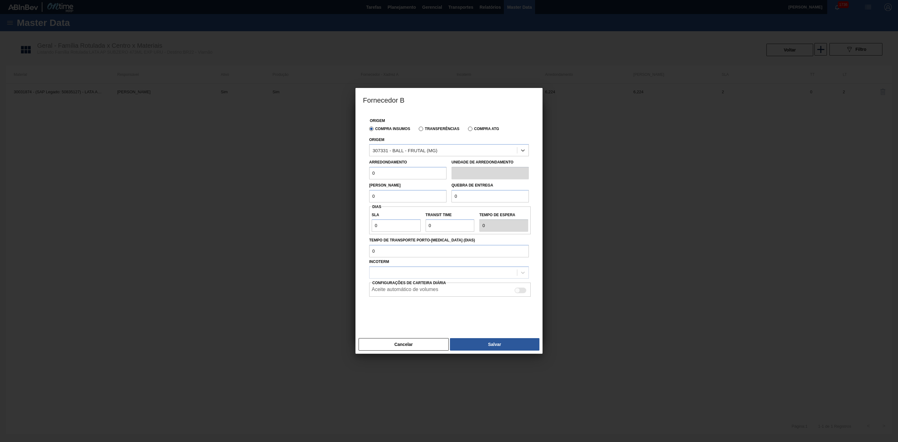
click at [410, 172] on input "0" at bounding box center [407, 173] width 77 height 12
type input "6,224"
drag, startPoint x: 382, startPoint y: 199, endPoint x: 356, endPoint y: 197, distance: 26.3
click at [356, 197] on div "Origem Compra Insumos Transferências Compra ATG Origem 307331 - BALL - FRUTAL (…" at bounding box center [449, 223] width 187 height 224
type input "6,224"
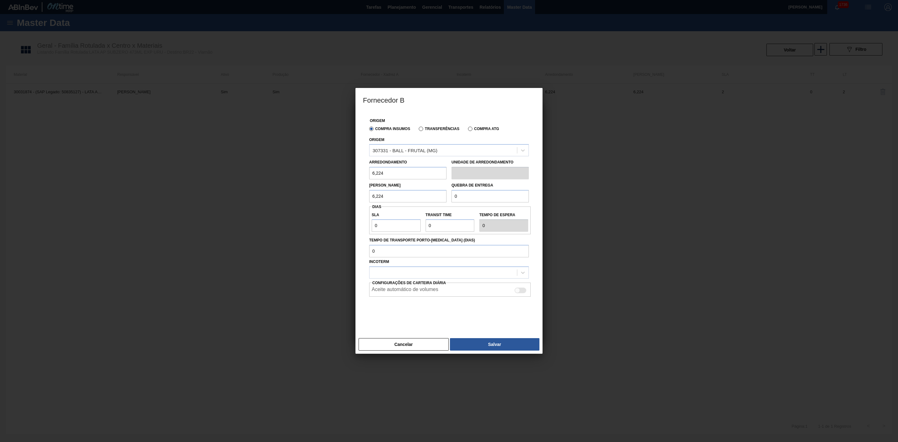
drag, startPoint x: 459, startPoint y: 197, endPoint x: 445, endPoint y: 197, distance: 14.0
click at [445, 197] on div "Lote Mínimo 6,224 Quebra de entrega 0" at bounding box center [449, 190] width 165 height 23
type input "248,96"
drag, startPoint x: 440, startPoint y: 223, endPoint x: 427, endPoint y: 225, distance: 12.9
click at [427, 225] on input "Transit Time" at bounding box center [450, 225] width 49 height 12
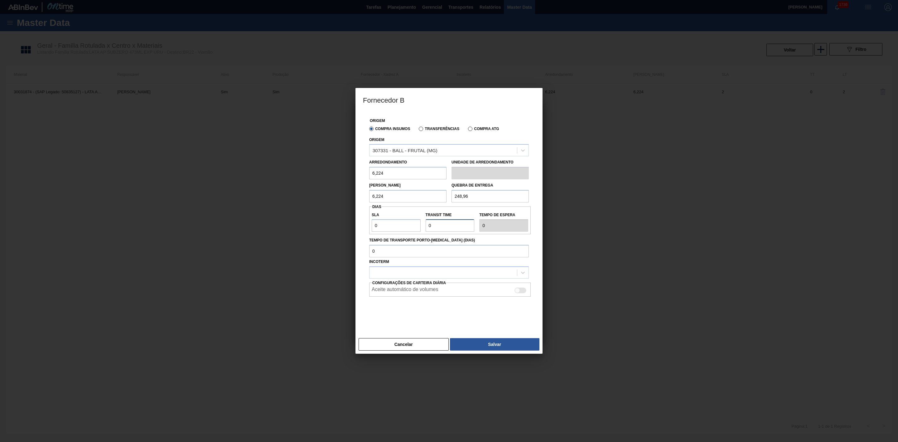
type input "3"
drag, startPoint x: 376, startPoint y: 224, endPoint x: 371, endPoint y: 224, distance: 5.9
click at [371, 224] on div "SLA 0" at bounding box center [396, 222] width 54 height 22
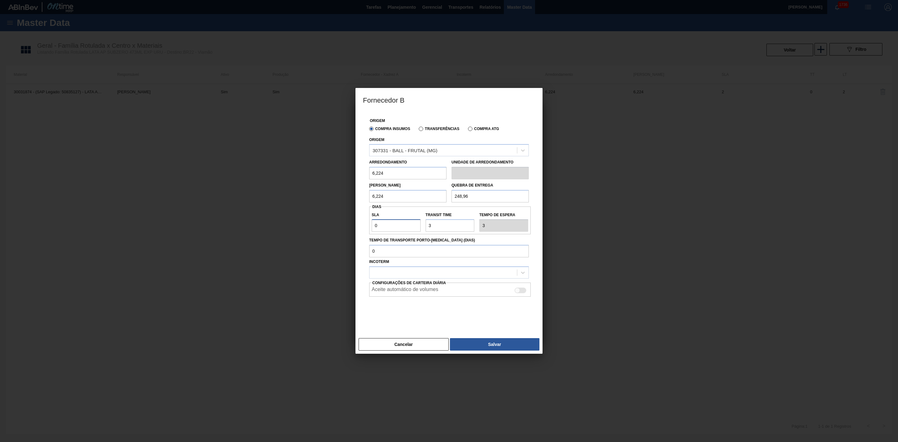
type input "2"
type input "5"
type input "2"
click at [378, 271] on div at bounding box center [444, 272] width 148 height 9
drag, startPoint x: 385, startPoint y: 297, endPoint x: 409, endPoint y: 293, distance: 24.3
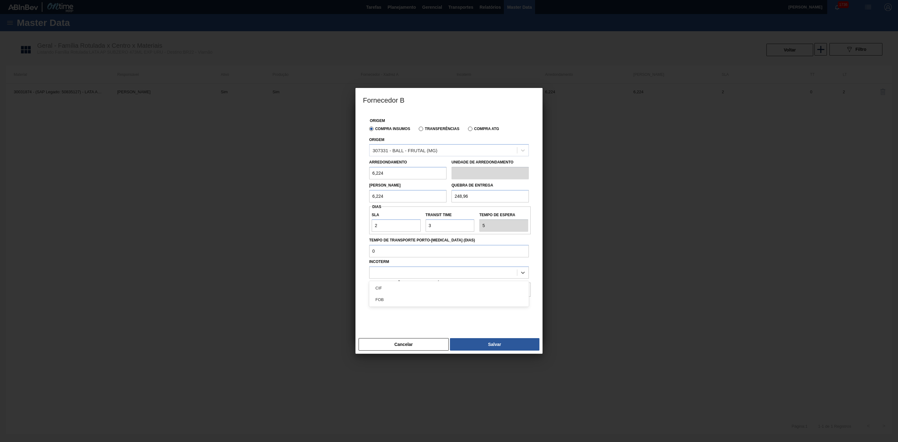
click at [385, 297] on div "FOB" at bounding box center [449, 300] width 160 height 12
click at [519, 290] on div at bounding box center [517, 290] width 5 height 5
checkbox input "true"
click at [510, 343] on button "Salvar" at bounding box center [495, 344] width 90 height 12
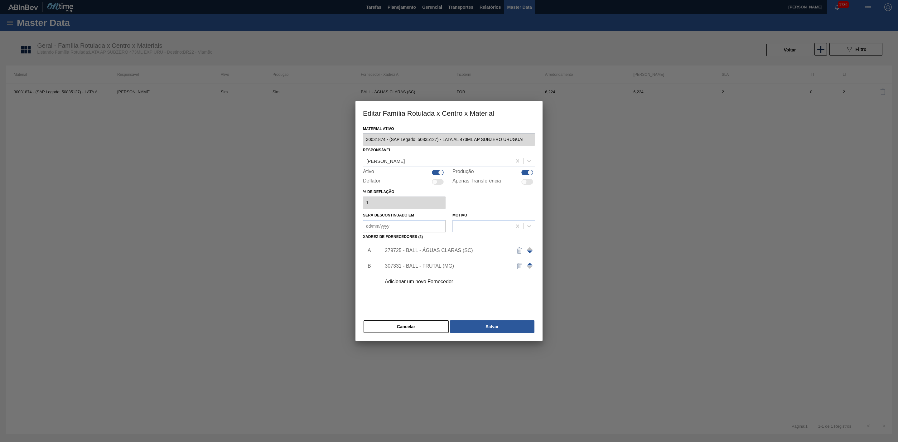
click at [437, 283] on div "Adicionar um novo Fornecedor" at bounding box center [446, 282] width 122 height 6
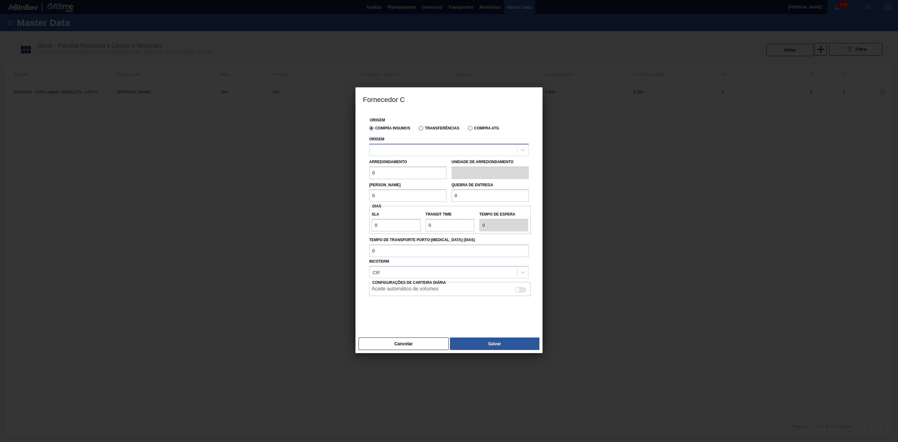
click at [417, 153] on div at bounding box center [444, 149] width 148 height 9
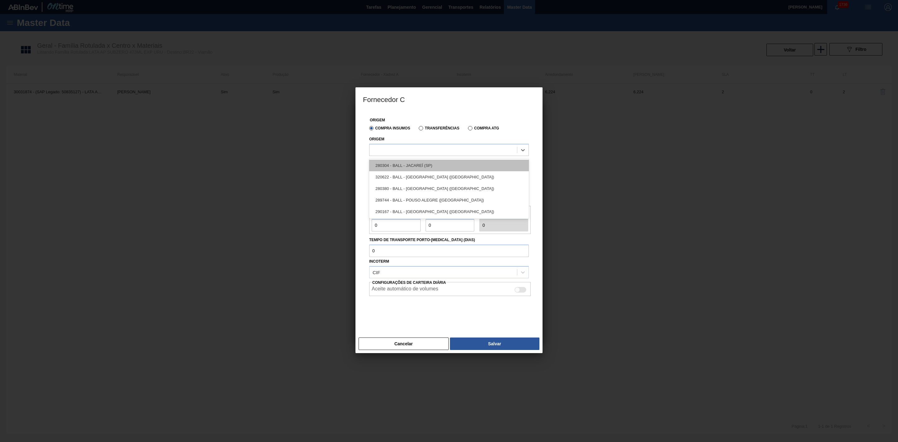
click at [413, 161] on div "280304 - BALL - JACAREÍ (SP)" at bounding box center [449, 166] width 160 height 12
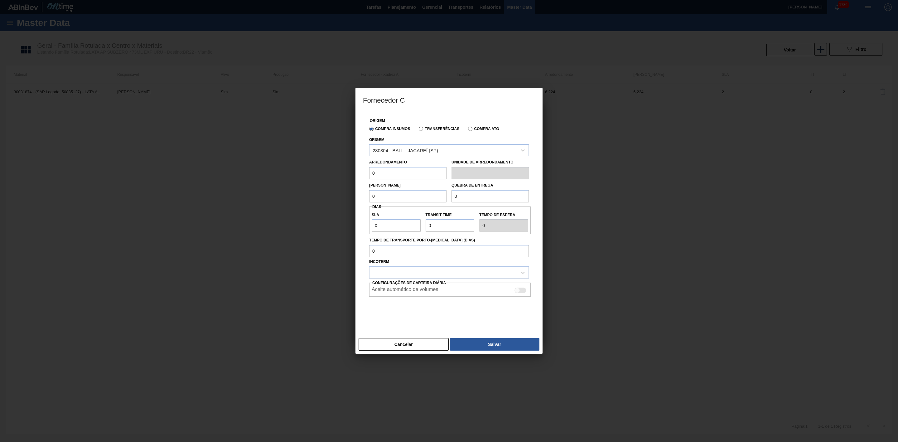
drag, startPoint x: 391, startPoint y: 174, endPoint x: 361, endPoint y: 174, distance: 29.6
click at [361, 174] on div "Origem Compra Insumos Transferências Compra ATG Origem 280304 - BALL - JACAREÍ …" at bounding box center [449, 223] width 187 height 224
type input "6,224"
drag, startPoint x: 375, startPoint y: 198, endPoint x: 359, endPoint y: 203, distance: 16.6
click at [359, 203] on div "Origem Compra Insumos Transferências Compra ATG Origem 280304 - BALL - JACAREÍ …" at bounding box center [449, 223] width 187 height 224
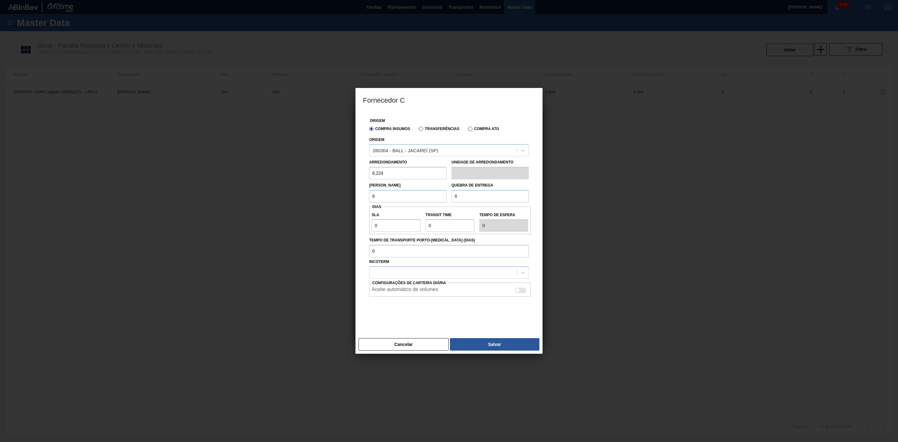
type input "6,224"
drag, startPoint x: 469, startPoint y: 195, endPoint x: 423, endPoint y: 200, distance: 46.1
click at [423, 200] on div "Lote Mínimo 6,224 Quebra de entrega 0" at bounding box center [449, 190] width 165 height 23
type input "248,96"
drag, startPoint x: 392, startPoint y: 225, endPoint x: 355, endPoint y: 231, distance: 38.3
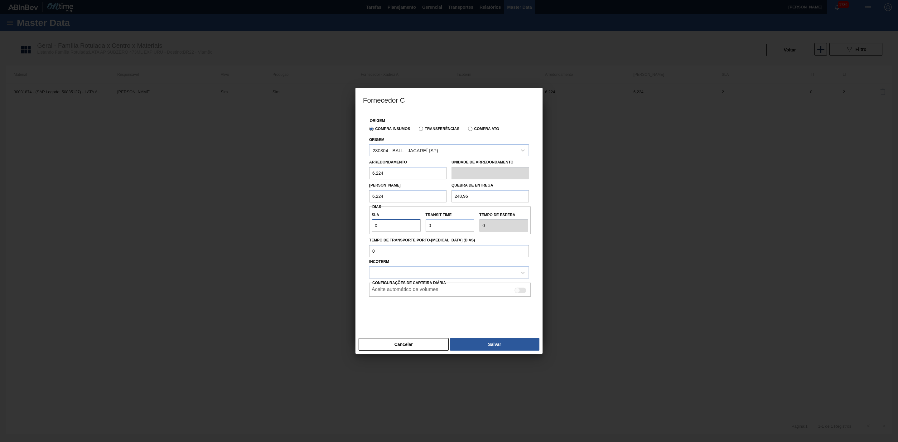
click at [355, 231] on div "Fornecedor C Origem Compra Insumos Transferências Compra ATG Origem 280304 - BA…" at bounding box center [449, 221] width 898 height 442
type input "2"
drag, startPoint x: 429, startPoint y: 228, endPoint x: 419, endPoint y: 230, distance: 9.5
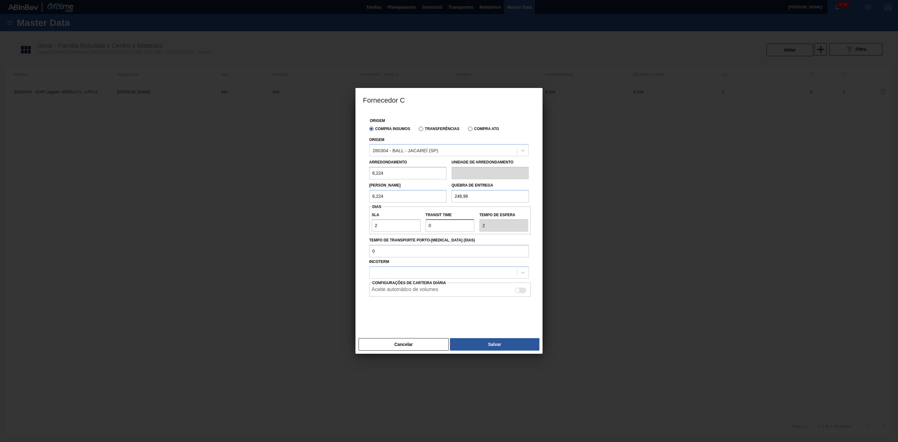
click at [419, 230] on div "SLA 2 Transit Time Tempo de espera 2" at bounding box center [450, 220] width 162 height 23
type input "3"
type input "5"
type input "3"
click at [400, 272] on div at bounding box center [444, 272] width 148 height 9
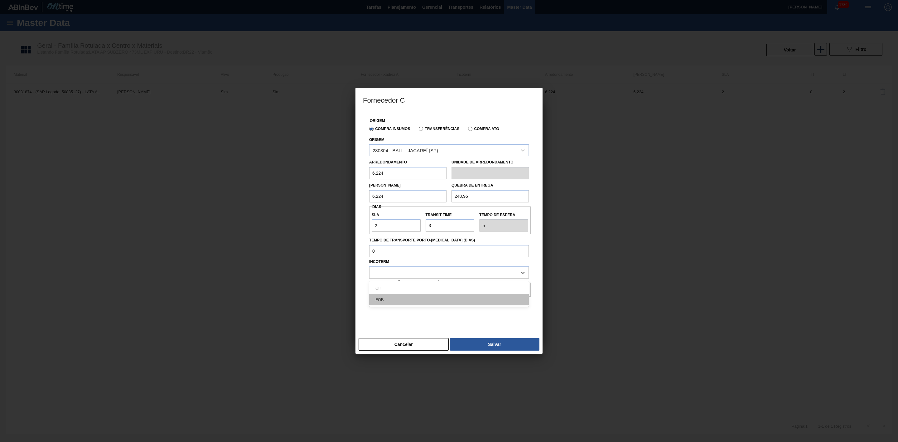
click at [389, 296] on div "FOB" at bounding box center [449, 300] width 160 height 12
click at [520, 291] on div at bounding box center [517, 290] width 5 height 5
checkbox input "true"
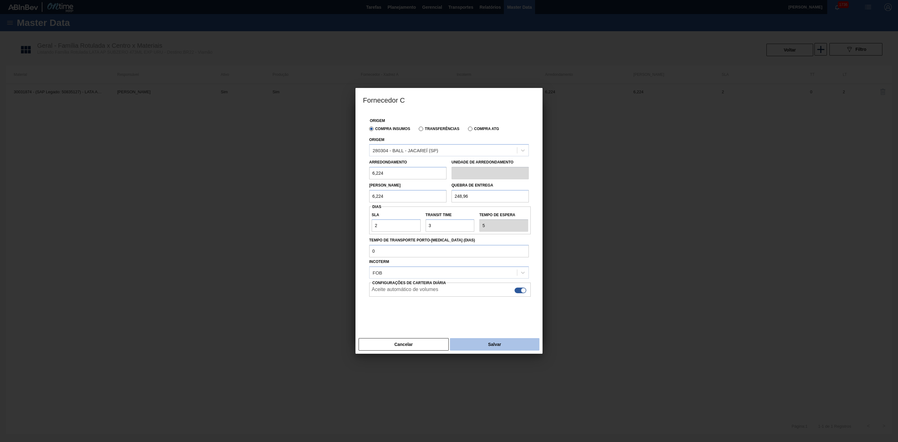
click at [503, 341] on button "Salvar" at bounding box center [495, 344] width 90 height 12
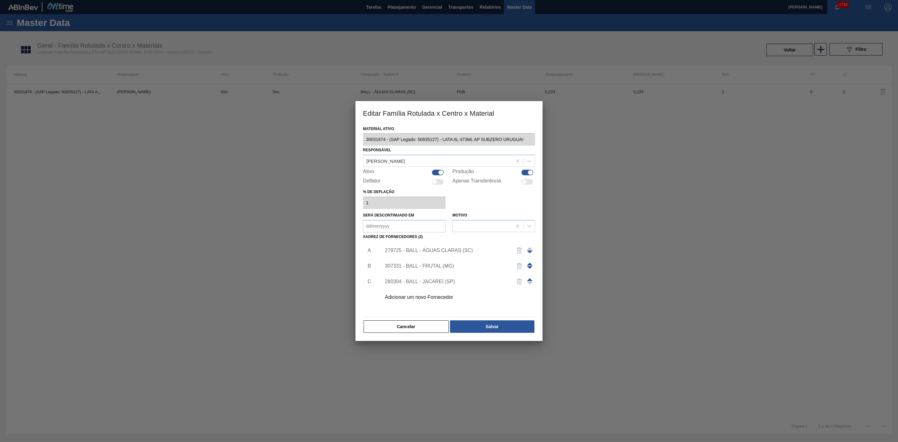
click at [530, 279] on span at bounding box center [530, 279] width 6 height 3
click at [498, 326] on button "Salvar" at bounding box center [492, 326] width 85 height 12
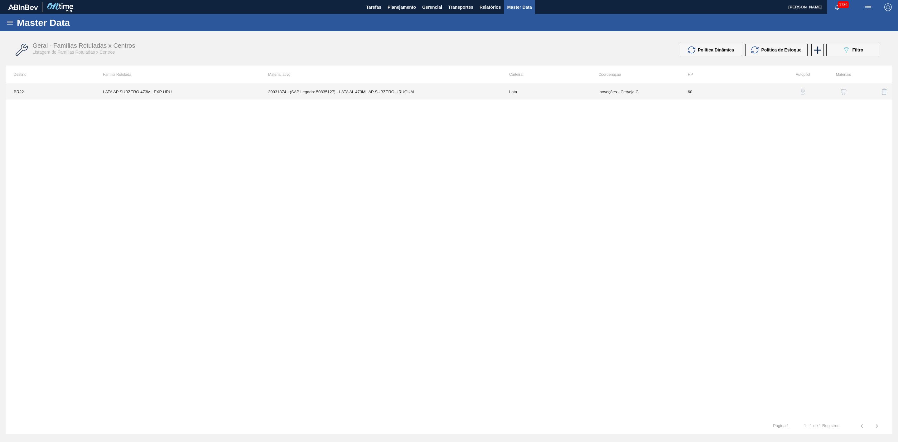
click at [281, 87] on td "30031874 - (SAP Legado: 50835127) - LATA AL 473ML AP SUBZERO URUGUAI" at bounding box center [381, 92] width 241 height 16
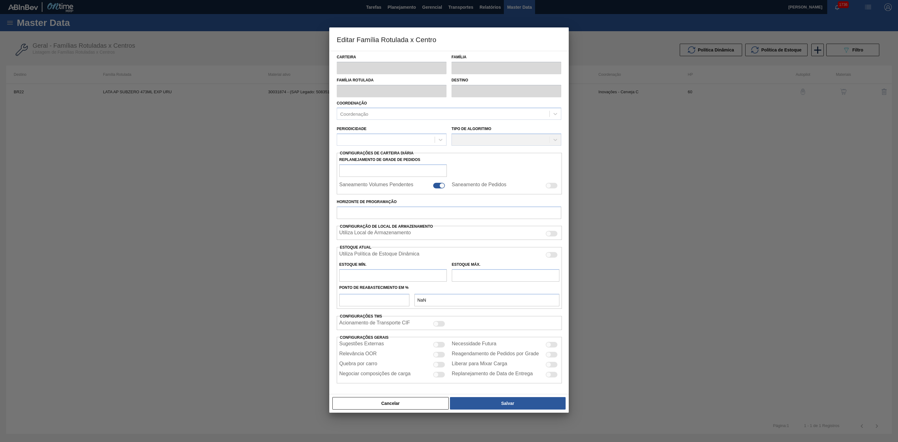
type input "Lata"
type input "LATA AP SUBZERO 473ML EXP URU"
type input "BR22 - Viamão"
type input "0"
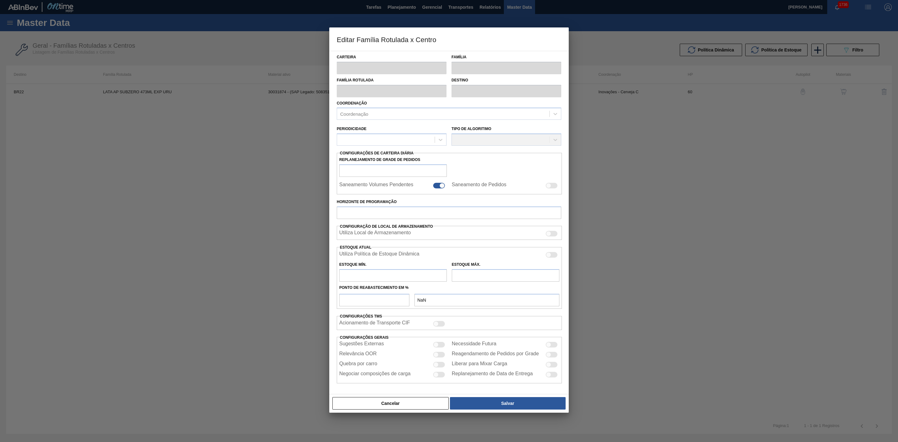
checkbox input "false"
type input "60"
type input "0"
type input "100"
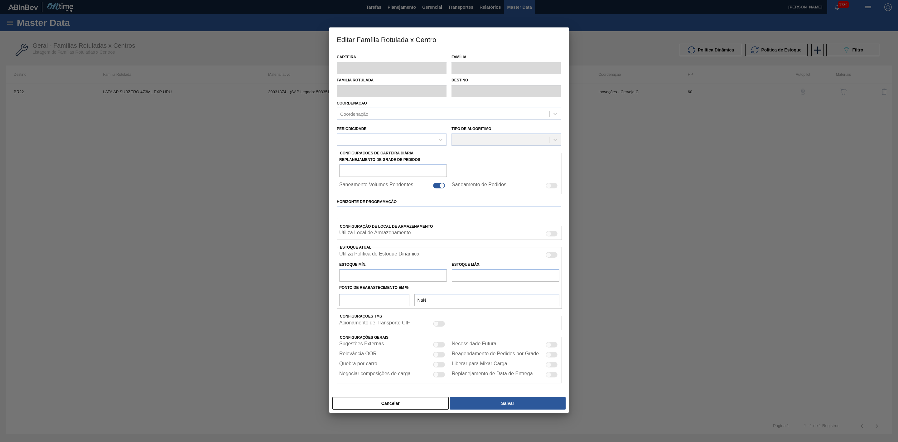
type input "0,000"
checkbox input "true"
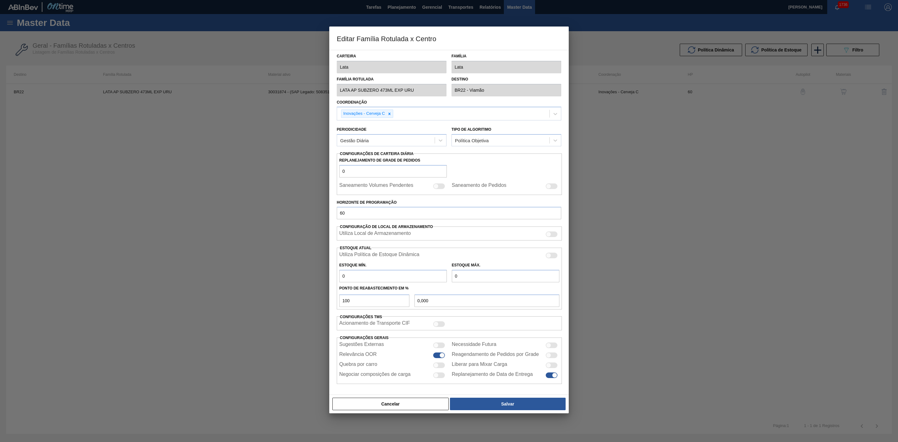
click at [439, 367] on div at bounding box center [439, 365] width 12 height 6
checkbox input "true"
click at [489, 405] on button "Salvar" at bounding box center [508, 404] width 116 height 12
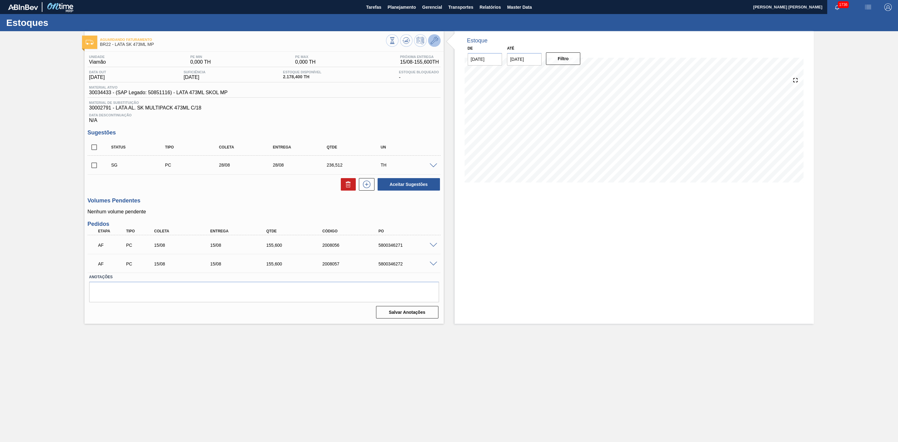
click at [438, 41] on icon at bounding box center [434, 40] width 7 height 7
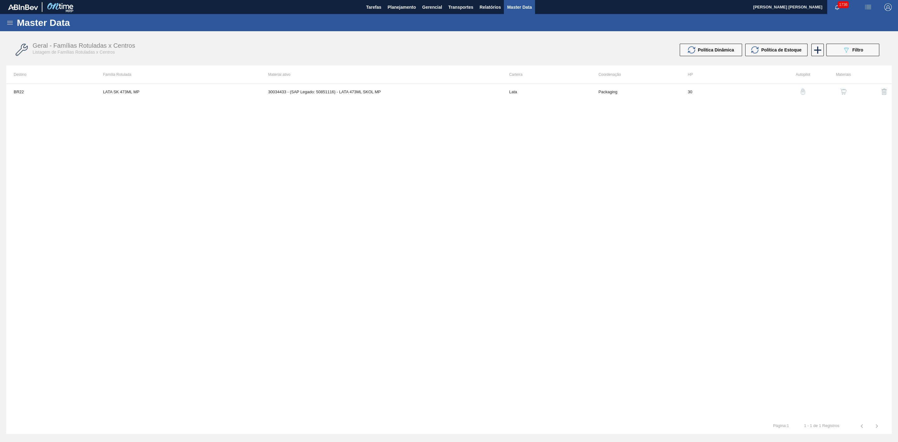
click at [844, 91] on img "button" at bounding box center [844, 92] width 6 height 6
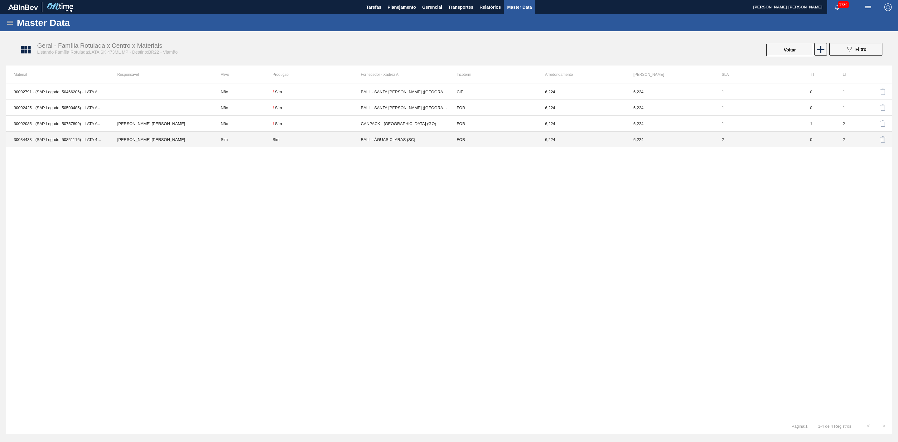
click at [296, 138] on div "Sim" at bounding box center [317, 139] width 88 height 5
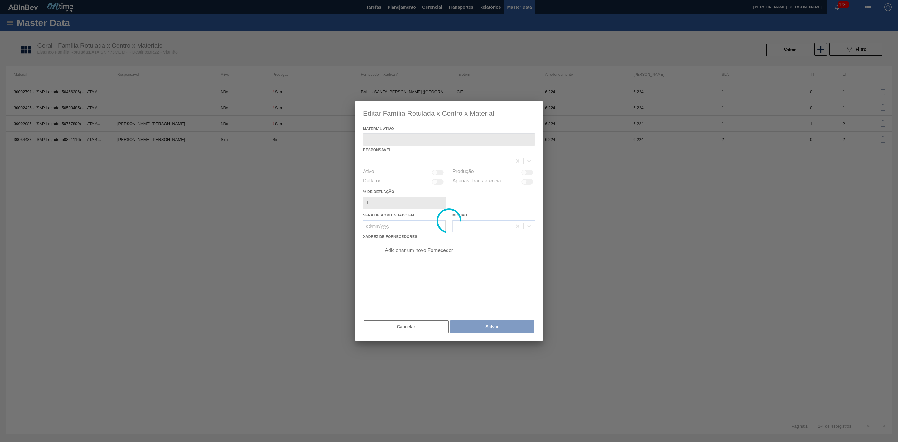
type ativo "30034433 - (SAP Legado: 50851116) - LATA 473ML SKOL MP"
checkbox input "true"
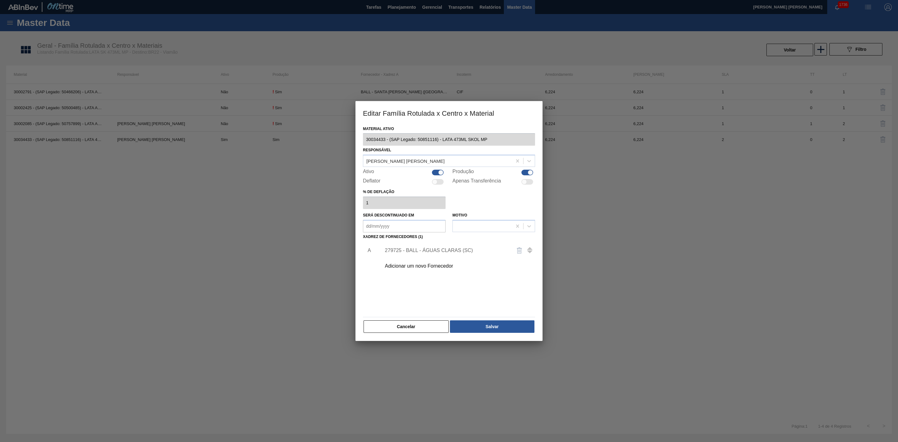
click at [447, 266] on div "Adicionar um novo Fornecedor" at bounding box center [446, 266] width 122 height 6
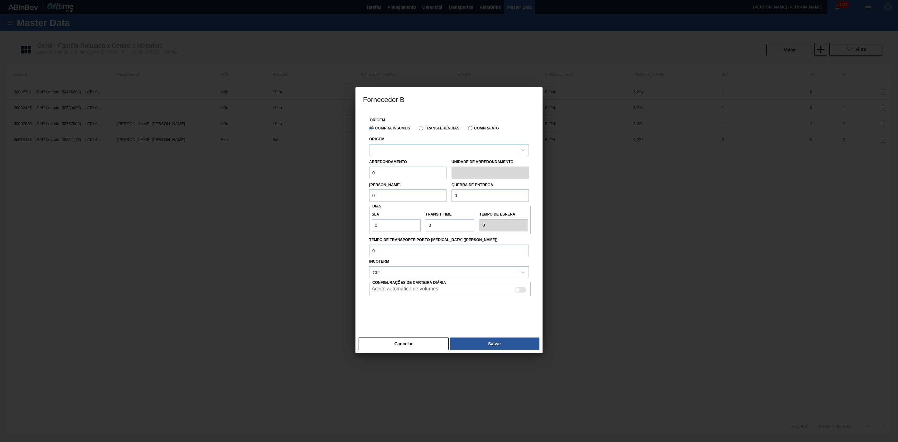
click at [408, 151] on div at bounding box center [444, 149] width 148 height 9
click at [410, 345] on button "Cancelar" at bounding box center [404, 343] width 90 height 12
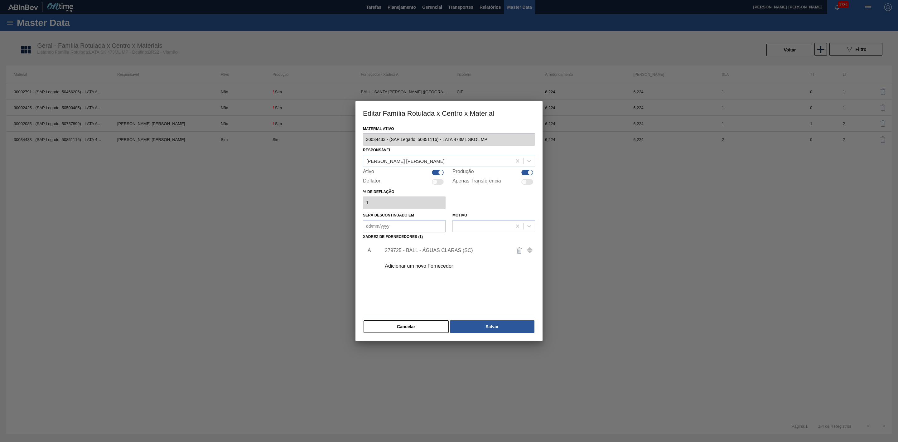
click at [425, 264] on div "Adicionar um novo Fornecedor" at bounding box center [446, 266] width 122 height 6
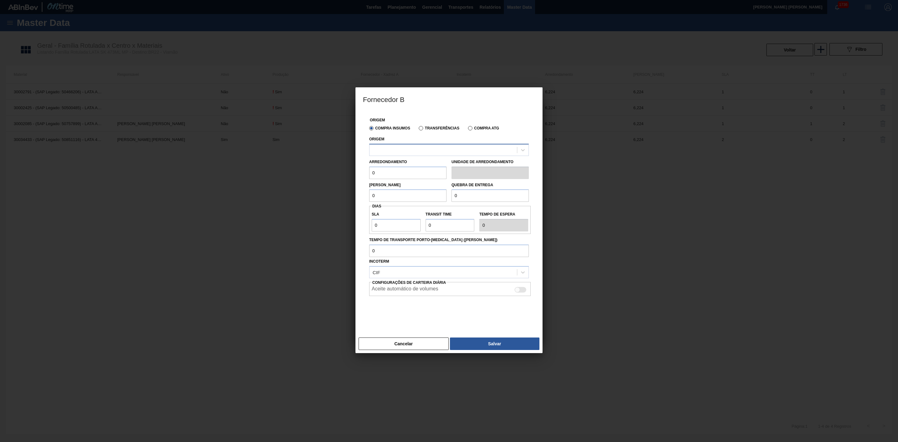
click at [412, 153] on div at bounding box center [444, 149] width 148 height 9
click at [414, 151] on div at bounding box center [444, 149] width 148 height 9
click at [419, 345] on button "Cancelar" at bounding box center [404, 343] width 90 height 12
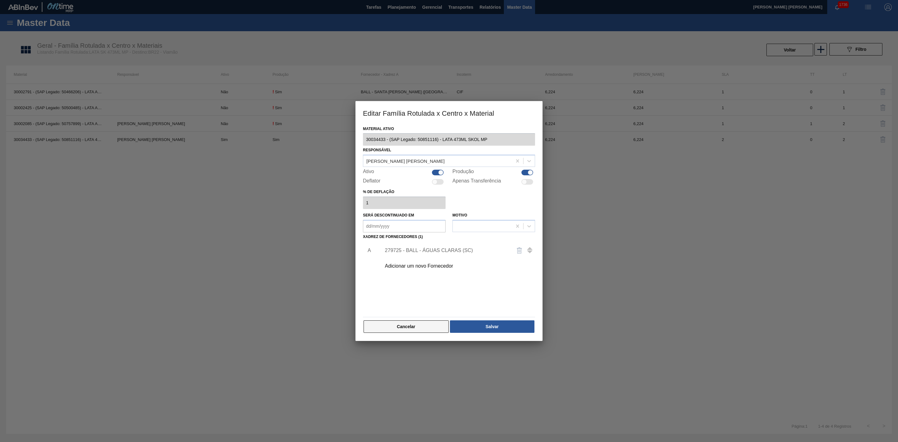
click at [427, 332] on button "Cancelar" at bounding box center [406, 326] width 85 height 12
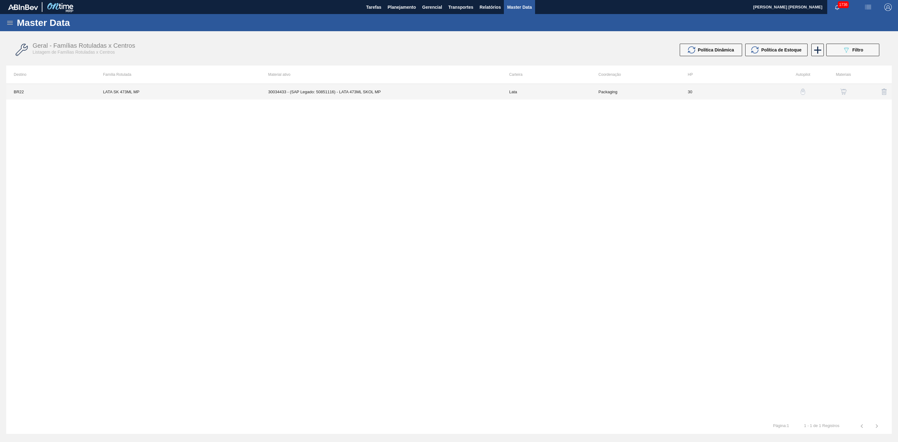
click at [298, 86] on td "30034433 - (SAP Legado: 50851116) - LATA 473ML SKOL MP" at bounding box center [381, 92] width 241 height 16
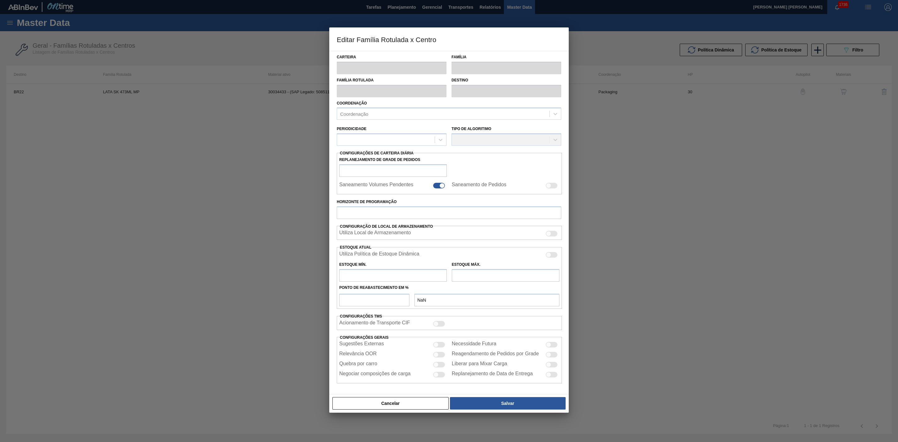
type input "Lata"
type input "LATA SK 473ML MP"
type input "BR22 - Viamão"
type input "0"
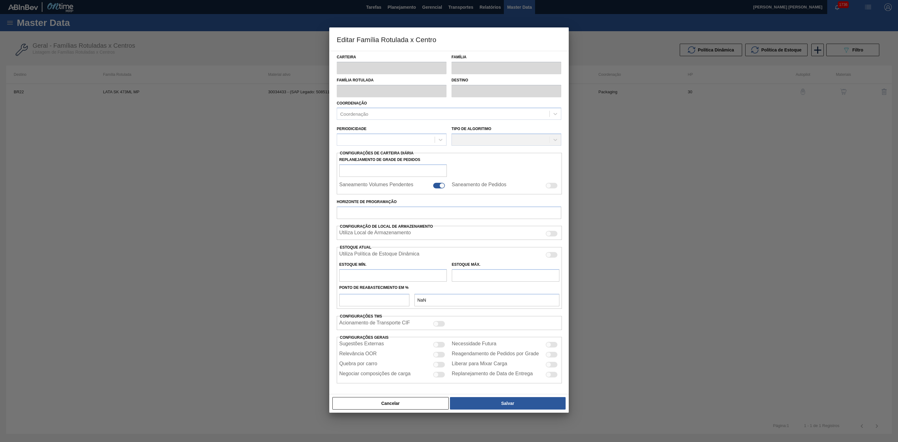
checkbox input "false"
type input "30"
type input "0"
type input "100"
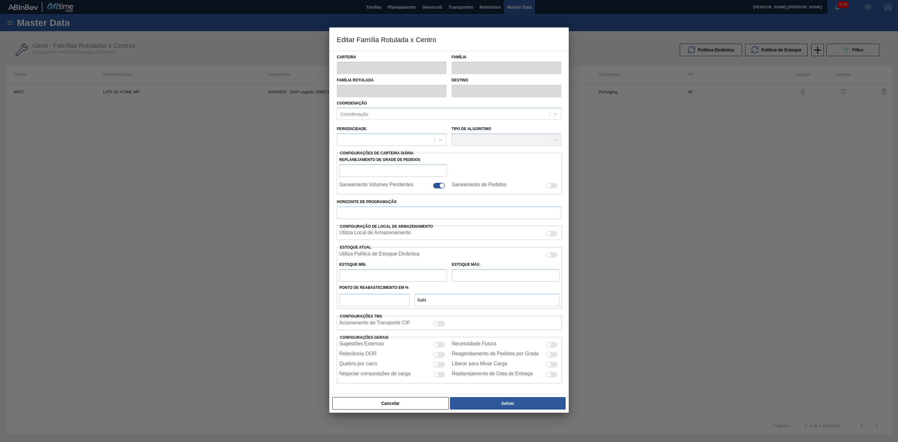
type input "0,000"
checkbox input "true"
click at [436, 366] on div at bounding box center [436, 365] width 5 height 5
checkbox input "true"
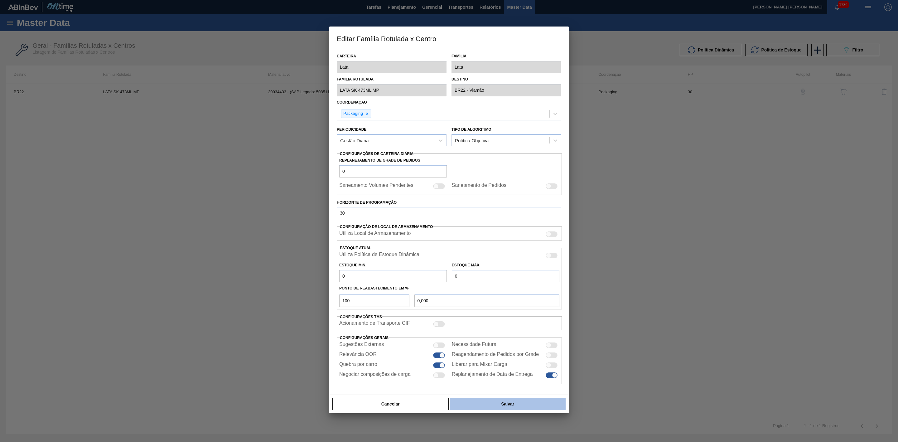
click at [500, 403] on button "Salvar" at bounding box center [508, 404] width 116 height 12
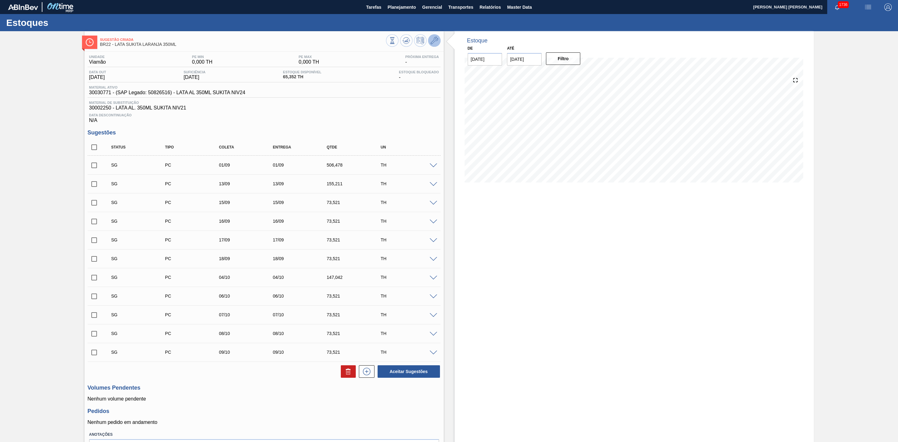
click at [431, 41] on icon at bounding box center [434, 40] width 7 height 7
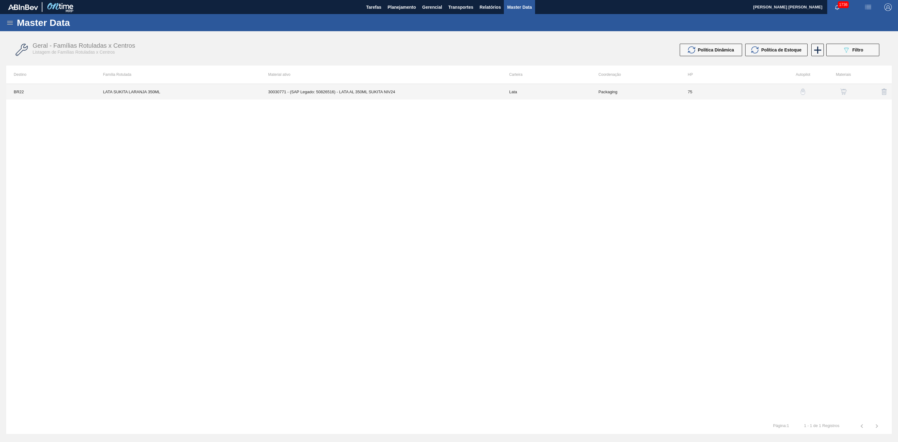
click at [462, 87] on td "30030771 - (SAP Legado: 50826516) - LATA AL 350ML SUKITA NIV24" at bounding box center [381, 92] width 241 height 16
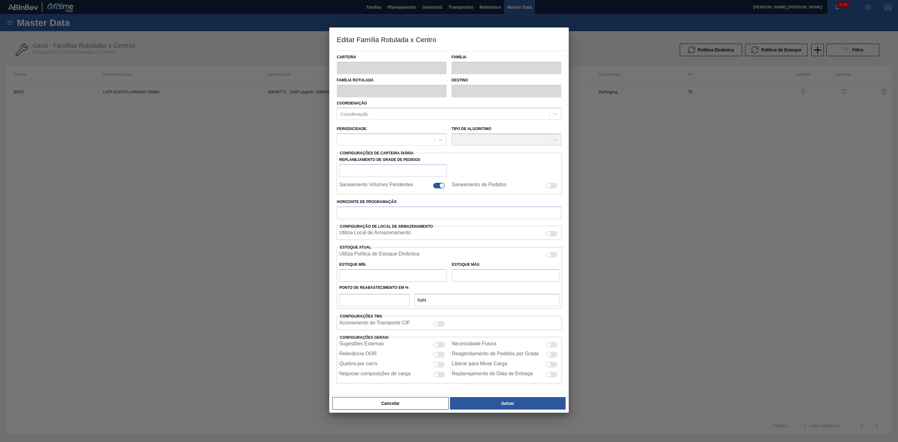
type input "Lata"
type input "LATA SUKITA LARANJA 350ML"
type input "BR22 - Viamão"
type input "0"
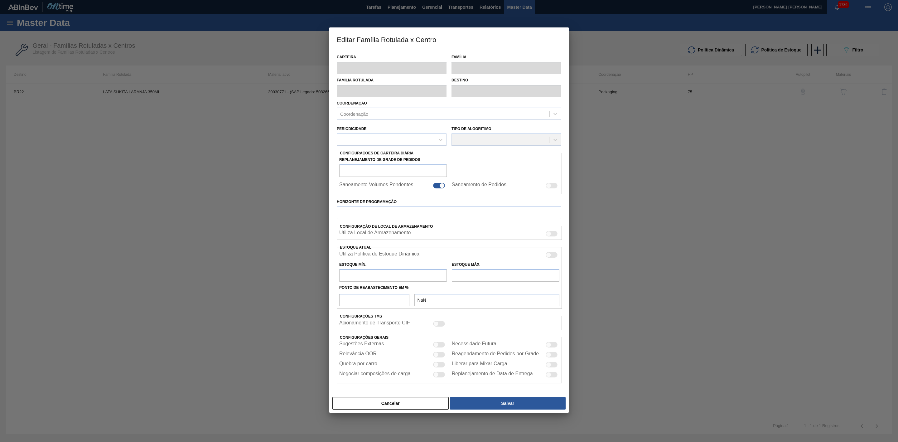
checkbox input "false"
type input "75"
type input "0"
type input "100"
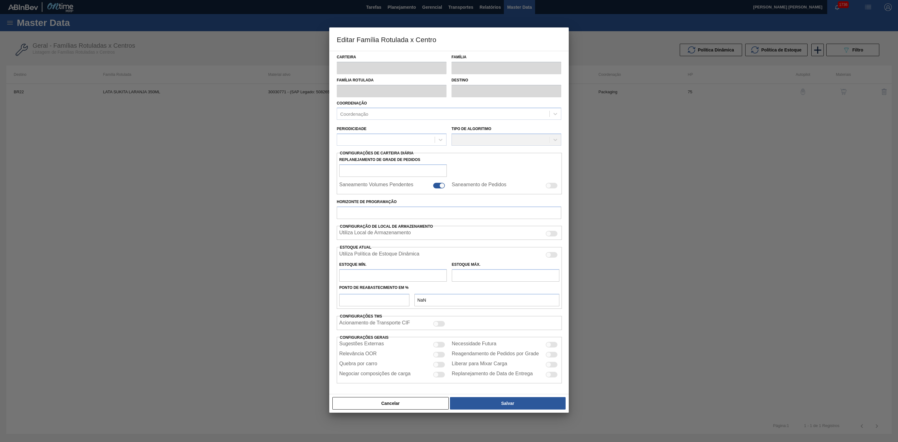
type input "0,000"
checkbox input "true"
click at [442, 365] on div at bounding box center [439, 365] width 12 height 6
checkbox input "true"
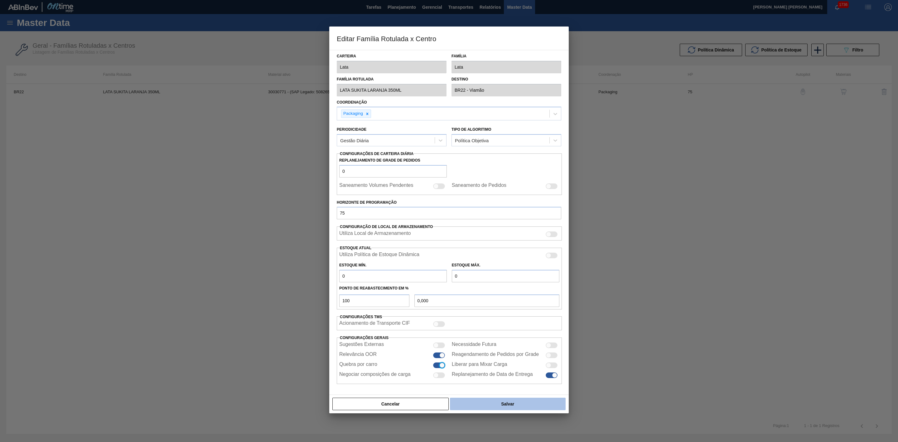
click at [510, 402] on button "Salvar" at bounding box center [508, 404] width 116 height 12
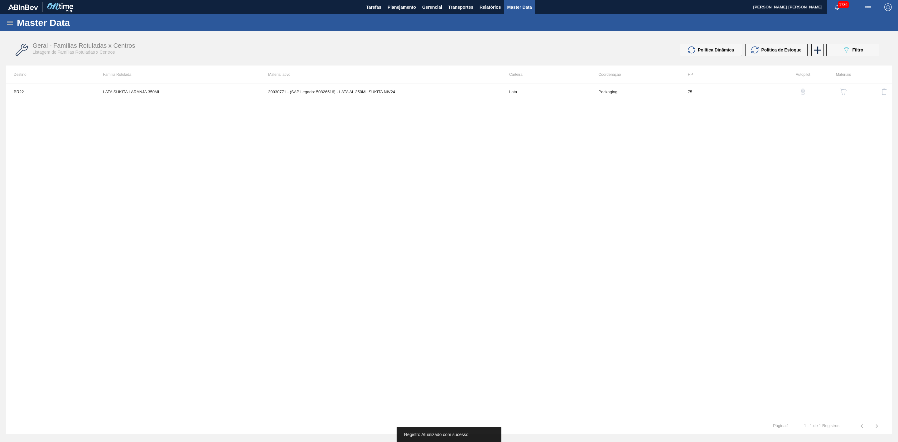
click at [843, 92] on img "button" at bounding box center [844, 92] width 6 height 6
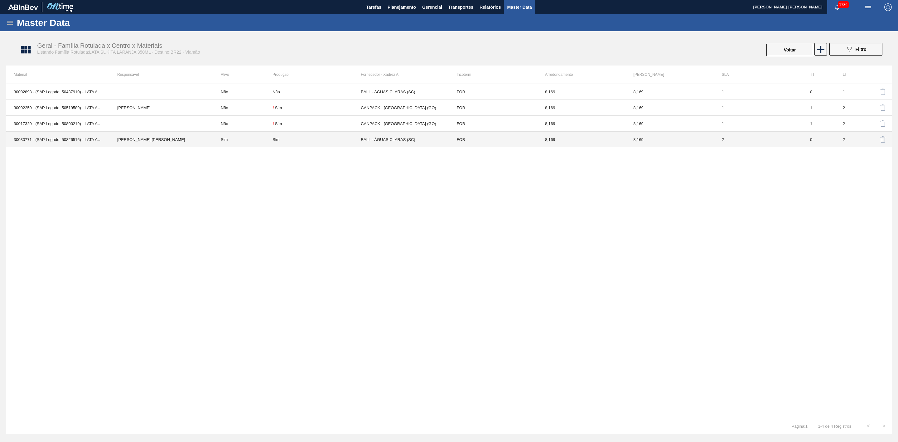
click at [297, 136] on td "Sim" at bounding box center [317, 140] width 88 height 16
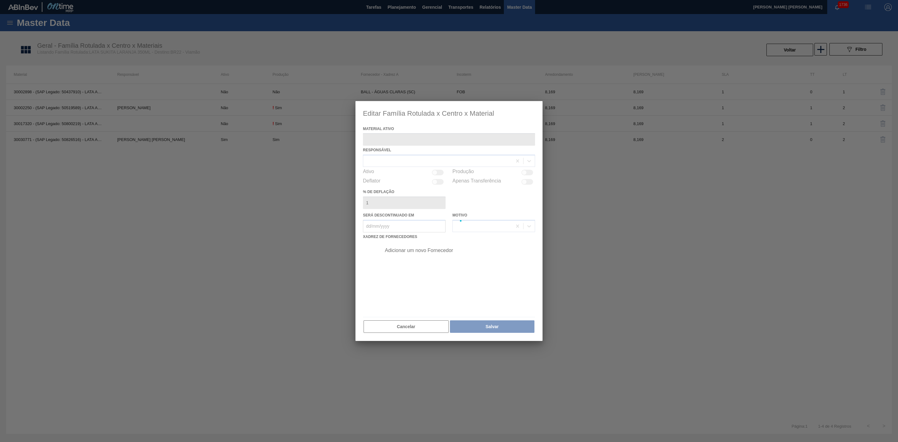
type ativo "30030771 - (SAP Legado: 50826516) - LATA AL 350ML SUKITA NIV24"
checkbox input "true"
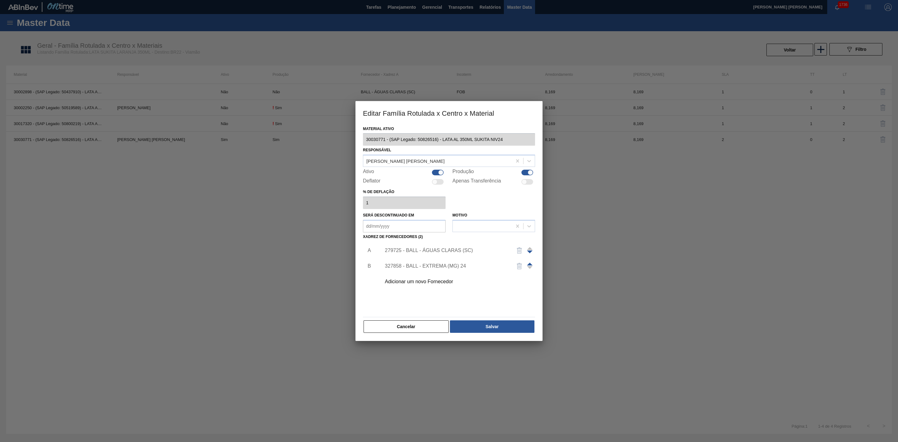
click at [433, 249] on div "279725 - BALL - ÁGUAS CLARAS (SC)" at bounding box center [446, 251] width 122 height 6
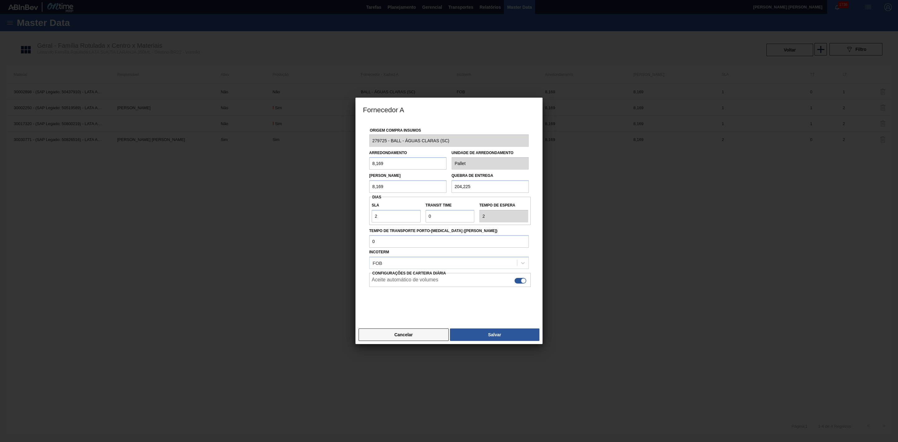
click at [430, 333] on button "Cancelar" at bounding box center [404, 334] width 90 height 12
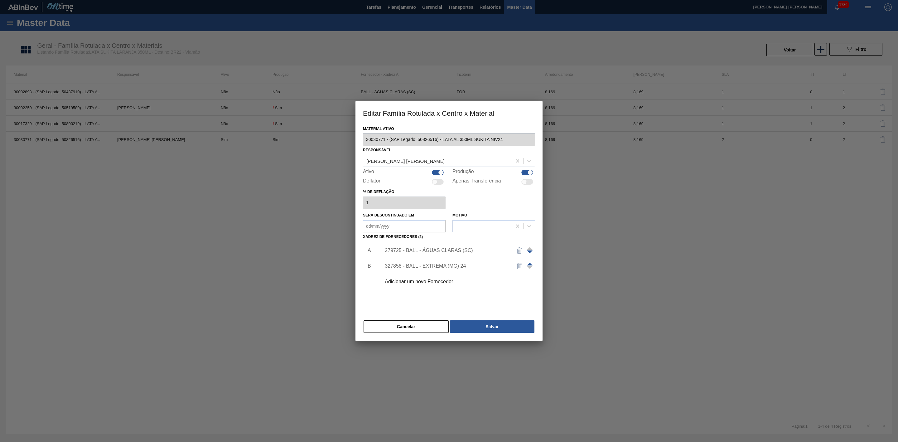
click at [431, 267] on div "327858 - BALL - EXTREMA (MG) 24" at bounding box center [446, 266] width 122 height 6
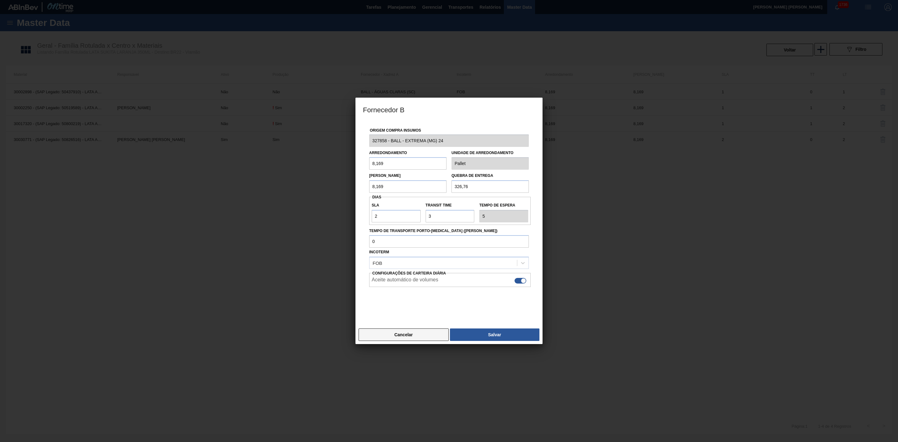
click at [413, 334] on button "Cancelar" at bounding box center [404, 334] width 90 height 12
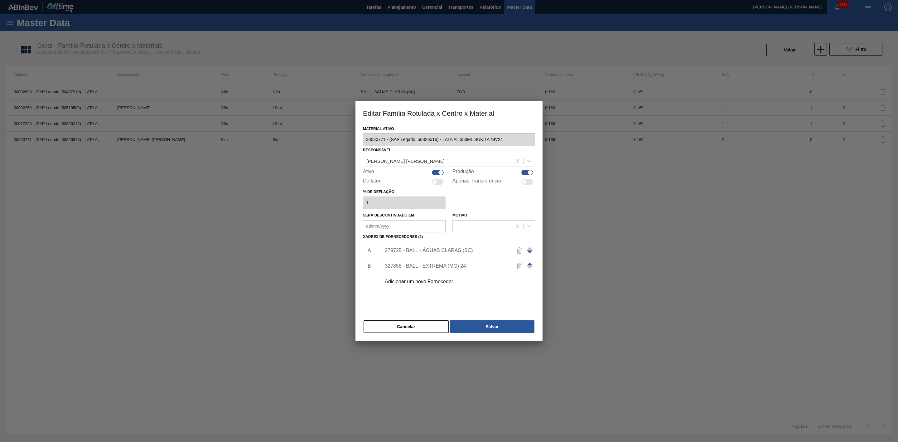
click at [414, 283] on div "Adicionar um novo Fornecedor" at bounding box center [446, 282] width 122 height 6
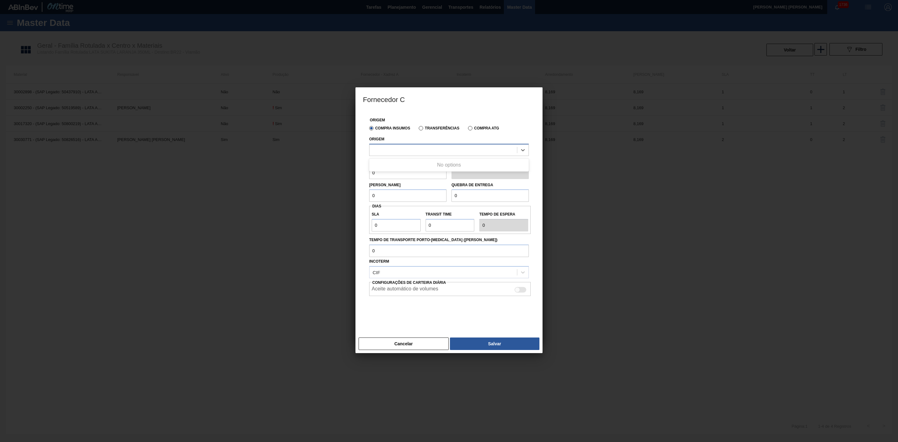
click at [410, 149] on div at bounding box center [444, 149] width 148 height 9
click at [421, 311] on div at bounding box center [449, 311] width 160 height 31
click at [413, 346] on button "Cancelar" at bounding box center [404, 343] width 90 height 12
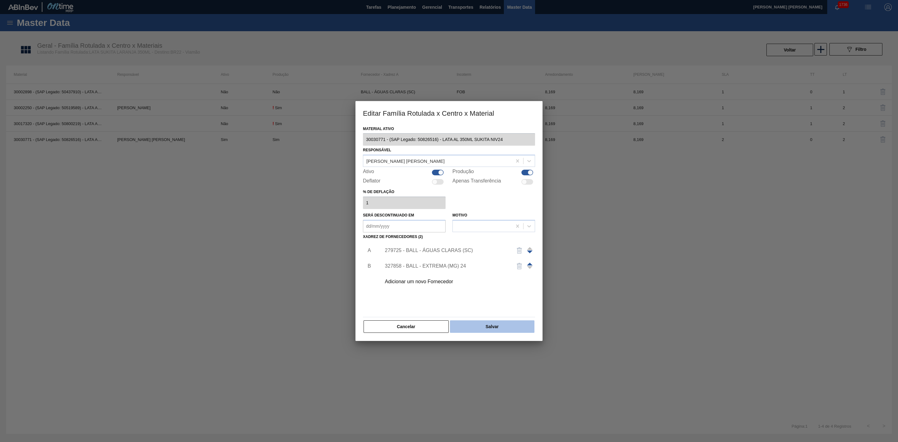
click at [475, 327] on button "Salvar" at bounding box center [492, 326] width 85 height 12
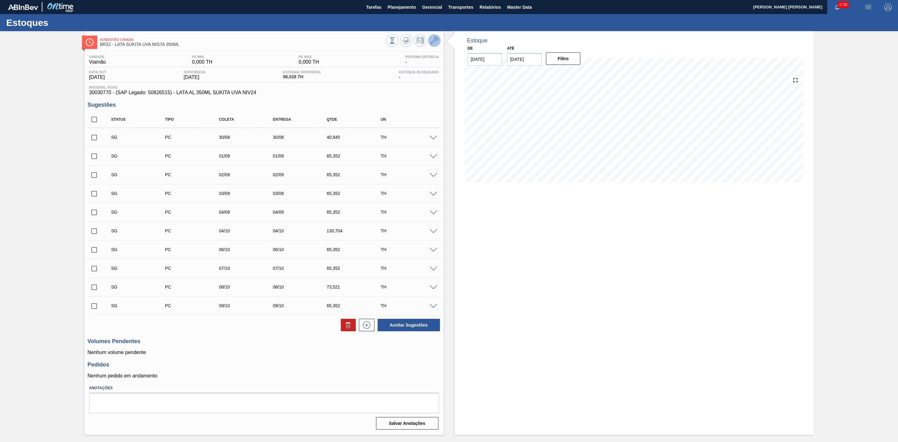
click at [433, 41] on icon at bounding box center [434, 40] width 7 height 7
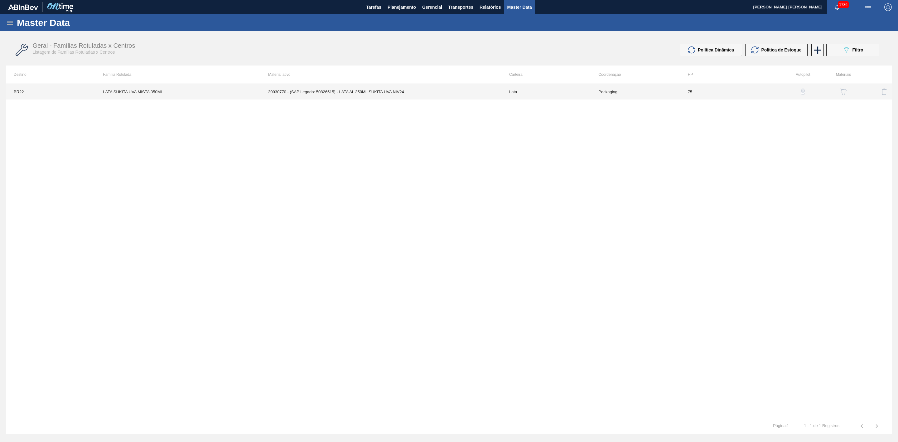
click at [368, 93] on td "30030770 - (SAP Legado: 50826515) - LATA AL 350ML SUKITA UVA NIV24" at bounding box center [381, 92] width 241 height 16
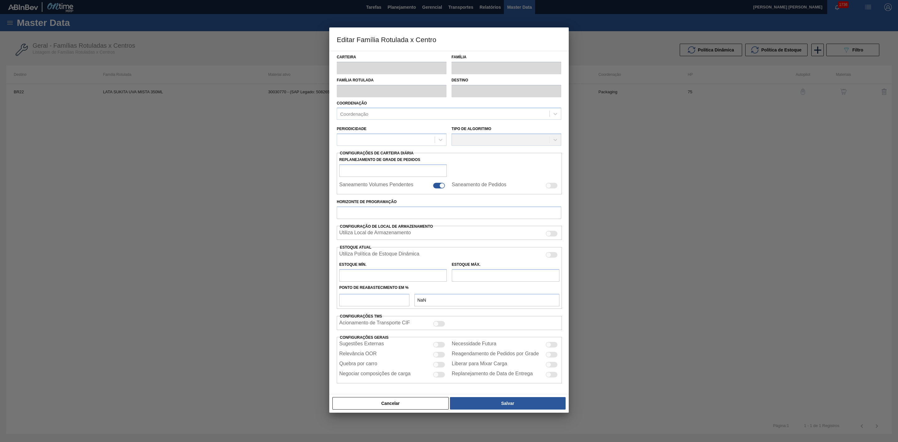
type input "Lata"
type input "LATA SUKITA UVA MISTA 350ML"
type input "BR22 - Viamão"
type input "0"
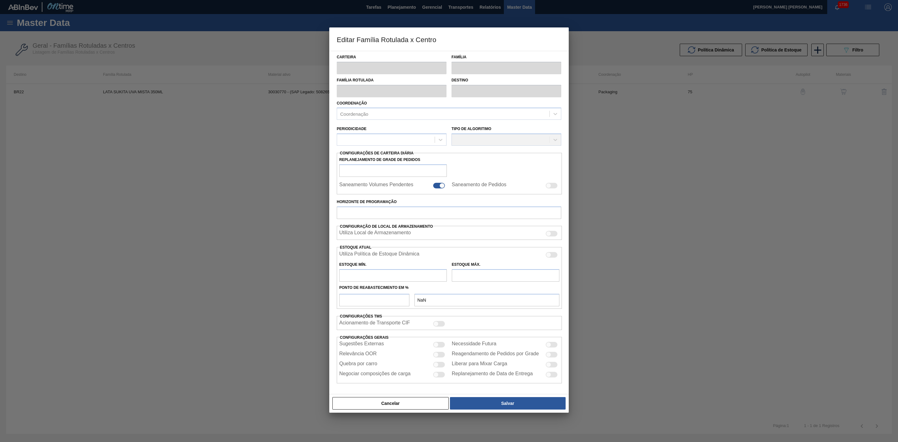
checkbox input "false"
type input "75"
type input "0"
type input "100"
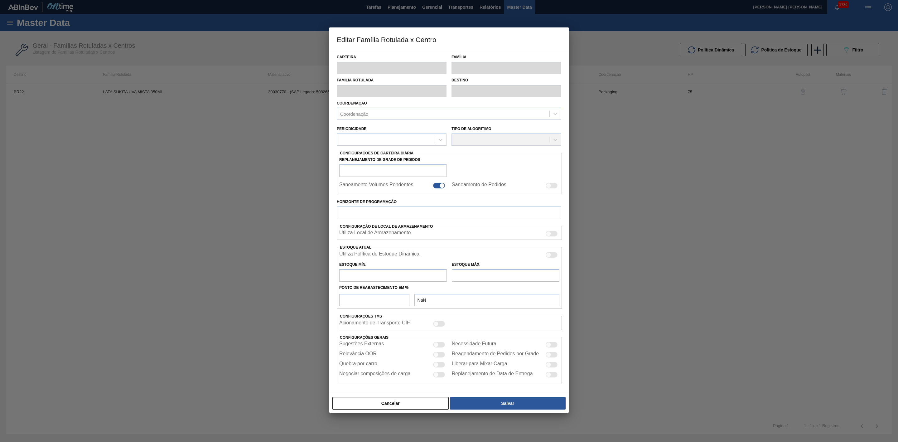
type input "0,000"
checkbox input "true"
click at [441, 365] on div at bounding box center [439, 365] width 12 height 6
checkbox input "true"
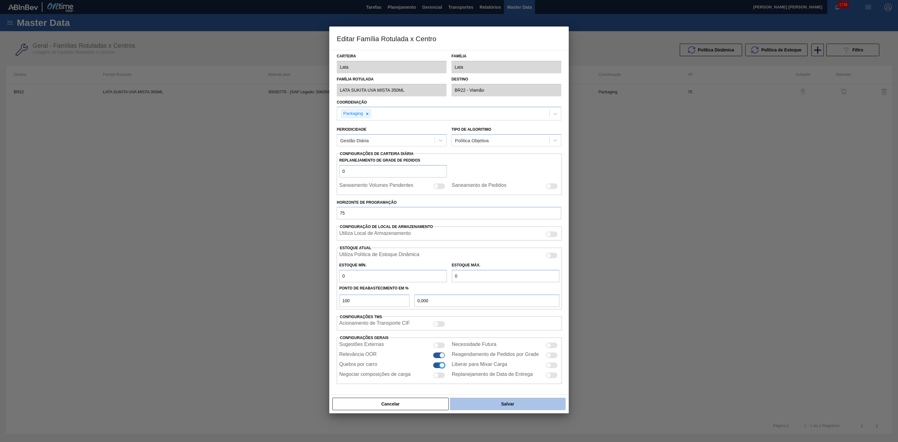
click at [516, 410] on button "Salvar" at bounding box center [508, 404] width 116 height 12
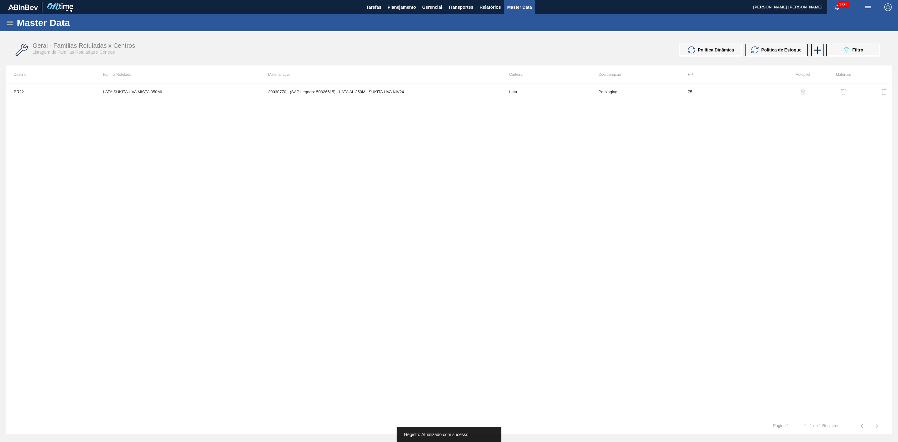
click at [843, 92] on img "button" at bounding box center [844, 92] width 6 height 6
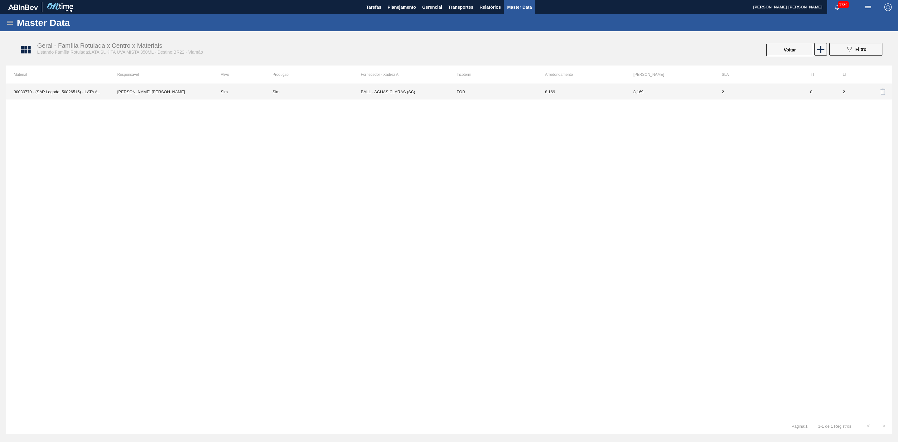
click at [412, 91] on td "BALL - ÁGUAS CLARAS (SC)" at bounding box center [405, 92] width 88 height 16
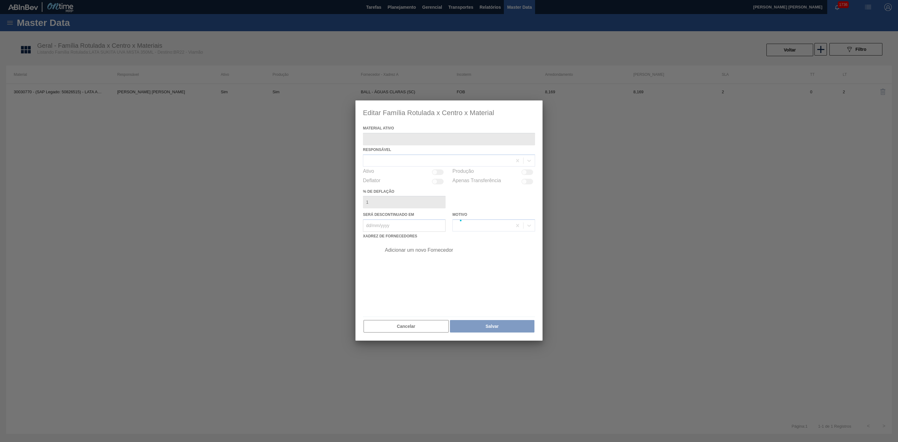
type ativo "30030770 - (SAP Legado: 50826515) - LATA AL 350ML SUKITA UVA NIV24"
checkbox input "true"
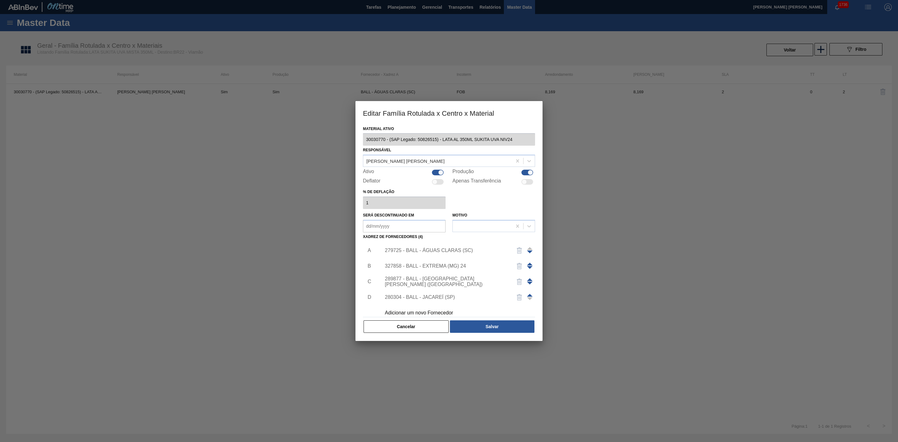
click at [453, 248] on div "279725 - BALL - ÁGUAS CLARAS (SC)" at bounding box center [446, 251] width 122 height 6
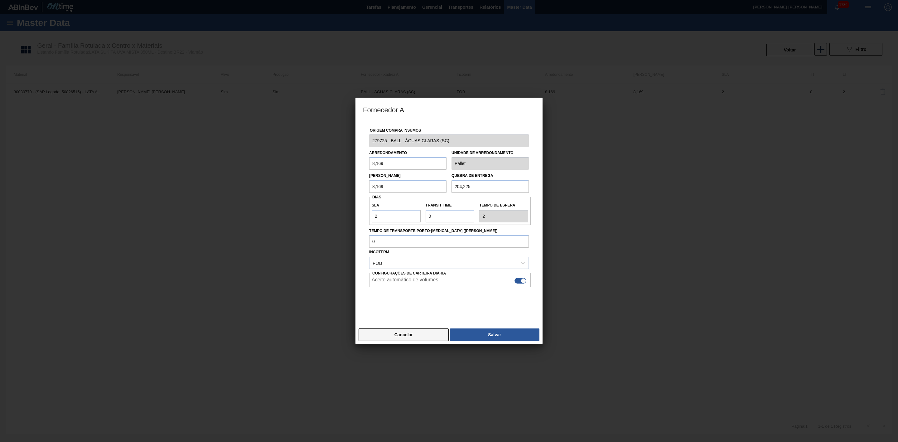
click at [418, 337] on button "Cancelar" at bounding box center [404, 334] width 90 height 12
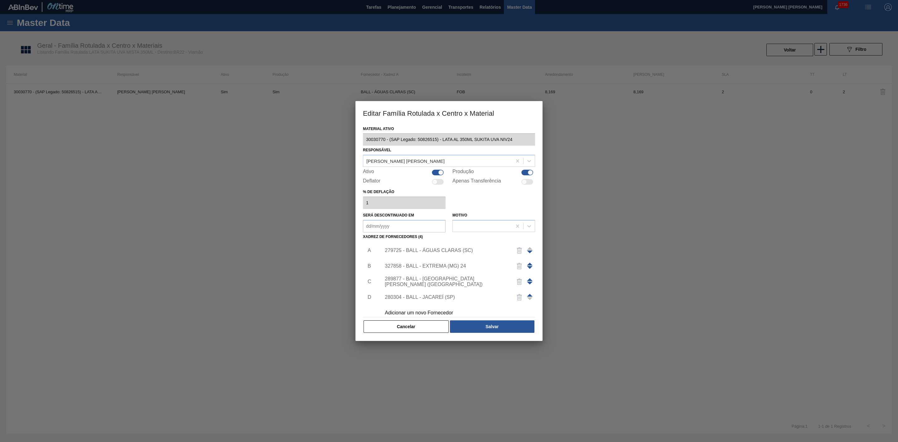
click at [440, 268] on div "327858 - BALL - EXTREMA (MG) 24" at bounding box center [446, 266] width 122 height 6
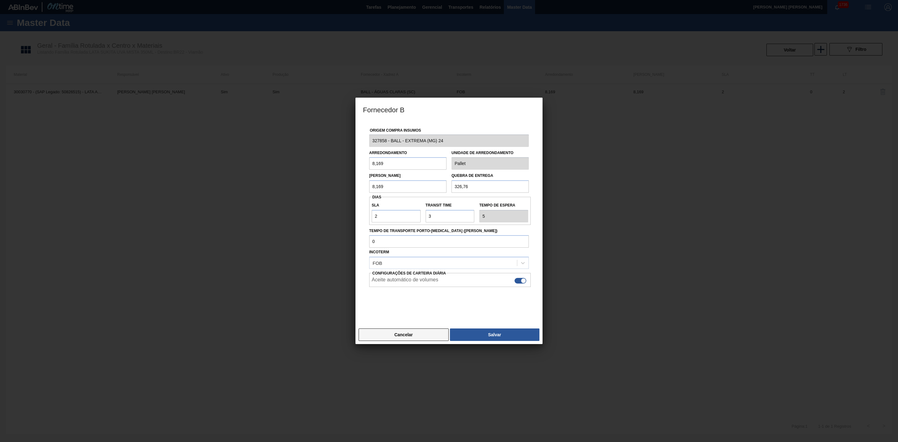
click at [425, 337] on button "Cancelar" at bounding box center [404, 334] width 90 height 12
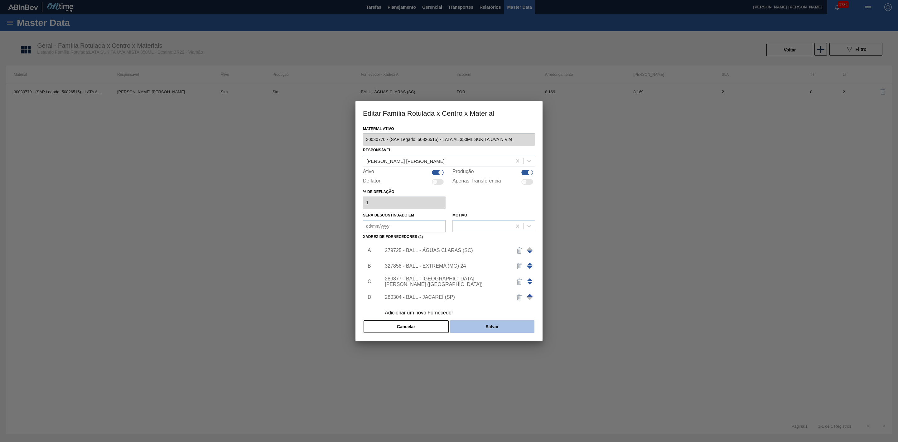
click at [485, 326] on button "Salvar" at bounding box center [492, 326] width 85 height 12
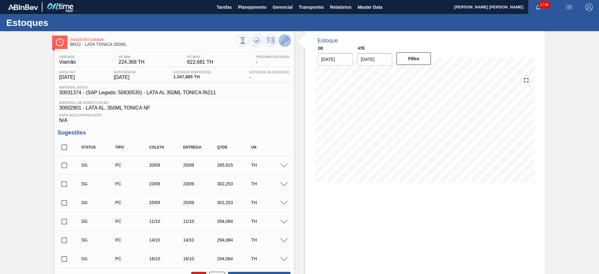
click at [285, 43] on icon at bounding box center [284, 40] width 7 height 7
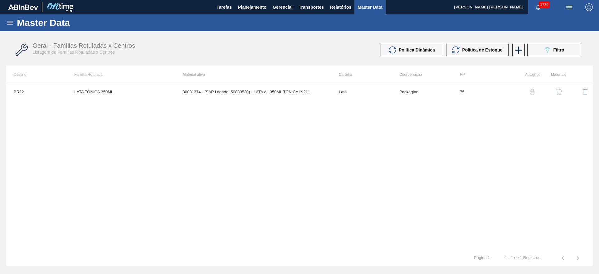
click at [560, 94] on img "button" at bounding box center [558, 92] width 6 height 6
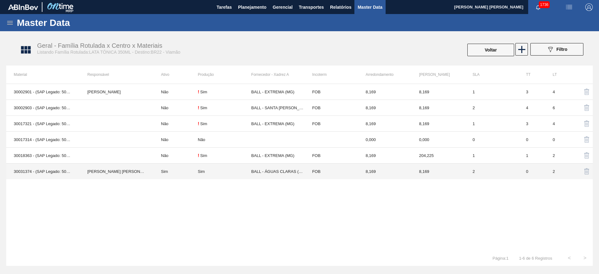
click at [243, 176] on td "Sim" at bounding box center [224, 171] width 53 height 16
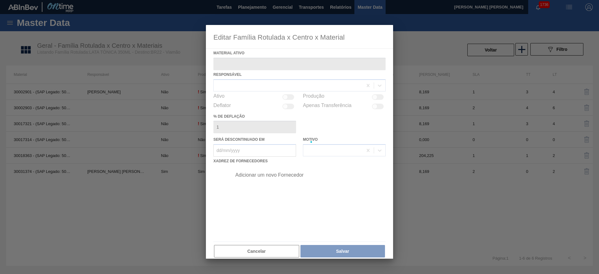
type ativo "30031374 - (SAP Legado: 50830530) - LATA AL 350ML TONICA IN211"
checkbox input "true"
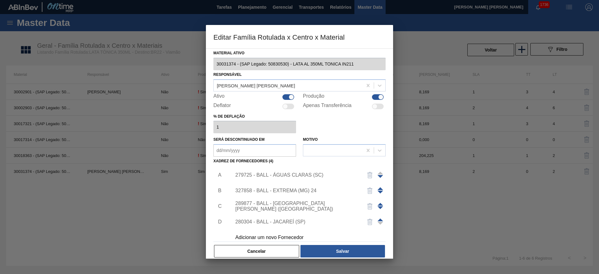
click at [275, 176] on div "279725 - BALL - ÁGUAS CLARAS (SC)" at bounding box center [296, 175] width 122 height 6
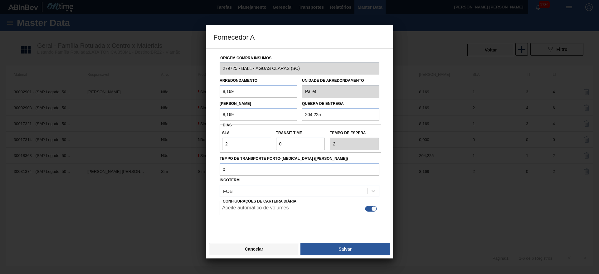
click at [272, 250] on button "Cancelar" at bounding box center [254, 249] width 90 height 12
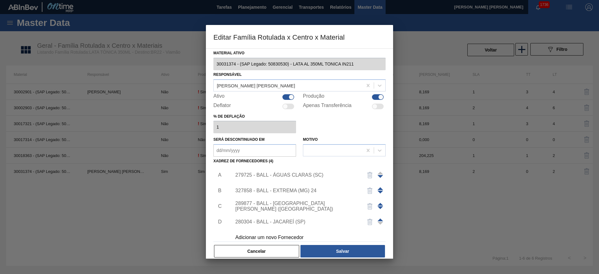
click at [297, 189] on div "327858 - BALL - EXTREMA (MG) 24" at bounding box center [296, 191] width 122 height 6
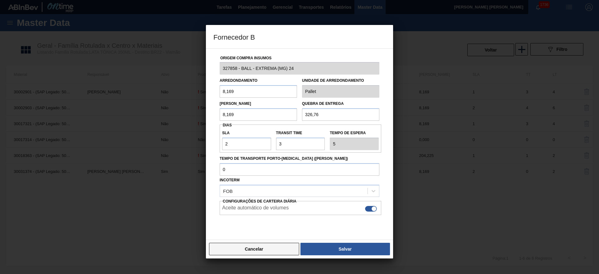
click at [269, 248] on button "Cancelar" at bounding box center [254, 249] width 90 height 12
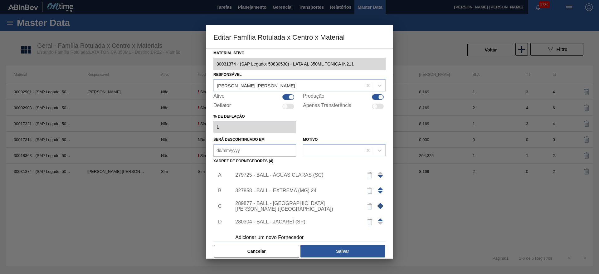
click at [293, 207] on div "289877 - BALL - [GEOGRAPHIC_DATA][PERSON_NAME] ([GEOGRAPHIC_DATA])" at bounding box center [296, 206] width 122 height 11
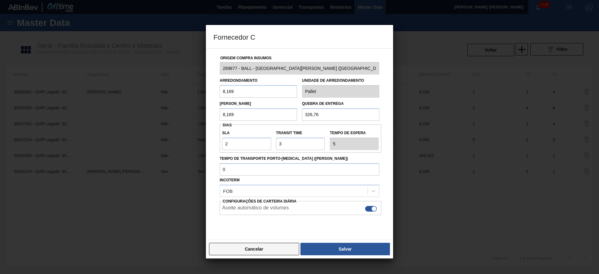
click at [272, 244] on button "Cancelar" at bounding box center [254, 249] width 90 height 12
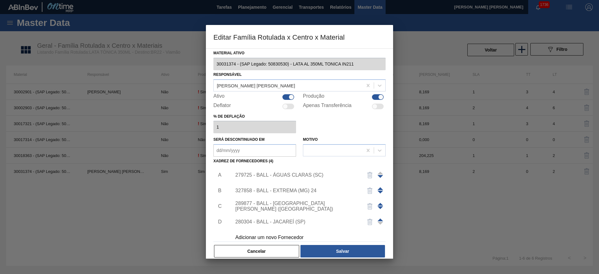
click at [293, 221] on div "280304 - BALL - JACAREÍ (SP)" at bounding box center [296, 222] width 122 height 6
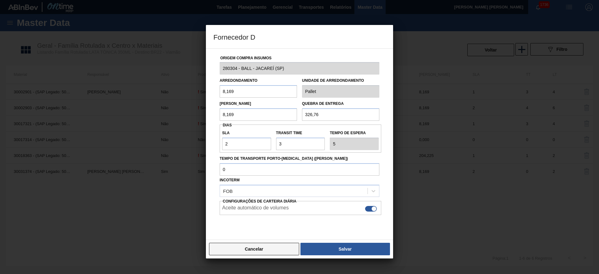
click at [259, 245] on button "Cancelar" at bounding box center [254, 249] width 90 height 12
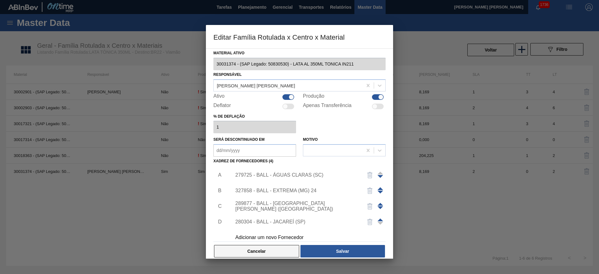
click at [262, 249] on button "Cancelar" at bounding box center [256, 251] width 85 height 12
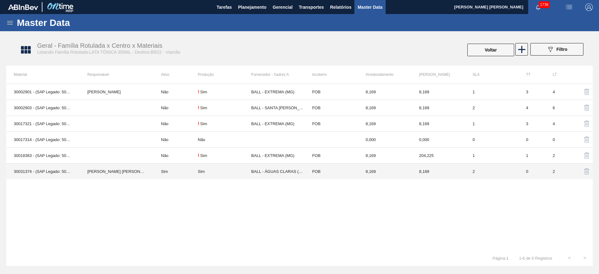
click at [230, 171] on div "Sim" at bounding box center [224, 171] width 53 height 5
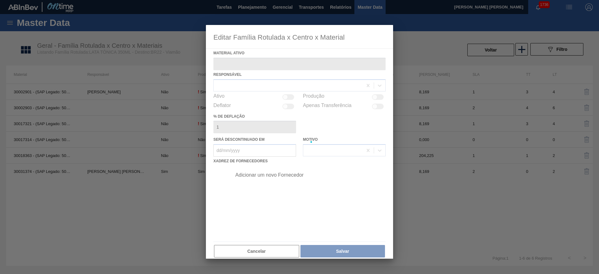
type ativo "30031374 - (SAP Legado: 50830530) - LATA AL 350ML TONICA IN211"
checkbox input "true"
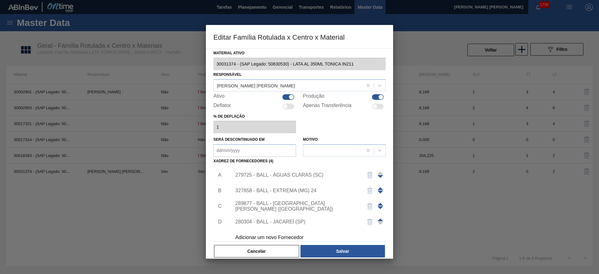
click at [283, 175] on div "279725 - BALL - ÁGUAS CLARAS (SC)" at bounding box center [296, 175] width 122 height 6
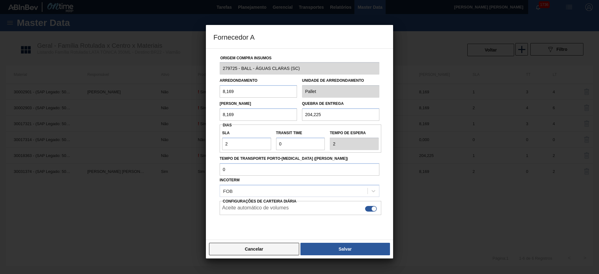
click at [267, 253] on button "Cancelar" at bounding box center [254, 249] width 90 height 12
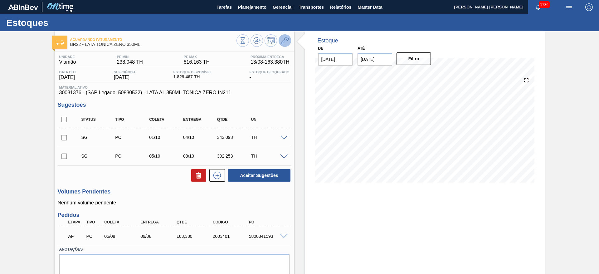
click at [283, 41] on icon at bounding box center [284, 40] width 7 height 7
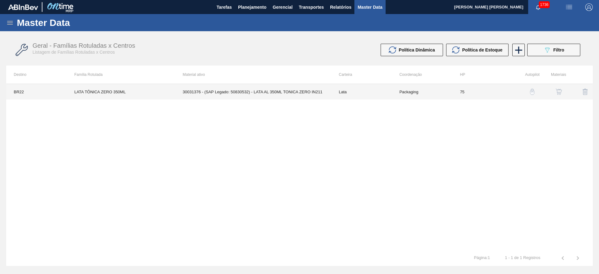
click at [297, 92] on td "30031376 - (SAP Legado: 50830532) - LATA AL 350ML TONICA ZERO IN211" at bounding box center [253, 92] width 156 height 16
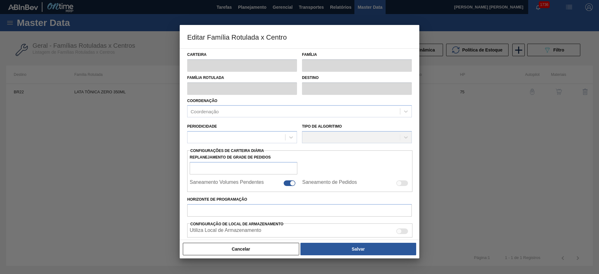
type input "Lata"
type input "LATA TÔNICA ZERO 350ML"
type input "BR22 - Viamão"
type input "0"
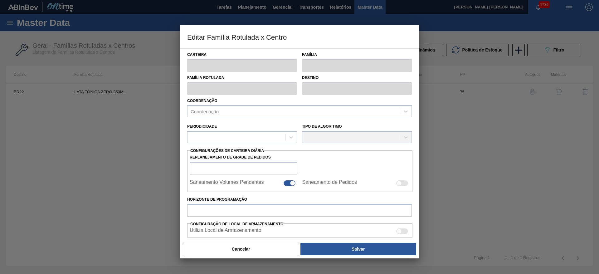
checkbox input "false"
type input "75"
type input "238,048"
type input "816,163"
type input "41"
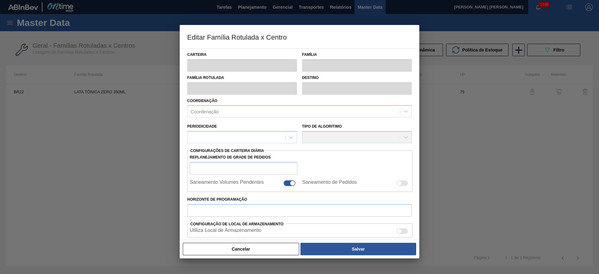
type input "475,075"
checkbox input "true"
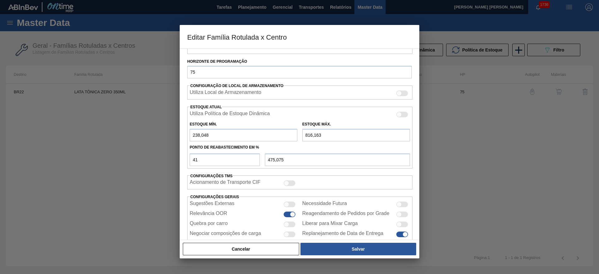
scroll to position [140, 0]
click at [287, 225] on div at bounding box center [286, 223] width 5 height 5
checkbox input "true"
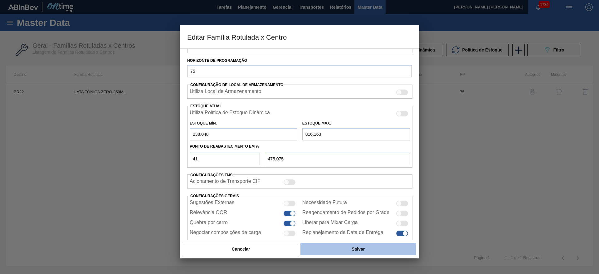
click at [333, 247] on button "Salvar" at bounding box center [358, 249] width 116 height 12
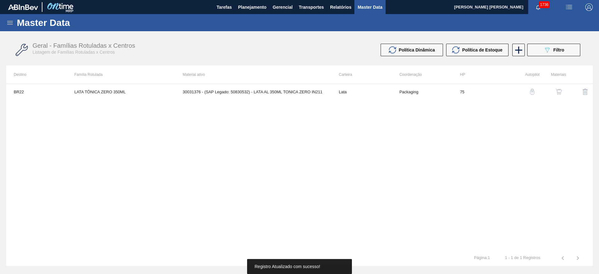
click at [557, 93] on img "button" at bounding box center [558, 92] width 6 height 6
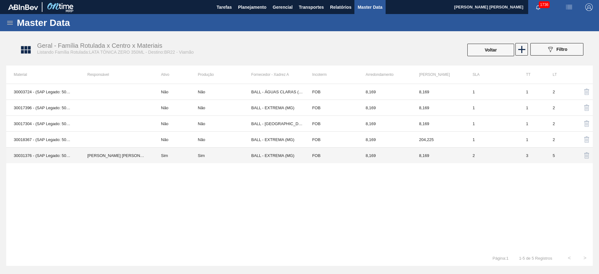
click at [269, 154] on td "BALL - EXTREMA (MG)" at bounding box center [277, 156] width 53 height 16
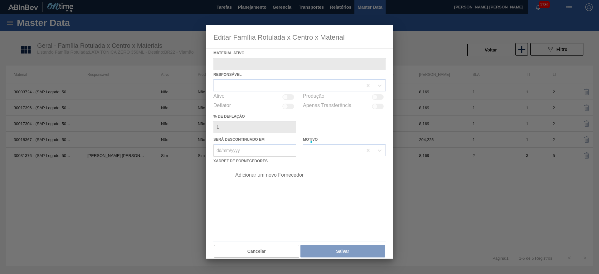
type ativo "30031376 - (SAP Legado: 50830532) - LATA AL 350ML TONICA ZERO IN211"
checkbox input "true"
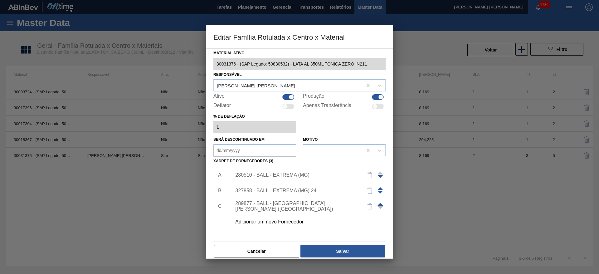
click at [371, 174] on img "button" at bounding box center [369, 174] width 7 height 7
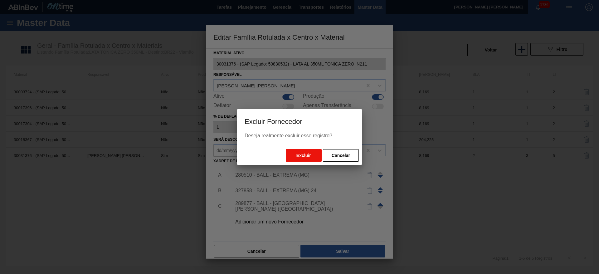
click at [309, 158] on button "Excluir" at bounding box center [304, 155] width 36 height 12
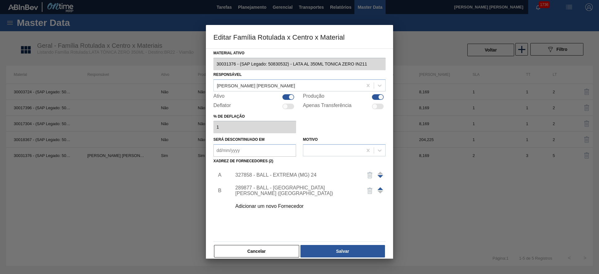
click at [294, 174] on div "327858 - BALL - EXTREMA (MG) 24" at bounding box center [296, 175] width 122 height 6
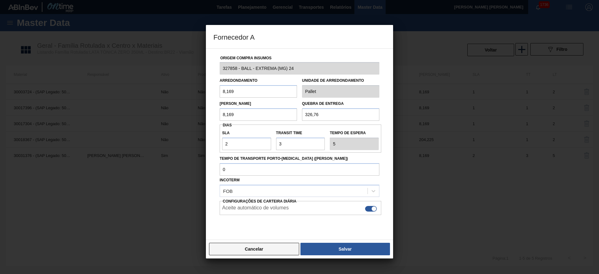
click at [260, 248] on button "Cancelar" at bounding box center [254, 249] width 90 height 12
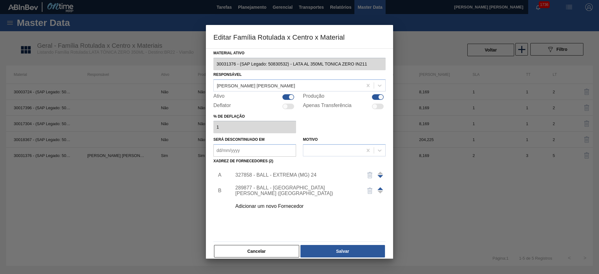
click at [280, 190] on div "289877 - BALL - [GEOGRAPHIC_DATA][PERSON_NAME] ([GEOGRAPHIC_DATA])" at bounding box center [296, 190] width 122 height 11
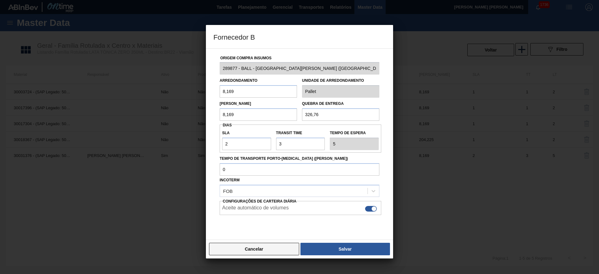
click at [272, 249] on button "Cancelar" at bounding box center [254, 249] width 90 height 12
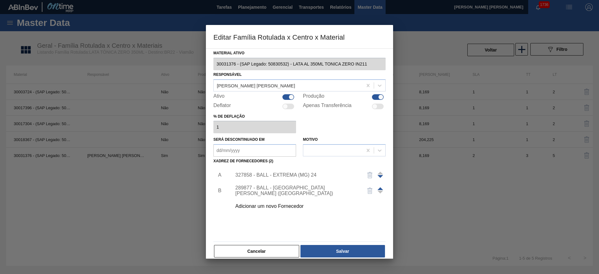
click at [279, 207] on div "Adicionar um novo Fornecedor" at bounding box center [296, 206] width 122 height 6
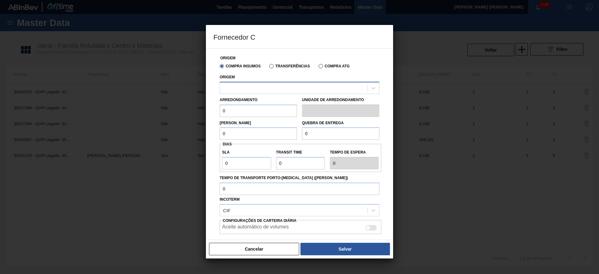
click at [293, 84] on div at bounding box center [294, 87] width 148 height 9
click at [293, 85] on div at bounding box center [294, 87] width 148 height 9
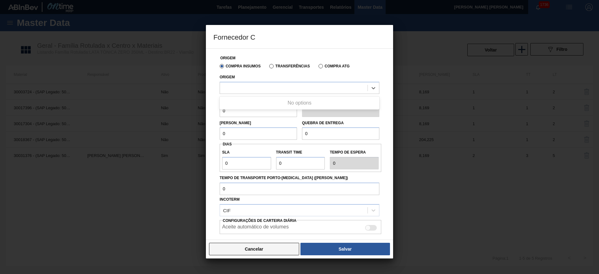
click at [257, 250] on button "Cancelar" at bounding box center [254, 249] width 90 height 12
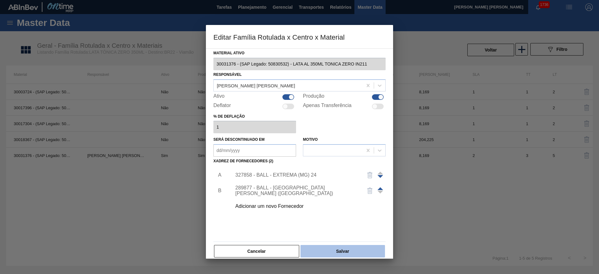
click at [319, 247] on button "Salvar" at bounding box center [342, 251] width 85 height 12
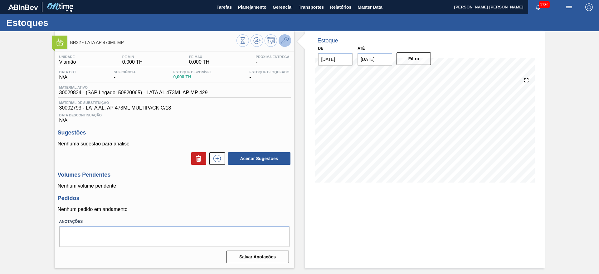
click at [286, 42] on icon at bounding box center [284, 40] width 7 height 7
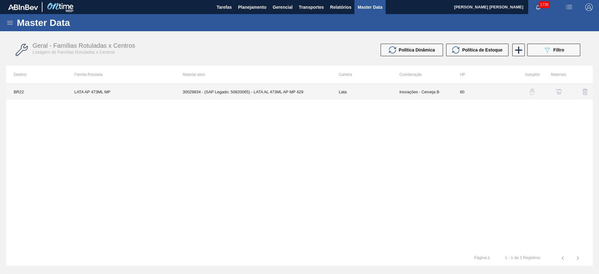
click at [424, 91] on td "Inovações - Cerveja B" at bounding box center [422, 92] width 61 height 16
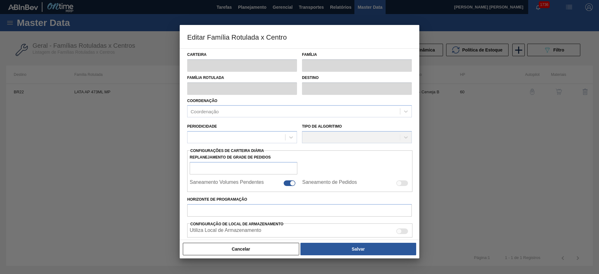
type input "Lata"
type input "LATA AP 473ML MP"
type input "BR22 - Viamão"
type input "0"
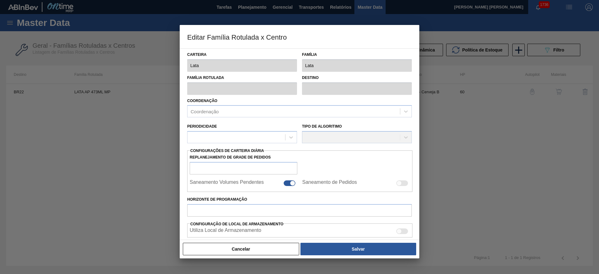
checkbox input "false"
type input "60"
type input "0"
type input "100"
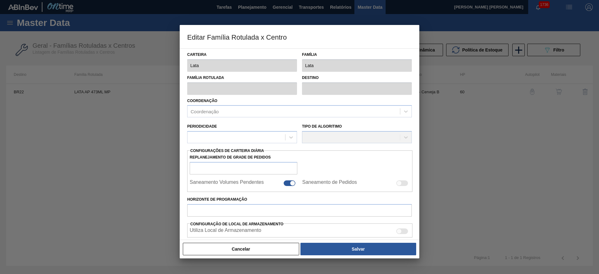
type input "0,000"
checkbox input "true"
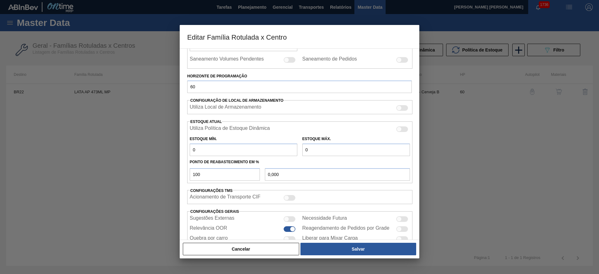
scroll to position [140, 0]
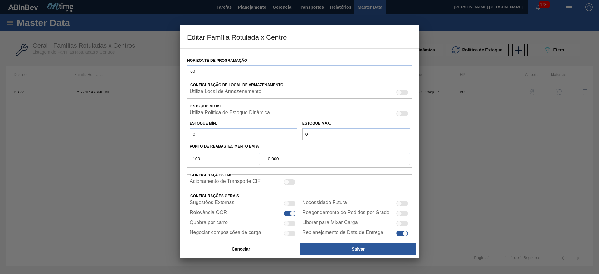
click at [288, 224] on div at bounding box center [286, 223] width 5 height 5
checkbox input "true"
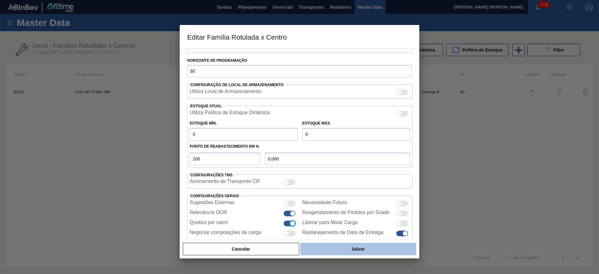
click at [343, 250] on button "Salvar" at bounding box center [358, 249] width 116 height 12
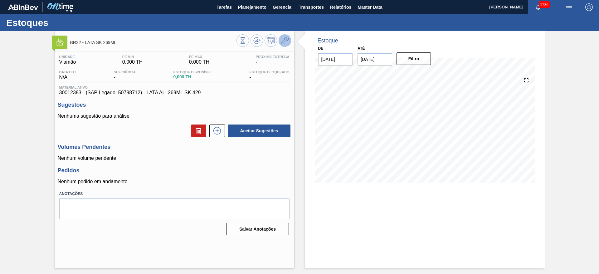
click at [284, 43] on icon at bounding box center [284, 40] width 7 height 7
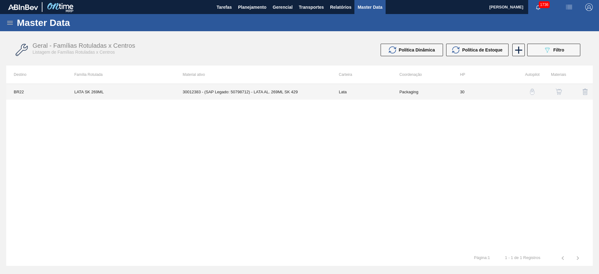
click at [294, 91] on td "30012383 - (SAP Legado: 50798712) - LATA AL. 269ML SK 429" at bounding box center [253, 92] width 156 height 16
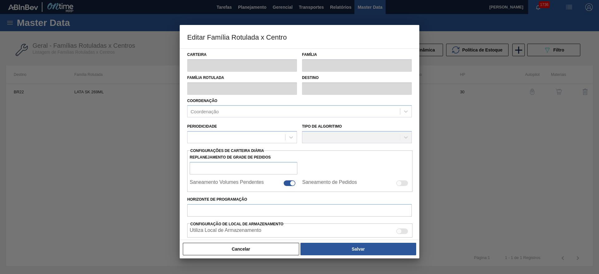
type input "Lata"
type input "LATA SK 269ML"
type input "BR22 - Viamão"
type input "0"
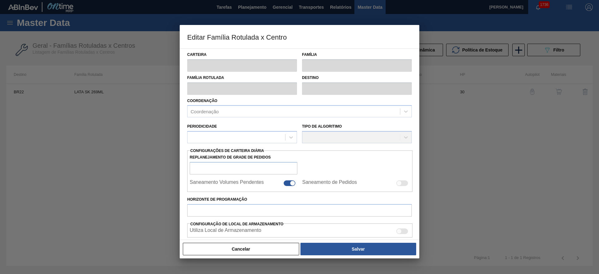
checkbox input "false"
type input "30"
type input "0"
type input "100"
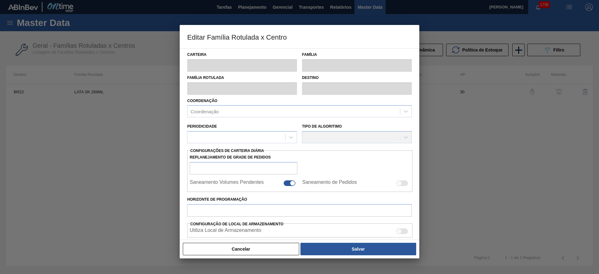
type input "0,000"
checkbox input "true"
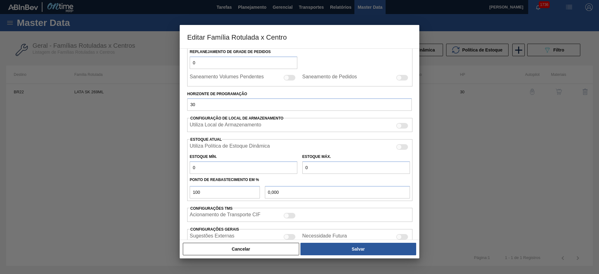
scroll to position [140, 0]
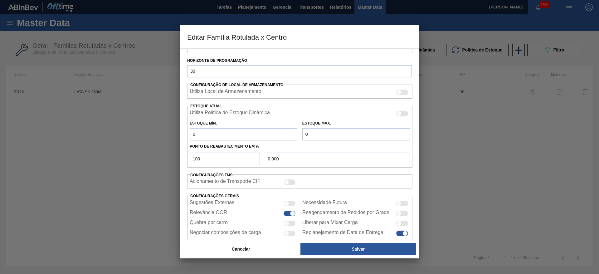
click at [289, 226] on div "Quebra por carro" at bounding box center [244, 223] width 108 height 7
click at [287, 225] on div at bounding box center [286, 223] width 5 height 5
checkbox input "true"
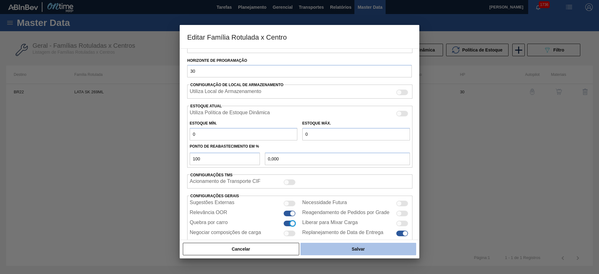
click at [325, 248] on button "Salvar" at bounding box center [358, 249] width 116 height 12
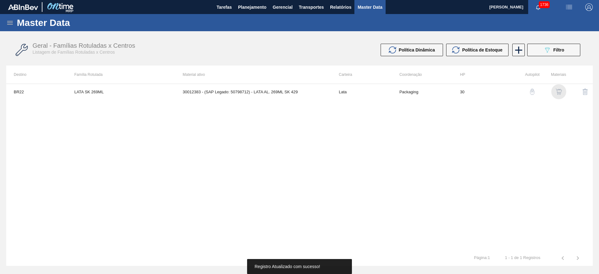
click at [558, 90] on img "button" at bounding box center [558, 92] width 6 height 6
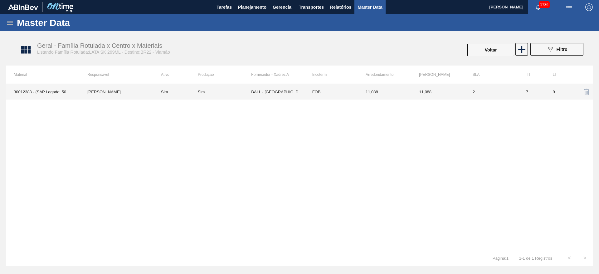
click at [288, 92] on td "BALL - RECIFE (PE)" at bounding box center [277, 92] width 53 height 16
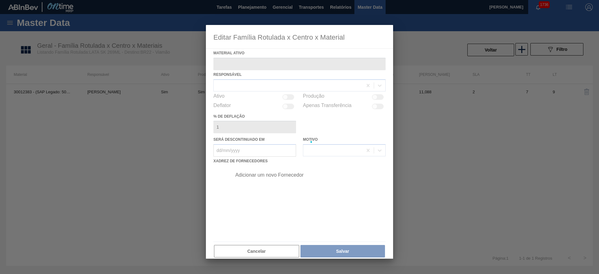
type ativo "30012383 - (SAP Legado: 50798712) - LATA AL. 269ML SK 429"
checkbox input "true"
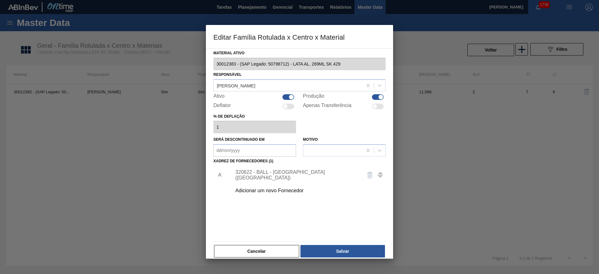
click at [265, 189] on div "Adicionar um novo Fornecedor" at bounding box center [296, 191] width 122 height 6
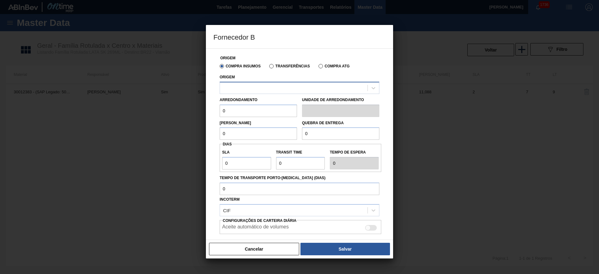
click at [263, 85] on div at bounding box center [294, 87] width 148 height 9
click at [271, 247] on button "Cancelar" at bounding box center [254, 249] width 90 height 12
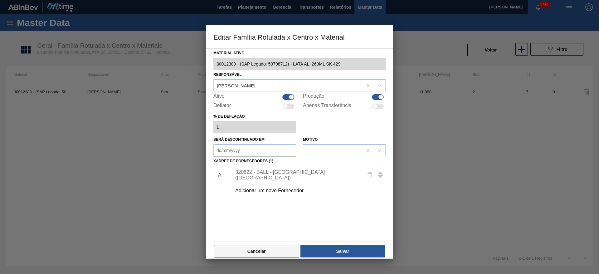
click at [279, 249] on button "Cancelar" at bounding box center [256, 251] width 85 height 12
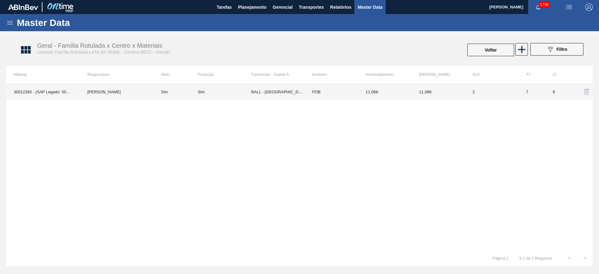
click at [251, 93] on td "BALL - RECIFE (PE)" at bounding box center [277, 92] width 53 height 16
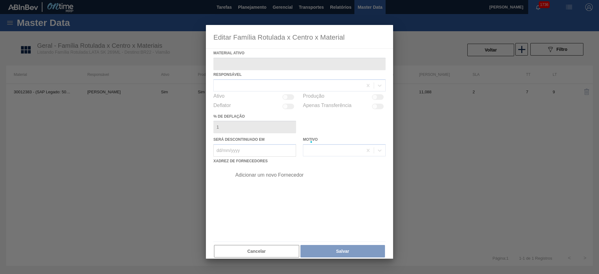
type ativo "30012383 - (SAP Legado: 50798712) - LATA AL. 269ML SK 429"
checkbox input "true"
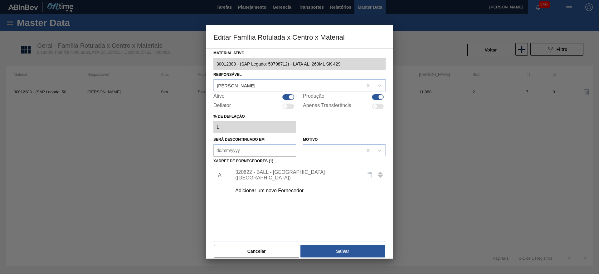
click at [289, 97] on div at bounding box center [290, 96] width 5 height 5
checkbox input "false"
click at [327, 252] on button "Salvar" at bounding box center [342, 251] width 85 height 12
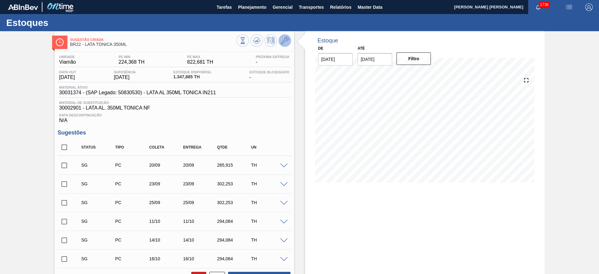
click at [288, 41] on button at bounding box center [285, 40] width 12 height 12
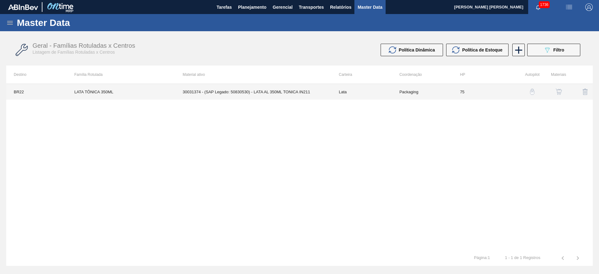
click at [260, 92] on td "30031374 - (SAP Legado: 50830530) - LATA AL 350ML TONICA IN211" at bounding box center [253, 92] width 156 height 16
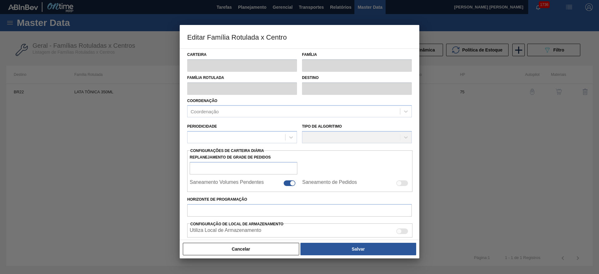
type input "Lata"
type input "LATA TÔNICA 350ML"
type input "BR22 - Viamão"
type input "0"
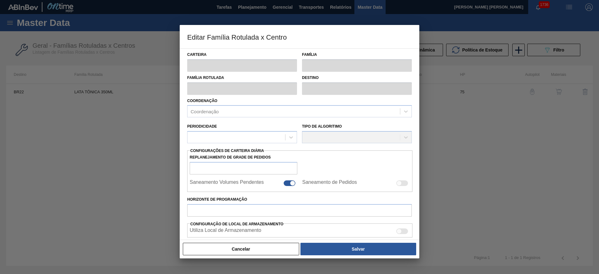
checkbox input "false"
type input "75"
type input "224,368"
type input "822,681"
type input "44"
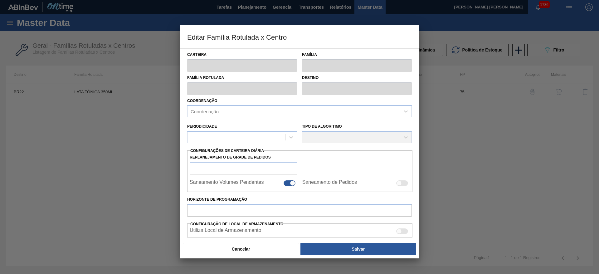
type input "487,626"
checkbox input "true"
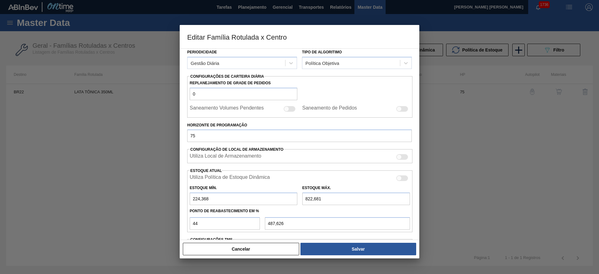
scroll to position [153, 0]
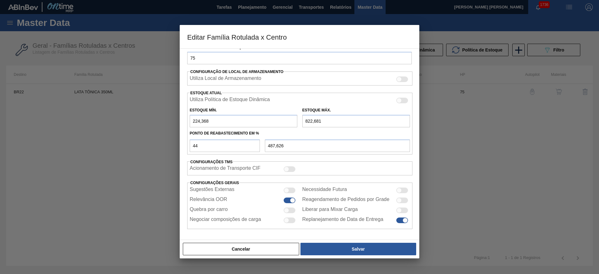
click at [288, 209] on div at bounding box center [286, 210] width 5 height 5
checkbox input "true"
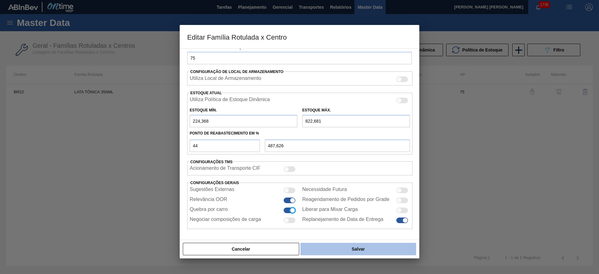
click at [325, 251] on button "Salvar" at bounding box center [358, 249] width 116 height 12
